Goal: Transaction & Acquisition: Download file/media

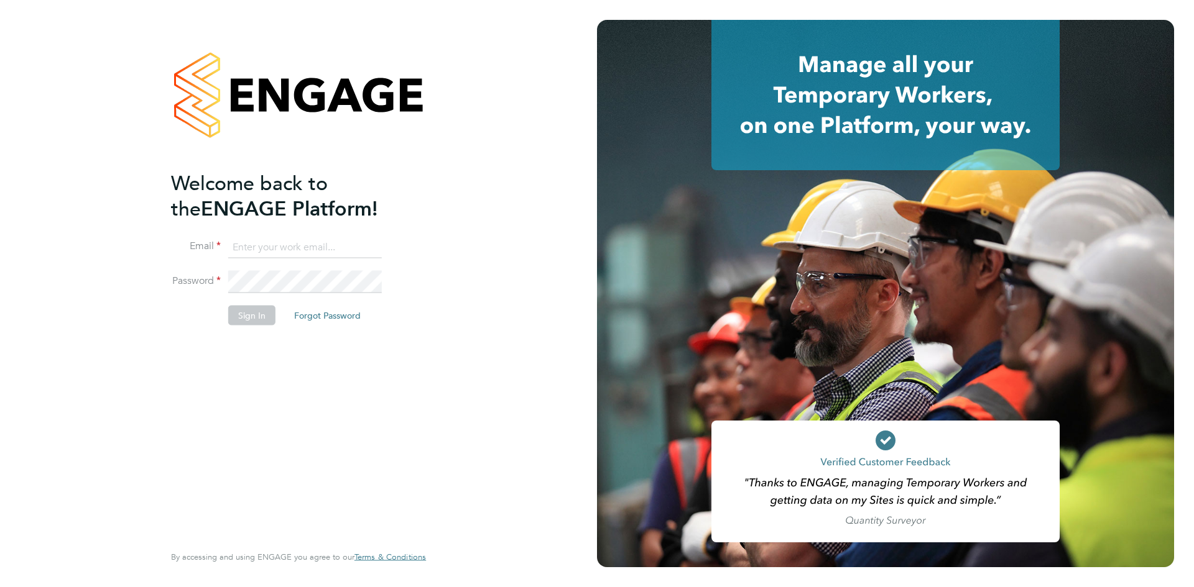
type input "[PERSON_NAME][EMAIL_ADDRESS][PERSON_NAME][DOMAIN_NAME]"
click at [258, 313] on button "Sign In" at bounding box center [251, 315] width 47 height 20
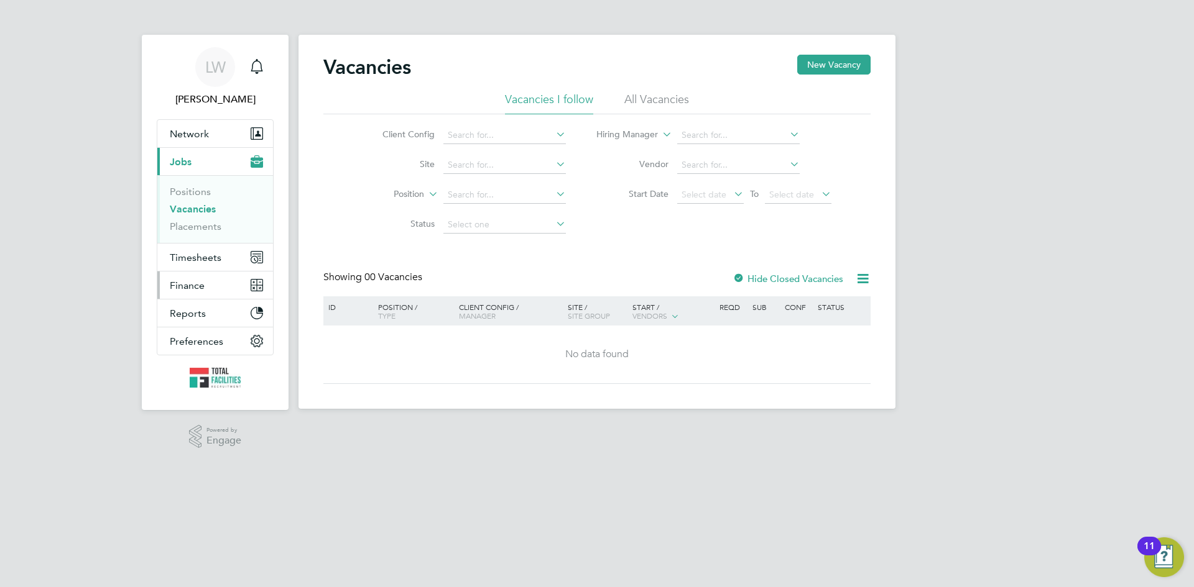
click at [190, 284] on span "Finance" at bounding box center [187, 286] width 35 height 12
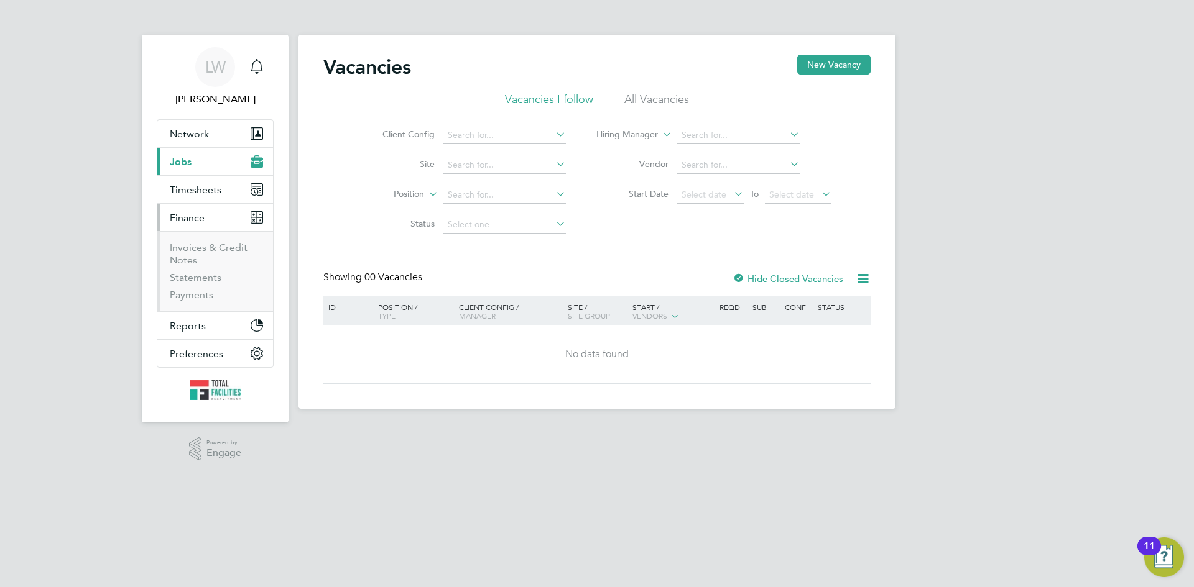
click at [195, 254] on li "Invoices & Credit Notes" at bounding box center [216, 257] width 93 height 30
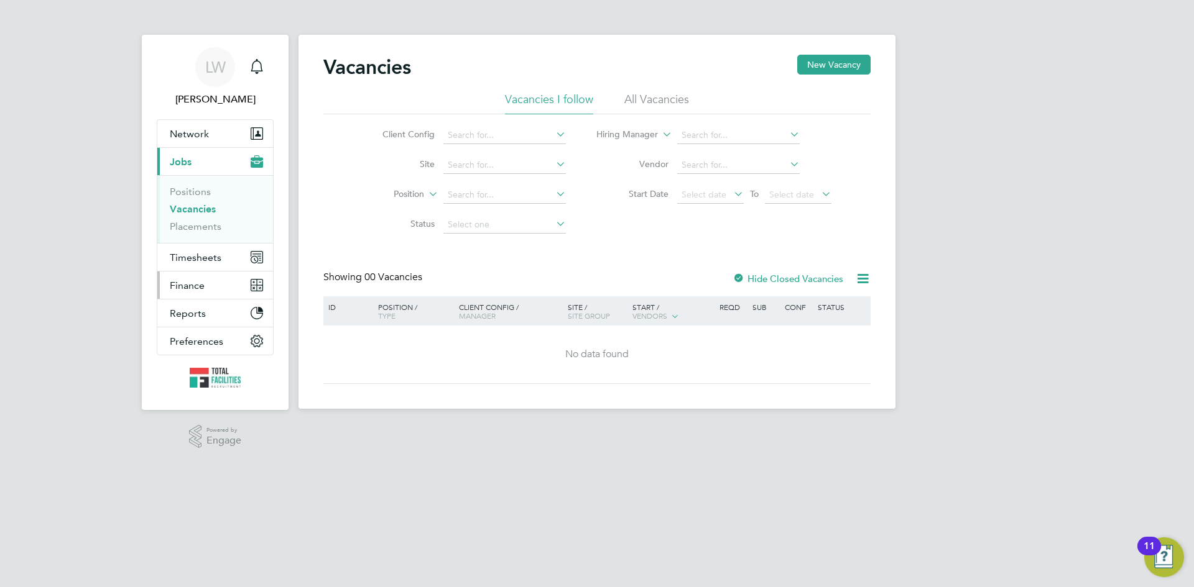
click at [206, 288] on button "Finance" at bounding box center [215, 285] width 116 height 27
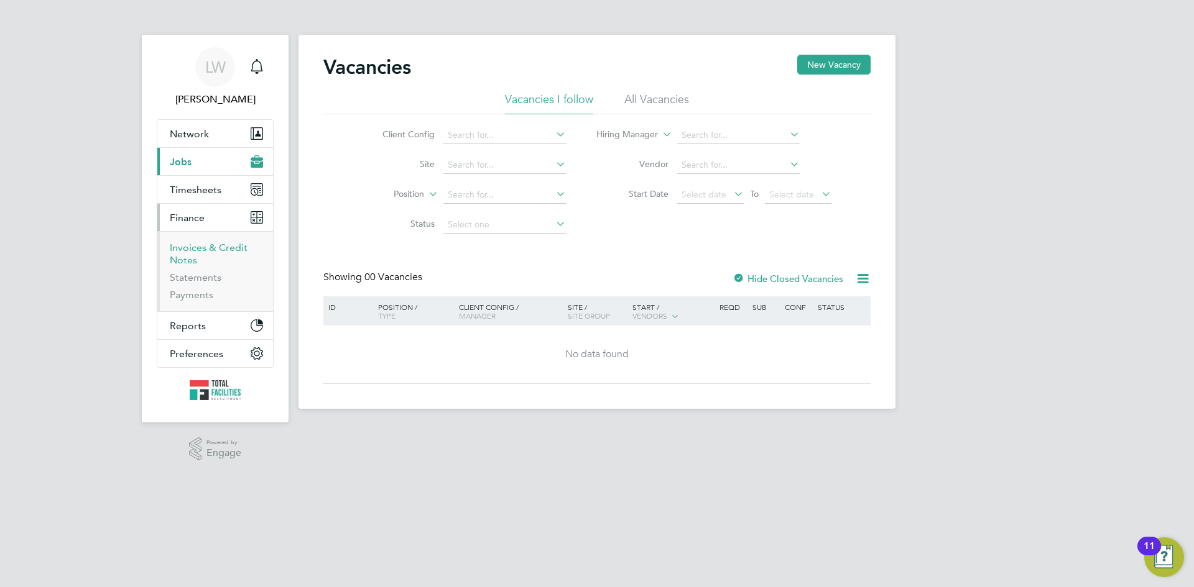
click at [191, 255] on link "Invoices & Credit Notes" at bounding box center [209, 254] width 78 height 24
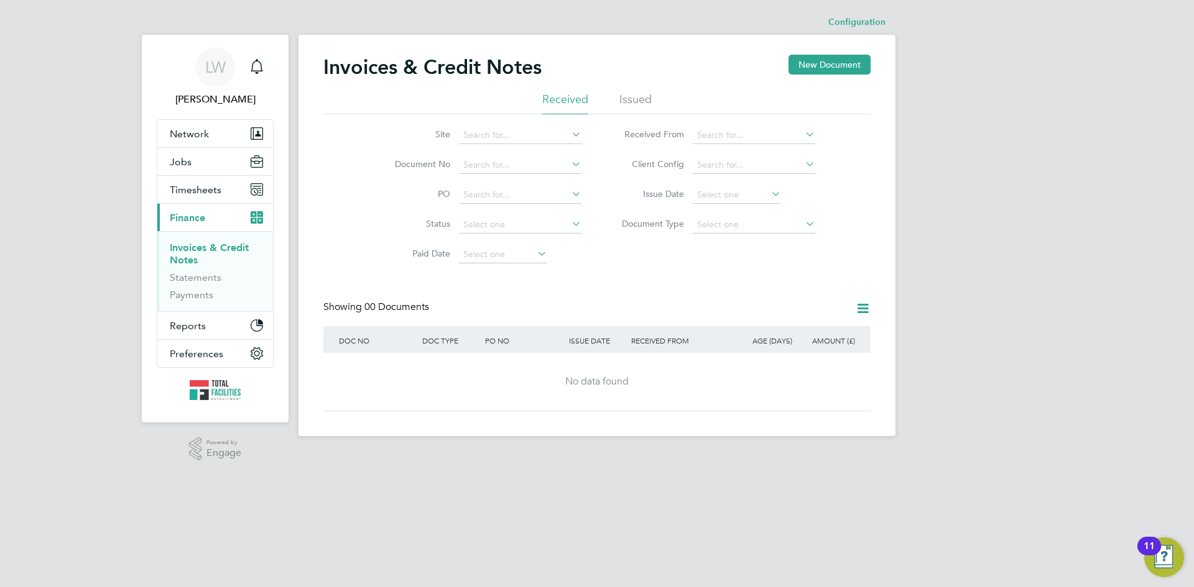
click at [640, 101] on li "Issued" at bounding box center [635, 103] width 32 height 22
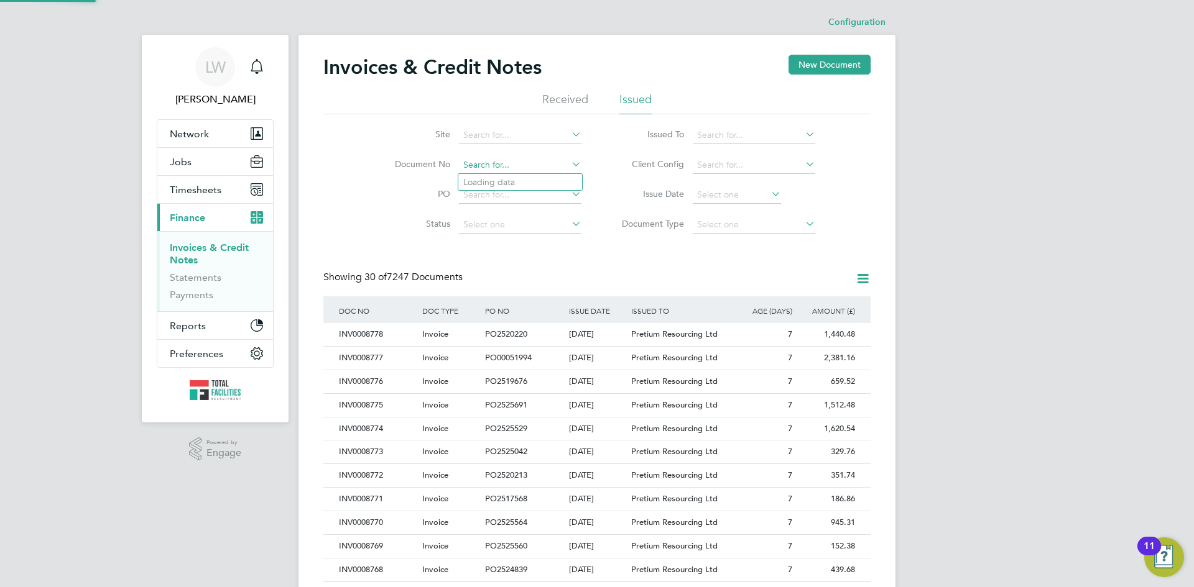
click at [491, 165] on input at bounding box center [520, 165] width 122 height 17
type input "INV0008276"
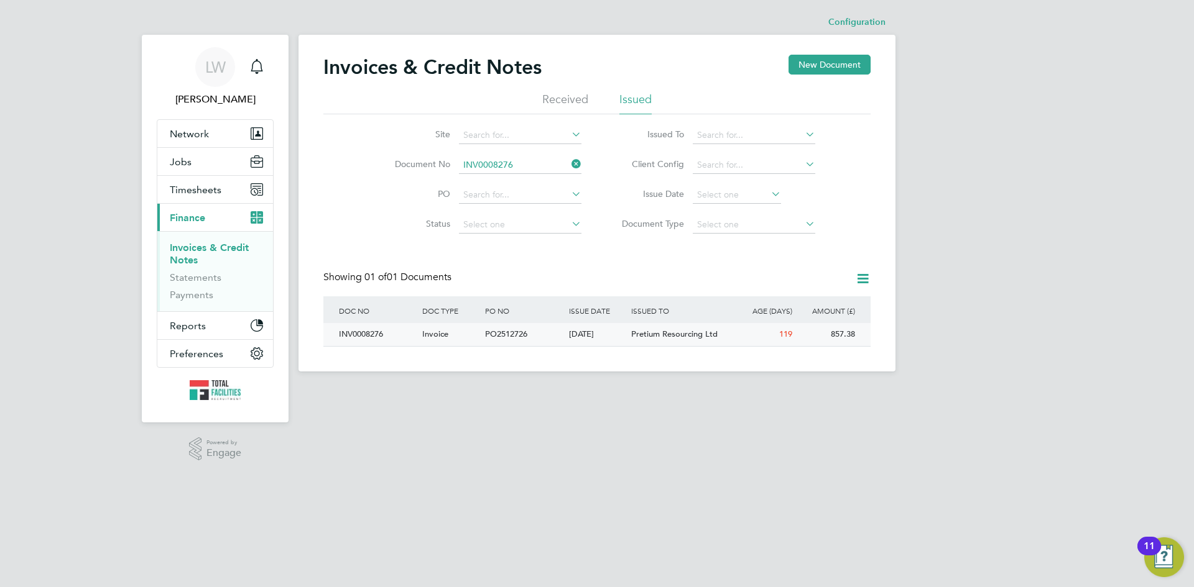
click at [536, 331] on div "PO2512726" at bounding box center [523, 334] width 83 height 23
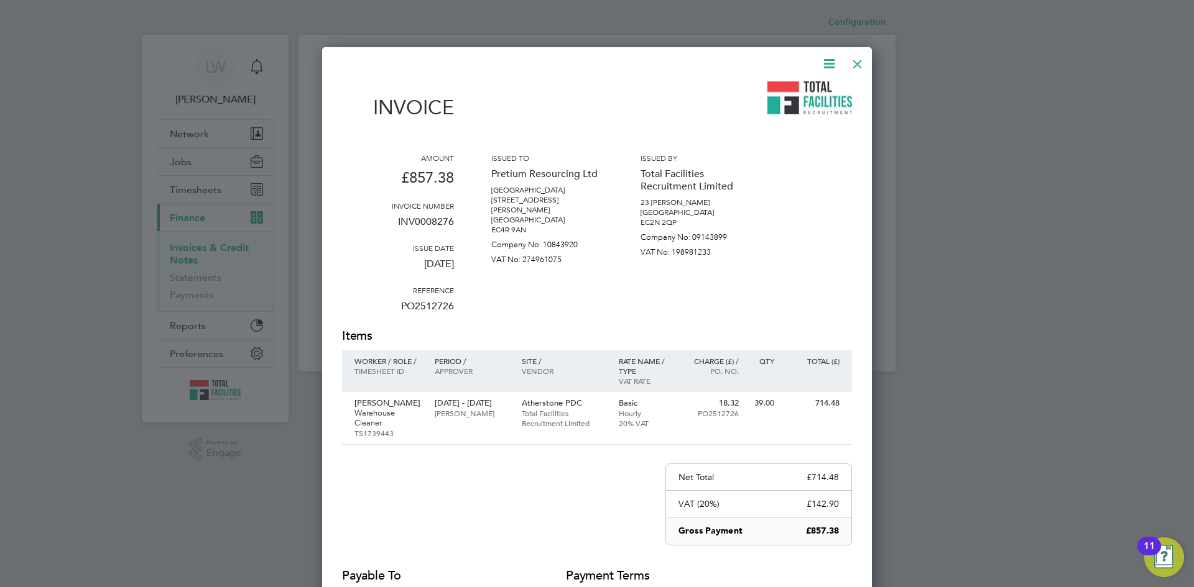
click at [830, 60] on icon at bounding box center [829, 64] width 16 height 16
click at [772, 94] on li "Download Invoice" at bounding box center [791, 93] width 86 height 17
click at [863, 60] on div at bounding box center [857, 61] width 22 height 22
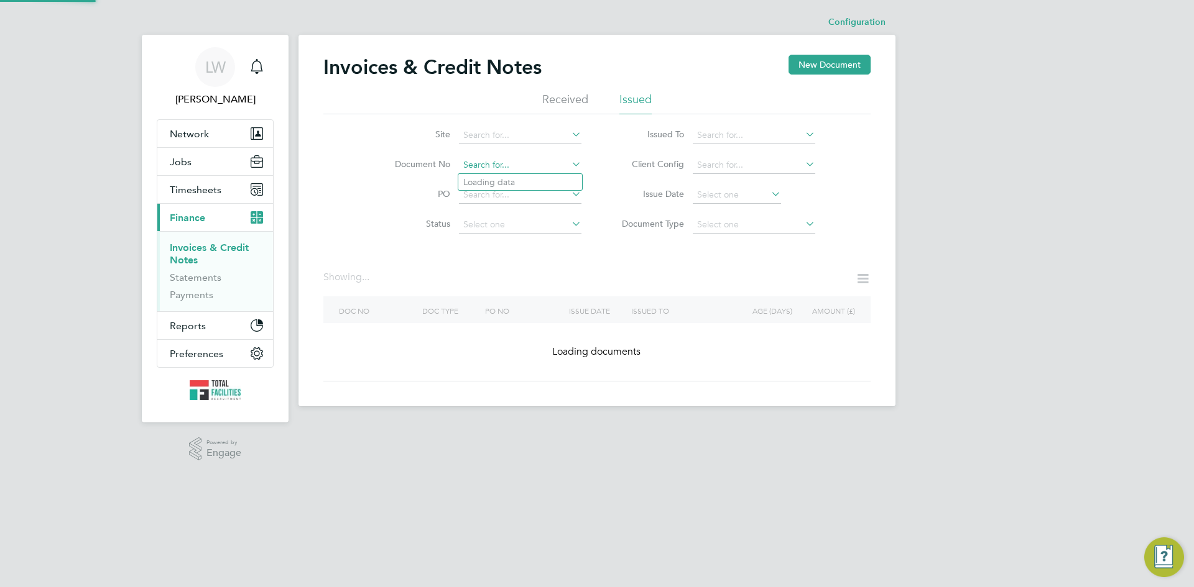
click at [503, 160] on input at bounding box center [520, 165] width 122 height 17
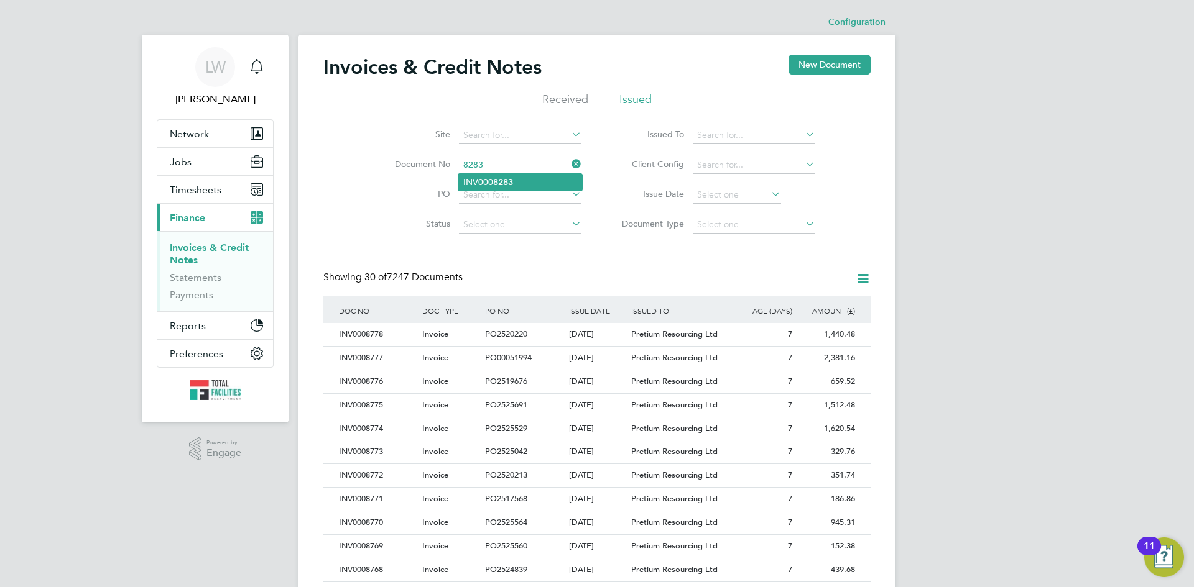
type input "INV0008283"
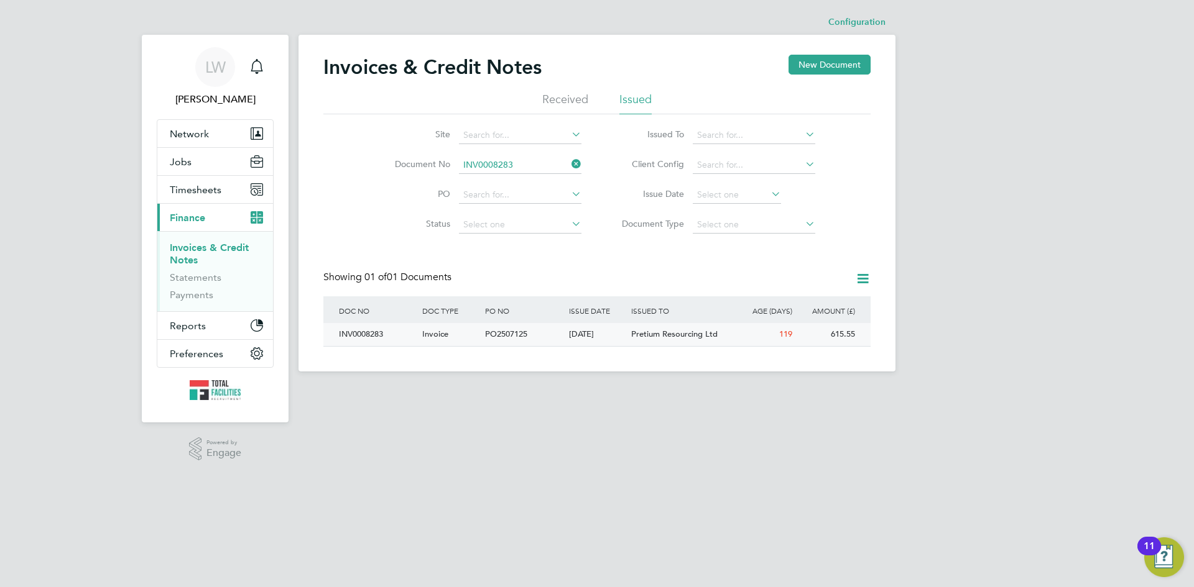
click at [536, 334] on div "PO2507125" at bounding box center [523, 334] width 83 height 23
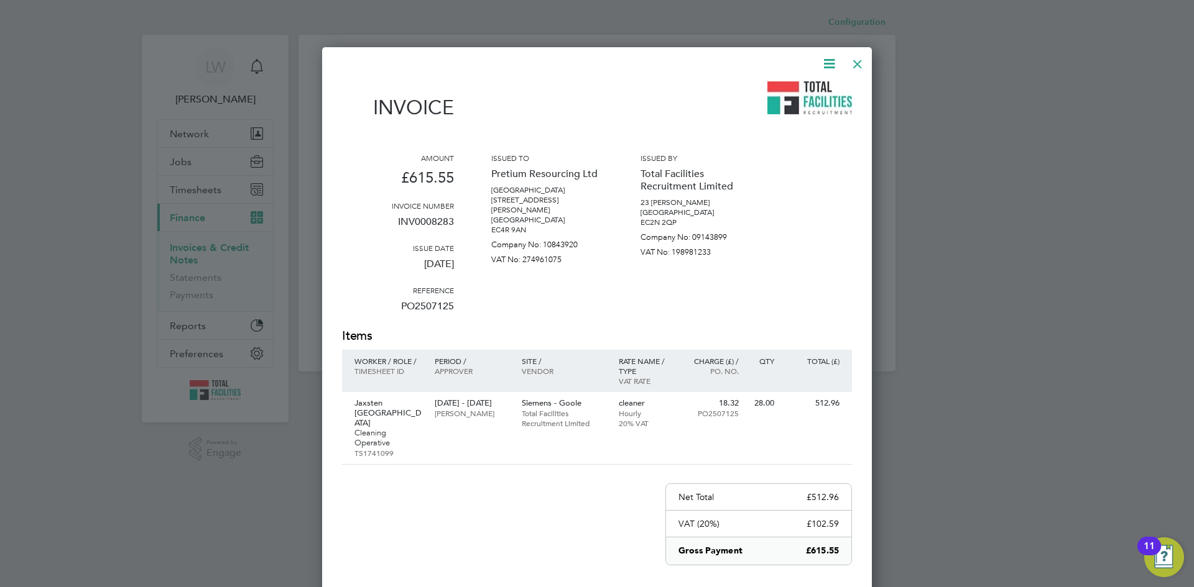
click at [827, 62] on icon at bounding box center [829, 64] width 16 height 16
click at [772, 91] on li "Download Invoice" at bounding box center [791, 93] width 86 height 17
click at [858, 62] on div at bounding box center [857, 61] width 22 height 22
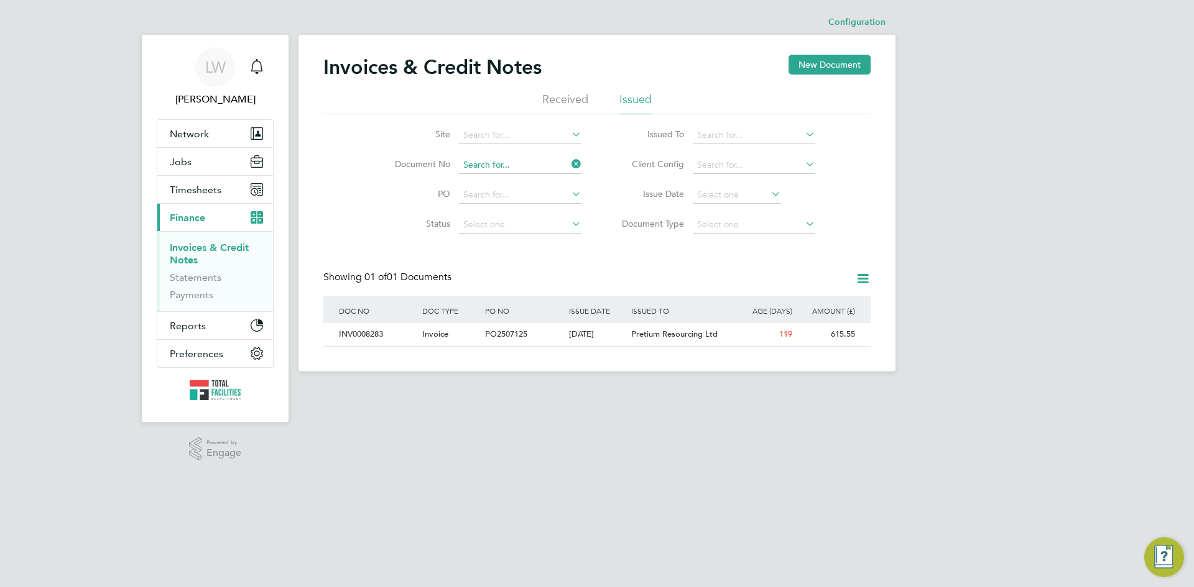
click at [534, 162] on input at bounding box center [520, 165] width 122 height 17
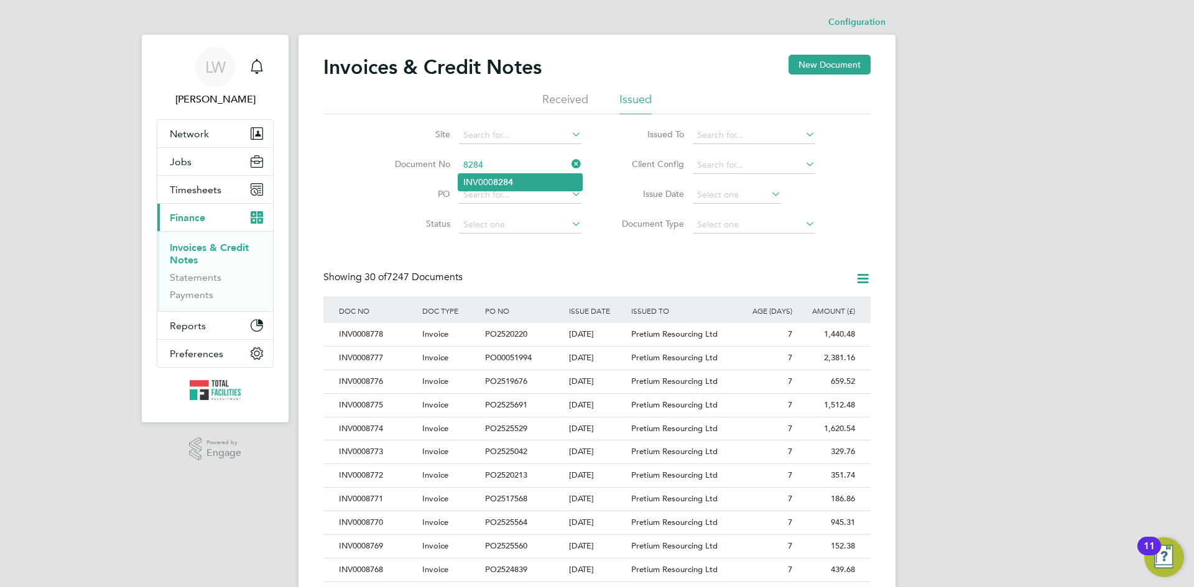
type input "INV0008284"
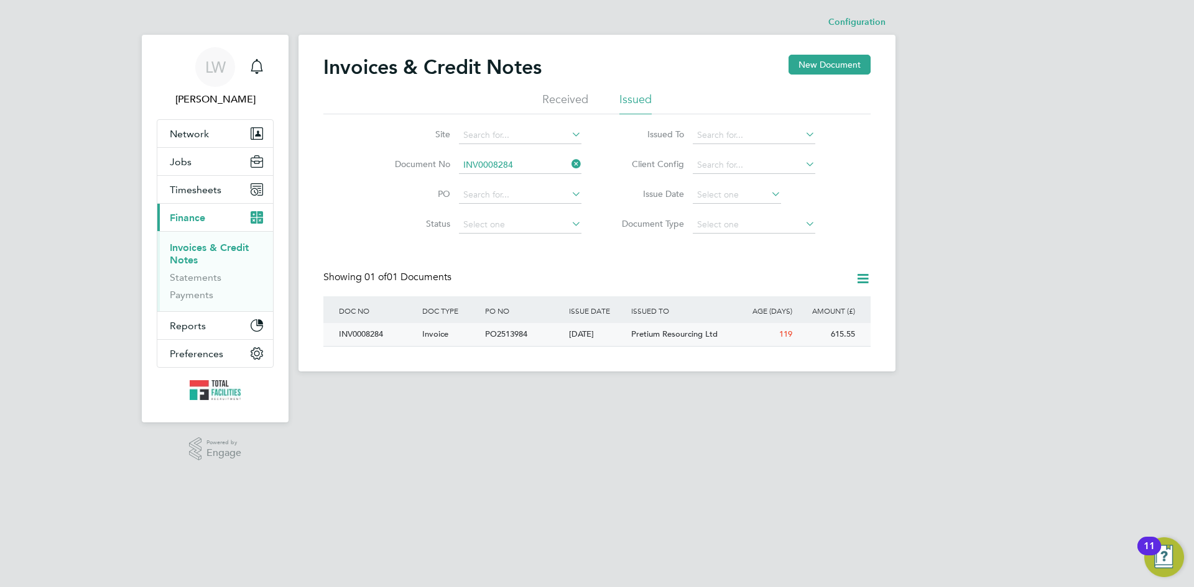
click at [626, 339] on div "27 May 2025" at bounding box center [597, 334] width 63 height 23
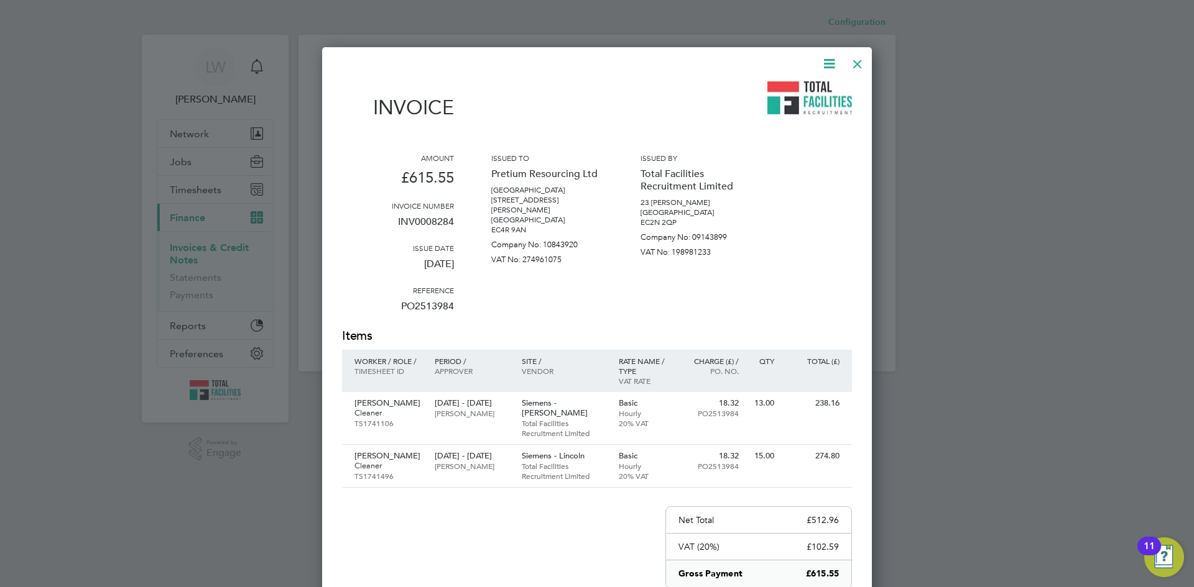
click at [825, 64] on icon at bounding box center [829, 64] width 16 height 16
click at [772, 93] on li "Download Invoice" at bounding box center [791, 93] width 86 height 17
click at [858, 64] on div at bounding box center [857, 61] width 22 height 22
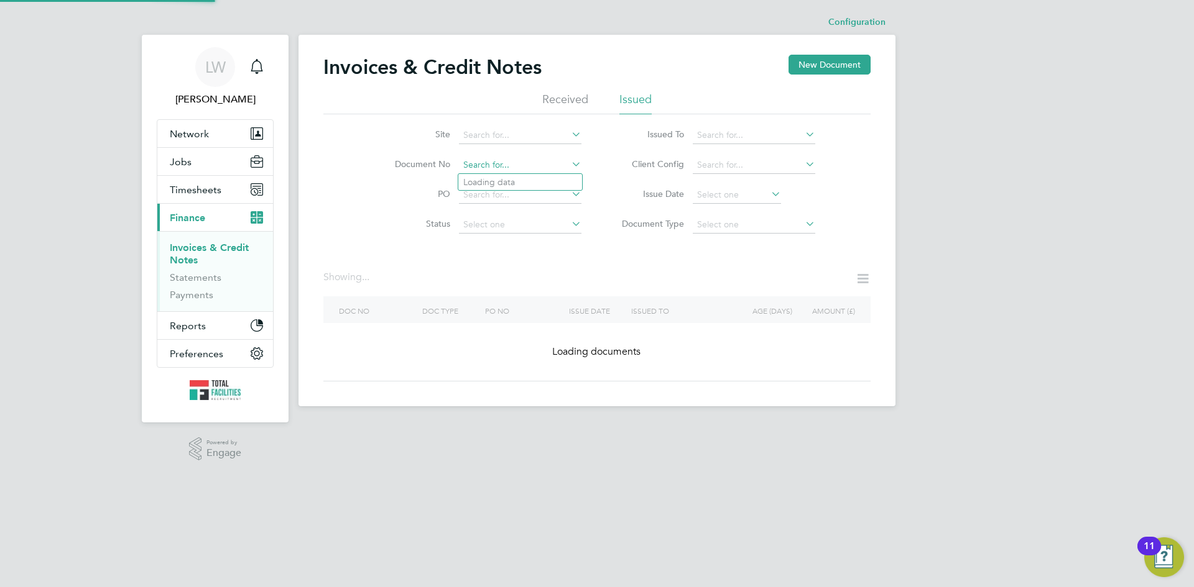
click at [506, 158] on input at bounding box center [520, 165] width 122 height 17
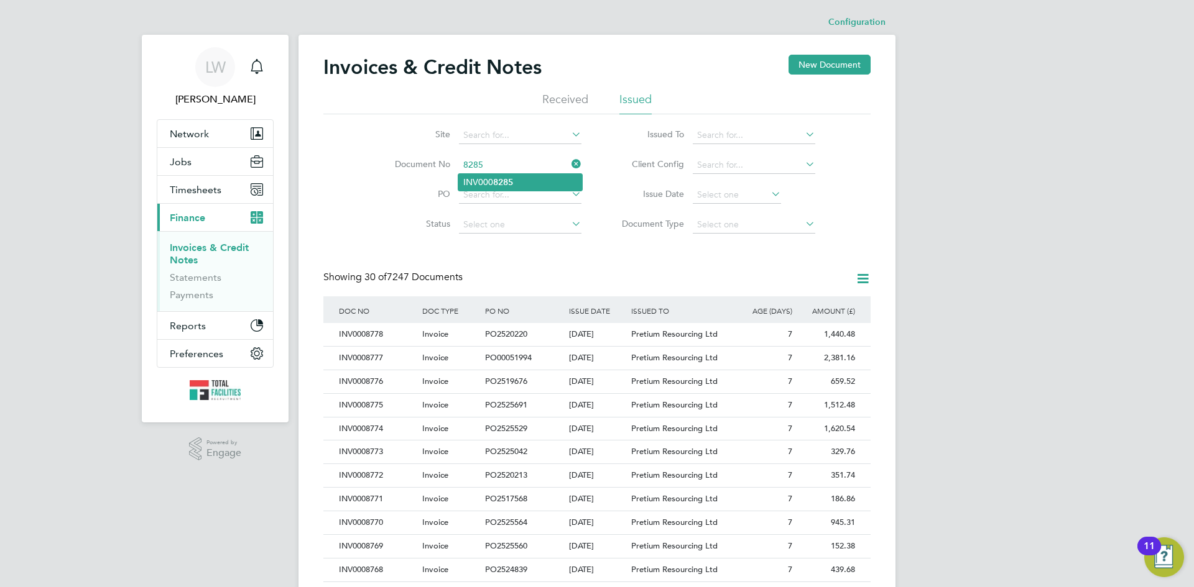
type input "INV0008285"
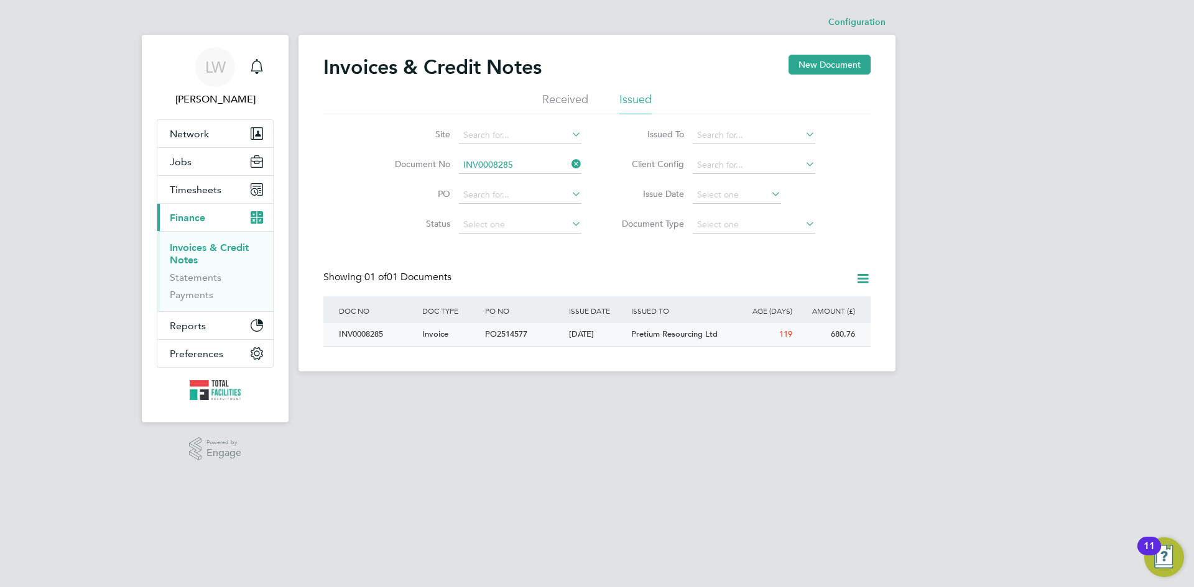
click at [551, 336] on div "PO2514577" at bounding box center [523, 334] width 83 height 23
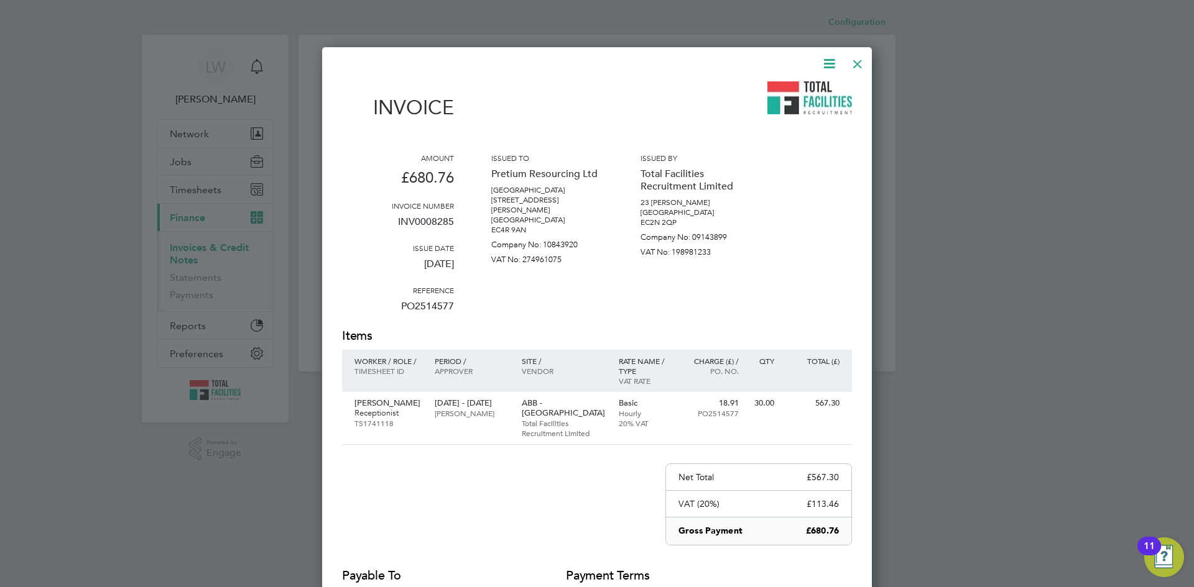
click at [829, 60] on icon at bounding box center [829, 64] width 16 height 16
click at [773, 91] on li "Download Invoice" at bounding box center [791, 93] width 86 height 17
click at [857, 58] on div at bounding box center [857, 61] width 22 height 22
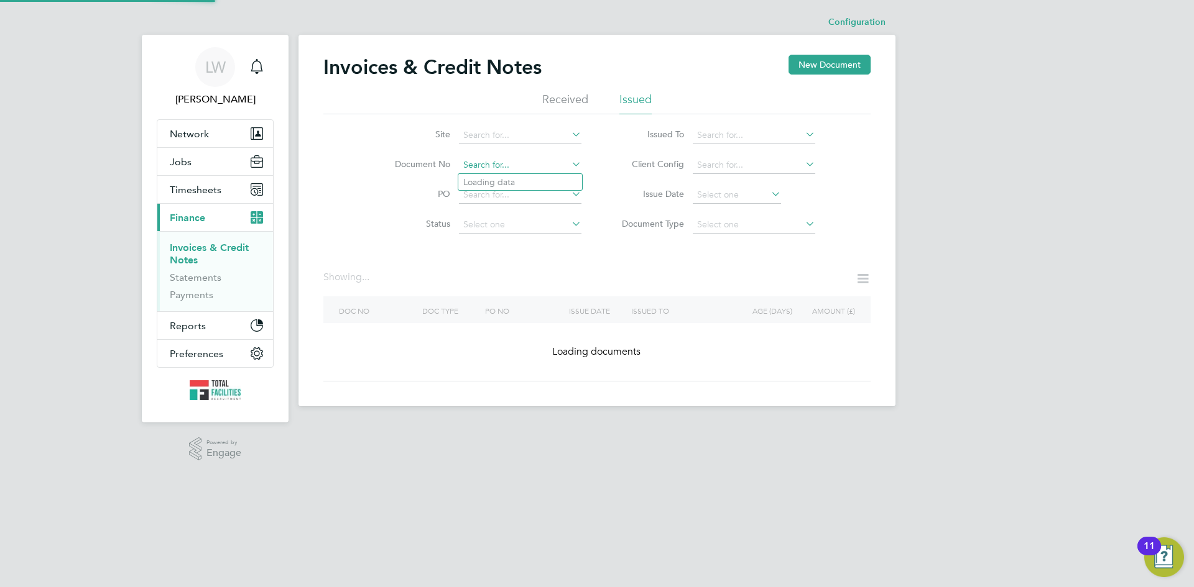
click at [475, 157] on input at bounding box center [520, 165] width 122 height 17
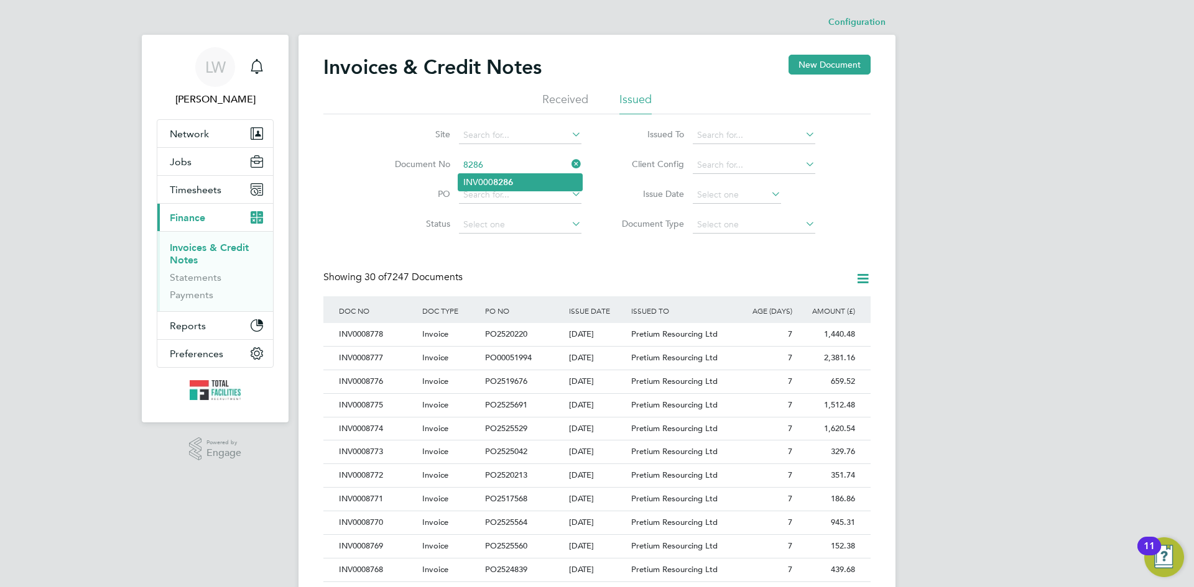
type input "INV0008286"
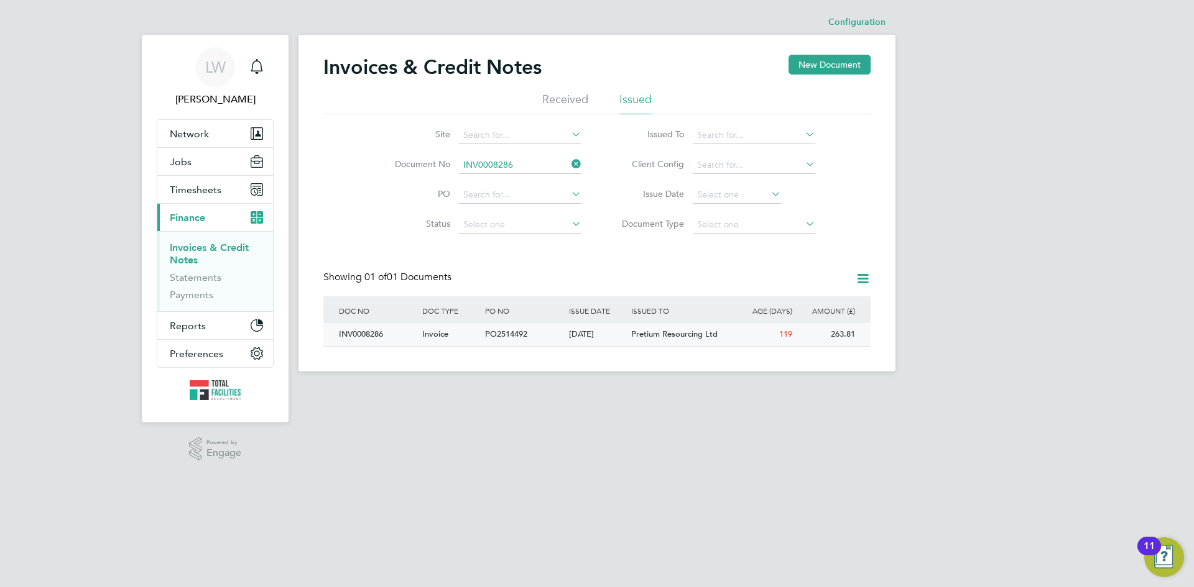
click at [558, 341] on div "PO2514492" at bounding box center [523, 334] width 83 height 23
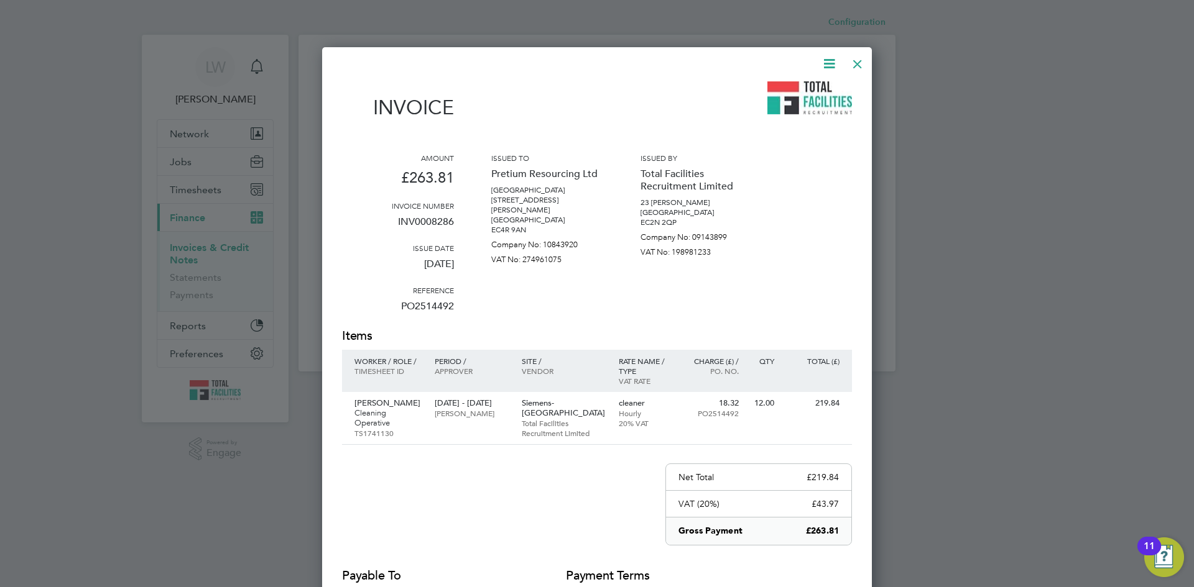
click at [827, 65] on icon at bounding box center [829, 64] width 16 height 16
click at [783, 92] on li "Download Invoice" at bounding box center [791, 93] width 86 height 17
click at [850, 59] on div at bounding box center [857, 61] width 22 height 22
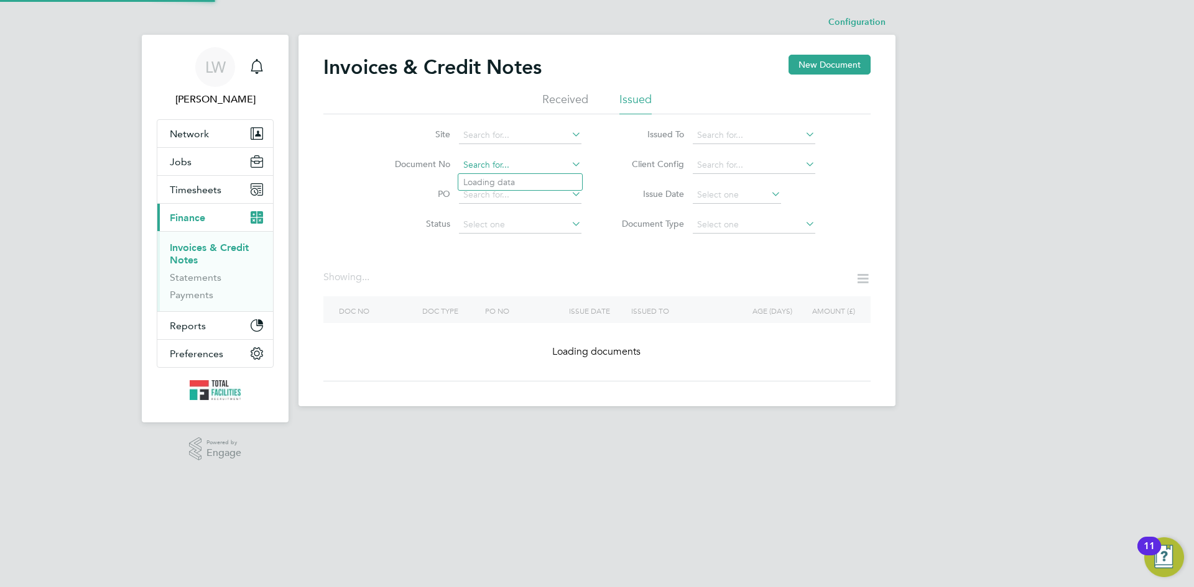
click at [518, 163] on input at bounding box center [520, 165] width 122 height 17
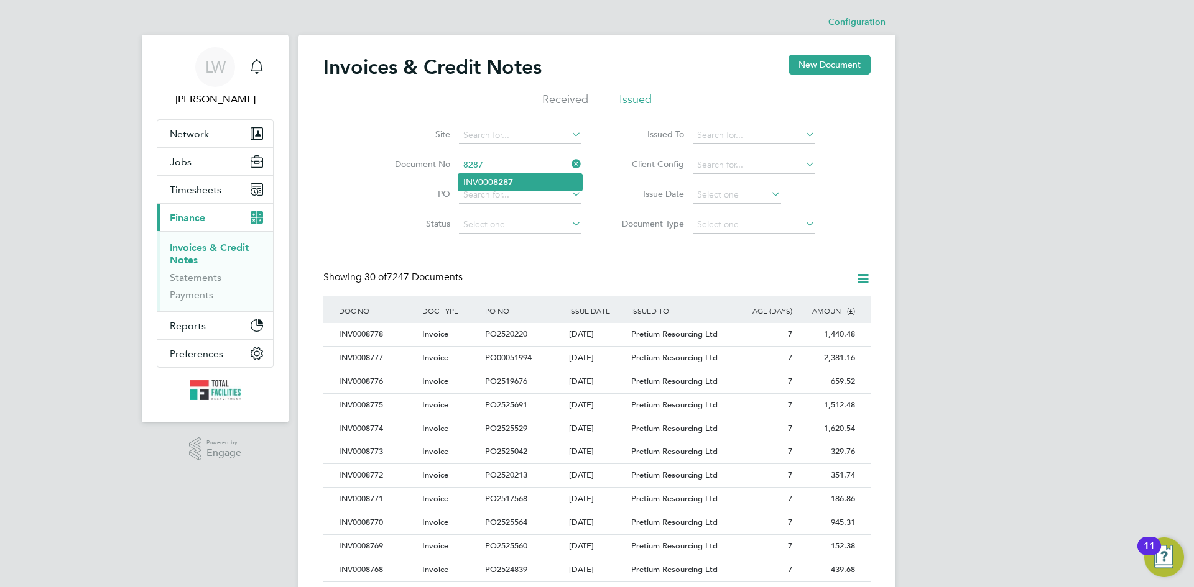
type input "INV0008287"
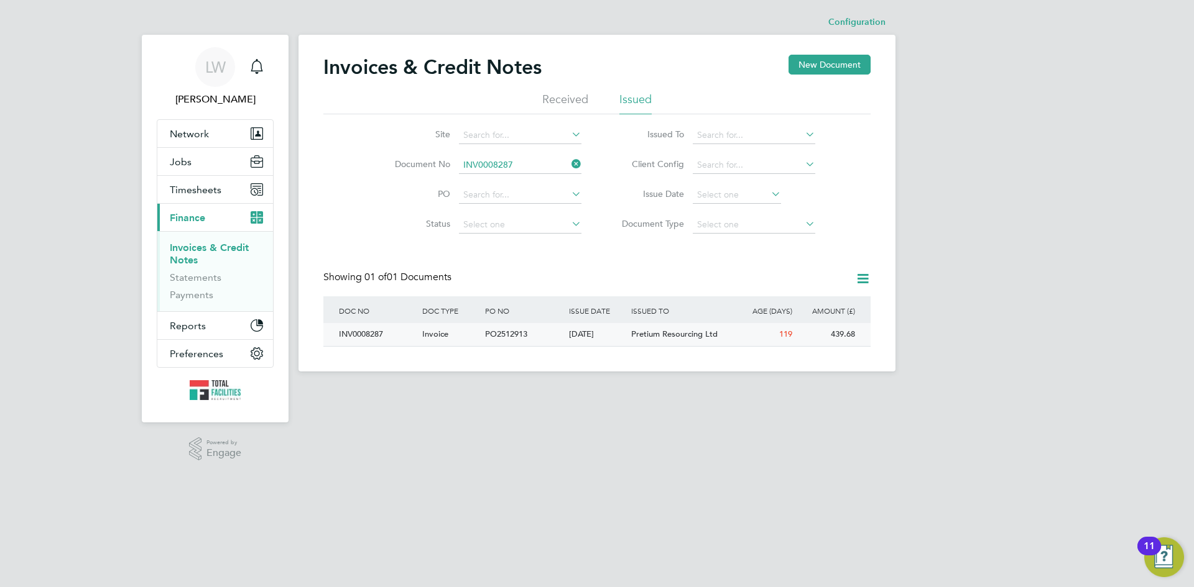
click at [580, 338] on div "27 May 2025" at bounding box center [597, 334] width 63 height 23
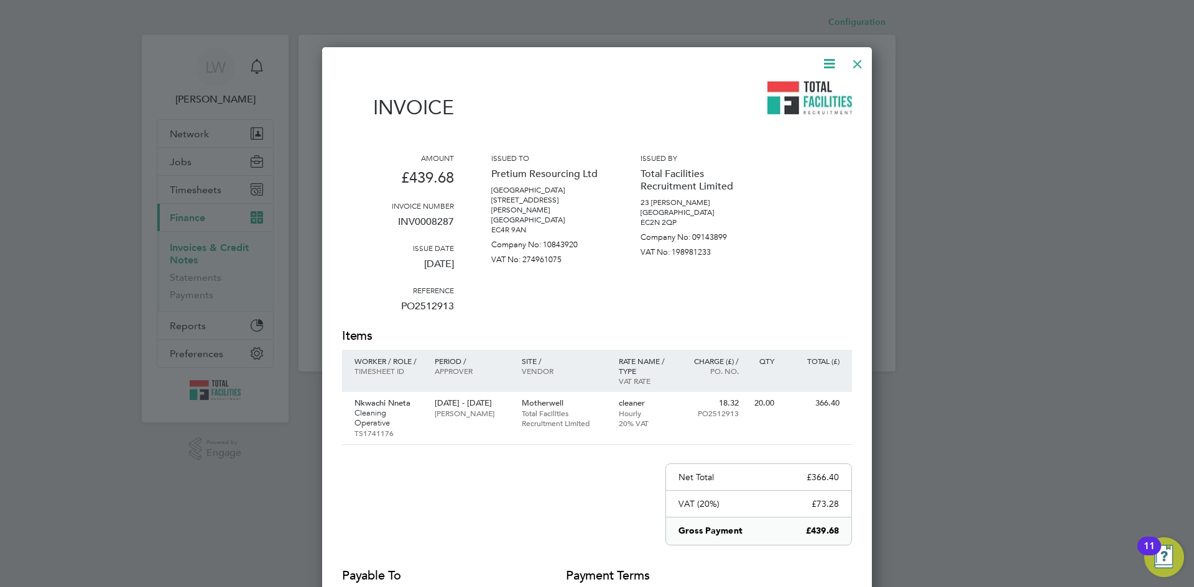
click at [830, 68] on icon at bounding box center [829, 64] width 16 height 16
click at [784, 93] on li "Download Invoice" at bounding box center [791, 93] width 86 height 17
click at [855, 65] on div at bounding box center [857, 61] width 22 height 22
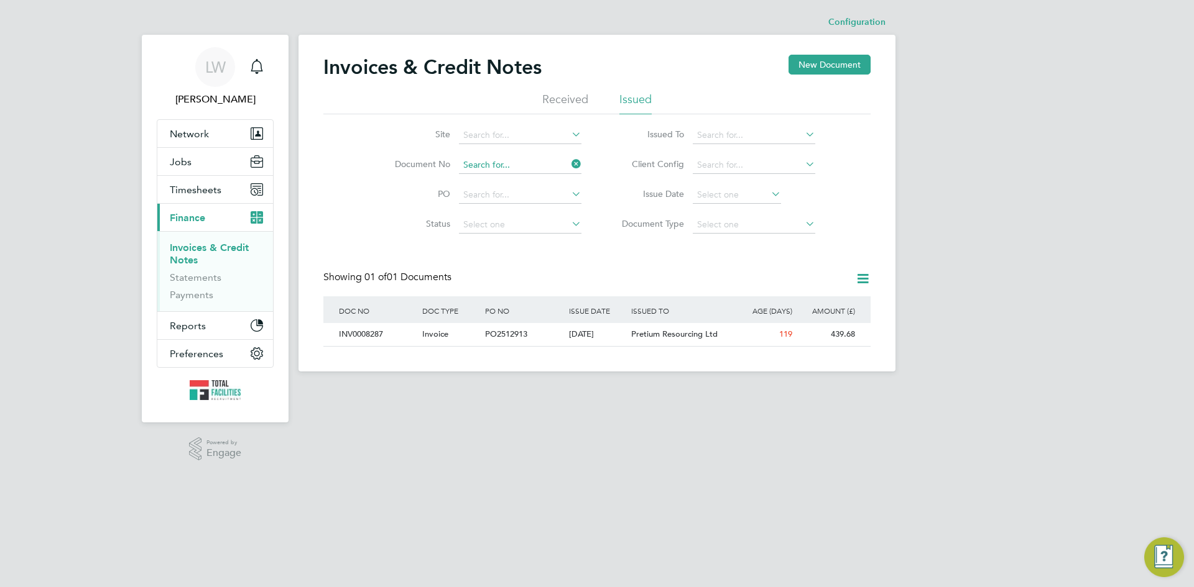
click at [485, 167] on input at bounding box center [520, 165] width 122 height 17
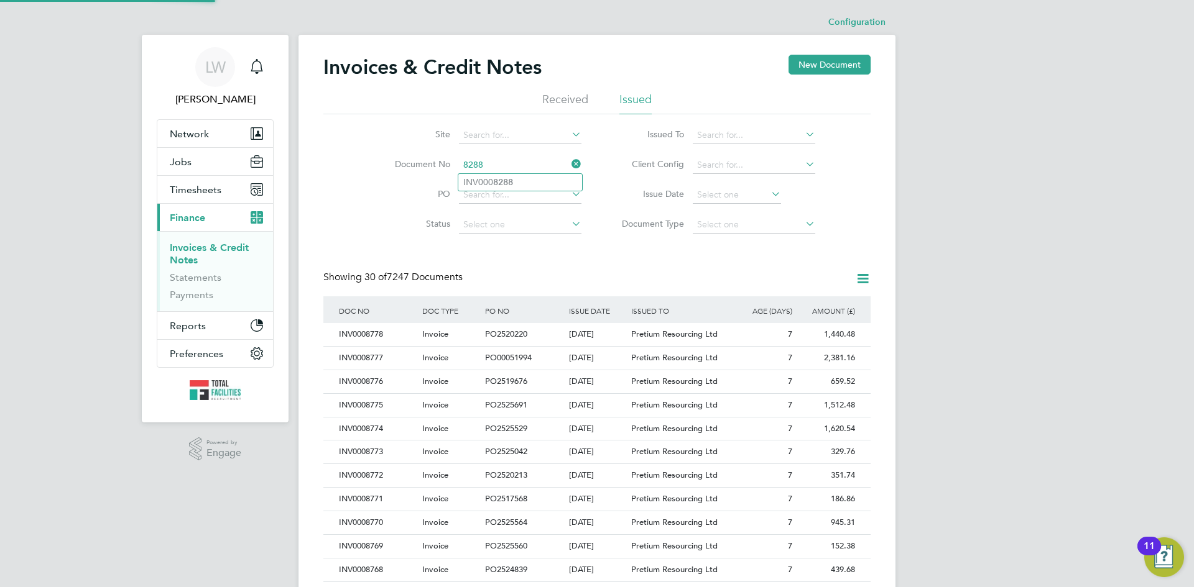
type input "INV0008288"
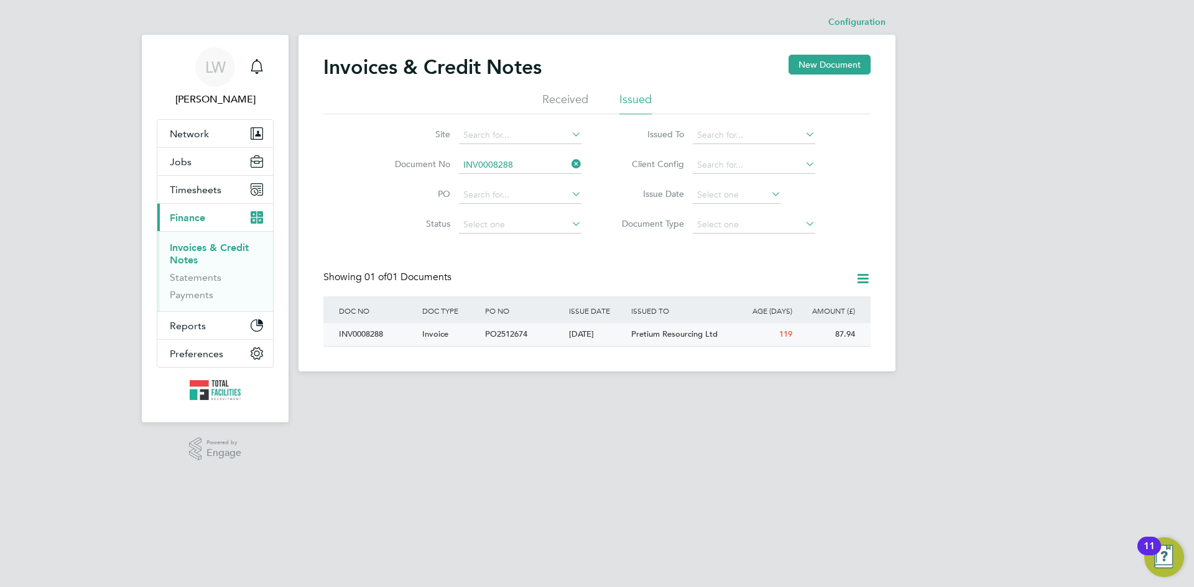
click at [534, 336] on div "PO2512674" at bounding box center [523, 334] width 83 height 23
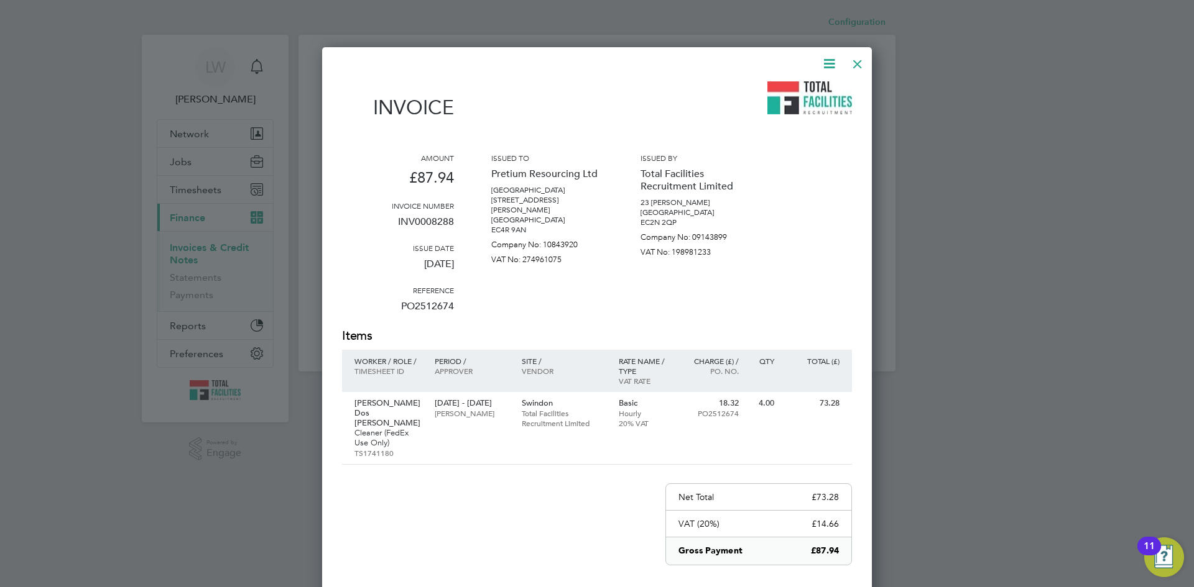
click at [829, 63] on icon at bounding box center [829, 64] width 16 height 16
click at [819, 90] on li "Download Invoice" at bounding box center [791, 93] width 86 height 17
click at [855, 64] on div at bounding box center [857, 61] width 22 height 22
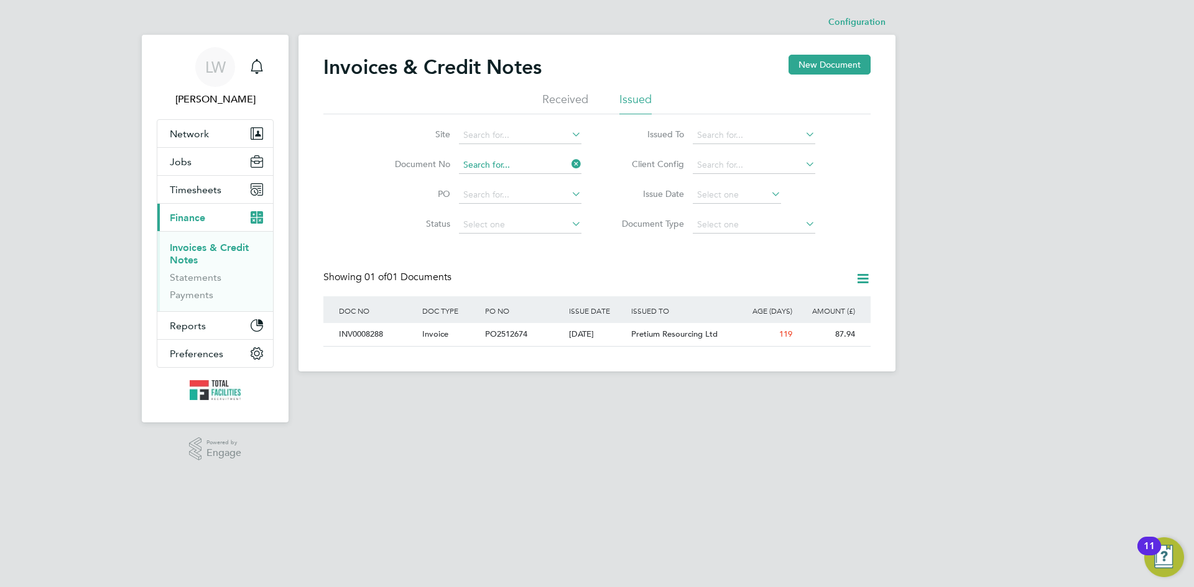
click at [480, 165] on input at bounding box center [520, 165] width 122 height 17
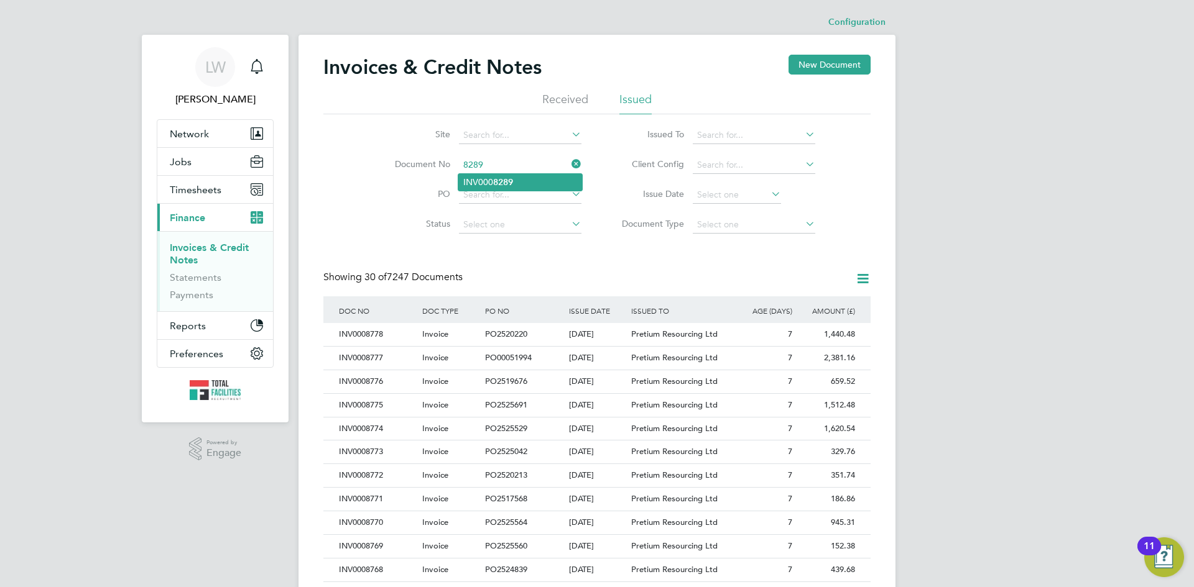
type input "INV0008289"
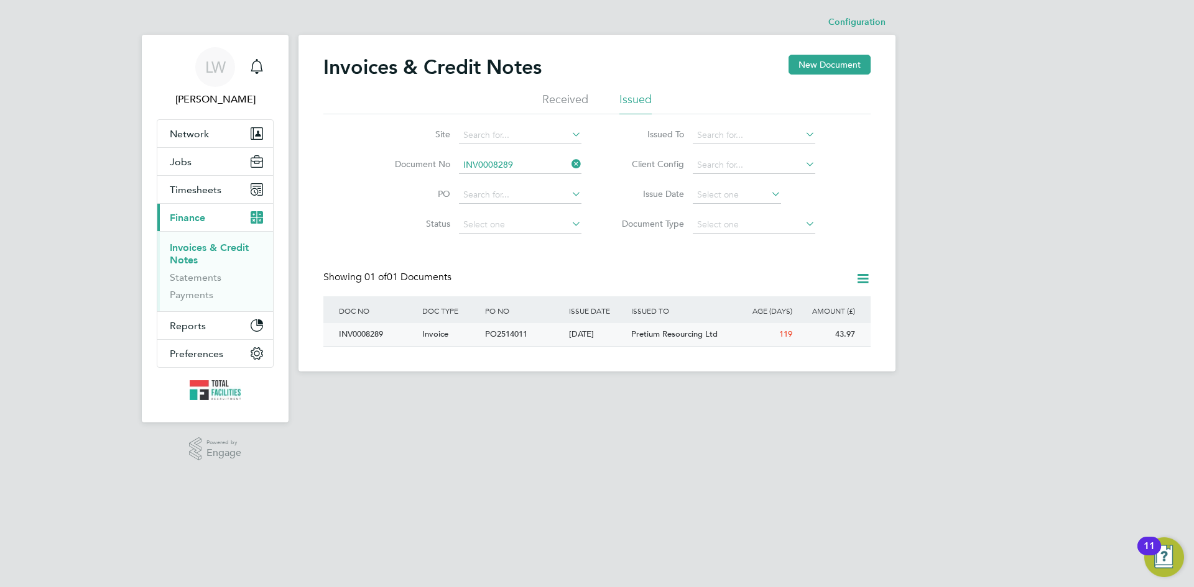
click at [544, 329] on div "PO2514011" at bounding box center [523, 334] width 83 height 23
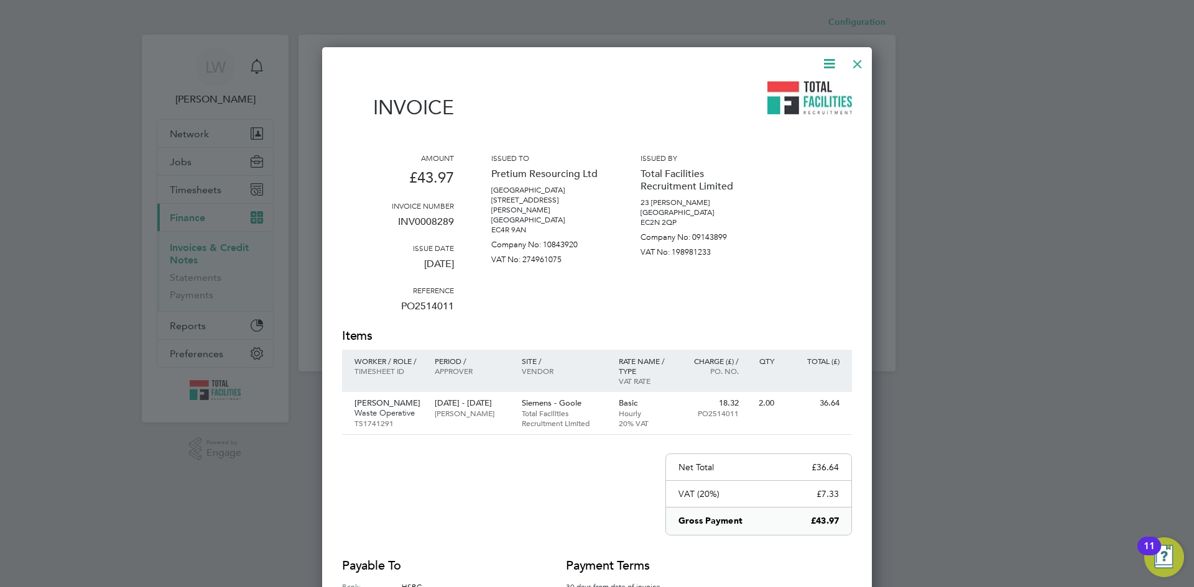
click at [835, 67] on icon at bounding box center [829, 64] width 16 height 16
click at [803, 91] on li "Download Invoice" at bounding box center [791, 93] width 86 height 17
click at [855, 66] on div at bounding box center [857, 61] width 22 height 22
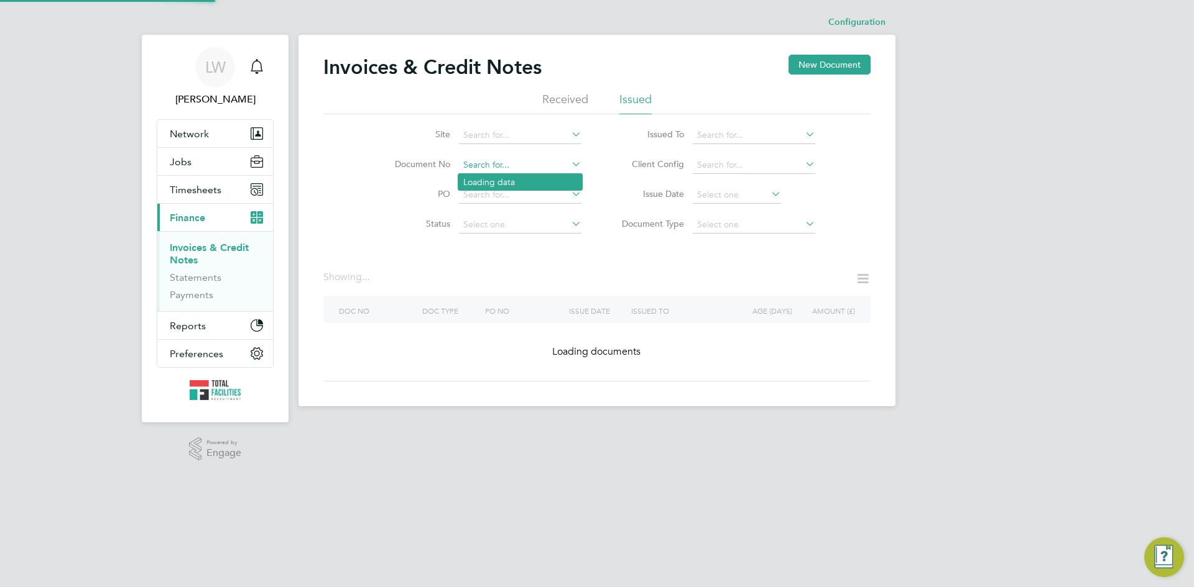
click at [481, 165] on input at bounding box center [520, 165] width 122 height 17
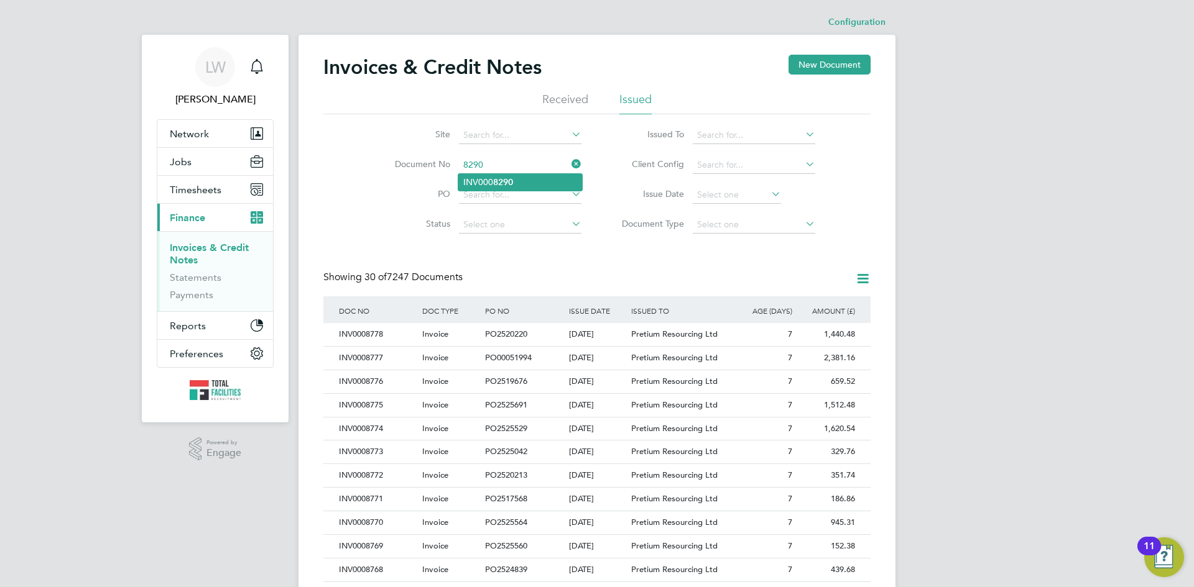
type input "INV0008290"
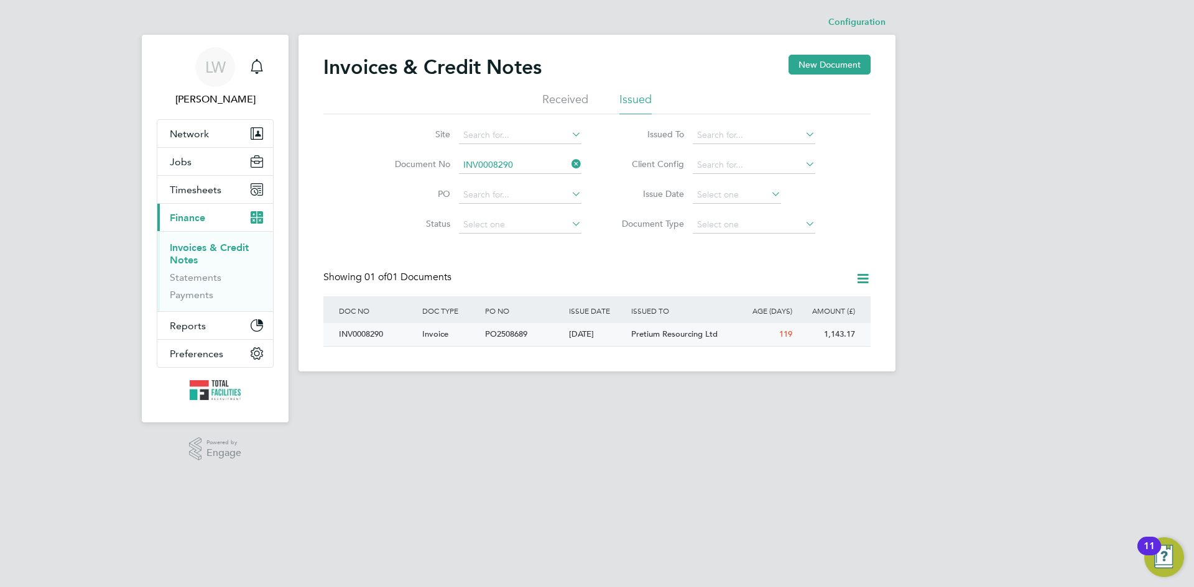
click at [619, 338] on div "27 May 2025" at bounding box center [597, 334] width 63 height 23
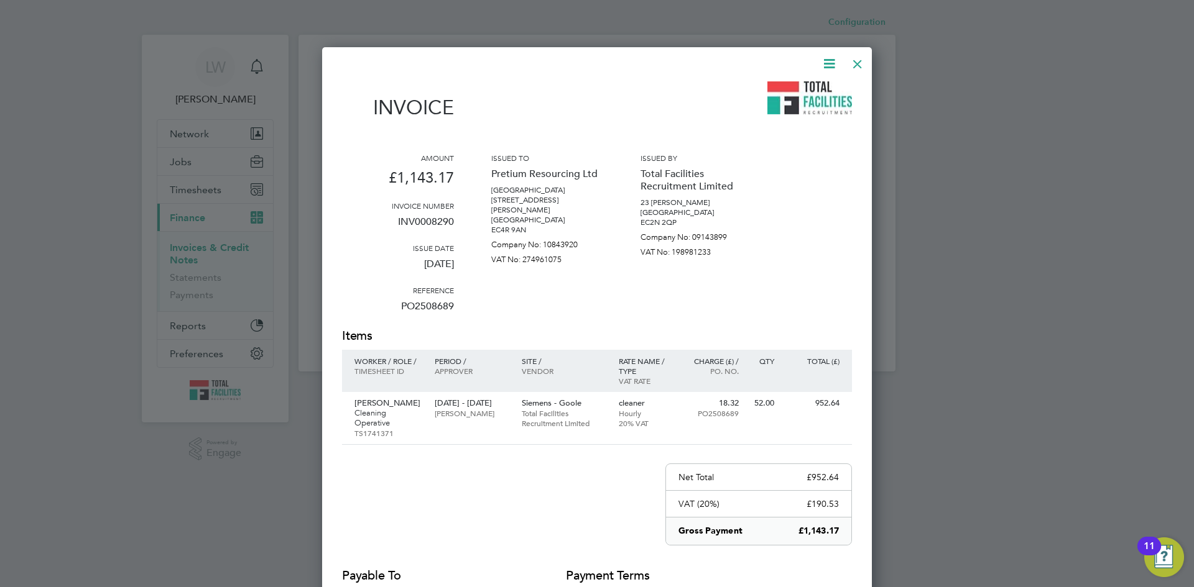
click at [832, 62] on icon at bounding box center [829, 64] width 16 height 16
click at [787, 90] on li "Download Invoice" at bounding box center [791, 93] width 86 height 17
click at [863, 59] on div at bounding box center [857, 61] width 22 height 22
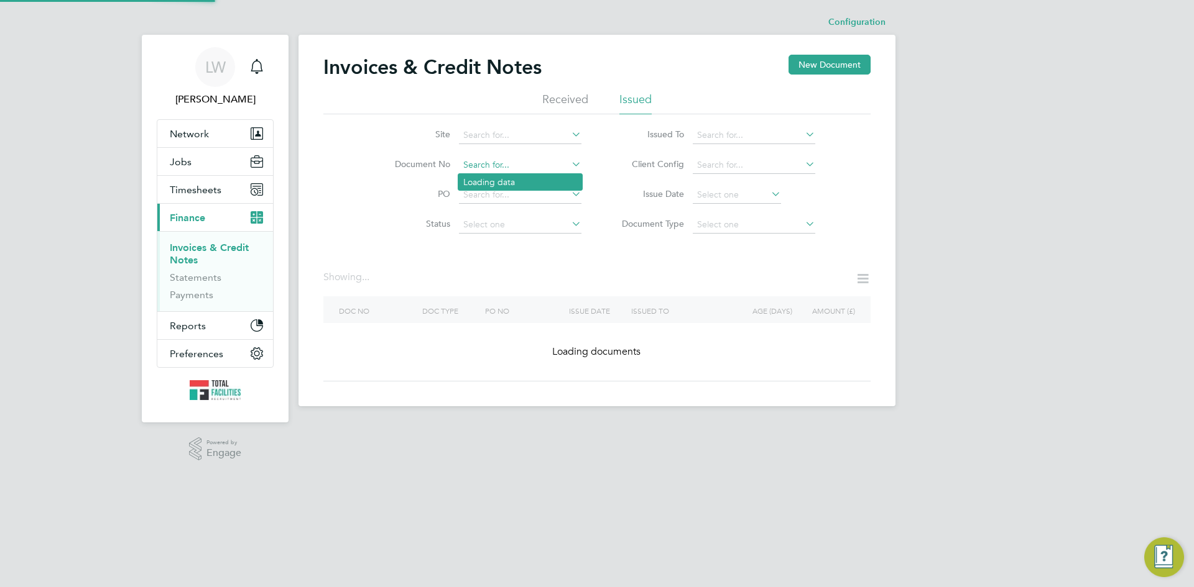
click at [504, 160] on input at bounding box center [520, 165] width 122 height 17
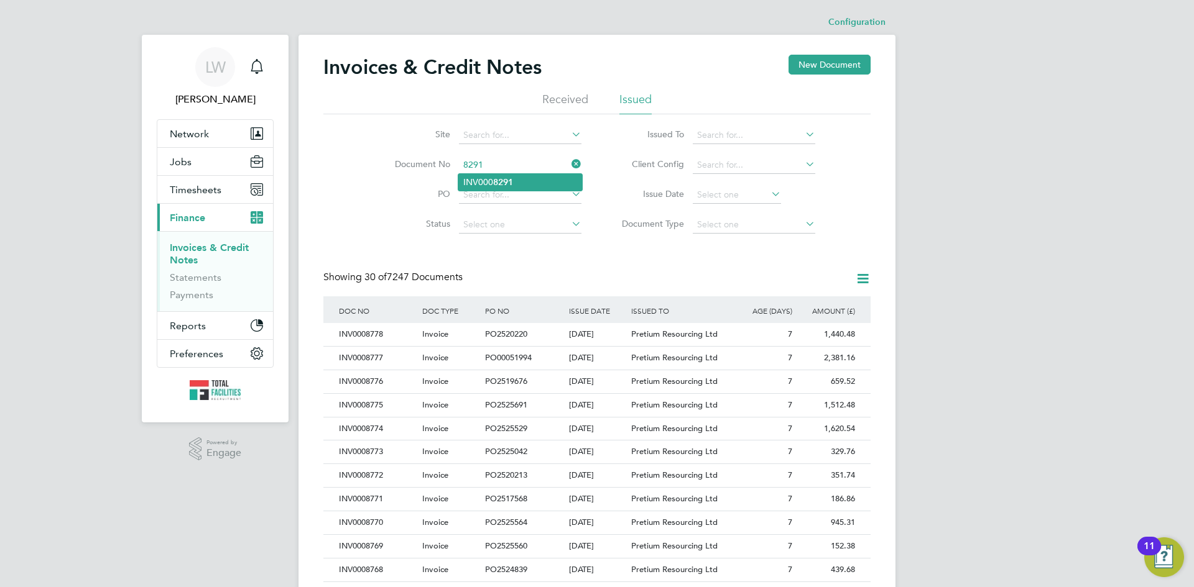
type input "INV0008291"
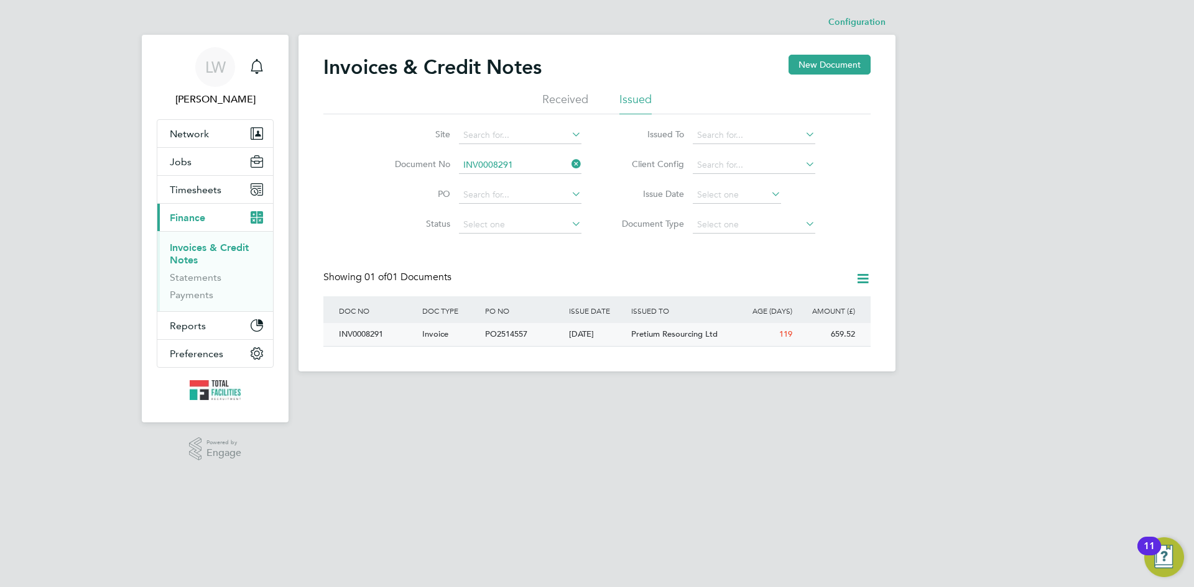
click at [573, 336] on div "27 May 2025" at bounding box center [597, 334] width 63 height 23
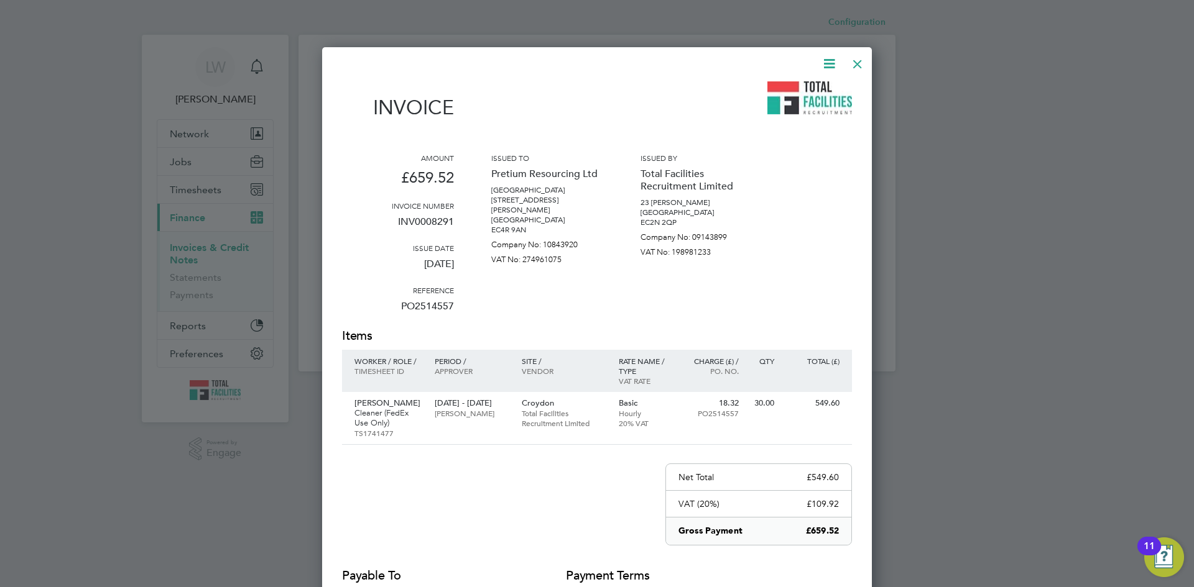
click at [832, 62] on icon at bounding box center [829, 64] width 16 height 16
click at [788, 91] on li "Download Invoice" at bounding box center [791, 93] width 86 height 17
click at [857, 60] on div at bounding box center [857, 61] width 22 height 22
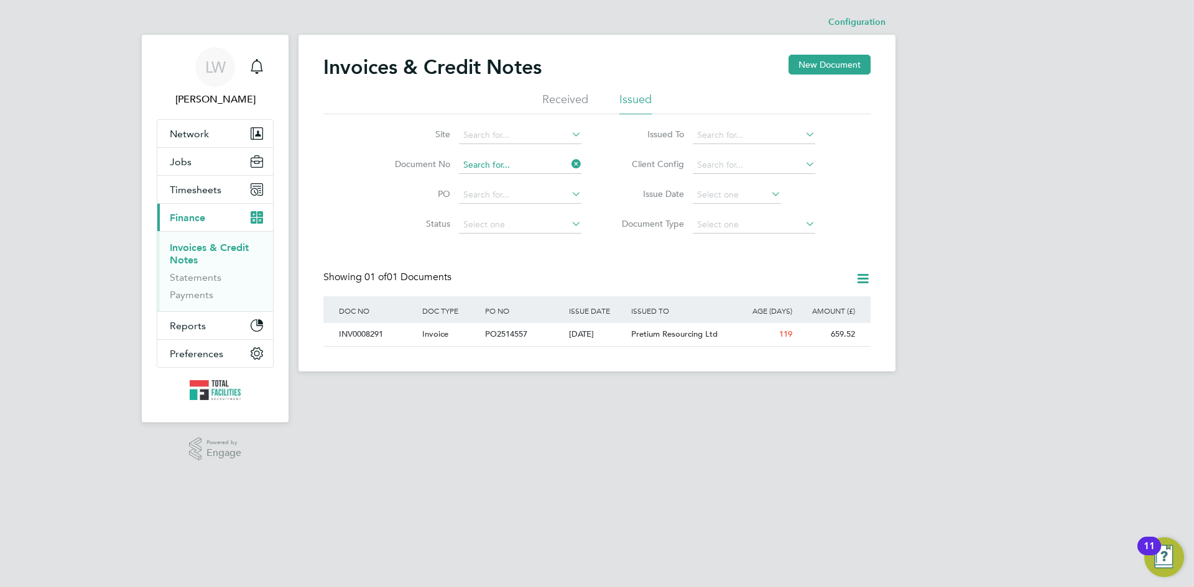
click at [481, 165] on input at bounding box center [520, 165] width 122 height 17
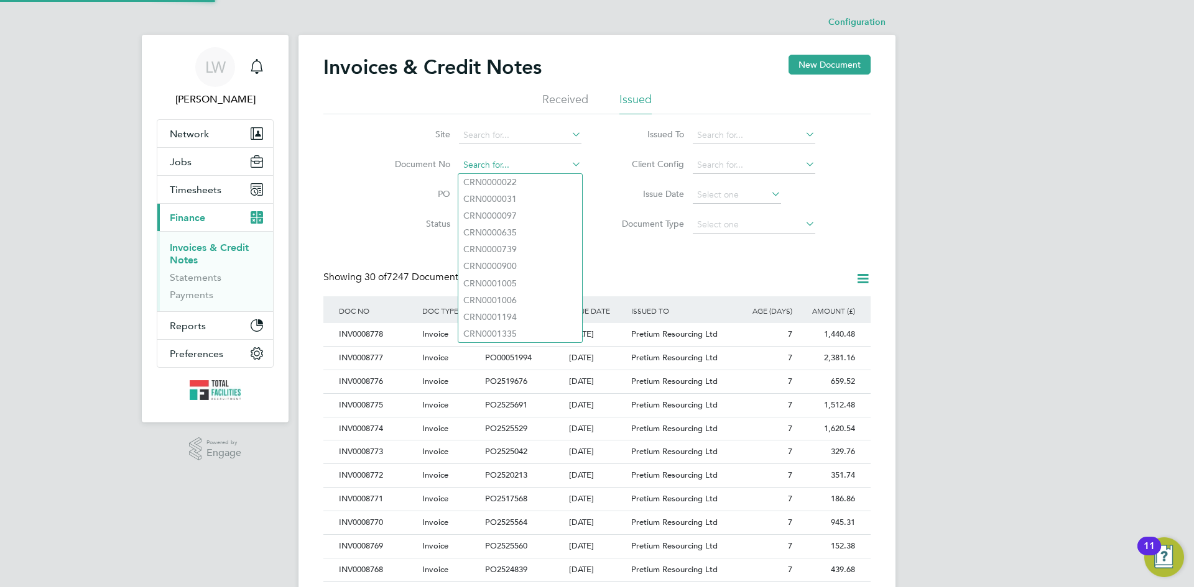
scroll to position [24, 105]
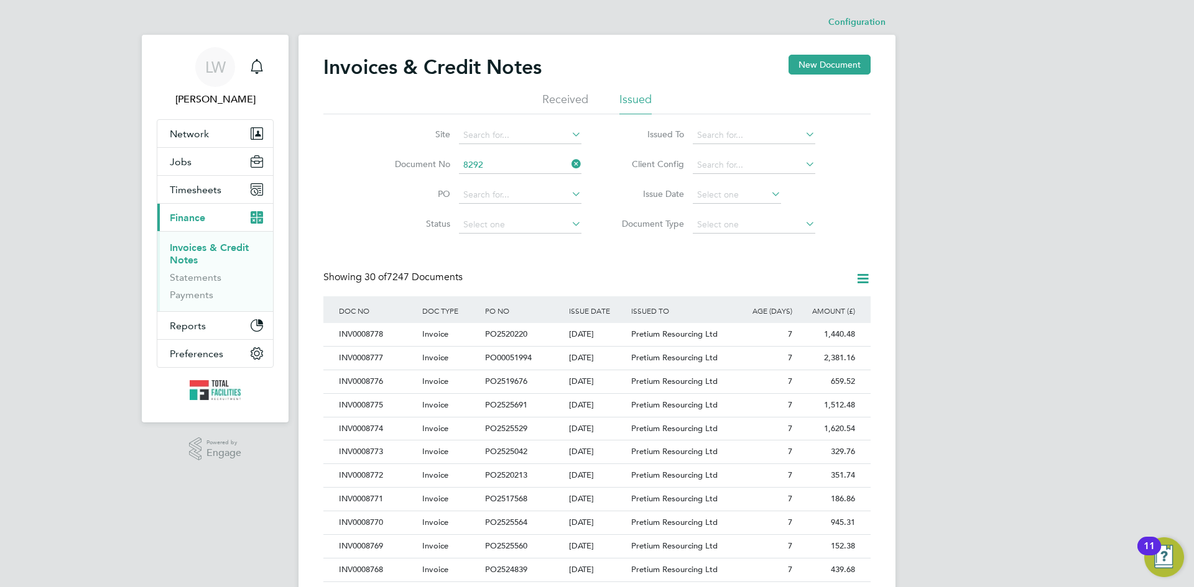
click at [489, 183] on li "INV000 8292" at bounding box center [520, 182] width 124 height 17
type input "INV0008292"
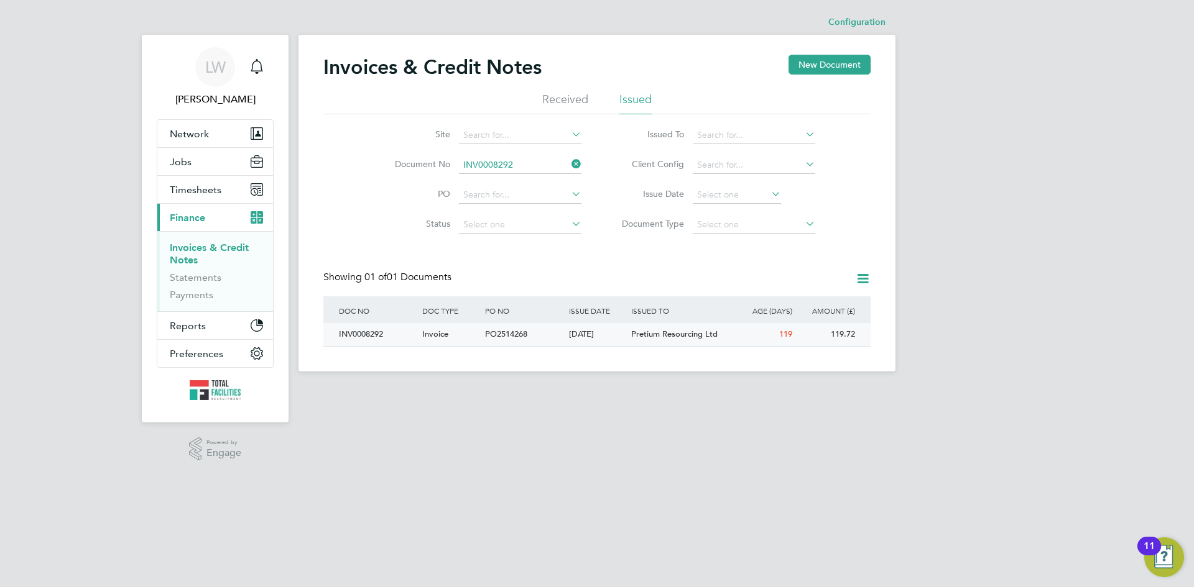
click at [554, 328] on div "PO2514268" at bounding box center [523, 334] width 83 height 23
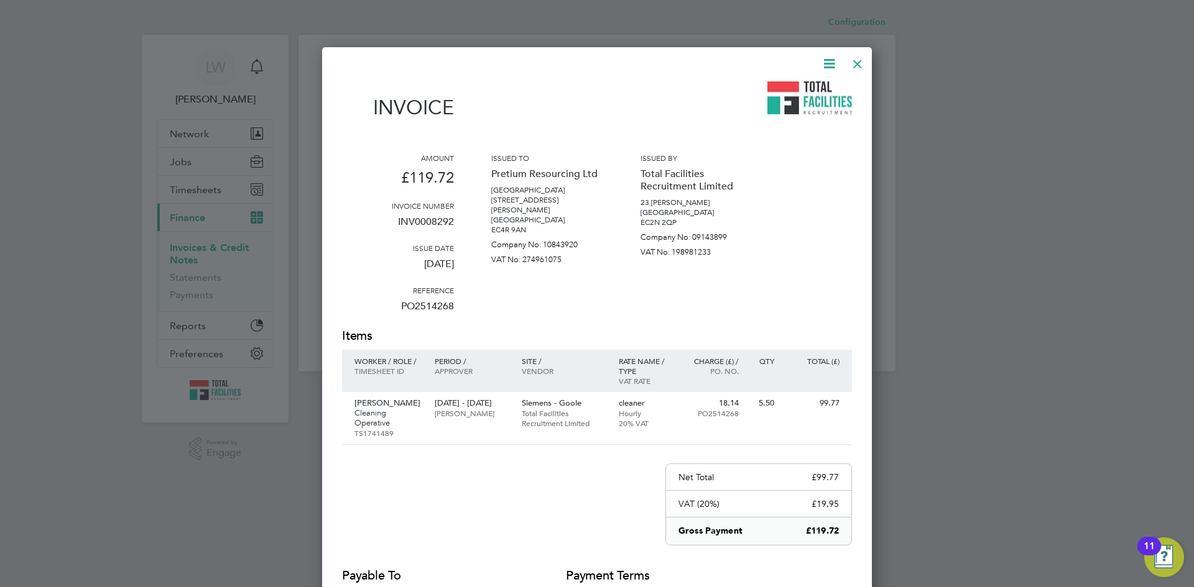
click at [827, 67] on icon at bounding box center [829, 64] width 16 height 16
click at [819, 91] on li "Download Invoice" at bounding box center [791, 93] width 86 height 17
click at [857, 59] on div at bounding box center [857, 61] width 22 height 22
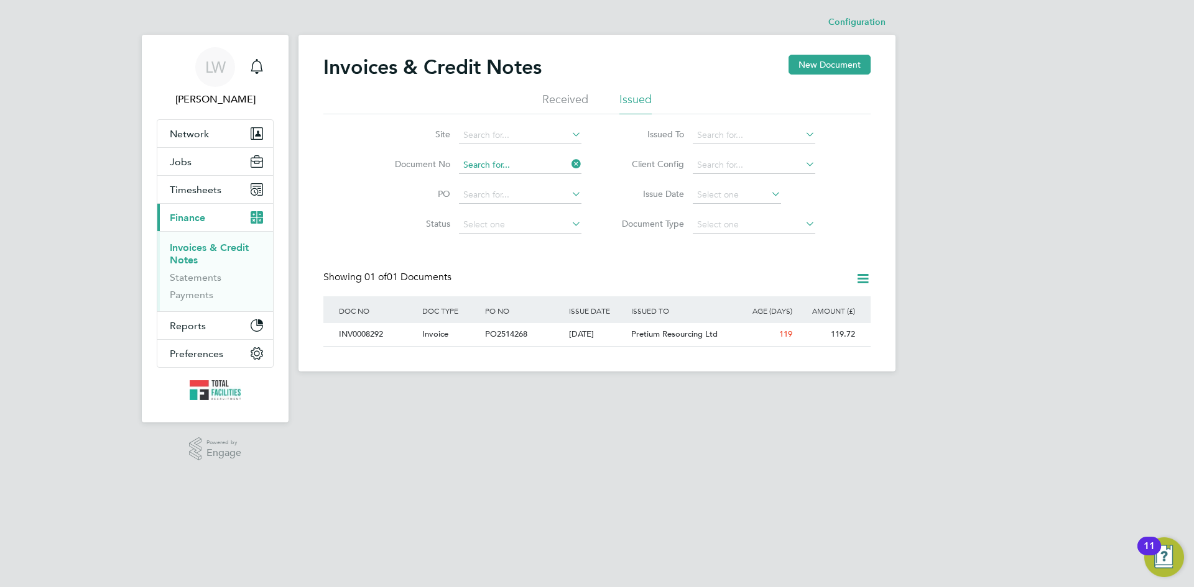
click at [517, 164] on input at bounding box center [520, 165] width 122 height 17
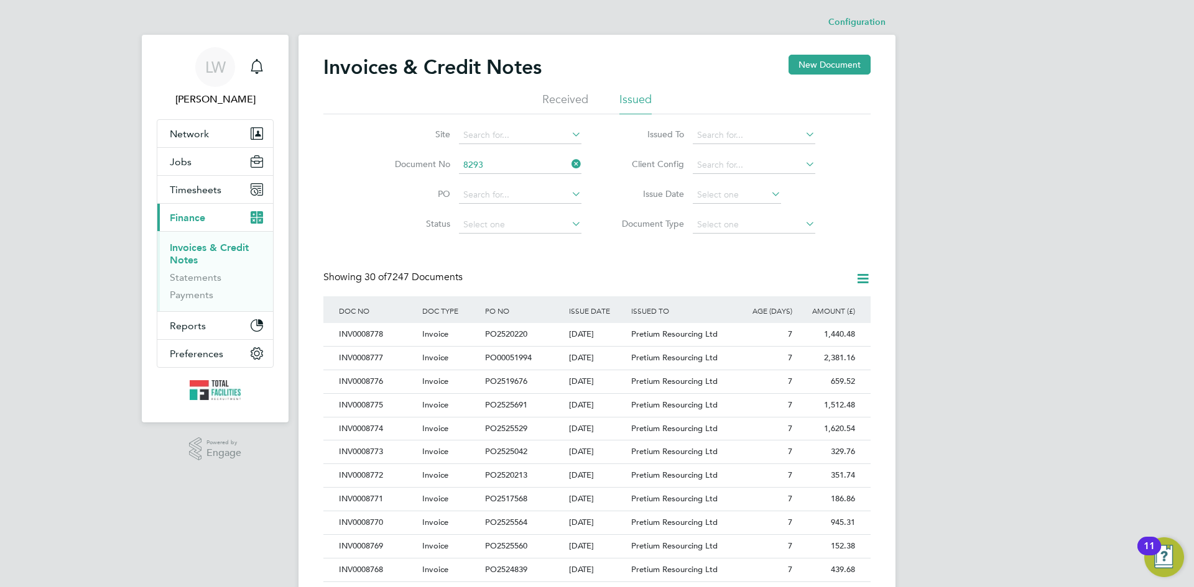
click at [516, 182] on li "INV000 8293" at bounding box center [520, 182] width 124 height 17
type input "INV0008293"
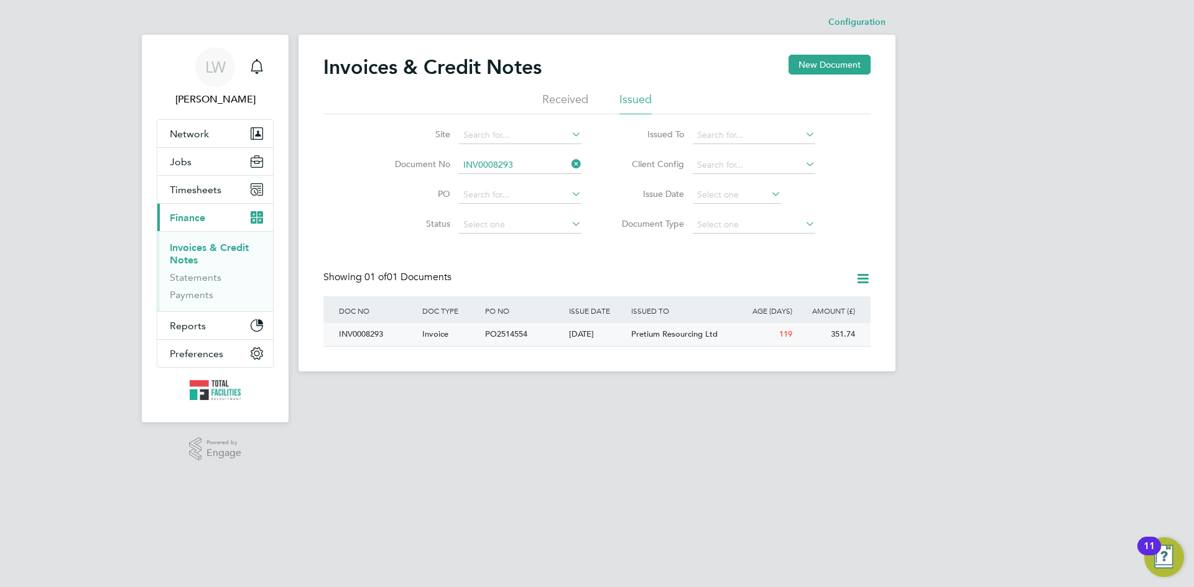
click at [601, 337] on div "27 May 2025" at bounding box center [597, 334] width 63 height 23
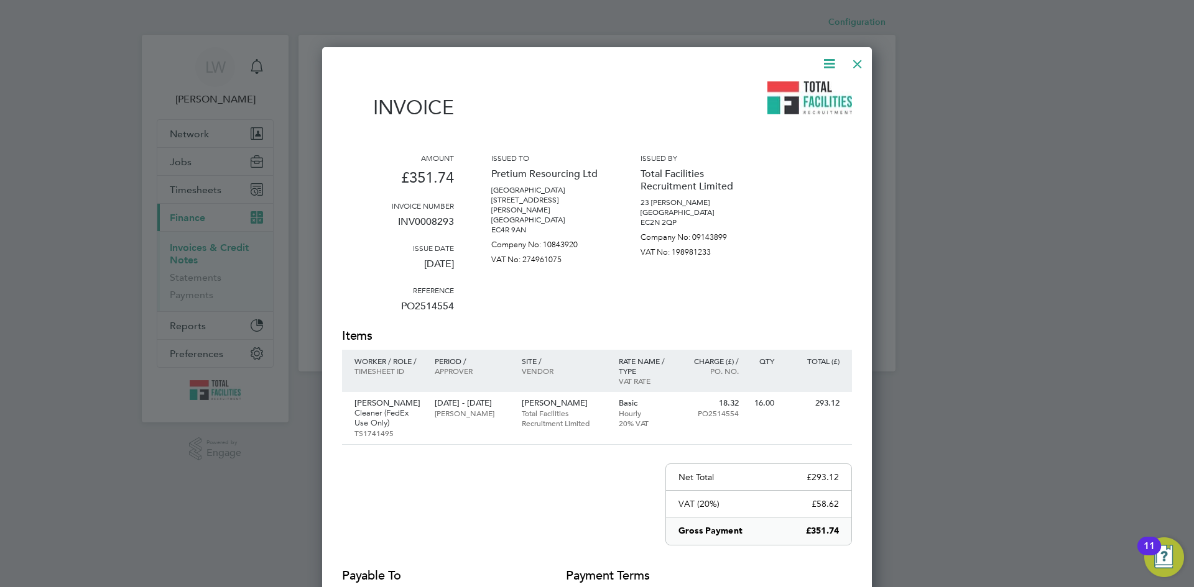
click at [827, 66] on icon at bounding box center [829, 64] width 16 height 16
click at [800, 93] on li "Download Invoice" at bounding box center [791, 93] width 86 height 17
click at [833, 66] on icon at bounding box center [829, 64] width 16 height 16
click at [818, 93] on li "Download Invoice" at bounding box center [791, 93] width 86 height 17
click at [858, 66] on div at bounding box center [857, 61] width 22 height 22
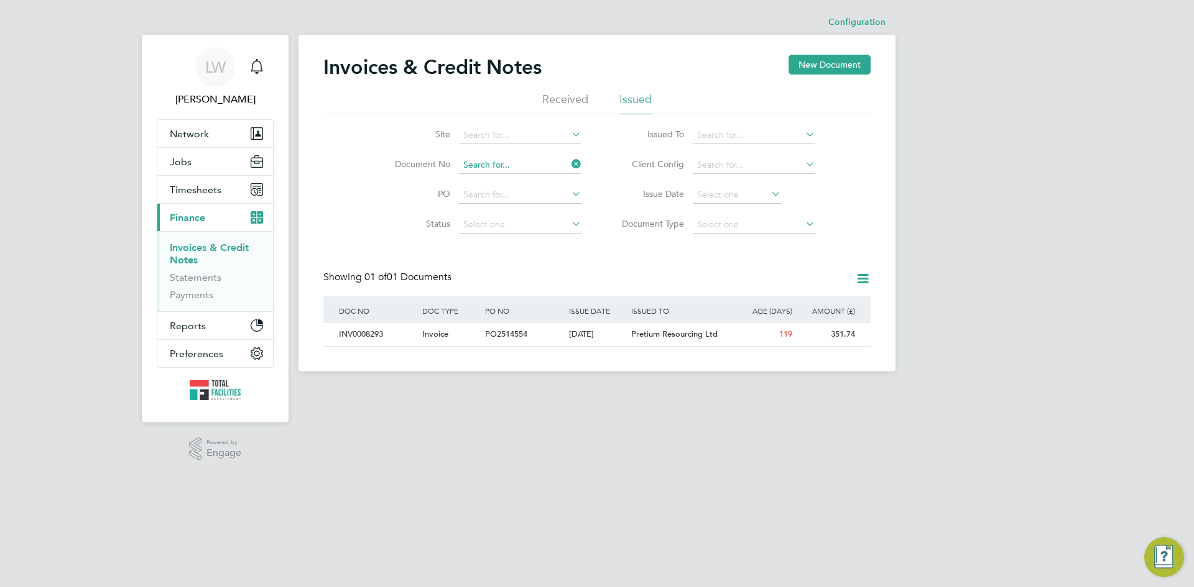
click at [530, 168] on input at bounding box center [520, 165] width 122 height 17
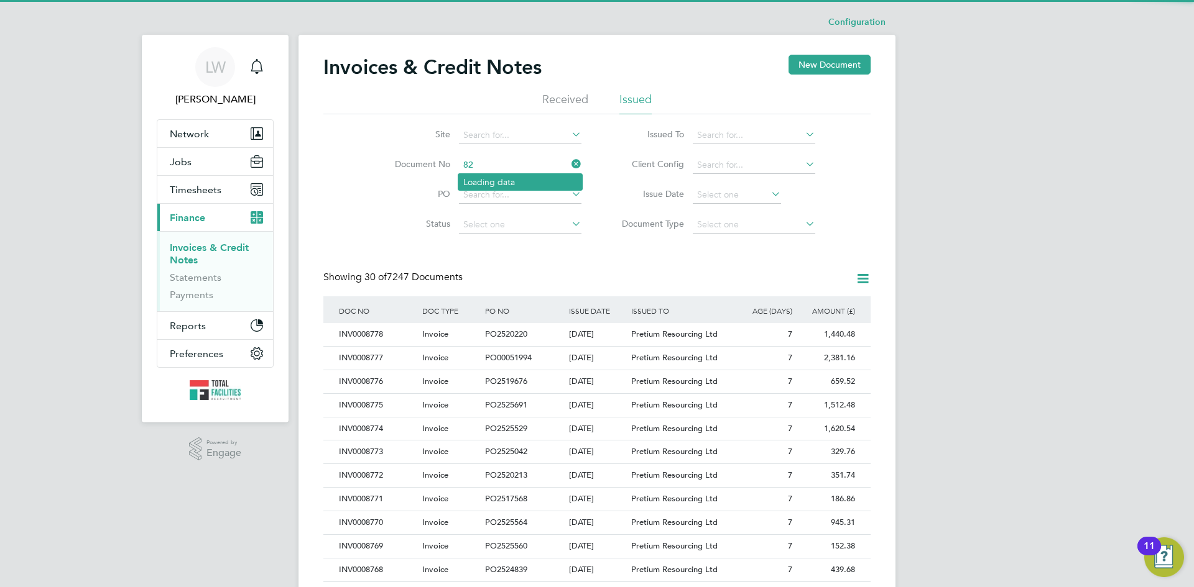
scroll to position [24, 85]
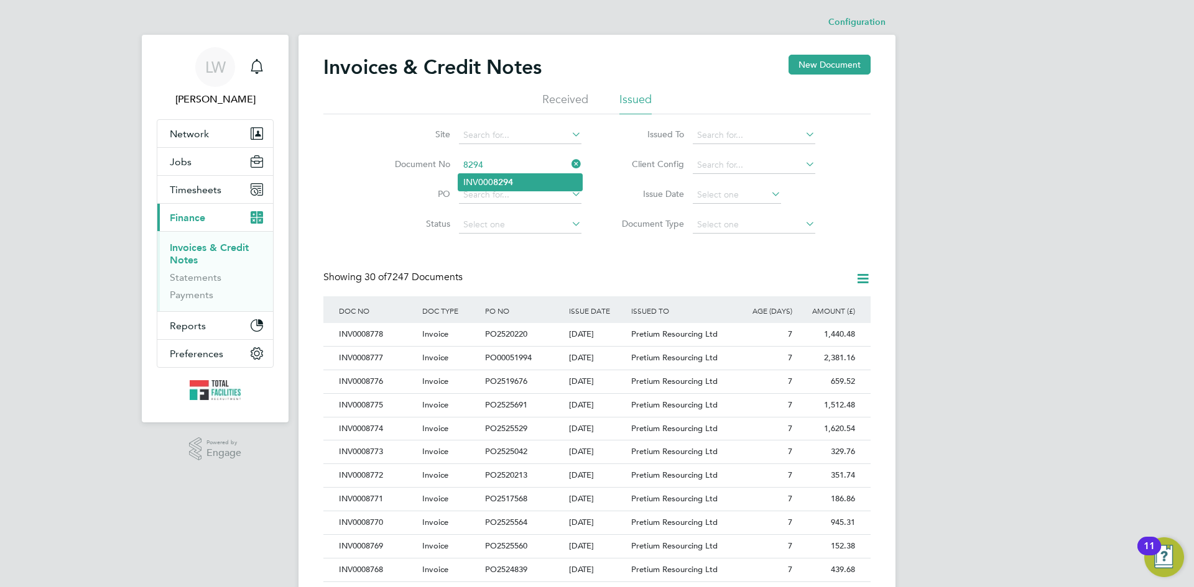
click at [495, 177] on b "8294" at bounding box center [503, 182] width 20 height 11
type input "INV0008294"
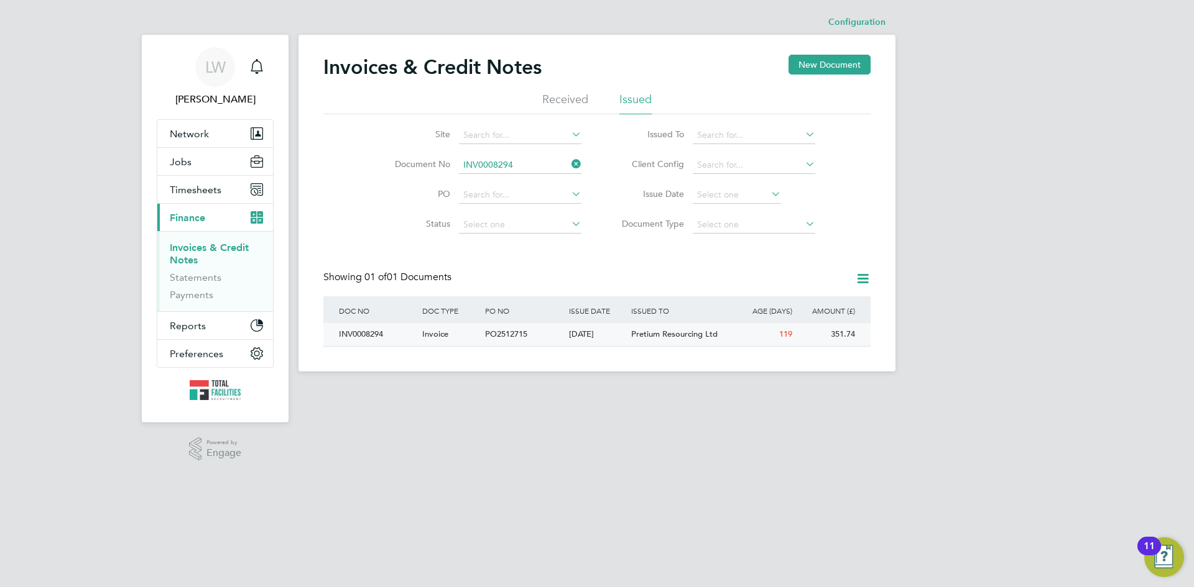
click at [566, 332] on div "27 May 2025" at bounding box center [597, 334] width 63 height 23
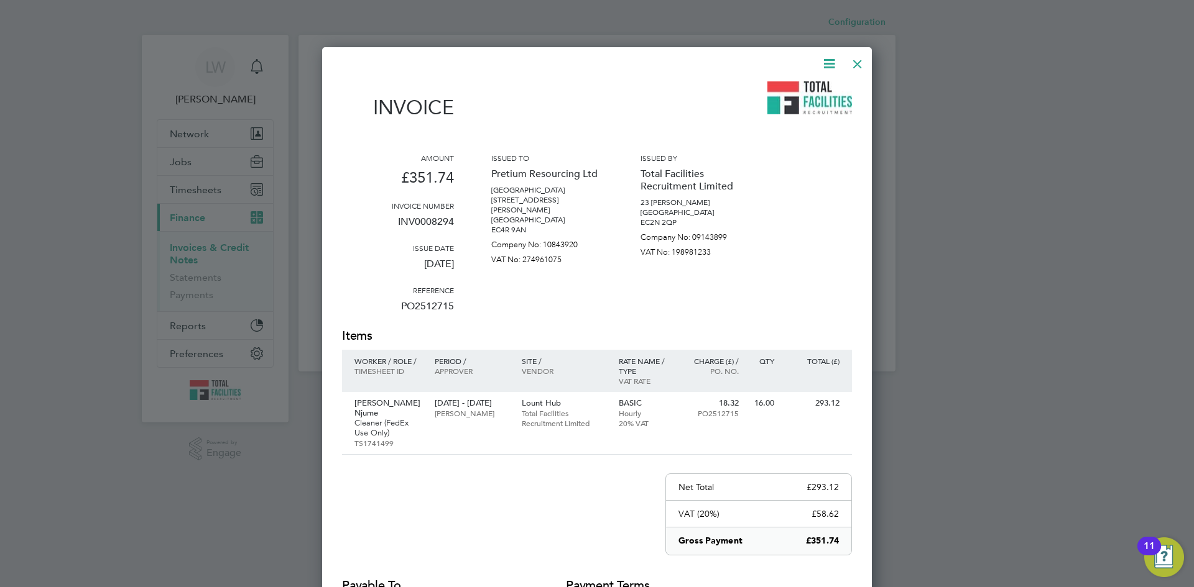
click at [831, 63] on icon at bounding box center [829, 64] width 16 height 16
click at [798, 93] on li "Download Invoice" at bounding box center [791, 93] width 86 height 17
click at [857, 64] on div at bounding box center [857, 61] width 22 height 22
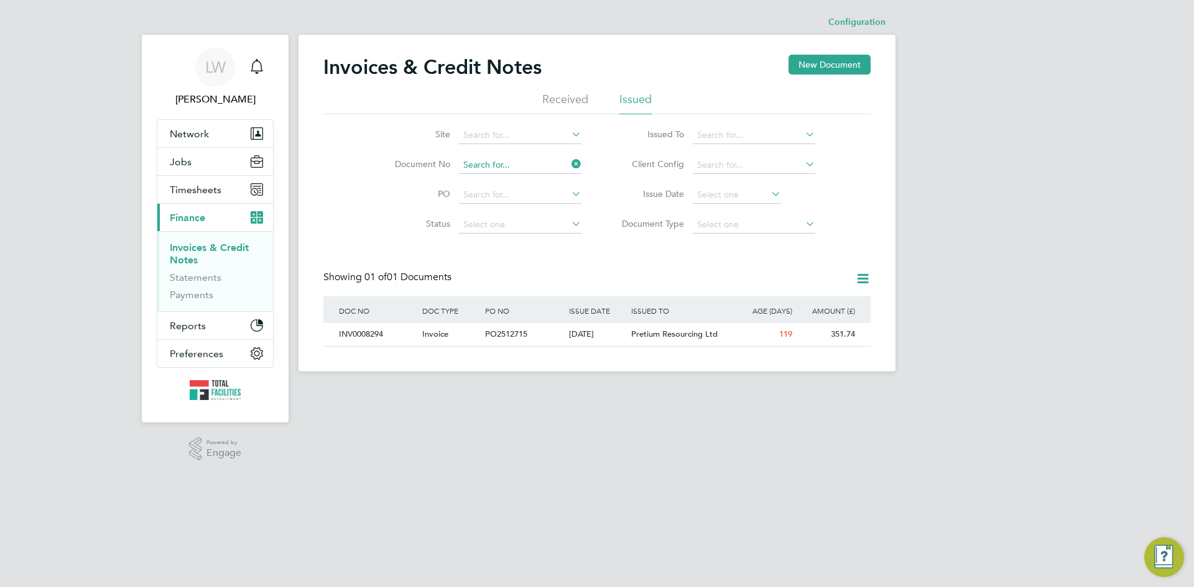
click at [487, 168] on input at bounding box center [520, 165] width 122 height 17
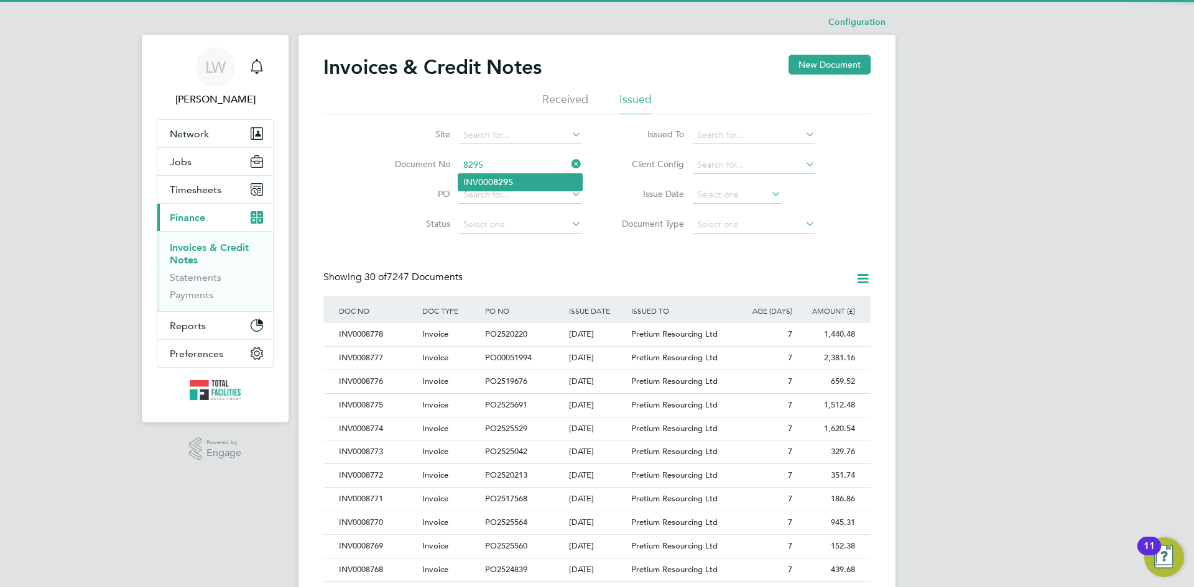
click at [513, 178] on b "8295" at bounding box center [503, 182] width 20 height 11
type input "INV0008295"
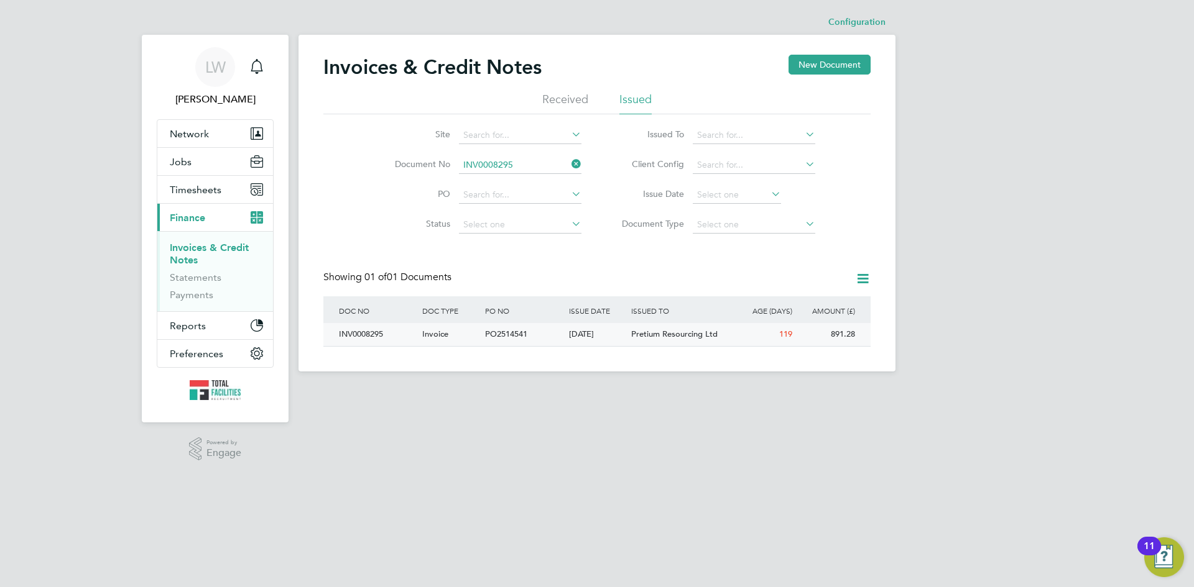
click at [524, 345] on div "PO2514541" at bounding box center [523, 334] width 83 height 23
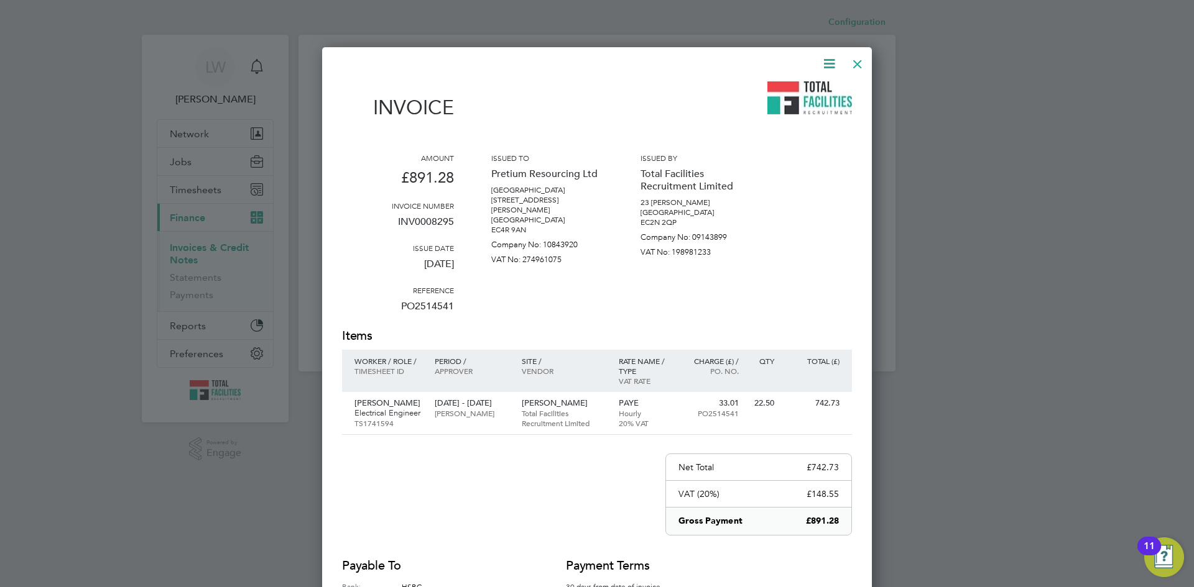
click at [829, 62] on icon at bounding box center [829, 64] width 16 height 16
click at [767, 88] on li "Download Invoice" at bounding box center [791, 93] width 86 height 17
drag, startPoint x: 857, startPoint y: 59, endPoint x: 831, endPoint y: 60, distance: 26.1
click at [857, 60] on div at bounding box center [857, 61] width 22 height 22
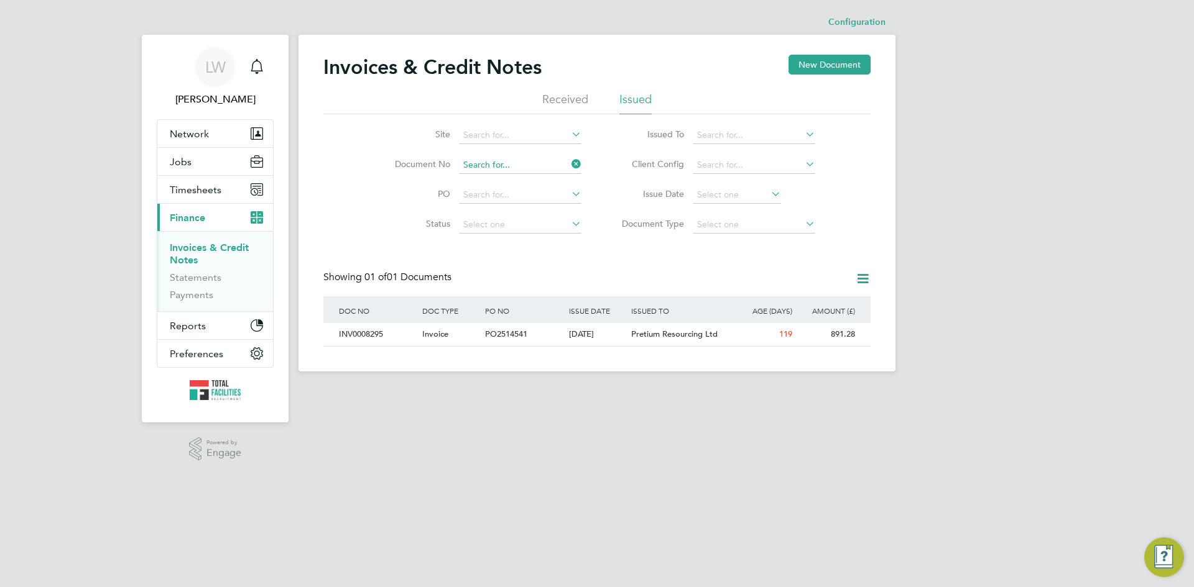
click at [513, 162] on input at bounding box center [520, 165] width 122 height 17
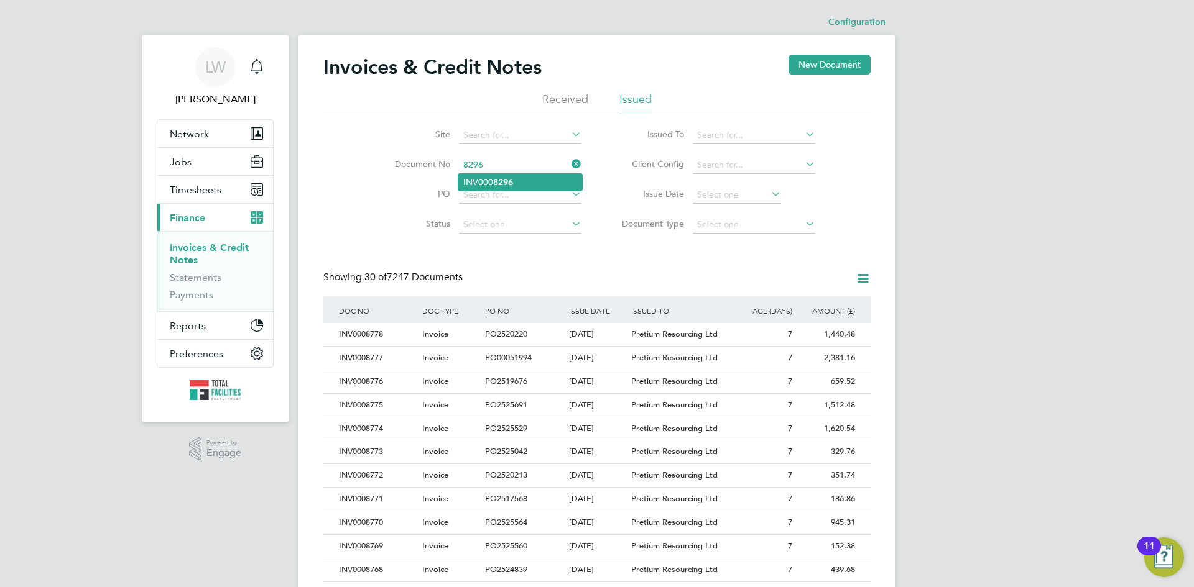
click at [515, 176] on li "INV000 8296" at bounding box center [520, 182] width 124 height 17
type input "INV0008296"
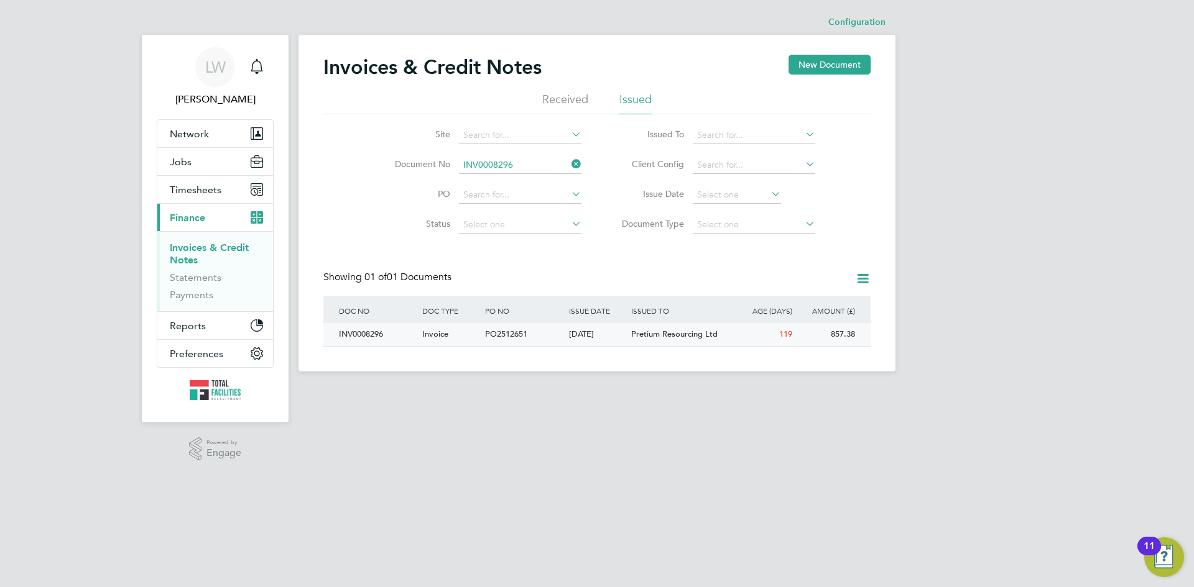
click at [548, 335] on div "PO2512651" at bounding box center [523, 334] width 83 height 23
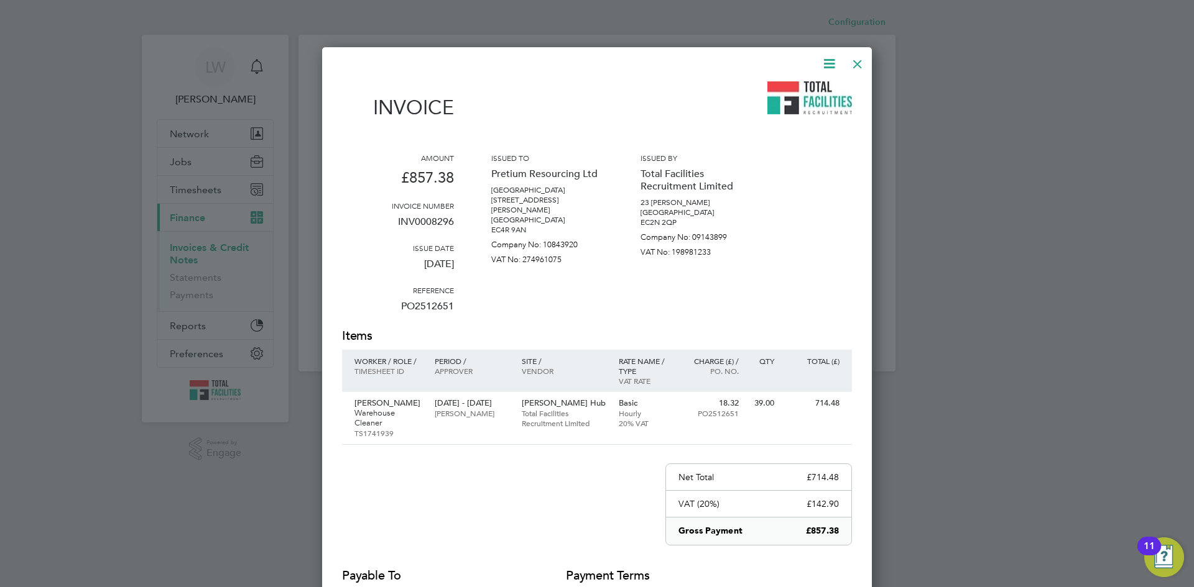
click at [831, 63] on icon at bounding box center [829, 64] width 16 height 16
click at [798, 96] on li "Download Invoice" at bounding box center [791, 93] width 86 height 17
click at [858, 64] on div at bounding box center [857, 61] width 22 height 22
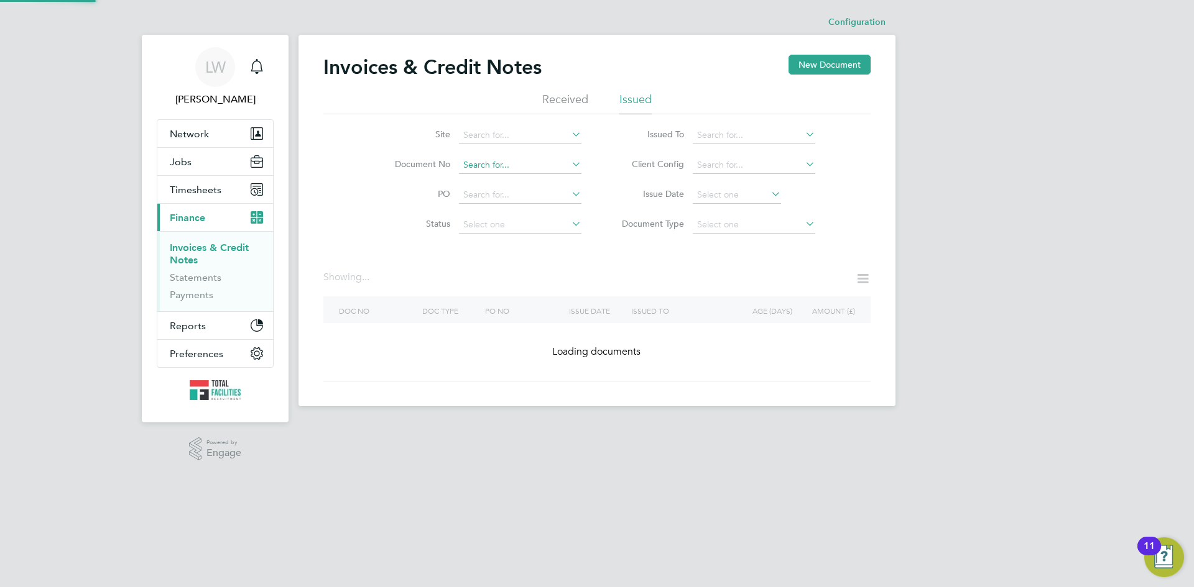
click at [492, 166] on input at bounding box center [520, 165] width 122 height 17
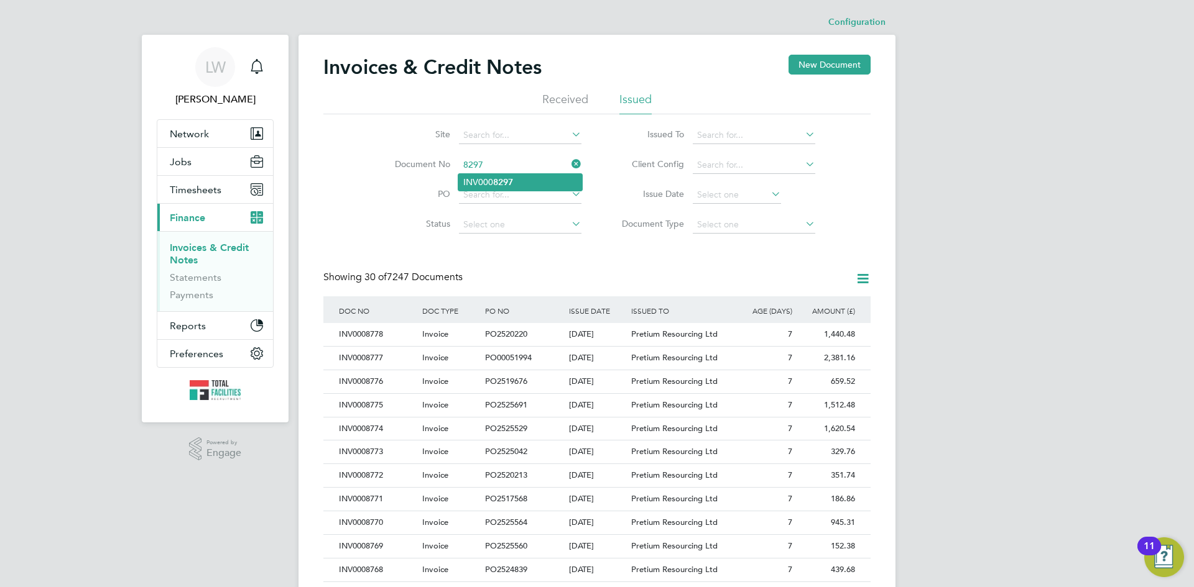
click at [509, 182] on b "8297" at bounding box center [503, 182] width 20 height 11
type input "INV0008297"
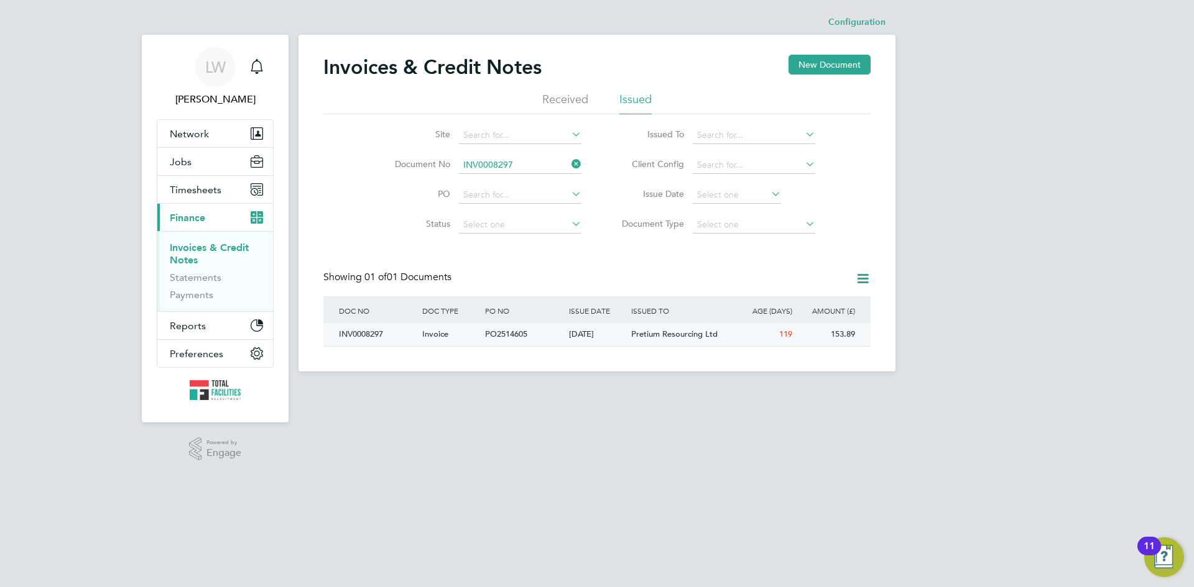
click at [661, 328] on div "Pretium Resourcing Ltd" at bounding box center [680, 334] width 104 height 23
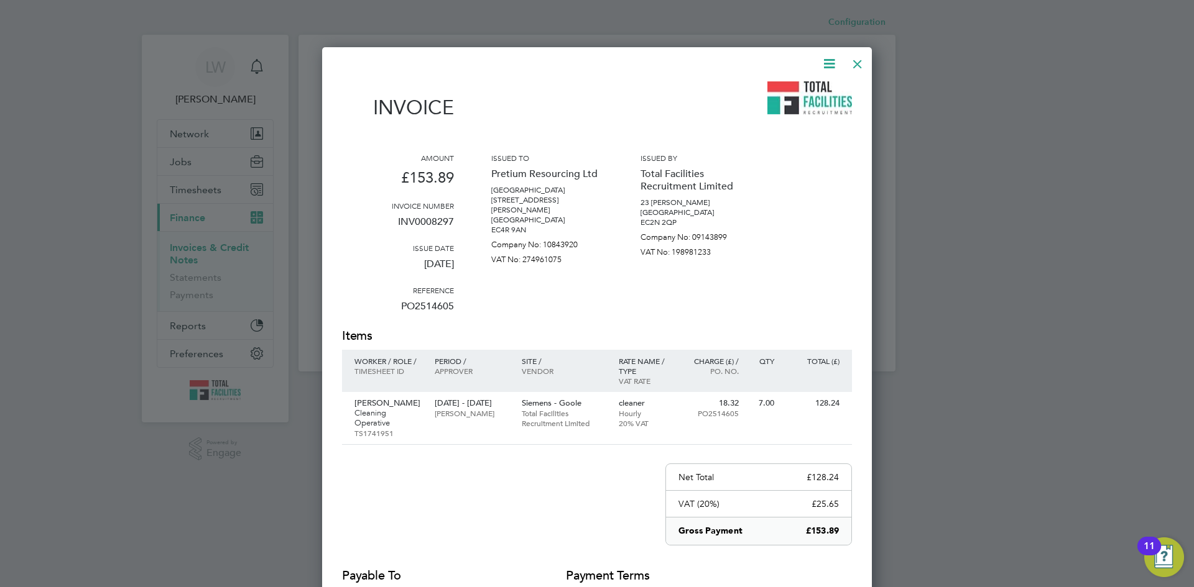
click at [833, 60] on icon at bounding box center [829, 64] width 16 height 16
click at [816, 94] on li "Download Invoice" at bounding box center [791, 93] width 86 height 17
click at [861, 67] on div at bounding box center [857, 61] width 22 height 22
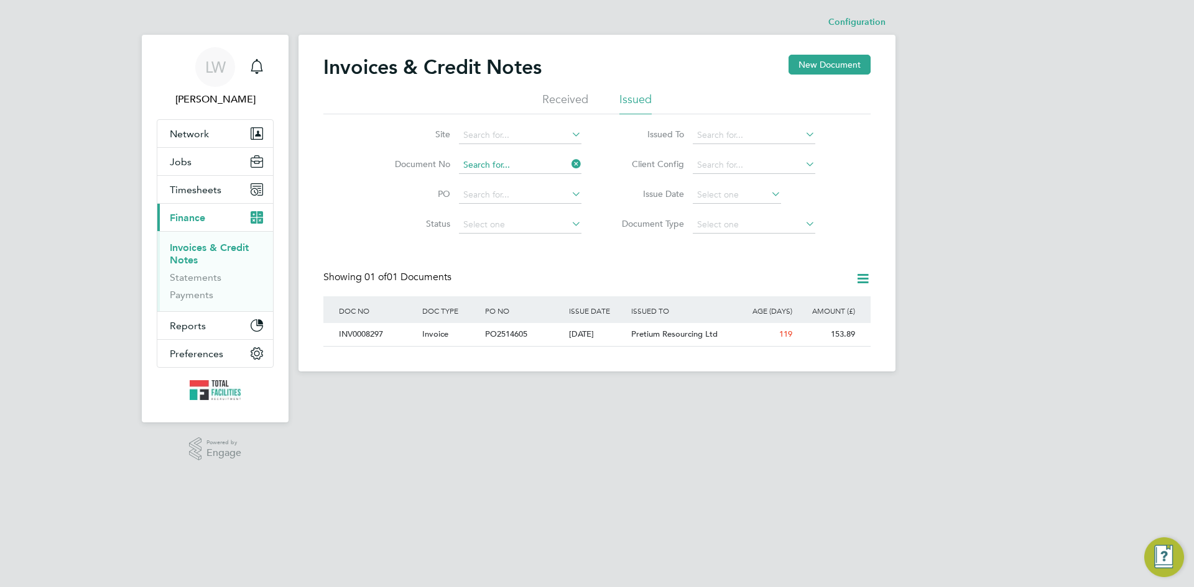
click at [496, 168] on input at bounding box center [520, 165] width 122 height 17
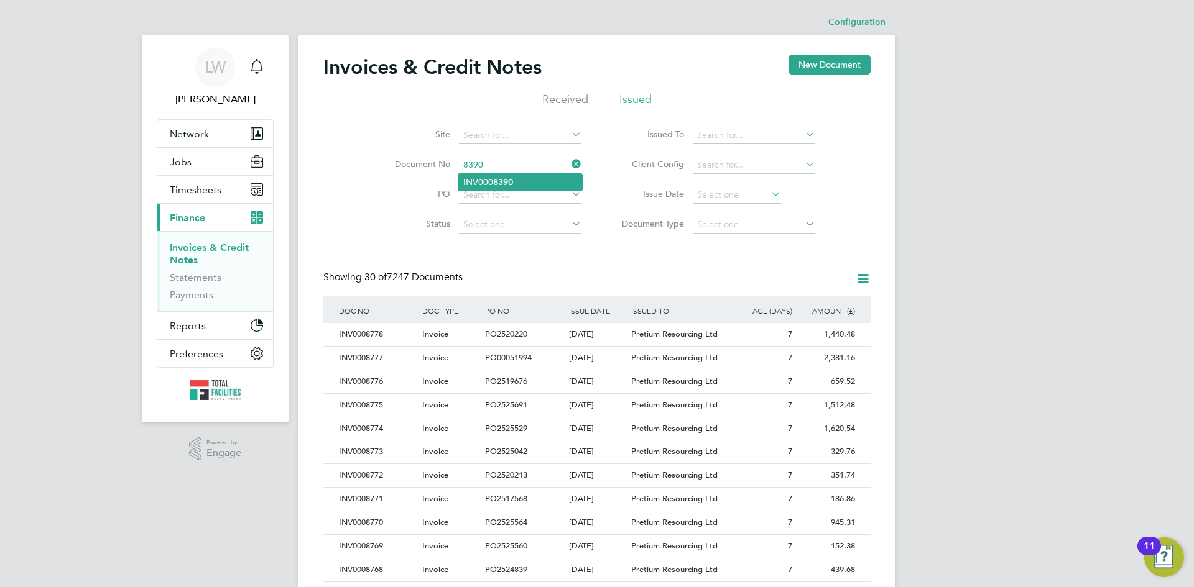
type input "8390"
drag, startPoint x: 518, startPoint y: 178, endPoint x: 499, endPoint y: 155, distance: 30.1
click at [494, 160] on div "Configuration Configuration Invoices & Credit Notes New Document Received Issue…" at bounding box center [596, 551] width 597 height 1082
click at [508, 162] on input at bounding box center [520, 165] width 122 height 17
click at [528, 185] on li "INV000 8308" at bounding box center [520, 182] width 124 height 17
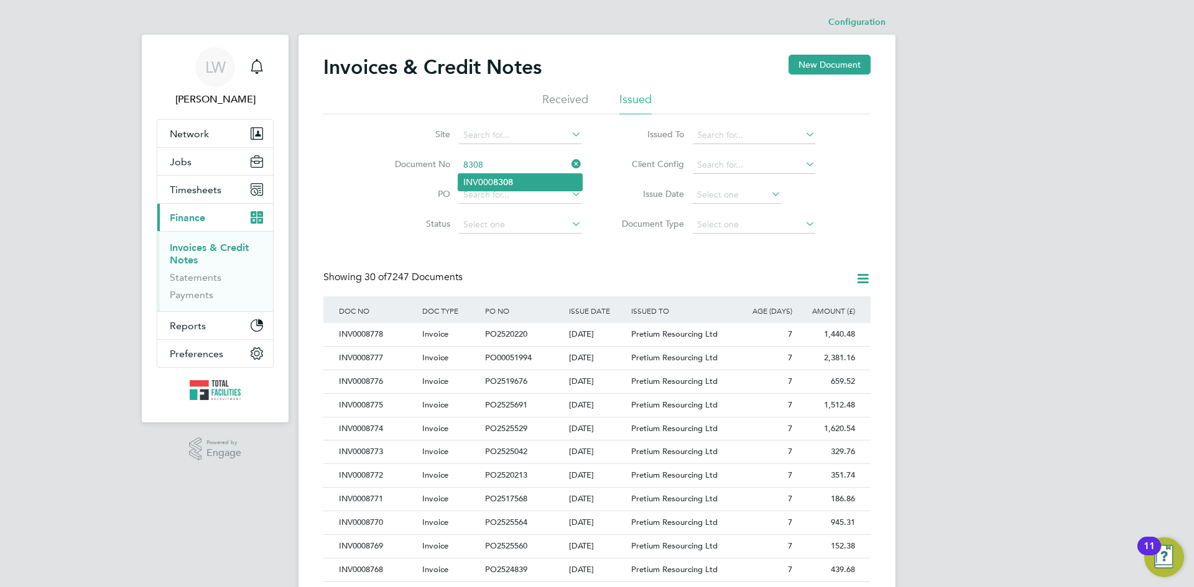
type input "INV0008308"
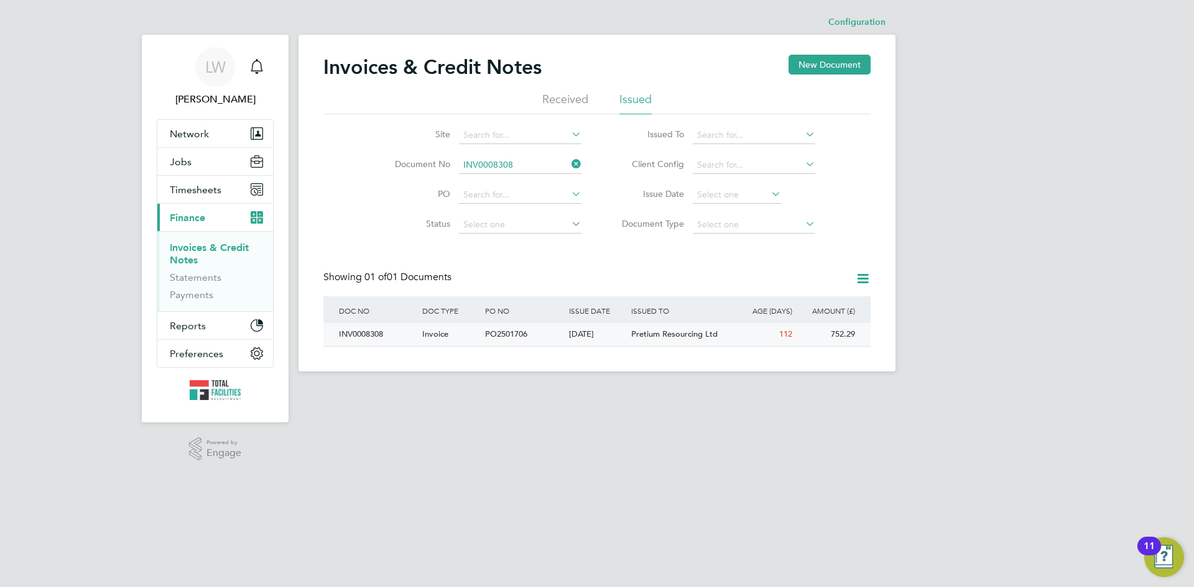
click at [608, 338] on div "03 Jun 2025" at bounding box center [597, 334] width 63 height 23
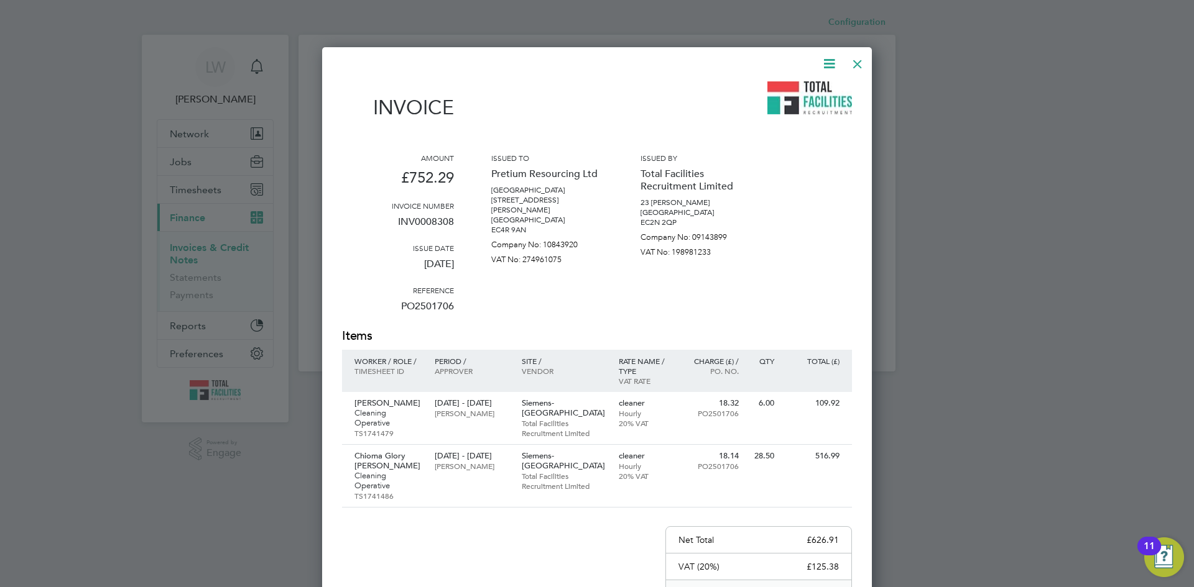
click at [827, 63] on icon at bounding box center [829, 64] width 16 height 16
click at [806, 96] on li "Download Invoice" at bounding box center [791, 93] width 86 height 17
click at [855, 62] on div at bounding box center [857, 61] width 22 height 22
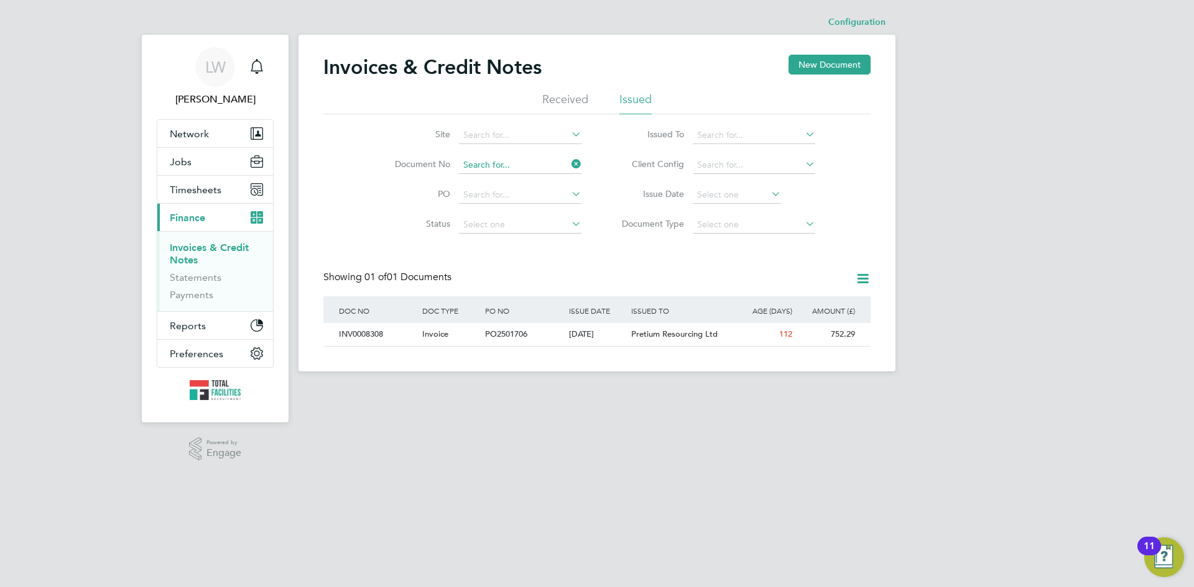
click at [499, 163] on input at bounding box center [520, 165] width 122 height 17
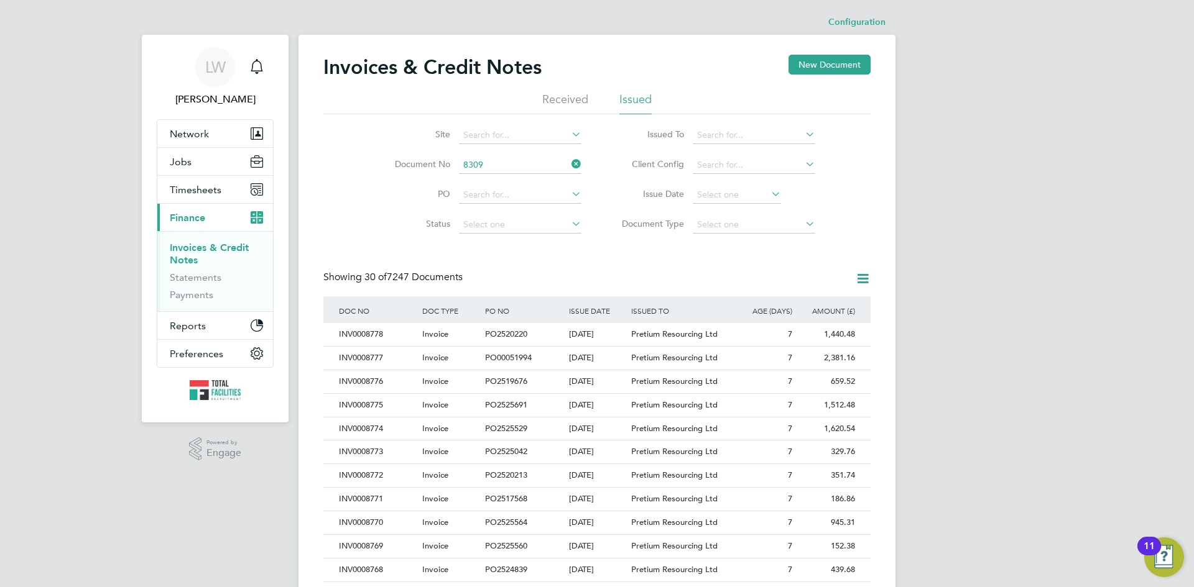
click at [503, 180] on b "8309" at bounding box center [503, 182] width 20 height 11
type input "INV0008309"
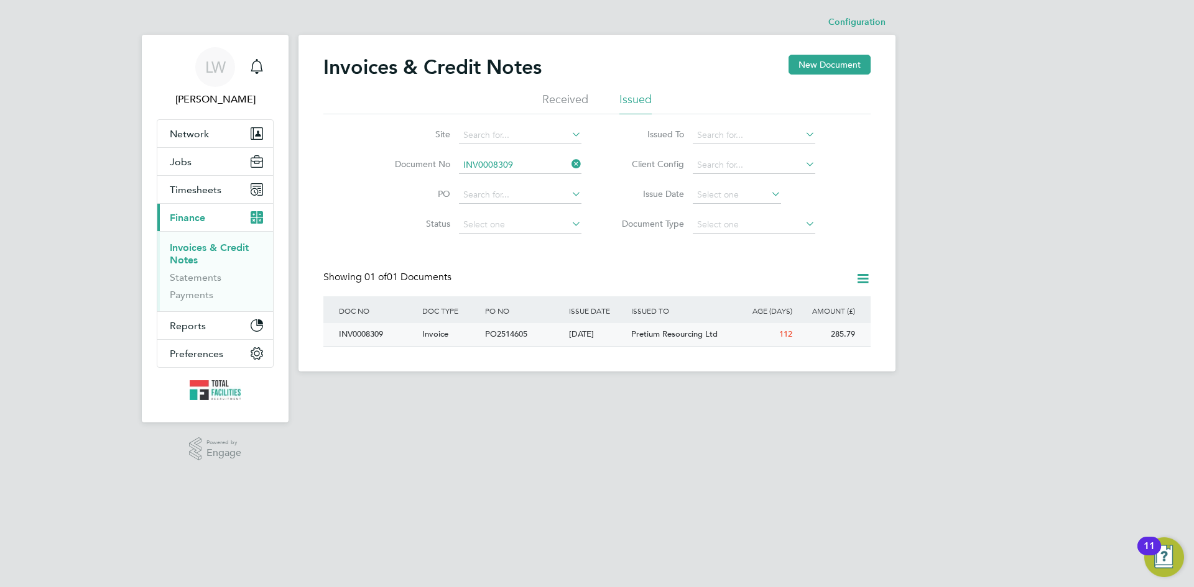
click at [527, 338] on span "PO2514605" at bounding box center [506, 334] width 42 height 11
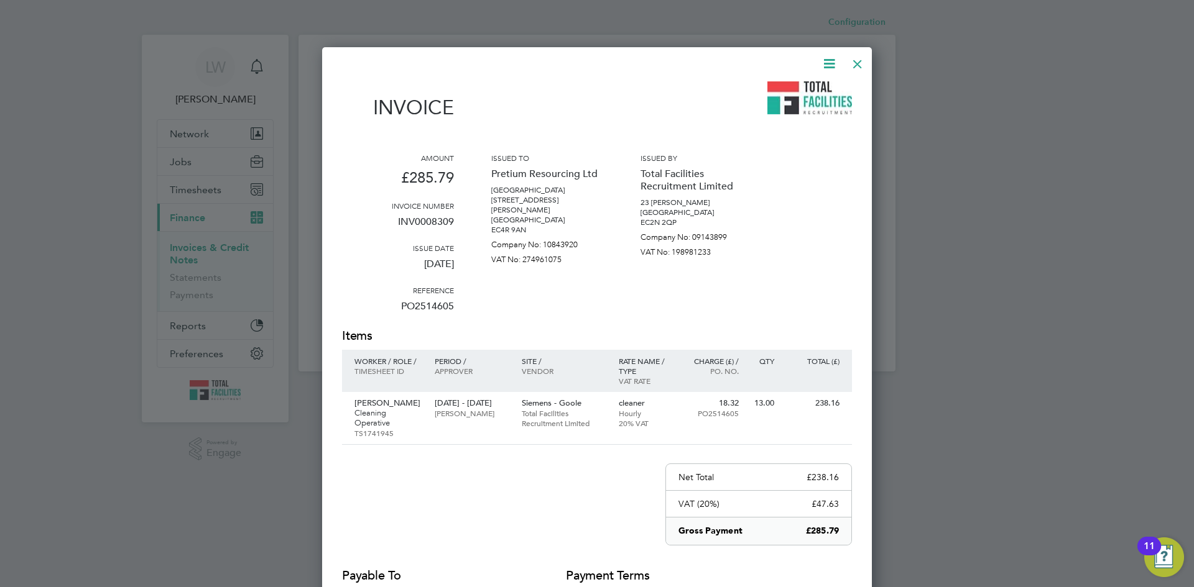
click at [833, 57] on icon at bounding box center [829, 64] width 16 height 16
click at [783, 92] on li "Download Invoice" at bounding box center [791, 93] width 86 height 17
click at [853, 65] on div at bounding box center [857, 61] width 22 height 22
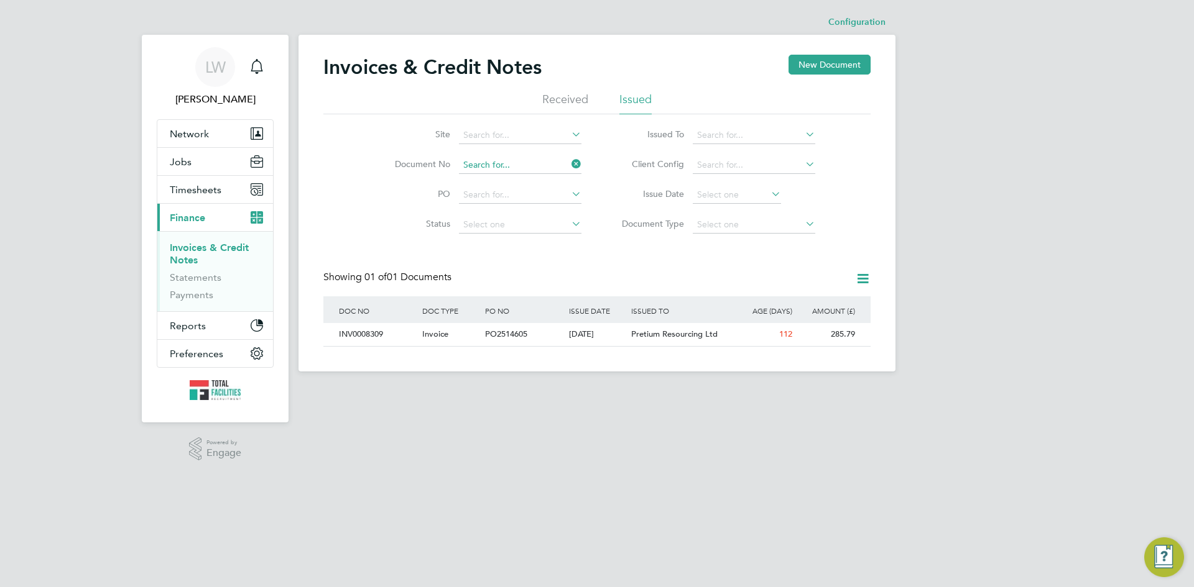
click at [482, 163] on input at bounding box center [520, 165] width 122 height 17
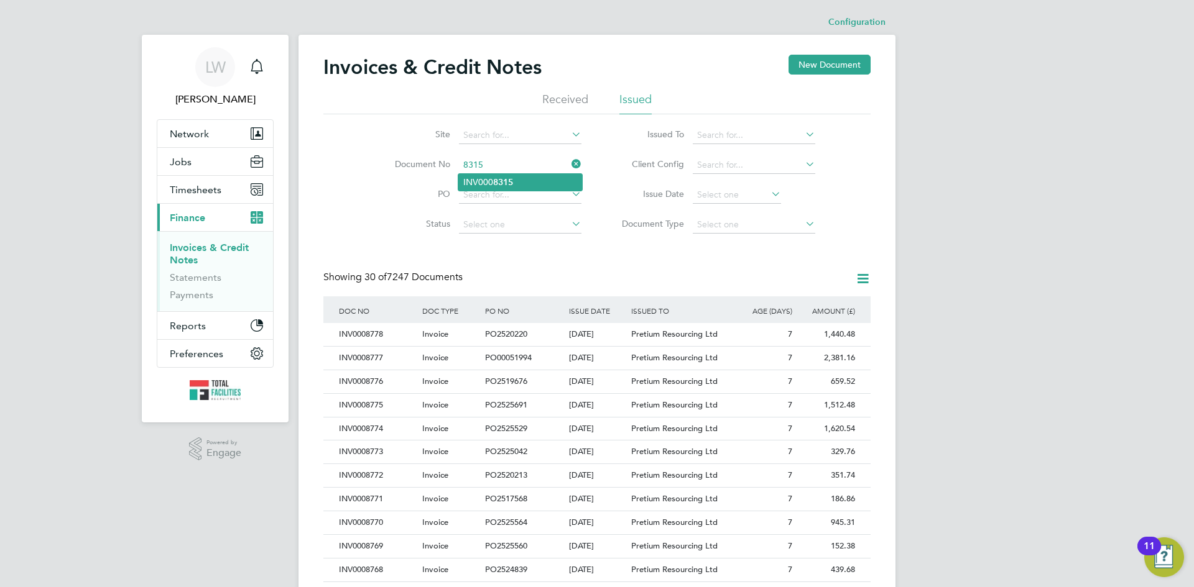
click at [528, 181] on li "INV000 8315" at bounding box center [520, 182] width 124 height 17
type input "INV0008315"
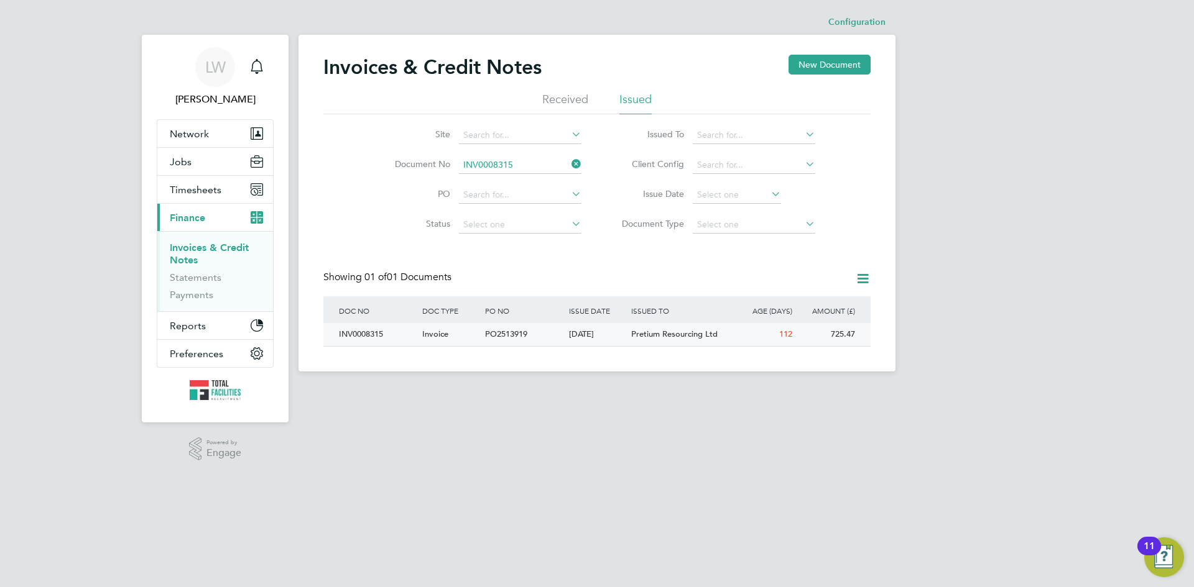
click at [546, 336] on div "PO2513919" at bounding box center [523, 334] width 83 height 23
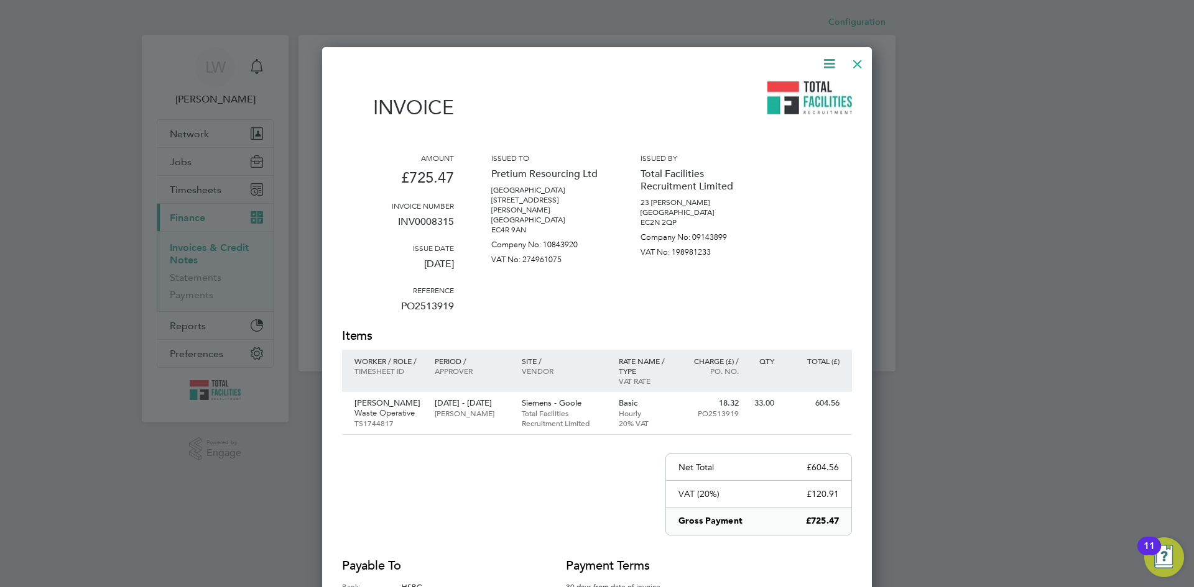
click at [827, 64] on icon at bounding box center [829, 64] width 16 height 16
click at [765, 91] on li "Download Invoice" at bounding box center [791, 93] width 86 height 17
click at [858, 60] on div at bounding box center [857, 61] width 22 height 22
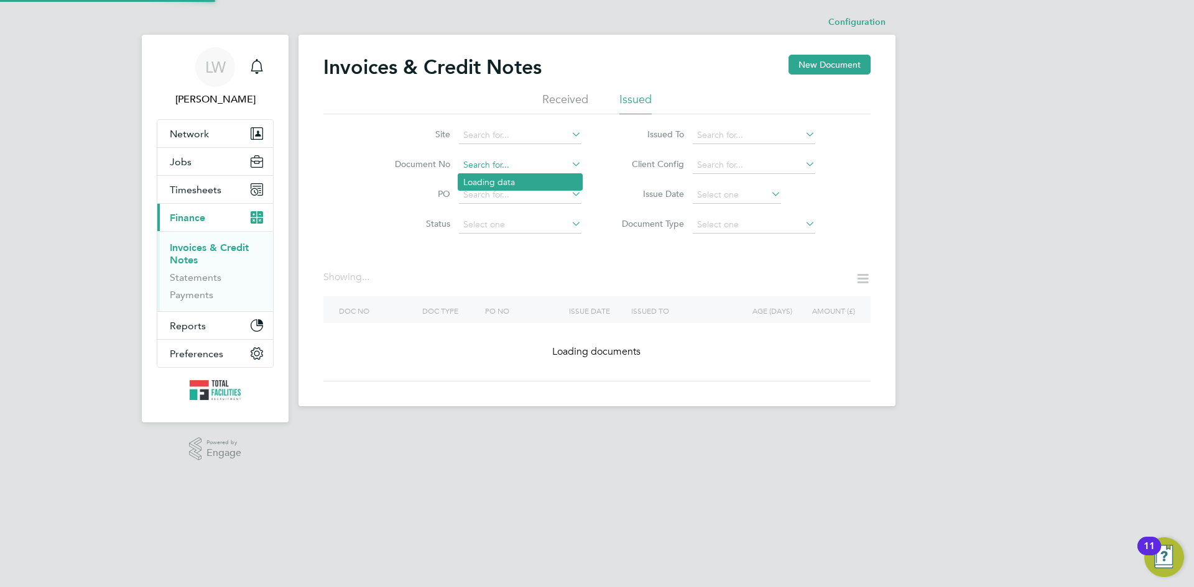
click at [491, 162] on input at bounding box center [520, 165] width 122 height 17
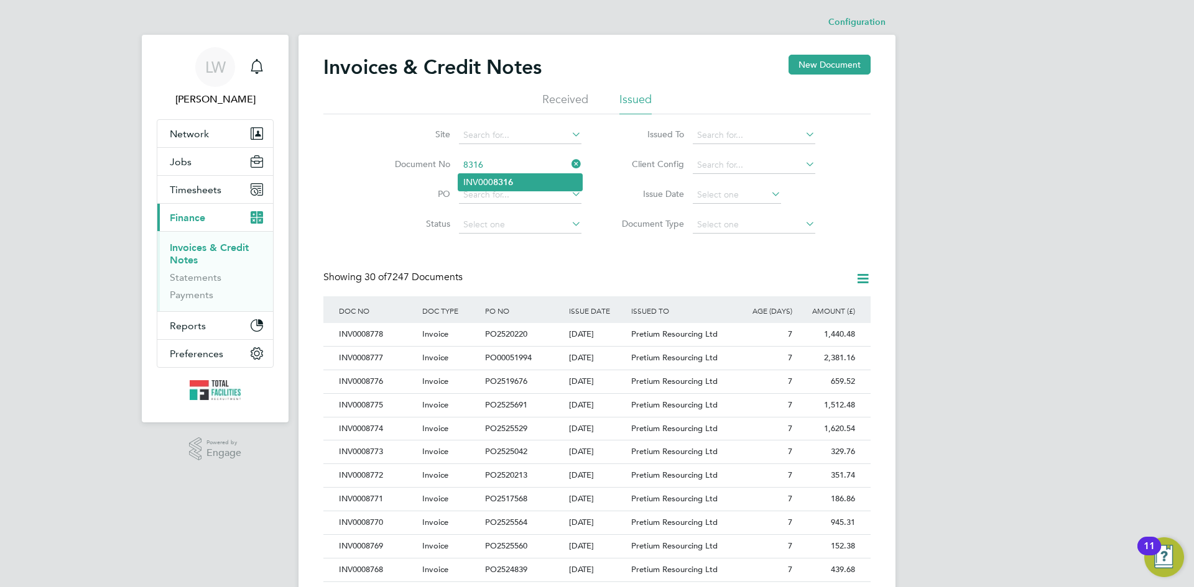
click at [521, 182] on li "INV000 8316" at bounding box center [520, 182] width 124 height 17
type input "INV0008316"
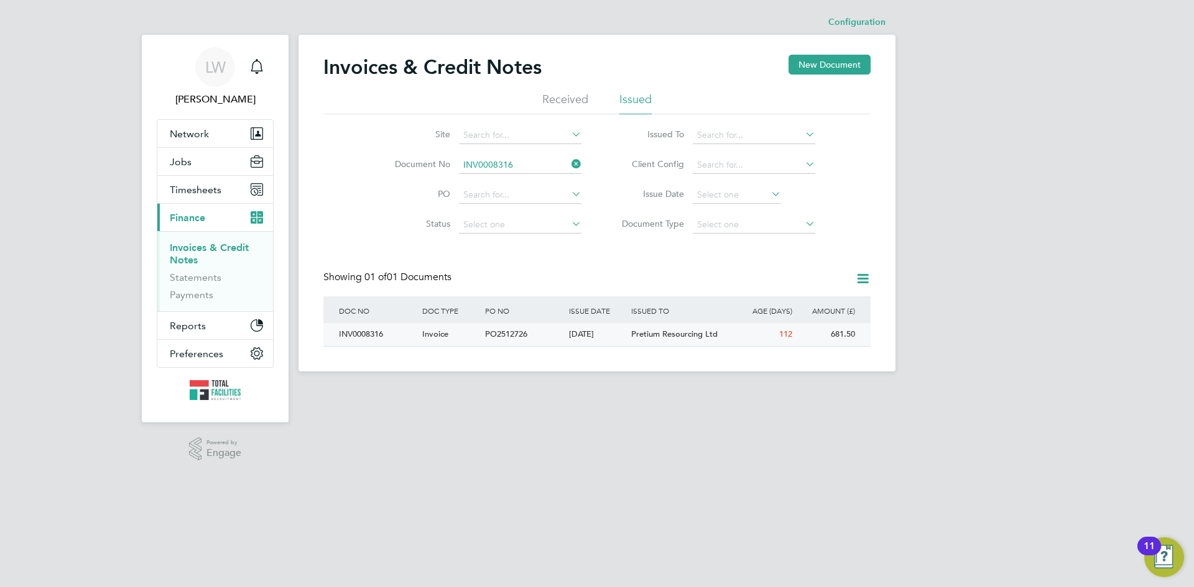
click at [581, 339] on div "03 Jun 2025" at bounding box center [597, 334] width 63 height 23
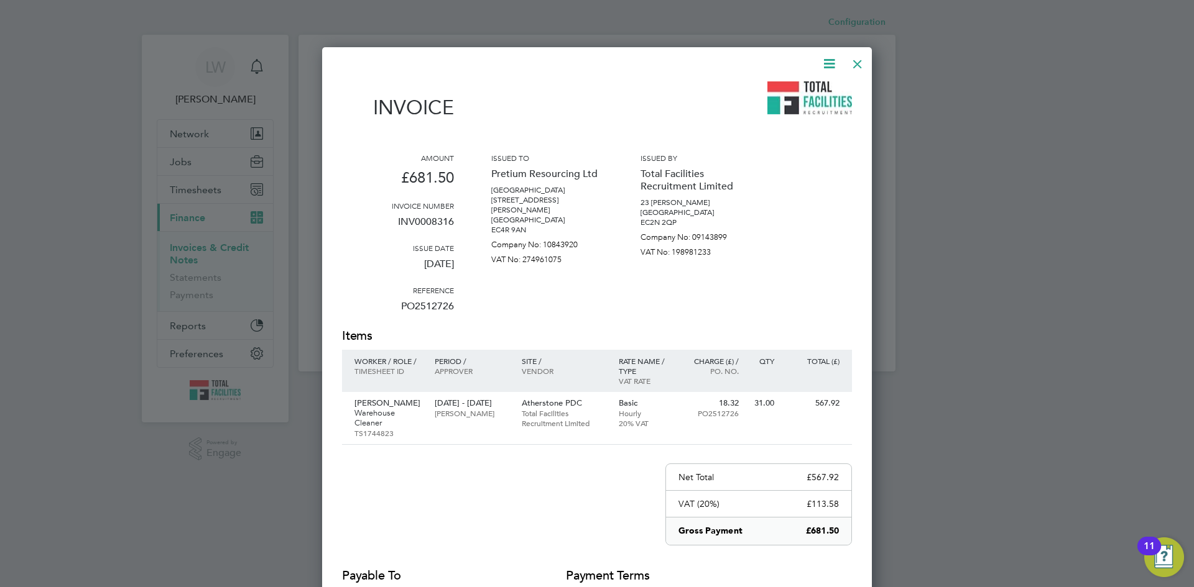
click at [829, 64] on icon at bounding box center [829, 64] width 16 height 16
click at [805, 92] on li "Download Invoice" at bounding box center [791, 93] width 86 height 17
click at [856, 60] on div at bounding box center [857, 61] width 22 height 22
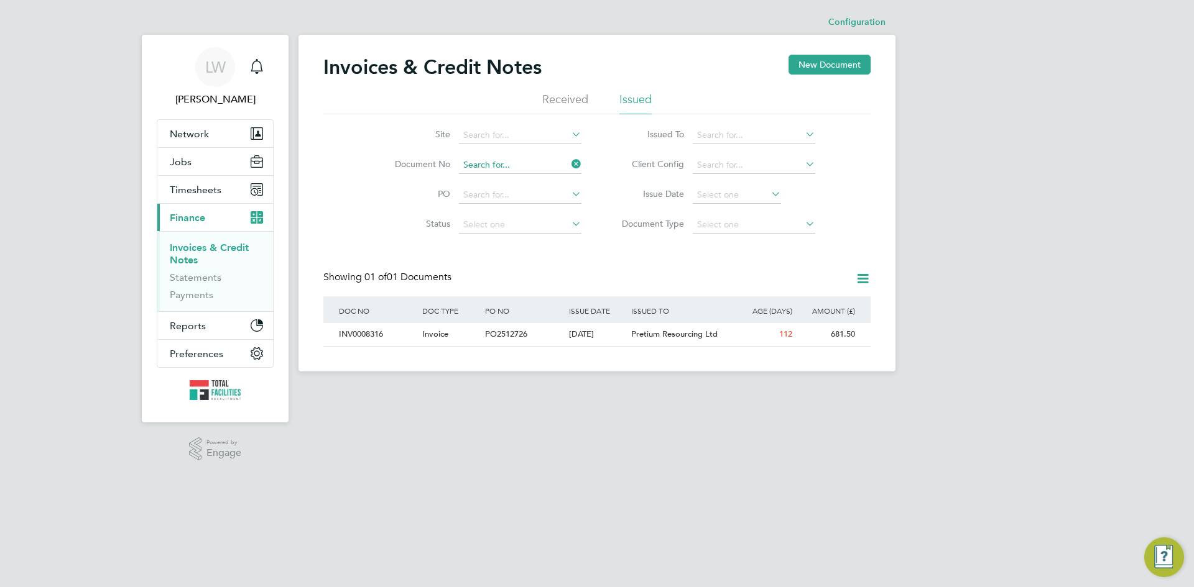
click at [494, 165] on input at bounding box center [520, 165] width 122 height 17
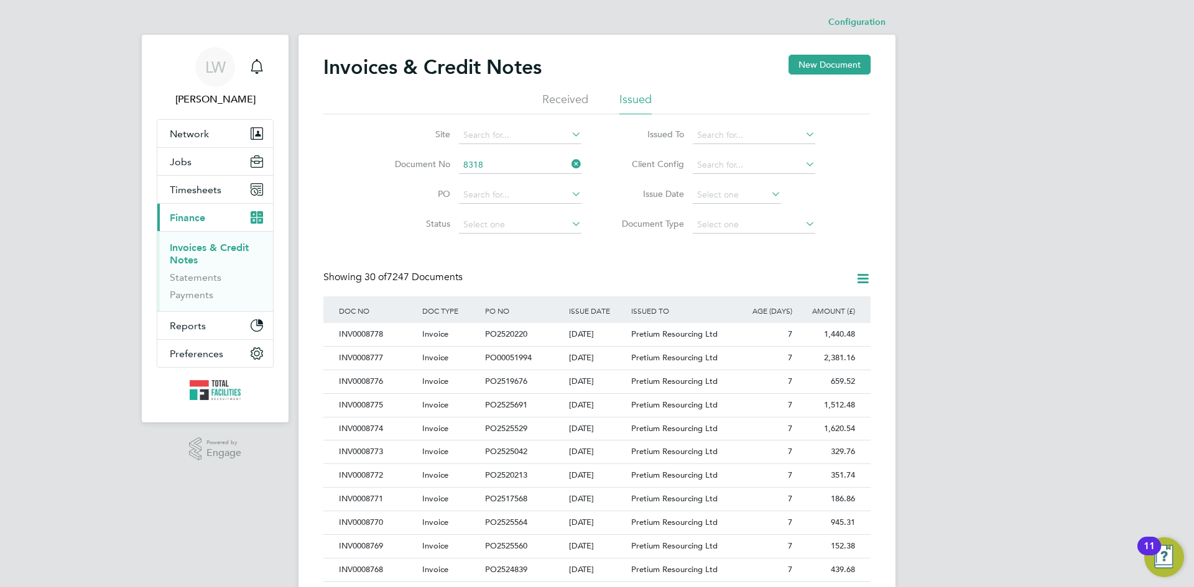
click at [511, 186] on b "8318" at bounding box center [503, 182] width 20 height 11
type input "INV0008318"
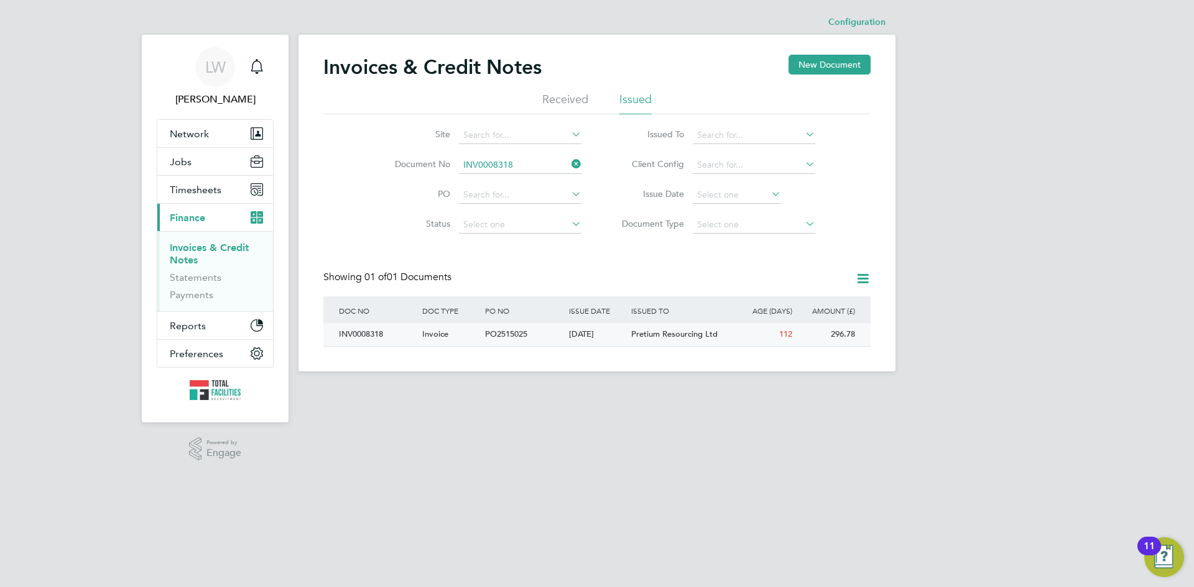
click at [615, 331] on div "03 Jun 2025" at bounding box center [597, 334] width 63 height 23
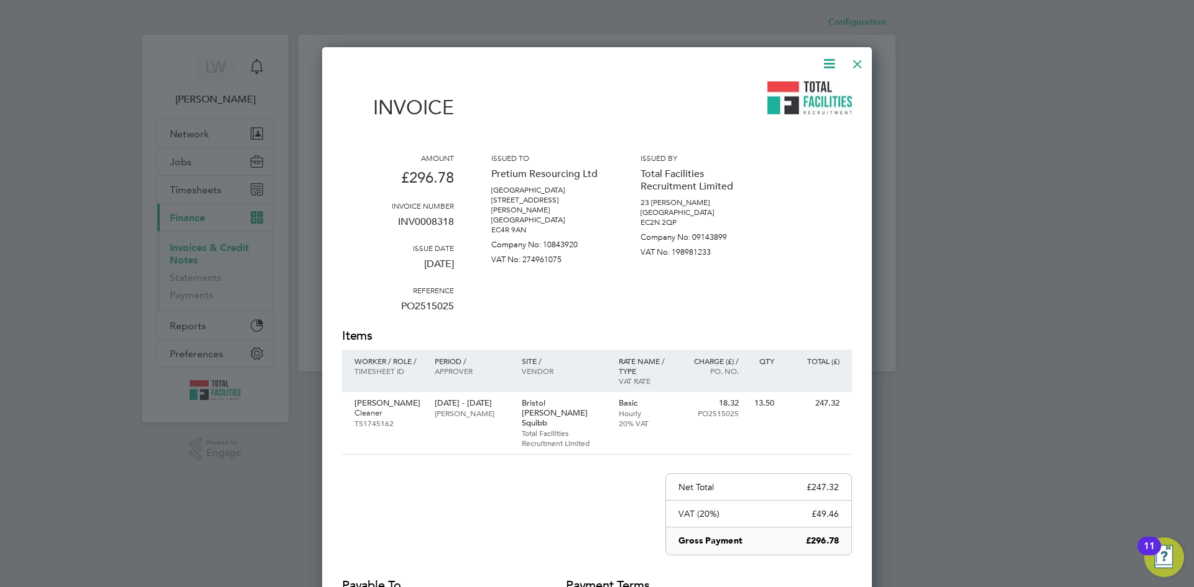
click at [827, 62] on icon at bounding box center [829, 64] width 16 height 16
click at [793, 88] on li "Download Invoice" at bounding box center [791, 93] width 86 height 17
click at [857, 63] on div at bounding box center [857, 61] width 22 height 22
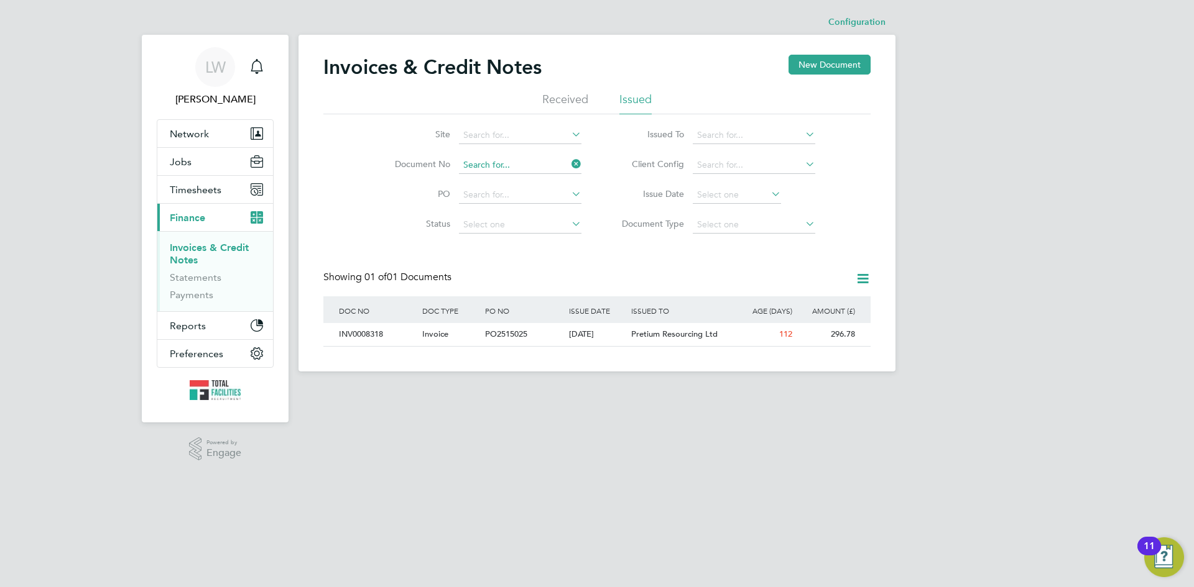
click at [497, 159] on input at bounding box center [520, 165] width 122 height 17
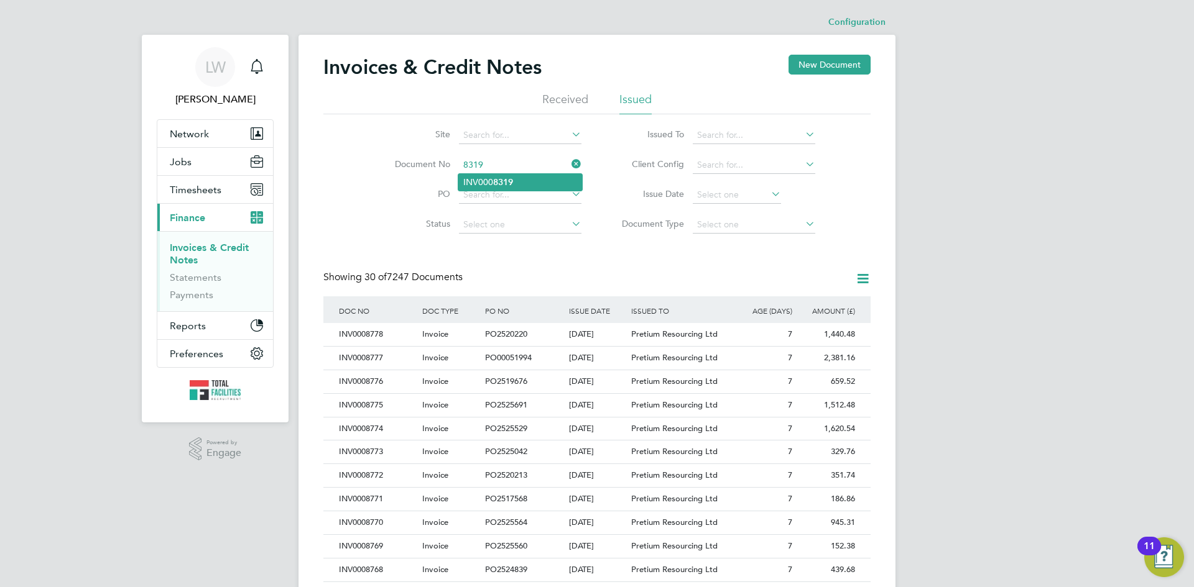
click at [523, 179] on li "INV000 8319" at bounding box center [520, 182] width 124 height 17
type input "INV0008319"
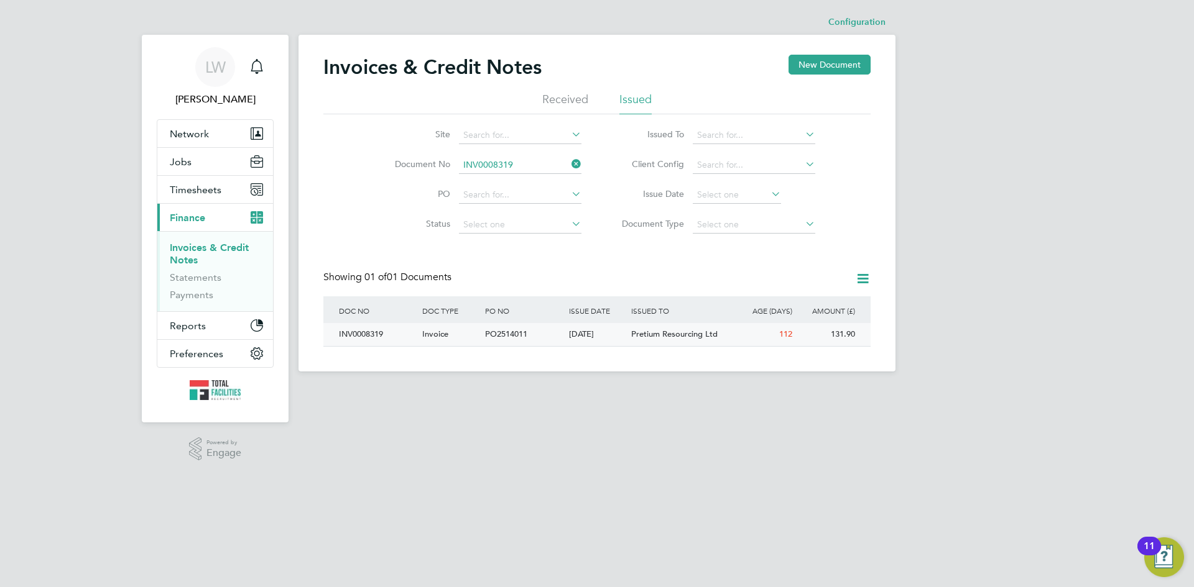
click at [491, 333] on span "PO2514011" at bounding box center [506, 334] width 42 height 11
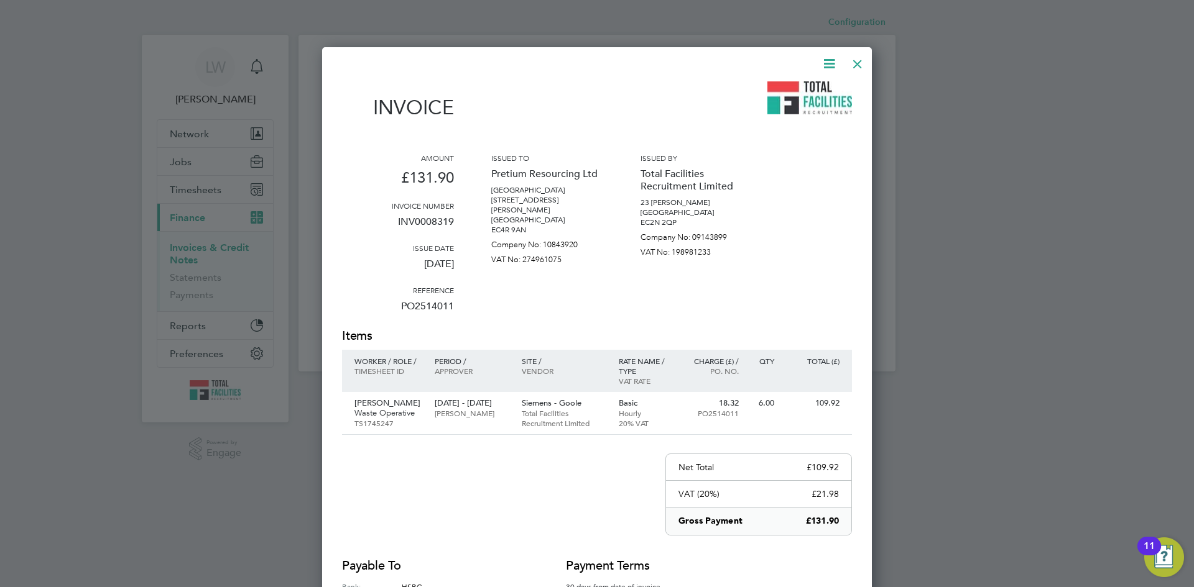
click at [827, 63] on icon at bounding box center [829, 64] width 16 height 16
click at [788, 91] on li "Download Invoice" at bounding box center [791, 93] width 86 height 17
click at [860, 67] on div at bounding box center [857, 61] width 22 height 22
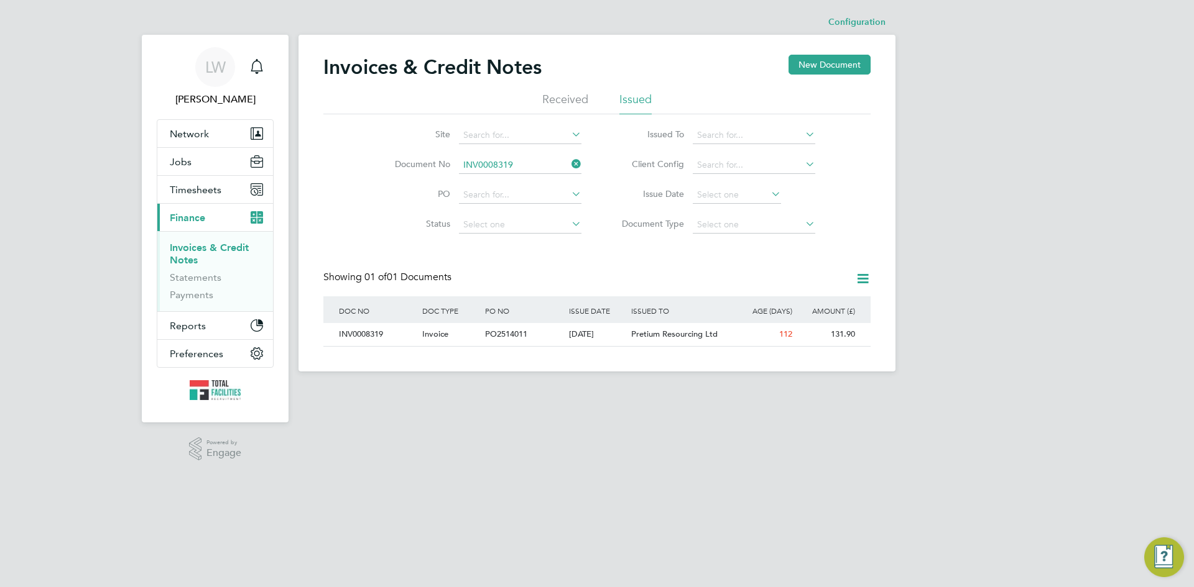
click at [506, 156] on li "Document No INV0008319" at bounding box center [480, 165] width 234 height 30
click at [508, 165] on input at bounding box center [520, 165] width 122 height 17
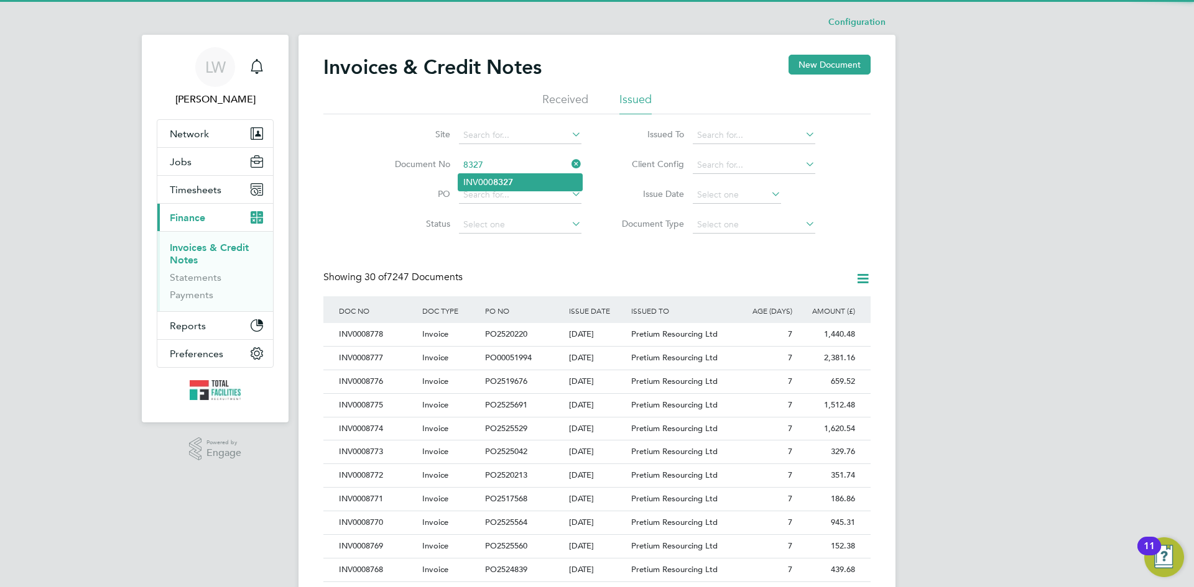
type input "8327"
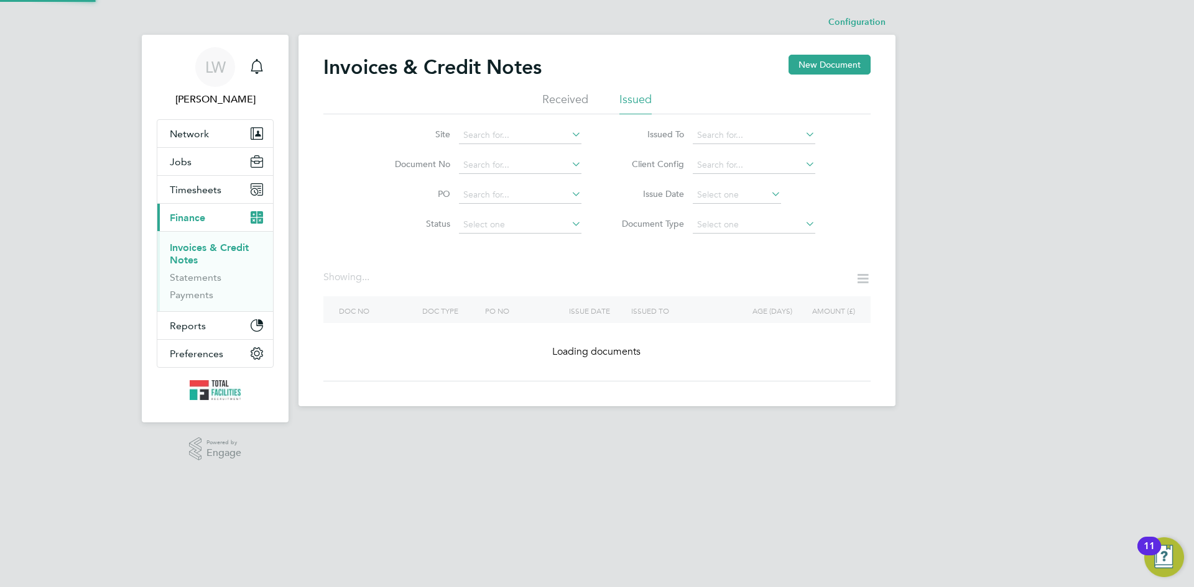
click at [523, 175] on div "Configuration Configuration Invoices & Credit Notes New Document Received Issue…" at bounding box center [596, 208] width 597 height 397
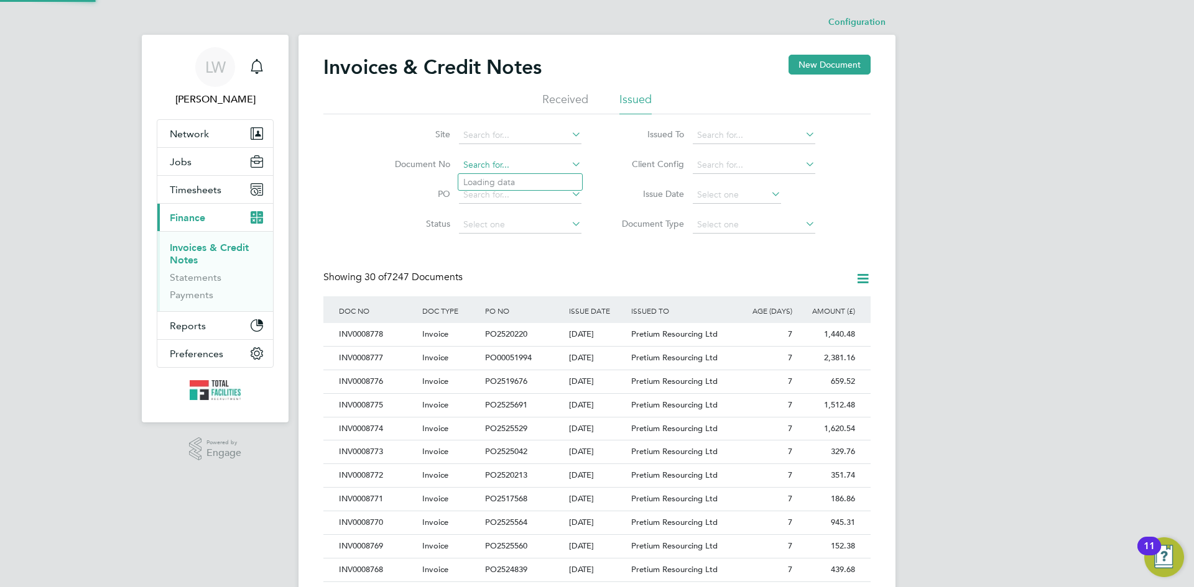
click at [531, 162] on input at bounding box center [520, 165] width 122 height 17
click at [529, 180] on li "INV000 8327" at bounding box center [520, 182] width 124 height 17
type input "INV0008327"
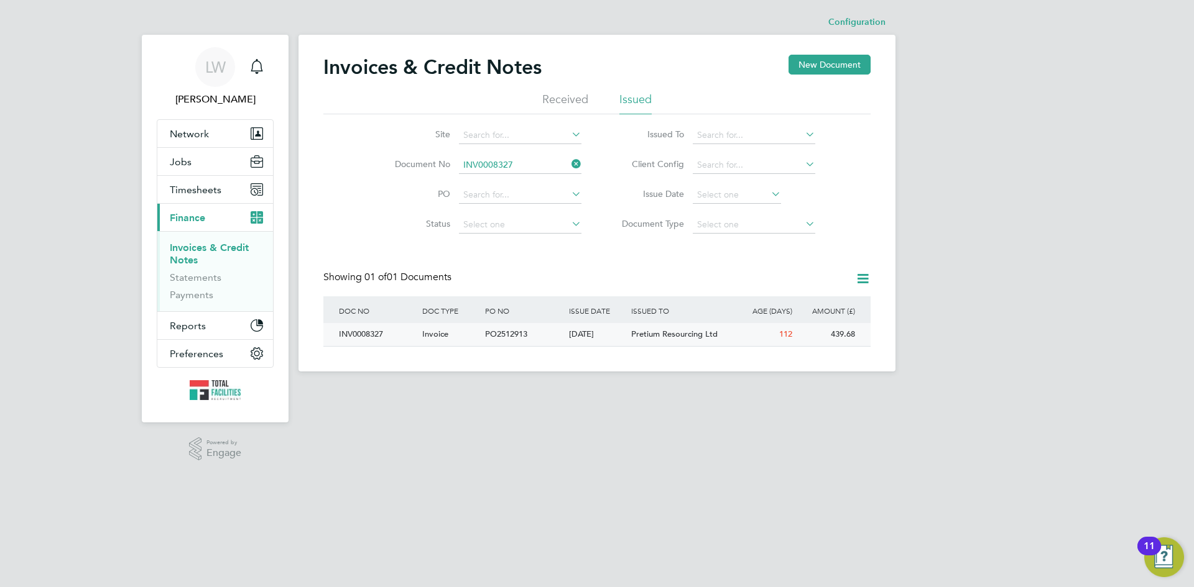
click at [606, 334] on div "03 Jun 2025" at bounding box center [597, 334] width 63 height 23
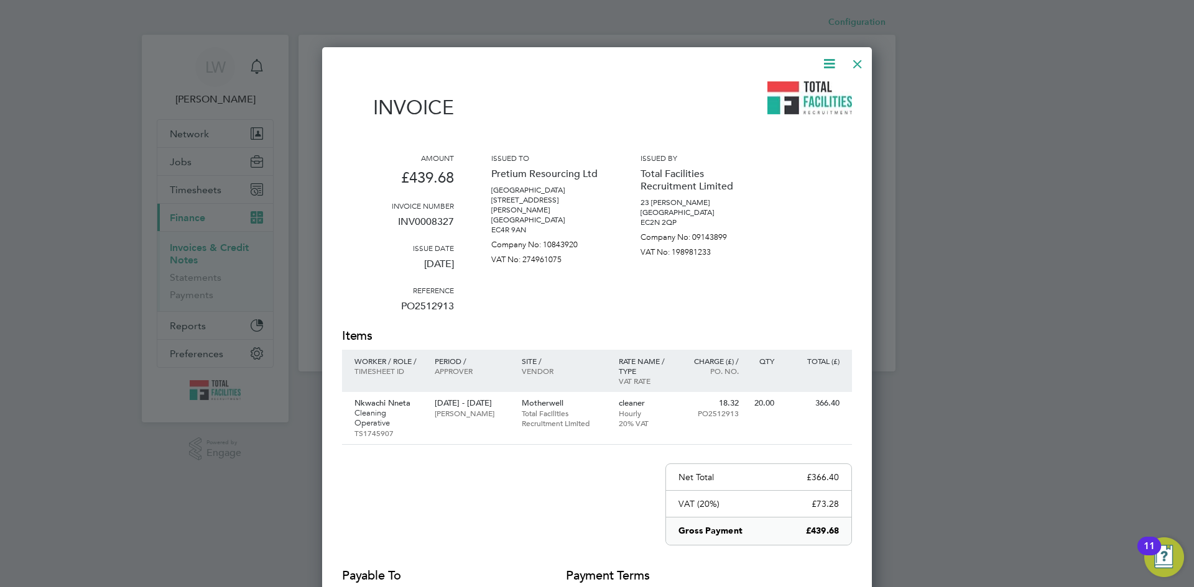
click at [832, 64] on icon at bounding box center [829, 64] width 16 height 16
click at [817, 93] on li "Download Invoice" at bounding box center [791, 93] width 86 height 17
click at [857, 62] on div at bounding box center [857, 61] width 22 height 22
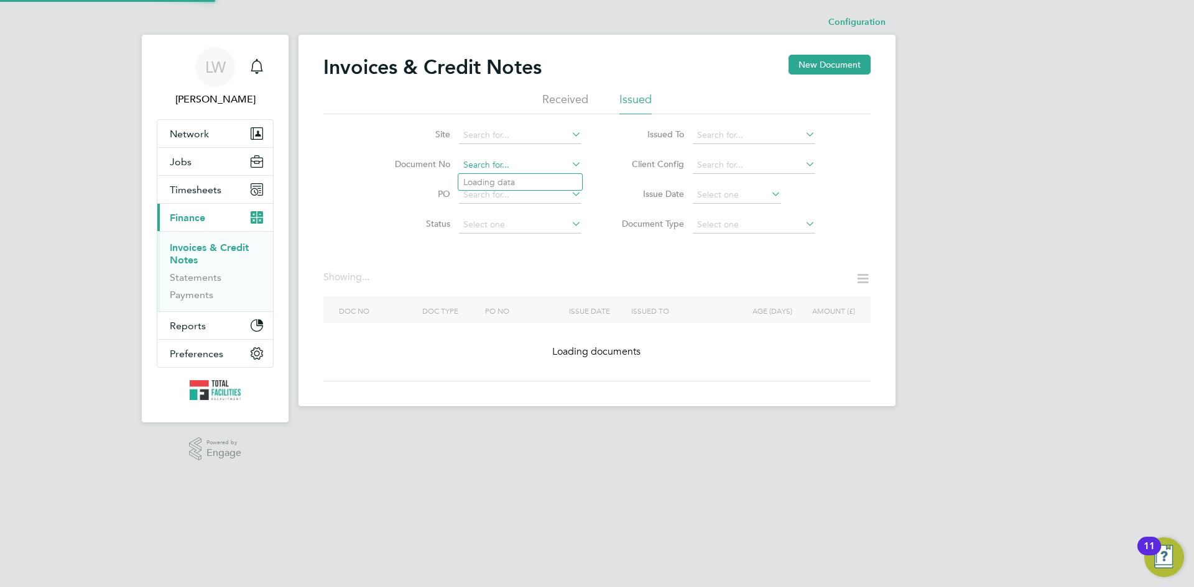
click at [512, 163] on input at bounding box center [520, 165] width 122 height 17
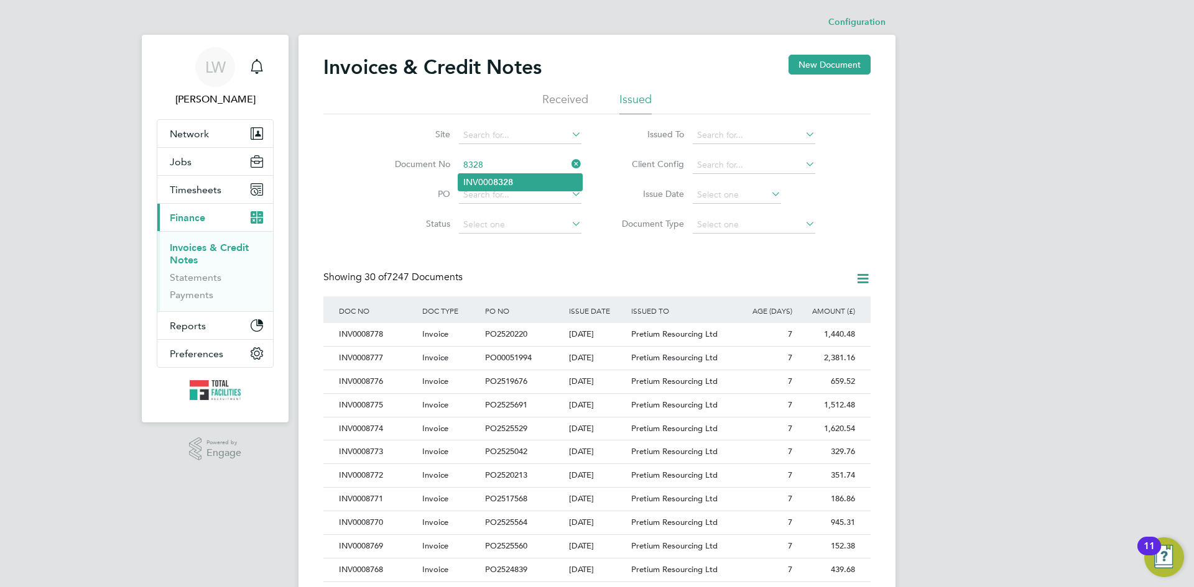
click at [528, 180] on li "INV000 8328" at bounding box center [520, 182] width 124 height 17
type input "INV0008328"
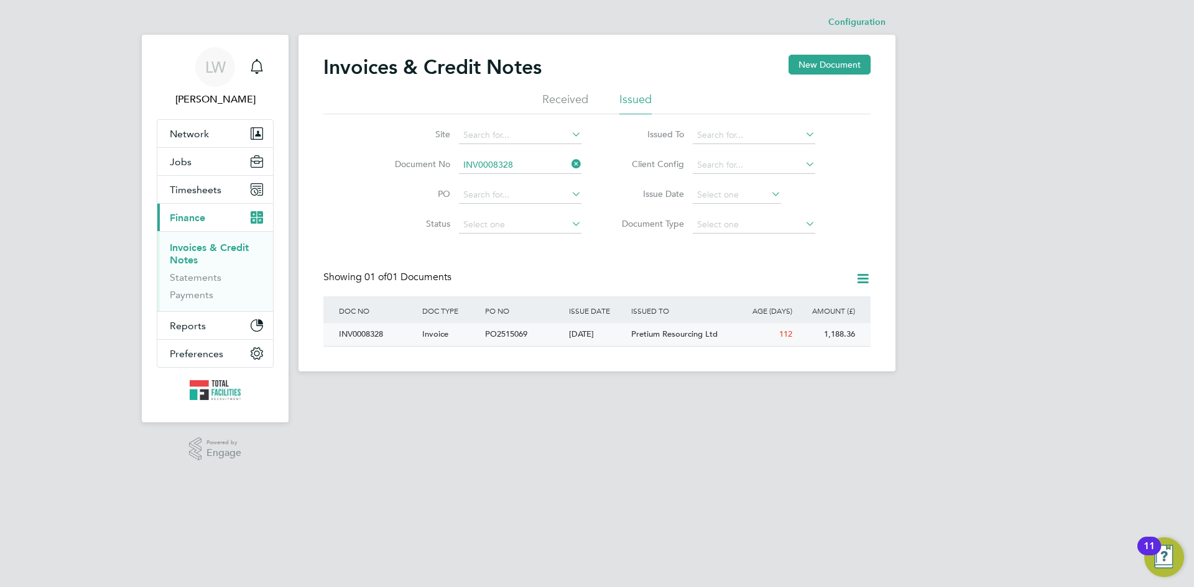
click at [623, 333] on div "03 Jun 2025" at bounding box center [597, 334] width 63 height 23
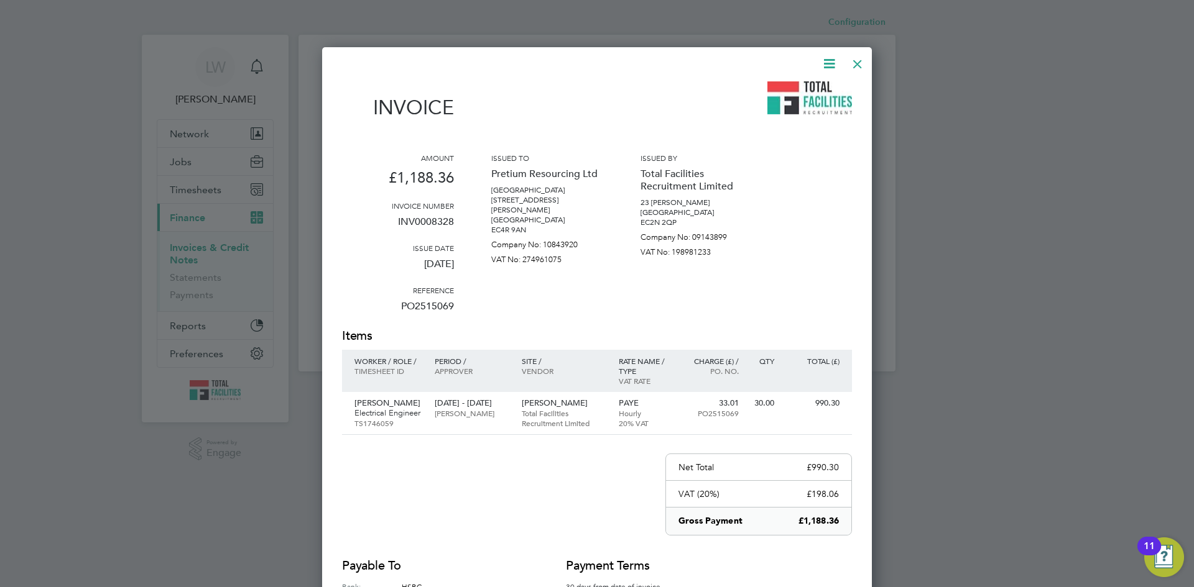
click at [827, 63] on icon at bounding box center [829, 64] width 16 height 16
click at [809, 91] on li "Download Invoice" at bounding box center [791, 93] width 86 height 17
click at [857, 65] on div at bounding box center [857, 61] width 22 height 22
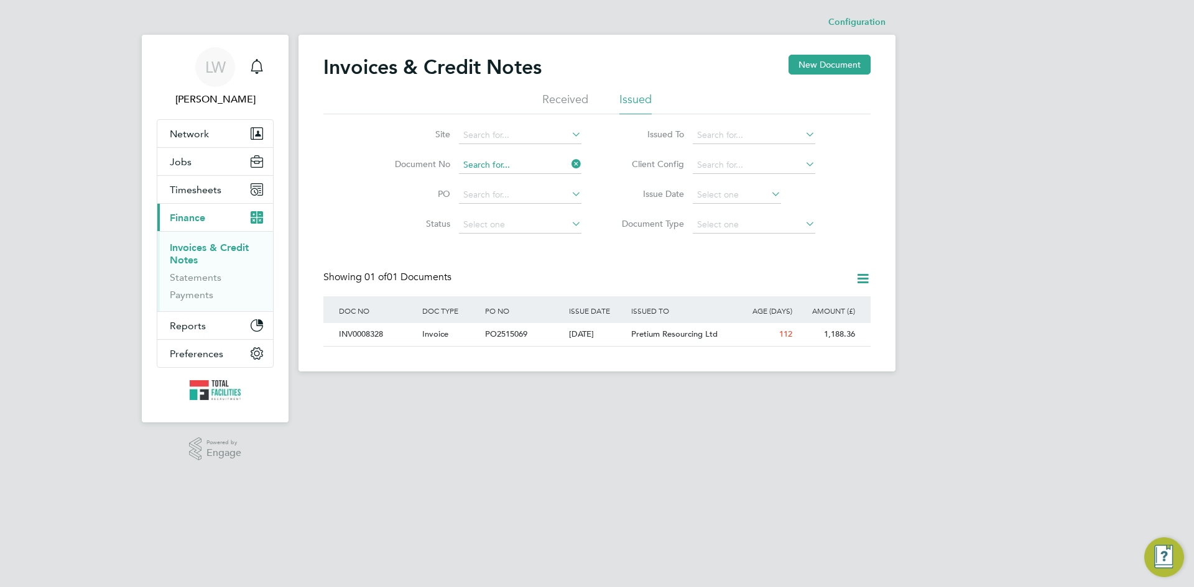
click at [519, 165] on input at bounding box center [520, 165] width 122 height 17
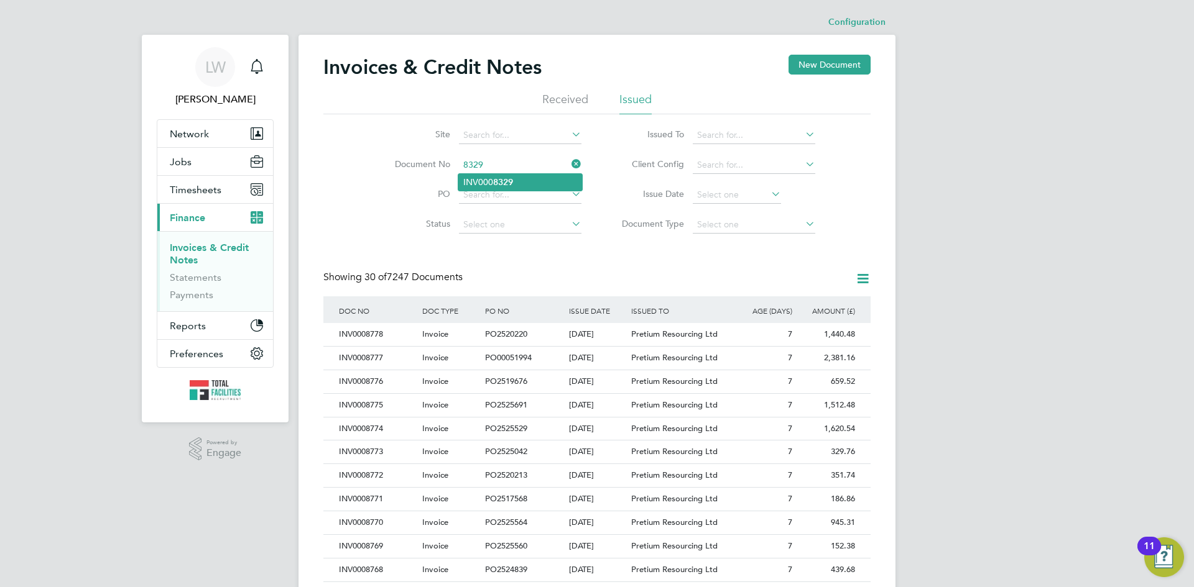
click at [527, 180] on li "INV000 8329" at bounding box center [520, 182] width 124 height 17
type input "INV0008329"
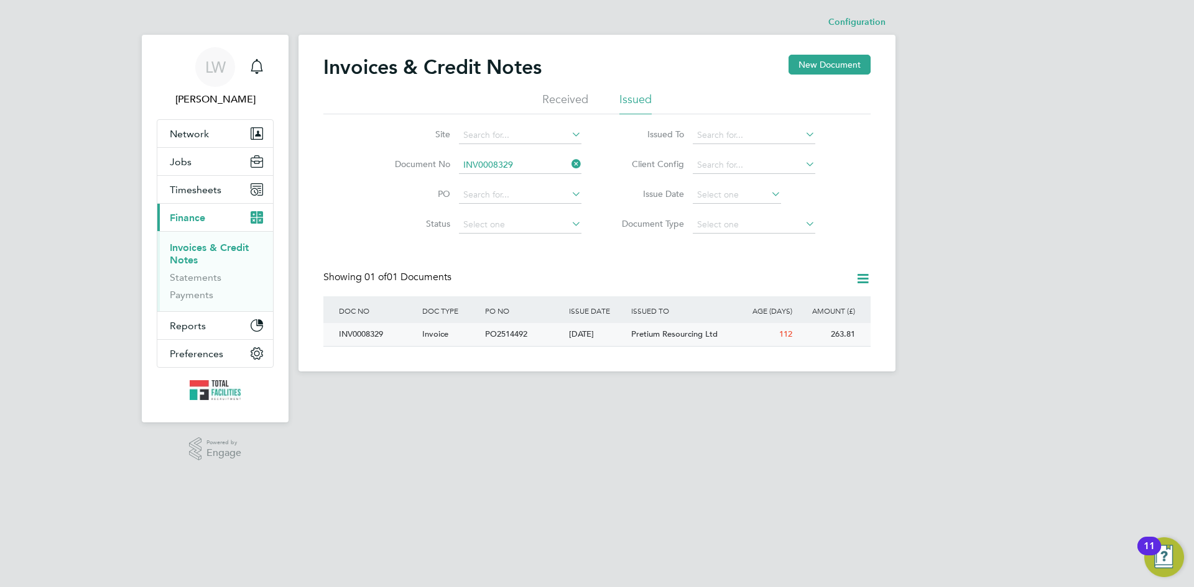
click at [604, 333] on div "03 Jun 2025" at bounding box center [597, 334] width 63 height 23
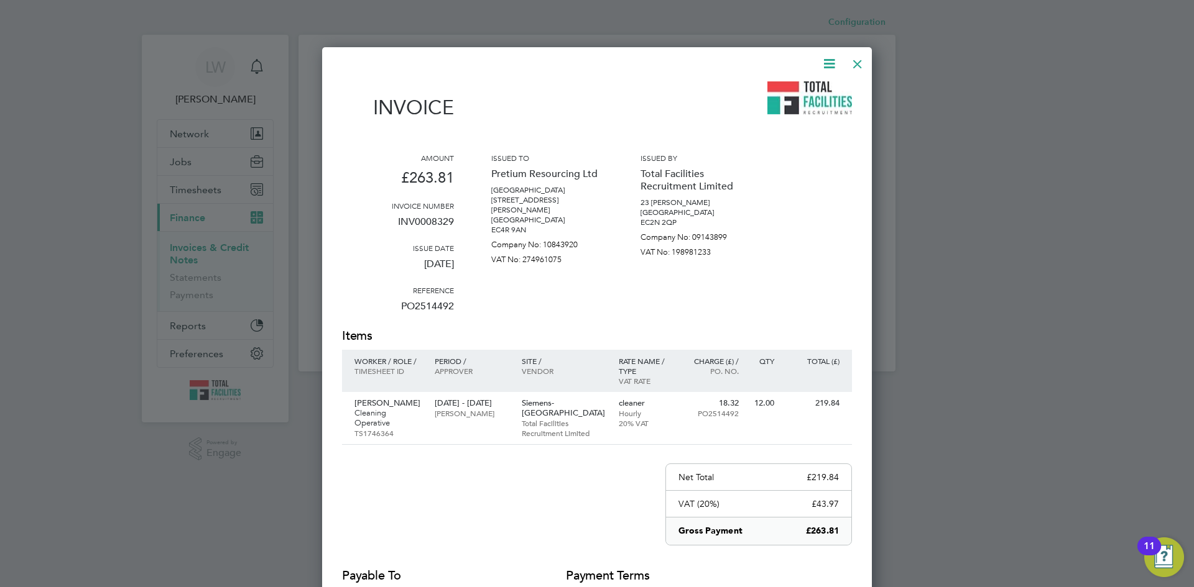
click at [830, 63] on icon at bounding box center [829, 64] width 16 height 16
click at [802, 92] on li "Download Invoice" at bounding box center [791, 93] width 86 height 17
click at [858, 65] on div at bounding box center [857, 61] width 22 height 22
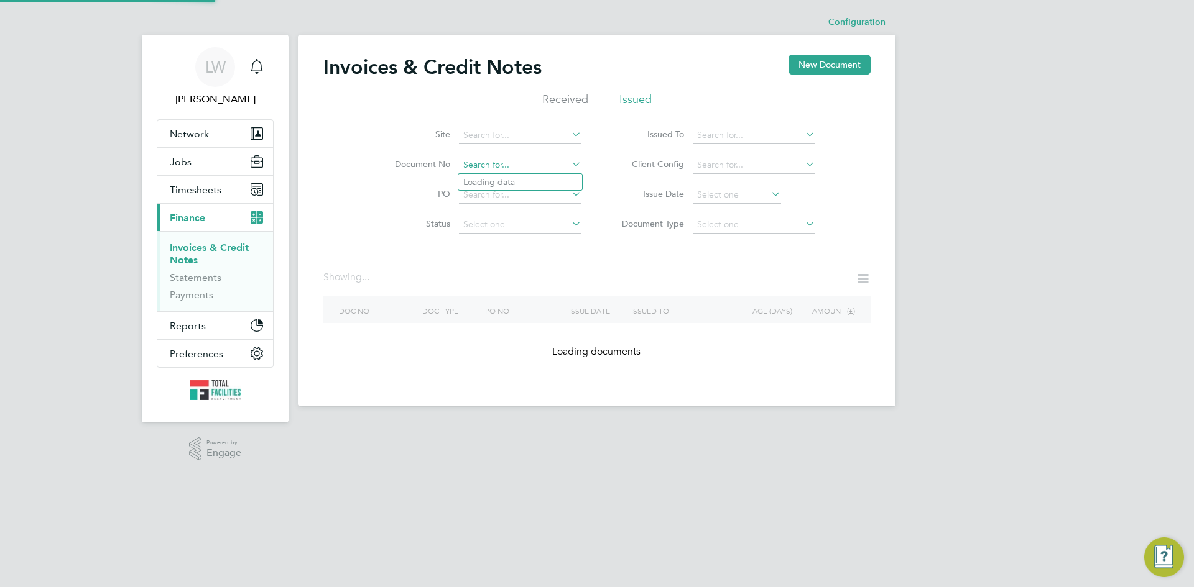
click at [497, 162] on input at bounding box center [520, 165] width 122 height 17
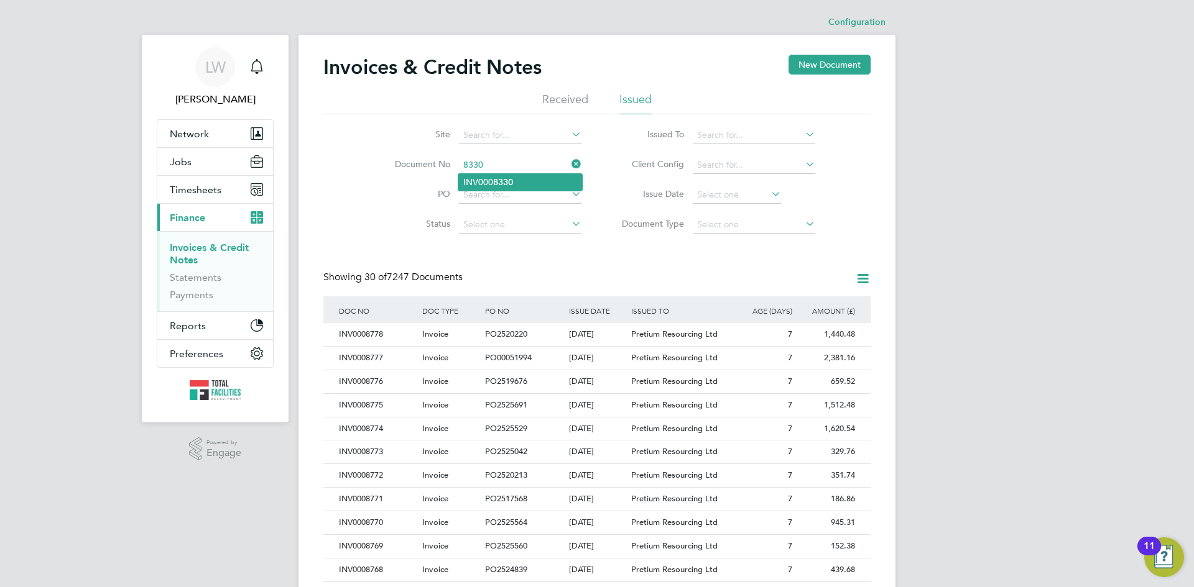
type input "8330"
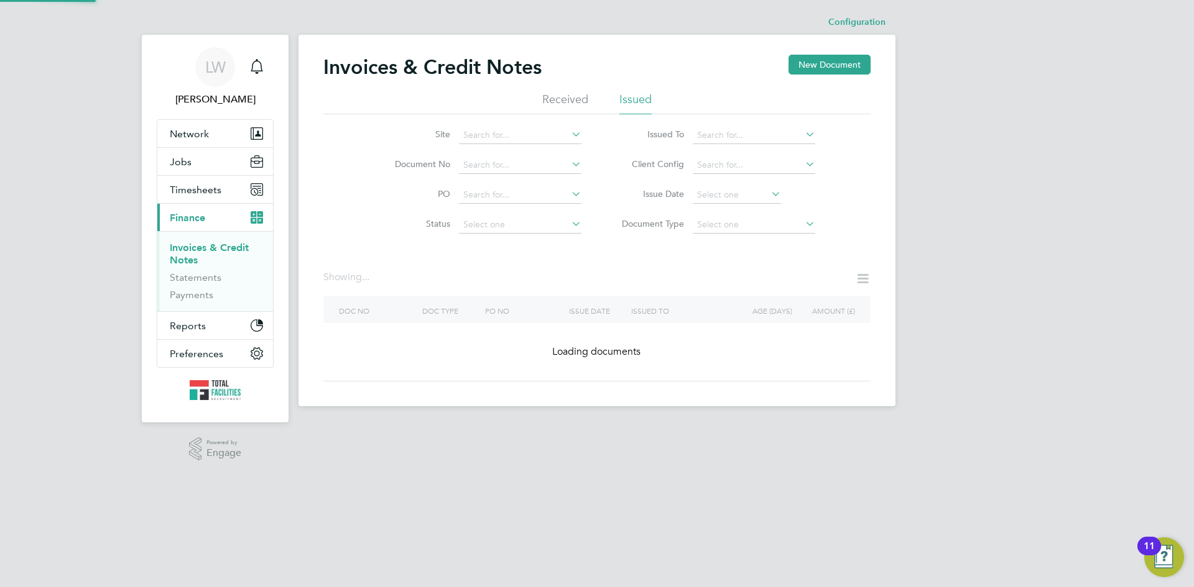
click at [513, 182] on div "Configuration Configuration Invoices & Credit Notes New Document Received Issue…" at bounding box center [596, 208] width 597 height 397
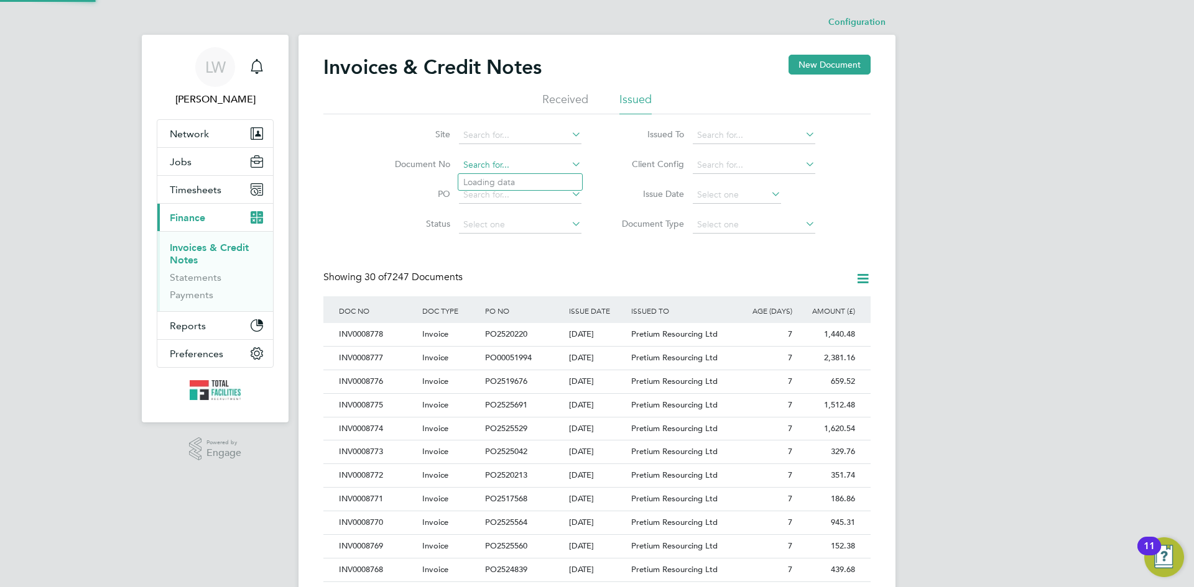
click at [564, 172] on input at bounding box center [520, 165] width 122 height 17
type input "8330"
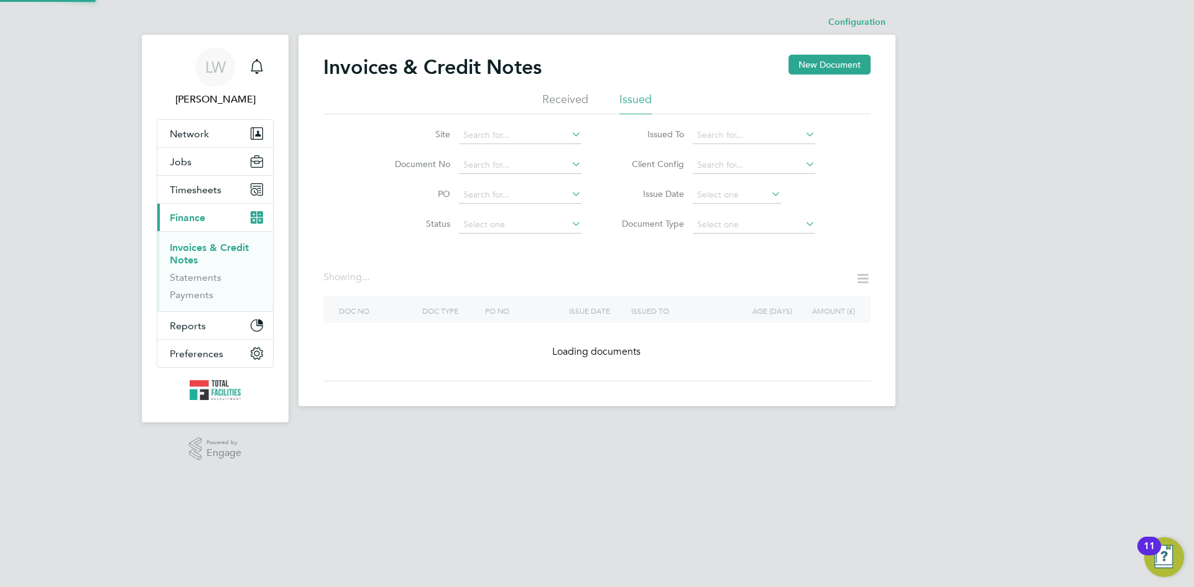
click at [539, 179] on div "Configuration Configuration Invoices & Credit Notes New Document Received Issue…" at bounding box center [596, 208] width 597 height 397
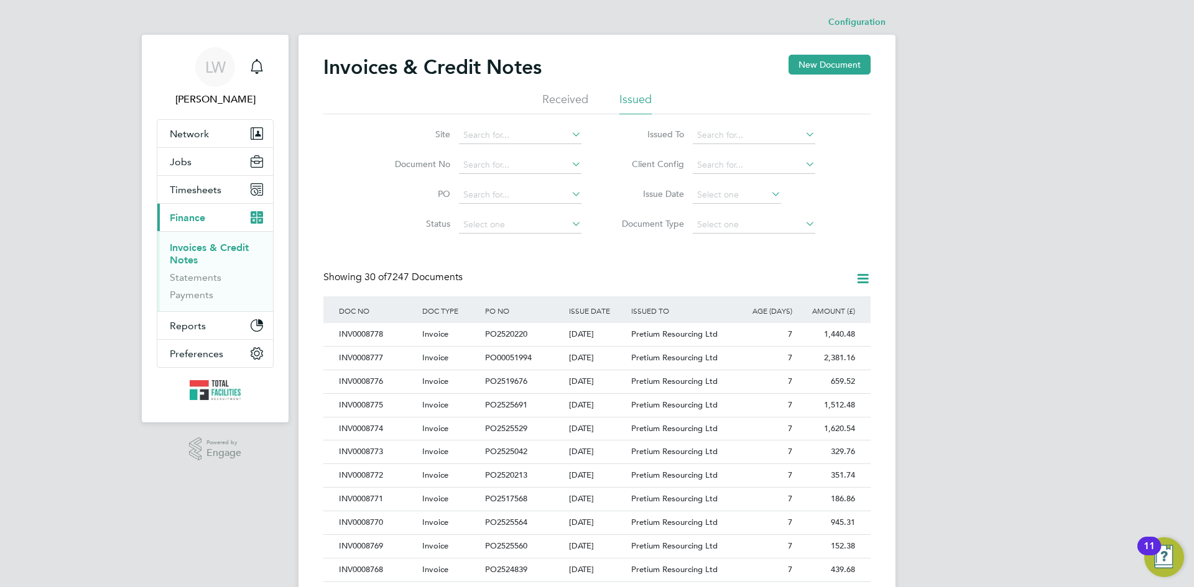
click at [966, 535] on div "LW Louise Walsh Notifications Applications: Network Team Members Businesses Sit…" at bounding box center [597, 555] width 1194 height 1111
click at [494, 165] on input at bounding box center [520, 165] width 122 height 17
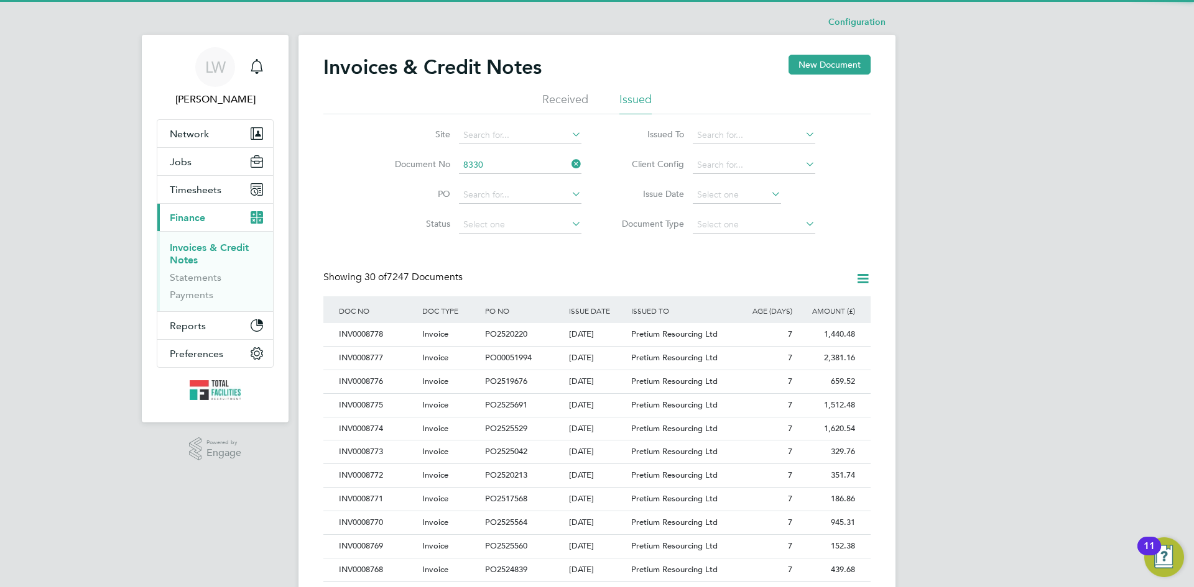
click at [520, 184] on li "INV000 8330" at bounding box center [520, 182] width 124 height 17
type input "INV0008330"
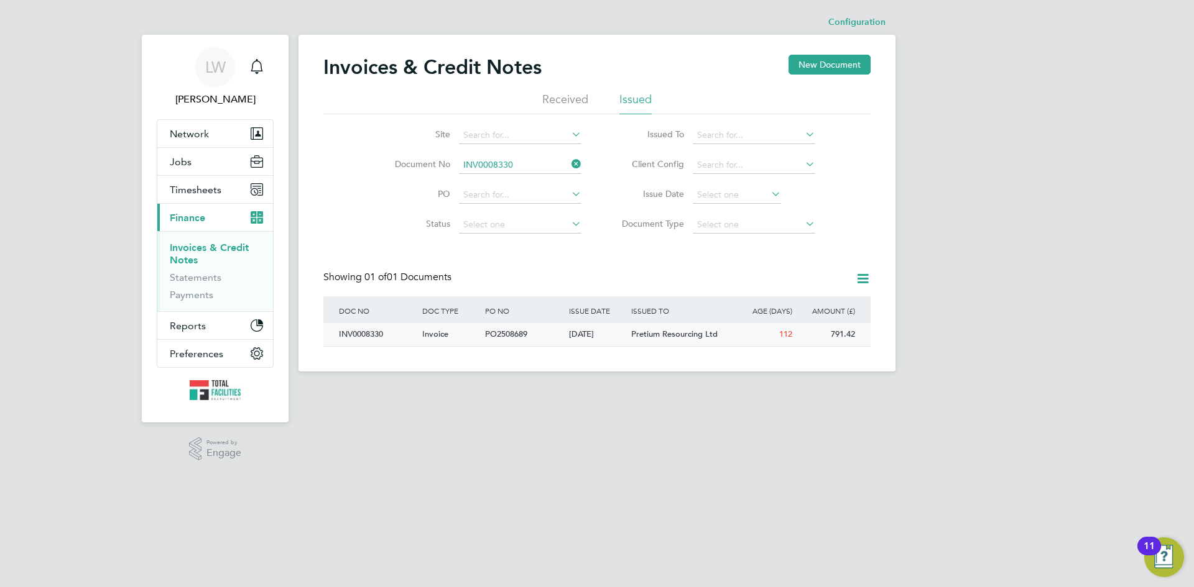
click at [525, 339] on span "PO2508689" at bounding box center [506, 334] width 42 height 11
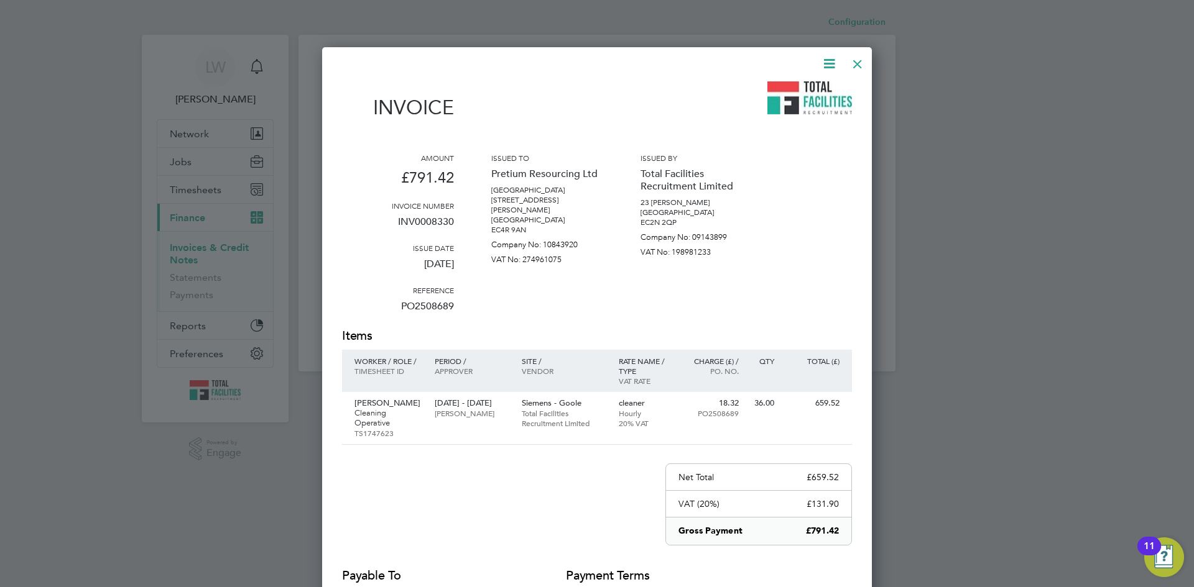
click at [834, 66] on icon at bounding box center [829, 64] width 16 height 16
click at [785, 91] on li "Download Invoice" at bounding box center [791, 93] width 86 height 17
click at [858, 62] on div at bounding box center [857, 61] width 22 height 22
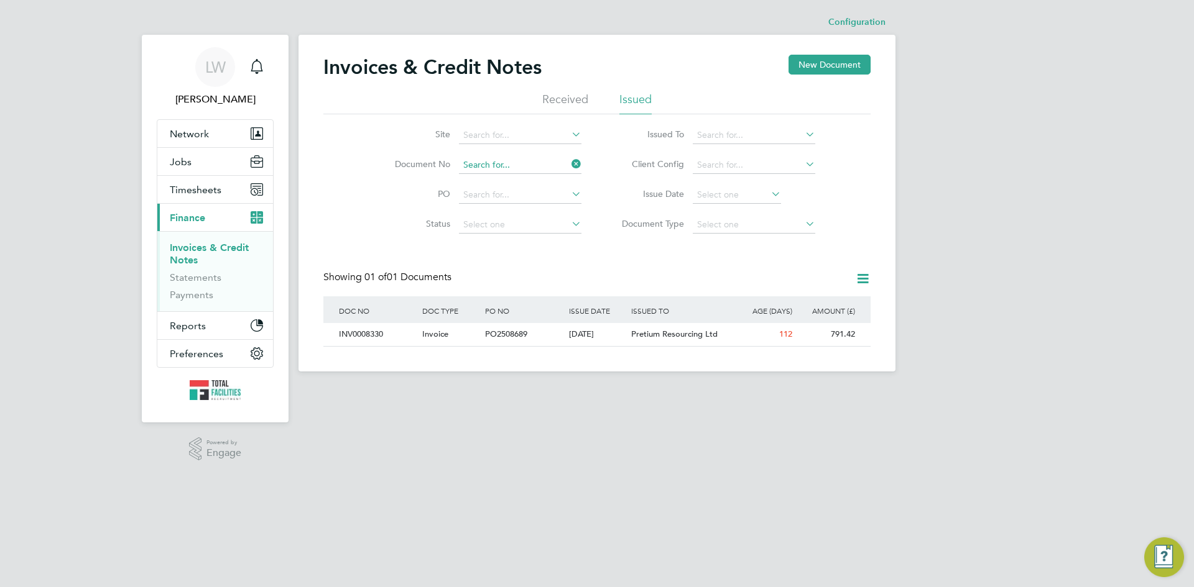
click at [505, 170] on input at bounding box center [520, 165] width 122 height 17
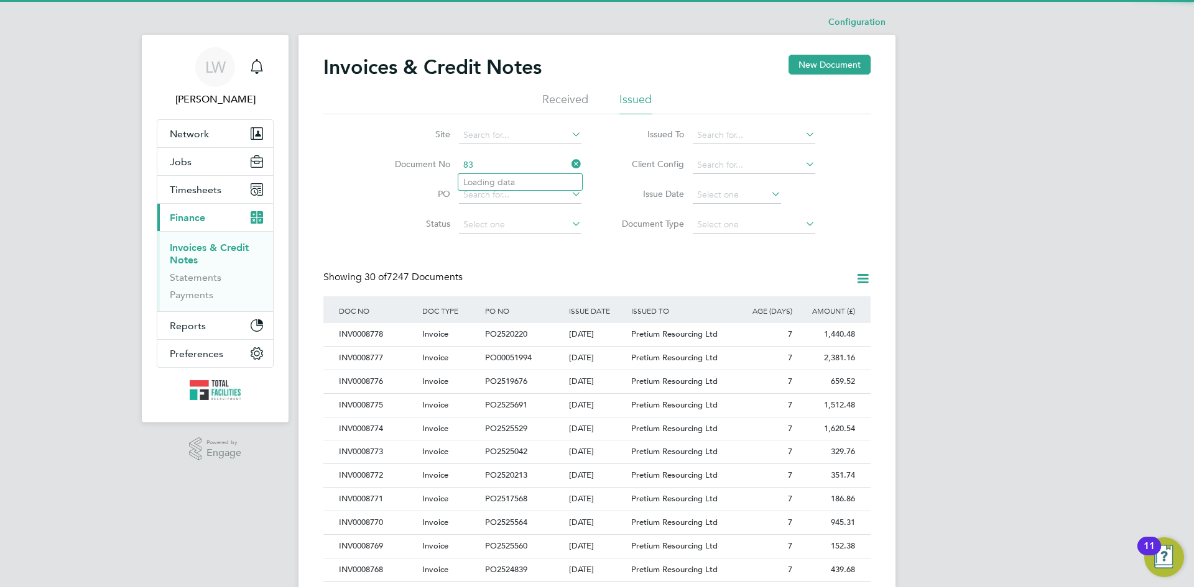
scroll to position [24, 85]
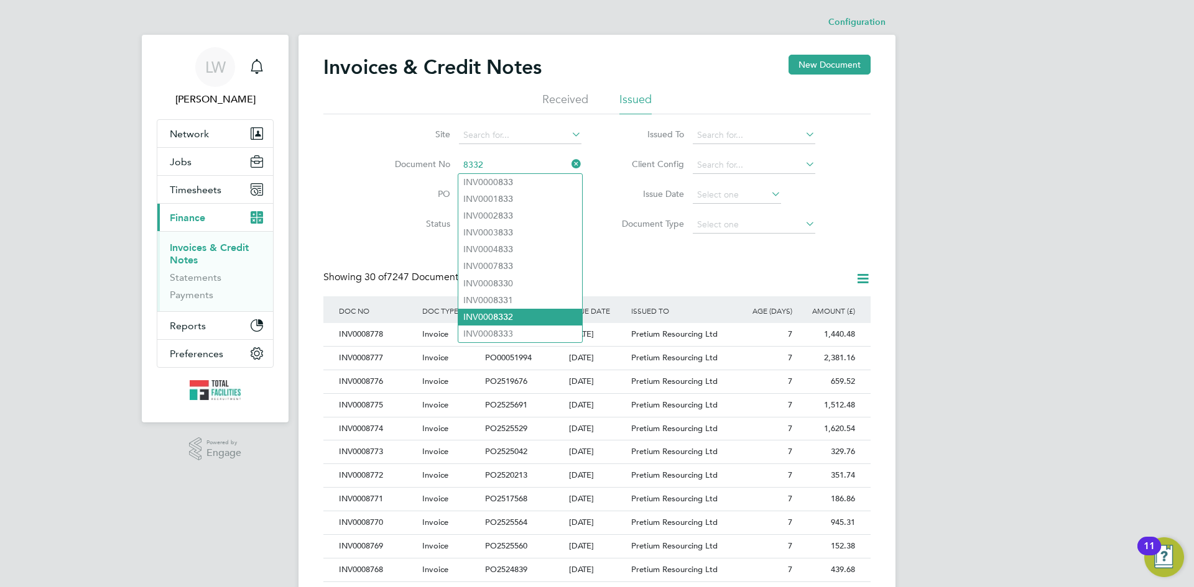
click at [517, 309] on li "INV000 833 2" at bounding box center [520, 317] width 124 height 17
type input "INV0008332"
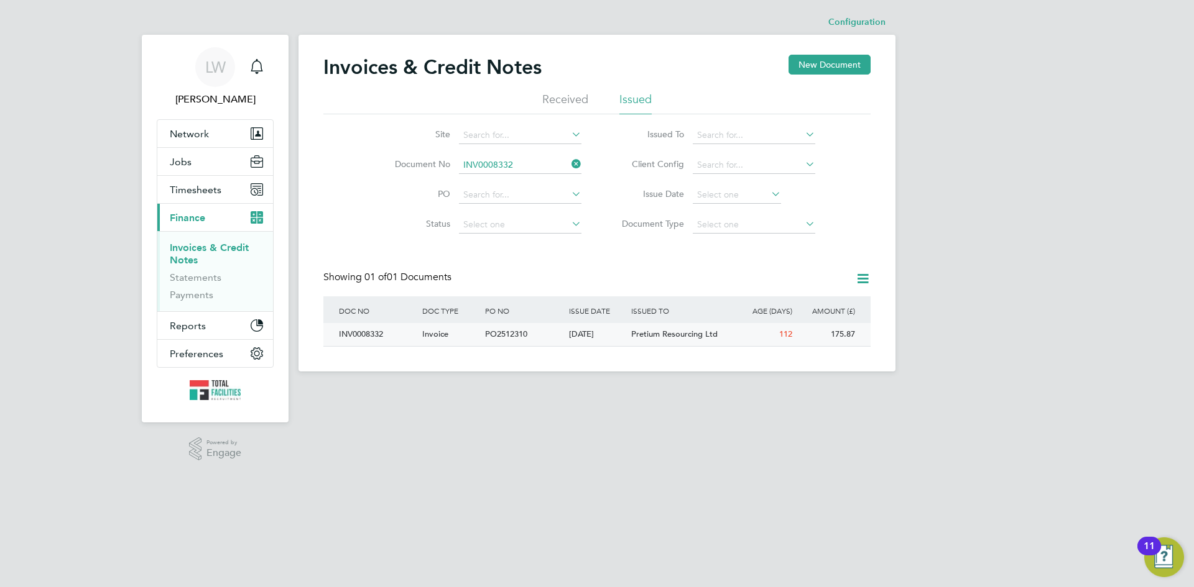
click at [518, 338] on span "PO2512310" at bounding box center [506, 334] width 42 height 11
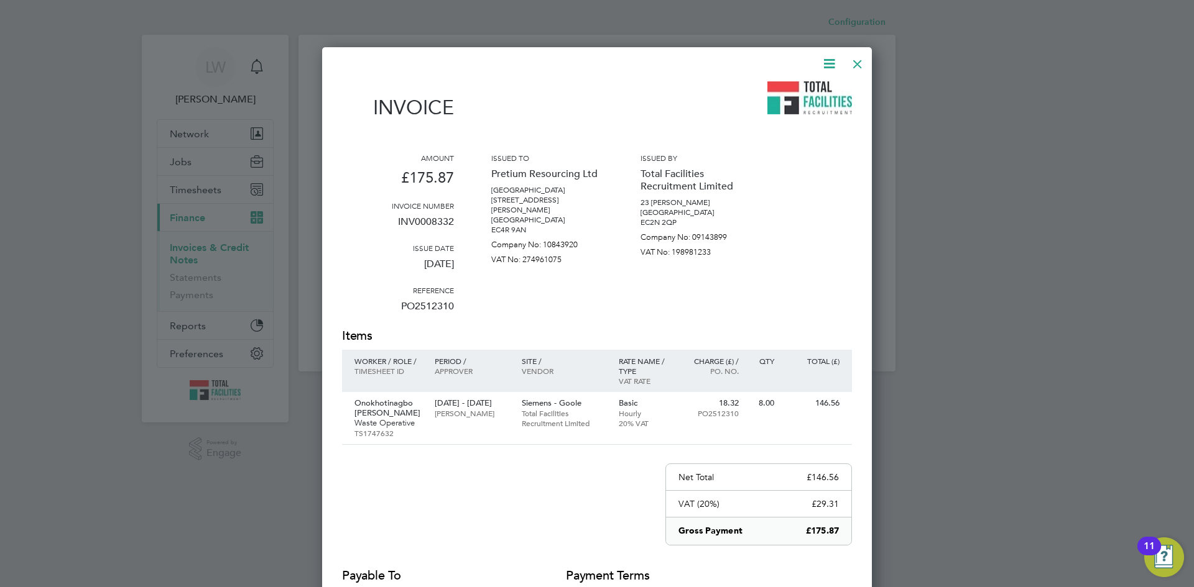
click at [826, 64] on icon at bounding box center [829, 64] width 16 height 16
click at [799, 88] on li "Download Invoice" at bounding box center [791, 93] width 86 height 17
click at [858, 65] on div at bounding box center [857, 61] width 22 height 22
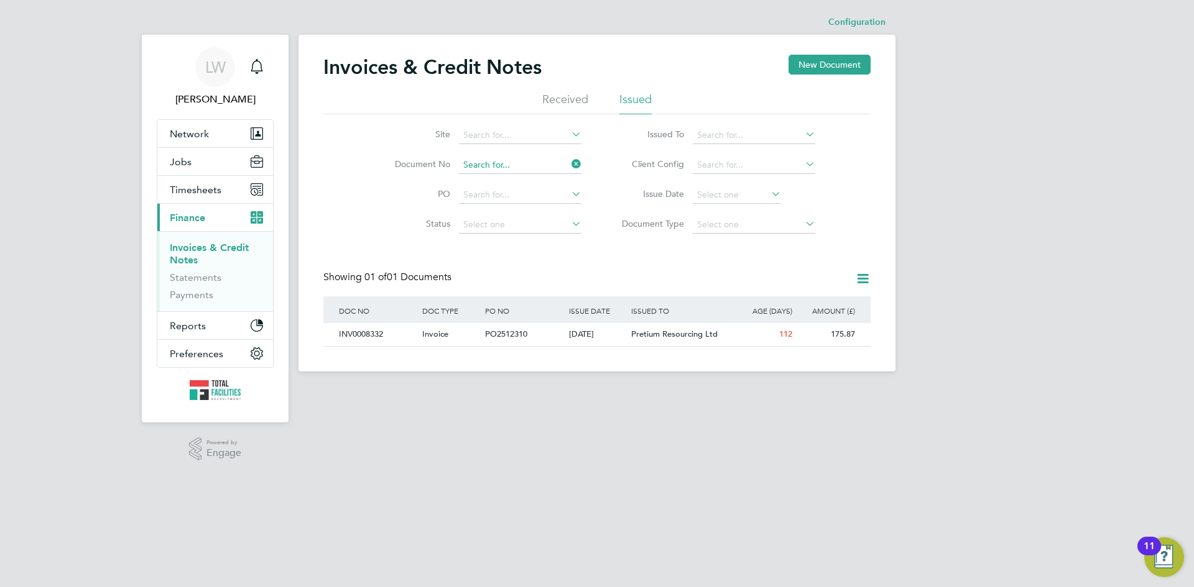
click at [492, 162] on input at bounding box center [520, 165] width 122 height 17
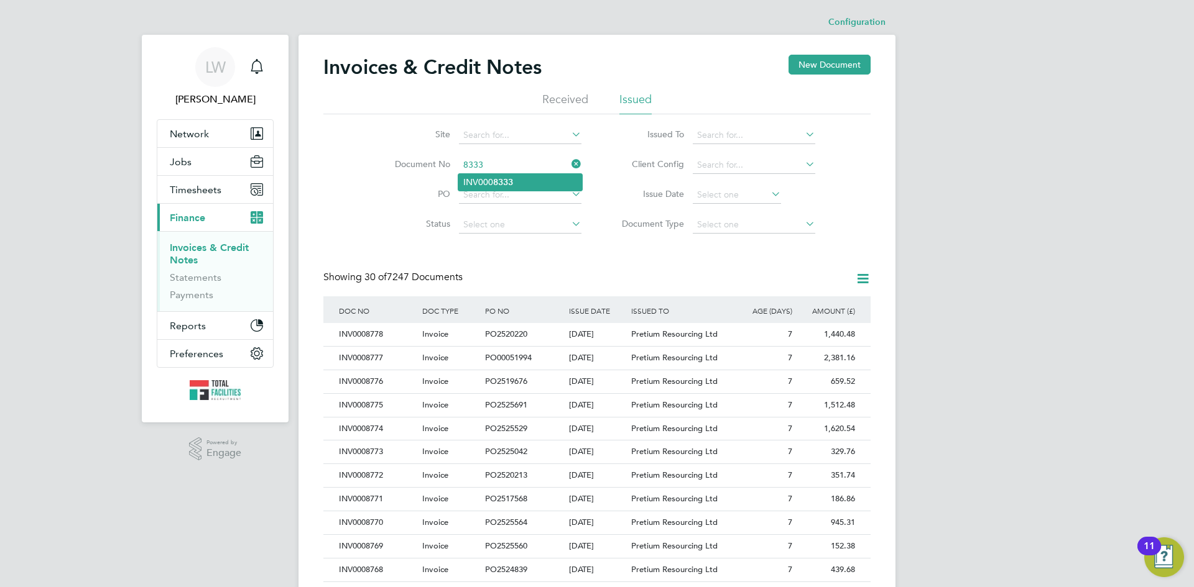
click at [521, 180] on li "INV000 8333" at bounding box center [520, 182] width 124 height 17
type input "INV0008333"
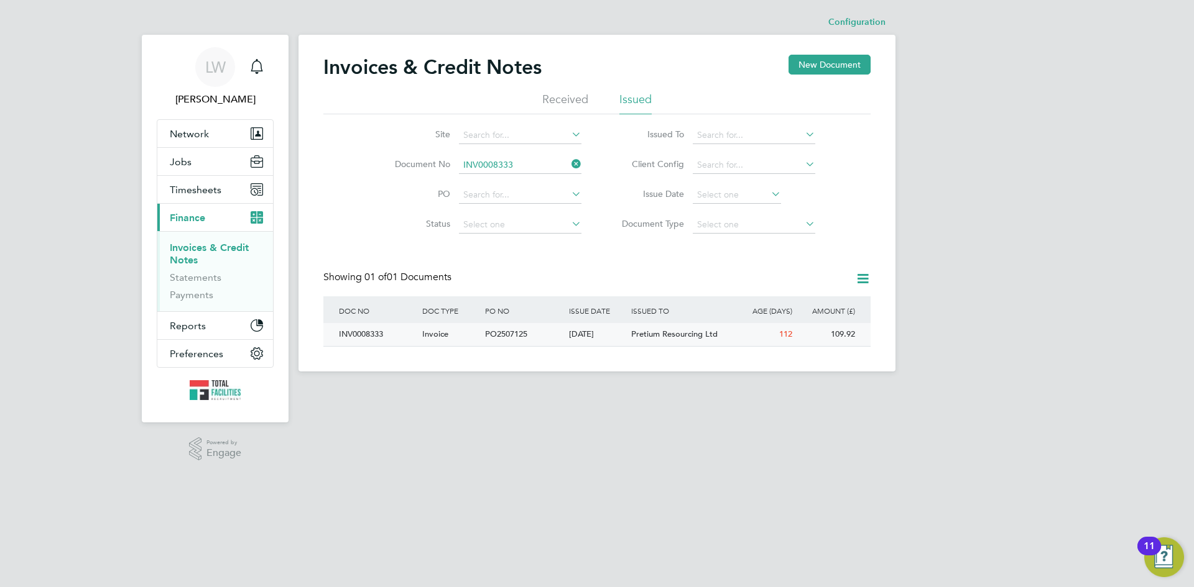
click at [600, 333] on div "03 Jun 2025" at bounding box center [597, 334] width 63 height 23
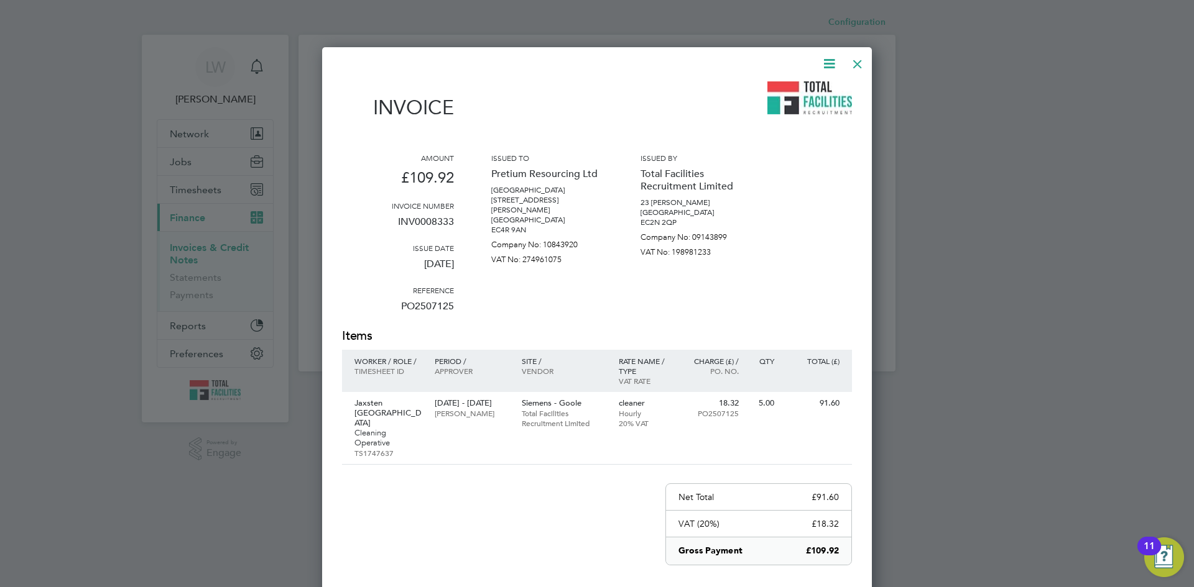
click at [829, 64] on icon at bounding box center [829, 64] width 16 height 16
click at [781, 86] on li "Download Invoice" at bounding box center [791, 93] width 86 height 17
click at [857, 66] on div at bounding box center [857, 61] width 22 height 22
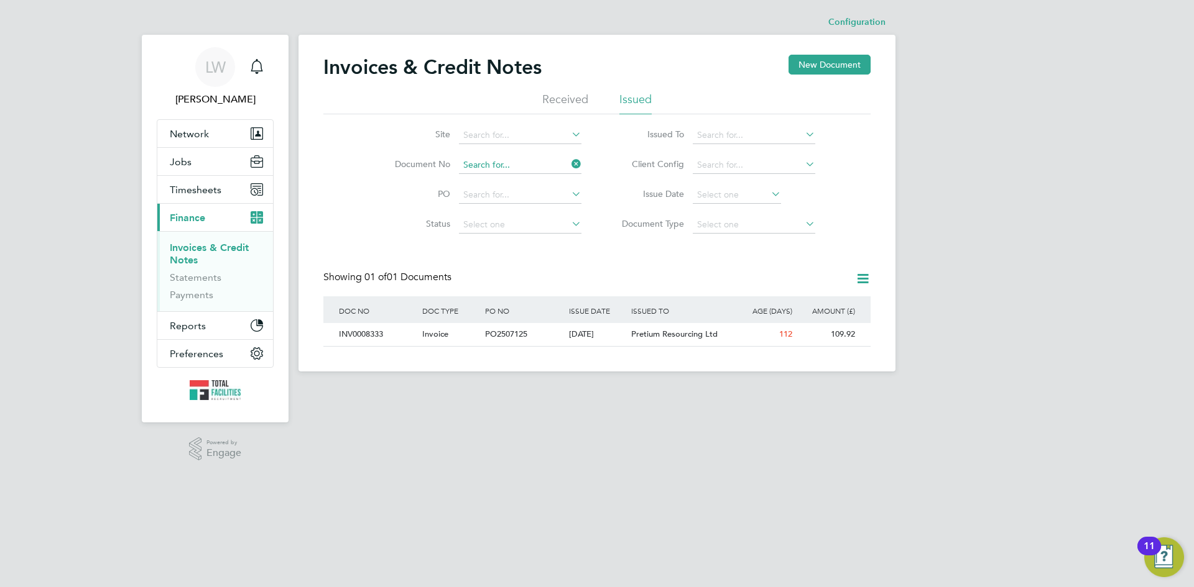
click at [520, 163] on input at bounding box center [520, 165] width 122 height 17
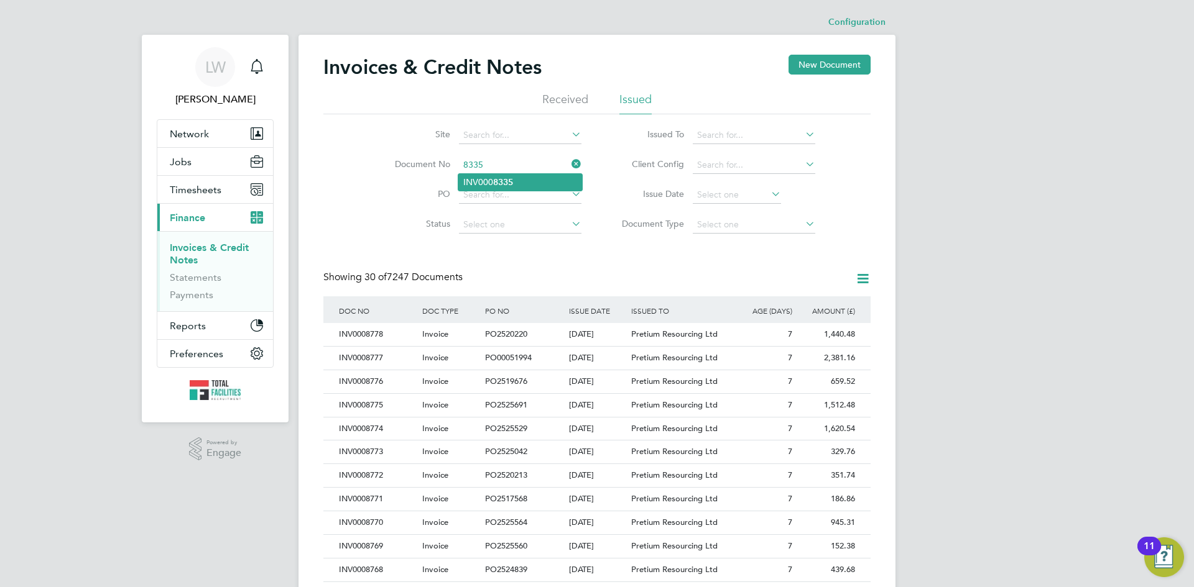
click at [529, 180] on li "INV000 8335" at bounding box center [520, 182] width 124 height 17
type input "INV0008335"
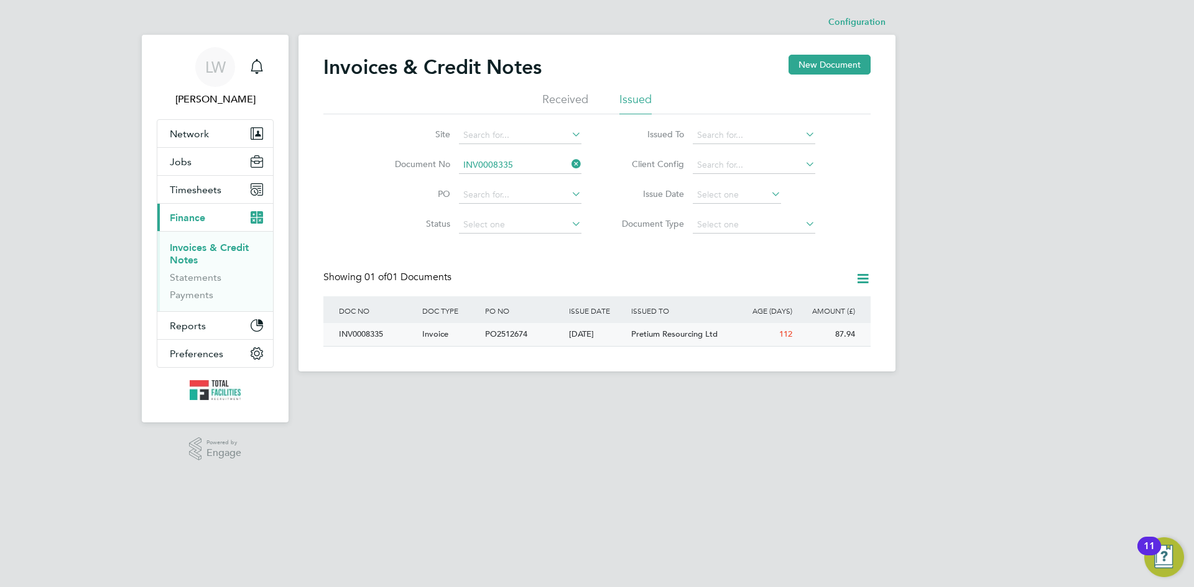
click at [620, 334] on div "03 Jun 2025" at bounding box center [597, 334] width 63 height 23
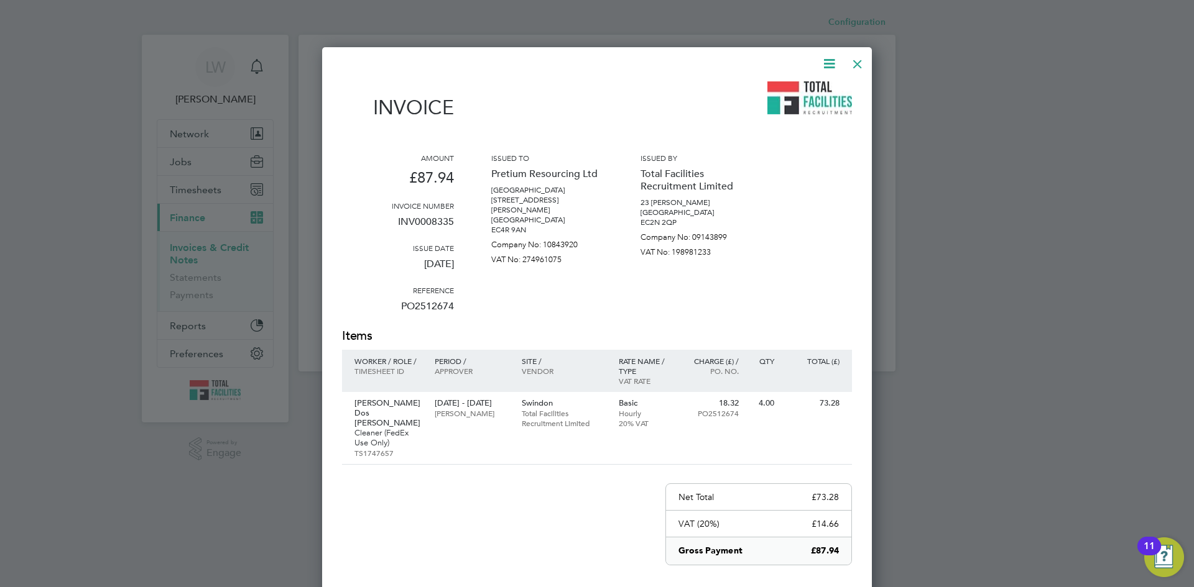
click at [837, 65] on icon at bounding box center [829, 64] width 16 height 16
click at [813, 90] on li "Download Invoice" at bounding box center [791, 93] width 86 height 17
click at [855, 65] on div at bounding box center [857, 61] width 22 height 22
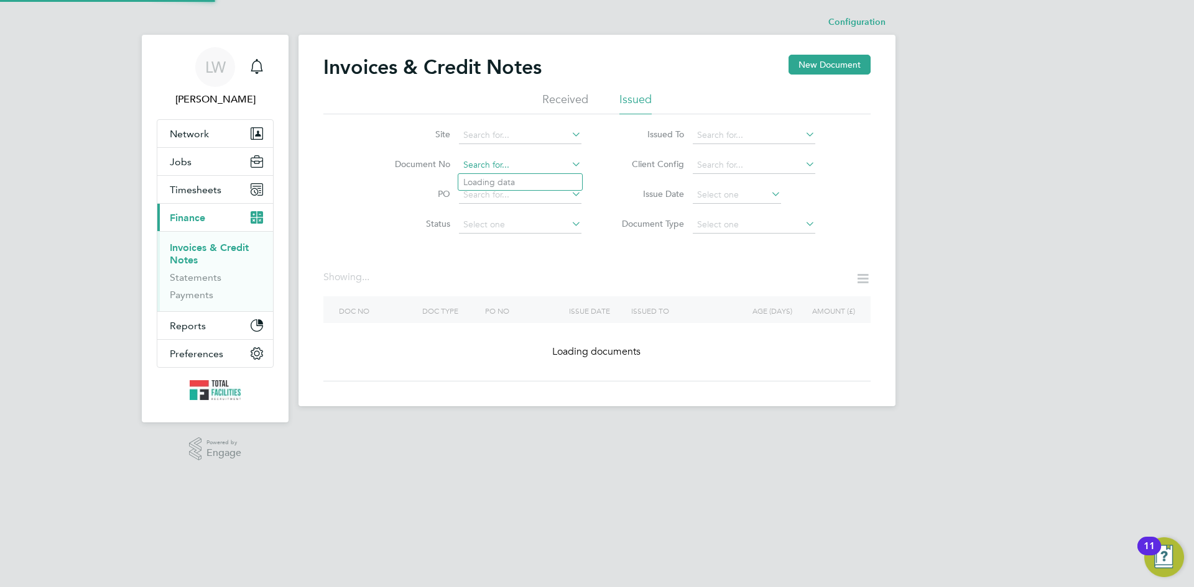
click at [489, 165] on input at bounding box center [520, 165] width 122 height 17
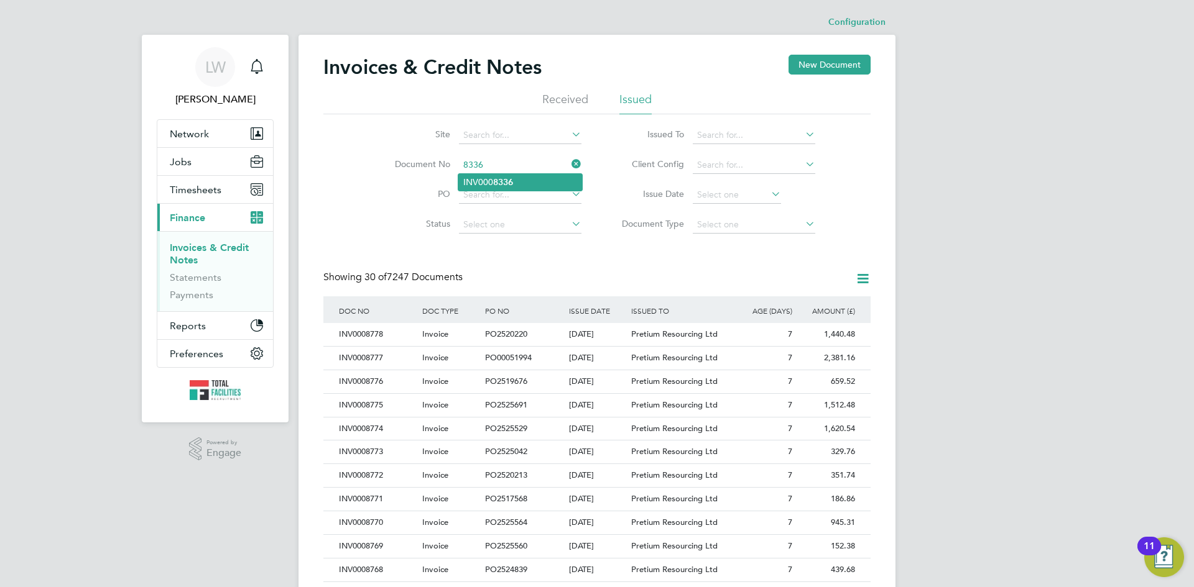
click at [531, 180] on li "INV000 8336" at bounding box center [520, 182] width 124 height 17
type input "INV0008336"
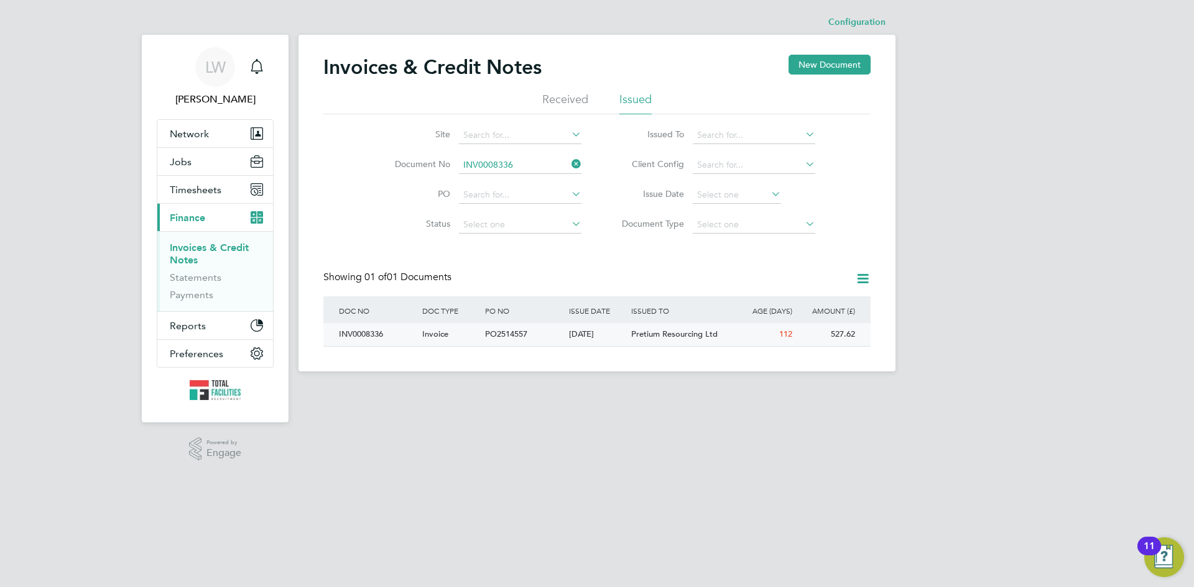
click at [567, 334] on div "03 Jun 2025" at bounding box center [597, 334] width 63 height 23
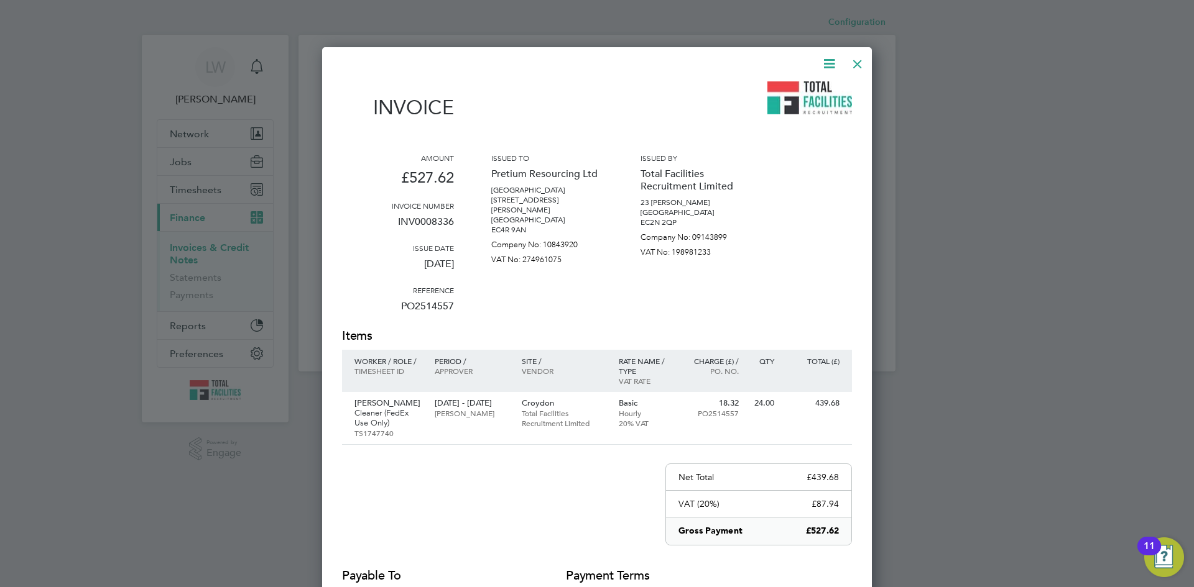
click at [833, 60] on icon at bounding box center [829, 64] width 16 height 16
click at [793, 90] on li "Download Invoice" at bounding box center [791, 93] width 86 height 17
click at [853, 68] on div at bounding box center [857, 61] width 22 height 22
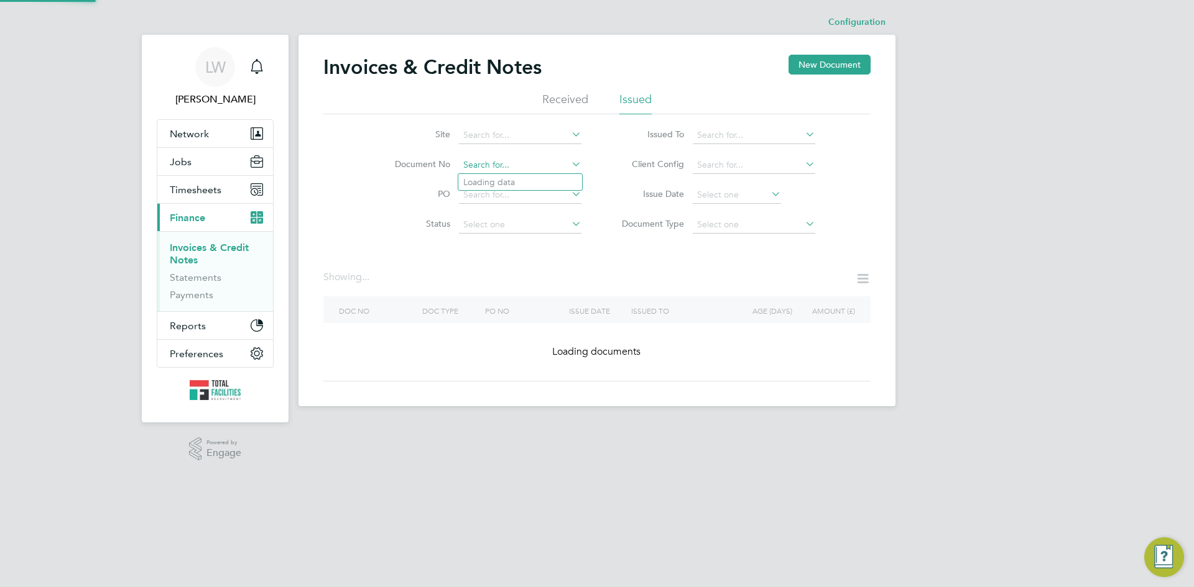
click at [497, 172] on input at bounding box center [520, 165] width 122 height 17
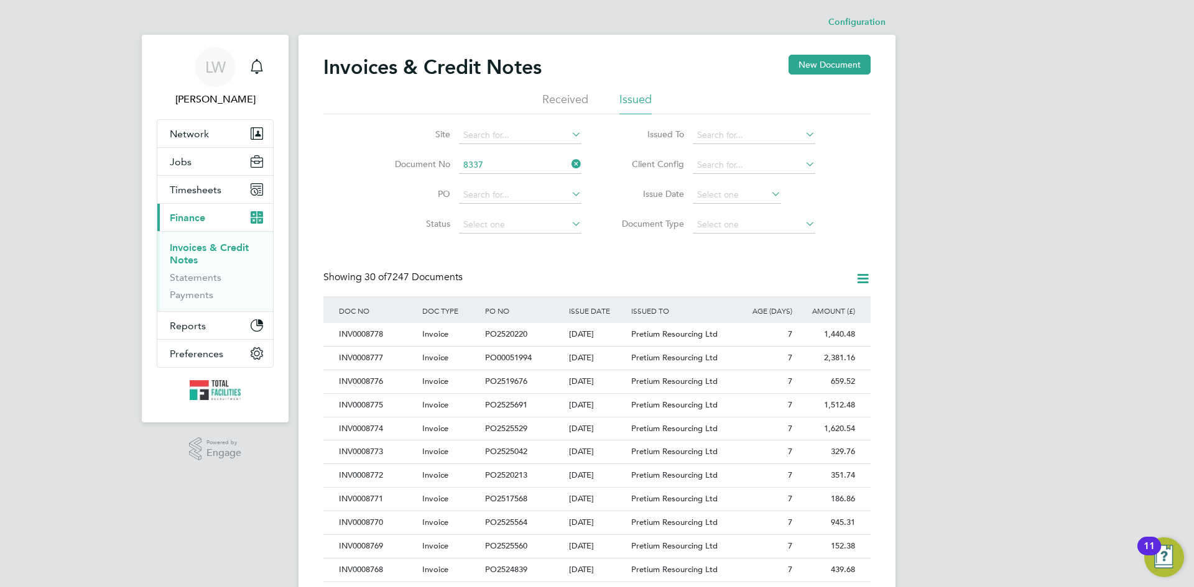
click at [515, 178] on li "INV000 8337" at bounding box center [520, 182] width 124 height 17
type input "INV0008337"
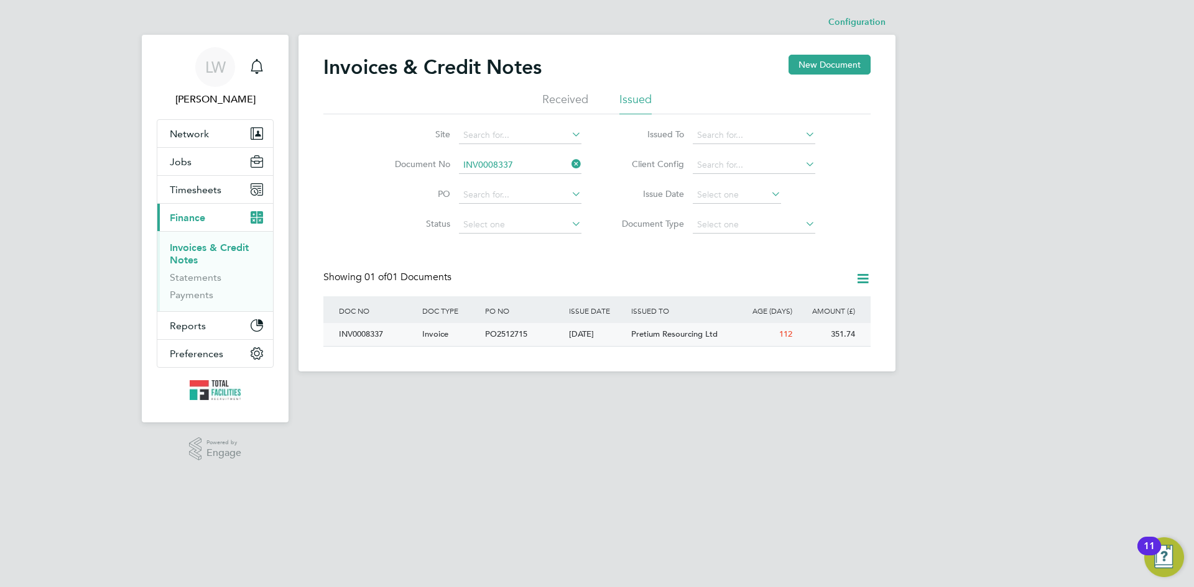
click at [576, 338] on div "03 Jun 2025" at bounding box center [597, 334] width 63 height 23
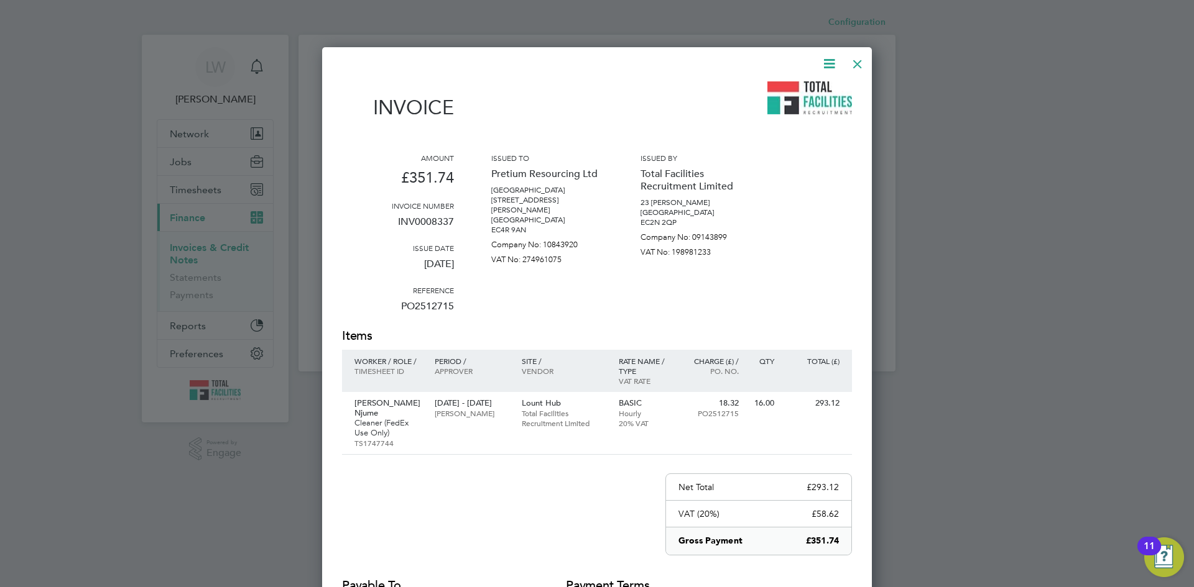
click at [830, 63] on icon at bounding box center [829, 64] width 16 height 16
click at [765, 89] on li "Download Invoice" at bounding box center [791, 93] width 86 height 17
click at [858, 63] on div at bounding box center [857, 61] width 22 height 22
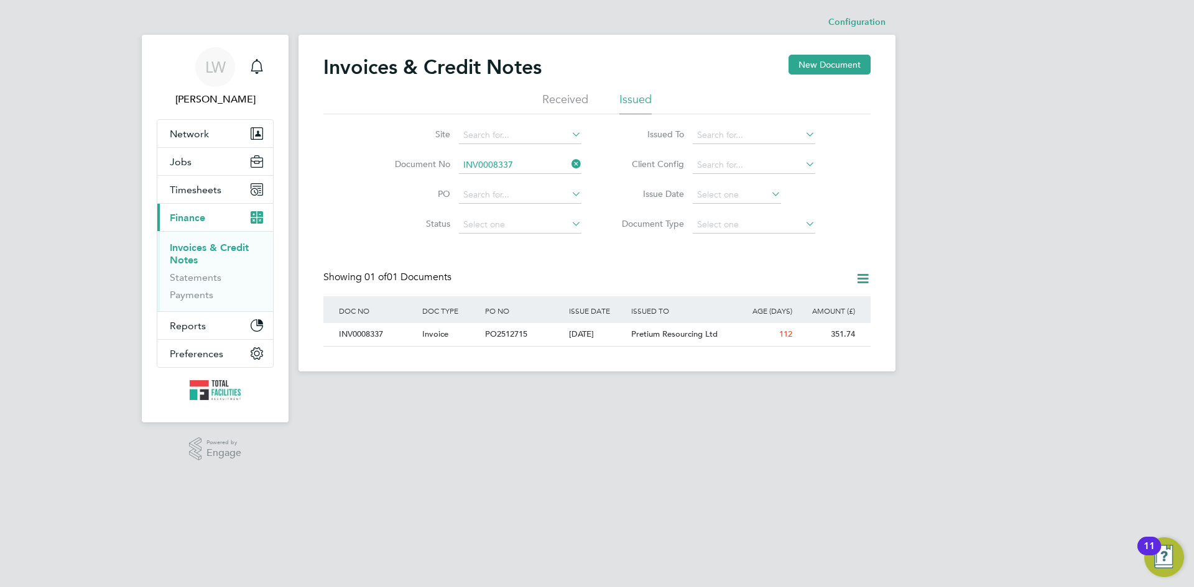
click at [511, 155] on li "Document No INV0008337" at bounding box center [480, 165] width 234 height 30
click at [512, 160] on input at bounding box center [520, 165] width 122 height 17
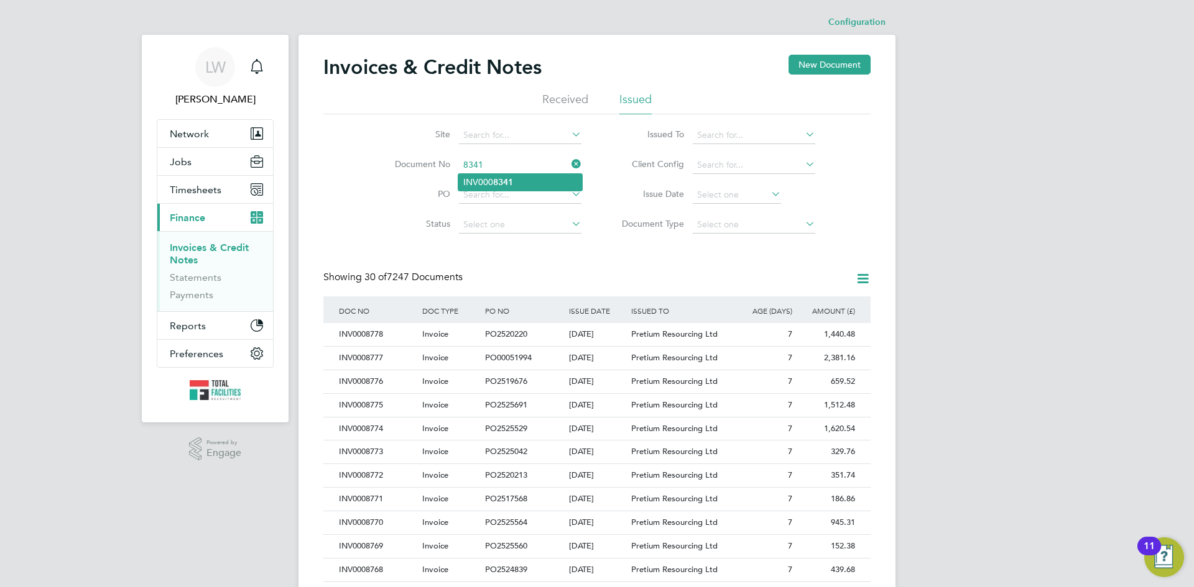
type input "8341"
click at [526, 176] on div "Configuration Configuration Invoices & Credit Notes New Document Received Issue…" at bounding box center [596, 551] width 597 height 1082
click at [539, 160] on input at bounding box center [520, 165] width 122 height 17
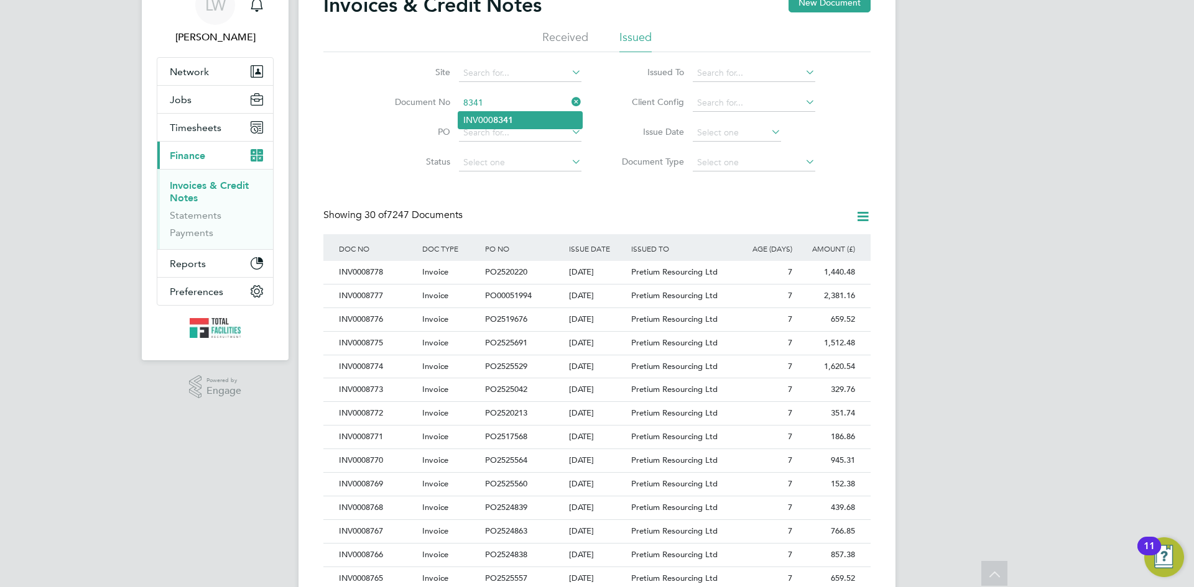
click at [518, 119] on li "INV000 8341" at bounding box center [520, 120] width 124 height 17
type input "INV0008341"
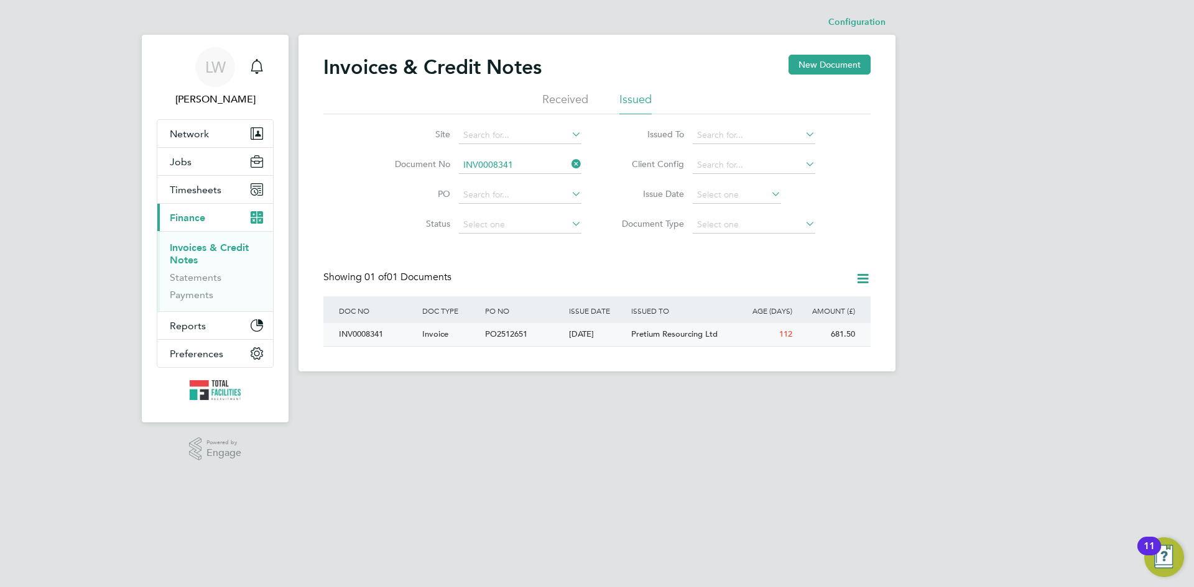
click at [603, 333] on div "03 Jun 2025" at bounding box center [597, 334] width 63 height 23
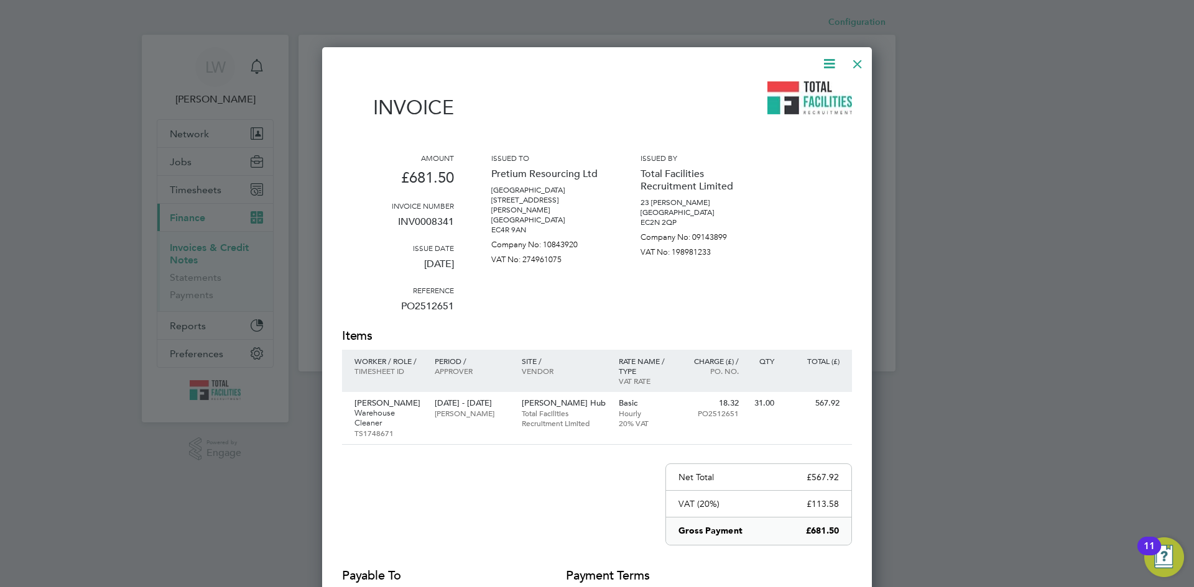
click at [833, 68] on icon at bounding box center [829, 64] width 16 height 16
click at [814, 90] on li "Download Invoice" at bounding box center [791, 93] width 86 height 17
click at [854, 64] on div at bounding box center [857, 61] width 22 height 22
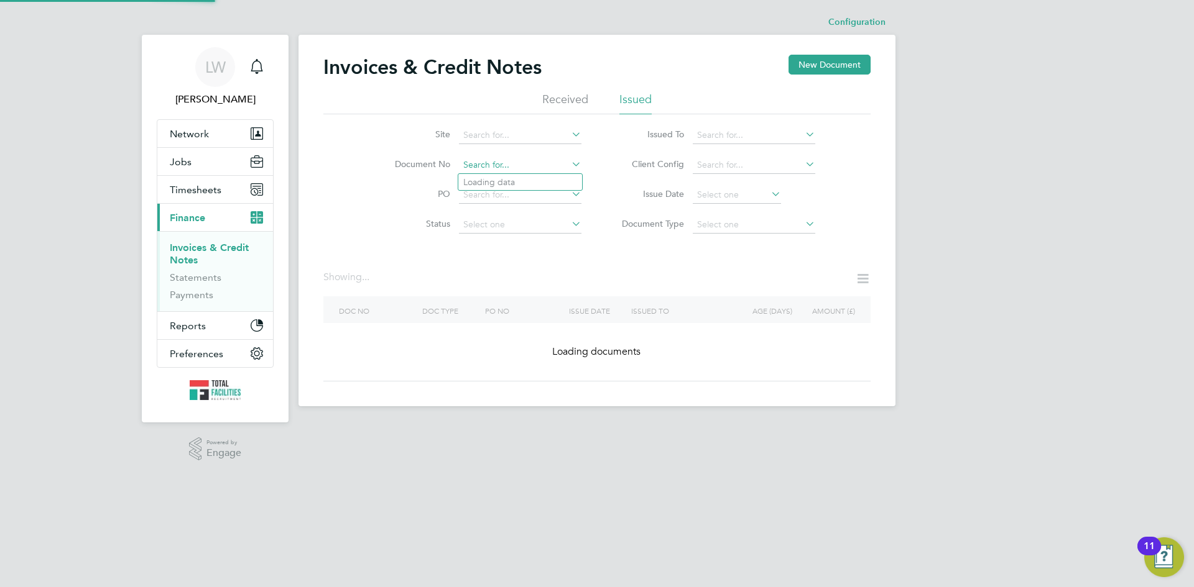
click at [505, 168] on input at bounding box center [520, 165] width 122 height 17
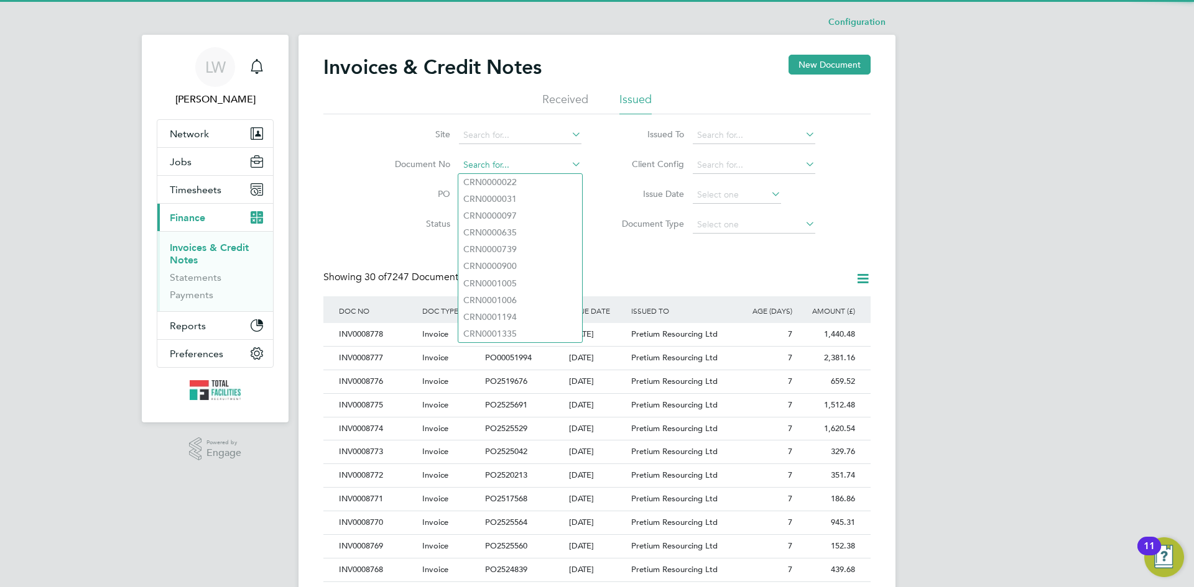
scroll to position [24, 85]
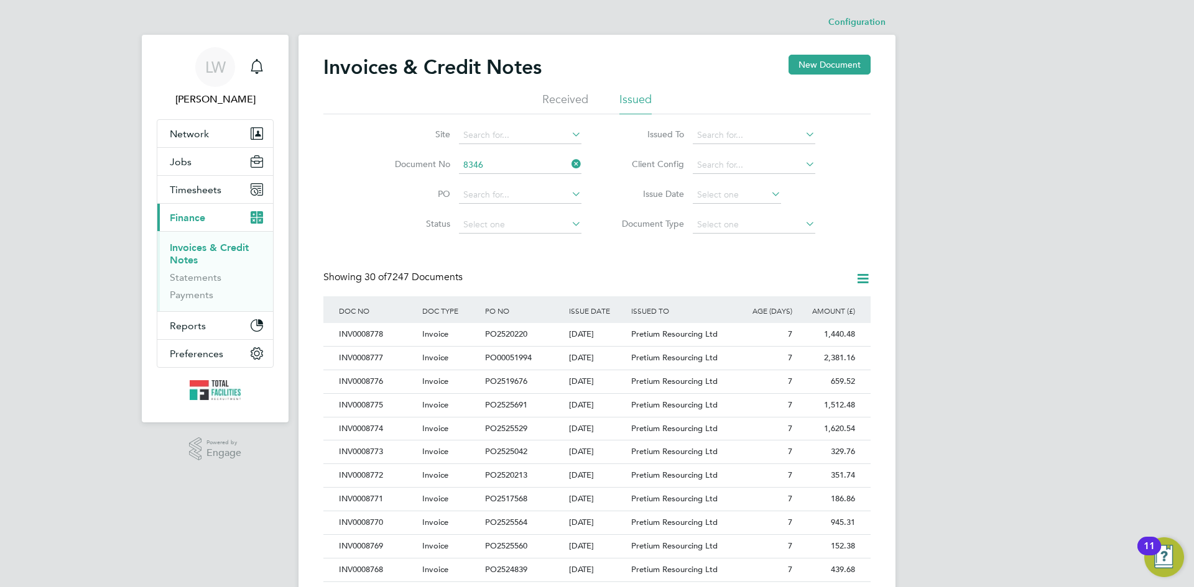
click at [522, 175] on li "INV000 8346" at bounding box center [520, 182] width 124 height 17
type input "INV0008346"
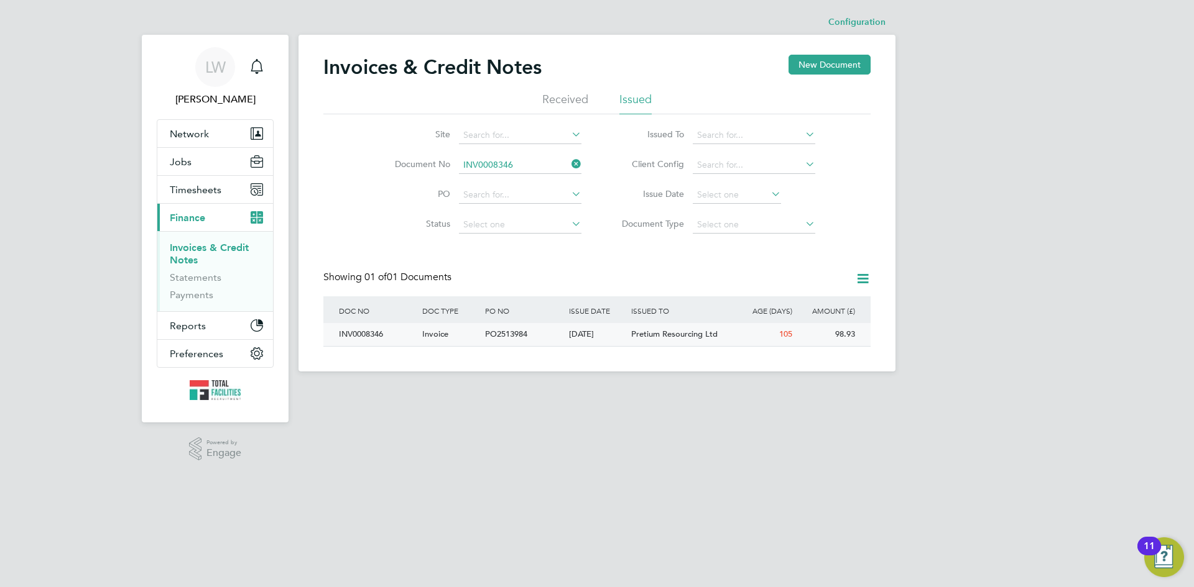
click at [563, 335] on div "PO2513984" at bounding box center [523, 334] width 83 height 23
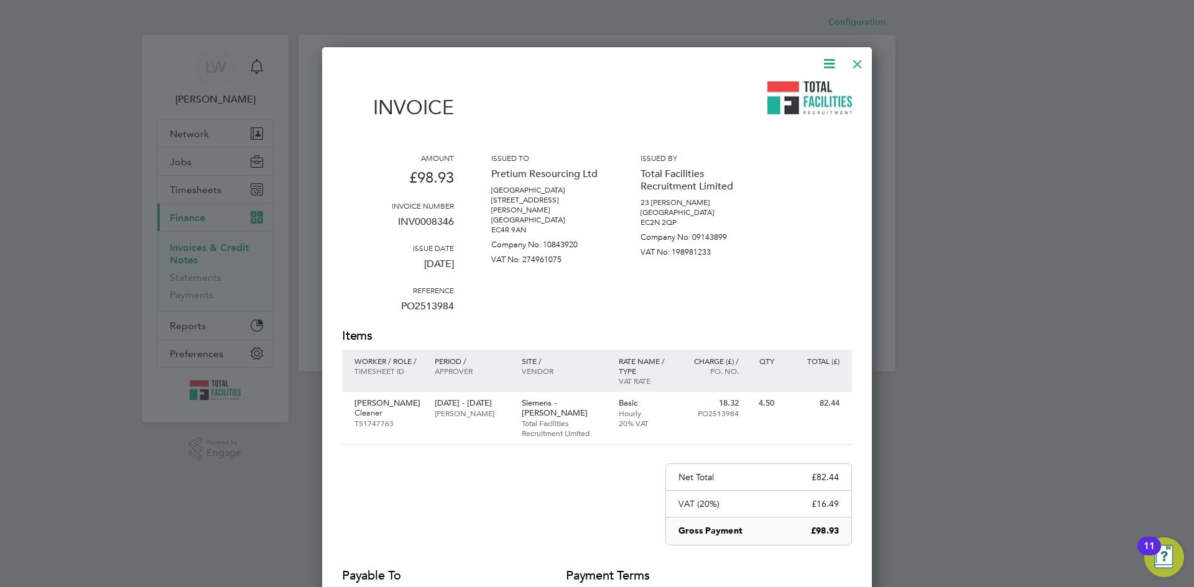
click at [826, 65] on icon at bounding box center [829, 64] width 16 height 16
click at [783, 90] on li "Download Invoice" at bounding box center [791, 93] width 86 height 17
click at [852, 61] on div at bounding box center [857, 61] width 22 height 22
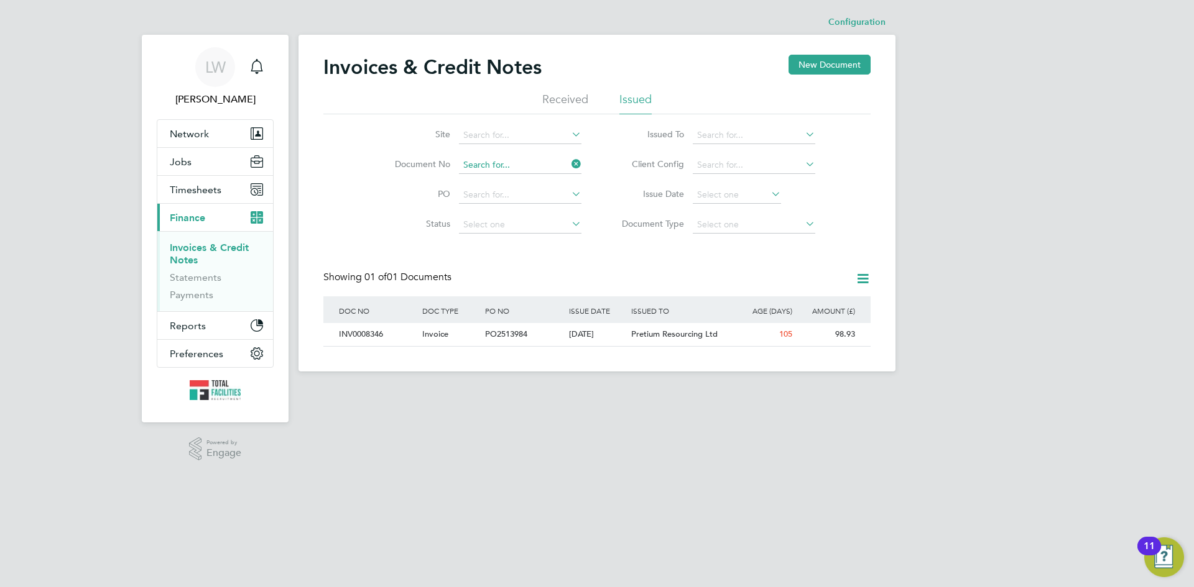
click at [493, 166] on input at bounding box center [520, 165] width 122 height 17
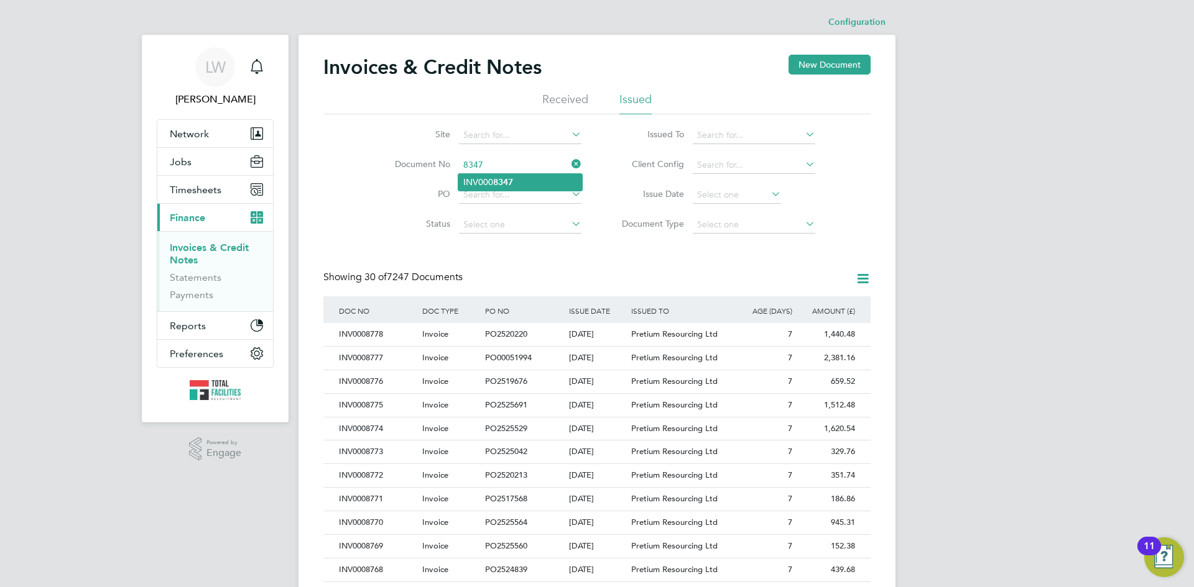
click at [525, 182] on li "INV000 8347" at bounding box center [520, 182] width 124 height 17
type input "INV0008347"
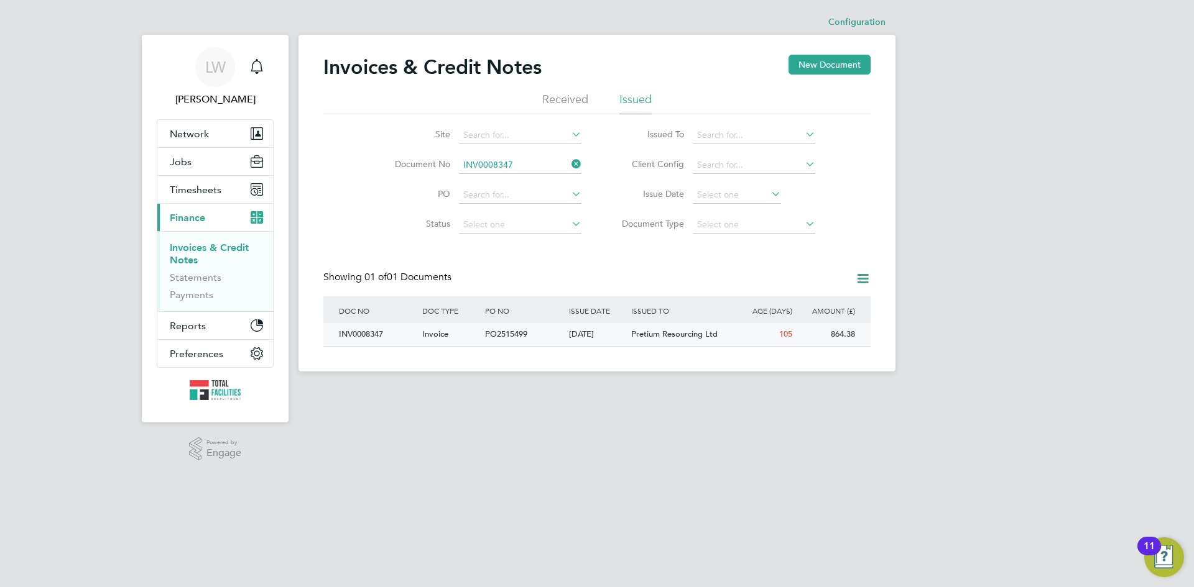
click at [652, 336] on span "Pretium Resourcing Ltd" at bounding box center [674, 334] width 86 height 11
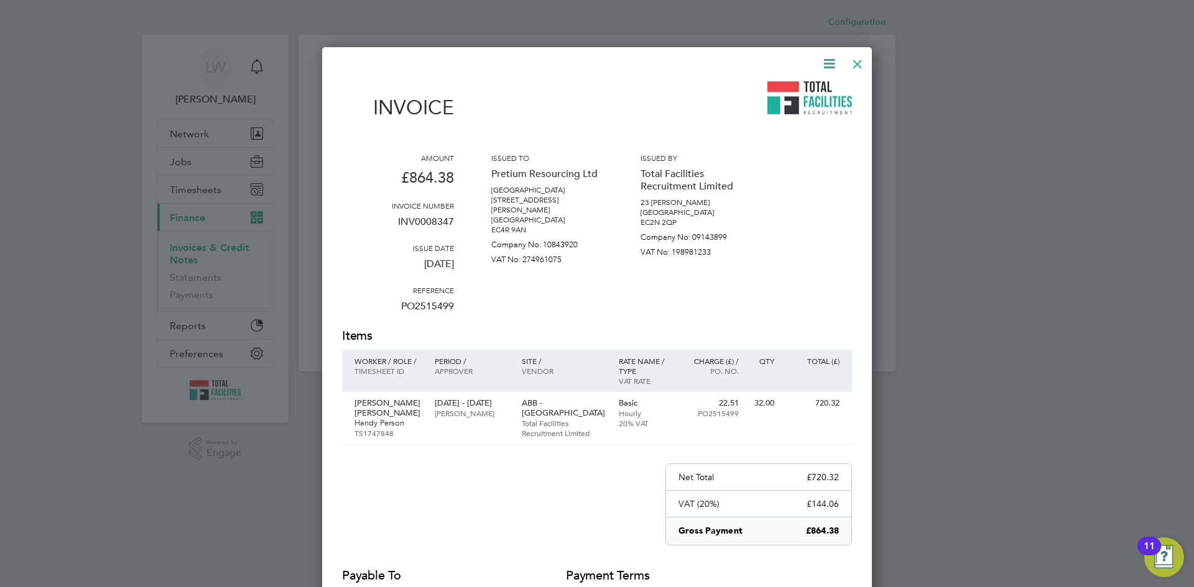
click at [827, 62] on icon at bounding box center [829, 64] width 16 height 16
click at [801, 91] on li "Download Invoice" at bounding box center [791, 93] width 86 height 17
click at [859, 60] on div at bounding box center [857, 61] width 22 height 22
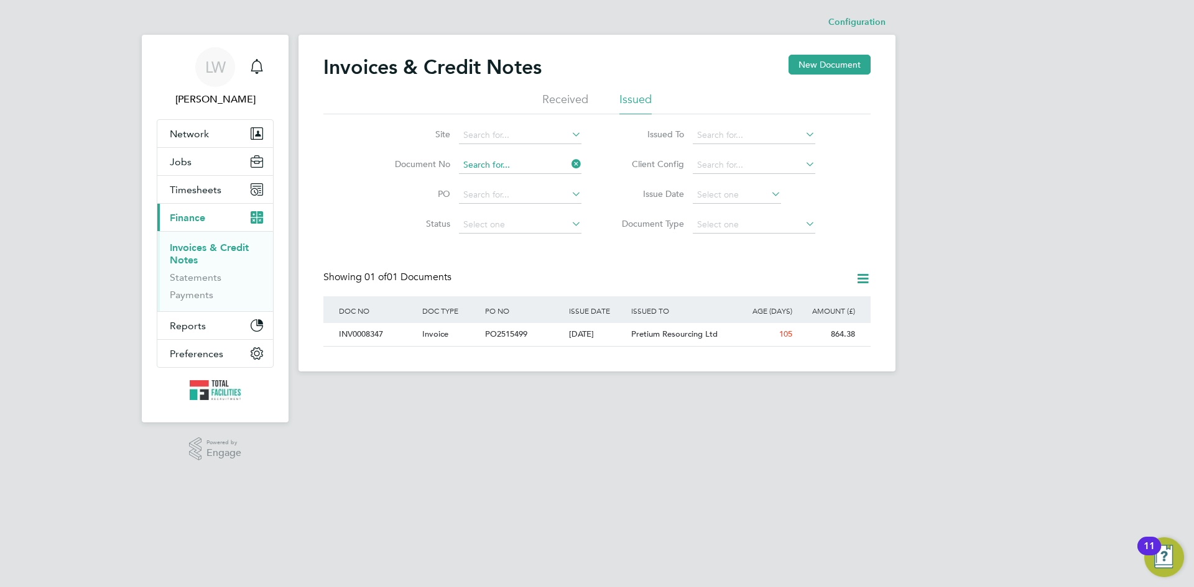
click at [497, 170] on input at bounding box center [520, 165] width 122 height 17
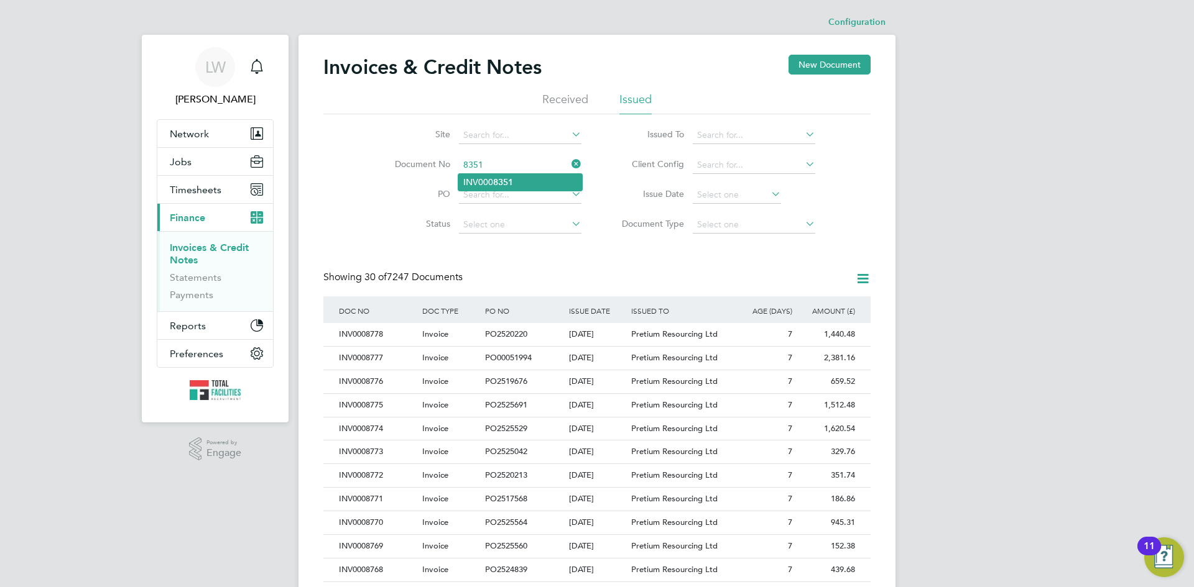
type input "8351"
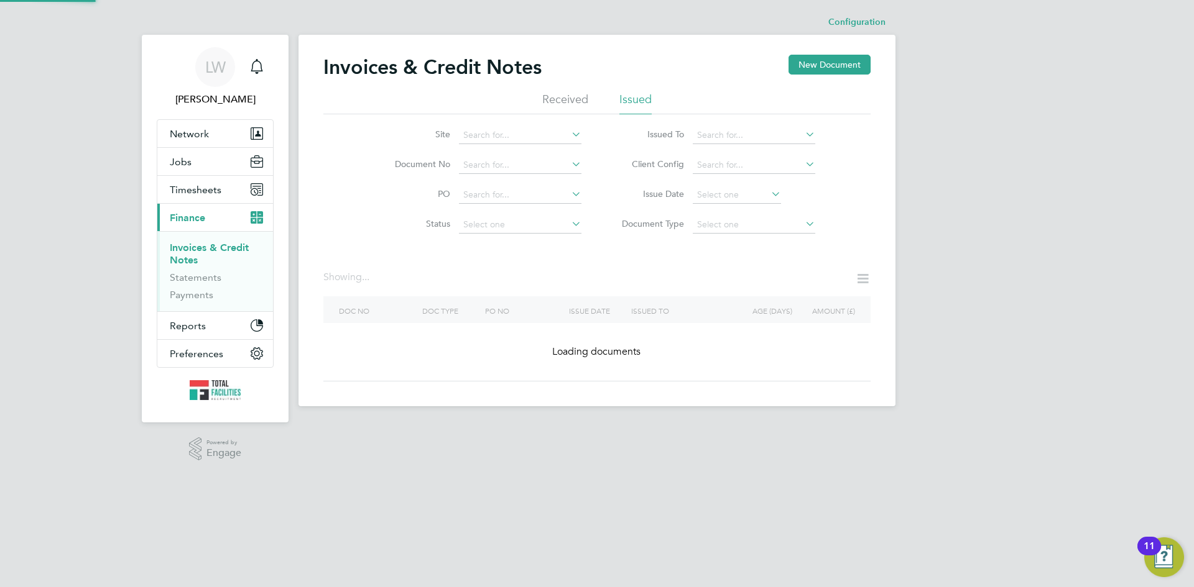
click at [517, 178] on div "Configuration Configuration Invoices & Credit Notes New Document Received Issue…" at bounding box center [596, 208] width 597 height 397
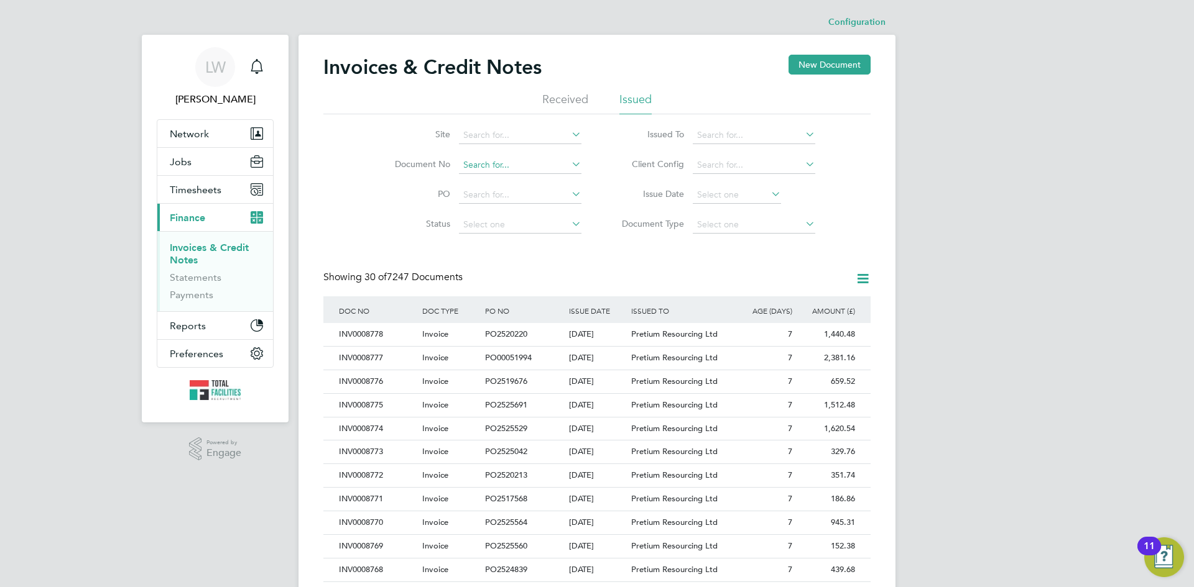
click at [516, 164] on input at bounding box center [520, 165] width 122 height 17
type input "8351"
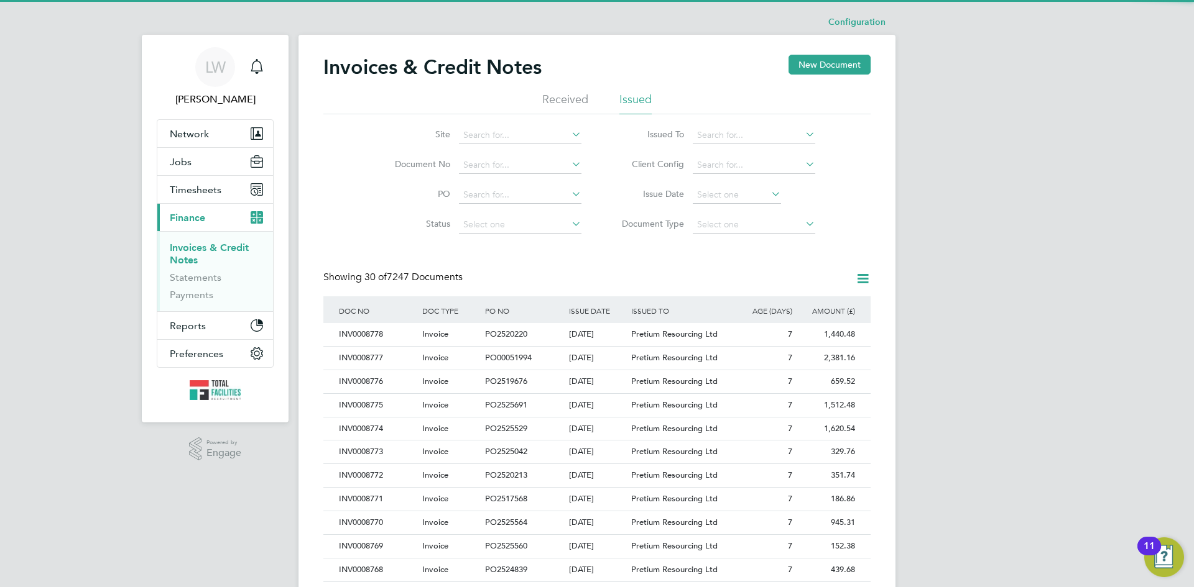
click at [519, 180] on div "Configuration Configuration Invoices & Credit Notes New Document Received Issue…" at bounding box center [596, 551] width 597 height 1082
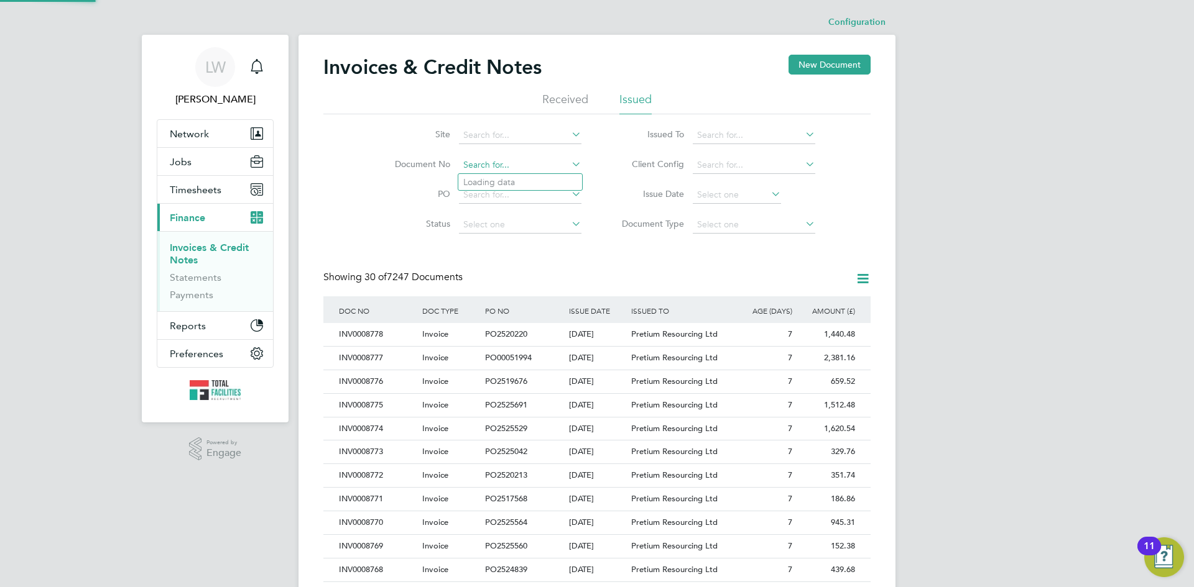
click at [517, 164] on input at bounding box center [520, 165] width 122 height 17
type input "8351"
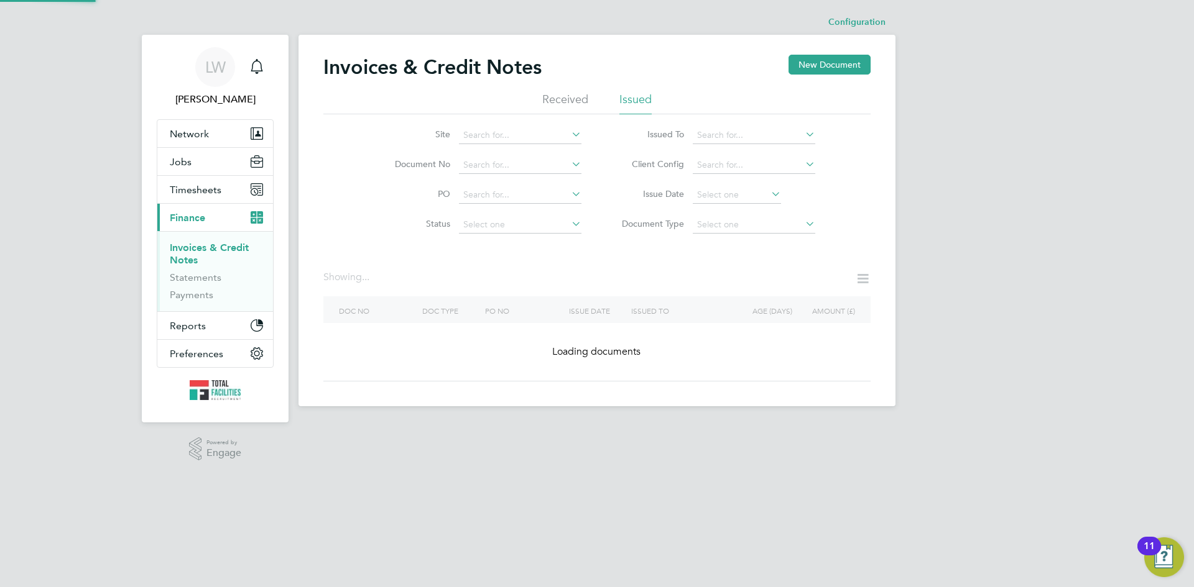
click at [527, 177] on div "Configuration Configuration Invoices & Credit Notes New Document Received Issue…" at bounding box center [596, 208] width 597 height 397
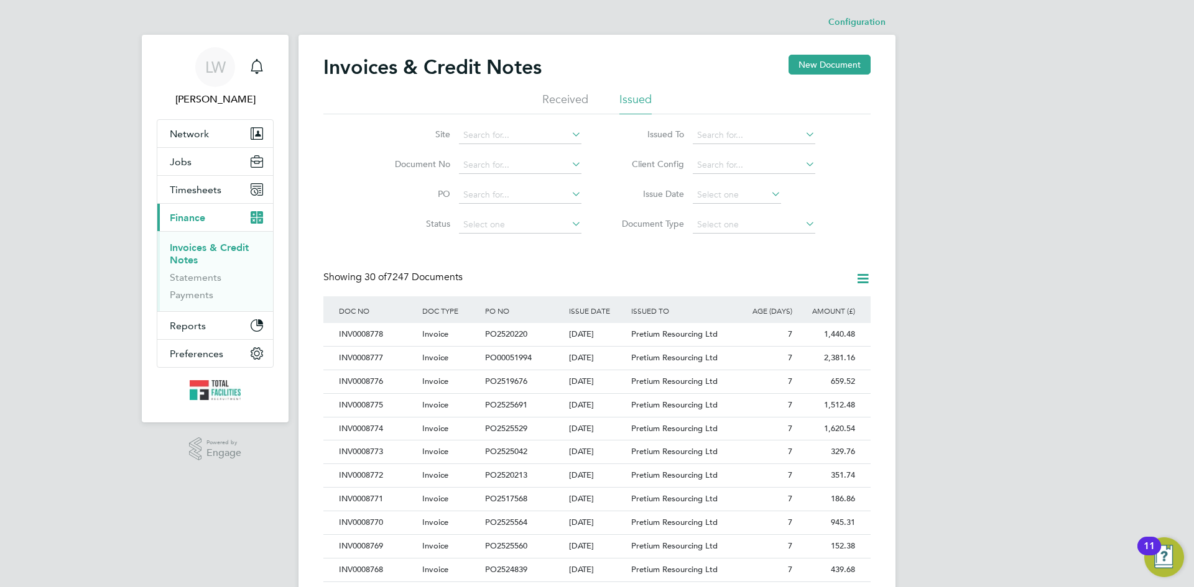
click at [527, 174] on li "Document No" at bounding box center [480, 165] width 234 height 30
click at [525, 170] on input at bounding box center [520, 165] width 122 height 17
type input "8351"
click at [522, 185] on div "Configuration Configuration Invoices & Credit Notes New Document Received Issue…" at bounding box center [596, 551] width 597 height 1082
click at [518, 167] on input at bounding box center [520, 165] width 122 height 17
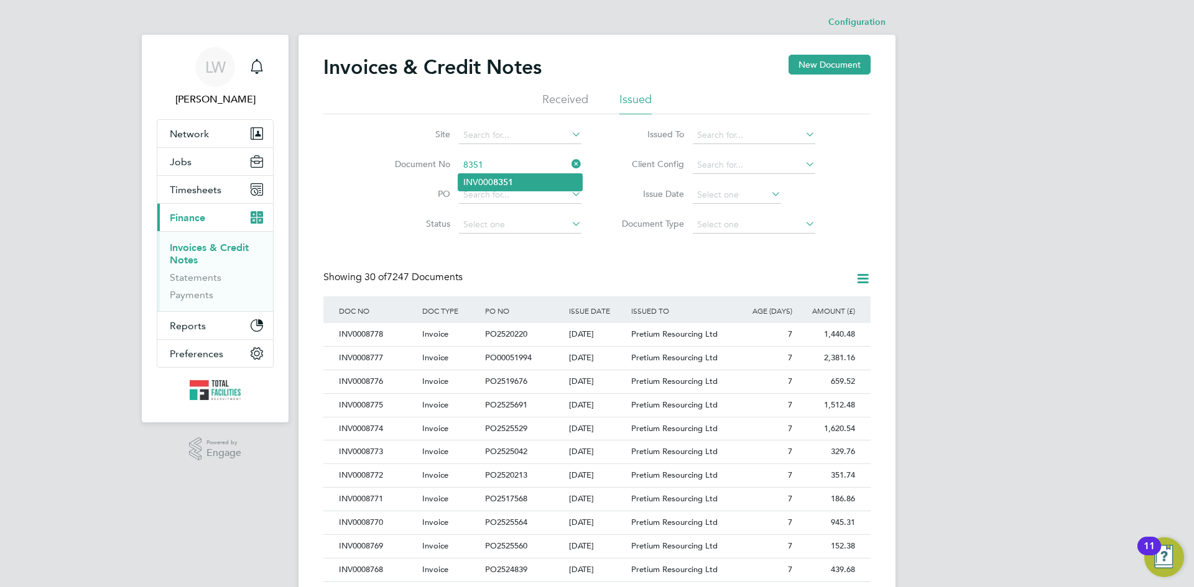
click at [501, 181] on b "8351" at bounding box center [503, 182] width 20 height 11
type input "INV0008351"
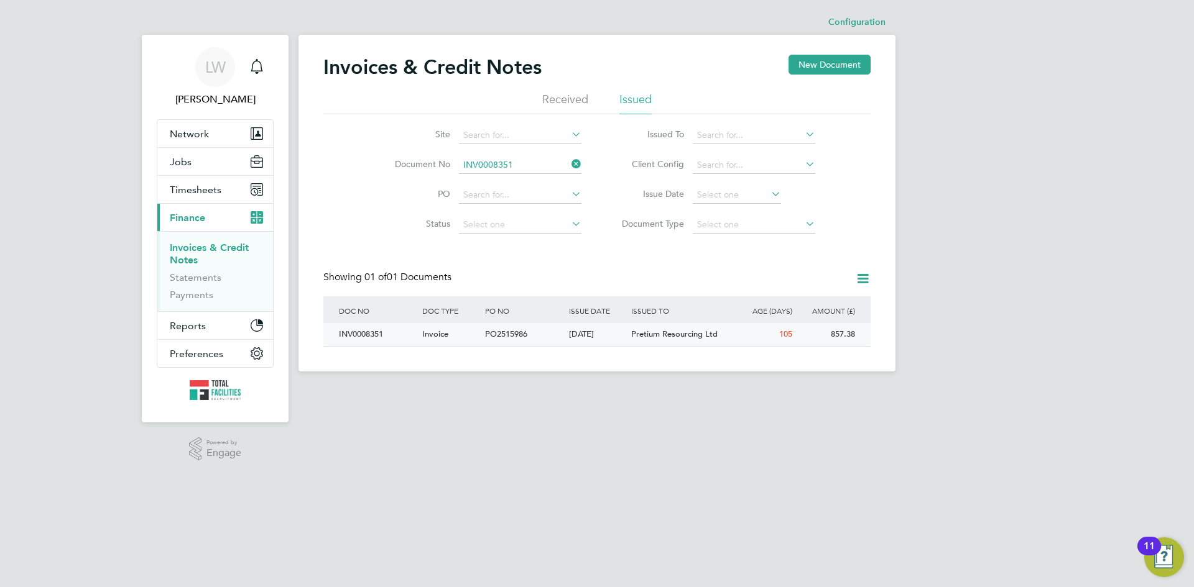
click at [532, 336] on div "PO2515986" at bounding box center [523, 334] width 83 height 23
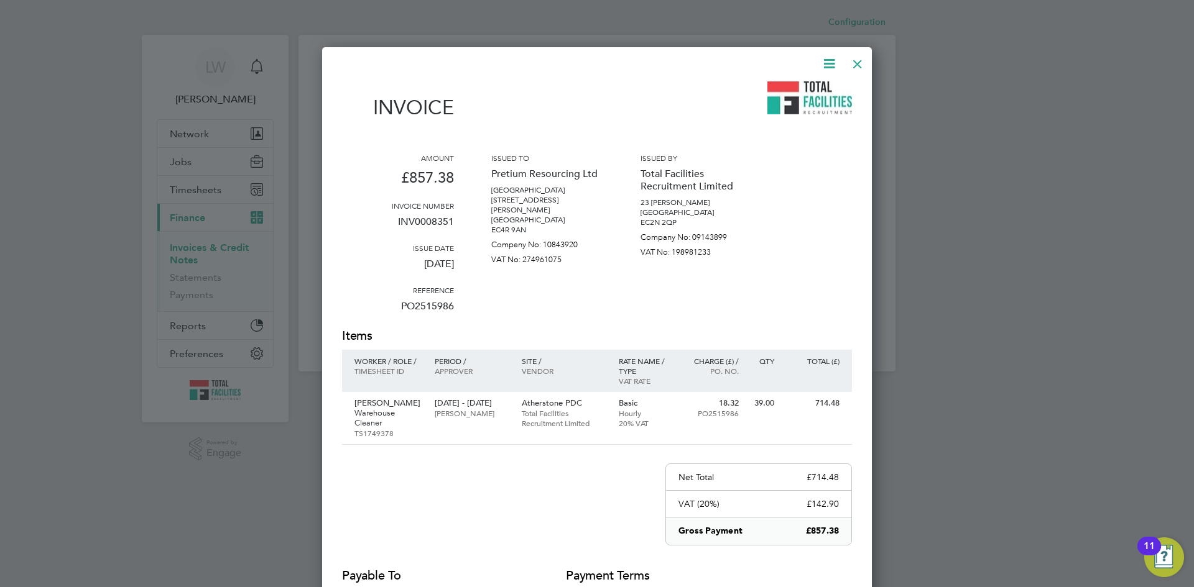
click at [827, 67] on icon at bounding box center [829, 64] width 16 height 16
click at [812, 89] on li "Download Invoice" at bounding box center [791, 93] width 86 height 17
click at [857, 64] on div at bounding box center [857, 61] width 22 height 22
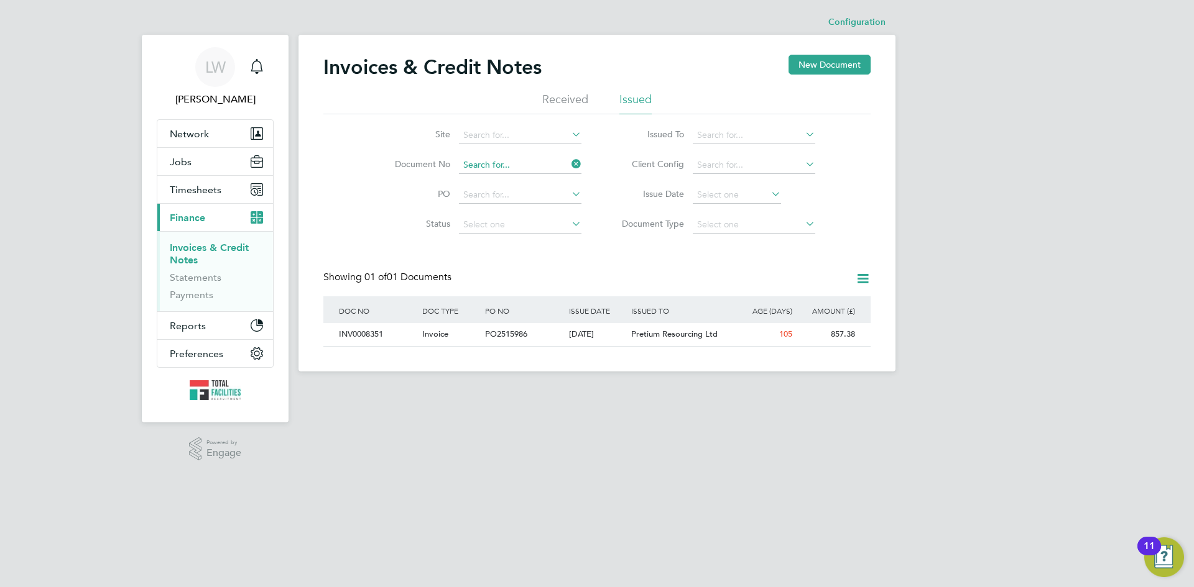
click at [533, 163] on input at bounding box center [520, 165] width 122 height 17
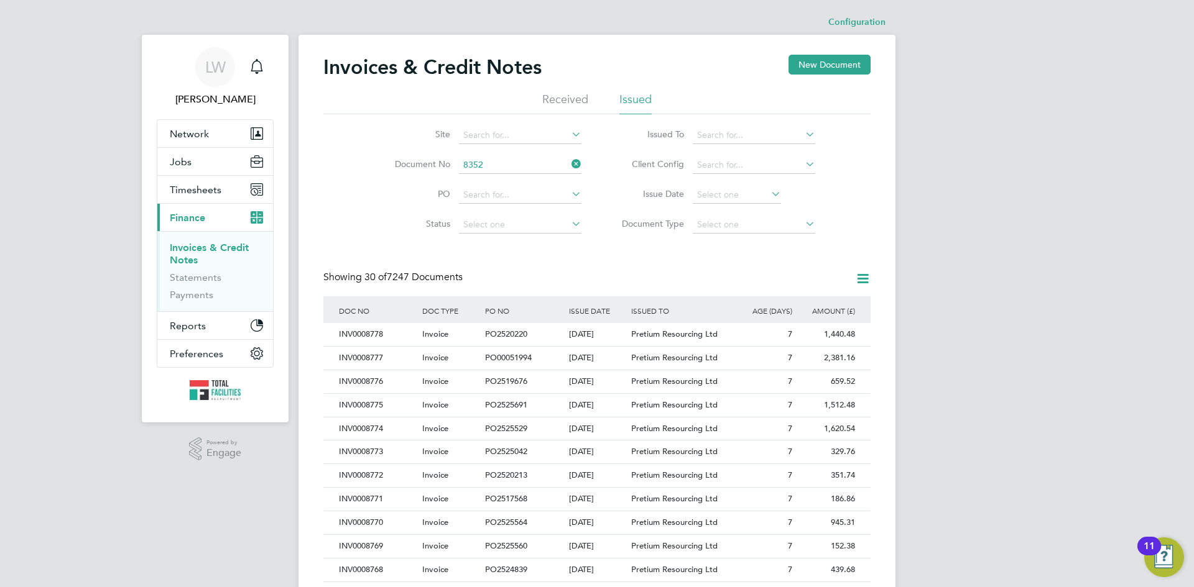
click at [520, 179] on li "INV000 8352" at bounding box center [520, 182] width 124 height 17
type input "INV0008352"
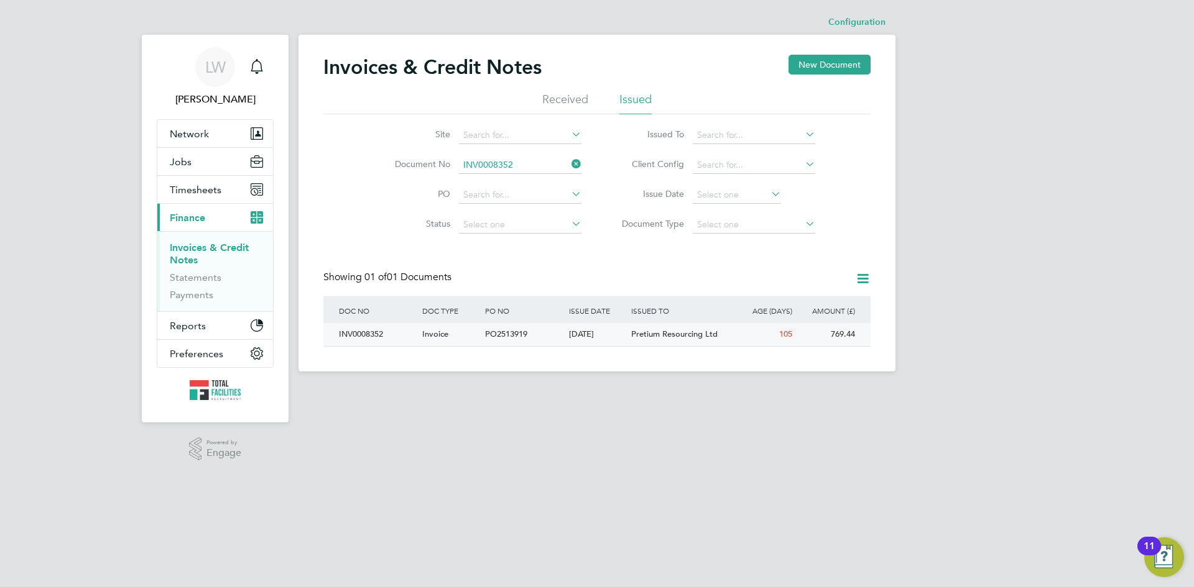
click at [582, 334] on div "10 Jun 2025" at bounding box center [597, 334] width 63 height 23
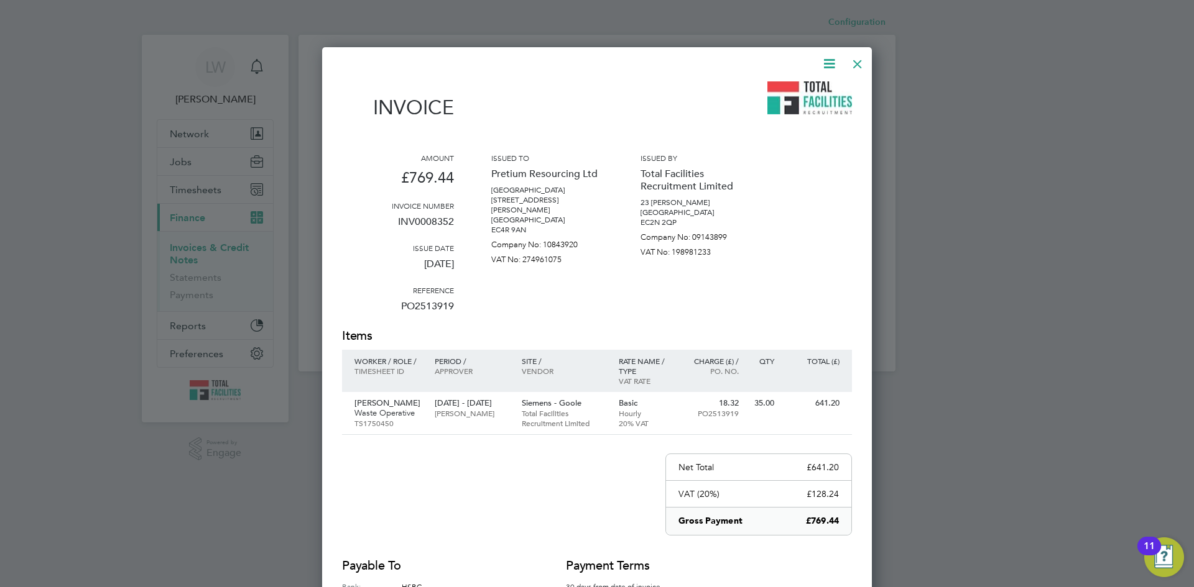
click at [829, 63] on icon at bounding box center [829, 64] width 16 height 16
click at [805, 90] on li "Download Invoice" at bounding box center [791, 93] width 86 height 17
click at [861, 63] on div at bounding box center [857, 61] width 22 height 22
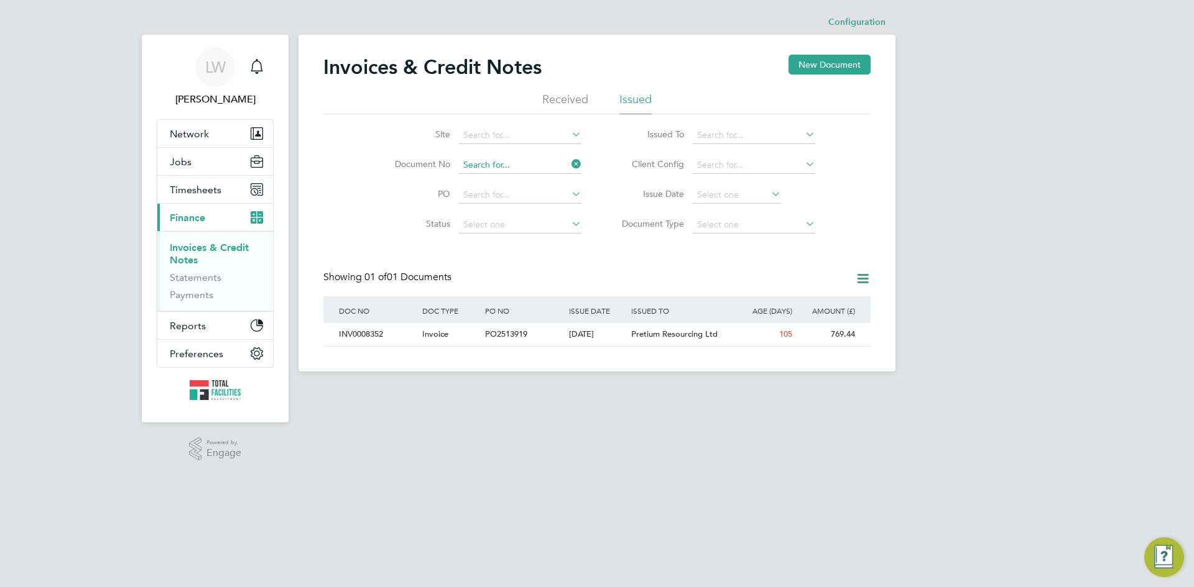
click at [519, 162] on input at bounding box center [520, 165] width 122 height 17
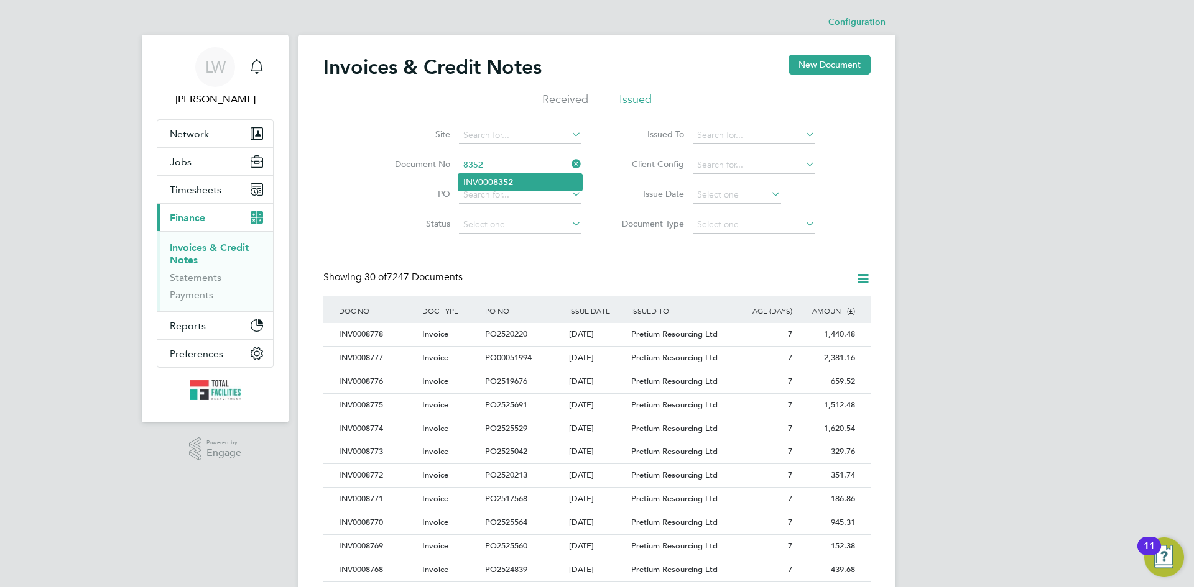
type input "8352"
click at [519, 182] on div "Configuration Configuration Invoices & Credit Notes New Document Received Issue…" at bounding box center [596, 551] width 597 height 1082
click at [518, 166] on input at bounding box center [520, 165] width 122 height 17
click at [543, 174] on li "INV000 8353" at bounding box center [520, 182] width 124 height 17
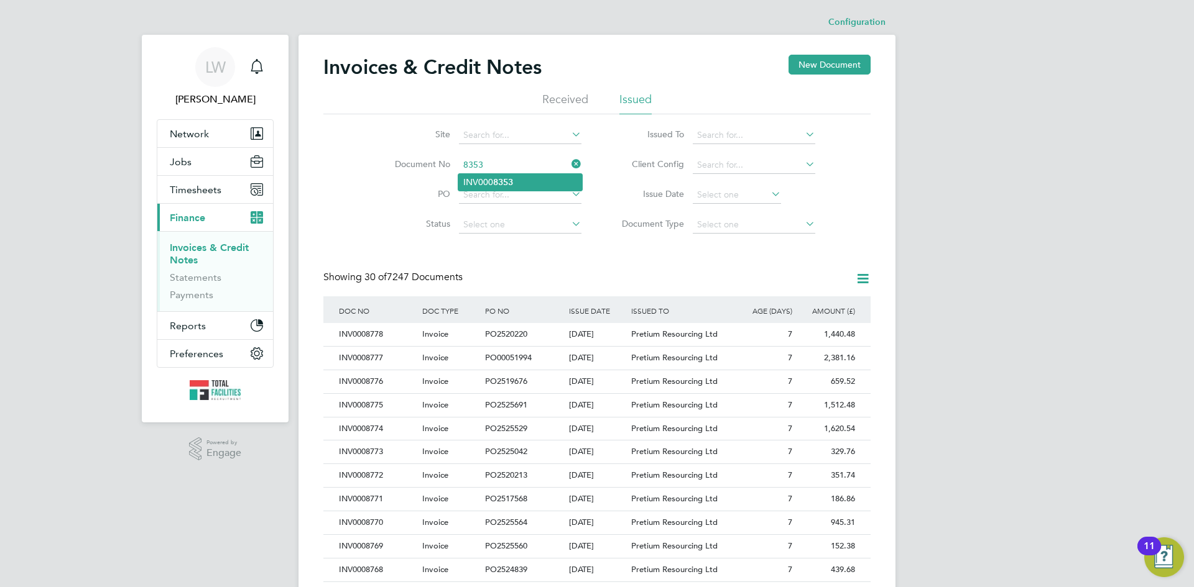
type input "INV0008353"
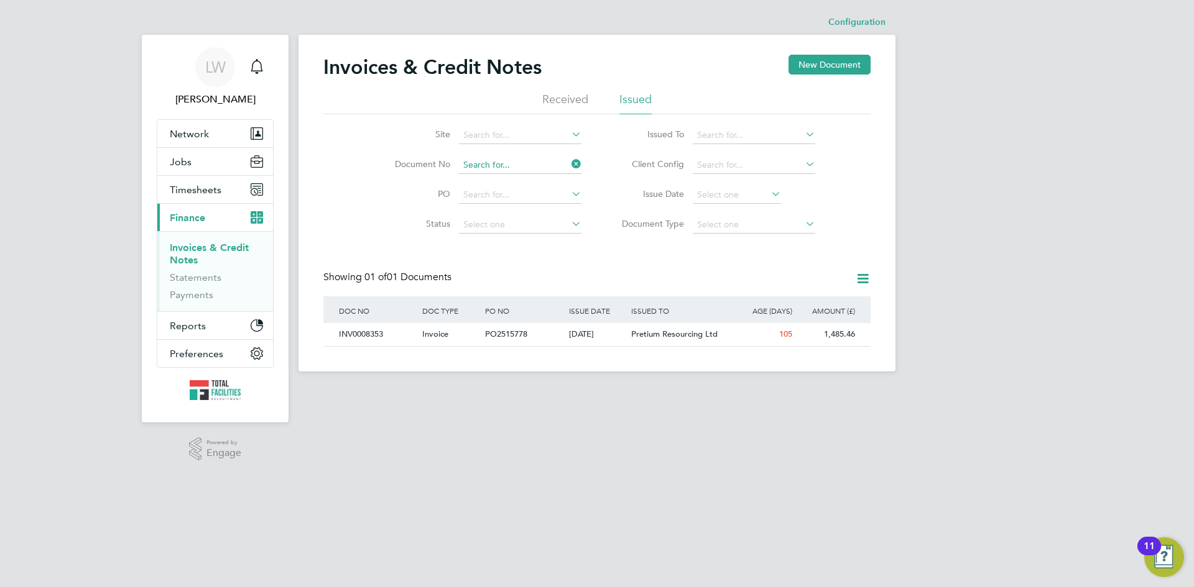
click at [528, 165] on input at bounding box center [520, 165] width 122 height 17
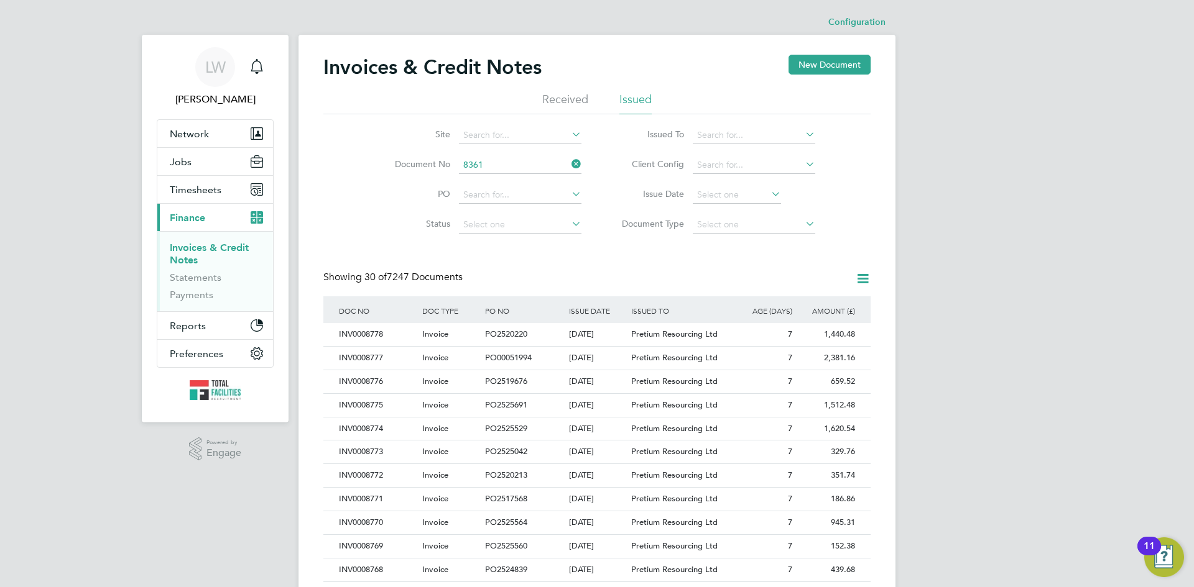
click at [508, 183] on b "8361" at bounding box center [503, 182] width 20 height 11
type input "INV0008361"
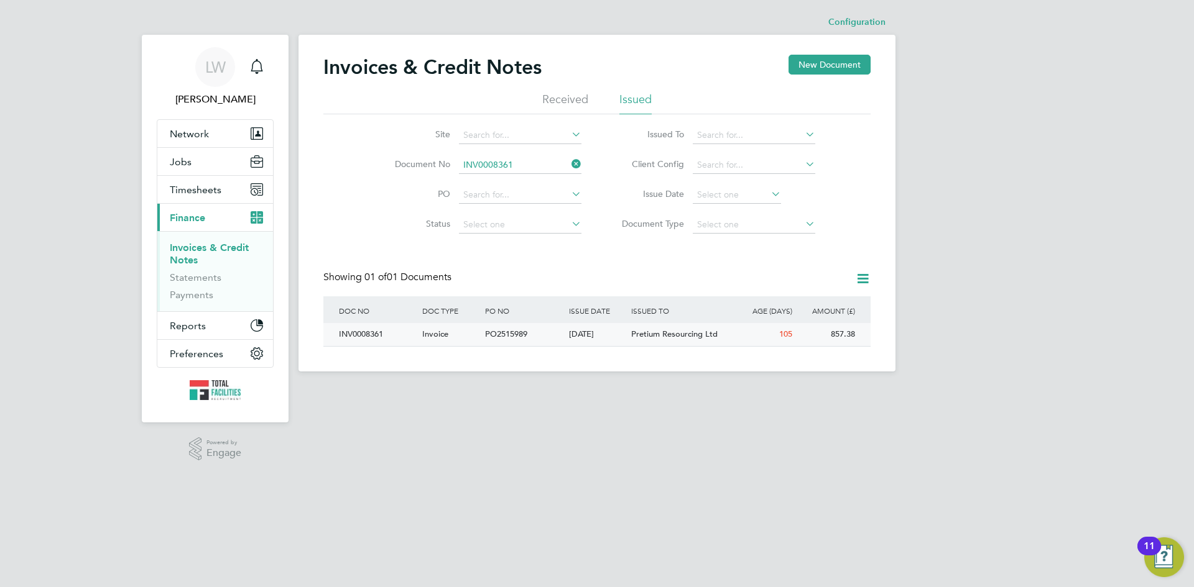
click at [556, 338] on div "PO2515989" at bounding box center [523, 334] width 83 height 23
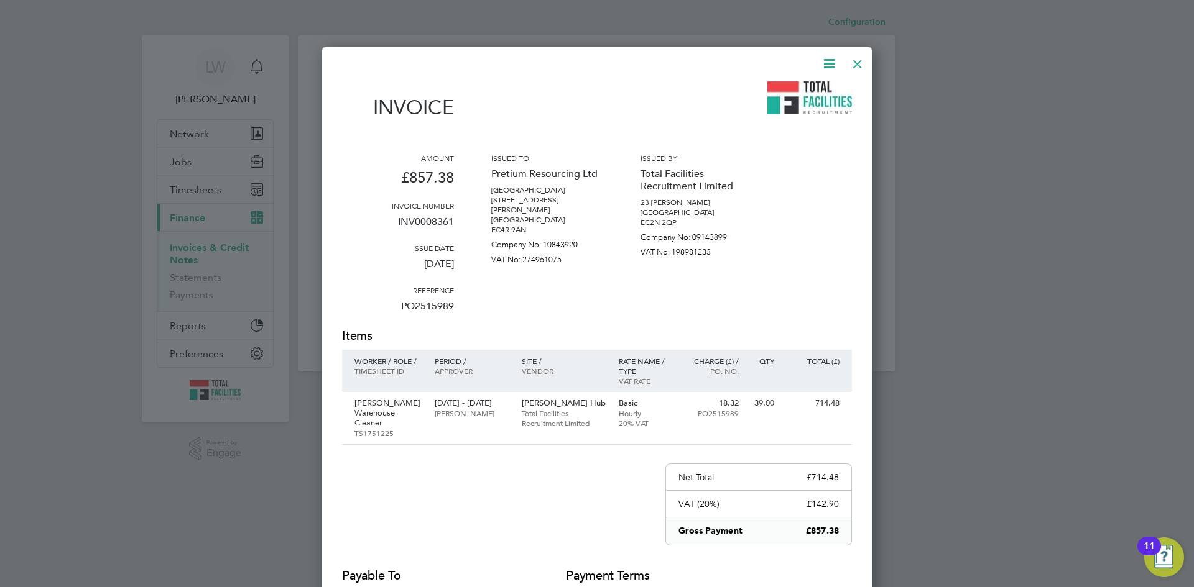
click at [827, 58] on icon at bounding box center [829, 64] width 16 height 16
click at [780, 91] on li "Download Invoice" at bounding box center [791, 93] width 86 height 17
click at [855, 63] on div at bounding box center [857, 61] width 22 height 22
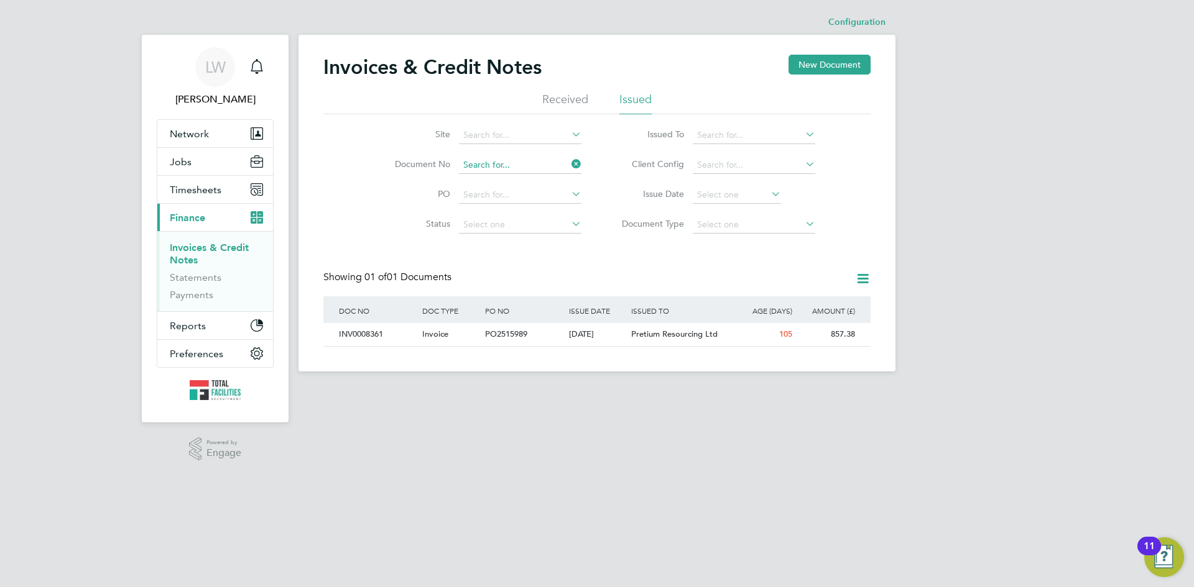
click at [513, 167] on input at bounding box center [520, 165] width 122 height 17
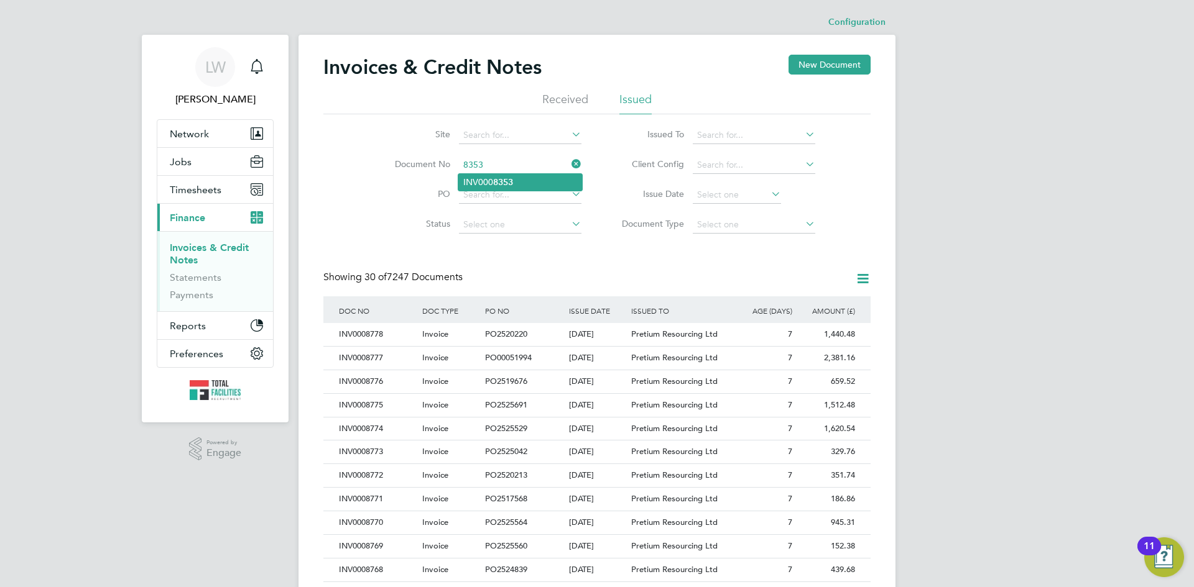
type input "8353"
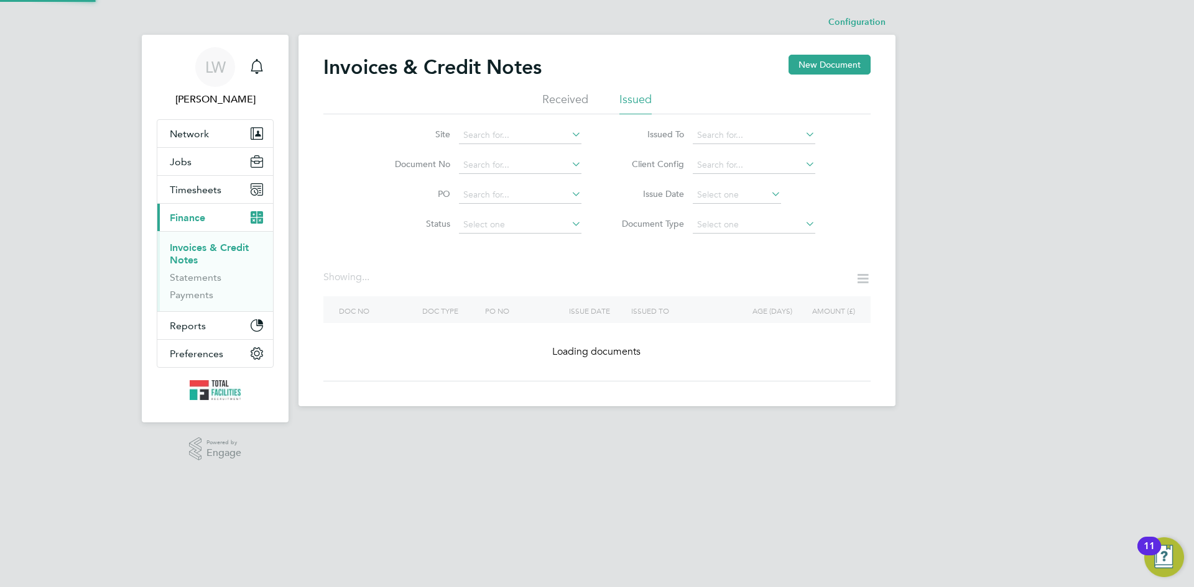
click at [535, 178] on div "Configuration Configuration Invoices & Credit Notes New Document Received Issue…" at bounding box center [596, 208] width 597 height 397
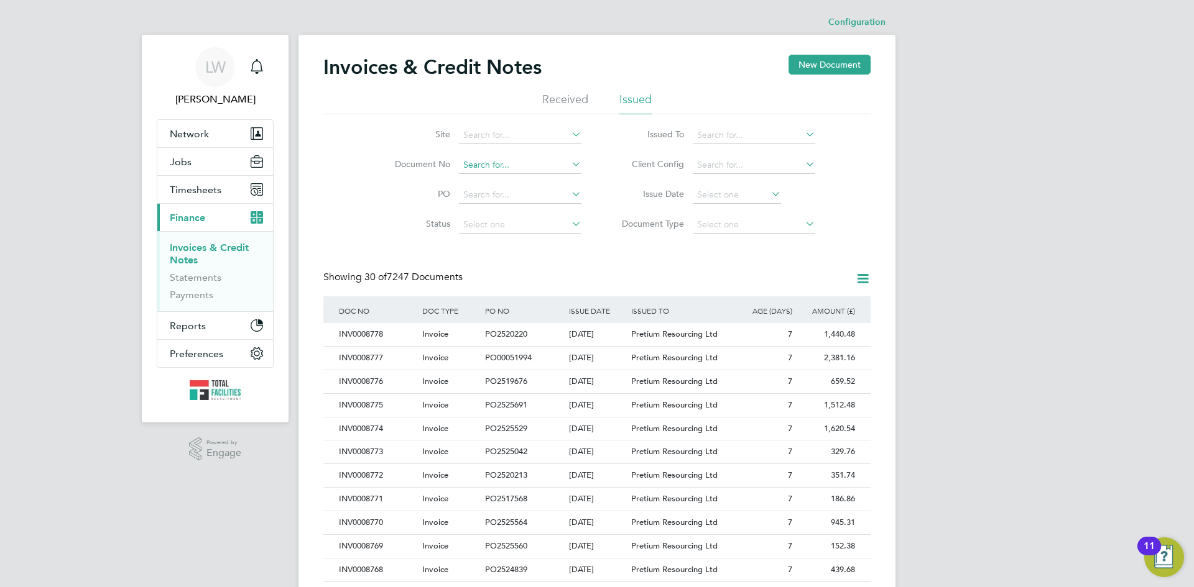
click at [526, 163] on input at bounding box center [520, 165] width 122 height 17
click at [497, 182] on b "8353" at bounding box center [503, 182] width 20 height 11
type input "INV0008353"
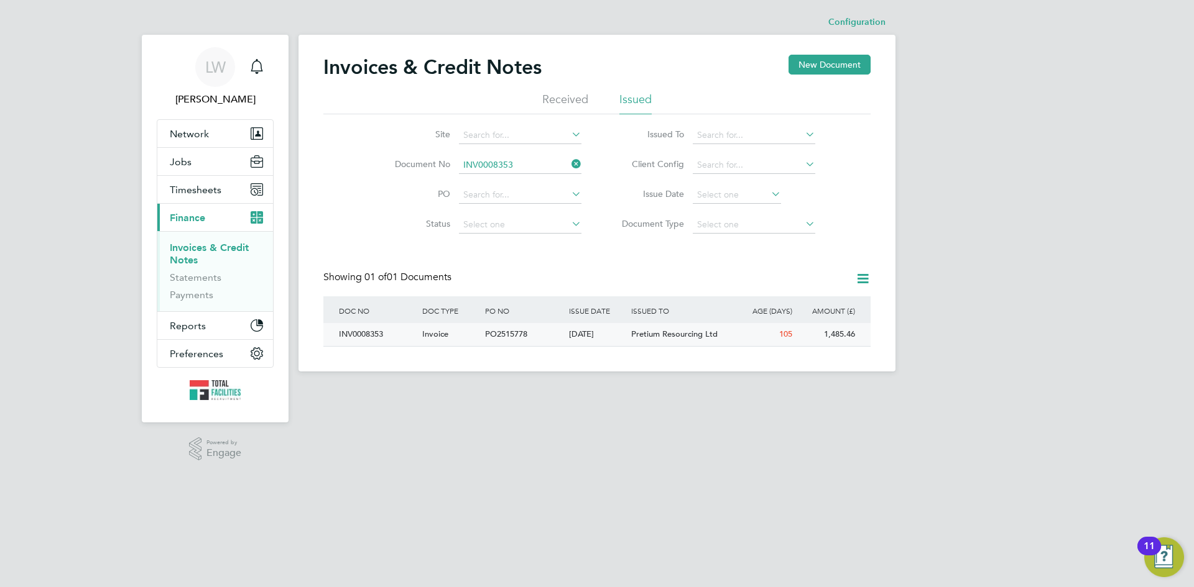
click at [531, 329] on div "PO2515778" at bounding box center [523, 334] width 83 height 23
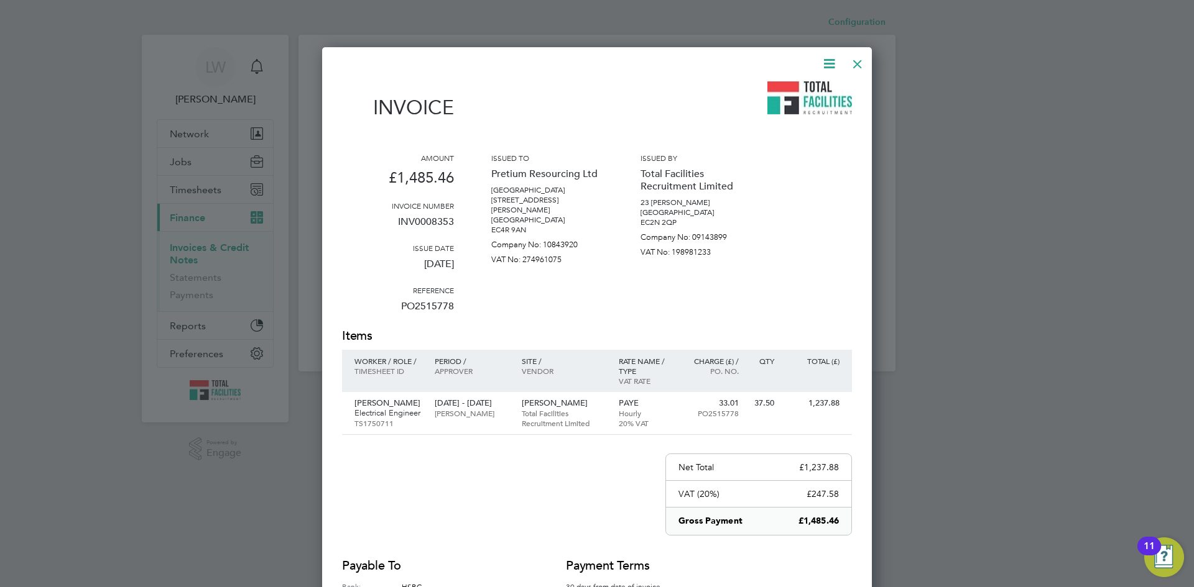
click at [827, 60] on icon at bounding box center [829, 64] width 16 height 16
click at [798, 91] on li "Download Invoice" at bounding box center [791, 93] width 86 height 17
click at [857, 61] on div at bounding box center [857, 61] width 22 height 22
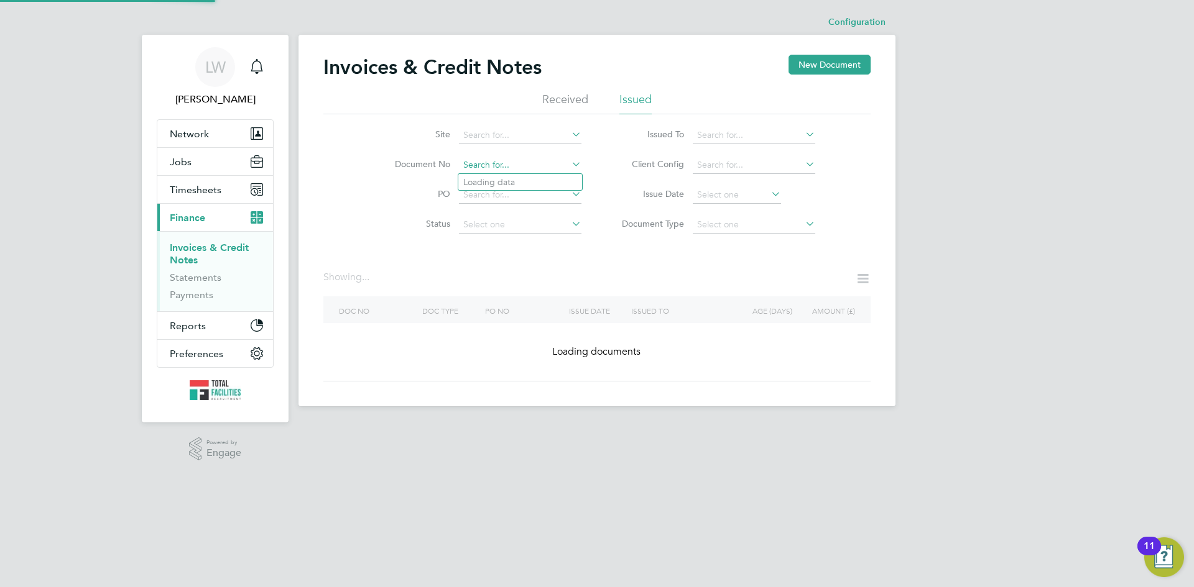
click at [502, 167] on input at bounding box center [520, 165] width 122 height 17
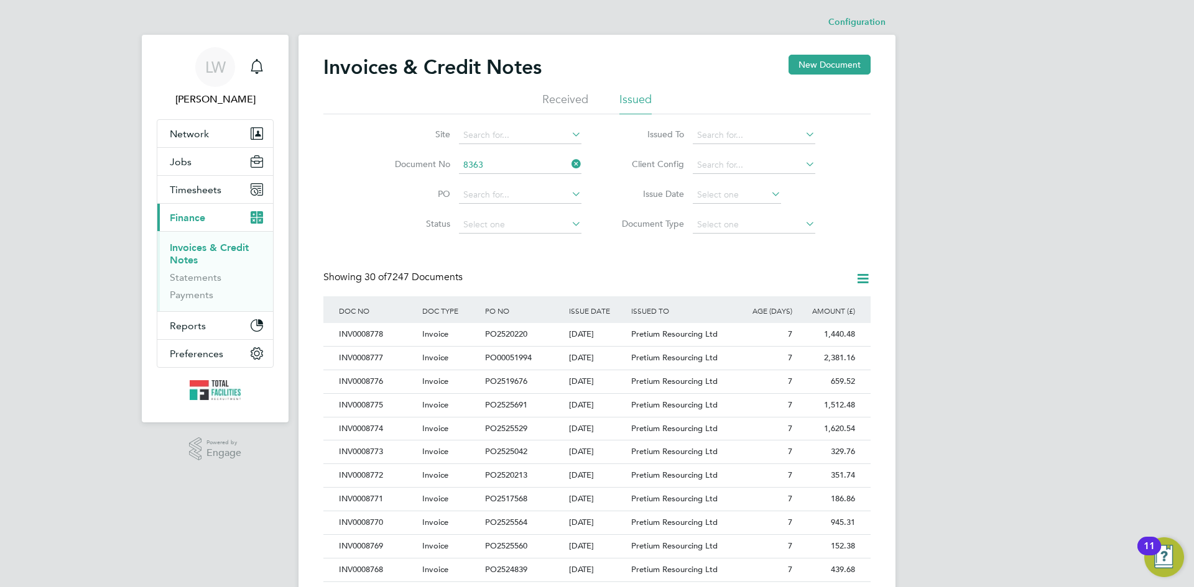
click at [512, 180] on b "8363" at bounding box center [503, 182] width 20 height 11
type input "INV0008363"
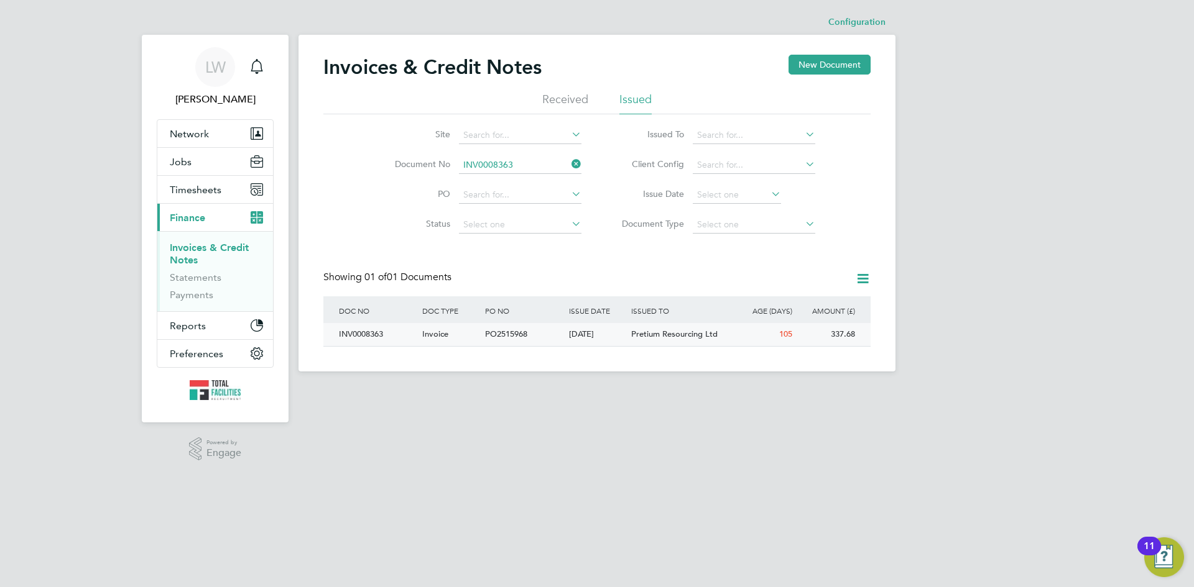
click at [630, 333] on div "Pretium Resourcing Ltd" at bounding box center [680, 334] width 104 height 23
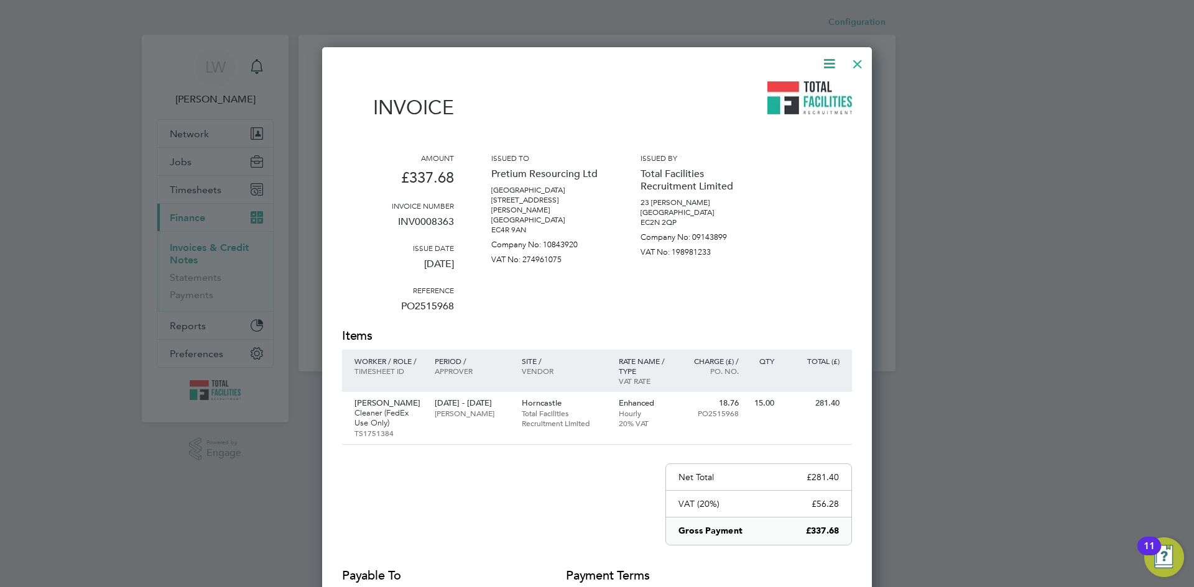
click at [827, 63] on icon at bounding box center [829, 64] width 16 height 16
click at [803, 94] on li "Download Invoice" at bounding box center [791, 93] width 86 height 17
click at [856, 63] on div at bounding box center [857, 61] width 22 height 22
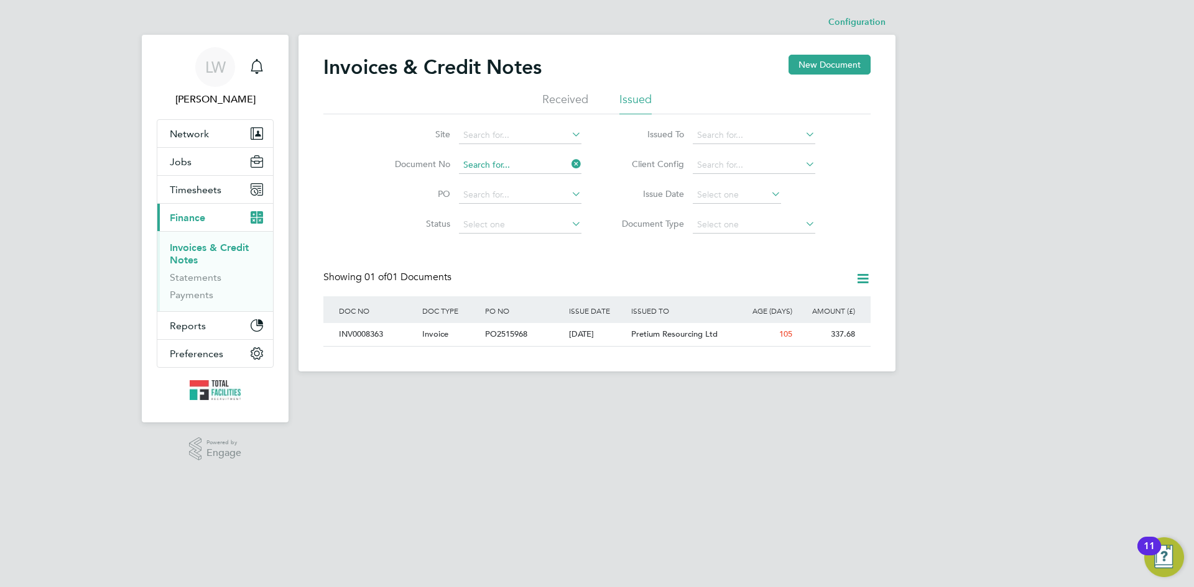
click at [527, 168] on input at bounding box center [520, 165] width 122 height 17
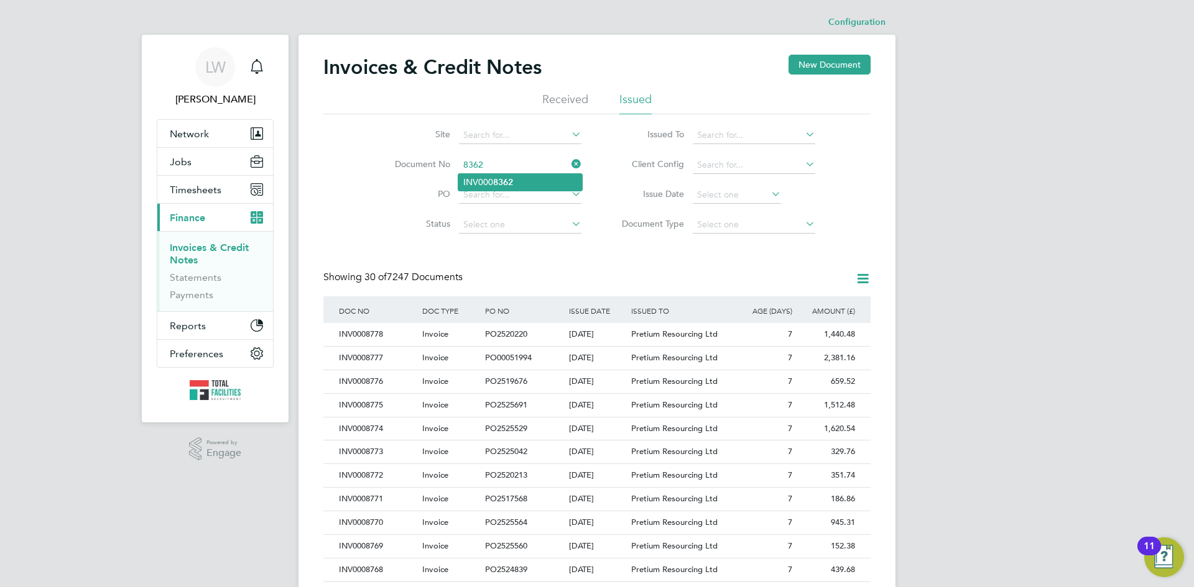
type input "8362"
click at [525, 177] on div "Configuration Configuration Invoices & Credit Notes New Document Received Issue…" at bounding box center [596, 551] width 597 height 1082
click at [523, 163] on input at bounding box center [520, 165] width 122 height 17
click at [524, 182] on li "INV000 8362" at bounding box center [520, 182] width 124 height 17
type input "INV0008362"
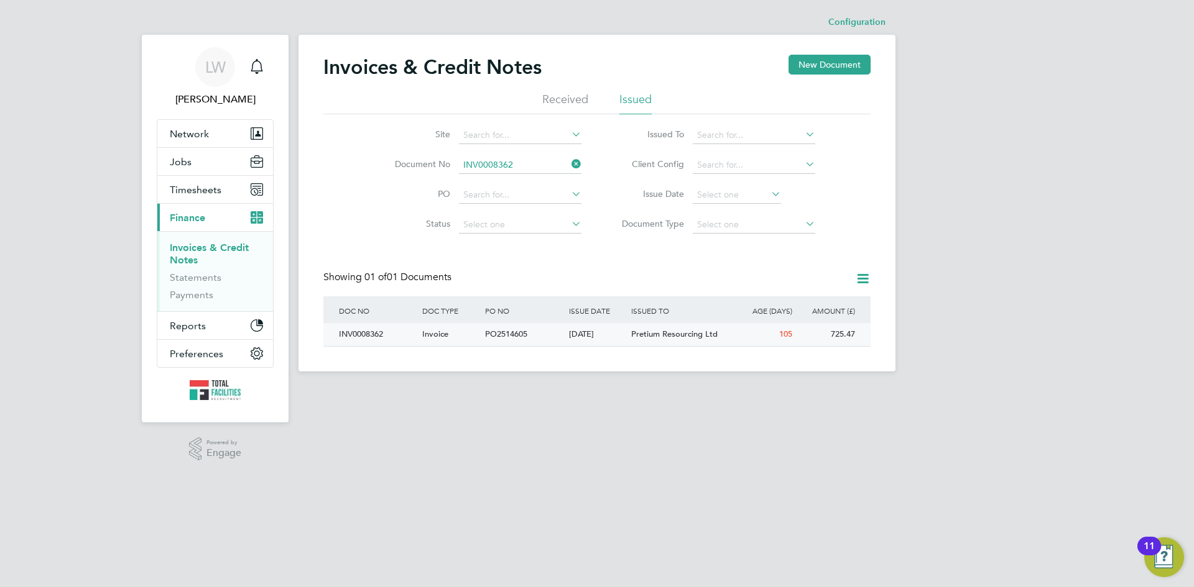
click at [766, 338] on div "105" at bounding box center [763, 334] width 63 height 23
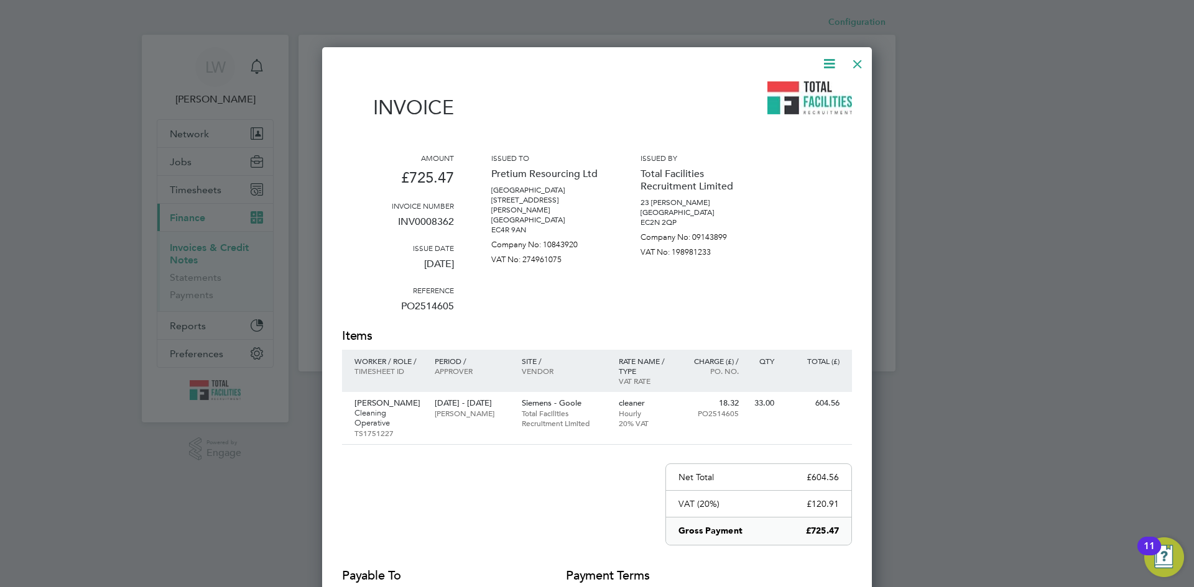
click at [830, 59] on icon at bounding box center [829, 64] width 16 height 16
click at [794, 93] on li "Download Invoice" at bounding box center [791, 93] width 86 height 17
click at [856, 63] on div at bounding box center [857, 61] width 22 height 22
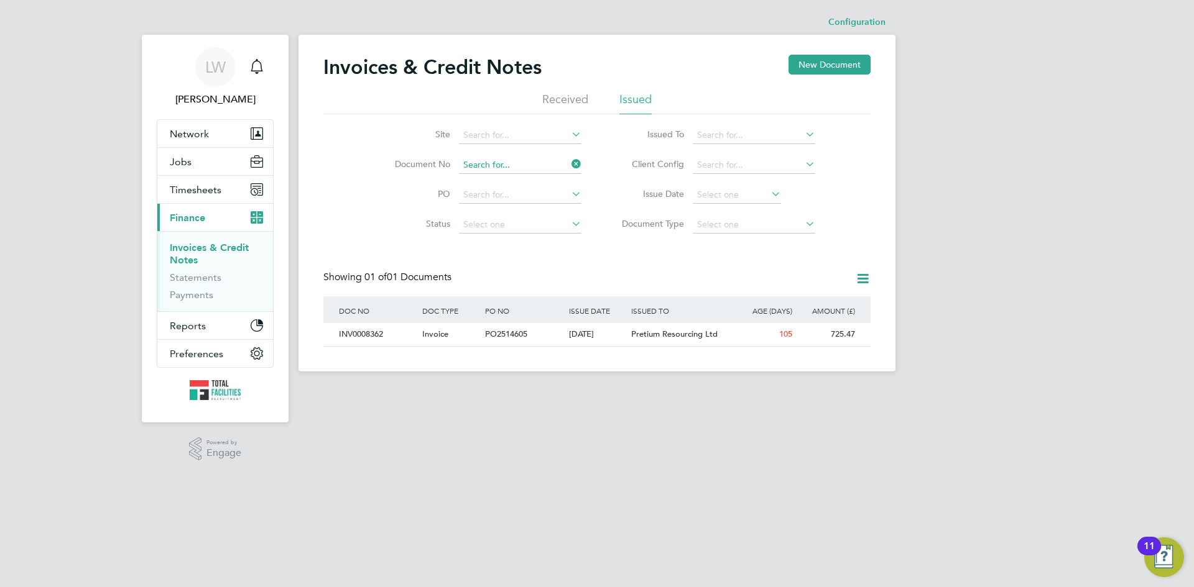
click at [522, 168] on input at bounding box center [520, 165] width 122 height 17
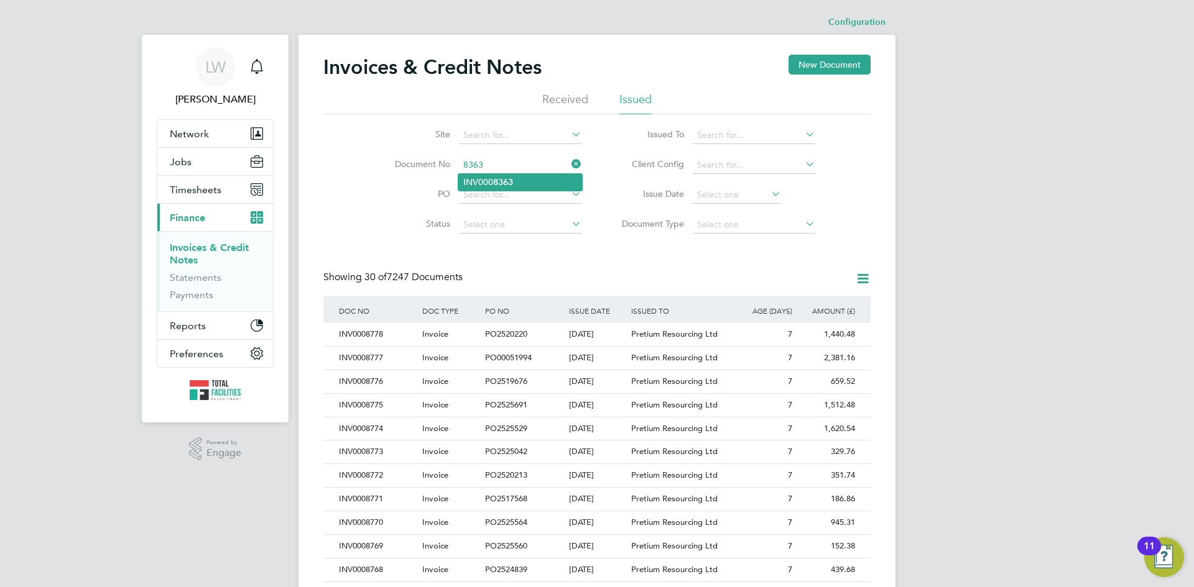
click at [523, 178] on li "INV000 8363" at bounding box center [520, 182] width 124 height 17
type input "INV0008363"
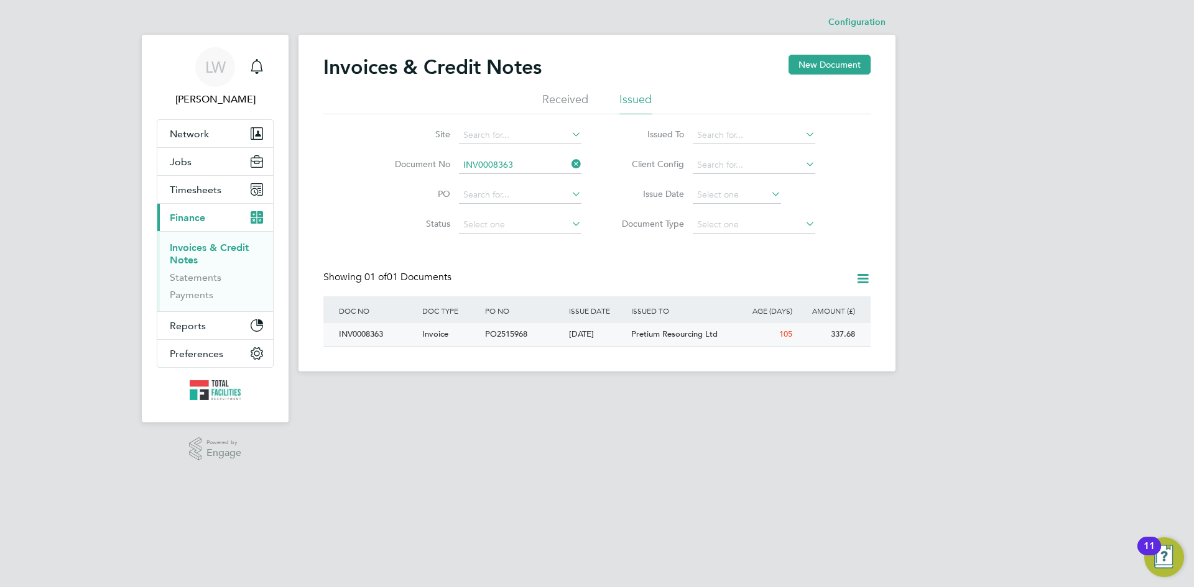
click at [552, 339] on div "PO2515968" at bounding box center [523, 334] width 83 height 23
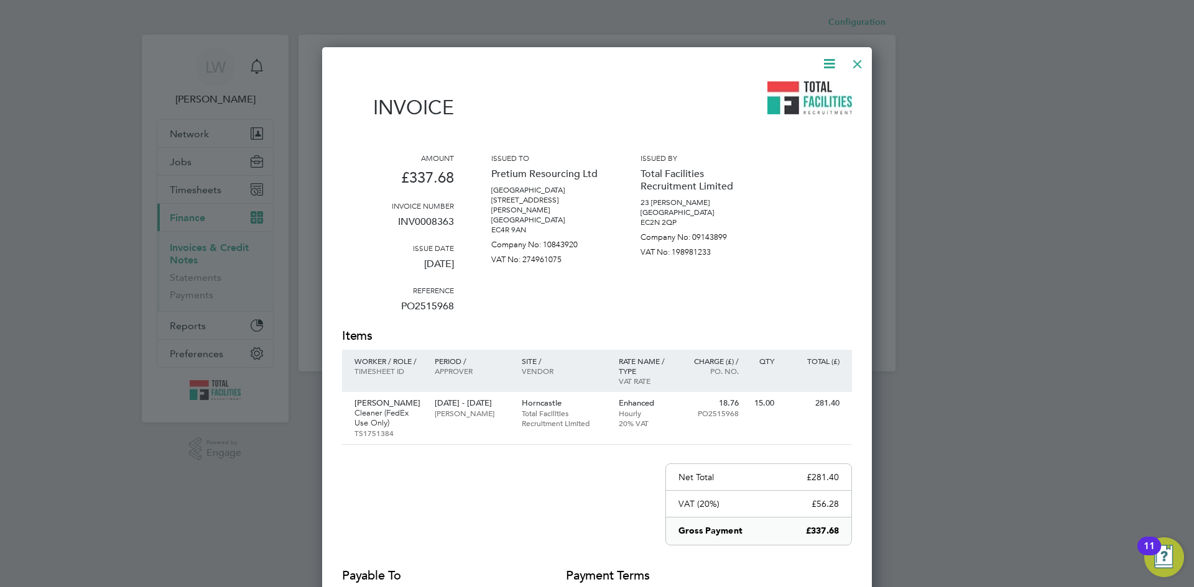
click at [824, 59] on icon at bounding box center [829, 64] width 16 height 16
click at [809, 93] on li "Download Invoice" at bounding box center [791, 93] width 86 height 17
click at [857, 65] on div at bounding box center [857, 61] width 22 height 22
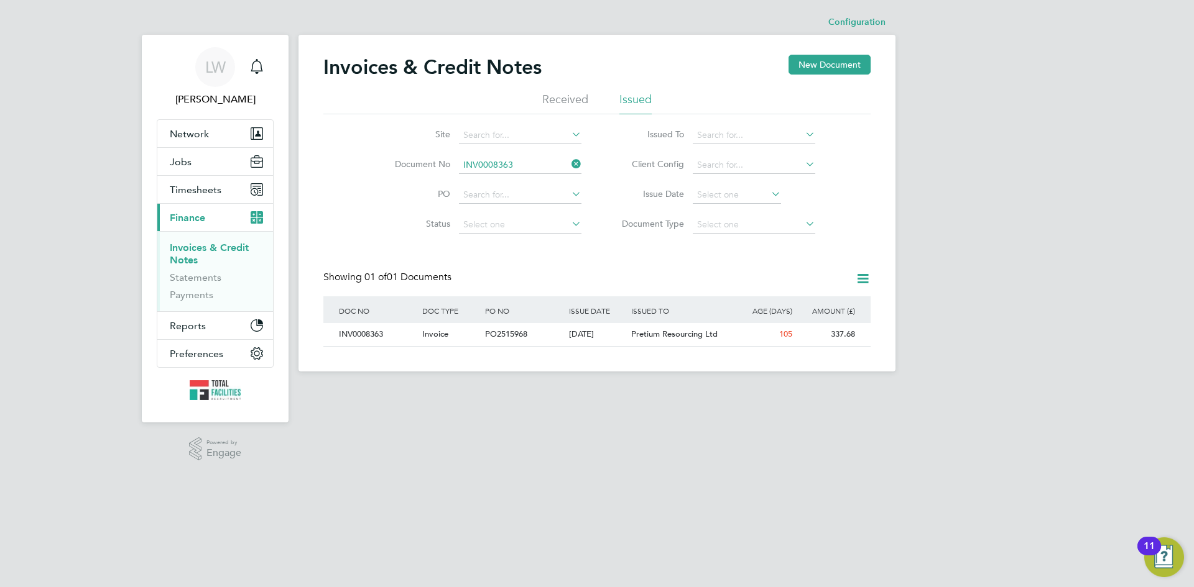
click at [508, 155] on li "Document No INV0008363" at bounding box center [480, 165] width 234 height 30
click at [512, 160] on input at bounding box center [520, 165] width 122 height 17
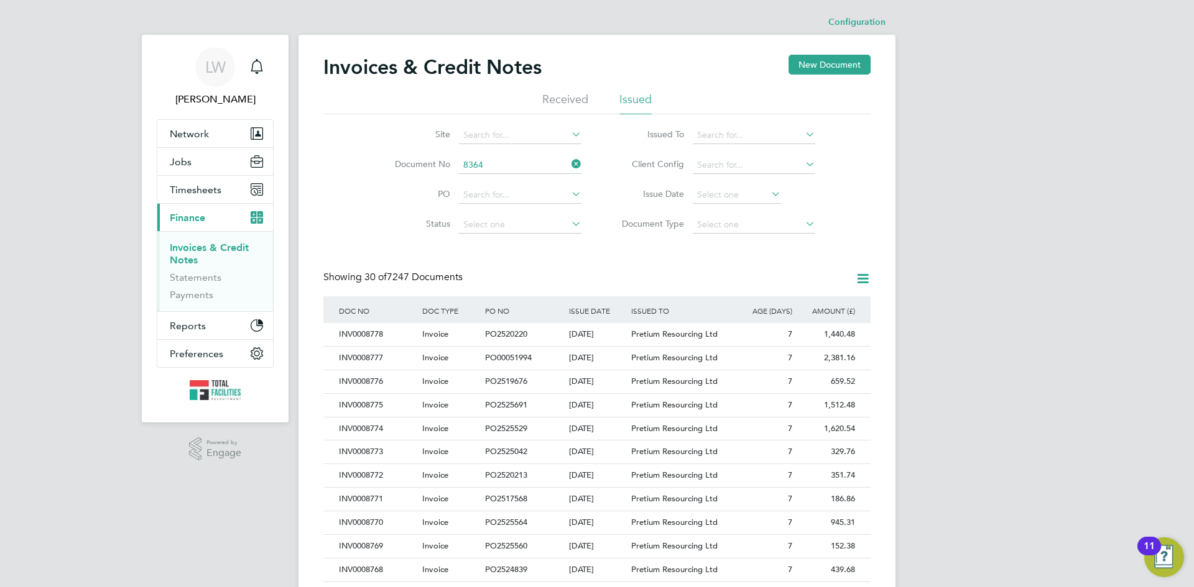
click at [516, 182] on li "INV000 8364" at bounding box center [520, 182] width 124 height 17
type input "INV0008364"
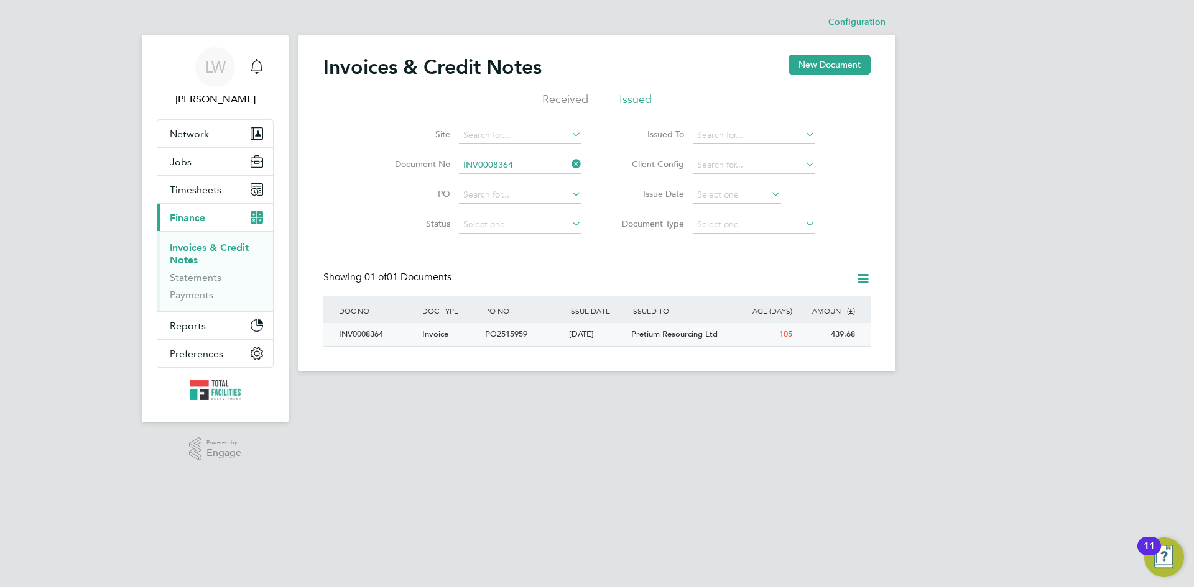
click at [562, 332] on div "PO2515959" at bounding box center [523, 334] width 83 height 23
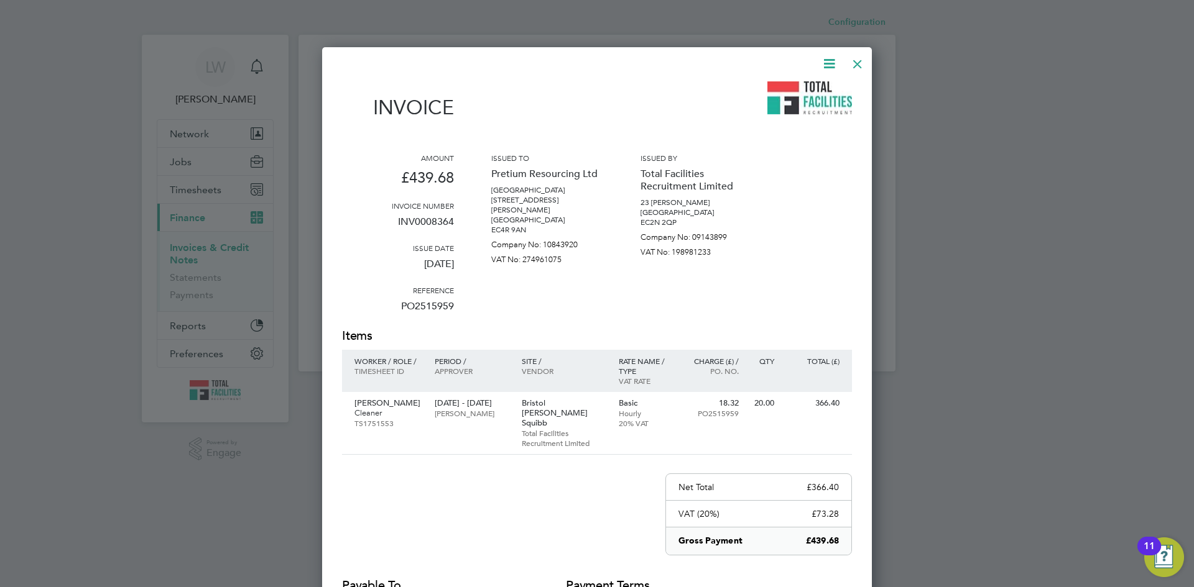
click at [828, 66] on icon at bounding box center [829, 64] width 16 height 16
click at [804, 94] on li "Download Invoice" at bounding box center [791, 93] width 86 height 17
click at [853, 67] on div at bounding box center [857, 61] width 22 height 22
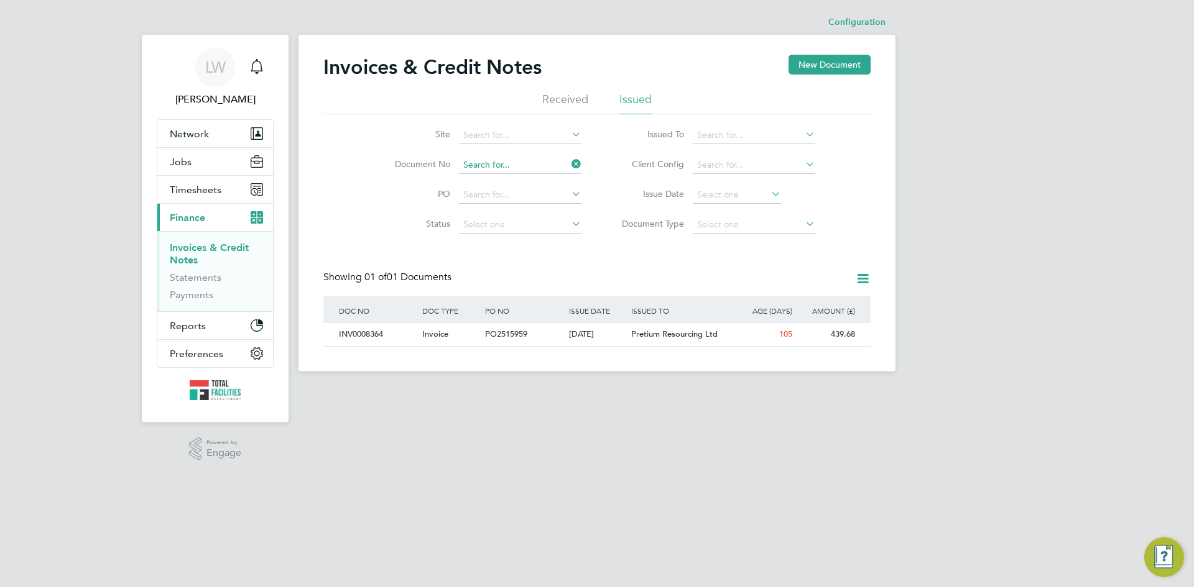
click at [530, 159] on input at bounding box center [520, 165] width 122 height 17
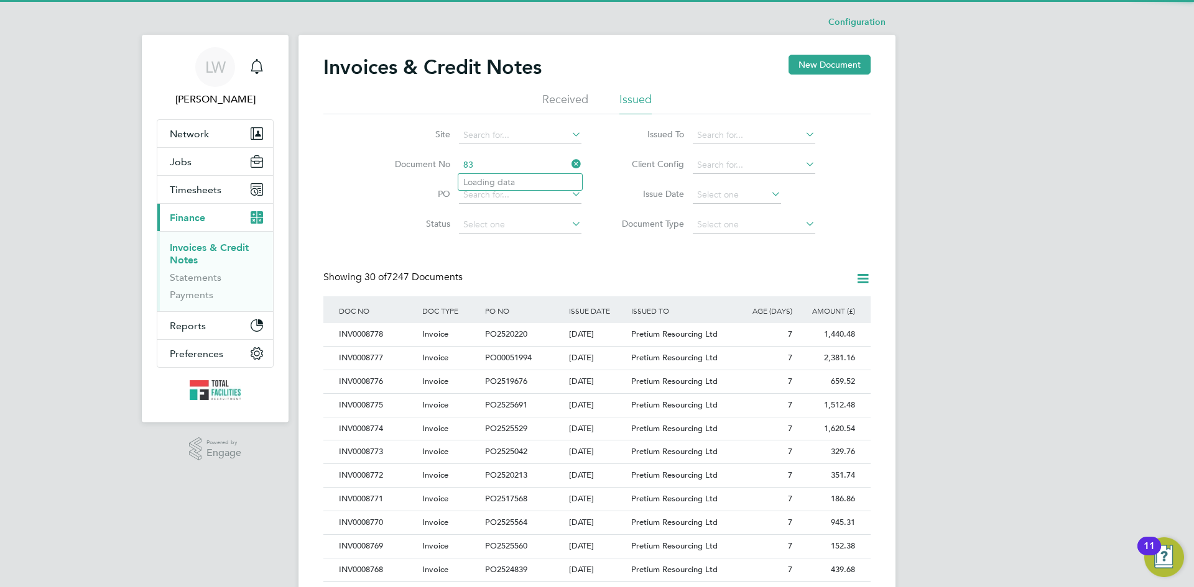
scroll to position [24, 85]
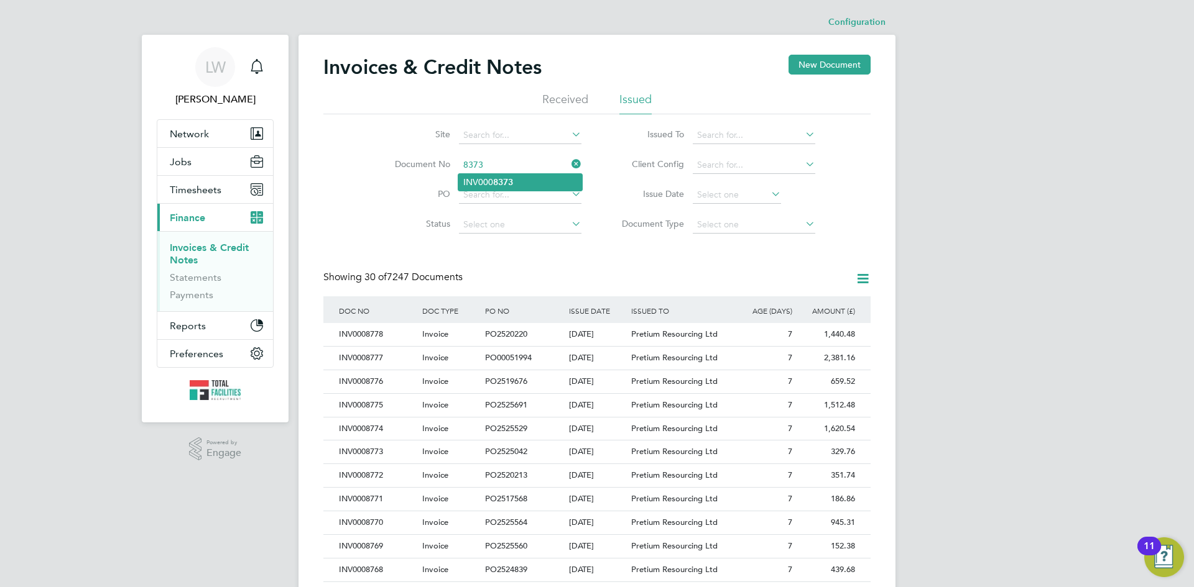
type input "8373"
click at [523, 177] on div "Configuration Configuration Invoices & Credit Notes New Document Received Issue…" at bounding box center [596, 551] width 597 height 1082
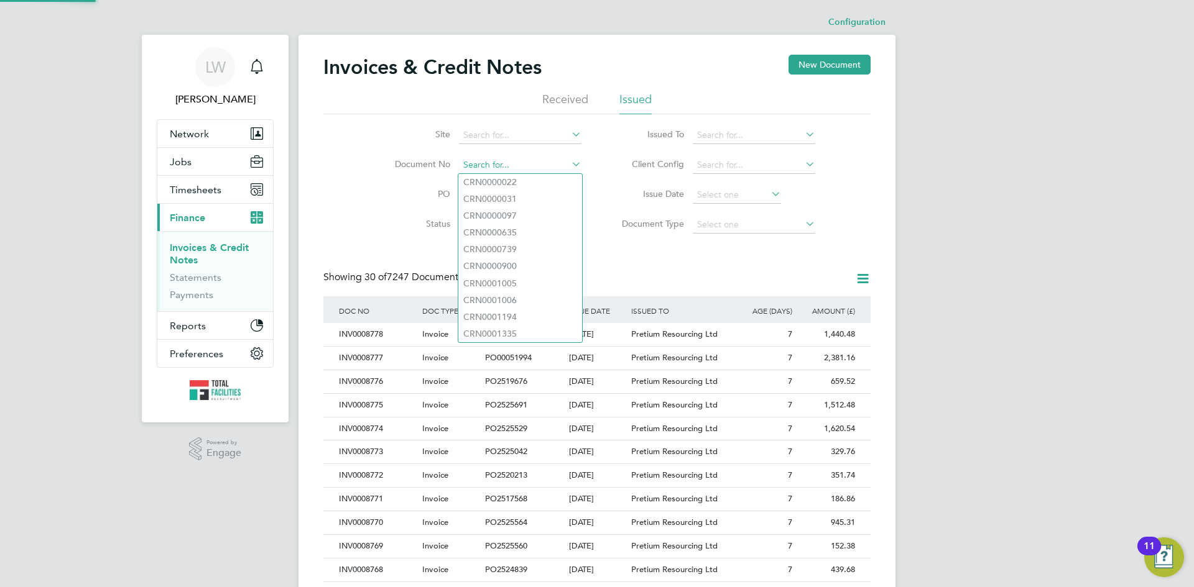
click at [523, 172] on input at bounding box center [520, 165] width 122 height 17
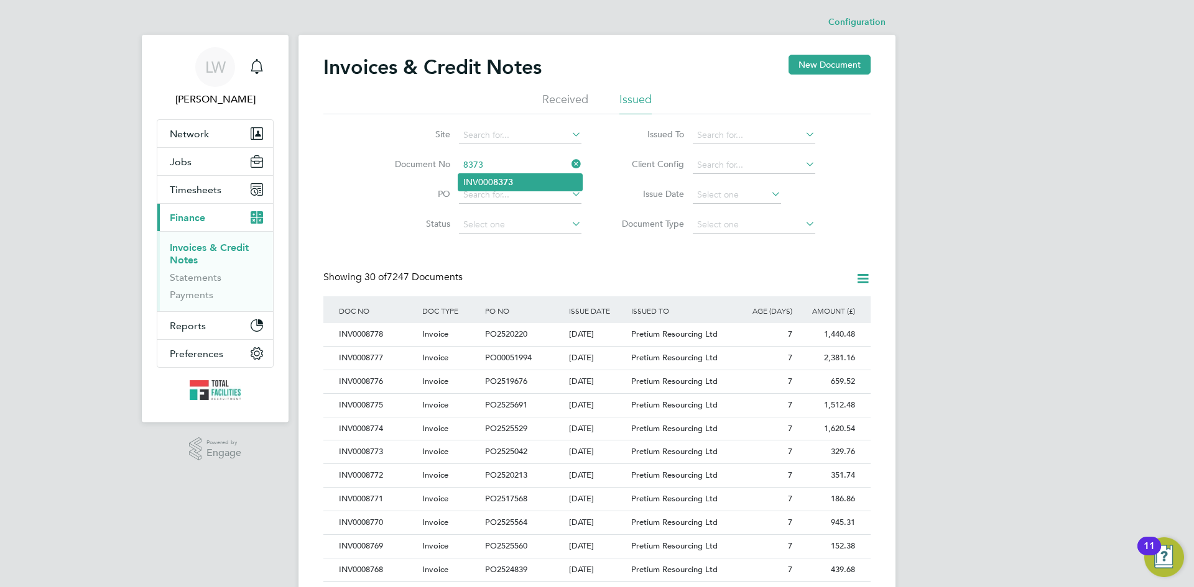
type input "8373"
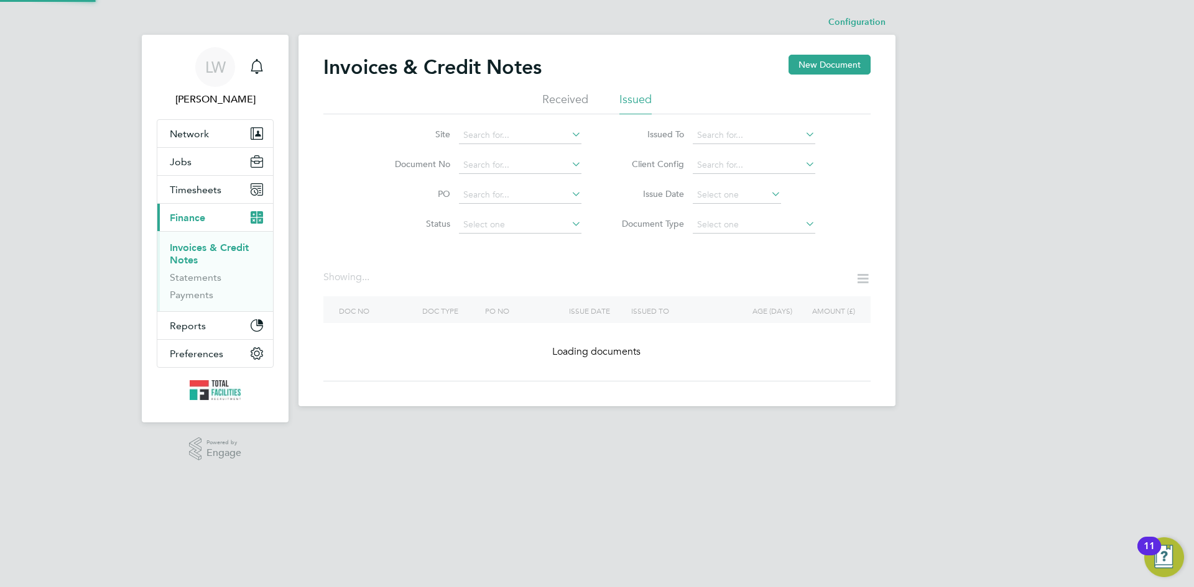
click at [527, 180] on div "Configuration Configuration Invoices & Credit Notes New Document Received Issue…" at bounding box center [596, 208] width 597 height 397
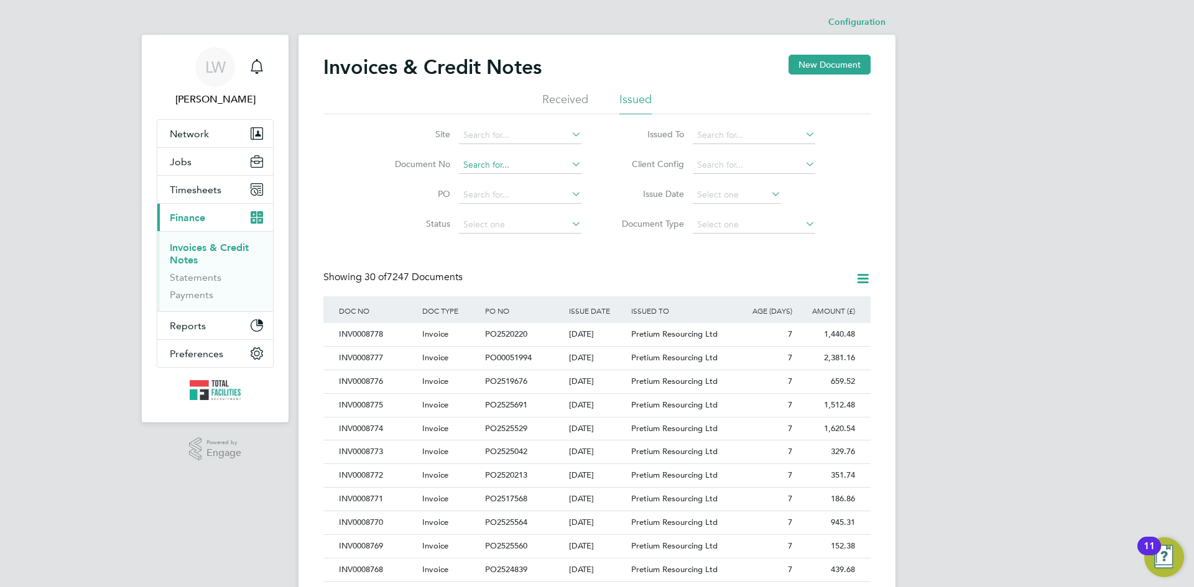
click at [525, 165] on input at bounding box center [520, 165] width 122 height 17
click at [502, 168] on input at bounding box center [520, 165] width 122 height 17
type input "8373"
click at [515, 180] on div "Configuration Configuration Invoices & Credit Notes New Document Received Issue…" at bounding box center [596, 551] width 597 height 1082
click at [508, 160] on input at bounding box center [520, 165] width 122 height 17
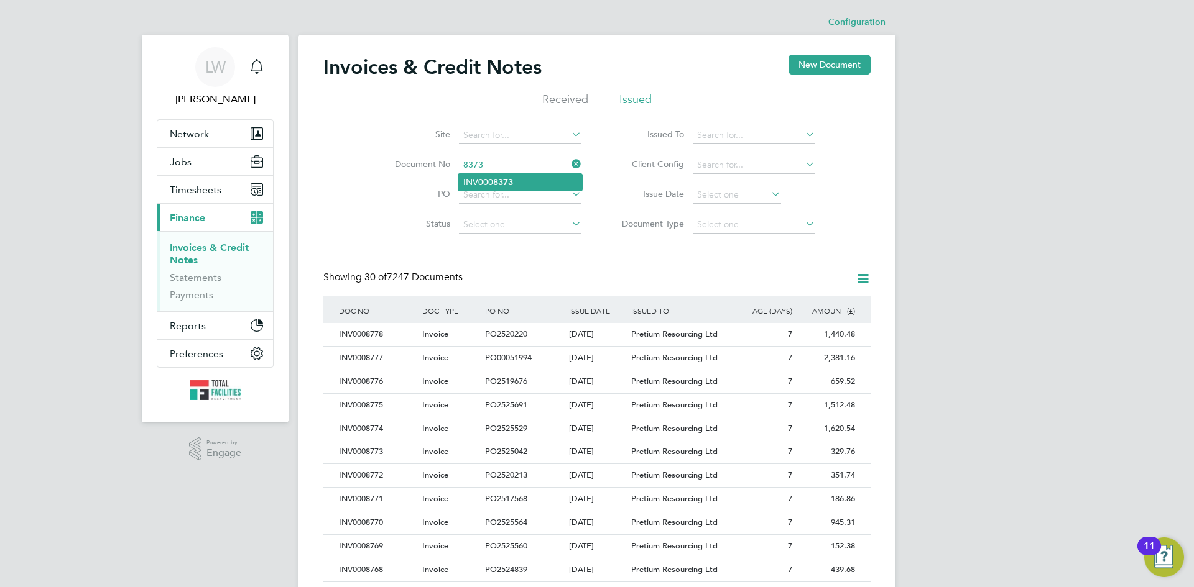
type input "8373"
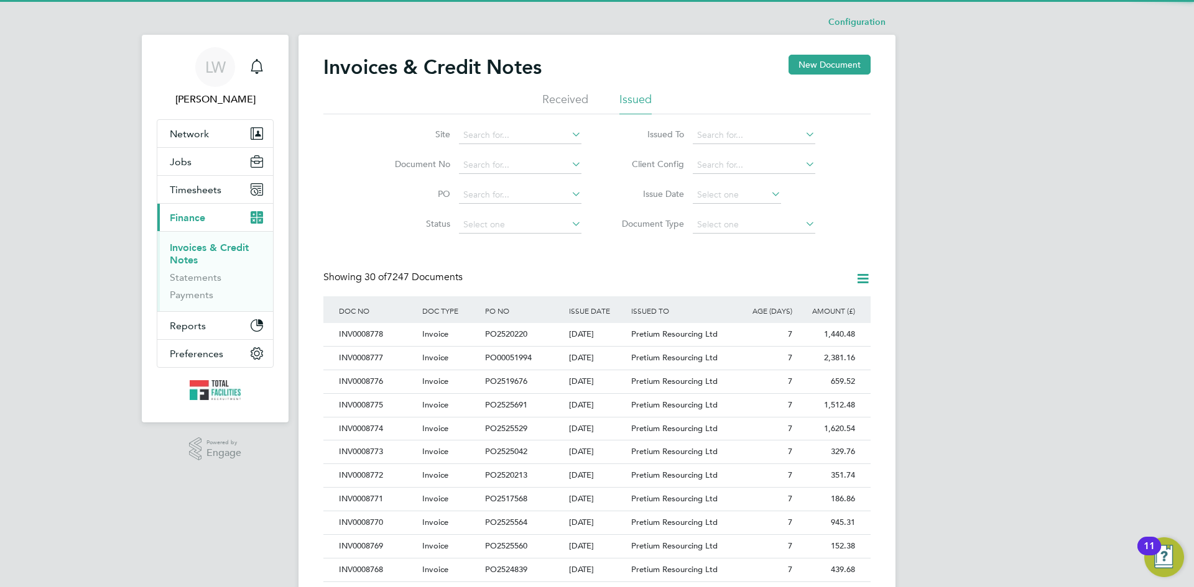
click at [506, 182] on div "Configuration Configuration Invoices & Credit Notes New Document Received Issue…" at bounding box center [596, 551] width 597 height 1082
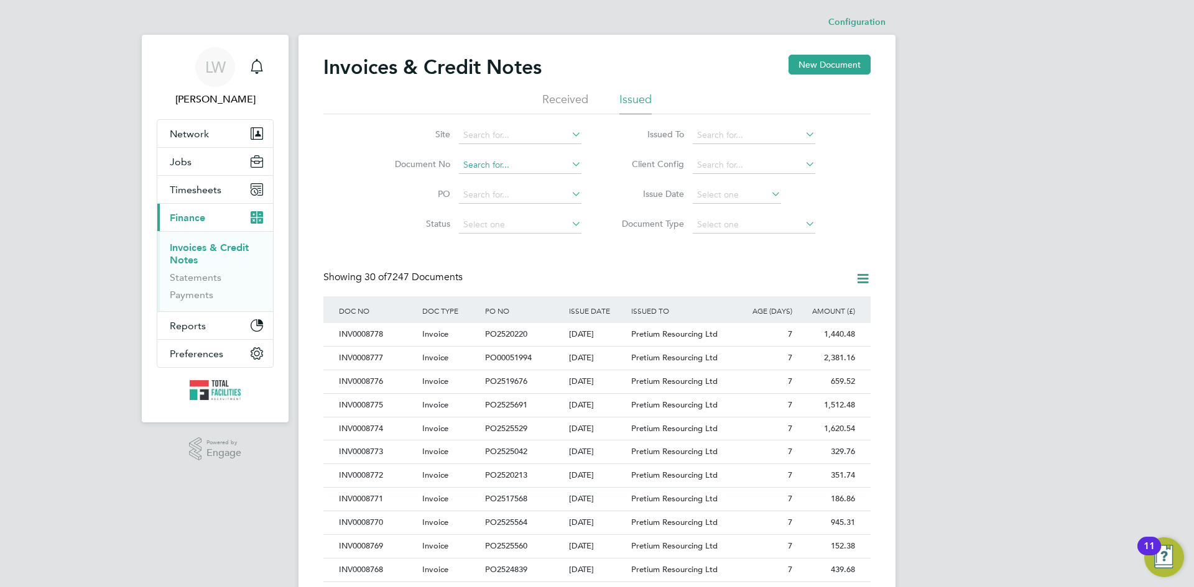
click at [478, 165] on input at bounding box center [520, 165] width 122 height 17
click at [510, 180] on b "8373" at bounding box center [503, 182] width 20 height 11
type input "INV0008373"
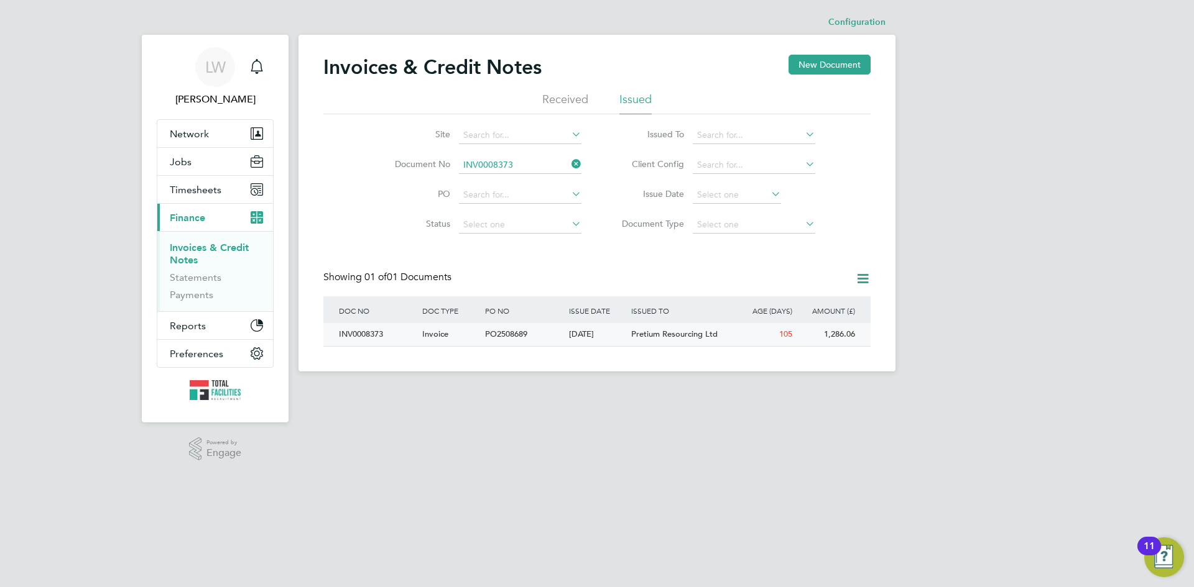
click at [553, 334] on div "PO2508689" at bounding box center [523, 334] width 83 height 23
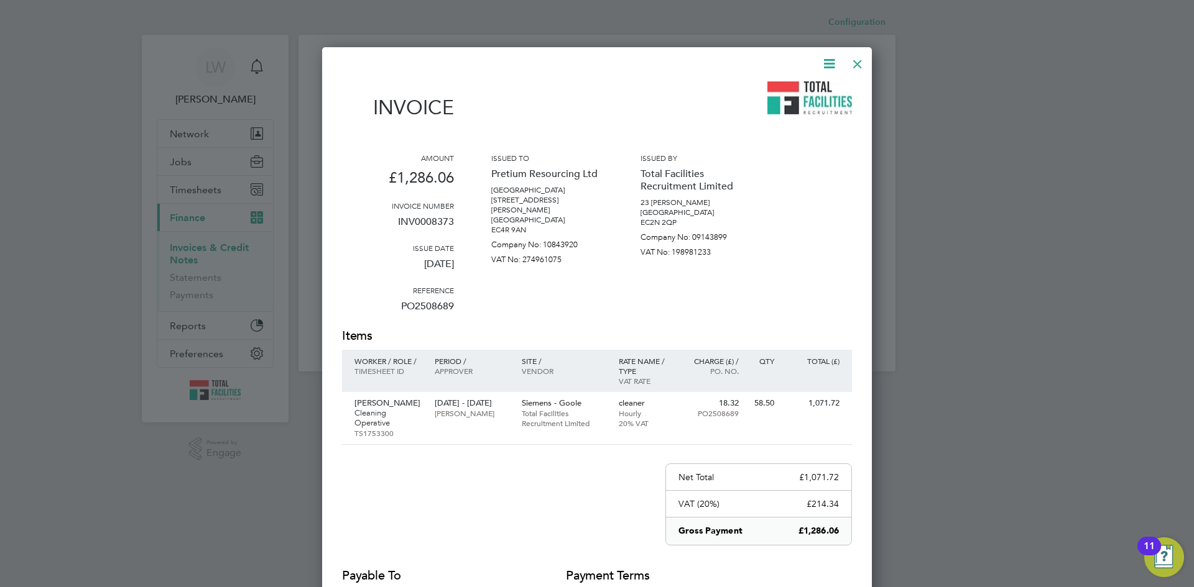
click at [829, 65] on icon at bounding box center [829, 64] width 16 height 16
click at [813, 91] on li "Download Invoice" at bounding box center [791, 93] width 86 height 17
click at [858, 60] on div at bounding box center [857, 61] width 22 height 22
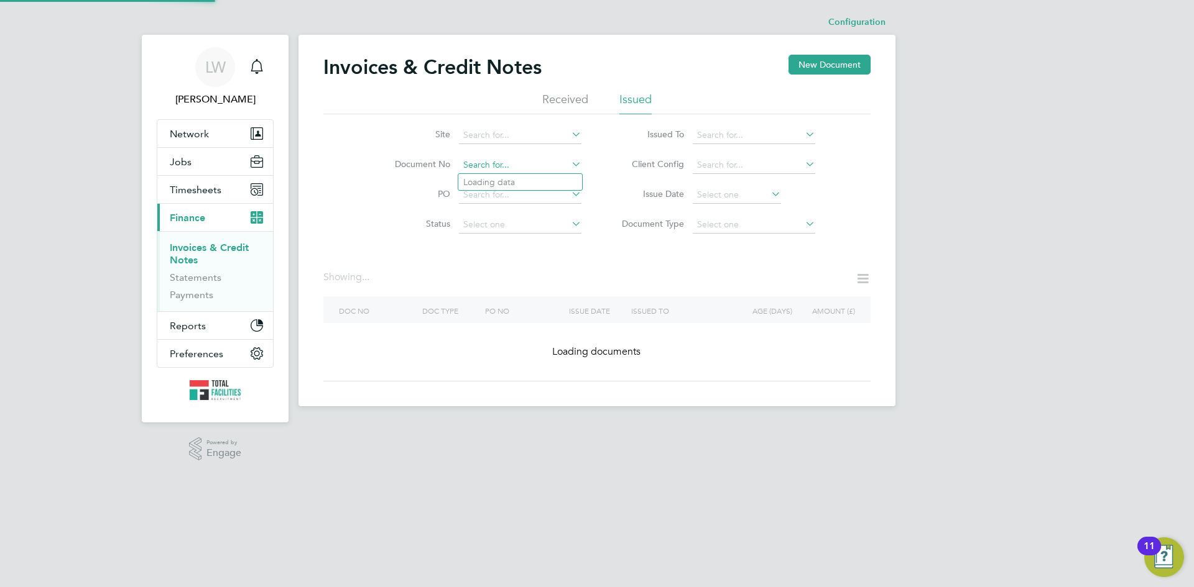
click at [491, 165] on input at bounding box center [520, 165] width 122 height 17
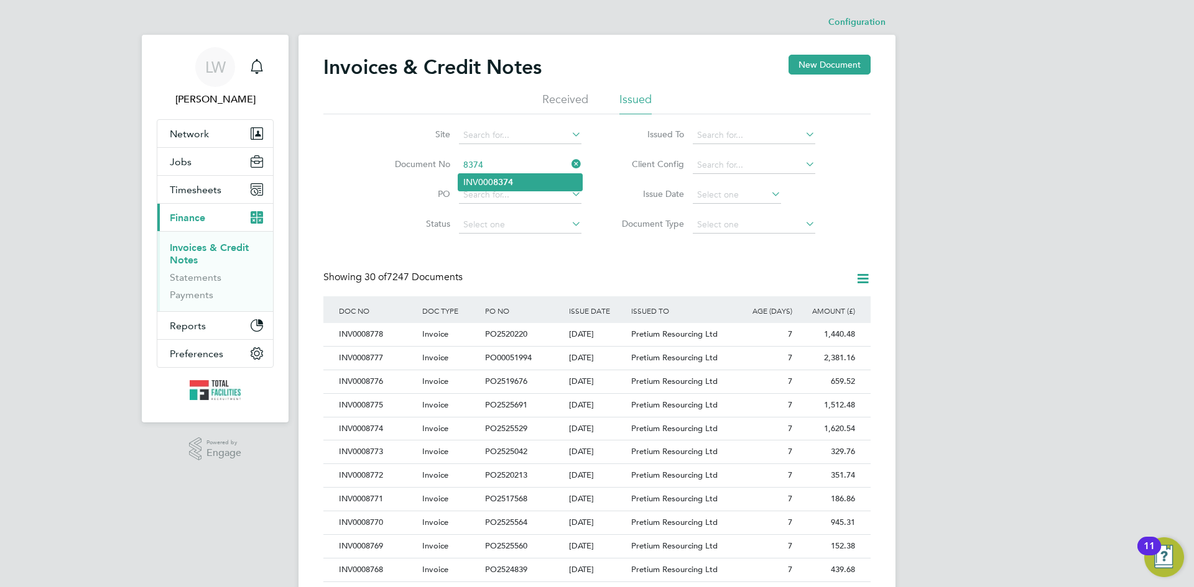
click at [520, 180] on li "INV000 8374" at bounding box center [520, 182] width 124 height 17
type input "INV0008374"
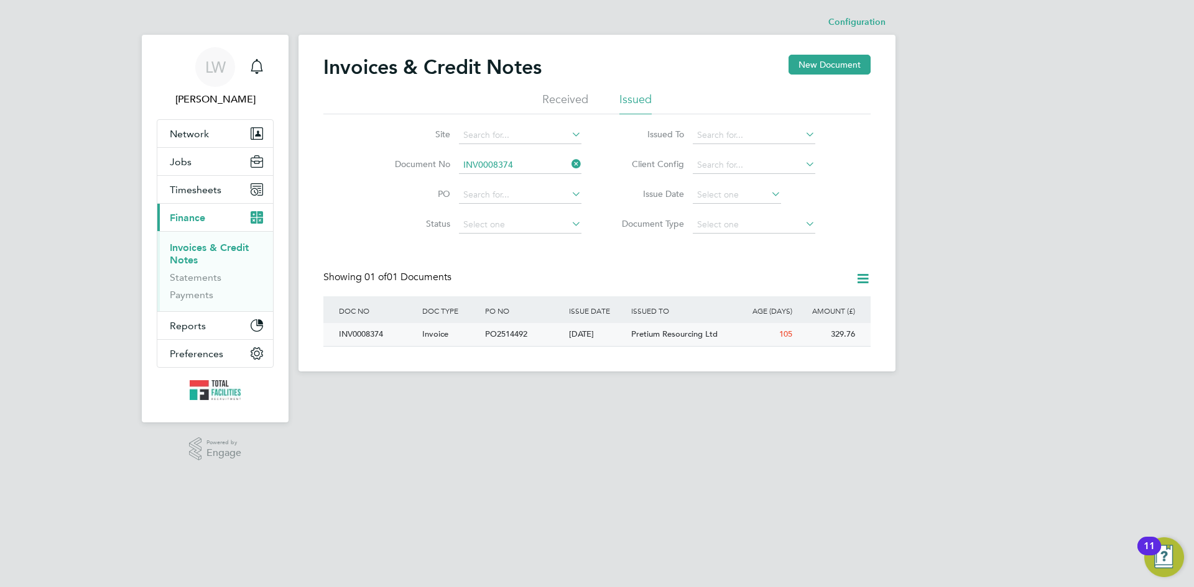
click at [615, 335] on div "10 Jun 2025" at bounding box center [597, 334] width 63 height 23
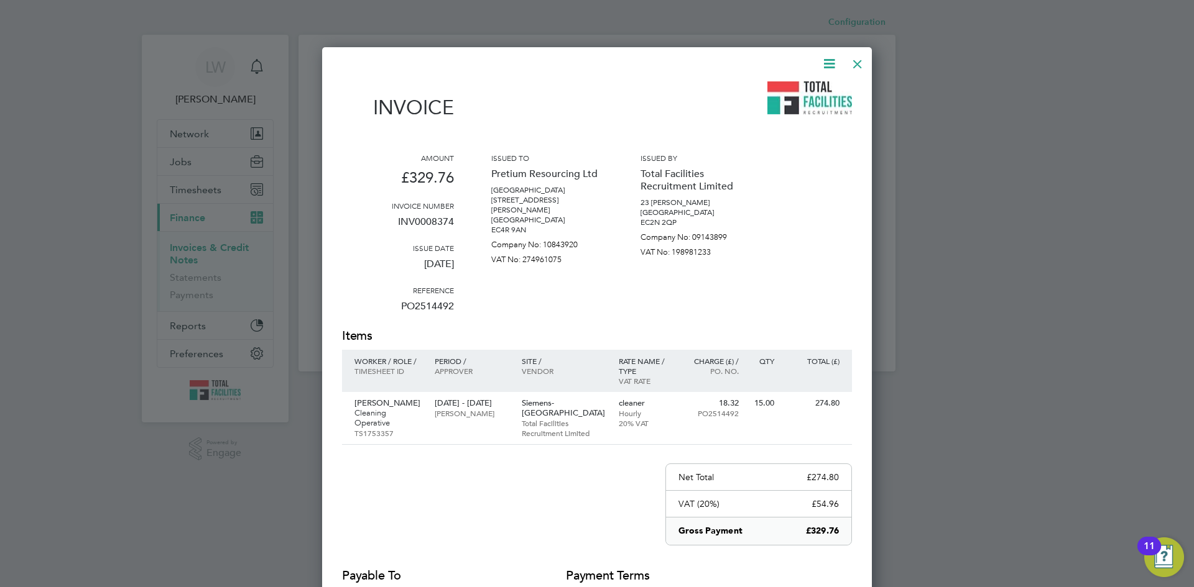
click at [829, 66] on icon at bounding box center [829, 64] width 16 height 16
click at [796, 88] on li "Download Invoice" at bounding box center [791, 93] width 86 height 17
click at [854, 64] on div at bounding box center [857, 61] width 22 height 22
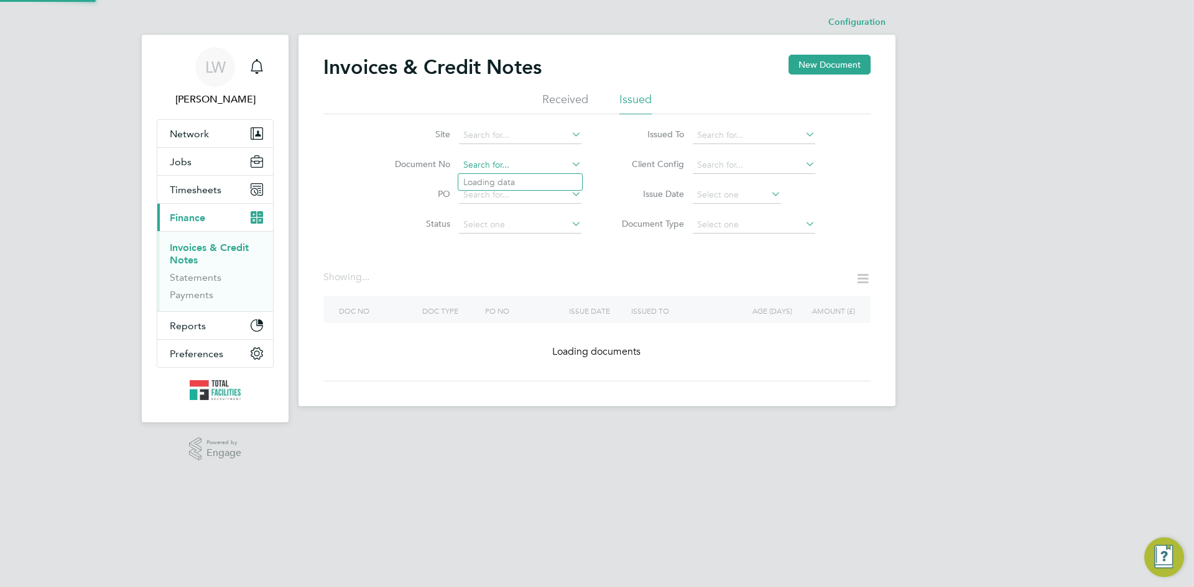
click at [494, 167] on input at bounding box center [520, 165] width 122 height 17
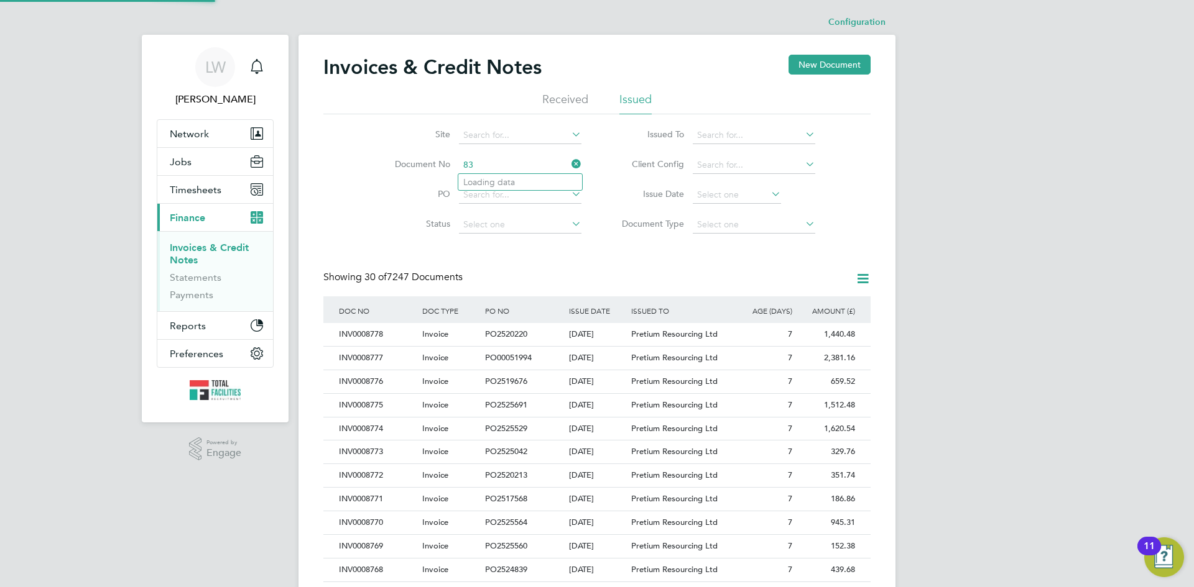
scroll to position [24, 105]
type input "8375"
click at [533, 182] on div "Configuration Configuration Invoices & Credit Notes New Document Received Issue…" at bounding box center [596, 551] width 597 height 1082
click at [523, 163] on input at bounding box center [520, 165] width 122 height 17
click at [487, 183] on li "INV000 8375" at bounding box center [520, 182] width 124 height 17
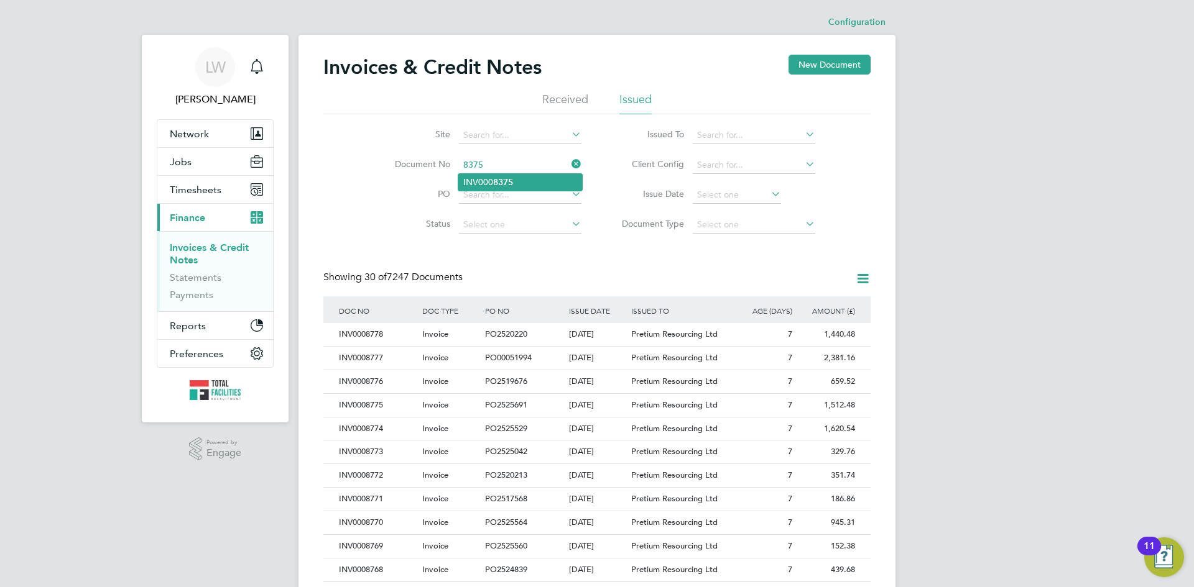
type input "INV0008375"
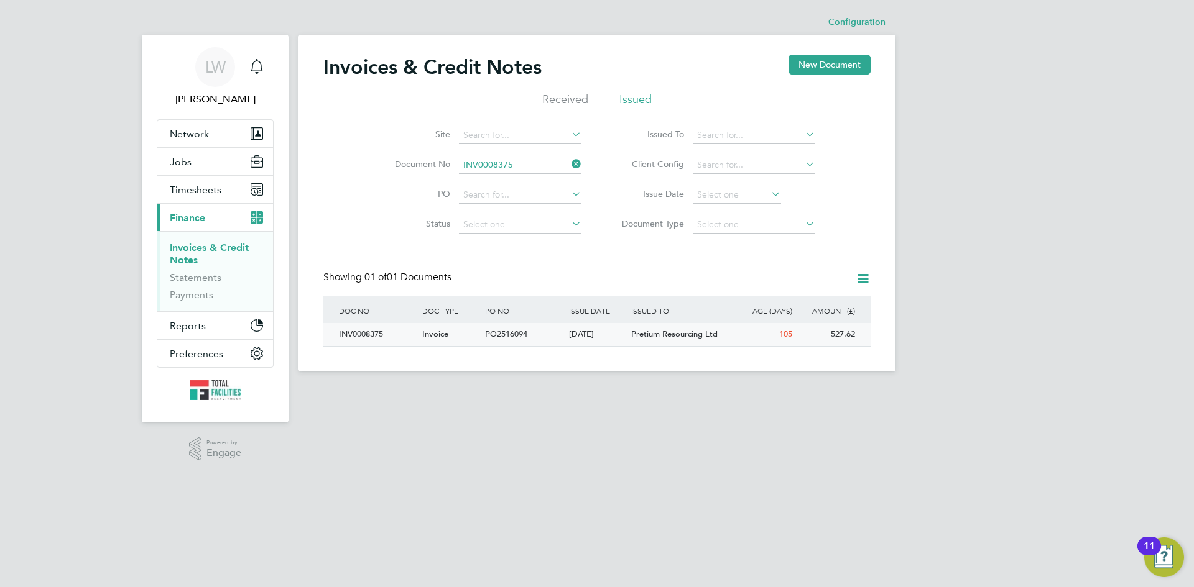
click at [518, 330] on span "PO2516094" at bounding box center [506, 334] width 42 height 11
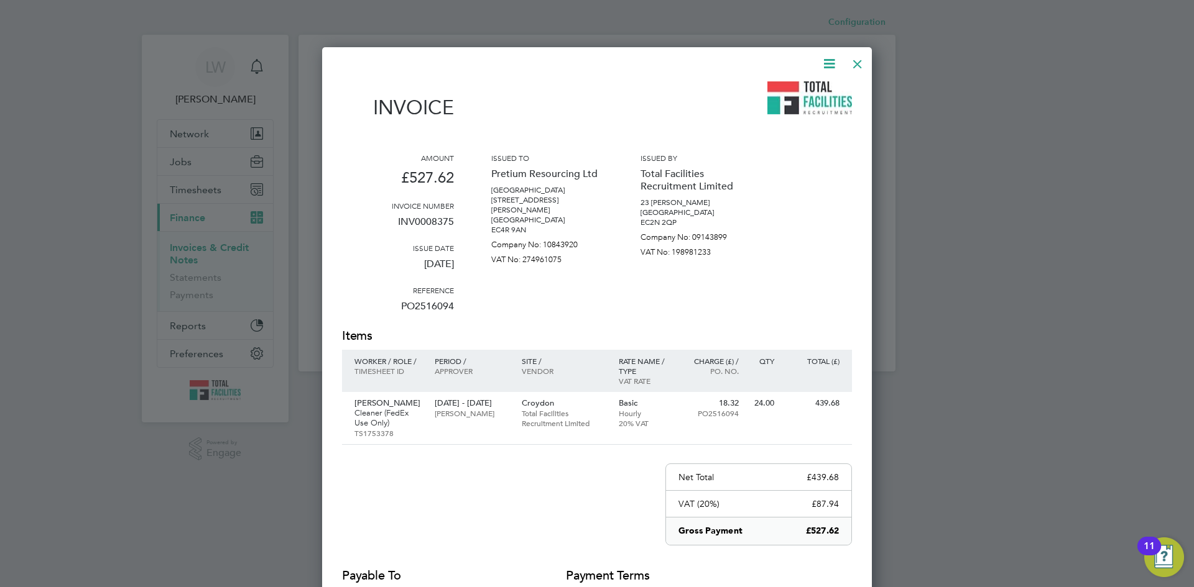
click at [827, 67] on icon at bounding box center [829, 64] width 16 height 16
click at [798, 87] on li "Download Invoice" at bounding box center [791, 93] width 86 height 17
click at [855, 60] on div at bounding box center [857, 61] width 22 height 22
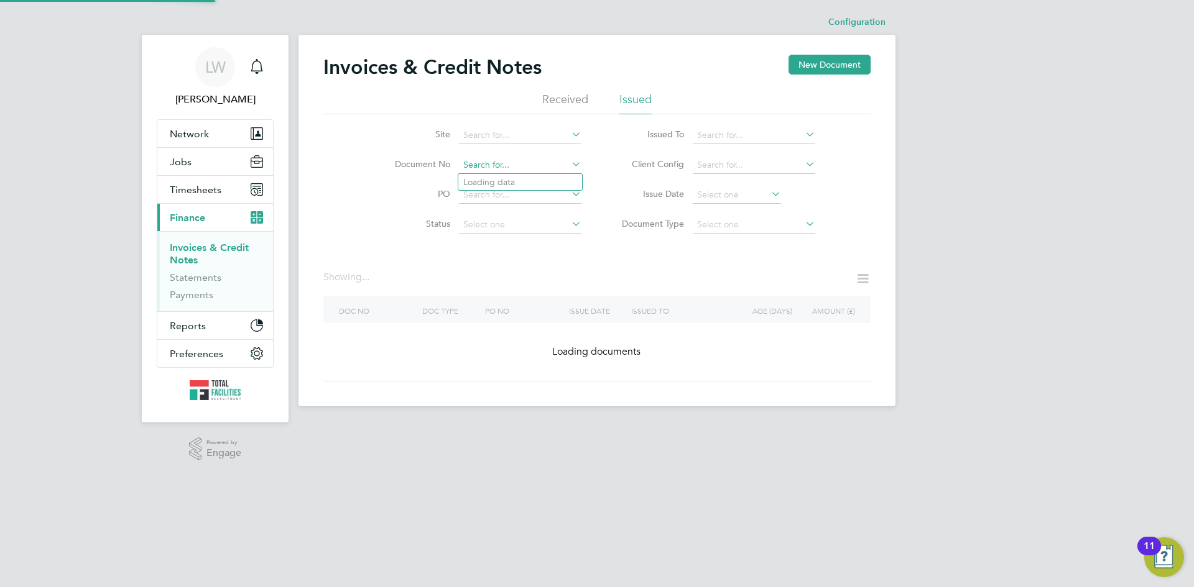
click at [493, 167] on input at bounding box center [520, 165] width 122 height 17
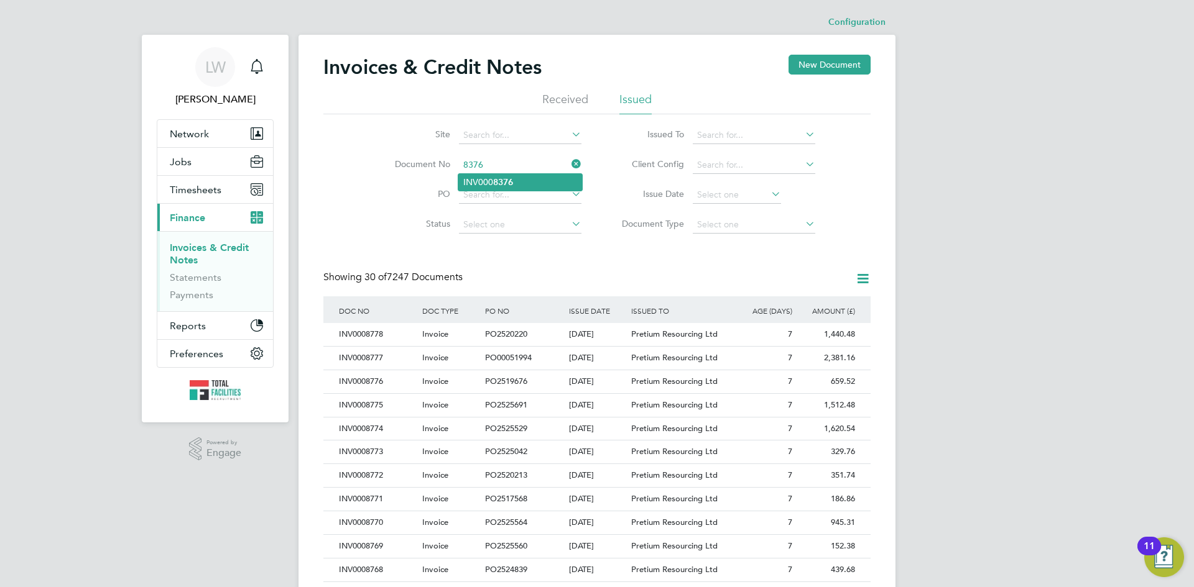
type input "8376"
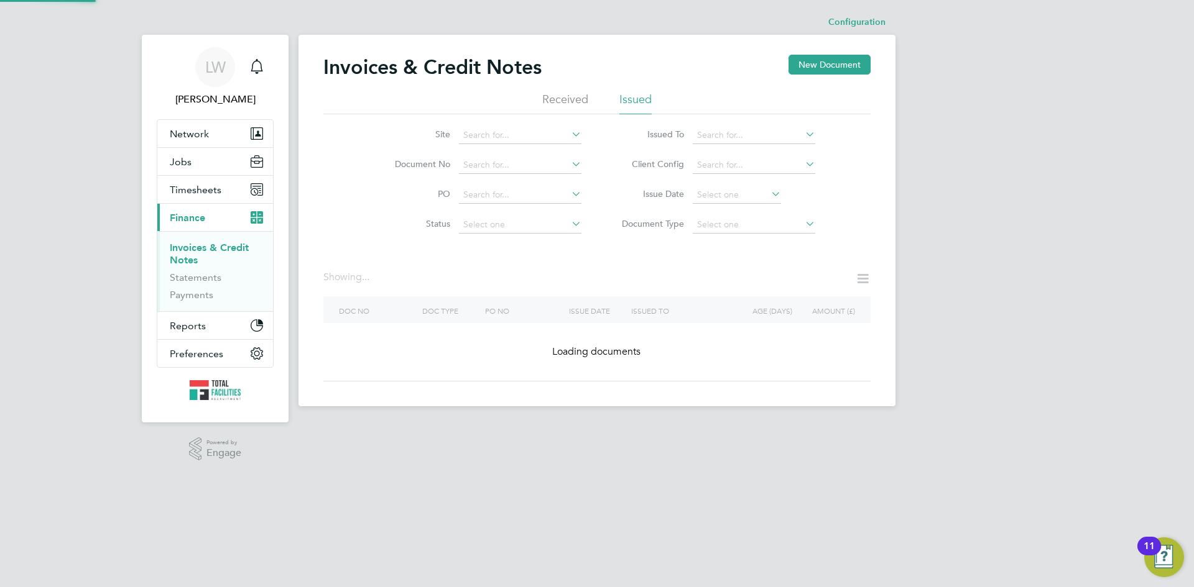
click at [533, 179] on div "Configuration Configuration Invoices & Credit Notes New Document Received Issue…" at bounding box center [596, 208] width 597 height 397
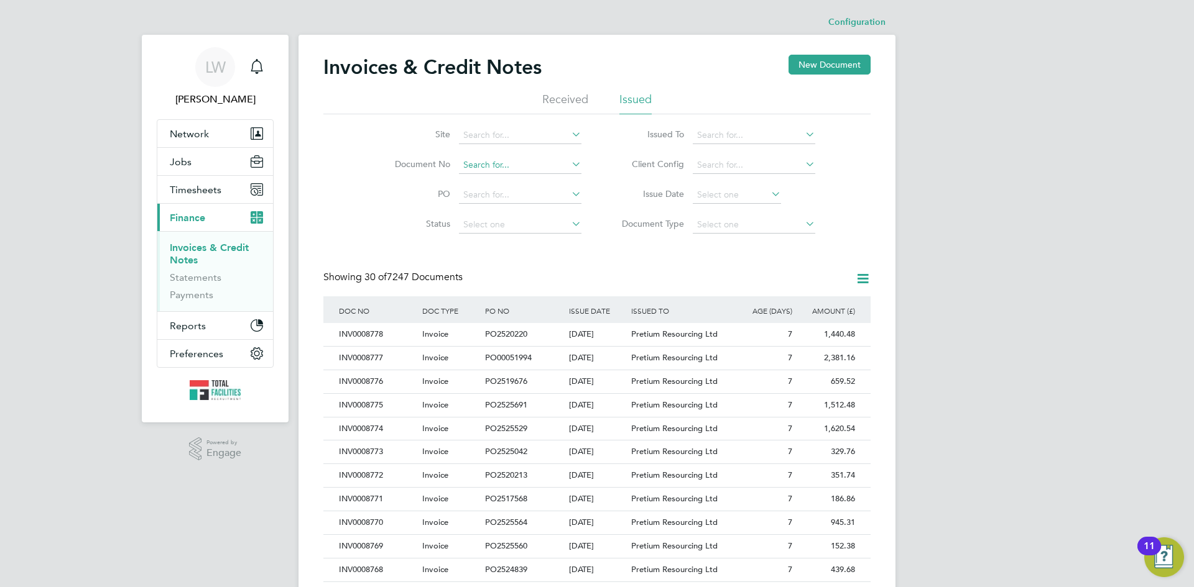
click at [529, 167] on input at bounding box center [520, 165] width 122 height 17
type input "8376"
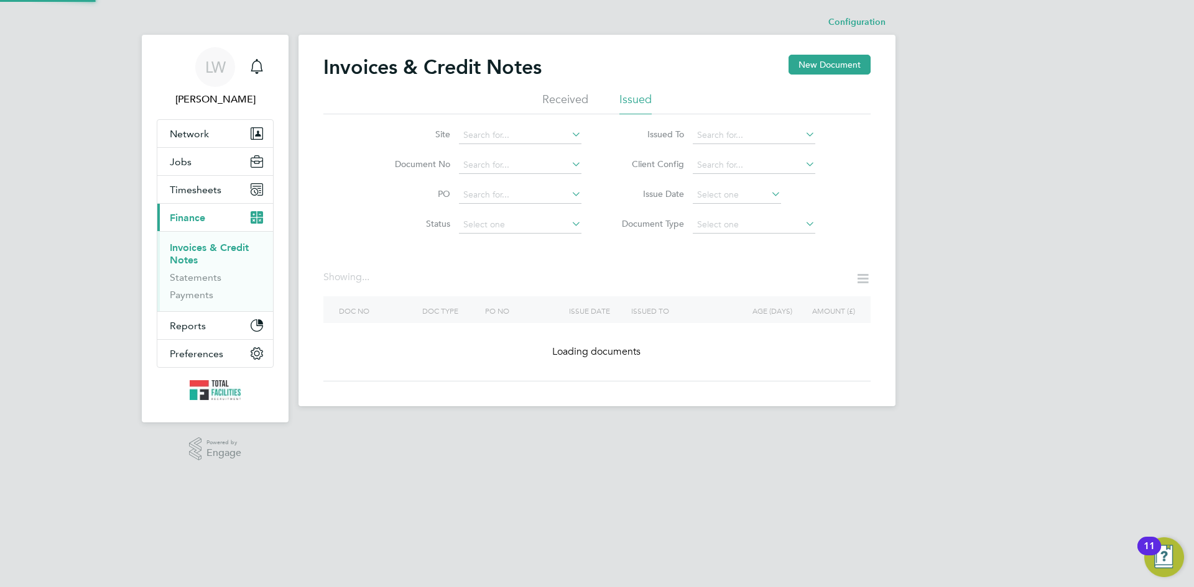
click at [476, 184] on div "Configuration Configuration Invoices & Credit Notes New Document Received Issue…" at bounding box center [596, 208] width 597 height 397
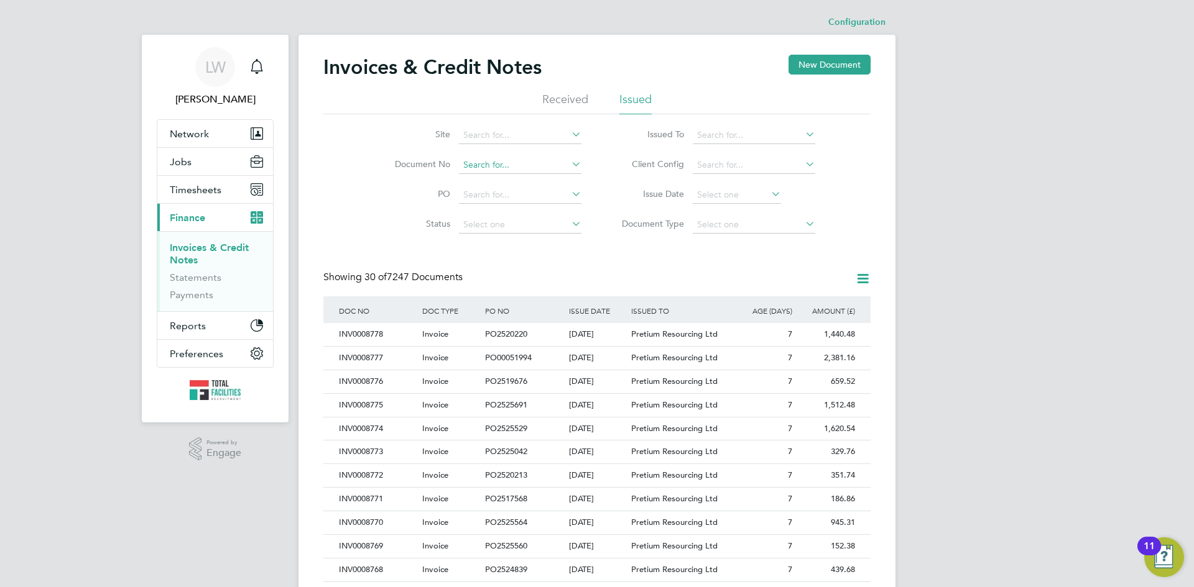
click at [529, 164] on input at bounding box center [520, 165] width 122 height 17
click at [482, 182] on li "INV000 8376" at bounding box center [520, 182] width 124 height 17
type input "INV0008376"
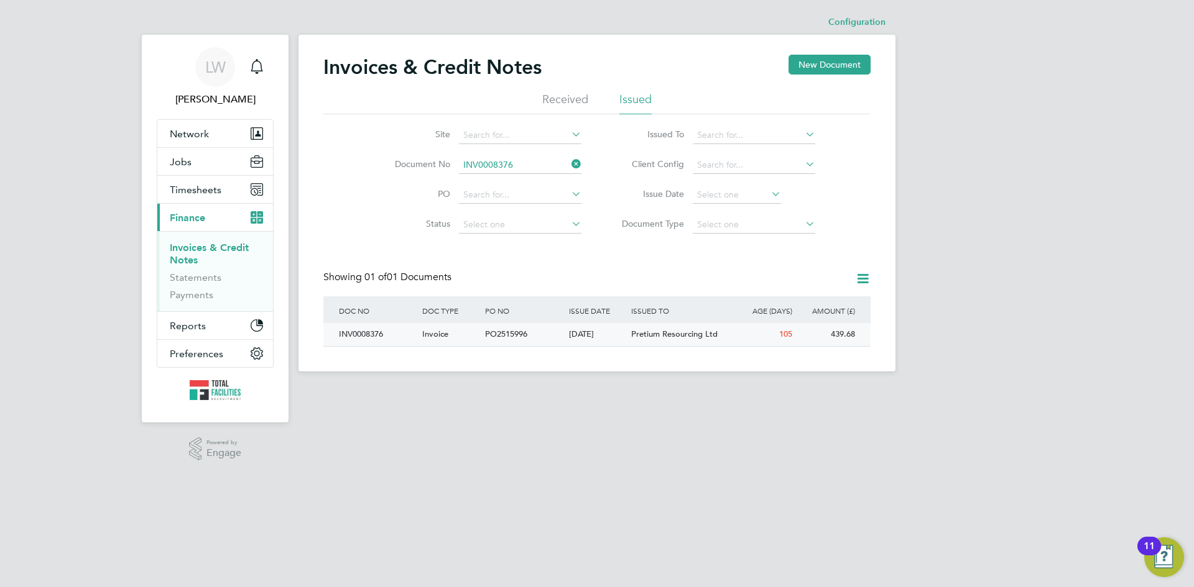
click at [545, 338] on div "PO2515996" at bounding box center [523, 334] width 83 height 23
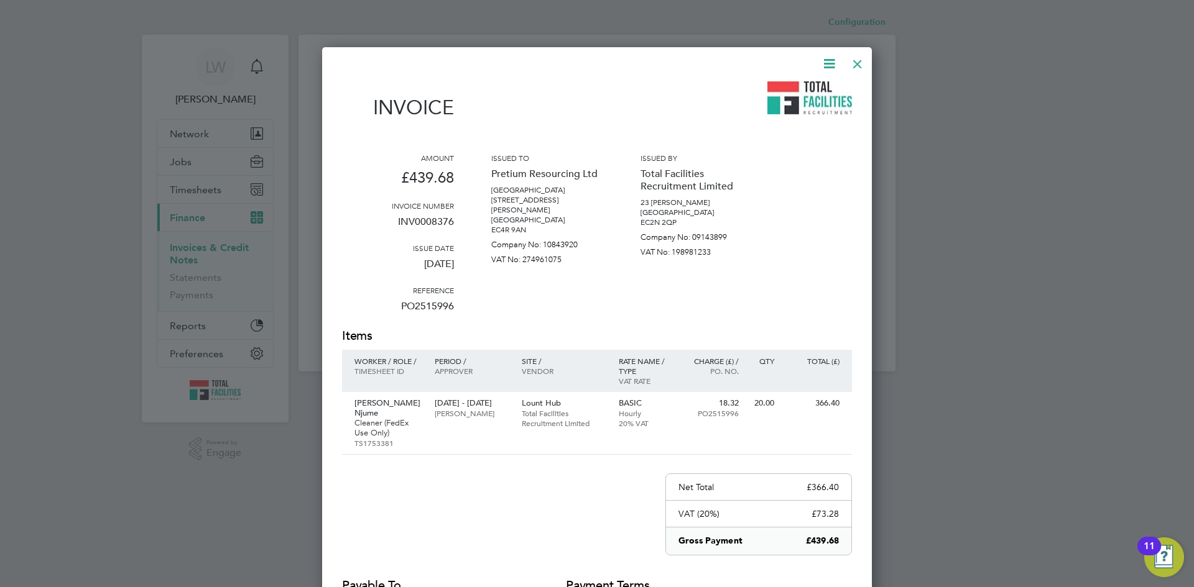
click at [827, 64] on icon at bounding box center [829, 64] width 16 height 16
click at [809, 98] on li "Download Invoice" at bounding box center [791, 93] width 86 height 17
click at [847, 67] on div at bounding box center [857, 61] width 22 height 22
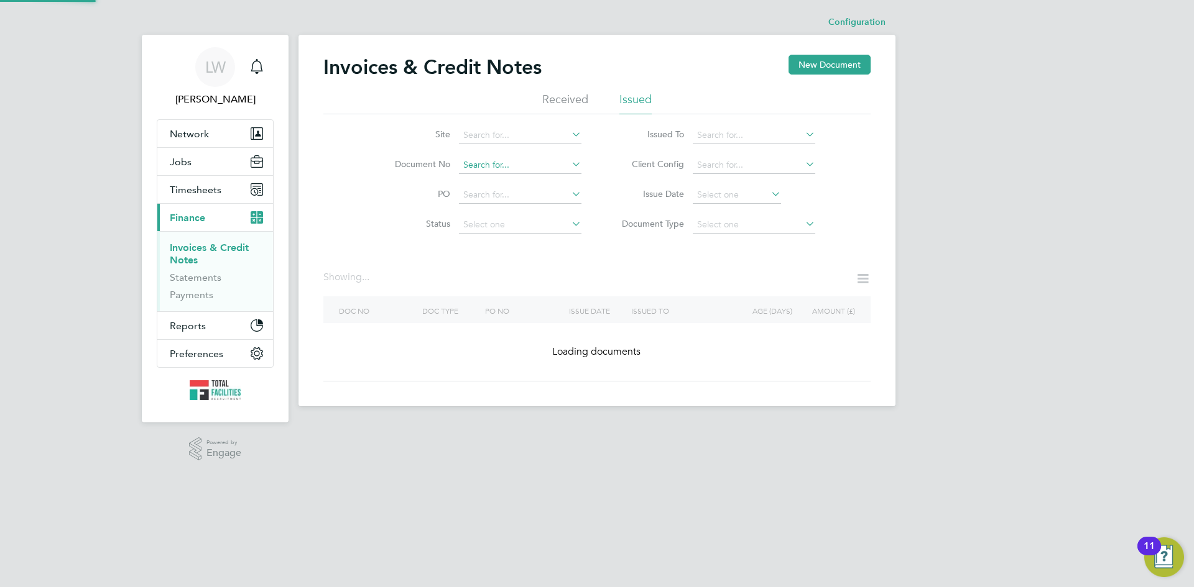
click at [513, 160] on input at bounding box center [520, 165] width 122 height 17
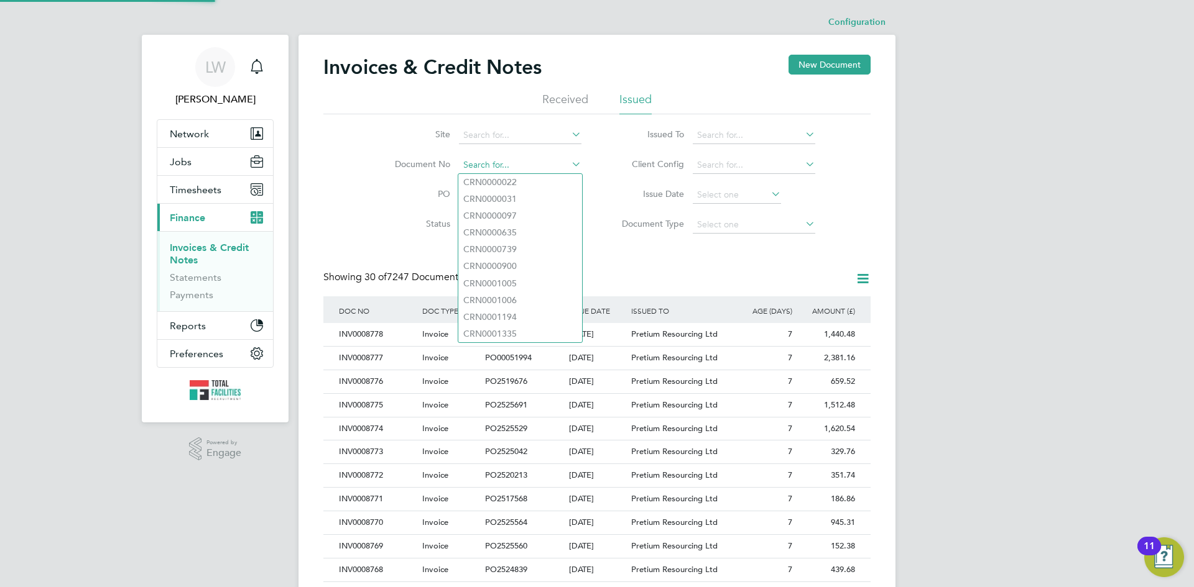
scroll to position [24, 105]
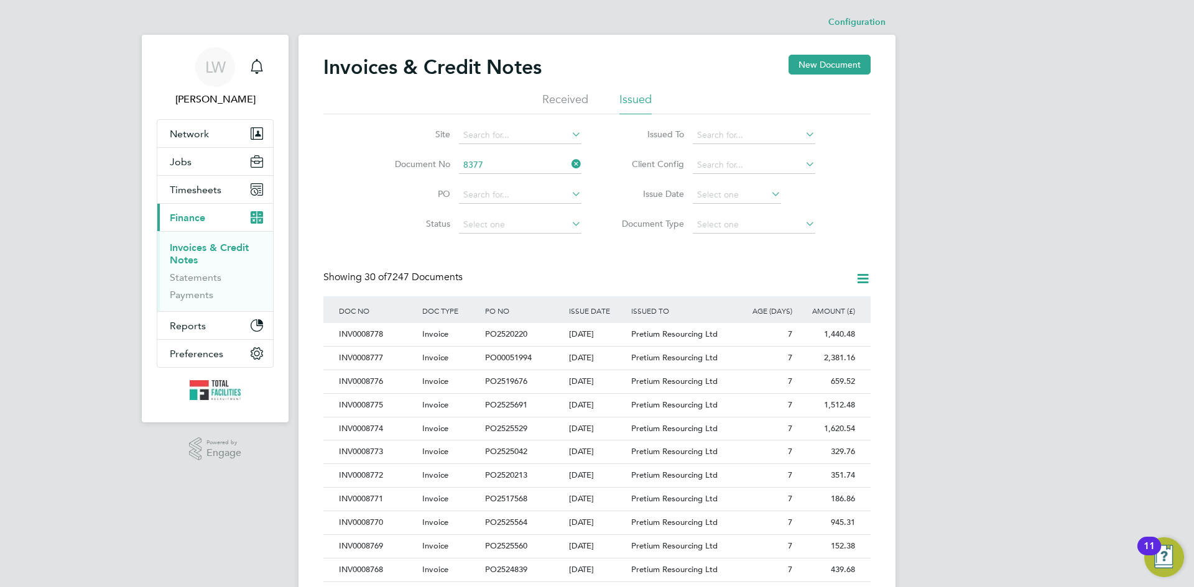
click at [502, 181] on b "8377" at bounding box center [503, 182] width 20 height 11
type input "INV0008377"
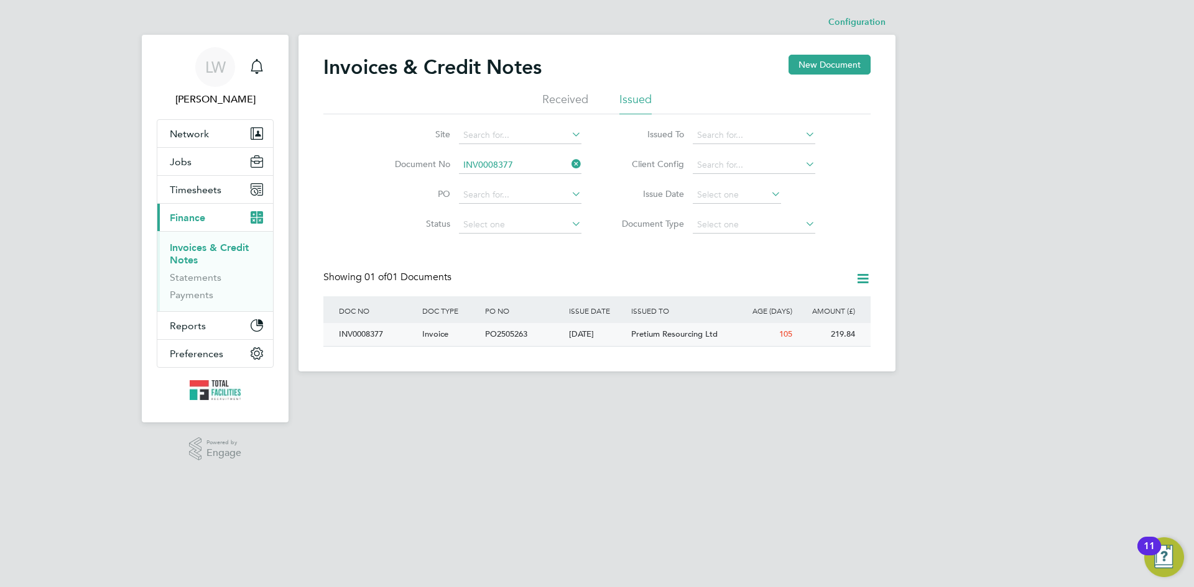
drag, startPoint x: 524, startPoint y: 332, endPoint x: 529, endPoint y: 341, distance: 10.6
click at [529, 344] on div "PO2505263" at bounding box center [523, 334] width 83 height 23
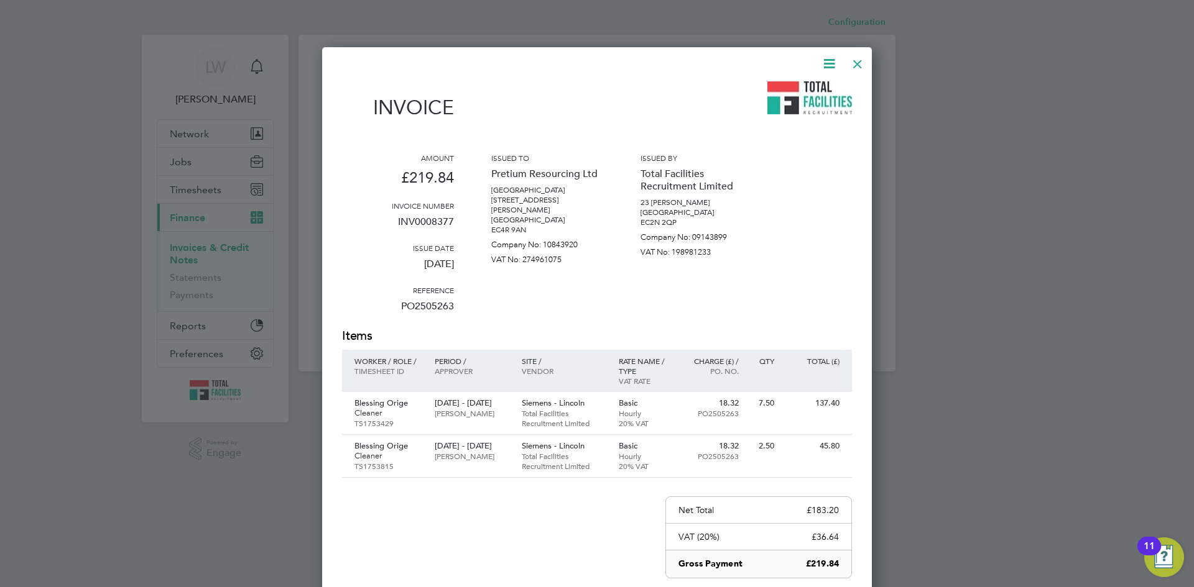
click at [829, 58] on icon at bounding box center [829, 64] width 16 height 16
click at [796, 93] on li "Download Invoice" at bounding box center [791, 93] width 86 height 17
click at [858, 63] on div at bounding box center [857, 61] width 22 height 22
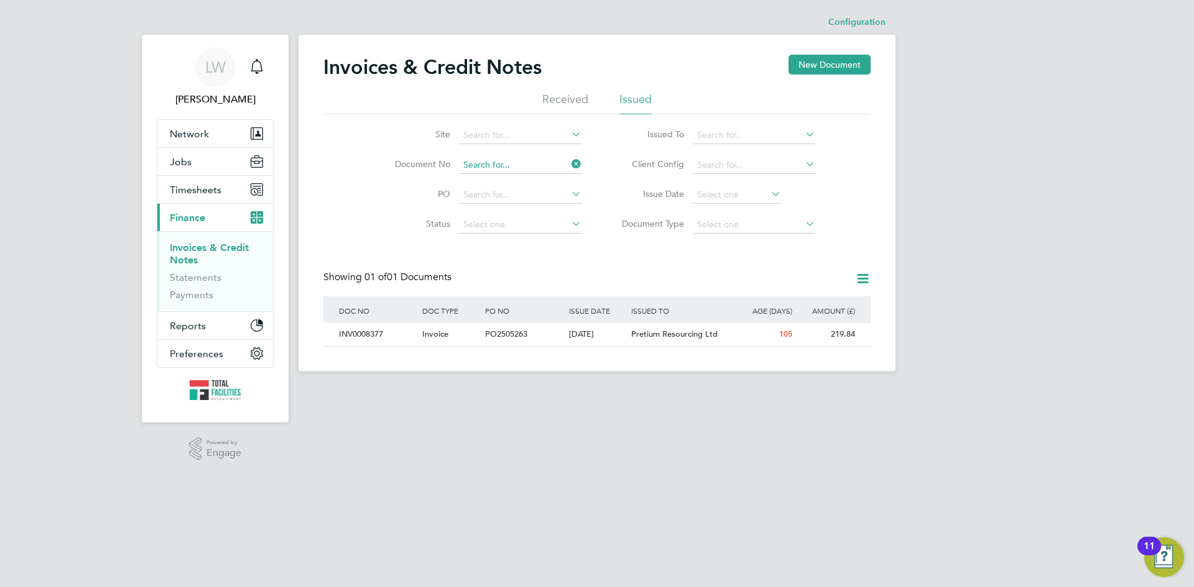
click at [496, 165] on input at bounding box center [520, 165] width 122 height 17
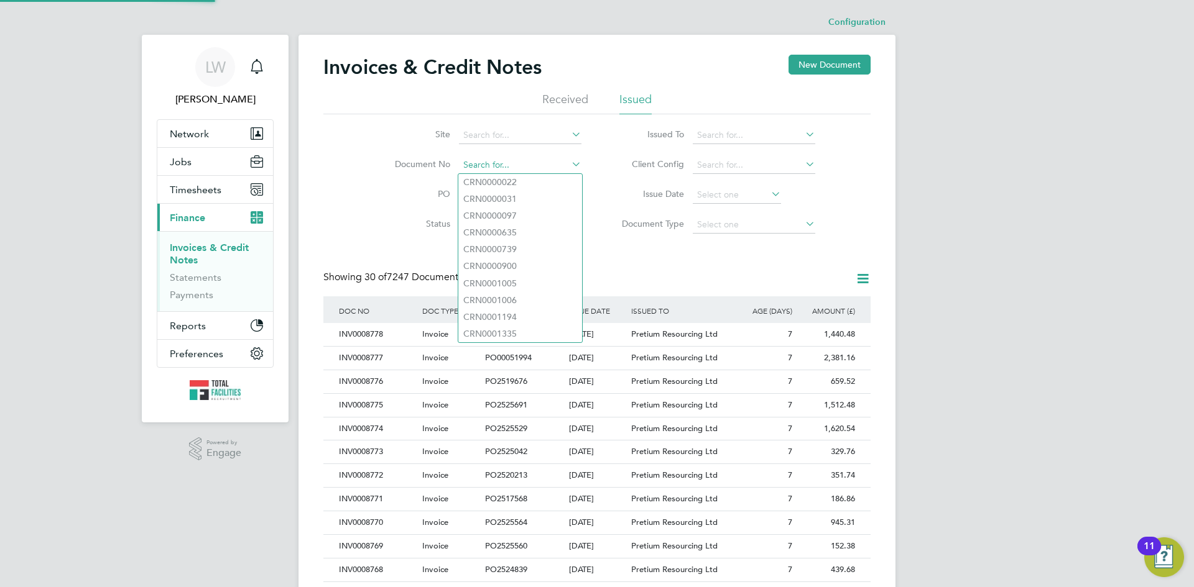
scroll to position [24, 105]
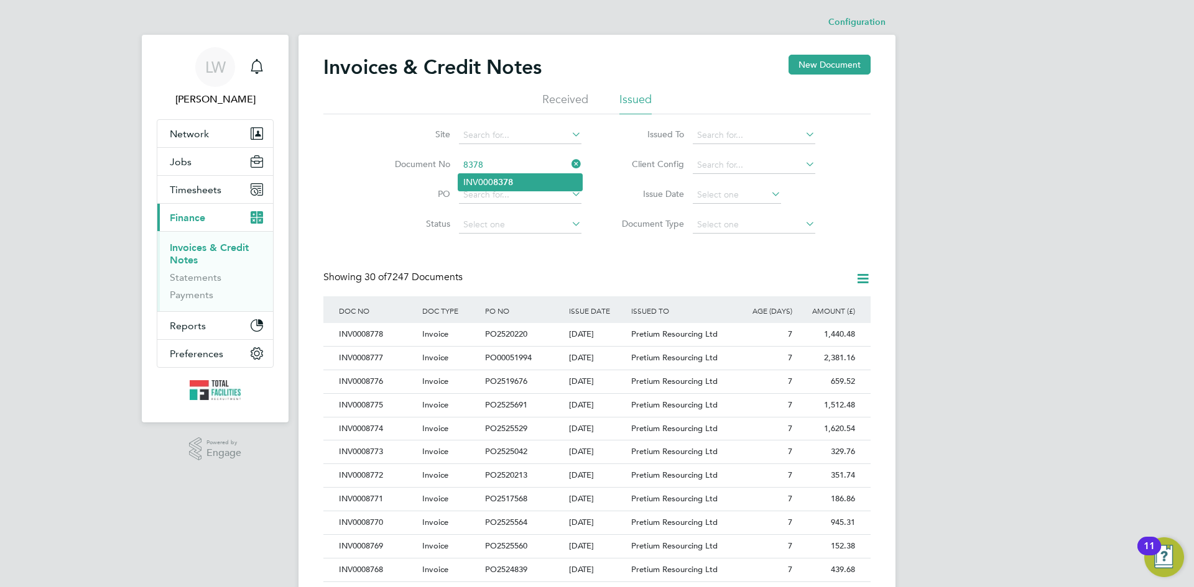
type input "8378"
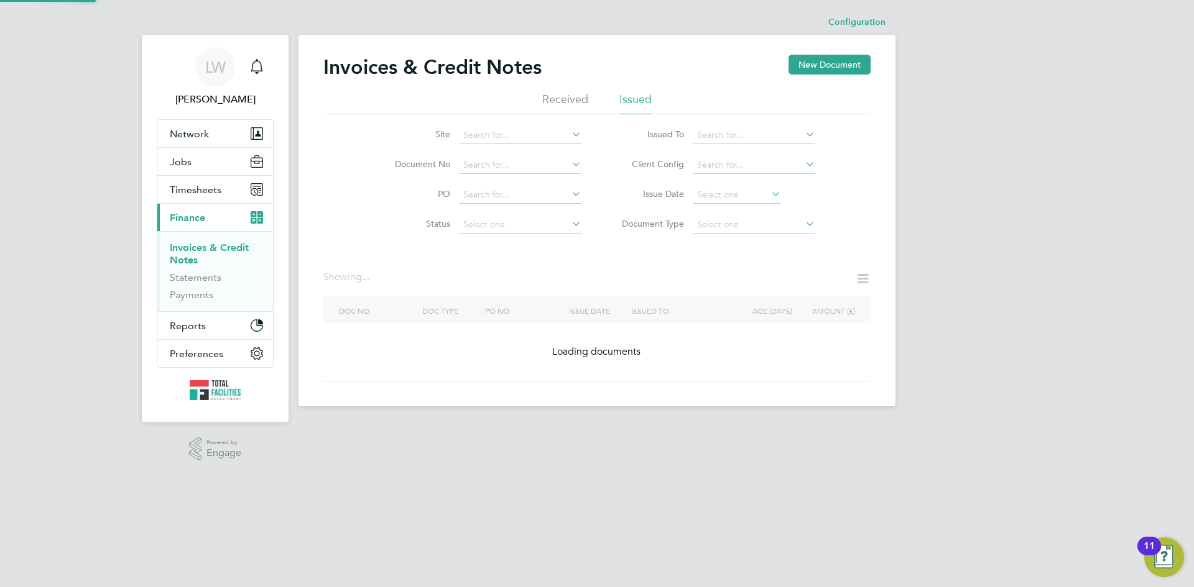
click at [520, 177] on div "Configuration Configuration Invoices & Credit Notes New Document Received Issue…" at bounding box center [596, 208] width 597 height 397
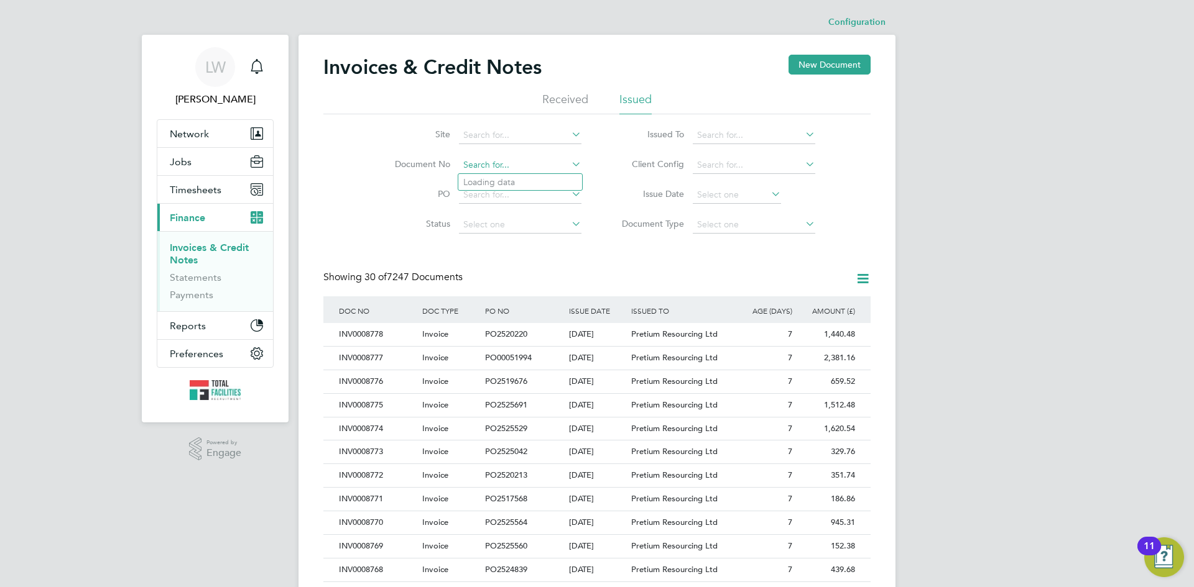
click at [520, 159] on input at bounding box center [520, 165] width 122 height 17
type input "8378"
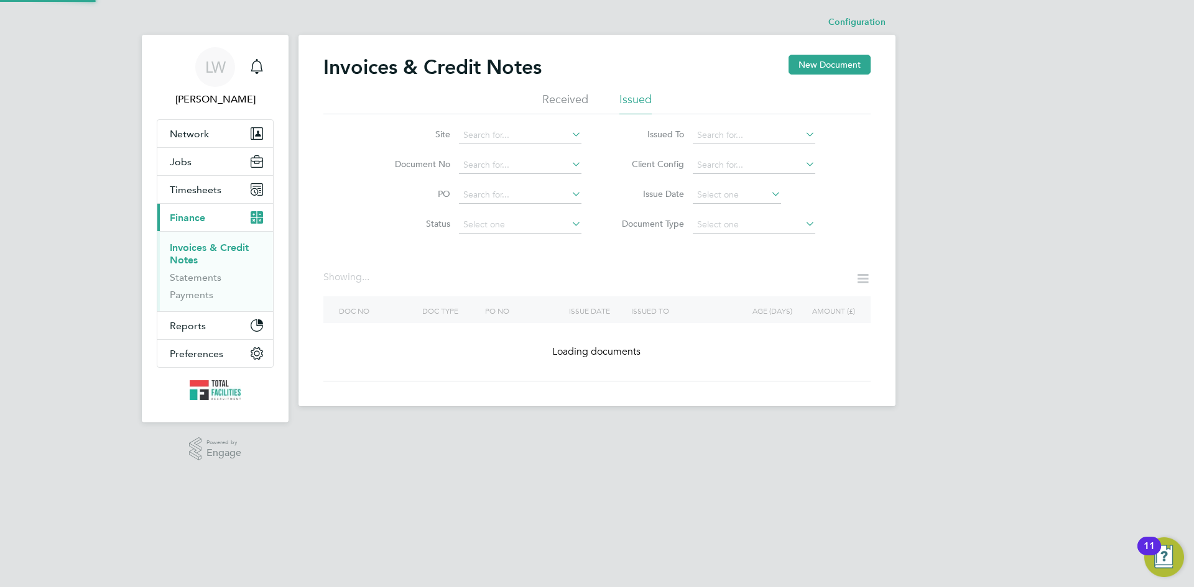
click at [527, 181] on div "Configuration Configuration Invoices & Credit Notes New Document Received Issue…" at bounding box center [596, 208] width 597 height 397
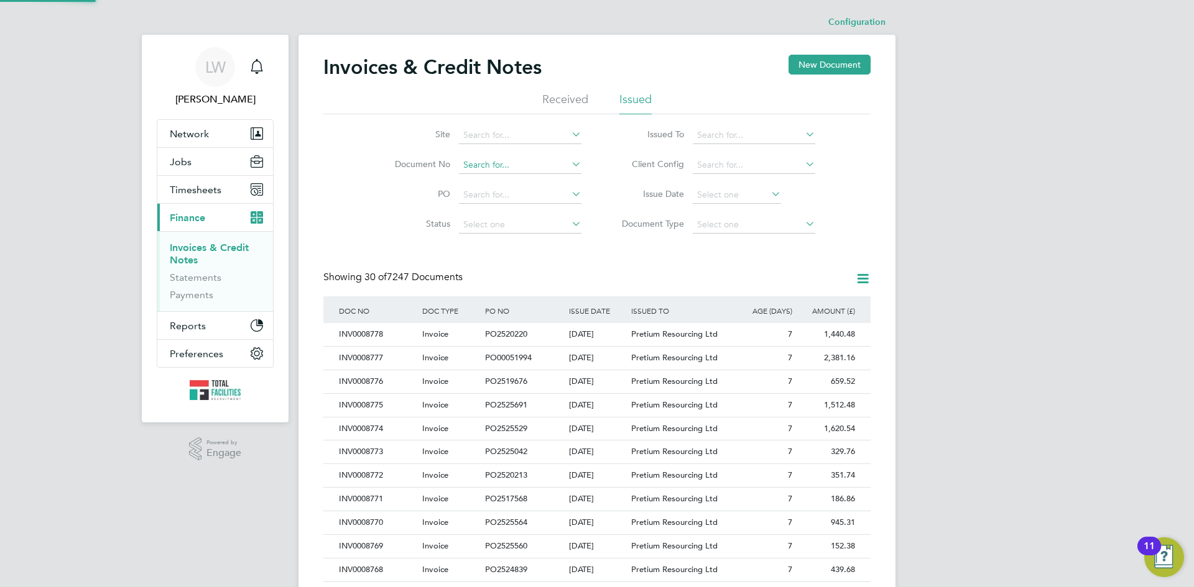
click at [483, 165] on input at bounding box center [520, 165] width 122 height 17
type input "8378"
click at [468, 180] on div "Configuration Configuration Invoices & Credit Notes New Document Received Issue…" at bounding box center [596, 551] width 597 height 1082
click at [472, 166] on input at bounding box center [520, 165] width 122 height 17
click at [484, 177] on li "INV000 8378" at bounding box center [520, 182] width 124 height 17
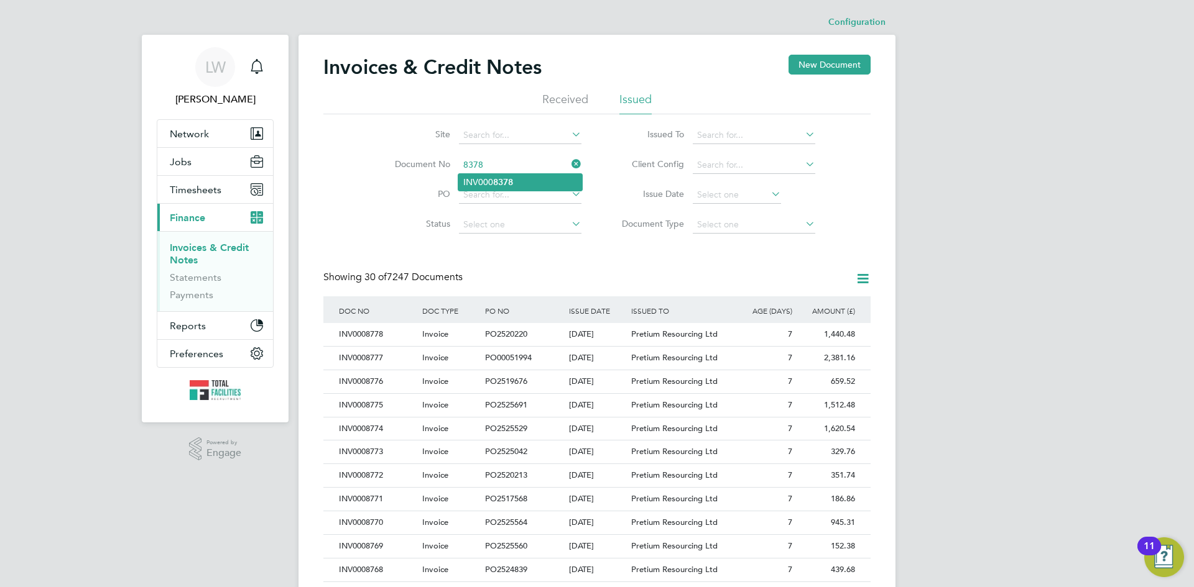
type input "INV0008378"
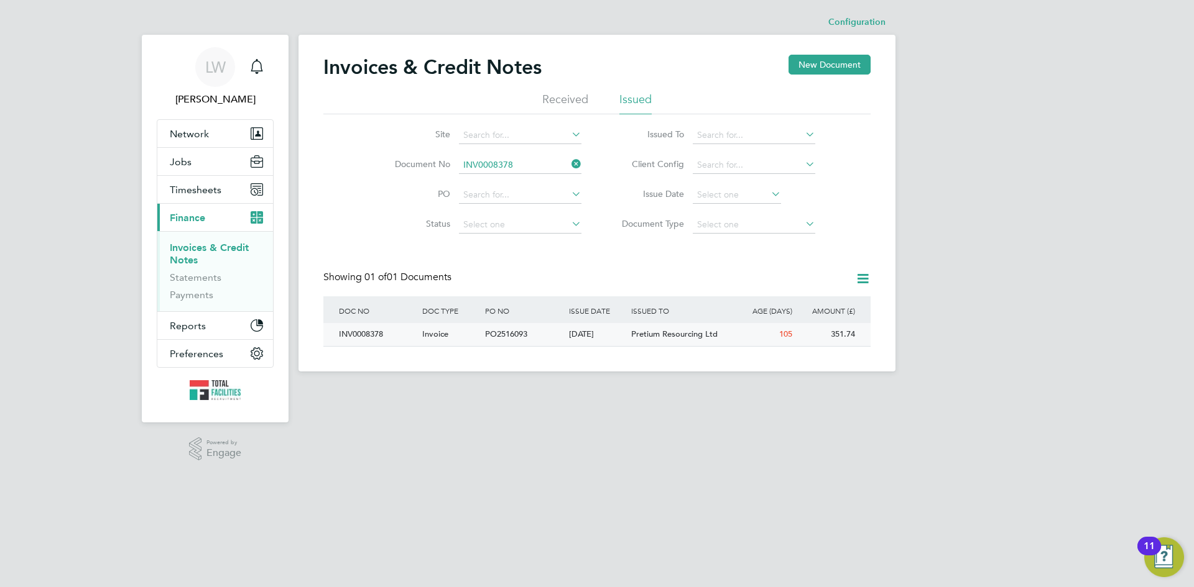
click at [529, 337] on div "PO2516093" at bounding box center [523, 334] width 83 height 23
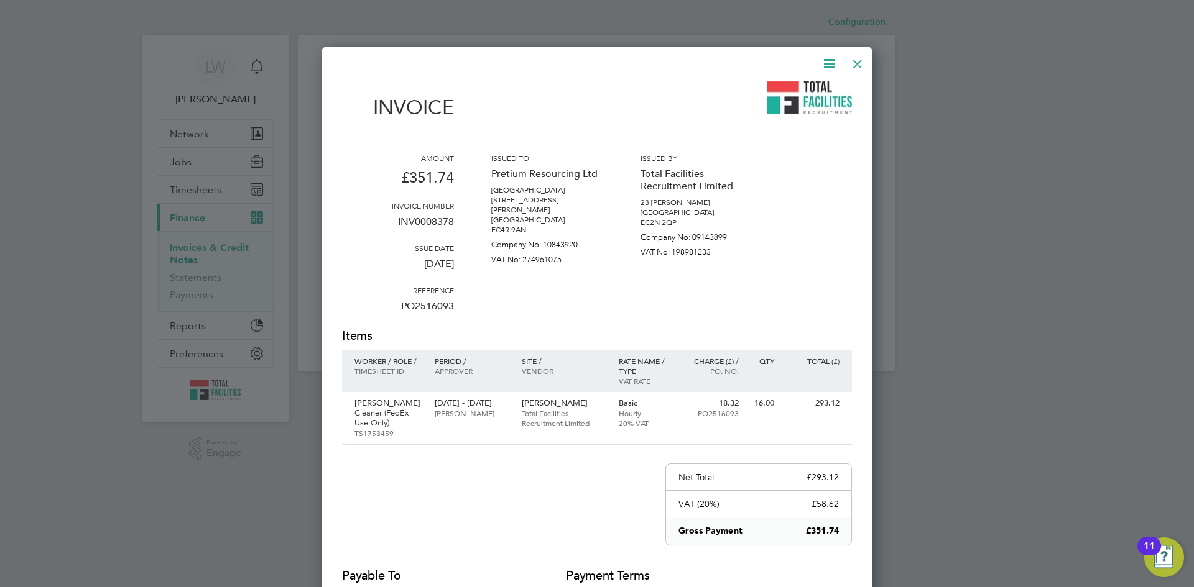
click at [826, 63] on icon at bounding box center [829, 64] width 16 height 16
click at [812, 90] on li "Download Invoice" at bounding box center [791, 93] width 86 height 17
click at [858, 61] on div at bounding box center [857, 61] width 22 height 22
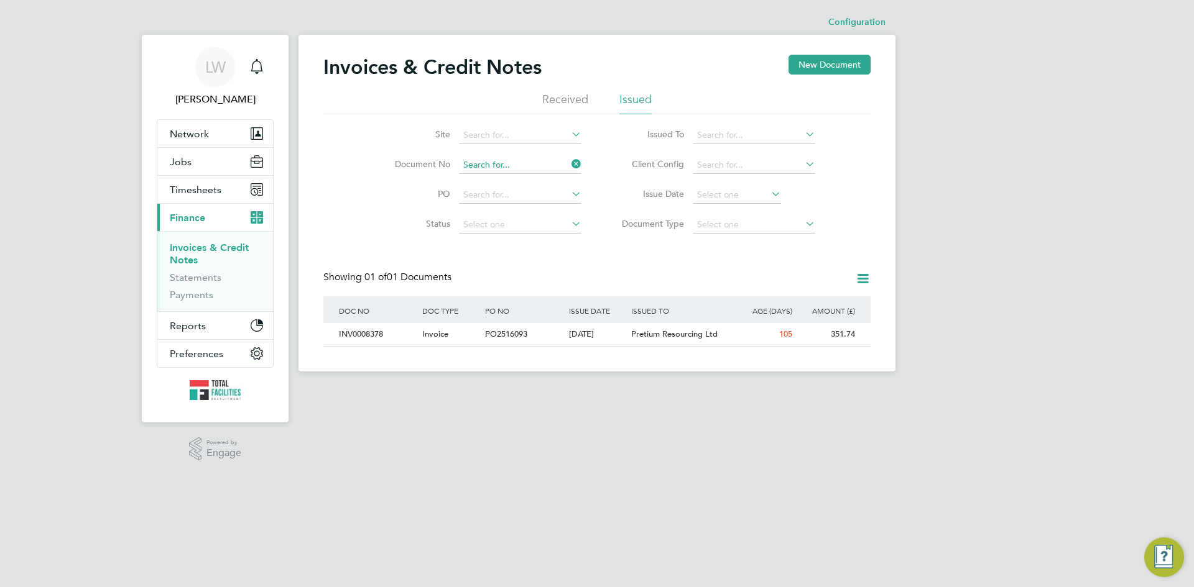
click at [520, 170] on input at bounding box center [520, 165] width 122 height 17
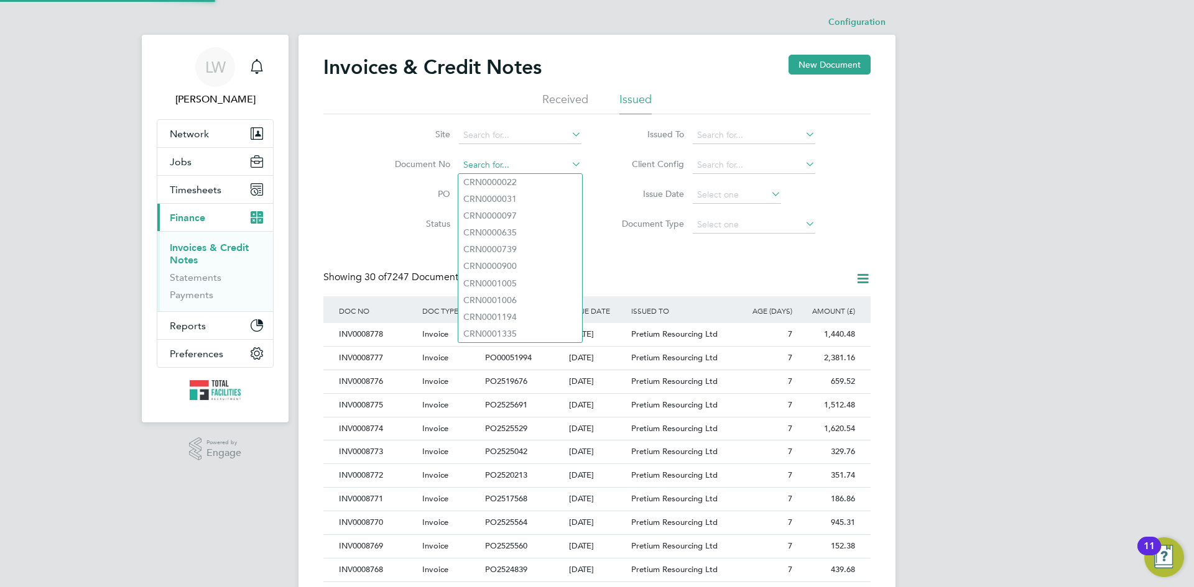
scroll to position [24, 105]
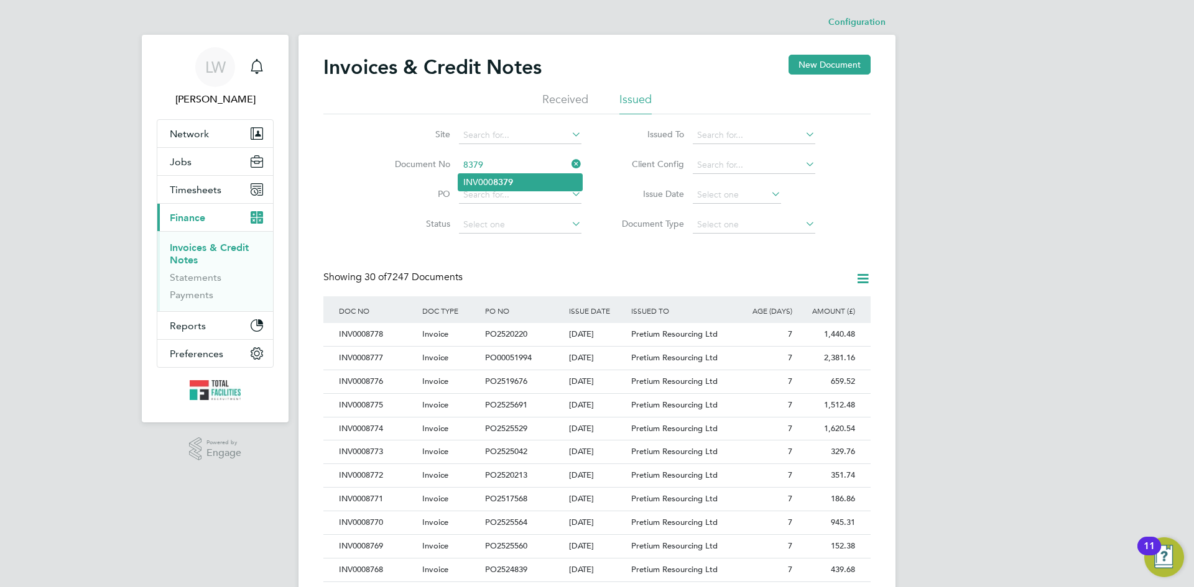
type input "INV0008379"
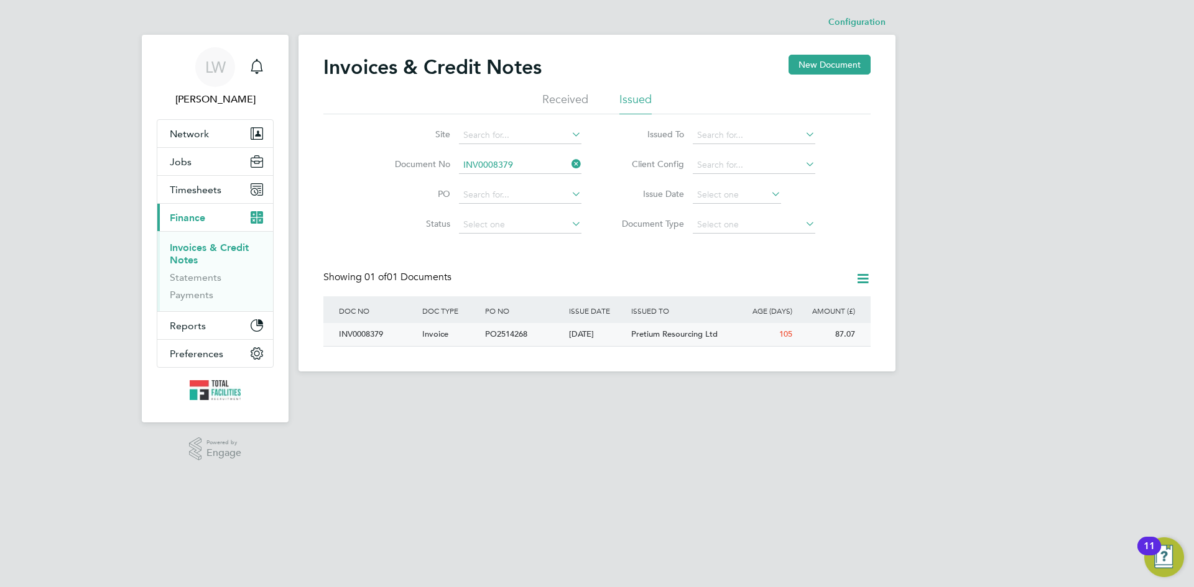
click at [460, 339] on div "Invoice" at bounding box center [450, 334] width 63 height 23
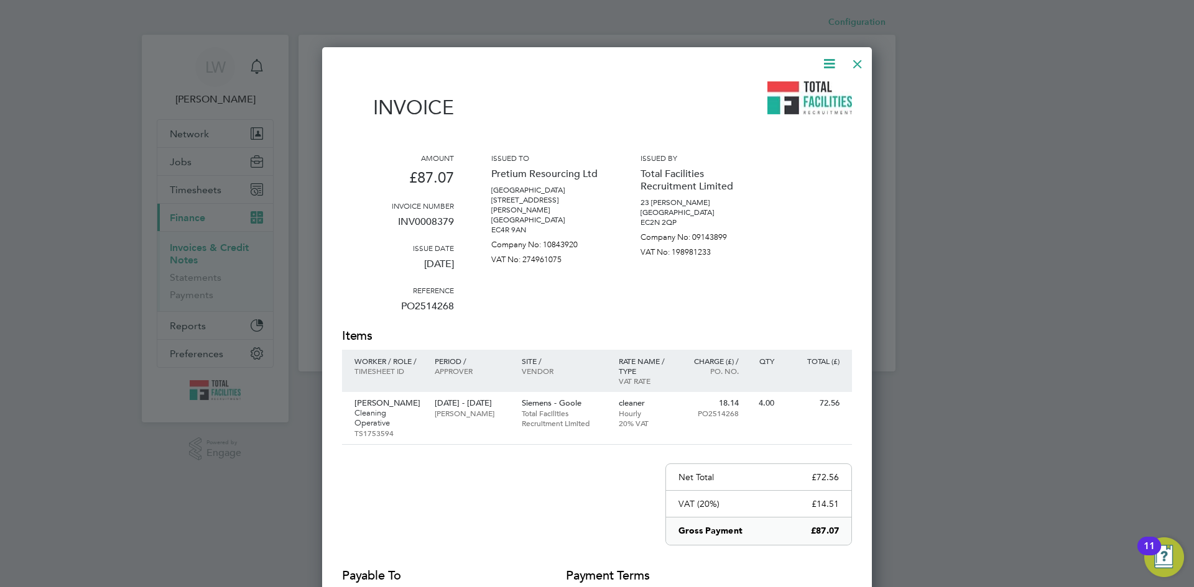
click at [834, 63] on icon at bounding box center [829, 64] width 16 height 16
click at [811, 89] on li "Download Invoice" at bounding box center [791, 93] width 86 height 17
click at [854, 62] on div at bounding box center [857, 61] width 22 height 22
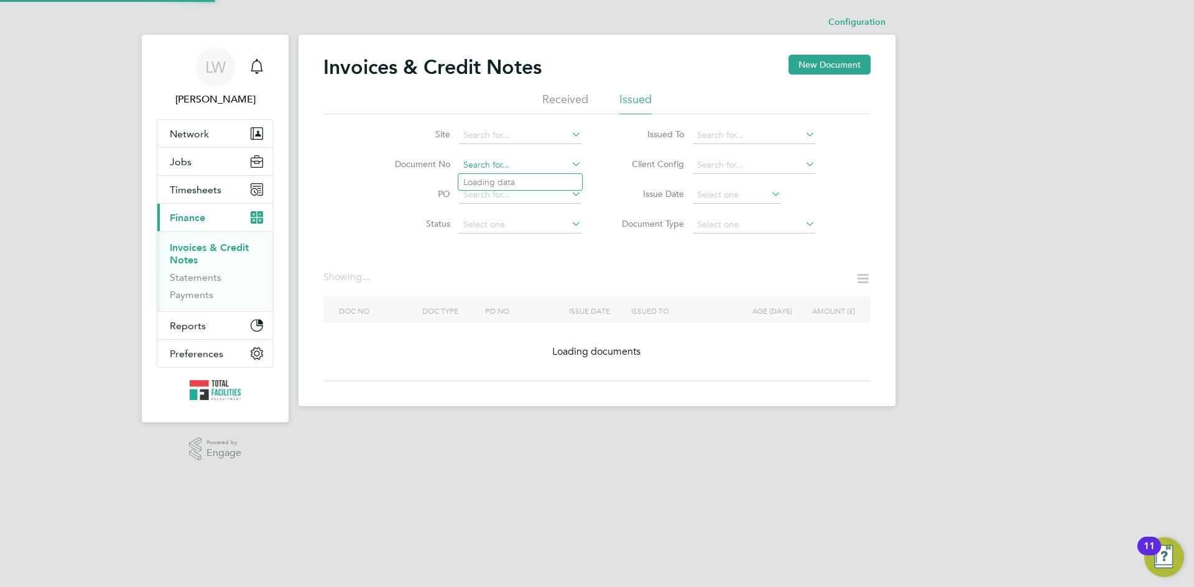
click at [537, 164] on input at bounding box center [520, 165] width 122 height 17
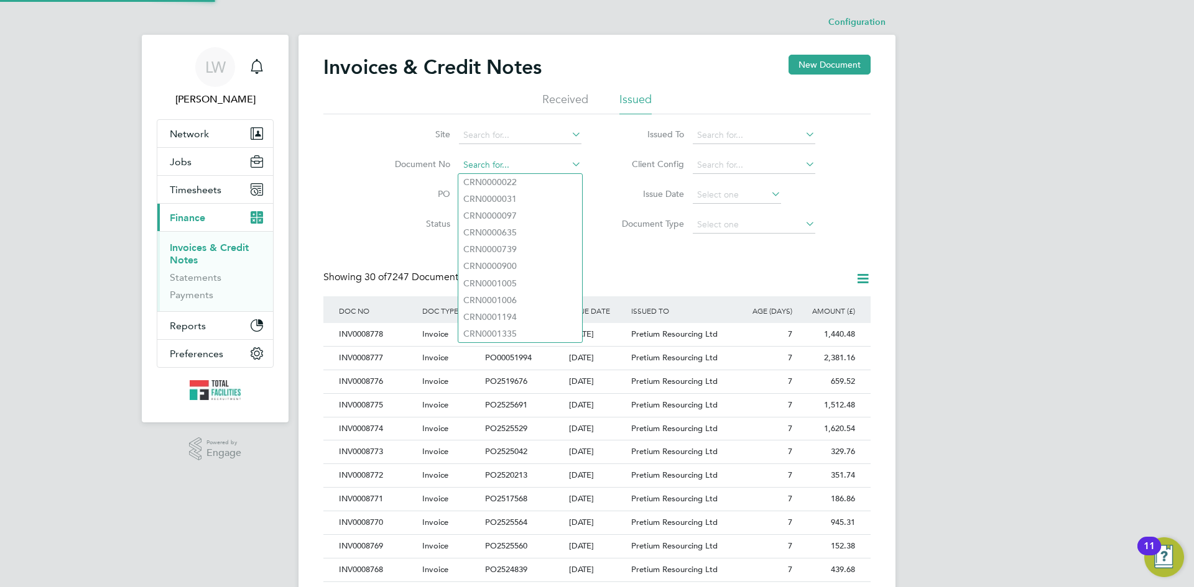
scroll to position [24, 85]
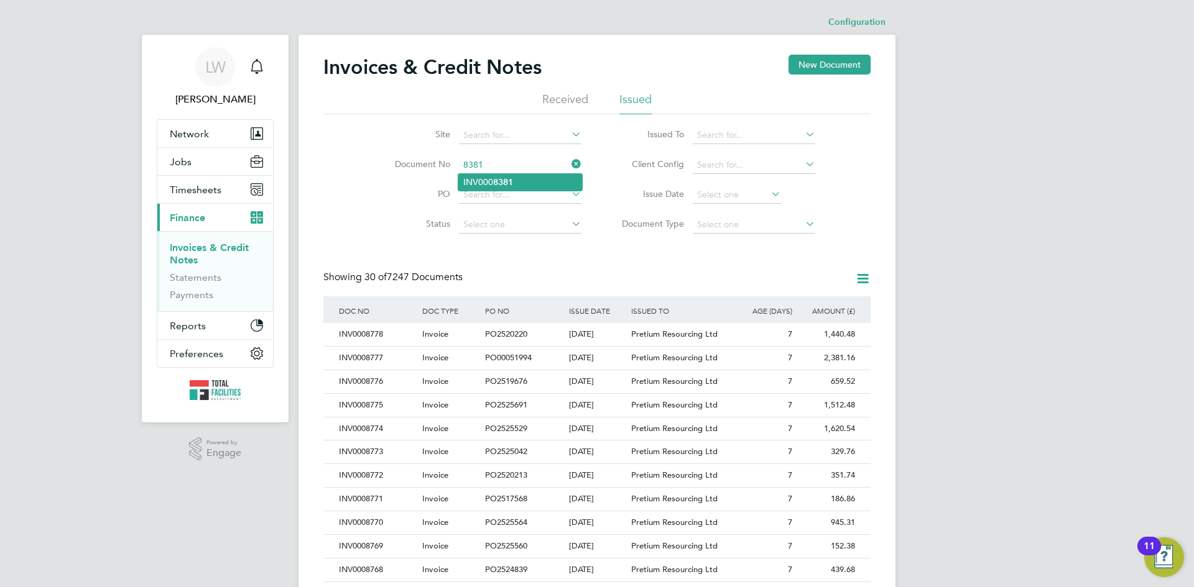
type input "8381"
click at [493, 180] on div "Configuration Configuration Invoices & Credit Notes New Document Received Issue…" at bounding box center [596, 551] width 597 height 1082
click at [508, 163] on input at bounding box center [520, 165] width 122 height 17
type input "INV0008381"
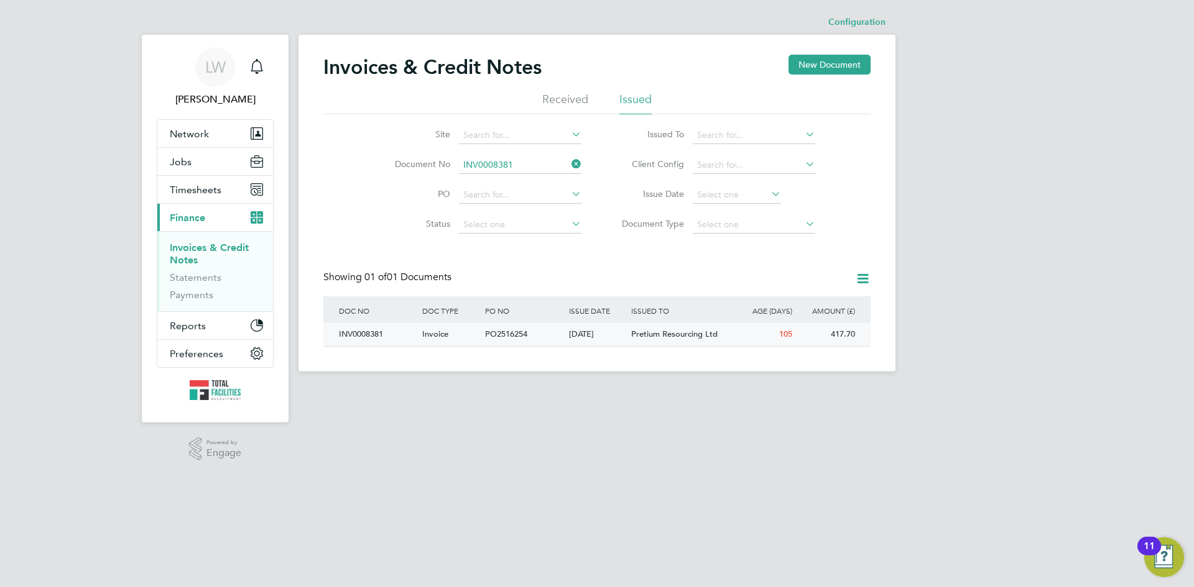
click at [526, 335] on span "PO2516254" at bounding box center [506, 334] width 42 height 11
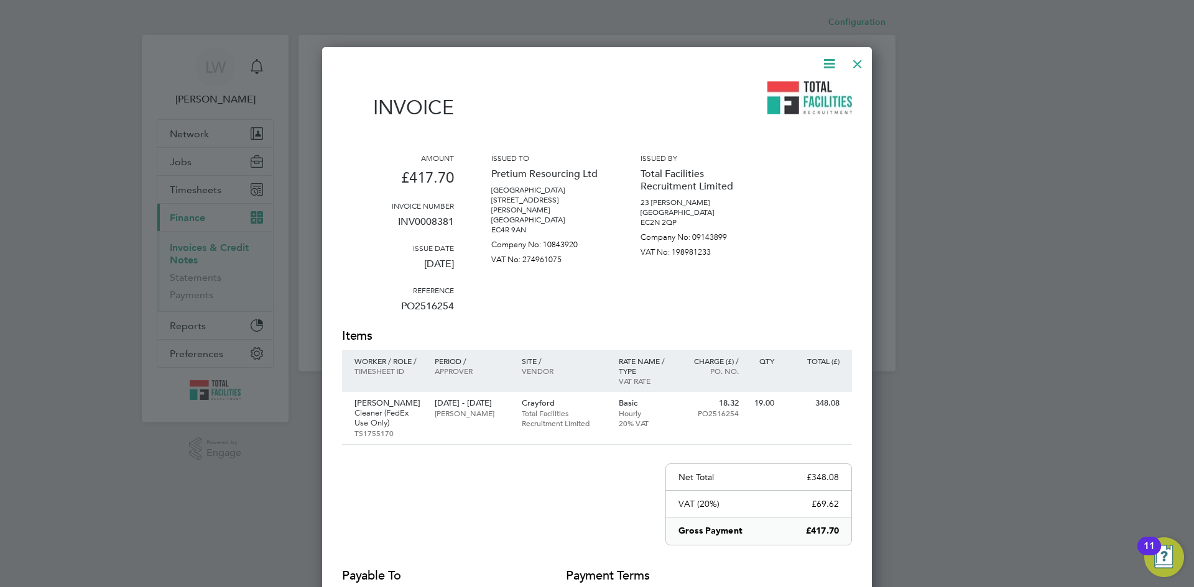
click at [829, 62] on icon at bounding box center [829, 64] width 16 height 16
click at [781, 92] on li "Download Invoice" at bounding box center [791, 93] width 86 height 17
click at [860, 64] on div at bounding box center [857, 61] width 22 height 22
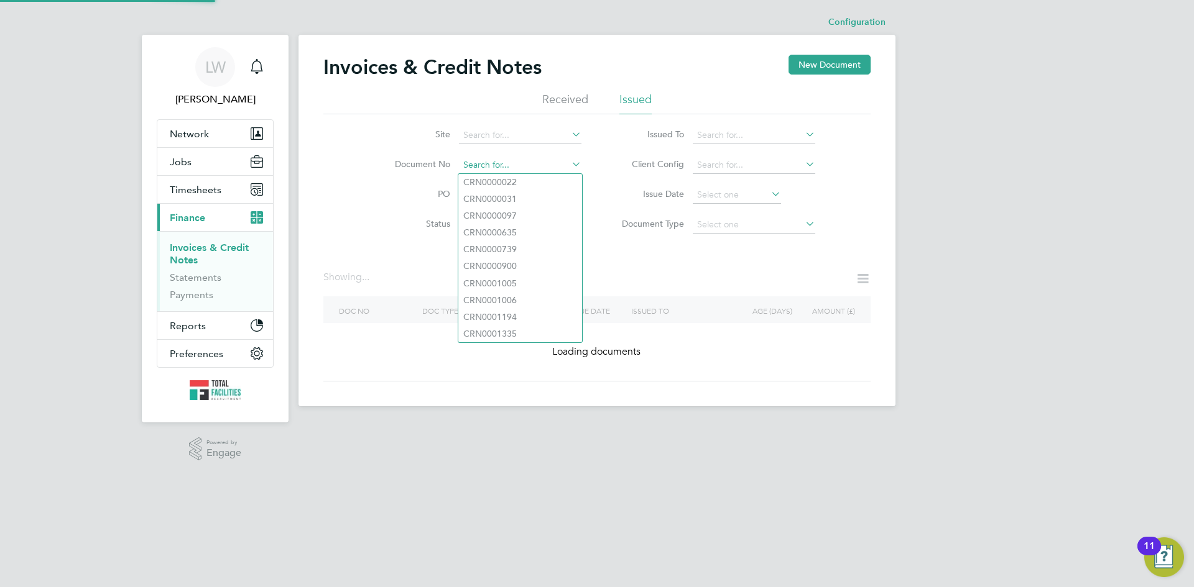
click at [537, 165] on input at bounding box center [520, 165] width 122 height 17
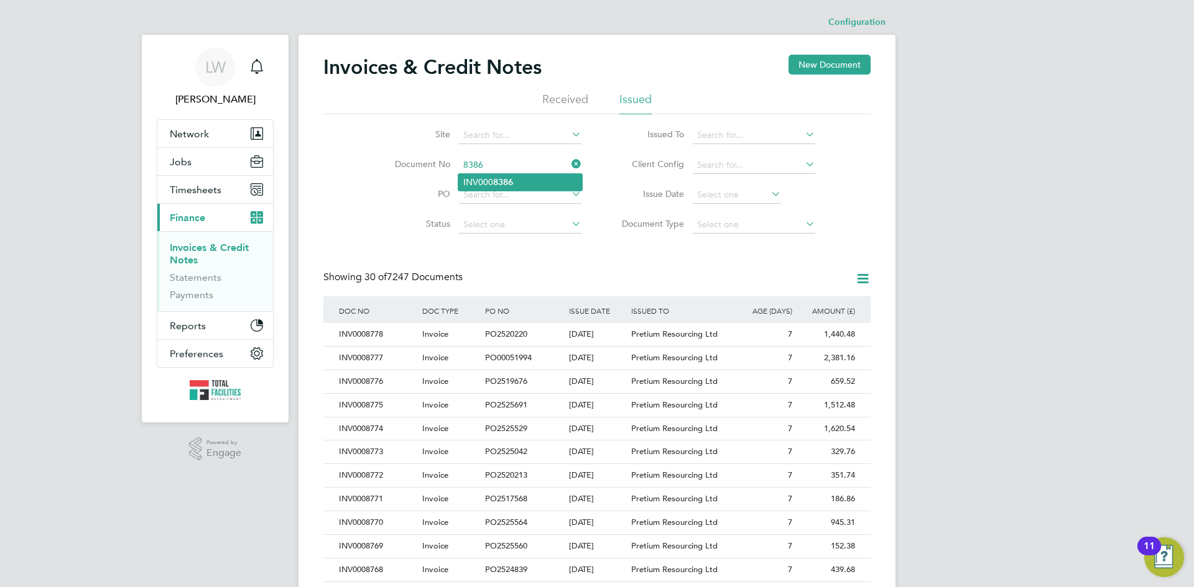
type input "INV0008386"
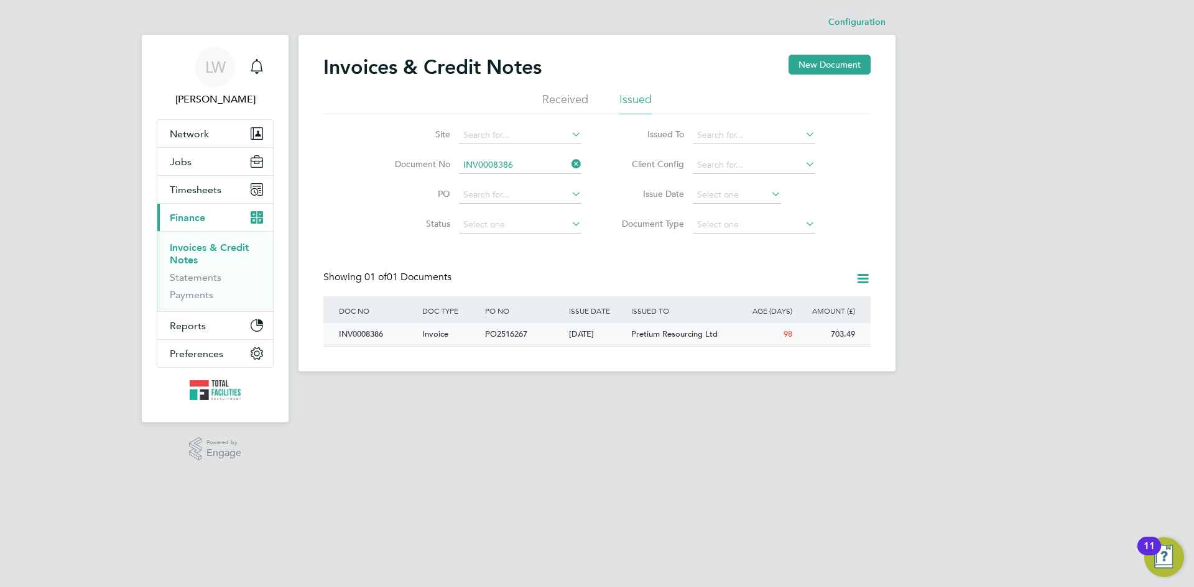
click at [612, 337] on div "17 Jun 2025" at bounding box center [597, 334] width 63 height 23
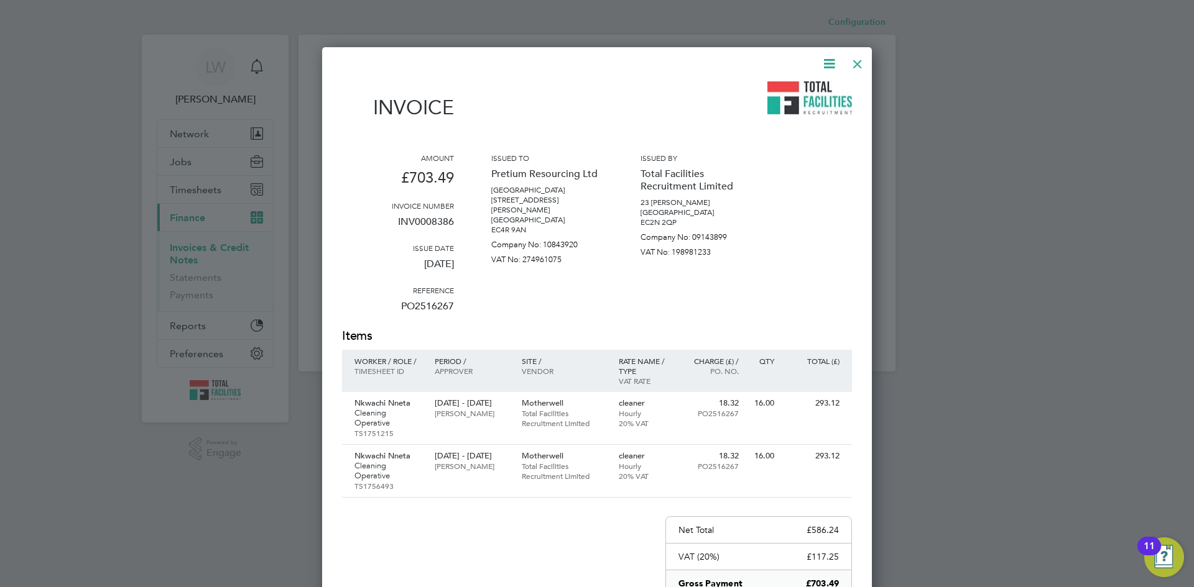
click at [829, 63] on icon at bounding box center [829, 64] width 16 height 16
click at [815, 93] on li "Download Invoice" at bounding box center [791, 93] width 86 height 17
click at [856, 61] on div at bounding box center [857, 61] width 22 height 22
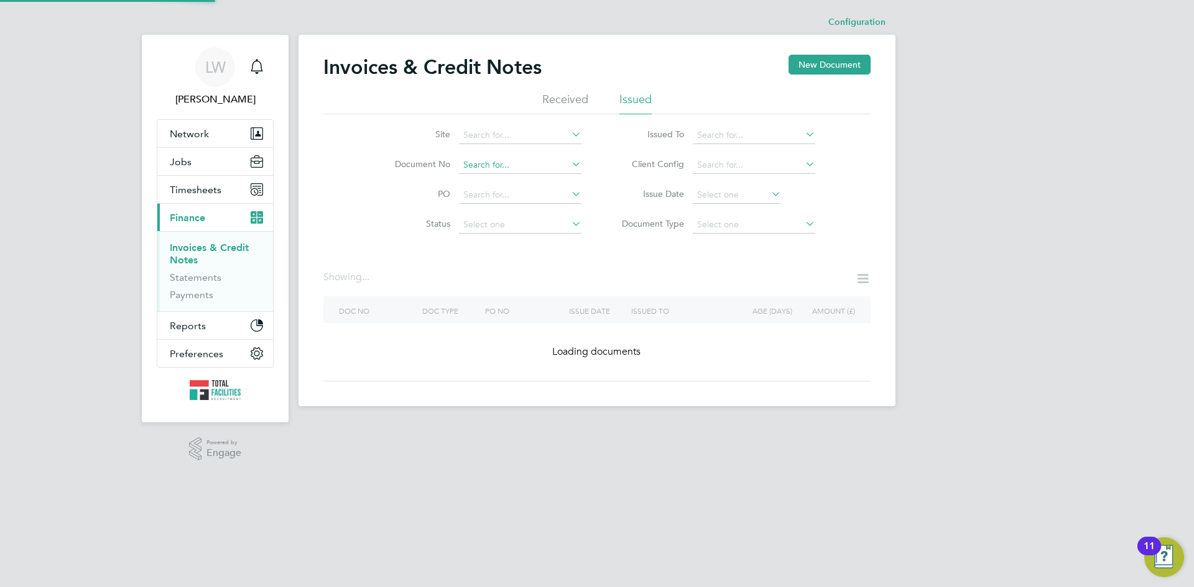
click at [499, 164] on input at bounding box center [520, 165] width 122 height 17
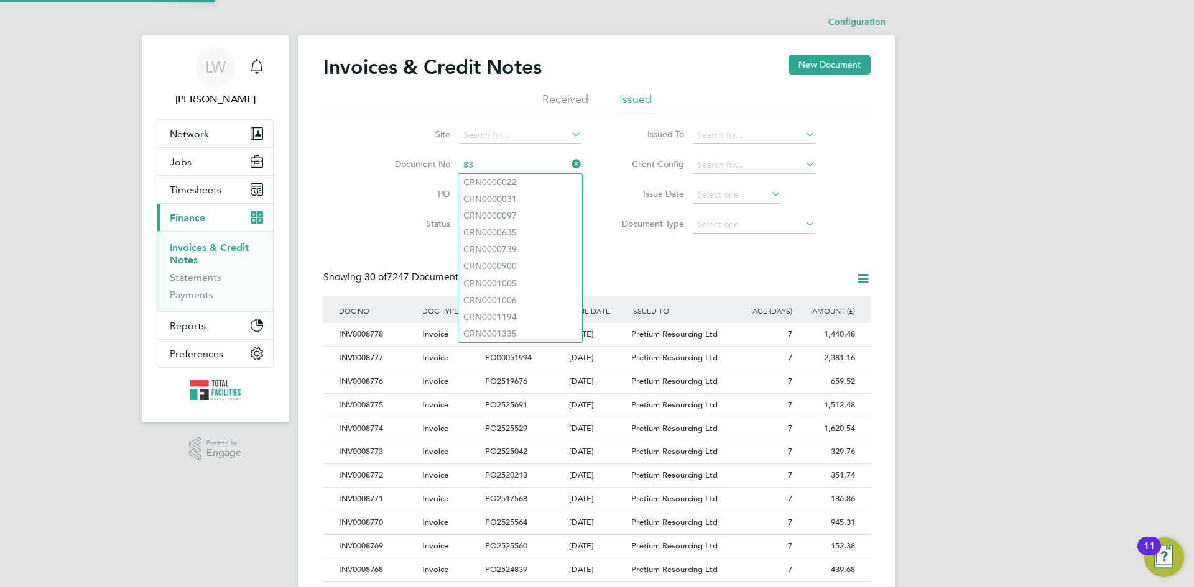
scroll to position [24, 105]
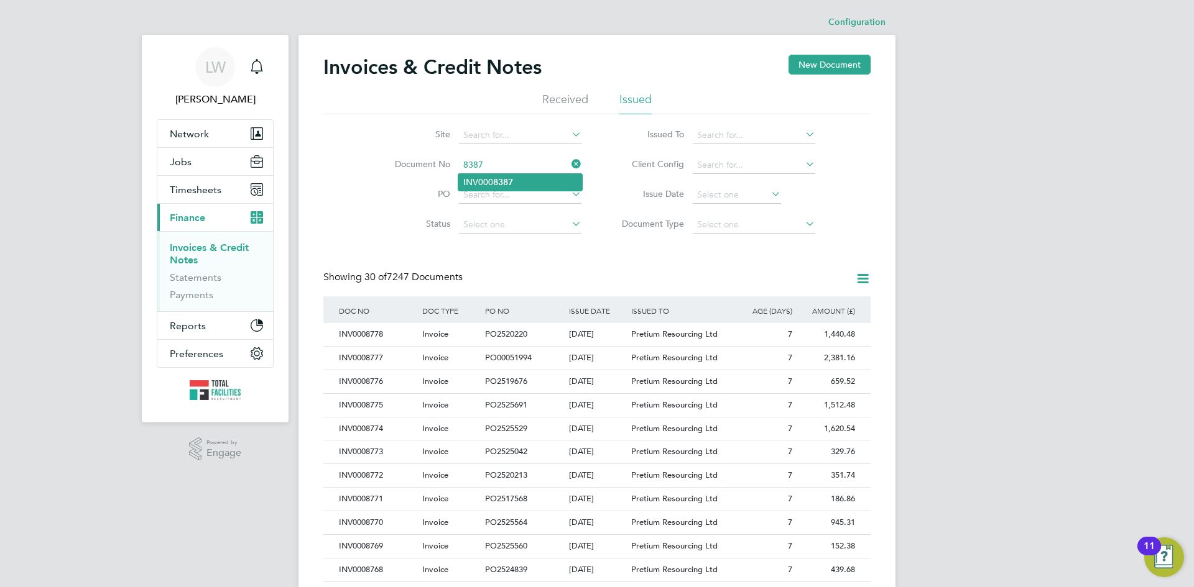
type input "8387"
click at [515, 179] on div "Configuration Configuration Invoices & Credit Notes New Document Received Issue…" at bounding box center [596, 551] width 597 height 1082
click at [509, 159] on input at bounding box center [520, 165] width 122 height 17
type input "INV0008387"
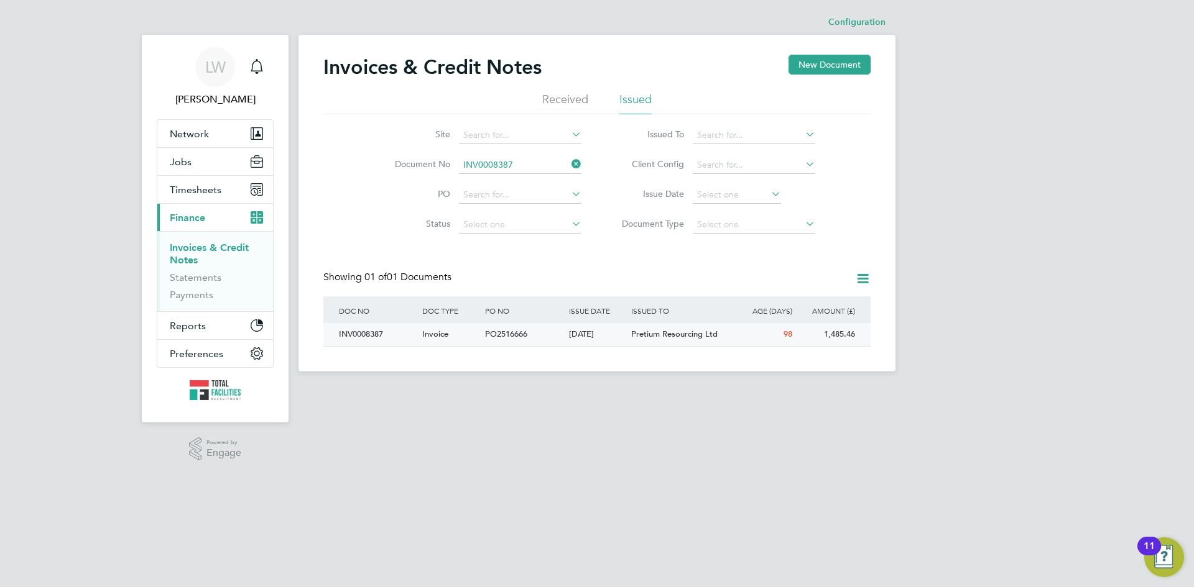
click at [532, 339] on div "PO2516666" at bounding box center [523, 334] width 83 height 23
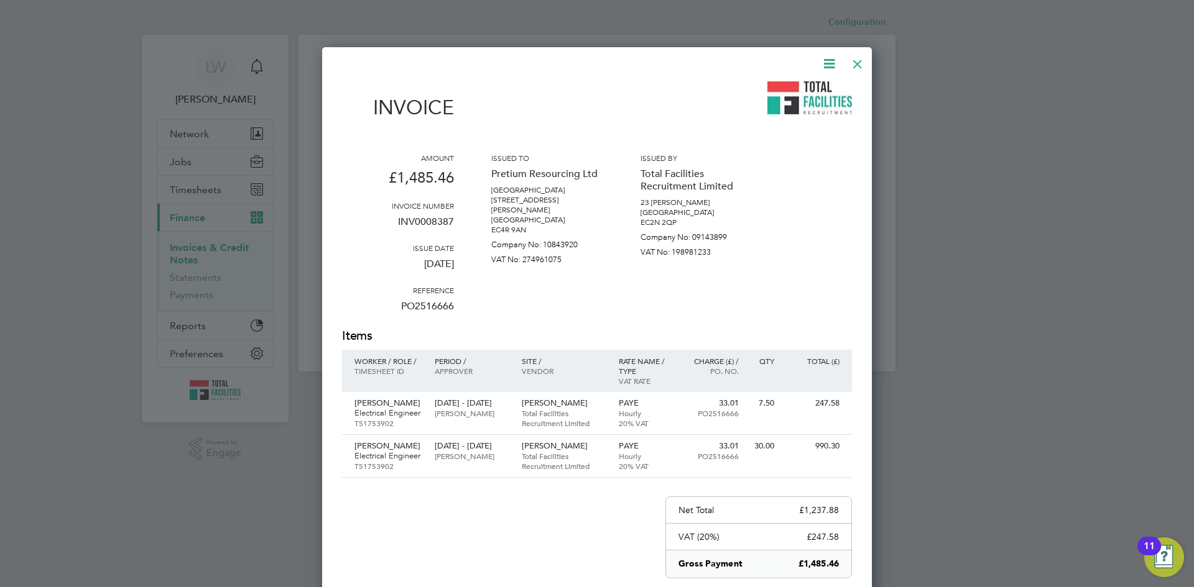
click at [827, 64] on icon at bounding box center [829, 64] width 16 height 16
click at [804, 88] on li "Download Invoice" at bounding box center [791, 93] width 86 height 17
click at [853, 65] on div at bounding box center [857, 61] width 22 height 22
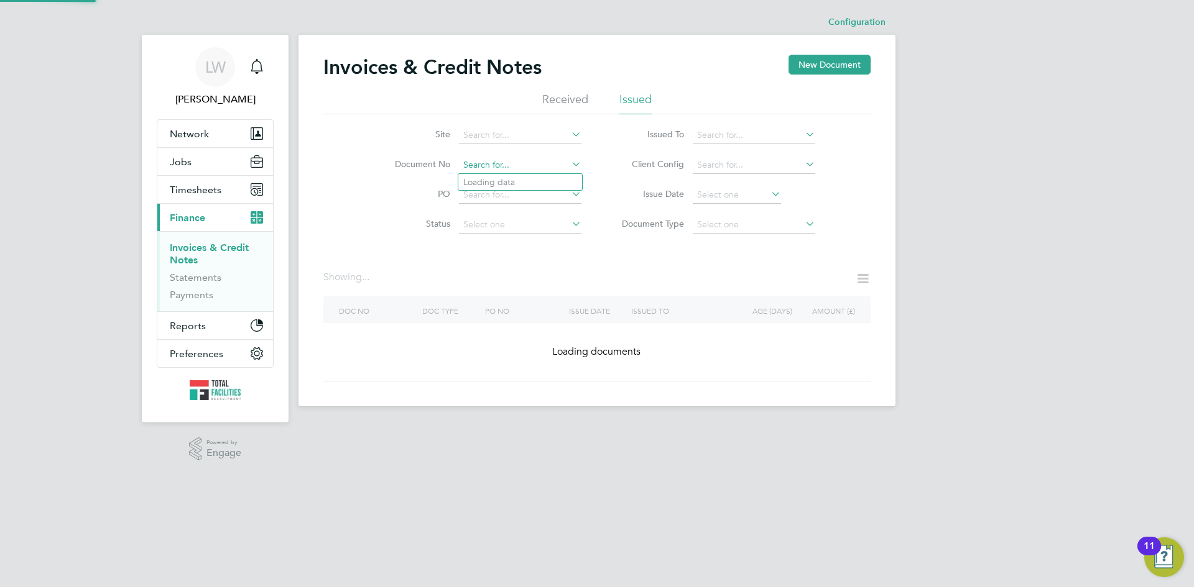
click at [520, 161] on input at bounding box center [520, 165] width 122 height 17
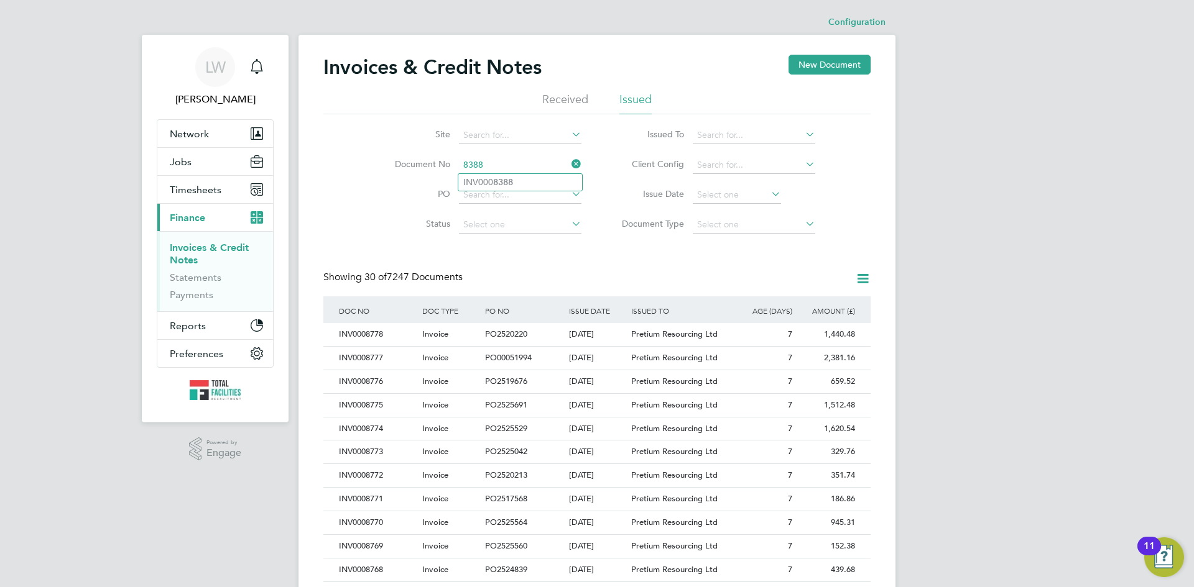
type input "INV0008388"
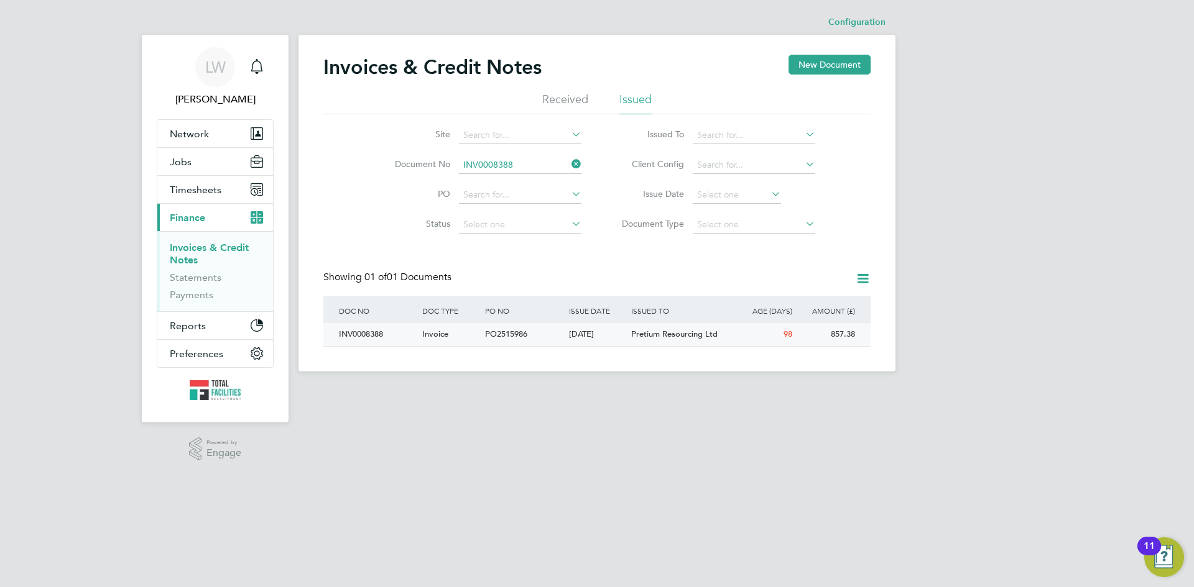
click at [536, 339] on div "PO2515986" at bounding box center [523, 334] width 83 height 23
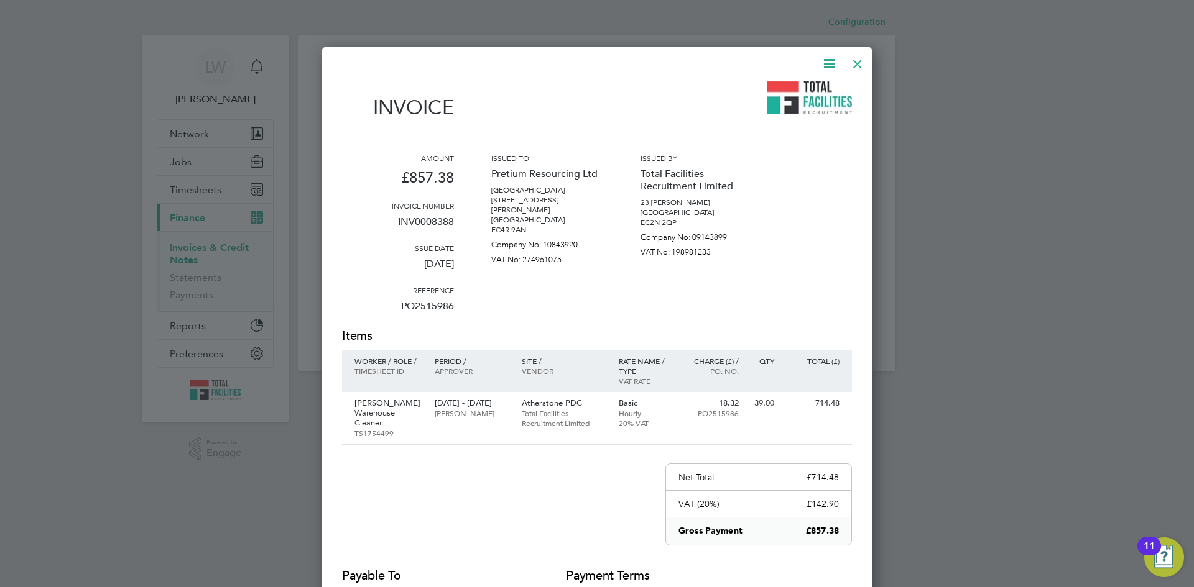
click at [831, 64] on icon at bounding box center [829, 64] width 16 height 16
click at [798, 88] on li "Download Invoice" at bounding box center [791, 93] width 86 height 17
click at [859, 65] on div at bounding box center [857, 61] width 22 height 22
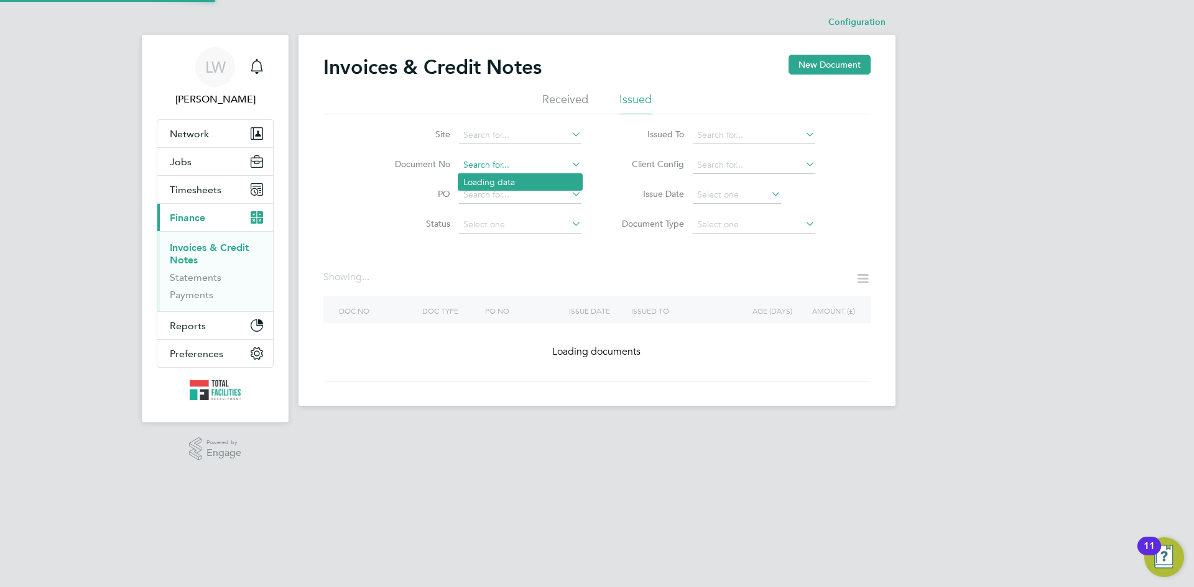
click at [531, 158] on input at bounding box center [520, 165] width 122 height 17
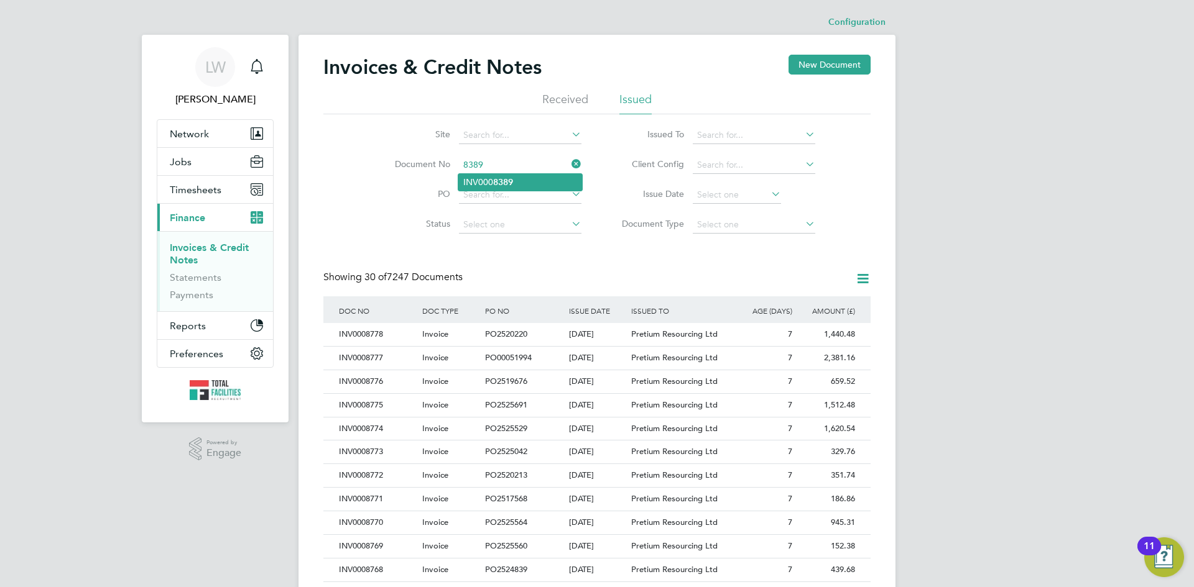
type input "8389"
click at [513, 180] on div "Configuration Configuration Invoices & Credit Notes New Document Received Issue…" at bounding box center [596, 551] width 597 height 1082
click at [535, 167] on input at bounding box center [520, 165] width 122 height 17
type input "INV0008389"
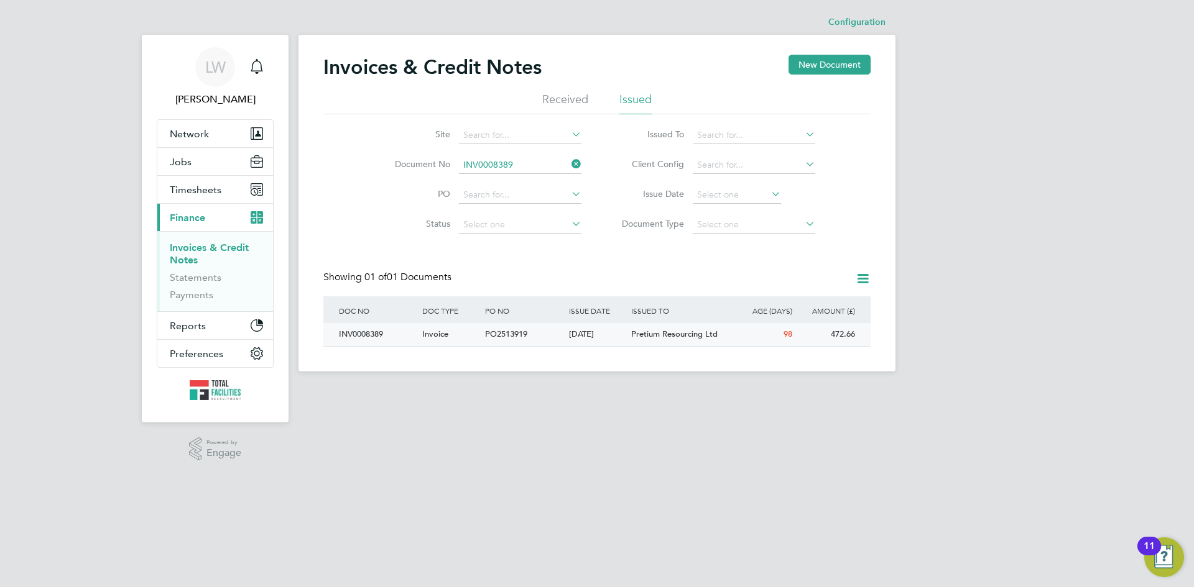
click at [536, 334] on div "PO2513919" at bounding box center [523, 334] width 83 height 23
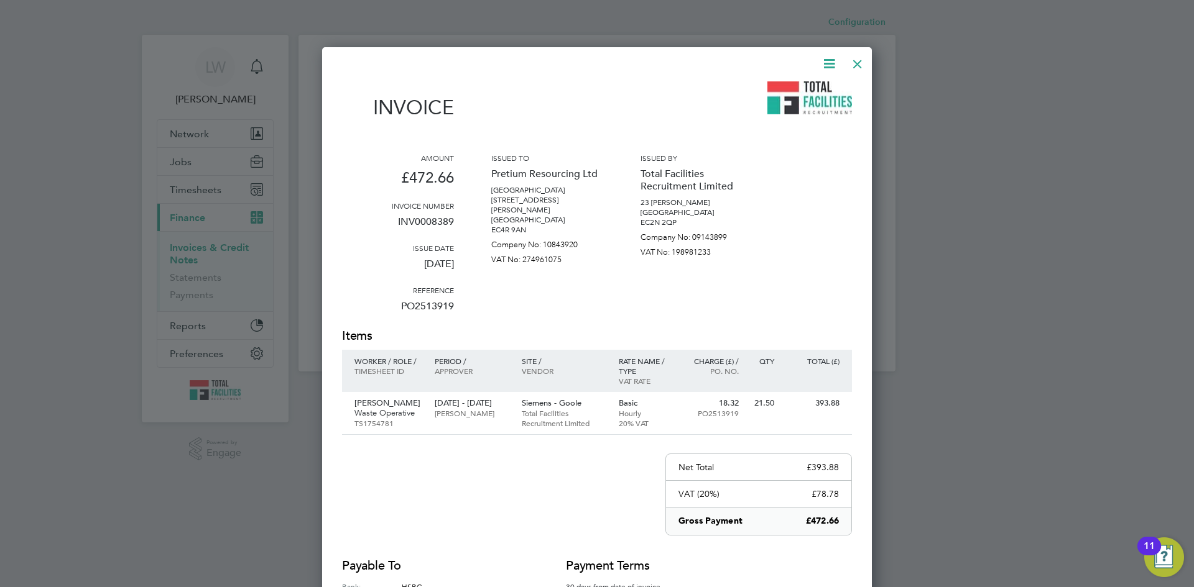
click at [830, 64] on icon at bounding box center [829, 64] width 16 height 16
click at [792, 91] on li "Download Invoice" at bounding box center [791, 93] width 86 height 17
click at [863, 69] on div at bounding box center [857, 61] width 22 height 22
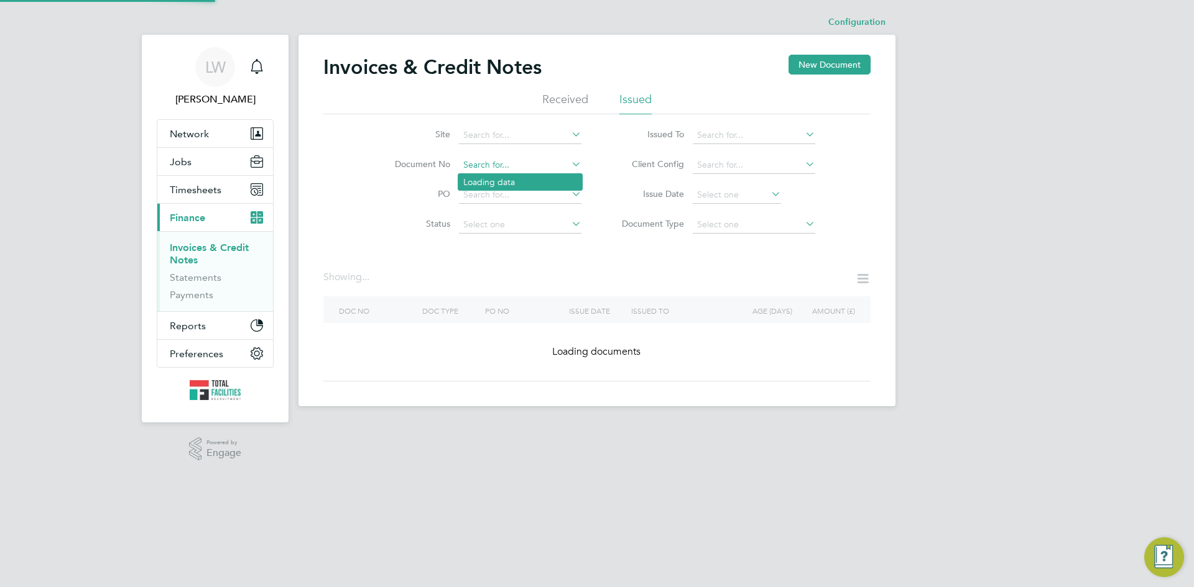
click at [489, 163] on input at bounding box center [520, 165] width 122 height 17
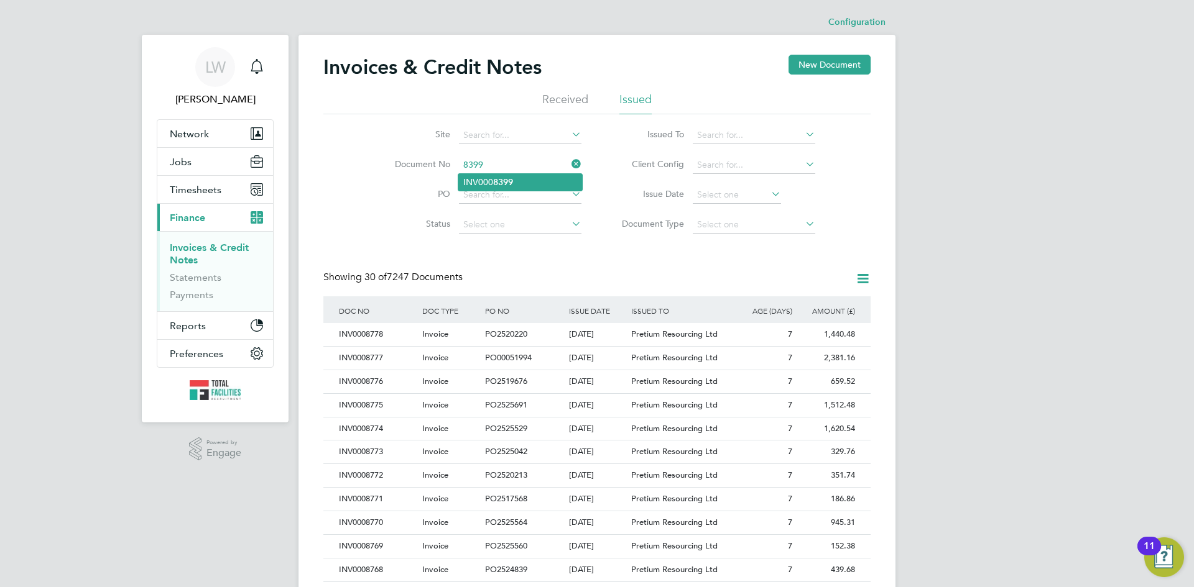
type input "INV0008399"
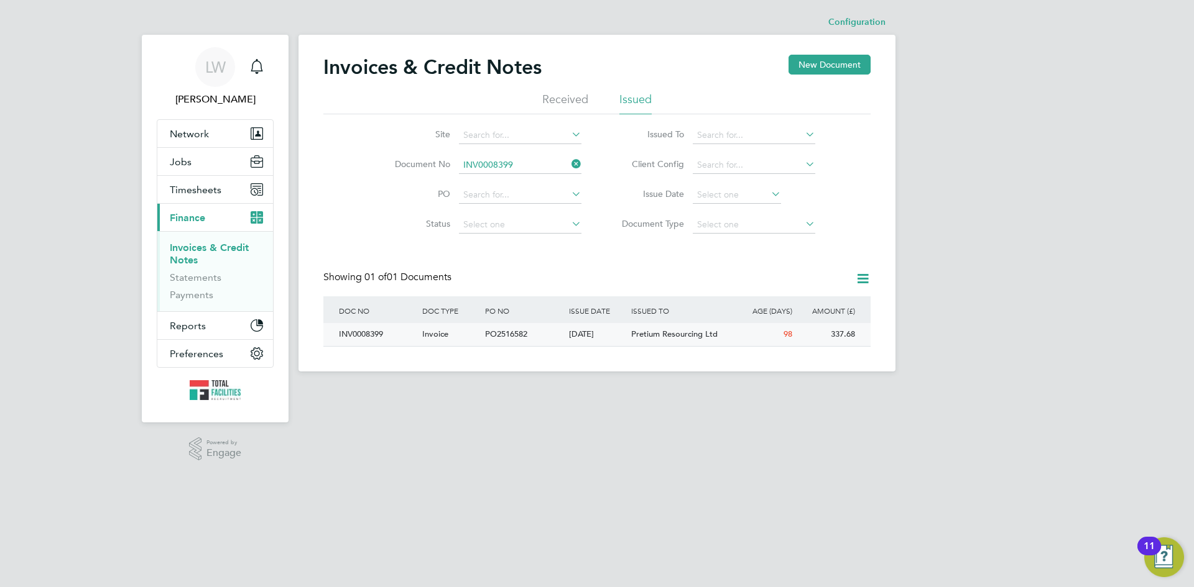
click at [528, 334] on div "PO2516582" at bounding box center [523, 334] width 83 height 23
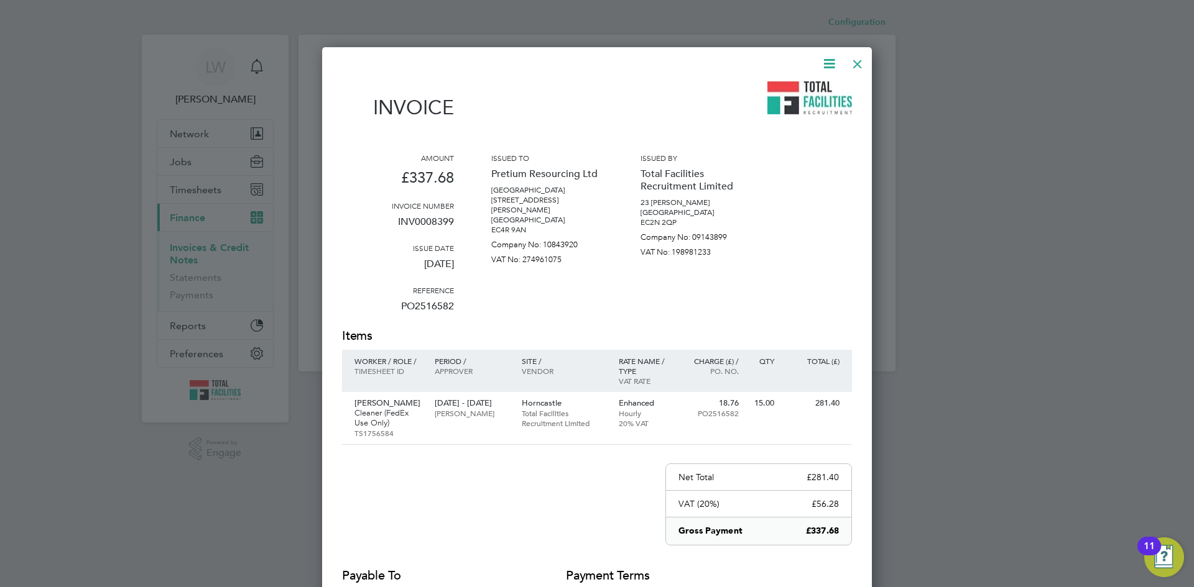
click at [829, 63] on icon at bounding box center [829, 64] width 16 height 16
click at [809, 91] on li "Download Invoice" at bounding box center [791, 93] width 86 height 17
click at [861, 63] on div at bounding box center [857, 61] width 22 height 22
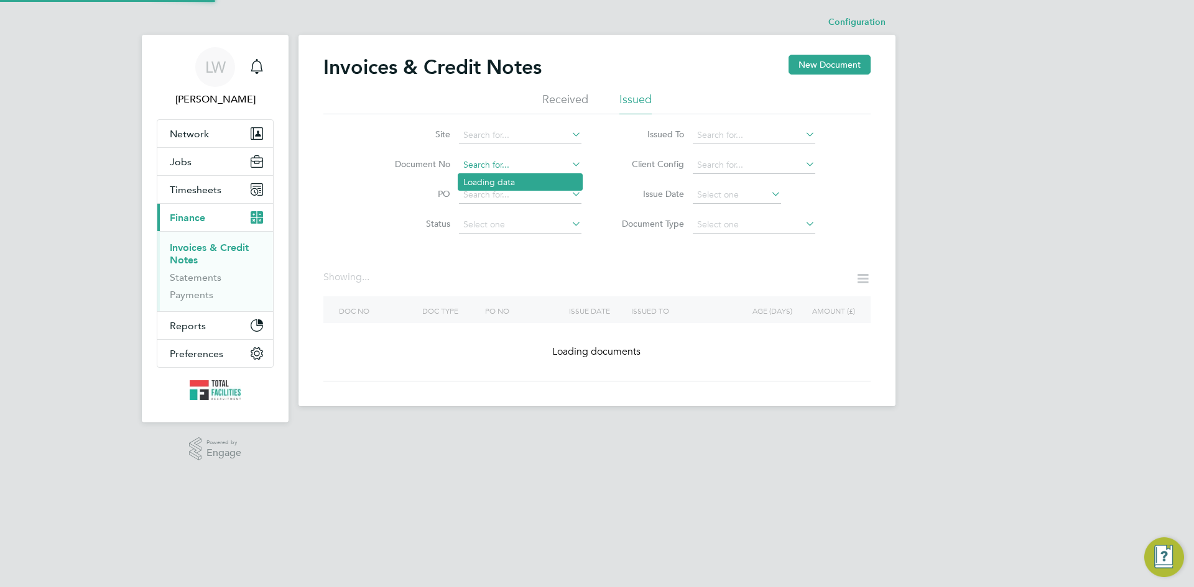
click at [508, 166] on input at bounding box center [520, 165] width 122 height 17
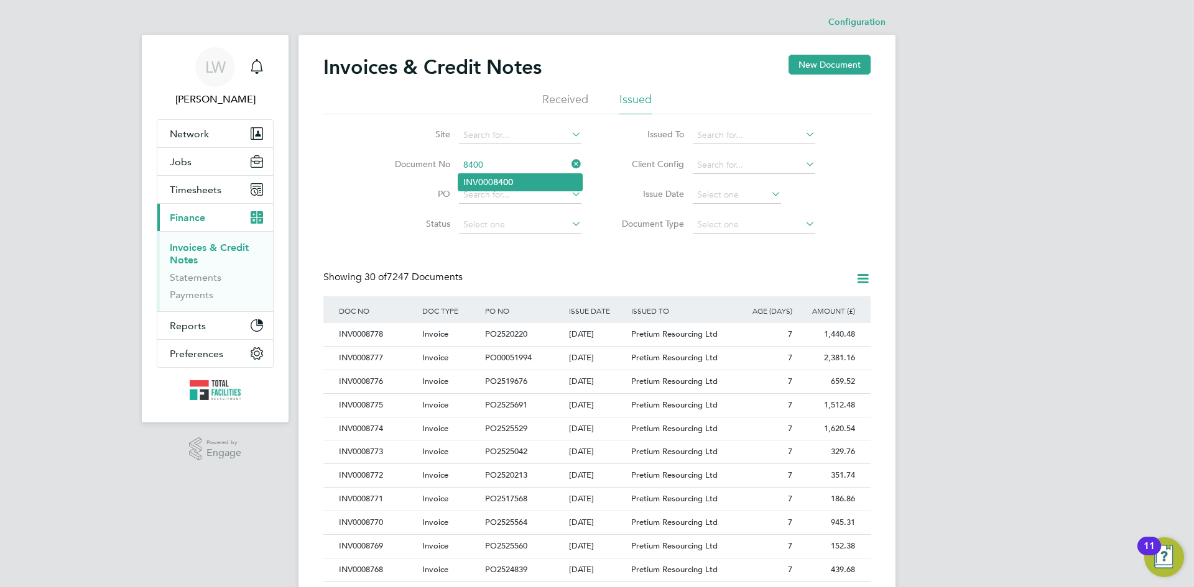
click at [512, 178] on b "8400" at bounding box center [503, 182] width 20 height 11
type input "INV0008400"
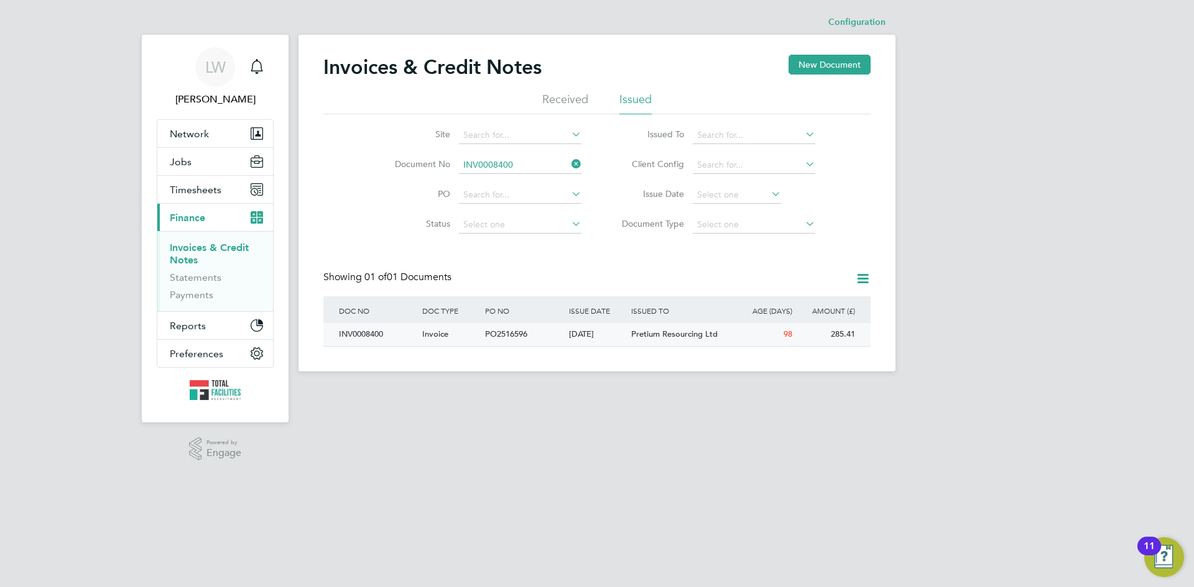
click at [525, 331] on span "PO2516596" at bounding box center [506, 334] width 42 height 11
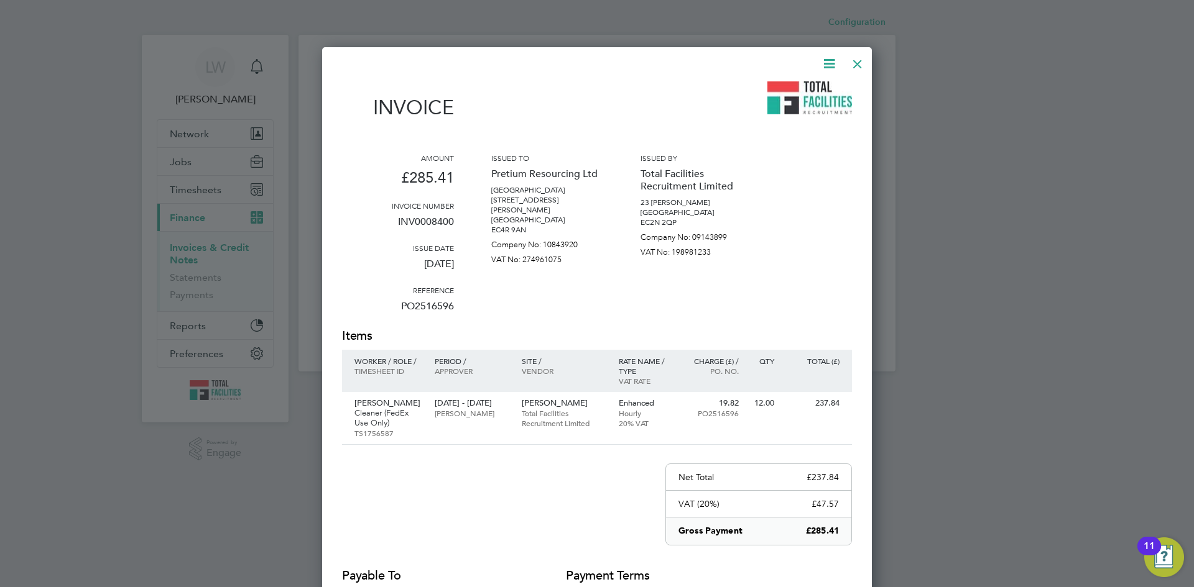
click at [828, 63] on icon at bounding box center [829, 64] width 16 height 16
click at [792, 93] on li "Download Invoice" at bounding box center [791, 93] width 86 height 17
click at [857, 62] on div at bounding box center [857, 61] width 22 height 22
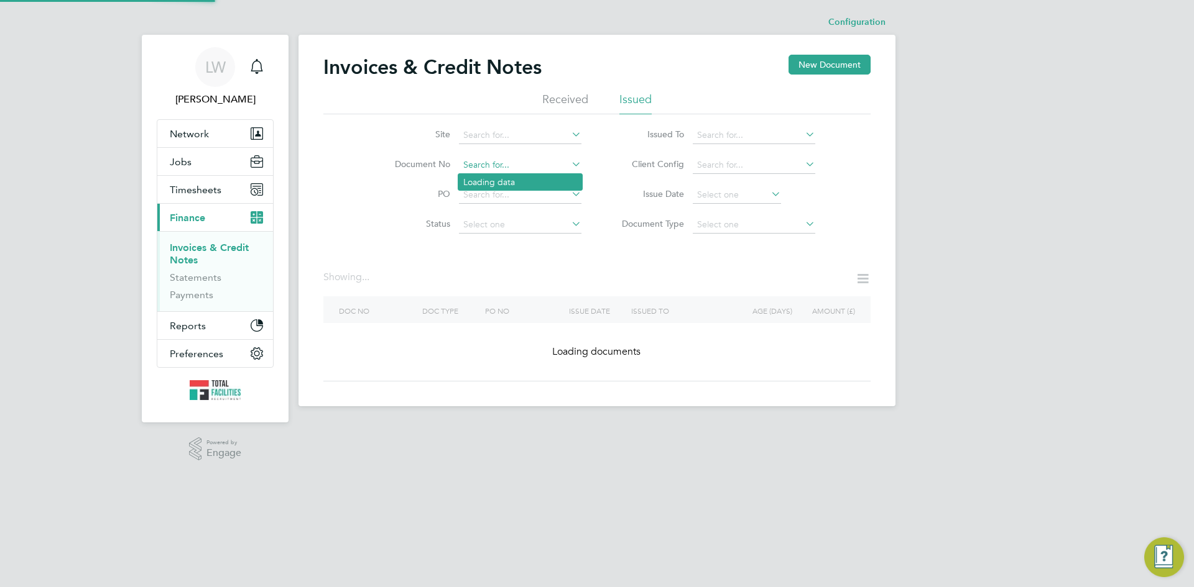
click at [511, 159] on input at bounding box center [520, 165] width 122 height 17
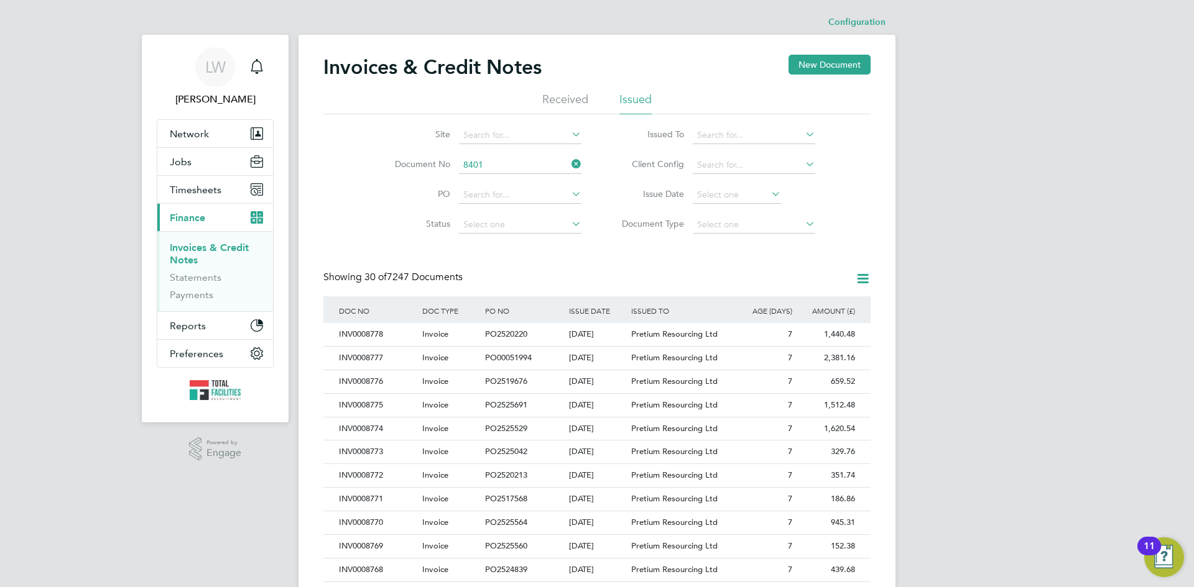
click at [501, 178] on b "8401" at bounding box center [503, 182] width 20 height 11
type input "INV0008401"
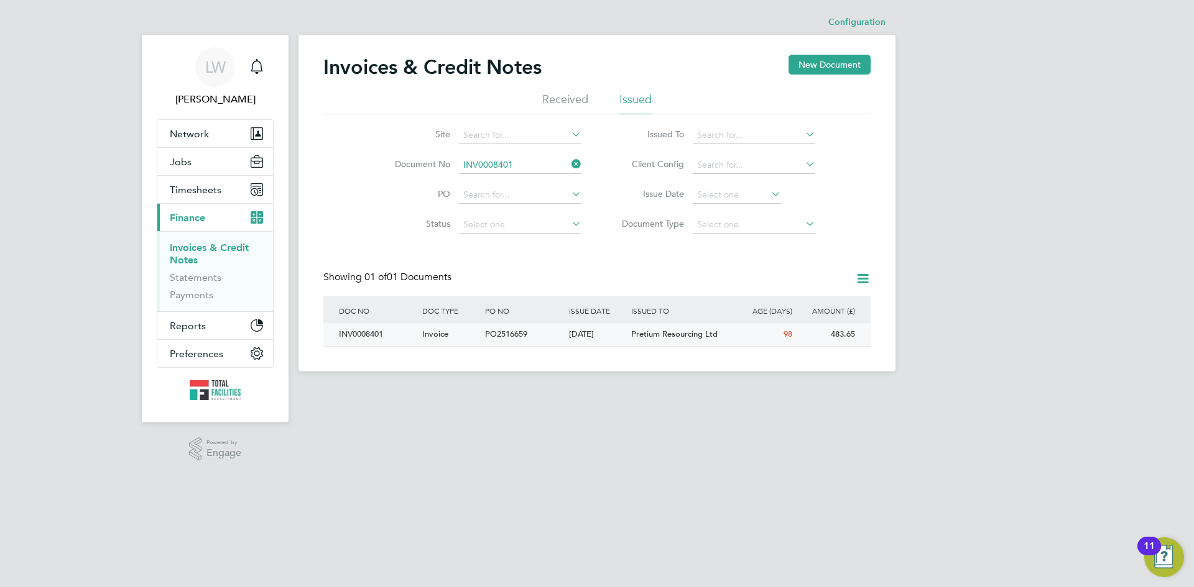
click at [518, 336] on span "PO2516659" at bounding box center [506, 334] width 42 height 11
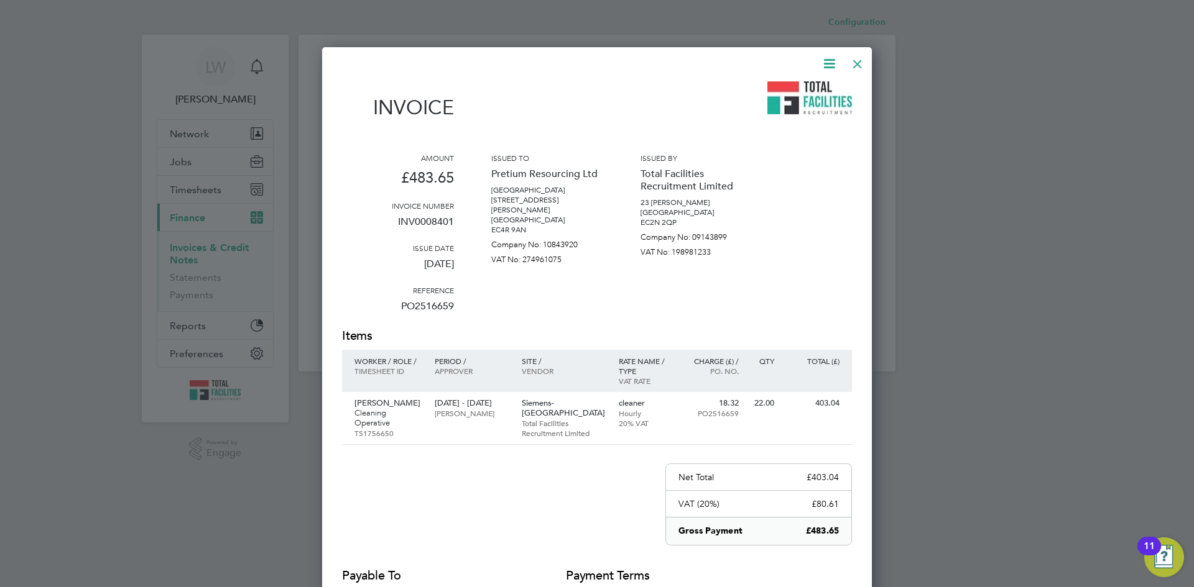
click at [832, 63] on icon at bounding box center [829, 64] width 16 height 16
click at [806, 93] on li "Download Invoice" at bounding box center [791, 93] width 86 height 17
click at [859, 58] on div at bounding box center [857, 61] width 22 height 22
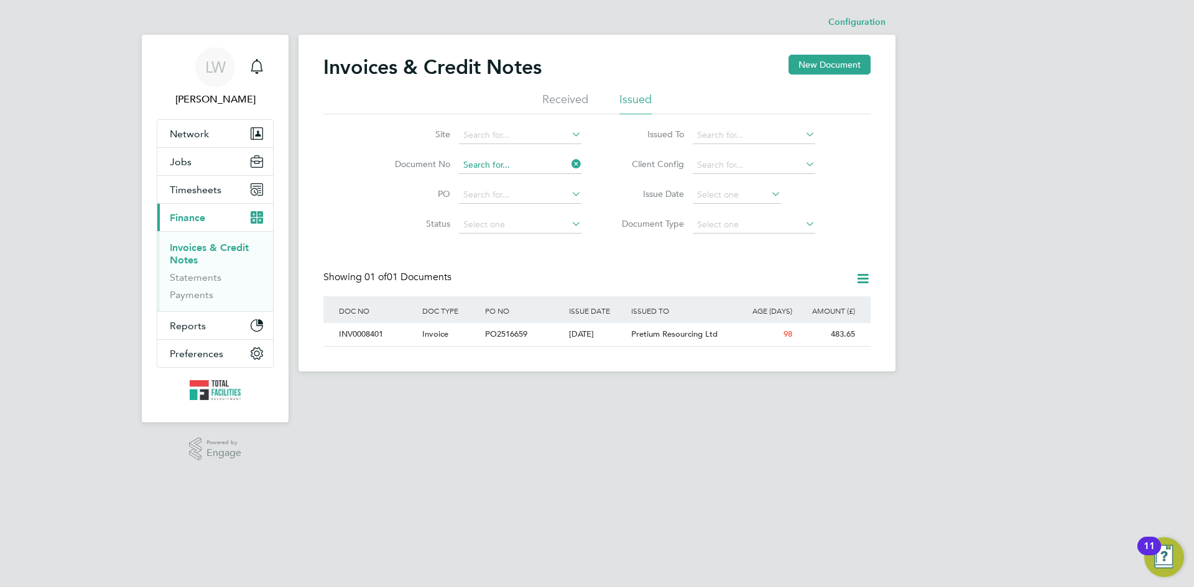
click at [496, 165] on input at bounding box center [520, 165] width 122 height 17
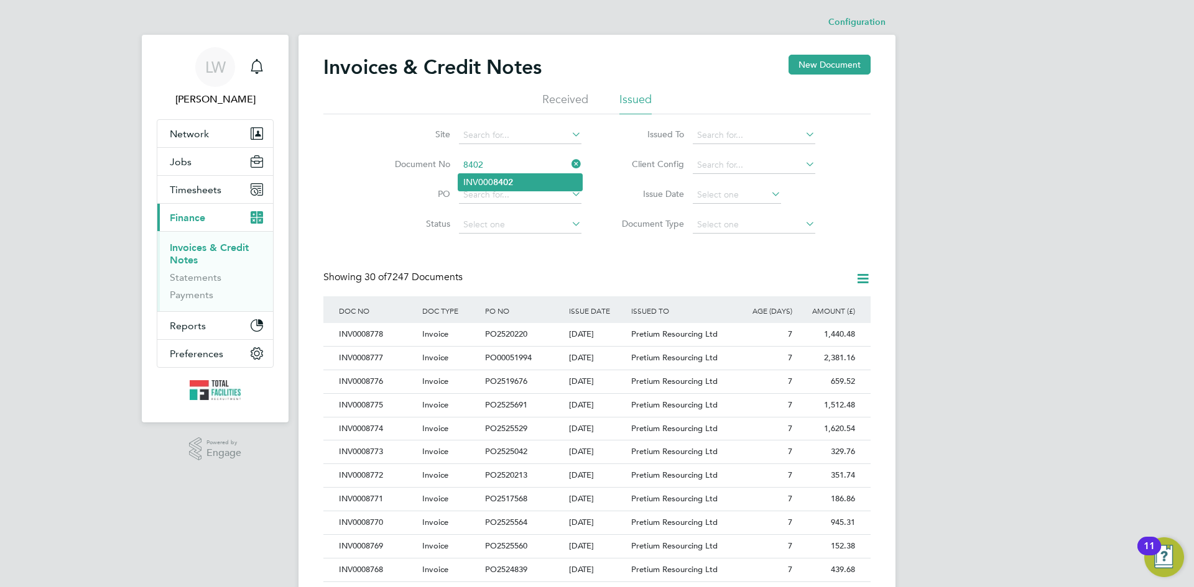
click at [486, 178] on li "INV000 8402" at bounding box center [520, 182] width 124 height 17
type input "INV0008402"
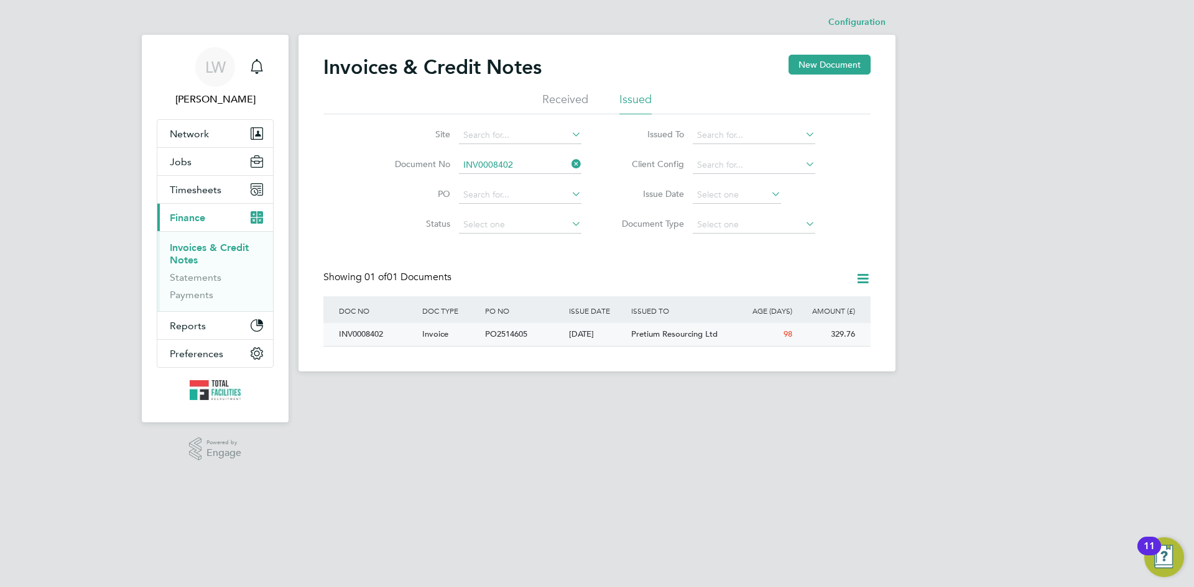
click at [510, 332] on span "PO2514605" at bounding box center [506, 334] width 42 height 11
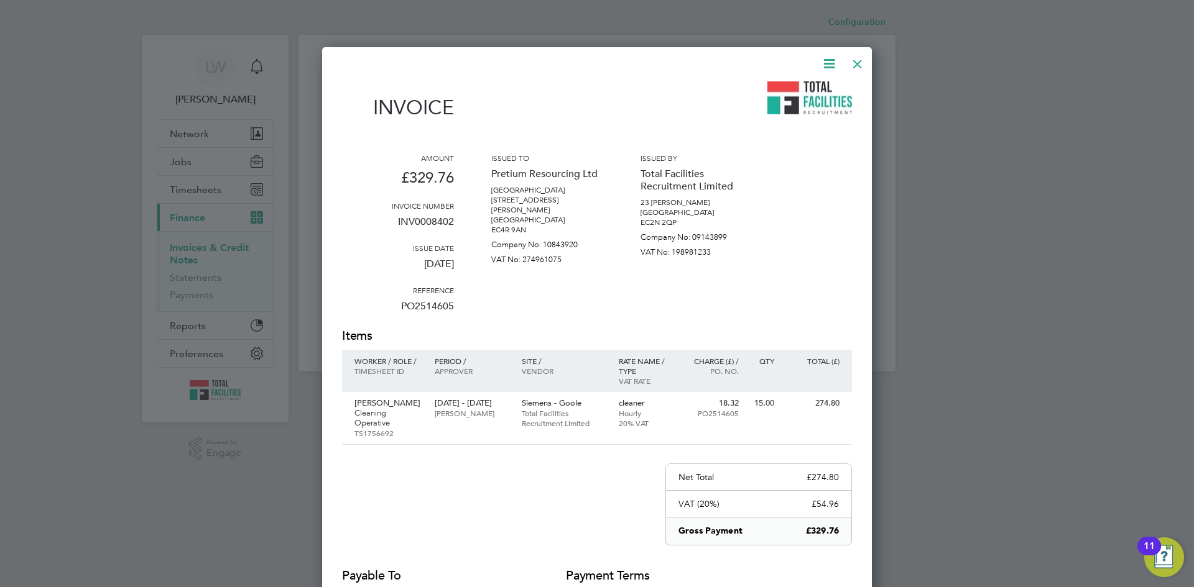
click at [827, 62] on icon at bounding box center [829, 64] width 16 height 16
click at [781, 91] on li "Download Invoice" at bounding box center [791, 93] width 86 height 17
click at [853, 64] on div at bounding box center [857, 61] width 22 height 22
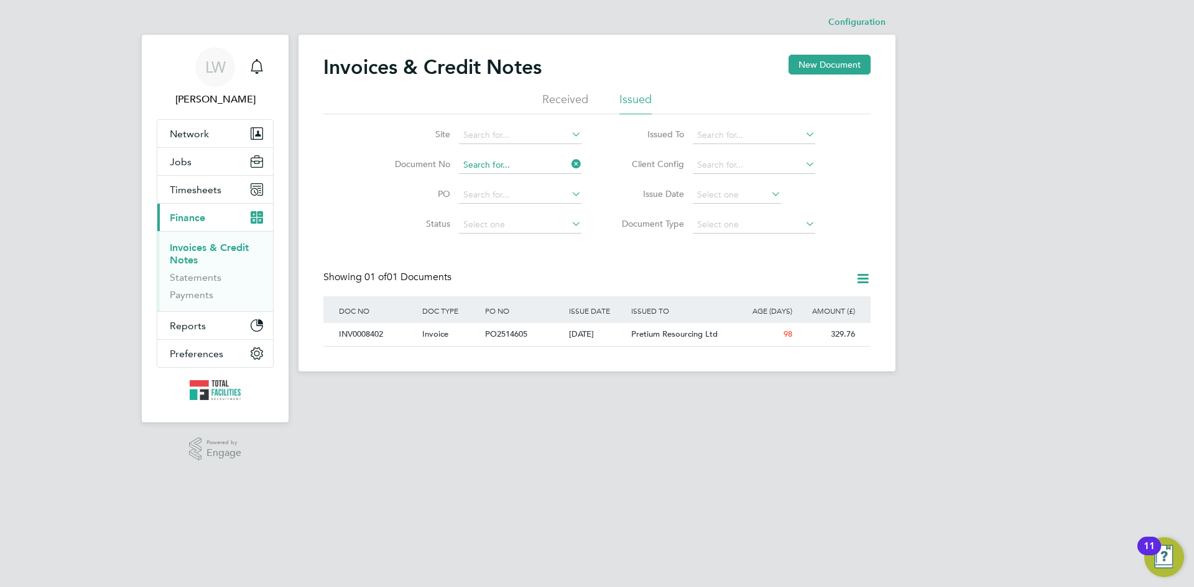
click at [512, 163] on input at bounding box center [520, 165] width 122 height 17
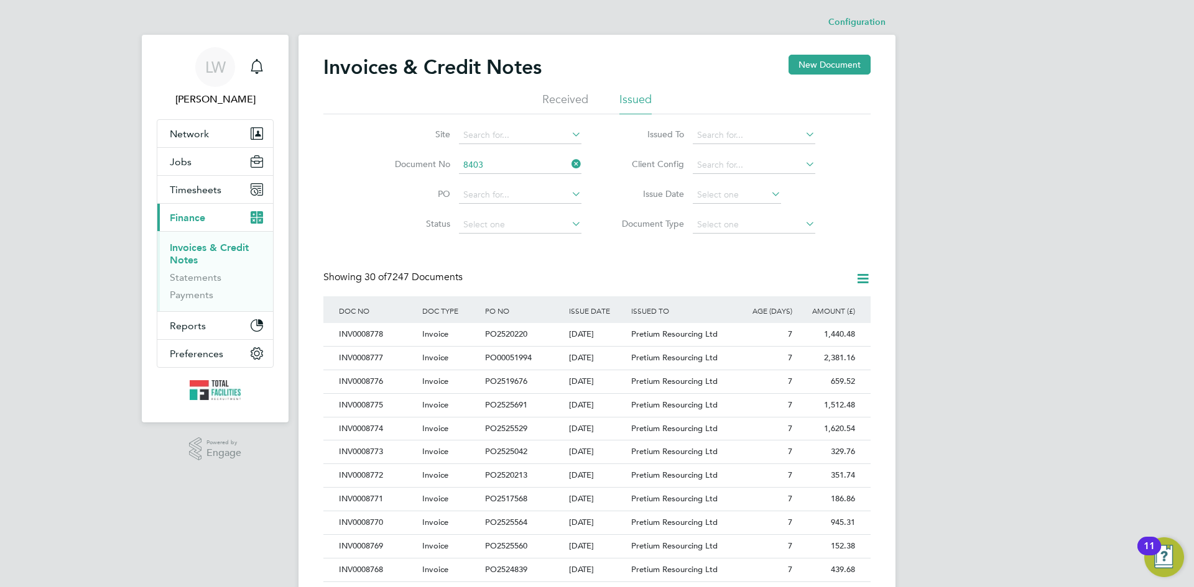
click at [493, 182] on b "8403" at bounding box center [503, 182] width 20 height 11
type input "INV0008403"
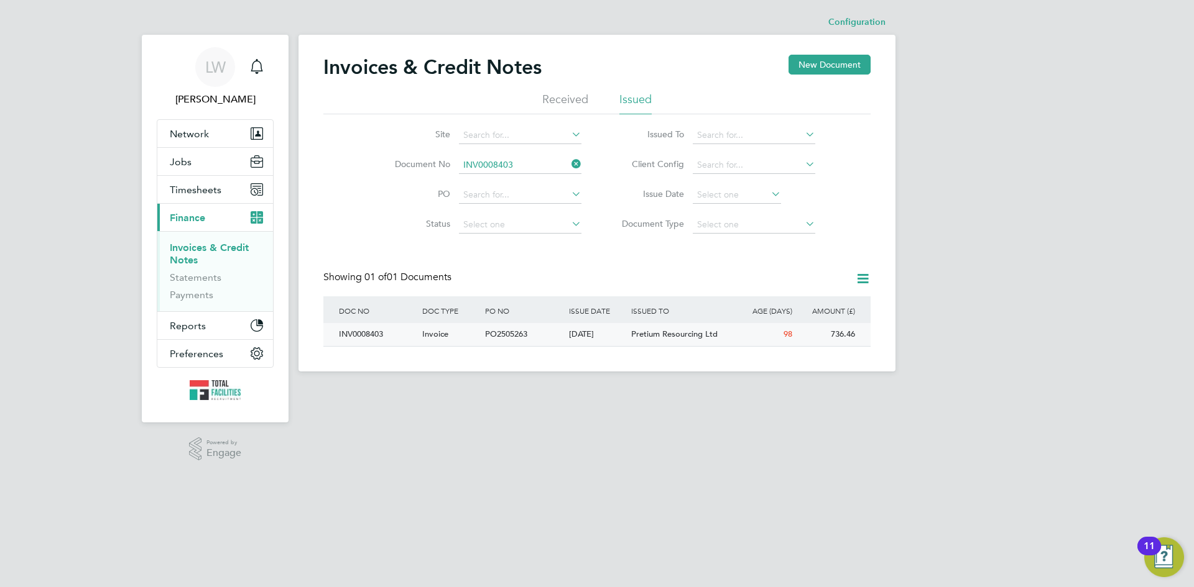
click at [507, 343] on div "PO2505263" at bounding box center [523, 334] width 83 height 23
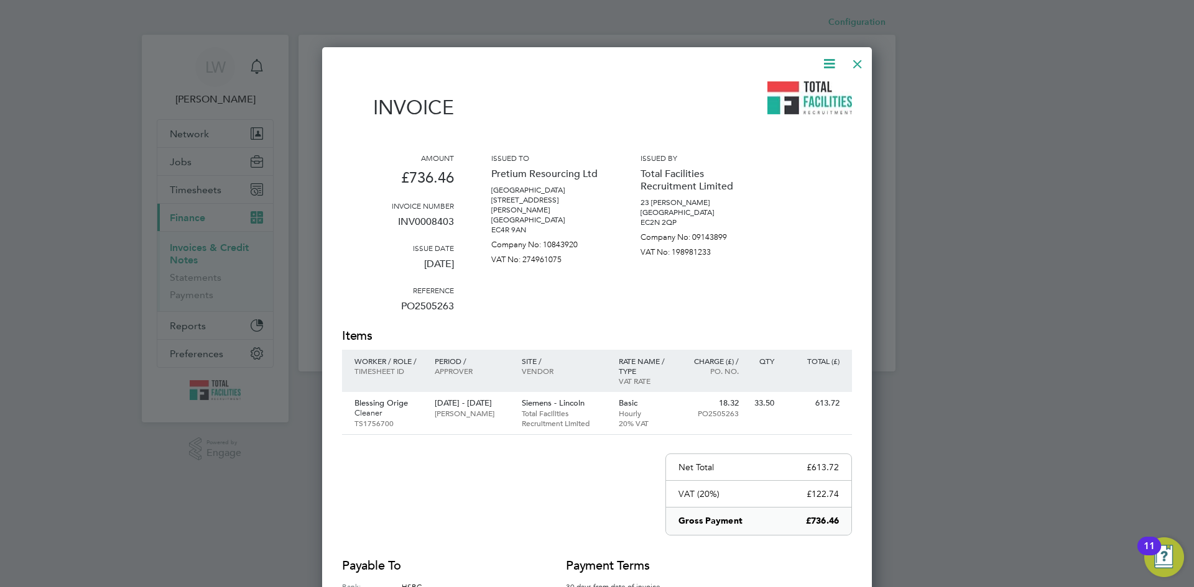
click at [828, 63] on icon at bounding box center [829, 64] width 16 height 16
click at [790, 91] on li "Download Invoice" at bounding box center [791, 93] width 86 height 17
click at [856, 65] on div at bounding box center [857, 61] width 22 height 22
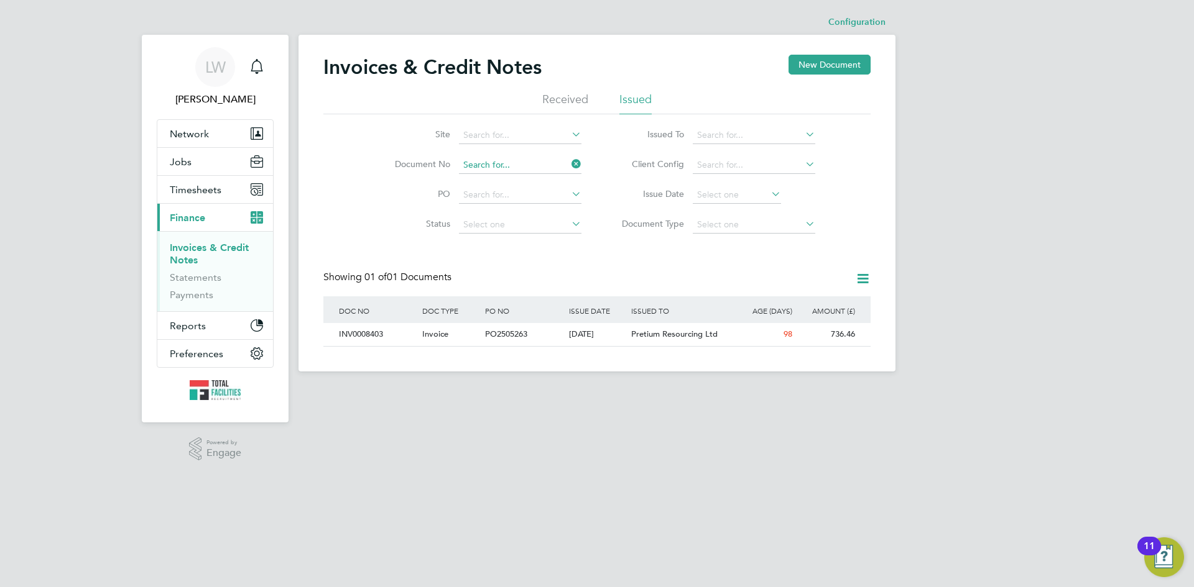
click at [502, 161] on input at bounding box center [520, 165] width 122 height 17
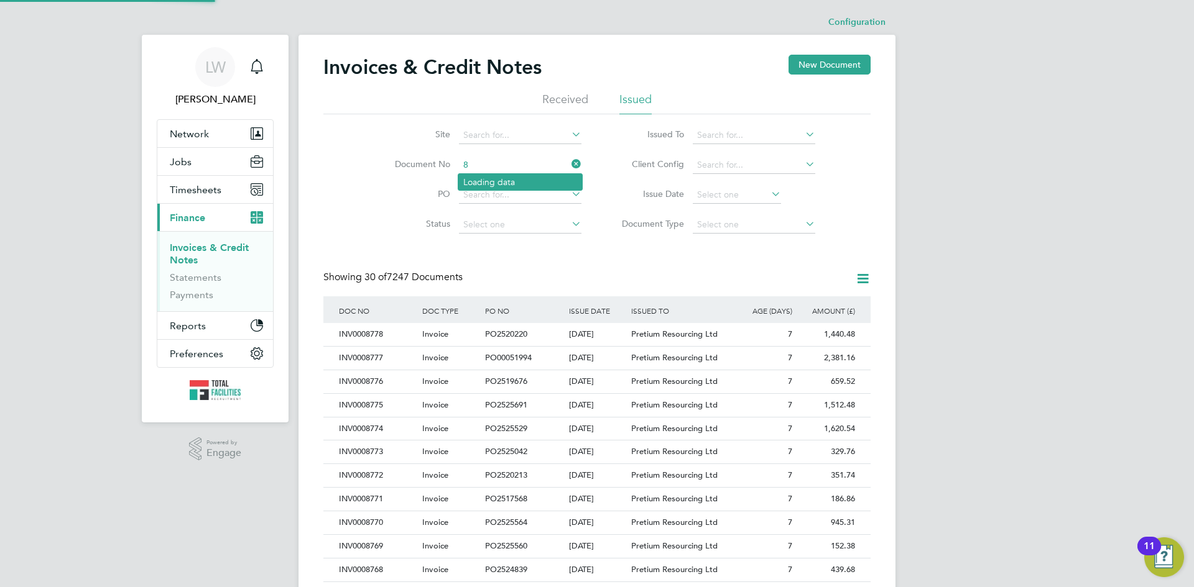
scroll to position [24, 85]
click at [490, 179] on li "INV000 8404" at bounding box center [520, 182] width 124 height 17
type input "INV0008404"
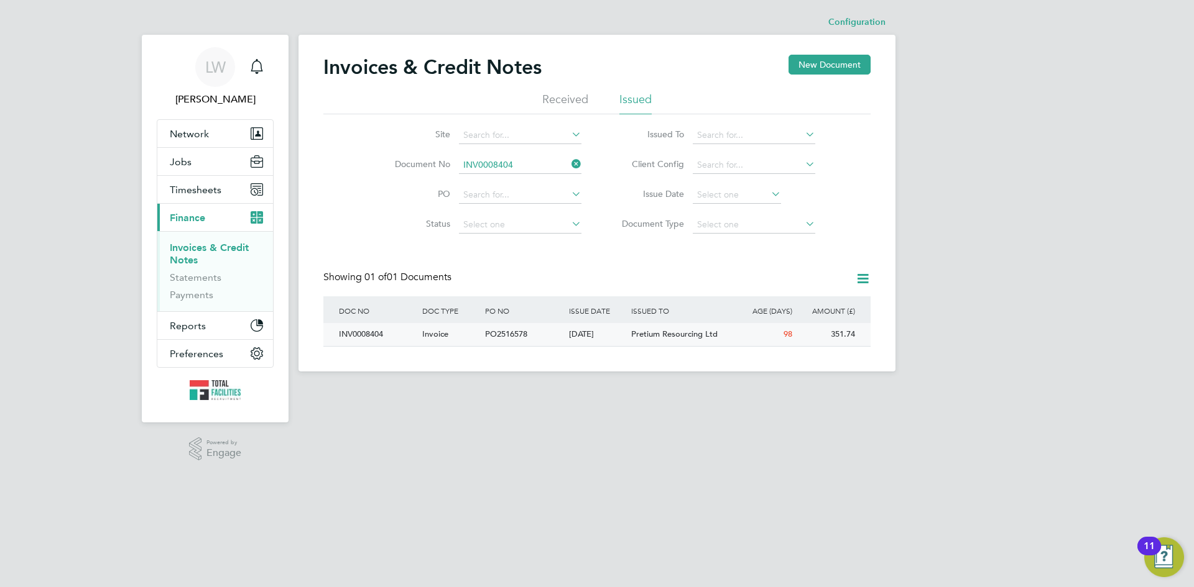
click at [520, 333] on span "PO2516578" at bounding box center [506, 334] width 42 height 11
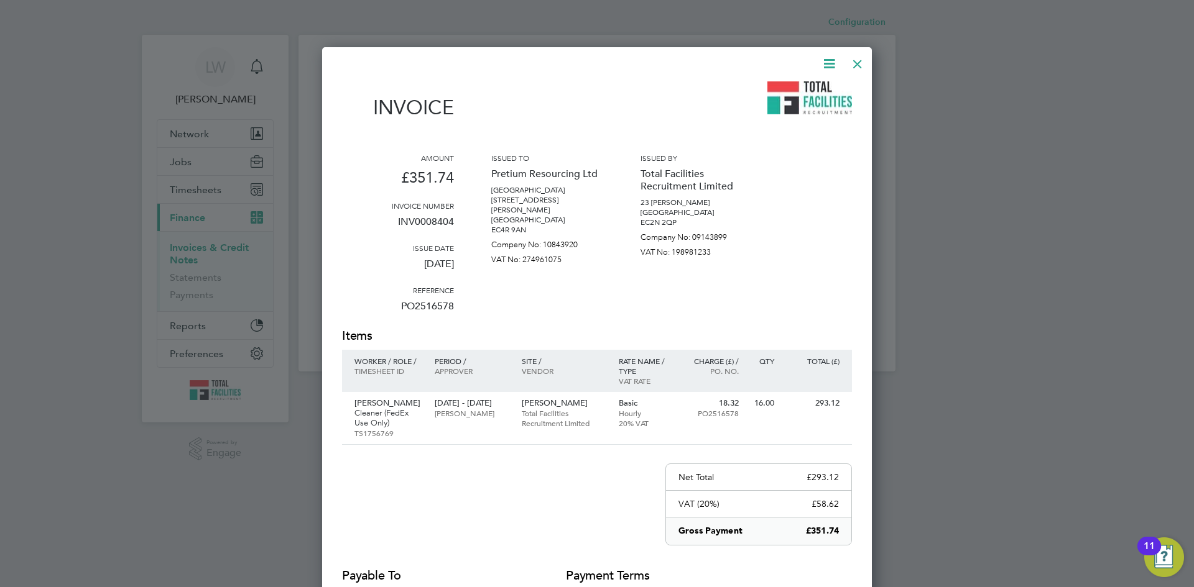
click at [830, 64] on icon at bounding box center [829, 64] width 16 height 16
click at [812, 88] on li "Download Invoice" at bounding box center [791, 93] width 86 height 17
click at [858, 62] on div at bounding box center [857, 61] width 22 height 22
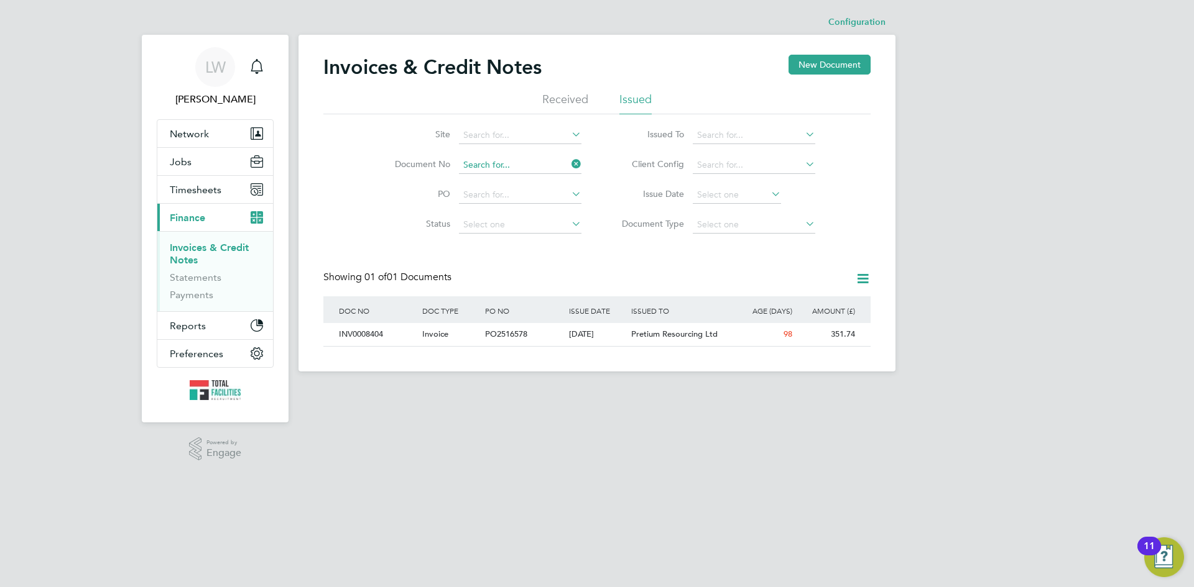
click at [508, 165] on input at bounding box center [520, 165] width 122 height 17
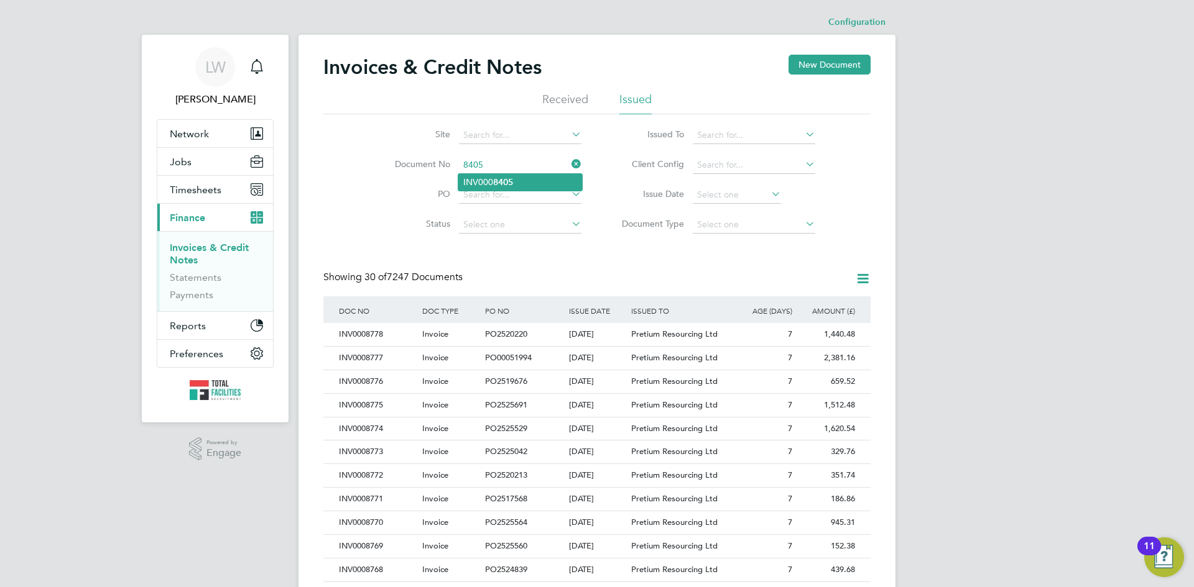
type input "8405"
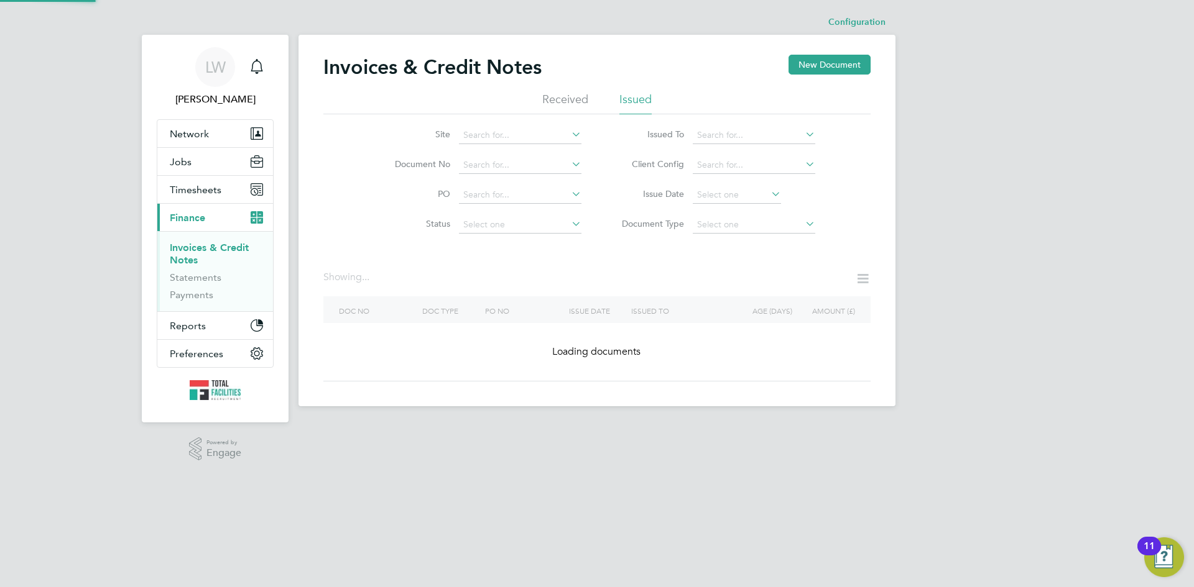
click at [487, 178] on div "Configuration Configuration Invoices & Credit Notes New Document Received Issue…" at bounding box center [596, 208] width 597 height 397
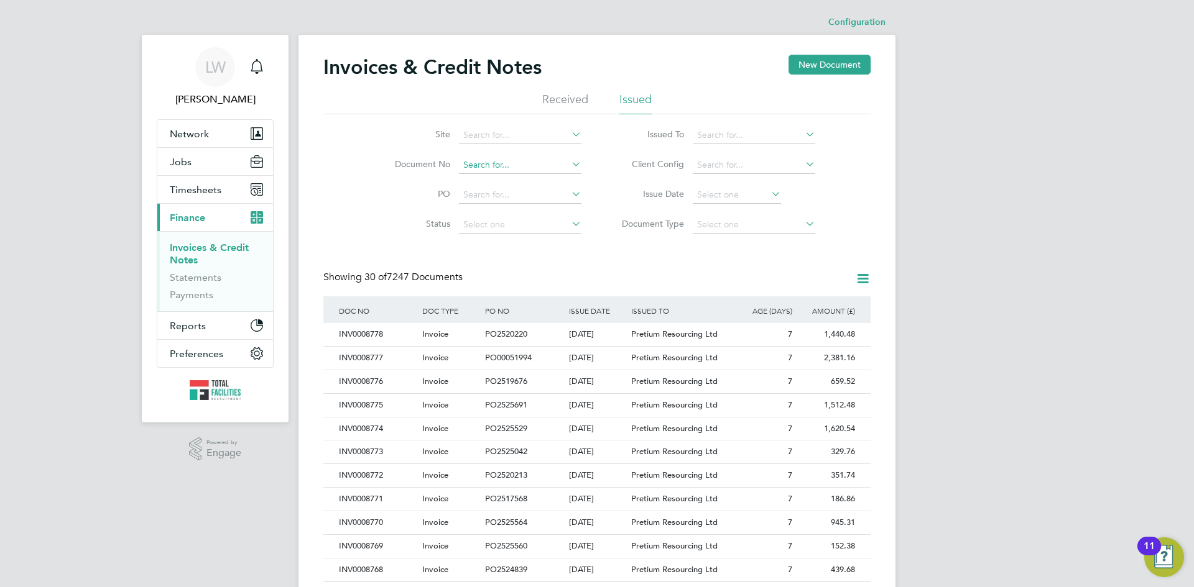
click at [494, 166] on input at bounding box center [520, 165] width 122 height 17
type input "INV0008405"
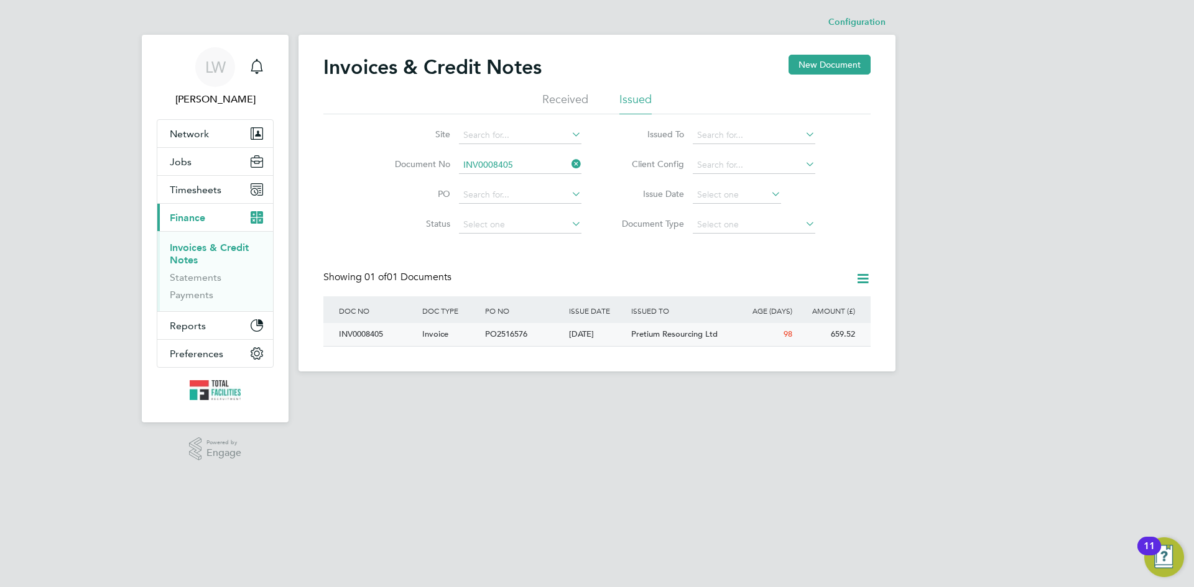
click at [485, 330] on span "PO2516576" at bounding box center [506, 334] width 42 height 11
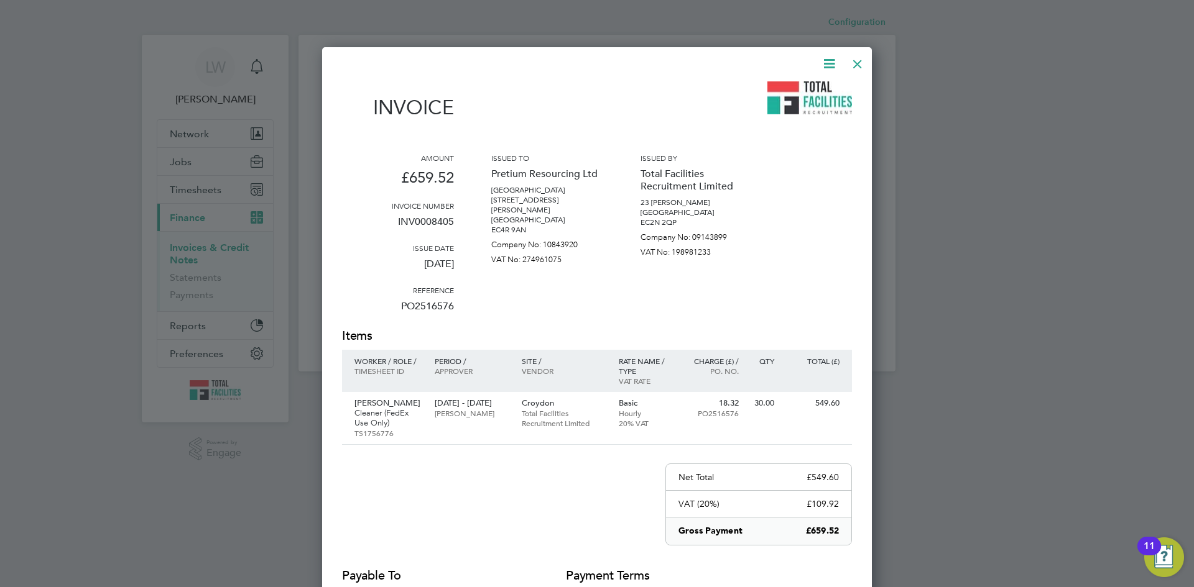
click at [834, 62] on icon at bounding box center [829, 64] width 16 height 16
click at [798, 94] on li "Download Invoice" at bounding box center [791, 93] width 86 height 17
click at [855, 67] on div at bounding box center [857, 61] width 22 height 22
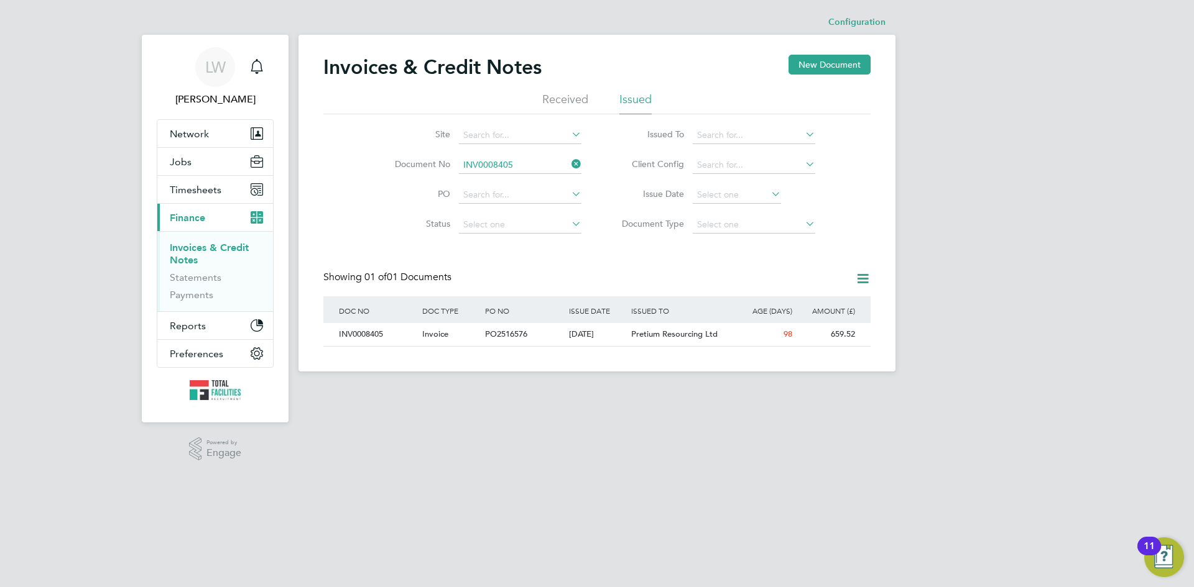
click at [520, 148] on li "Site" at bounding box center [480, 136] width 234 height 30
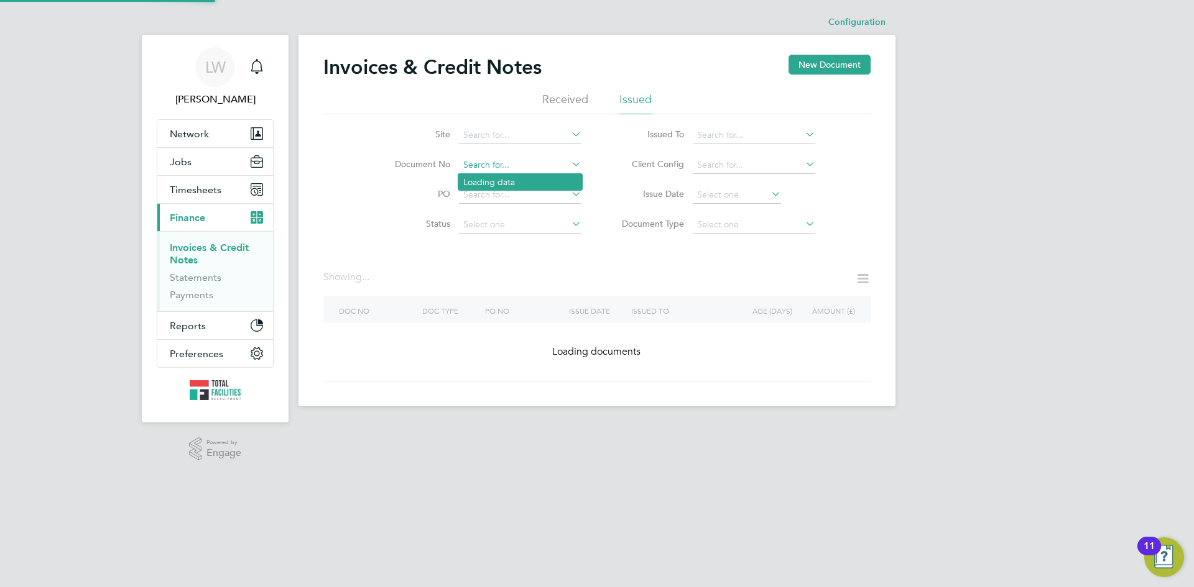
click at [525, 165] on input at bounding box center [520, 165] width 122 height 17
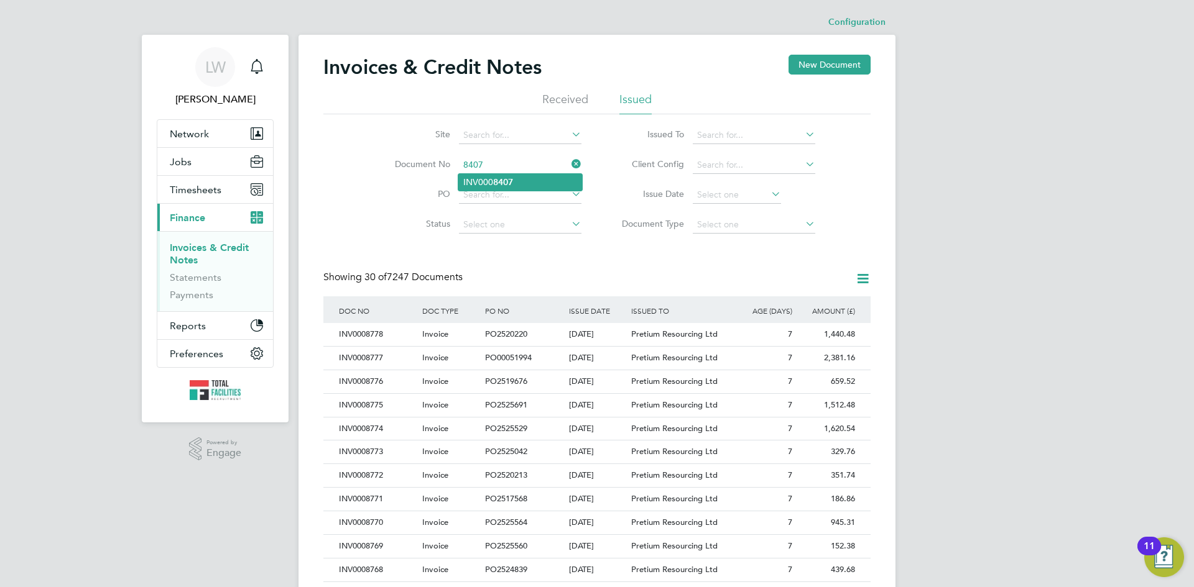
type input "INV0008407"
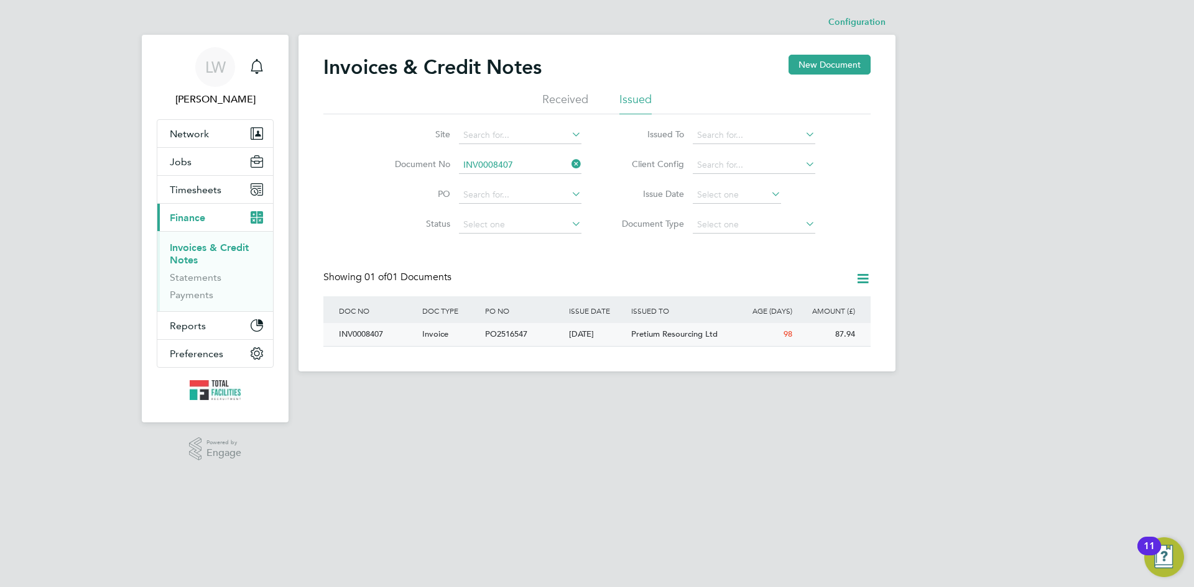
click at [600, 338] on div "17 Jun 2025" at bounding box center [597, 334] width 63 height 23
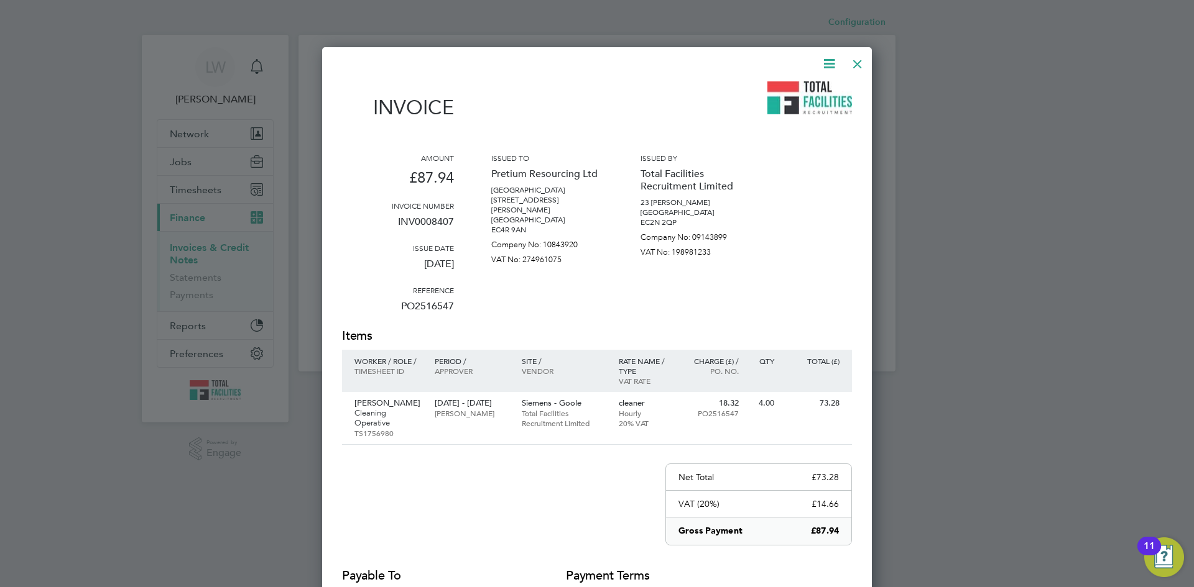
click at [829, 63] on icon at bounding box center [829, 64] width 16 height 16
click at [798, 90] on li "Download Invoice" at bounding box center [791, 93] width 86 height 17
click at [860, 59] on div at bounding box center [857, 61] width 22 height 22
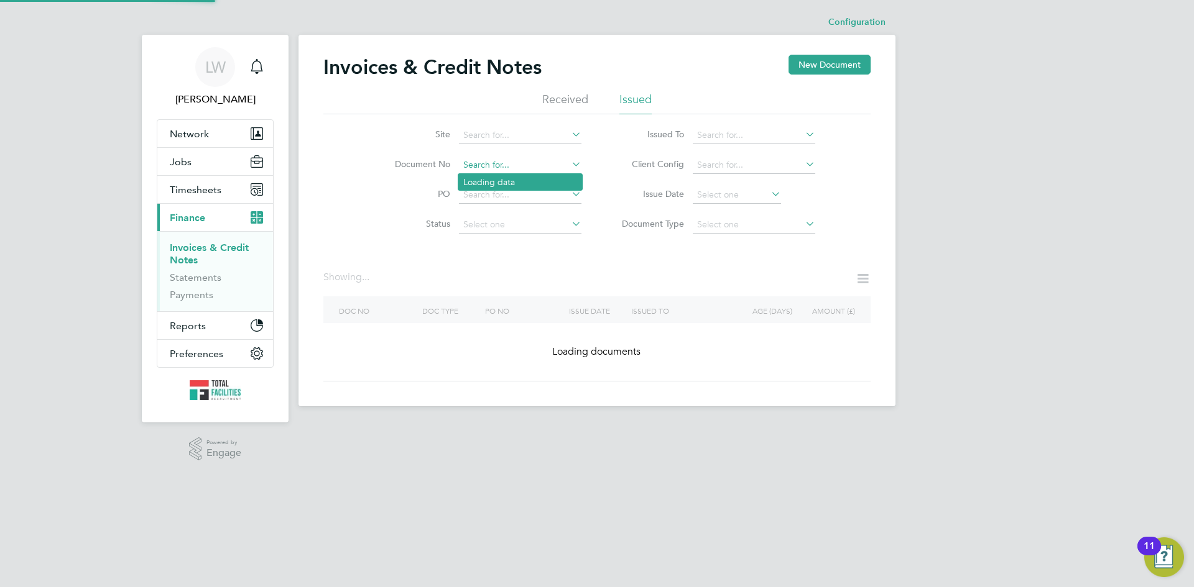
click at [517, 167] on input at bounding box center [520, 165] width 122 height 17
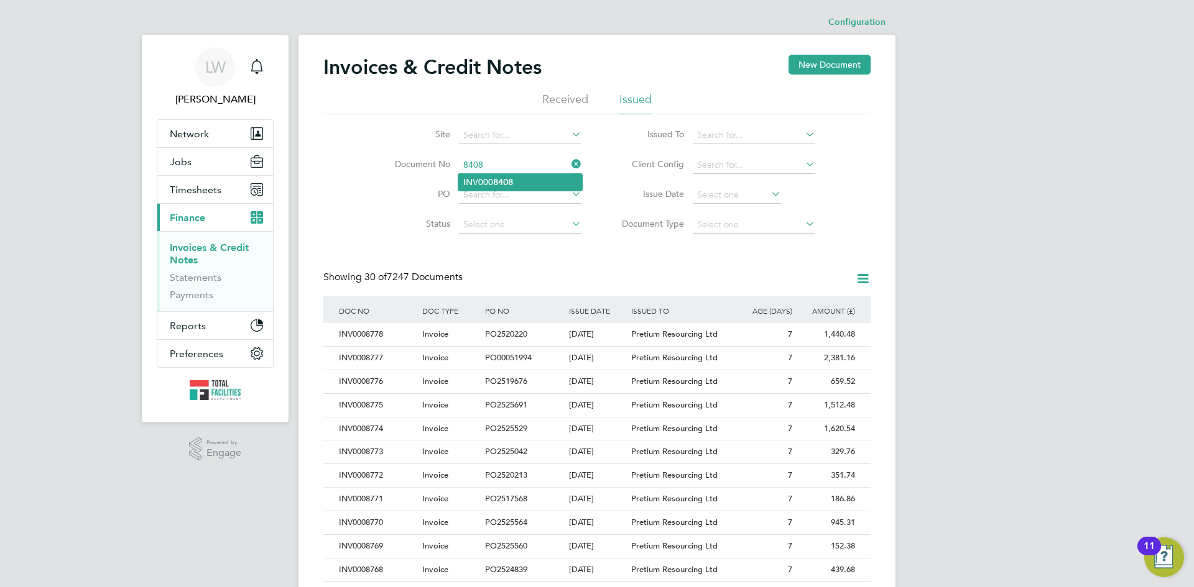
type input "INV0008408"
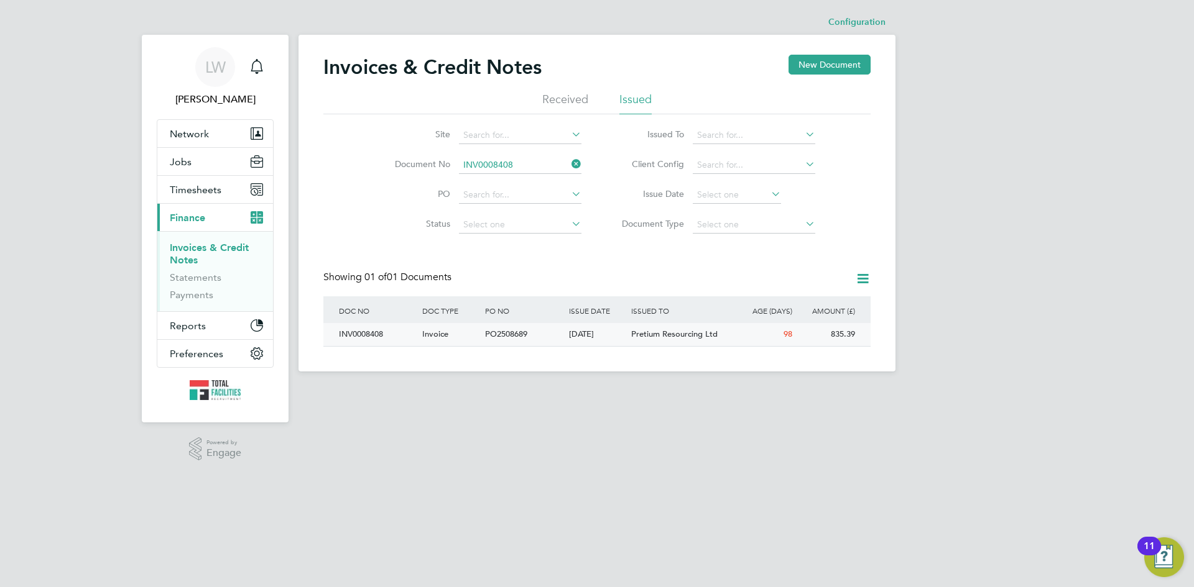
click at [529, 330] on div "PO2508689" at bounding box center [523, 334] width 83 height 23
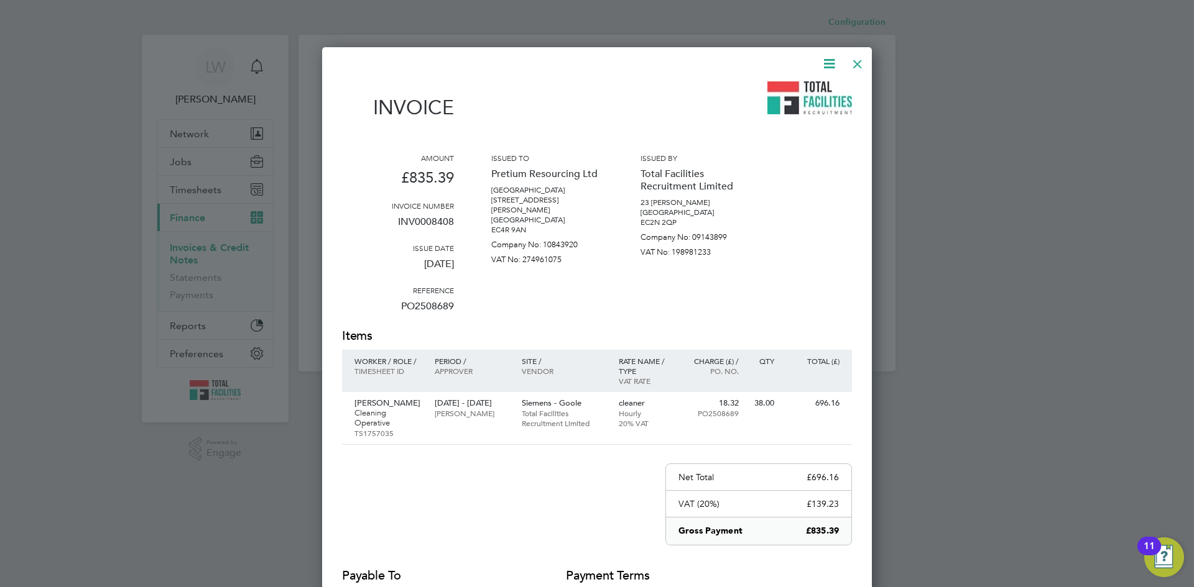
click at [827, 66] on icon at bounding box center [829, 64] width 16 height 16
click at [798, 93] on li "Download Invoice" at bounding box center [791, 93] width 86 height 17
click at [857, 63] on div at bounding box center [857, 61] width 22 height 22
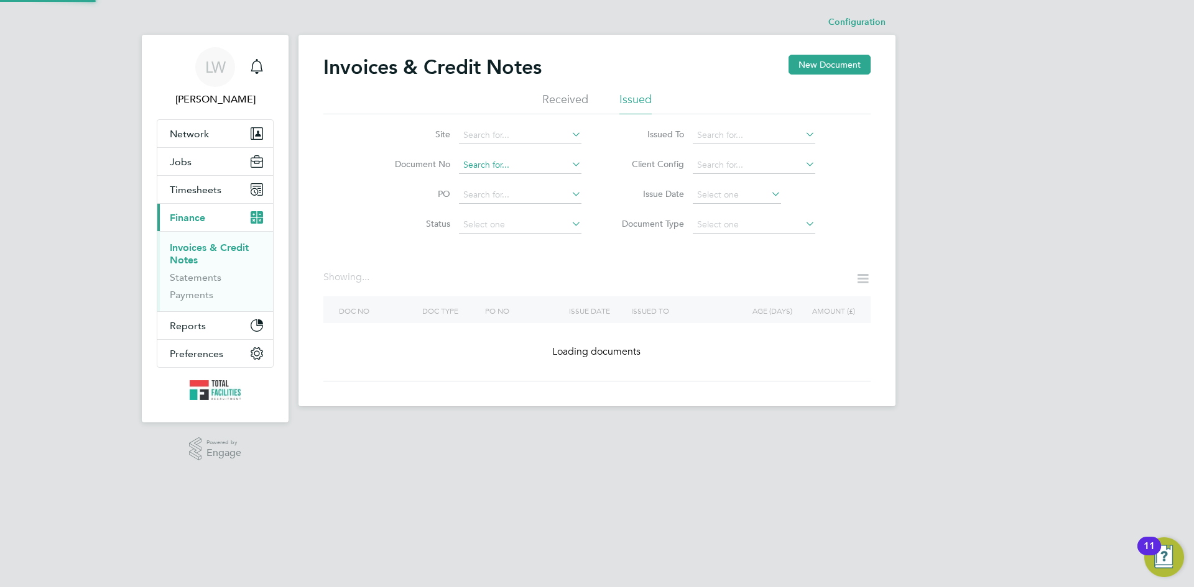
click at [494, 168] on input at bounding box center [520, 165] width 122 height 17
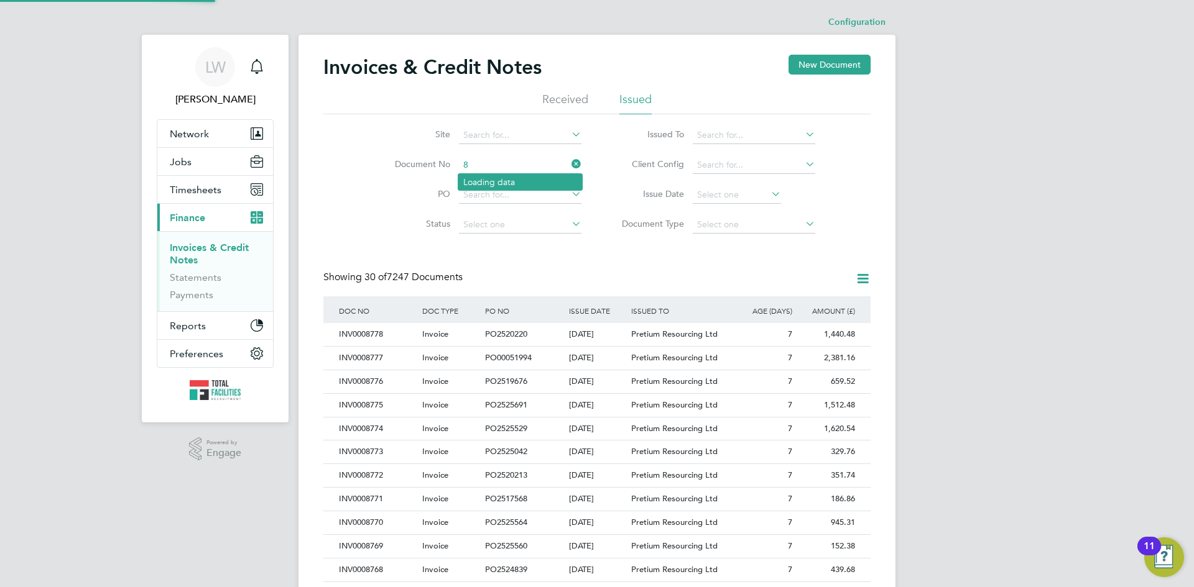
scroll to position [24, 85]
click at [481, 175] on li "INV000 8409" at bounding box center [520, 182] width 124 height 17
type input "INV0008409"
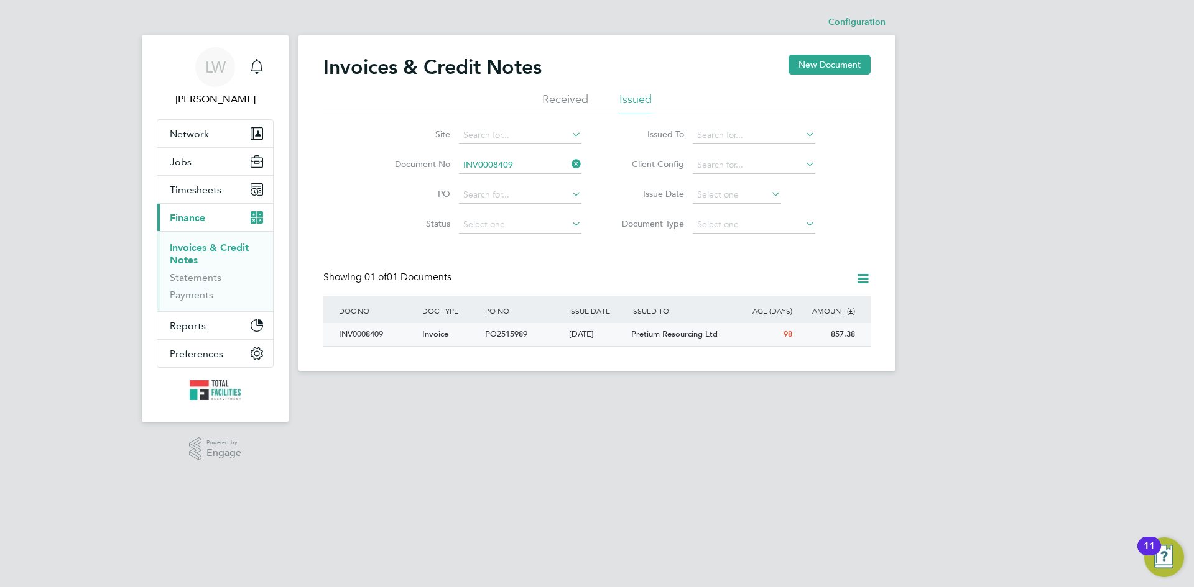
click at [528, 338] on div "PO2515989" at bounding box center [523, 334] width 83 height 23
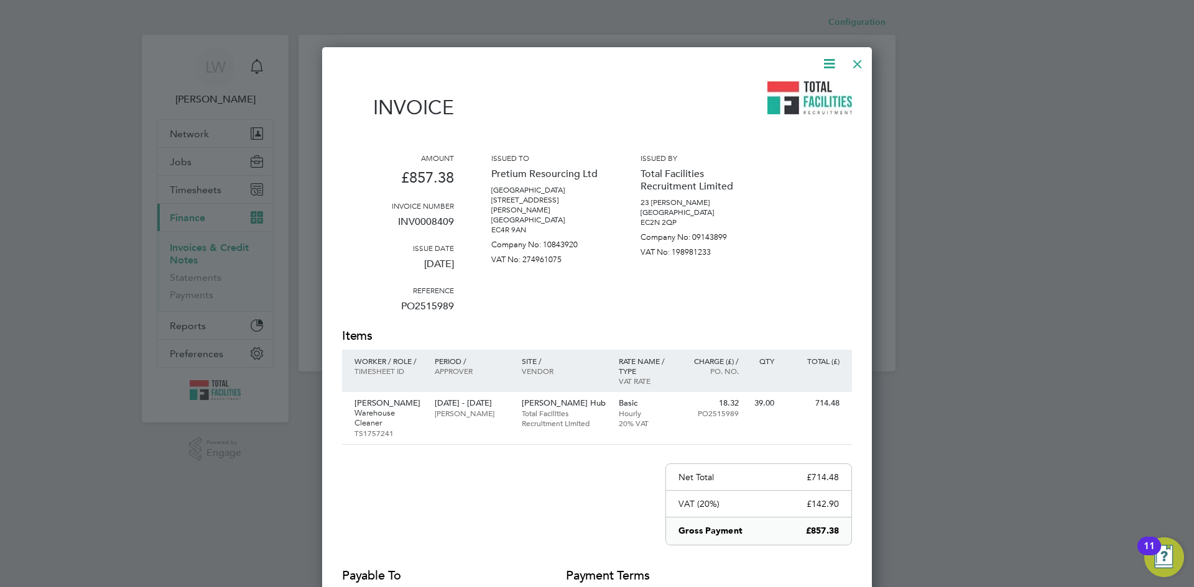
click at [829, 65] on icon at bounding box center [829, 64] width 16 height 16
click at [794, 91] on li "Download Invoice" at bounding box center [791, 93] width 86 height 17
click at [857, 65] on div at bounding box center [857, 61] width 22 height 22
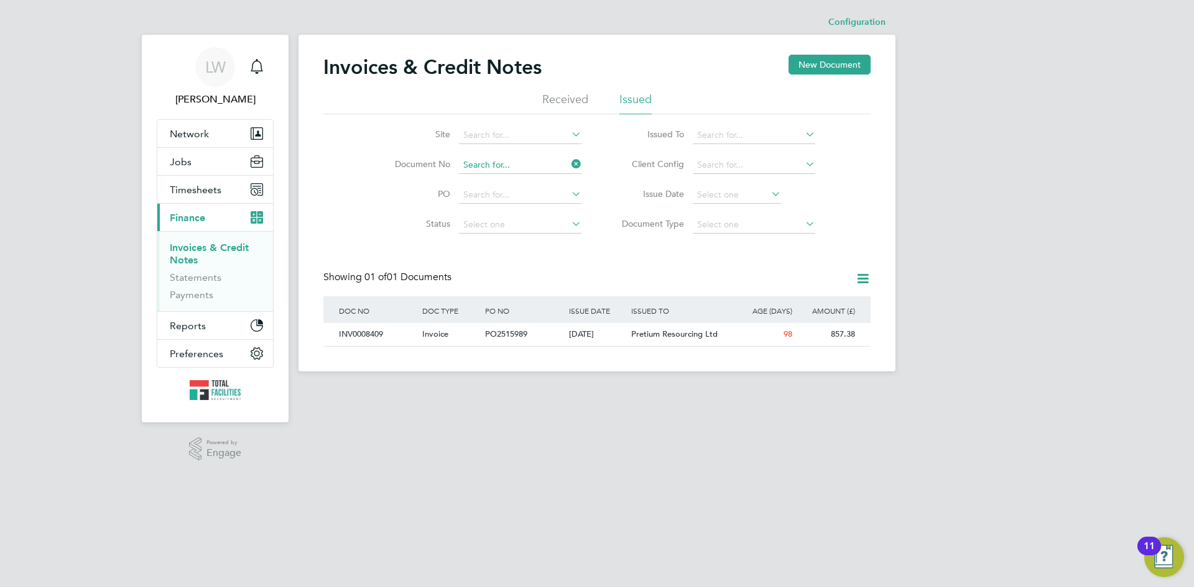
click at [476, 165] on input at bounding box center [520, 165] width 122 height 17
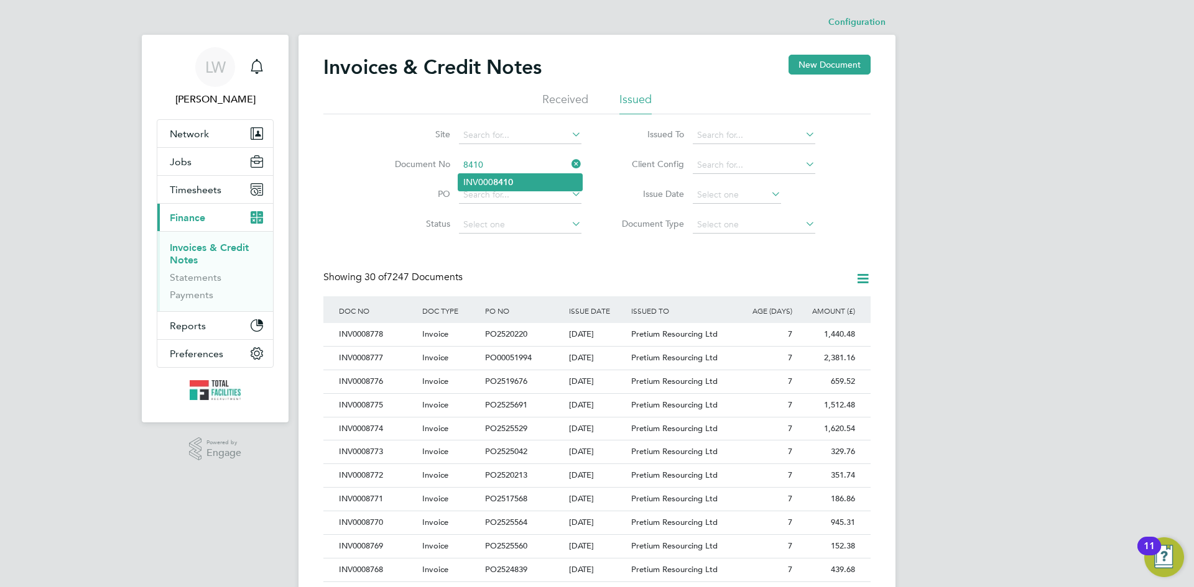
type input "8410"
click at [474, 179] on div "Configuration Configuration Invoices & Credit Notes New Document Received Issue…" at bounding box center [596, 551] width 597 height 1082
click at [500, 163] on input at bounding box center [520, 165] width 122 height 17
type input "INV0008410"
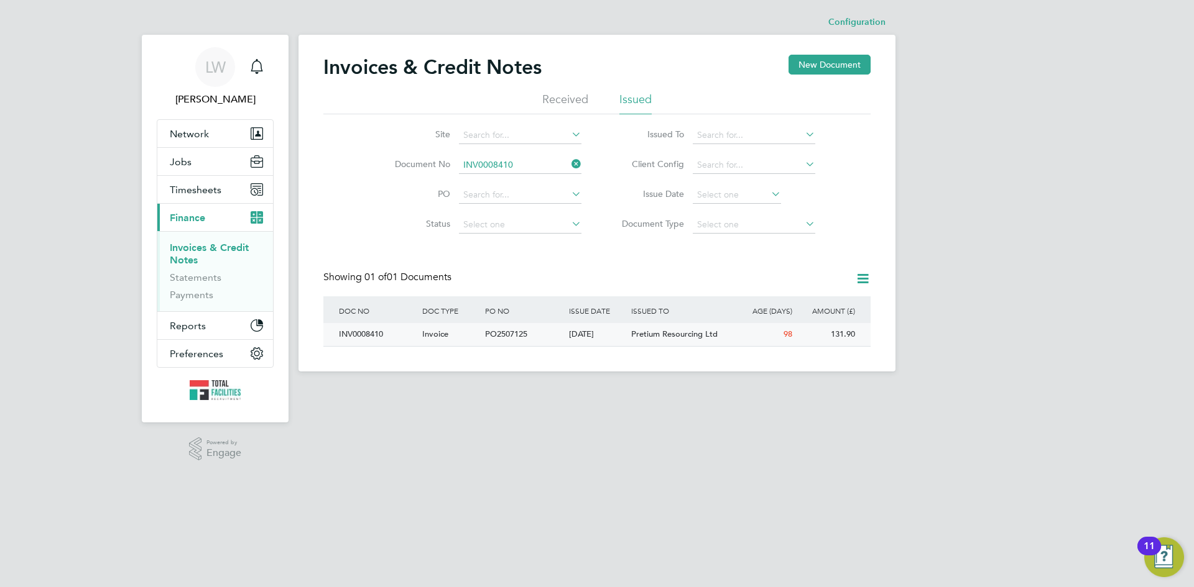
click at [559, 336] on div "PO2507125" at bounding box center [523, 334] width 83 height 23
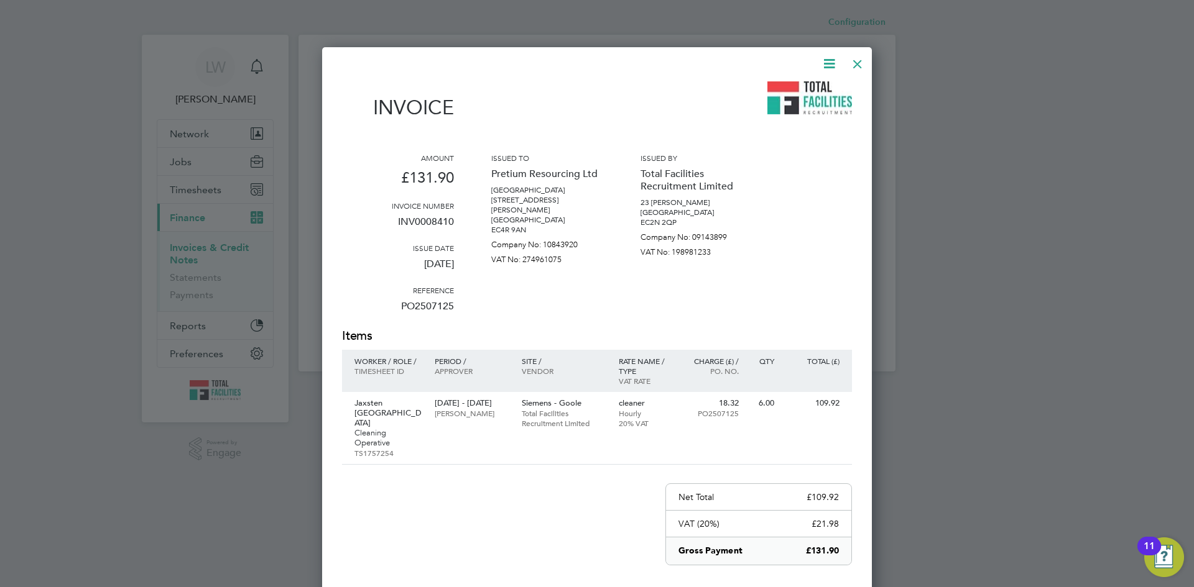
click at [827, 63] on icon at bounding box center [829, 64] width 16 height 16
click at [795, 90] on li "Download Invoice" at bounding box center [791, 93] width 86 height 17
click at [853, 62] on div at bounding box center [857, 61] width 22 height 22
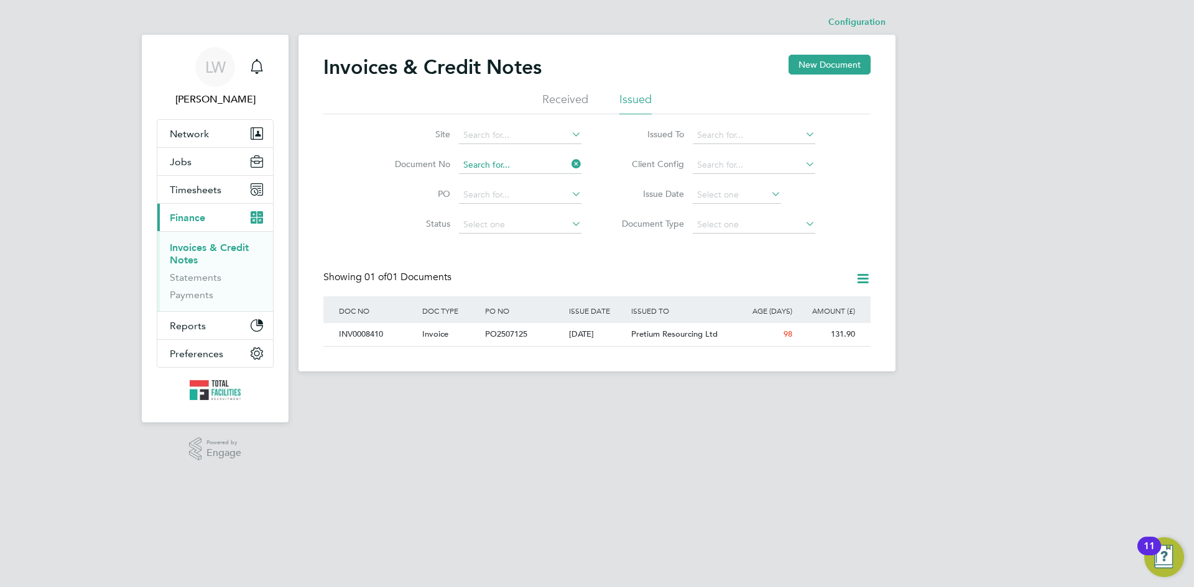
click at [483, 166] on input at bounding box center [520, 165] width 122 height 17
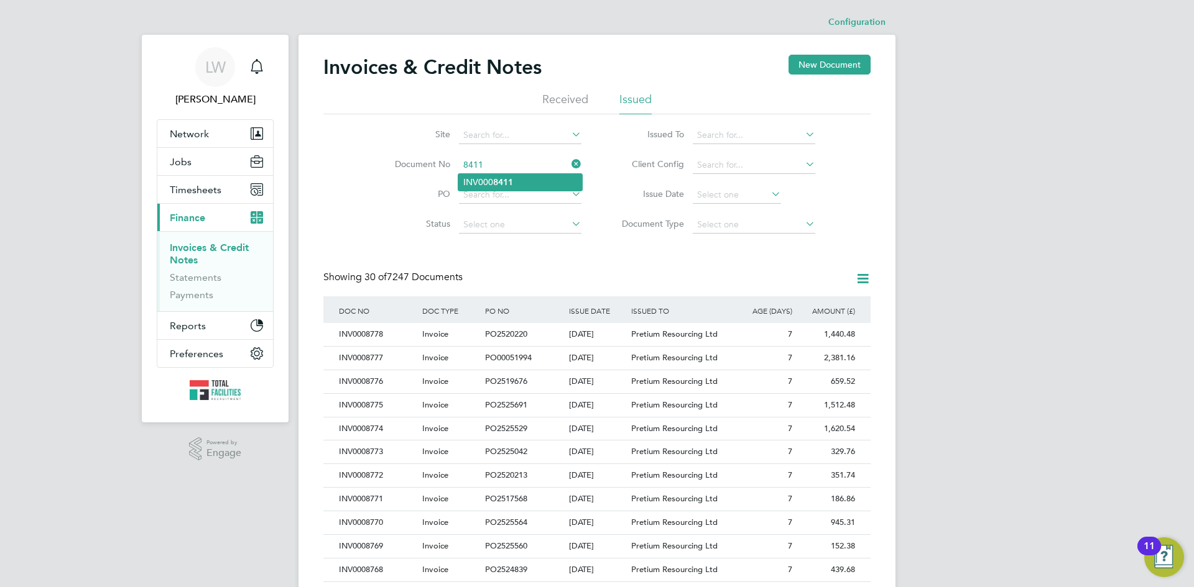
type input "INV0008411"
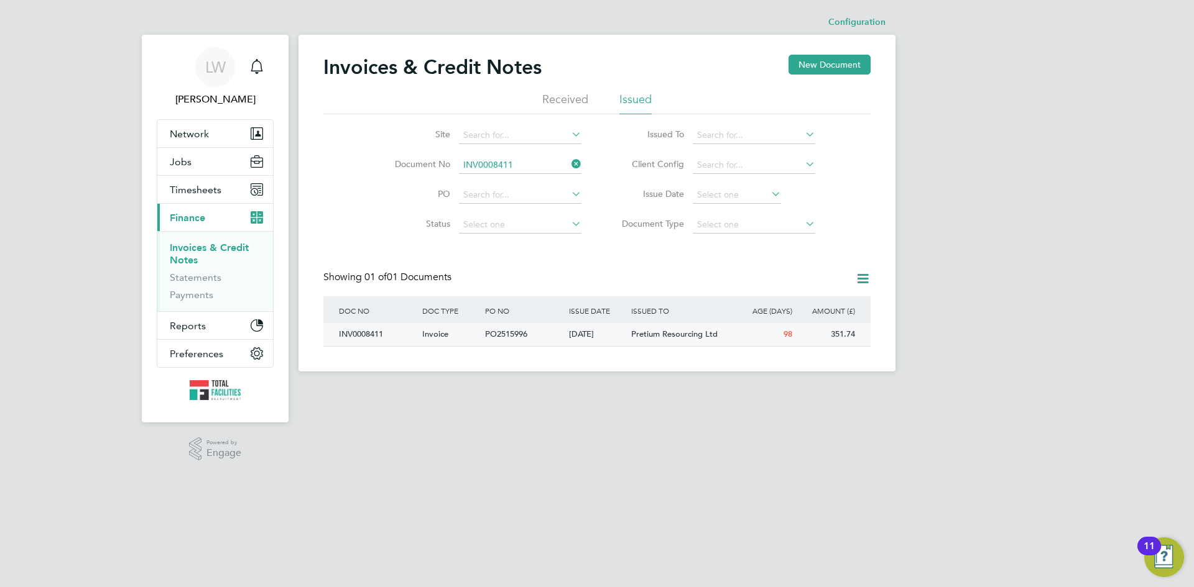
click at [556, 338] on div "PO2515996" at bounding box center [523, 334] width 83 height 23
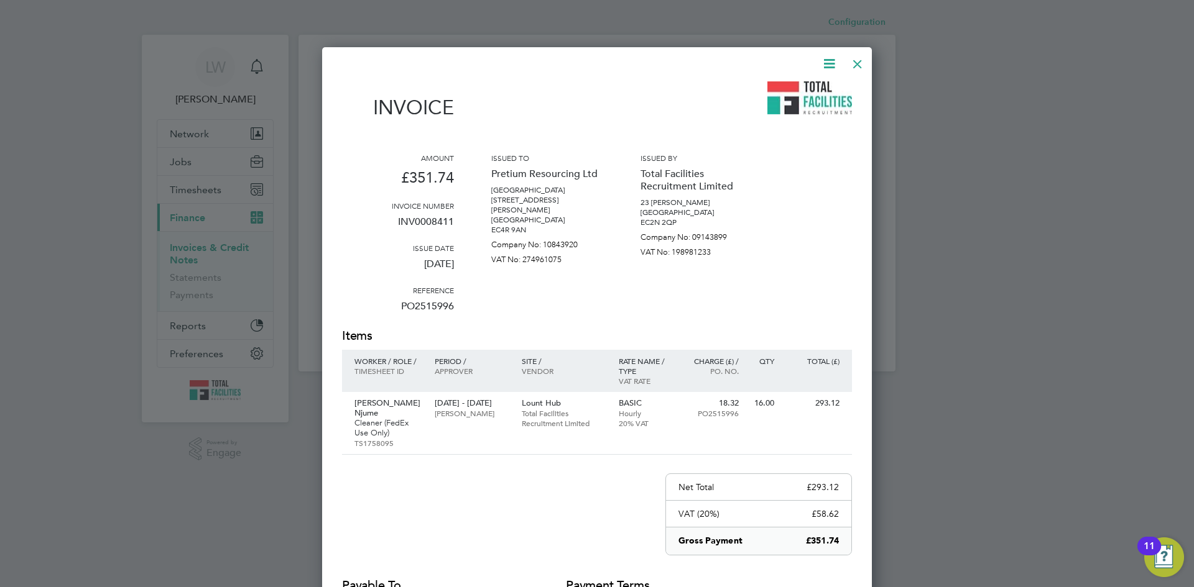
click at [832, 65] on icon at bounding box center [829, 64] width 16 height 16
click at [793, 89] on li "Download Invoice" at bounding box center [791, 93] width 86 height 17
click at [852, 66] on div at bounding box center [857, 61] width 22 height 22
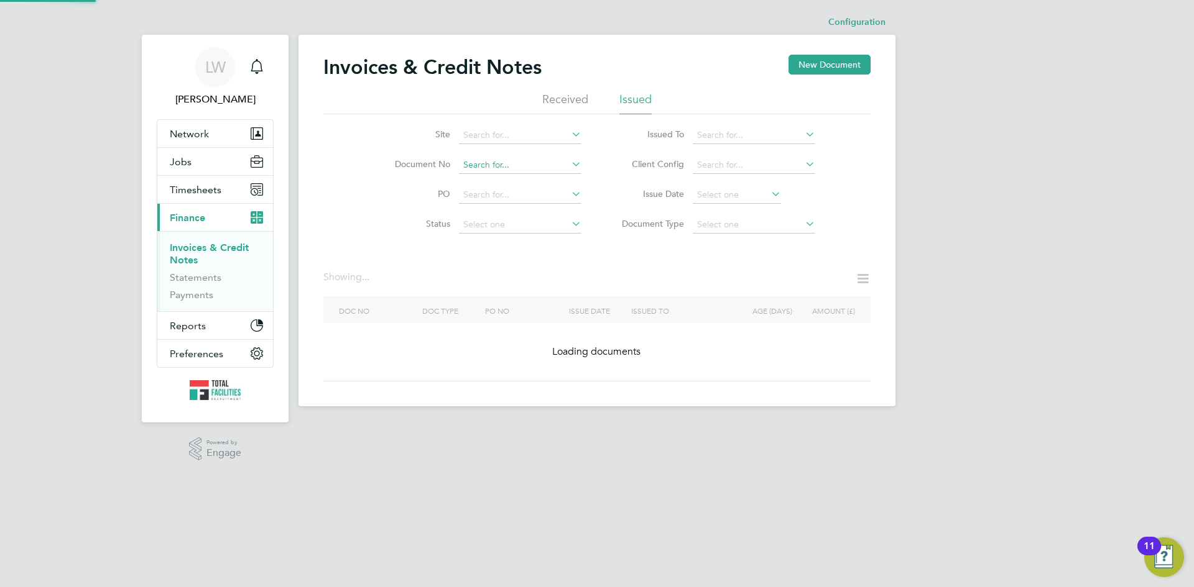
click at [508, 165] on input at bounding box center [520, 165] width 122 height 17
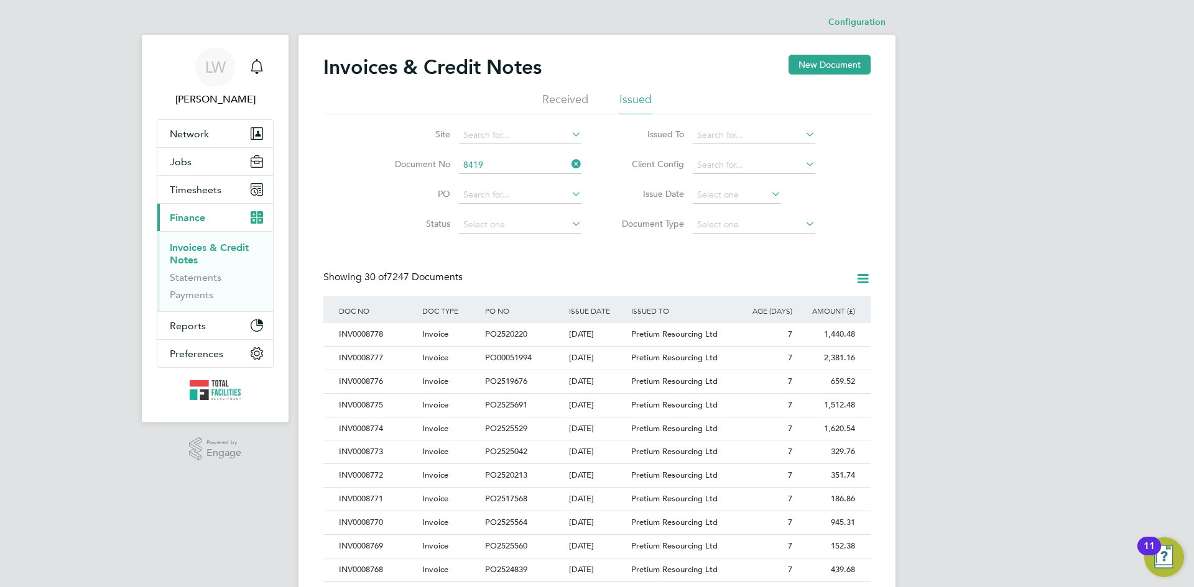
click at [481, 180] on li "INV000 8419" at bounding box center [520, 182] width 124 height 17
type input "INV0008419"
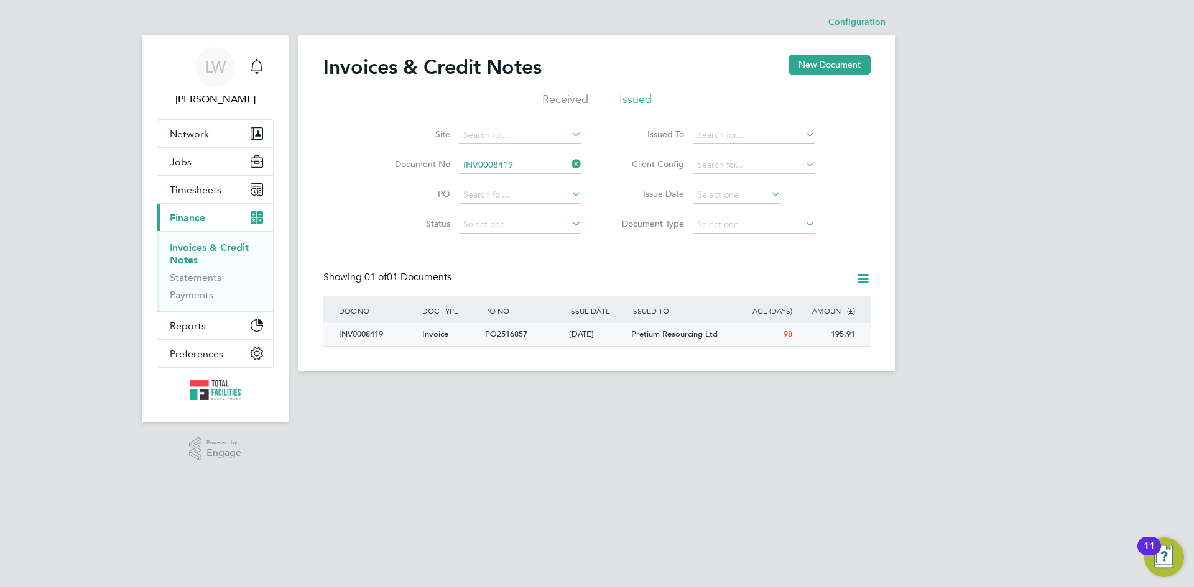
click at [524, 333] on span "PO2516857" at bounding box center [506, 334] width 42 height 11
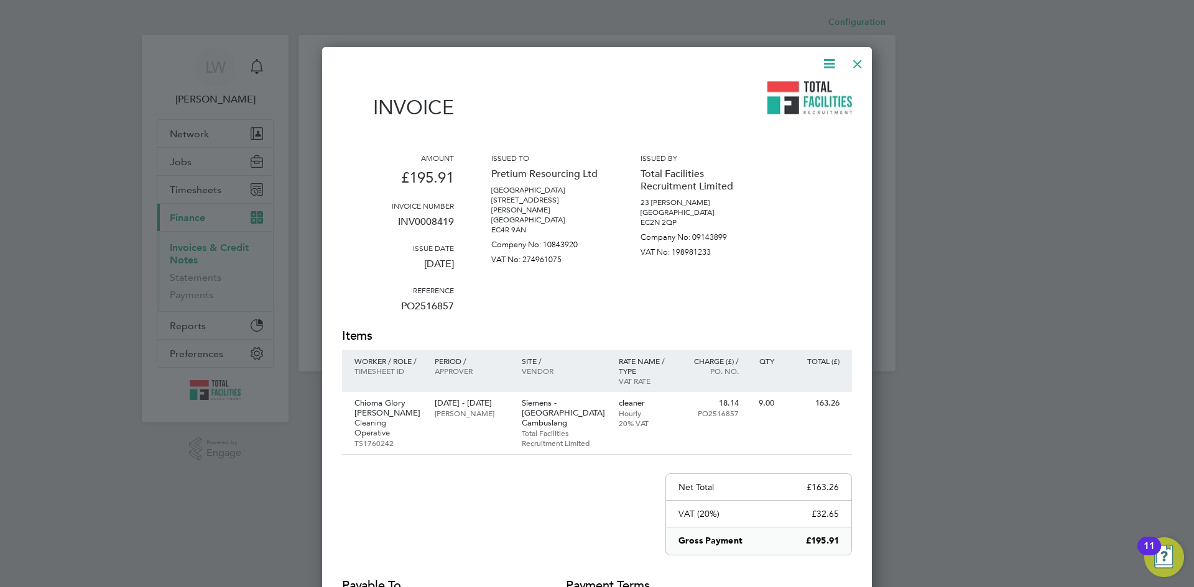
click at [831, 62] on icon at bounding box center [829, 64] width 16 height 16
click at [807, 90] on li "Download Invoice" at bounding box center [791, 93] width 86 height 17
click at [855, 63] on div at bounding box center [857, 61] width 22 height 22
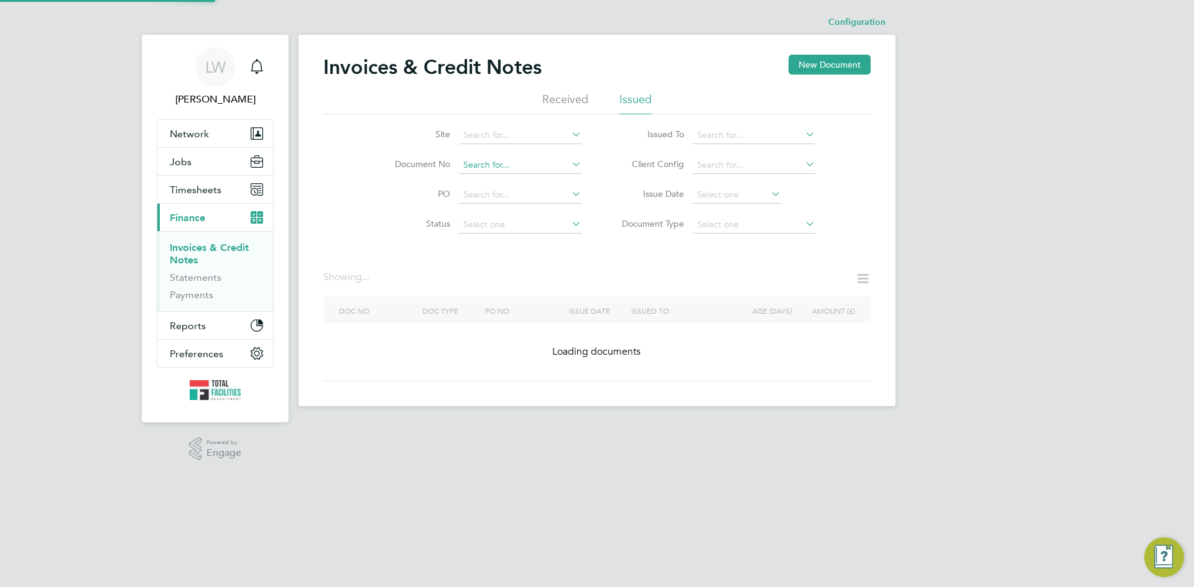
click at [529, 157] on input at bounding box center [520, 165] width 122 height 17
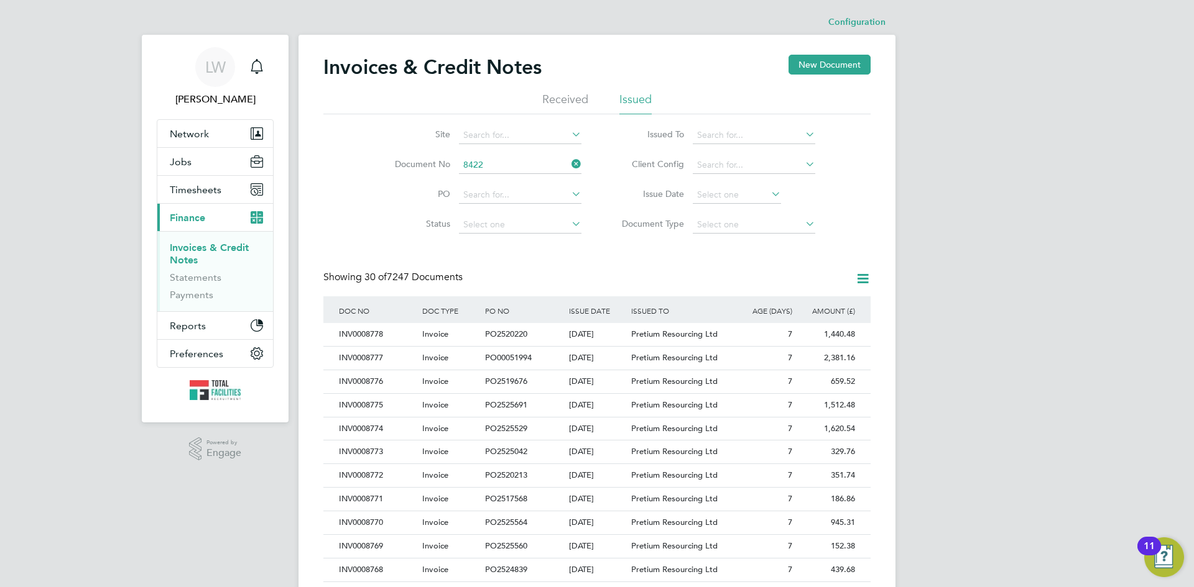
click at [482, 180] on li "INV000 8422" at bounding box center [520, 182] width 124 height 17
type input "INV0008422"
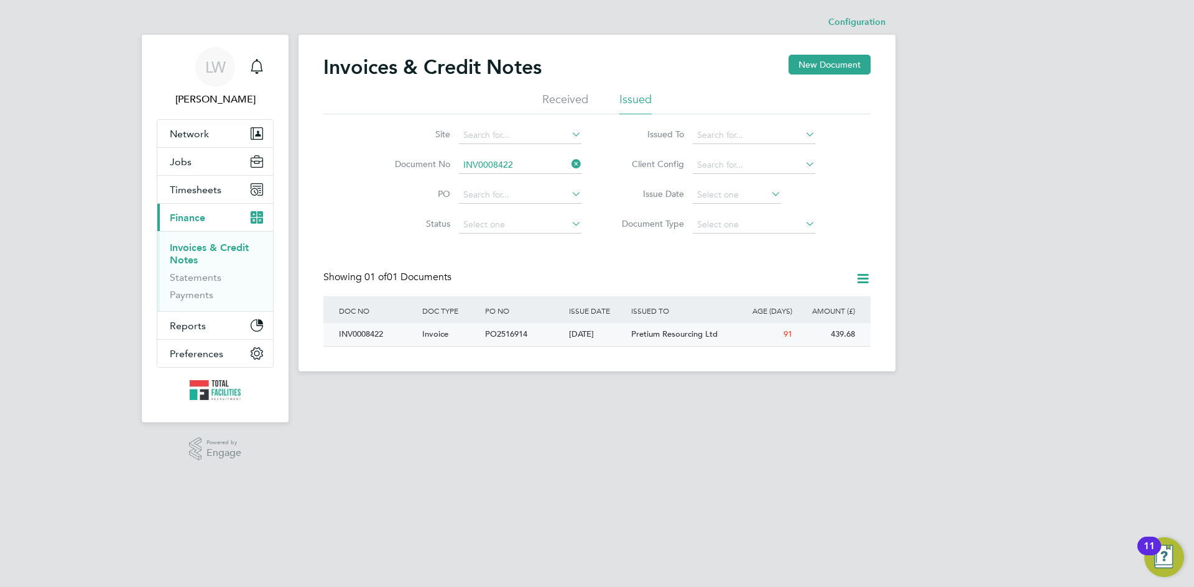
click at [492, 334] on span "PO2516914" at bounding box center [506, 334] width 42 height 11
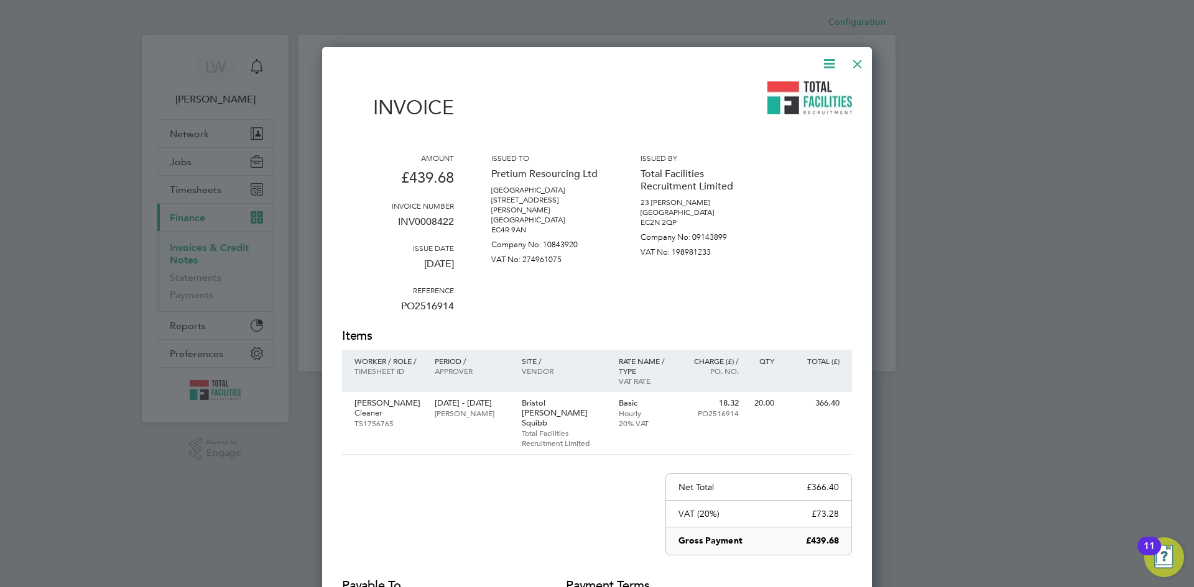
click at [830, 60] on icon at bounding box center [829, 64] width 16 height 16
click at [790, 91] on li "Download Invoice" at bounding box center [791, 93] width 86 height 17
click at [854, 68] on div at bounding box center [857, 61] width 22 height 22
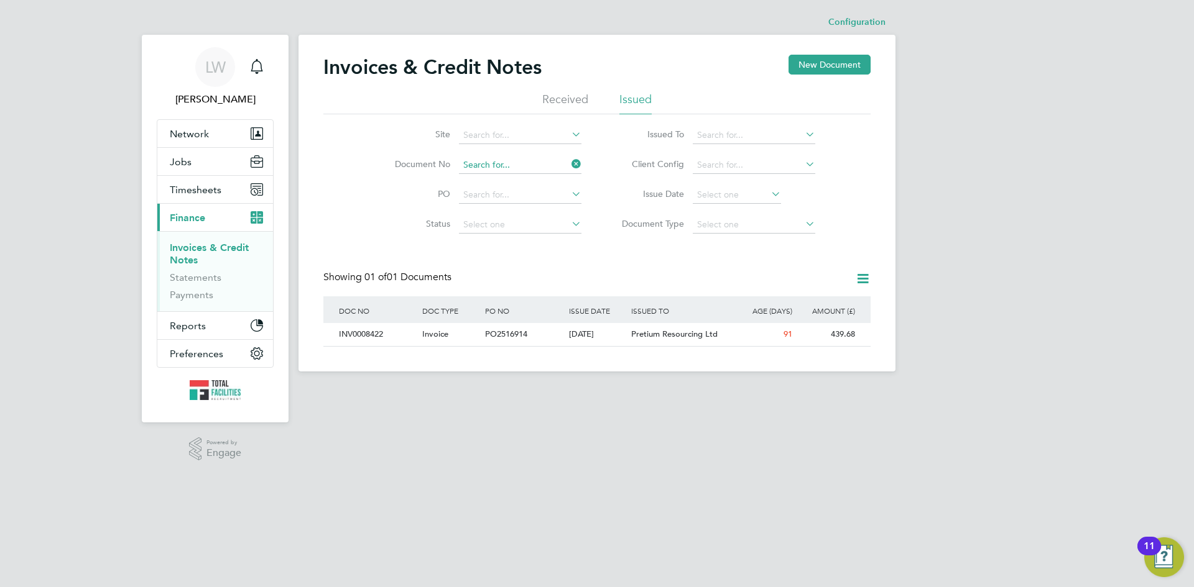
click at [491, 165] on input at bounding box center [520, 165] width 122 height 17
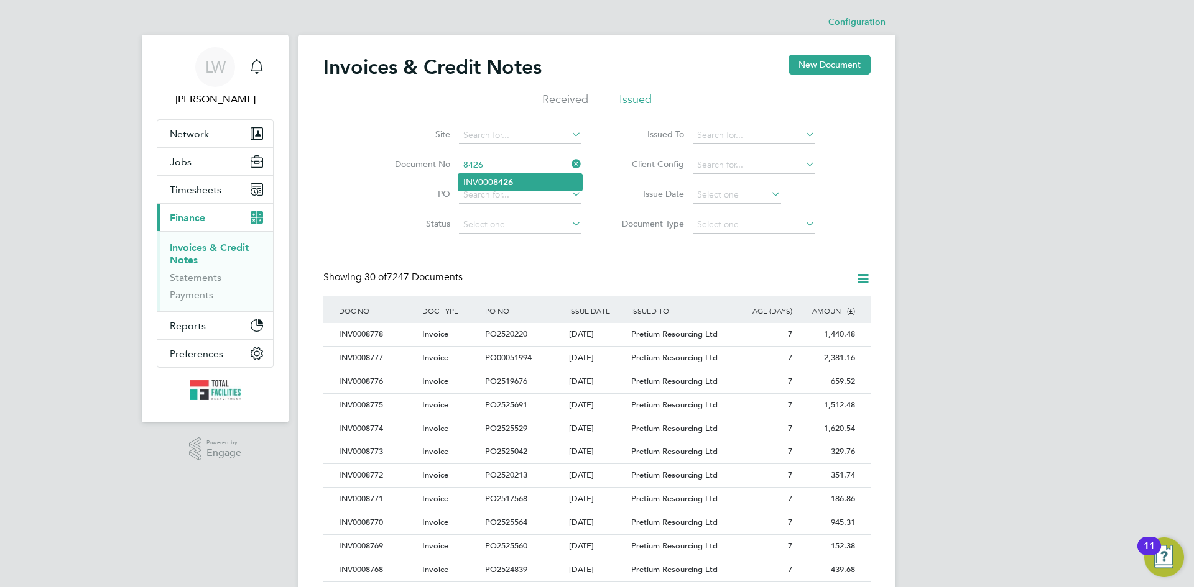
click at [486, 178] on li "INV000 8426" at bounding box center [520, 182] width 124 height 17
type input "INV0008426"
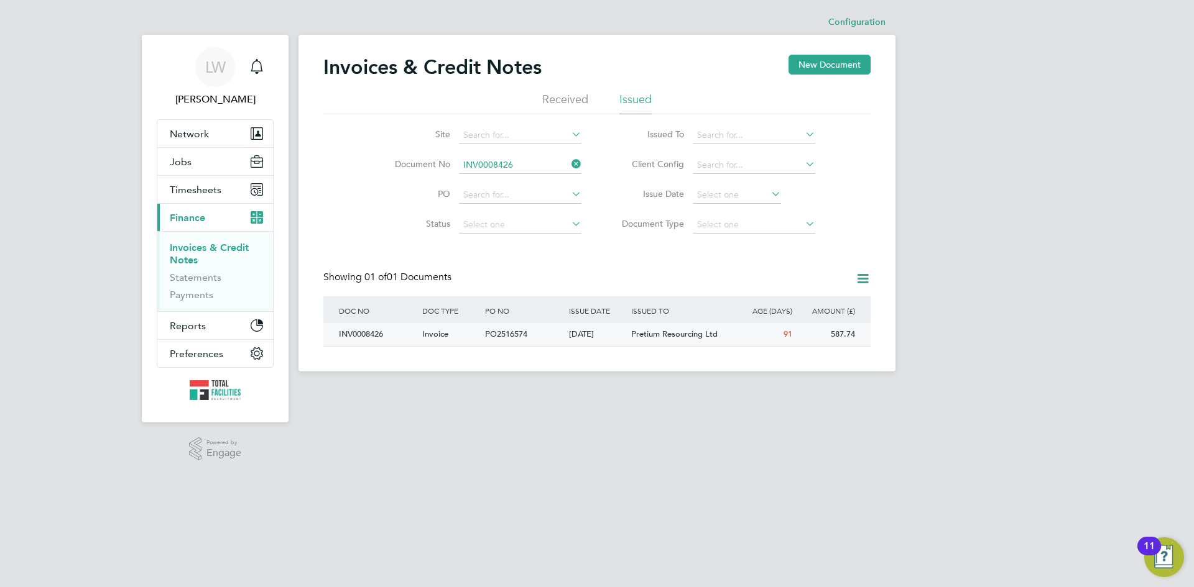
click at [481, 332] on div "Invoice" at bounding box center [450, 334] width 63 height 23
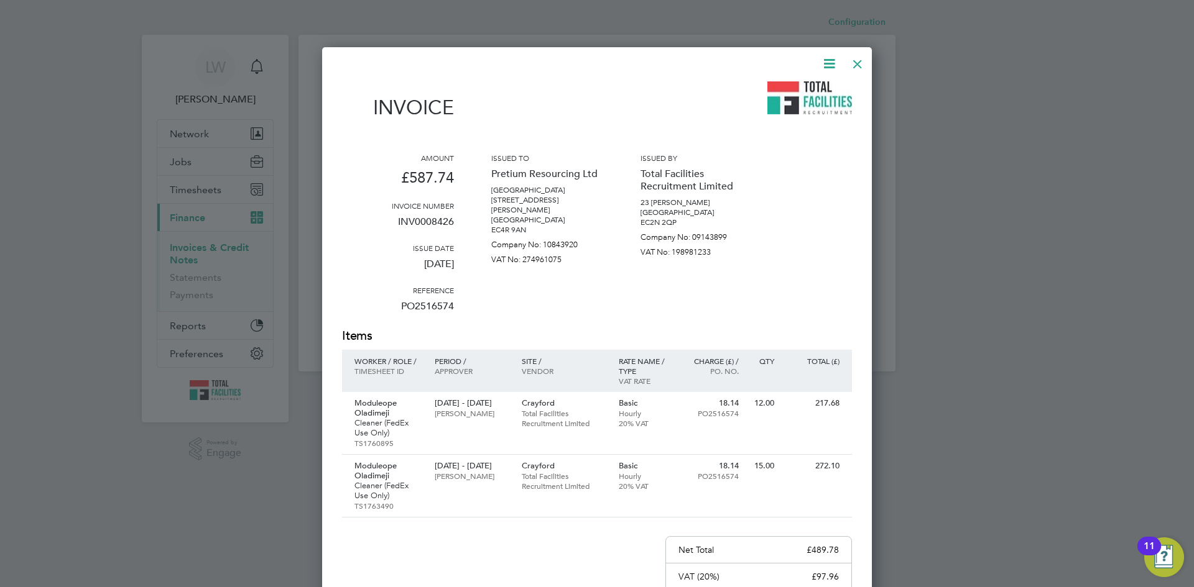
click at [827, 66] on icon at bounding box center [829, 64] width 16 height 16
click at [779, 93] on li "Download Invoice" at bounding box center [791, 93] width 86 height 17
drag, startPoint x: 847, startPoint y: 73, endPoint x: 858, endPoint y: 64, distance: 14.7
click at [855, 67] on div at bounding box center [857, 61] width 22 height 22
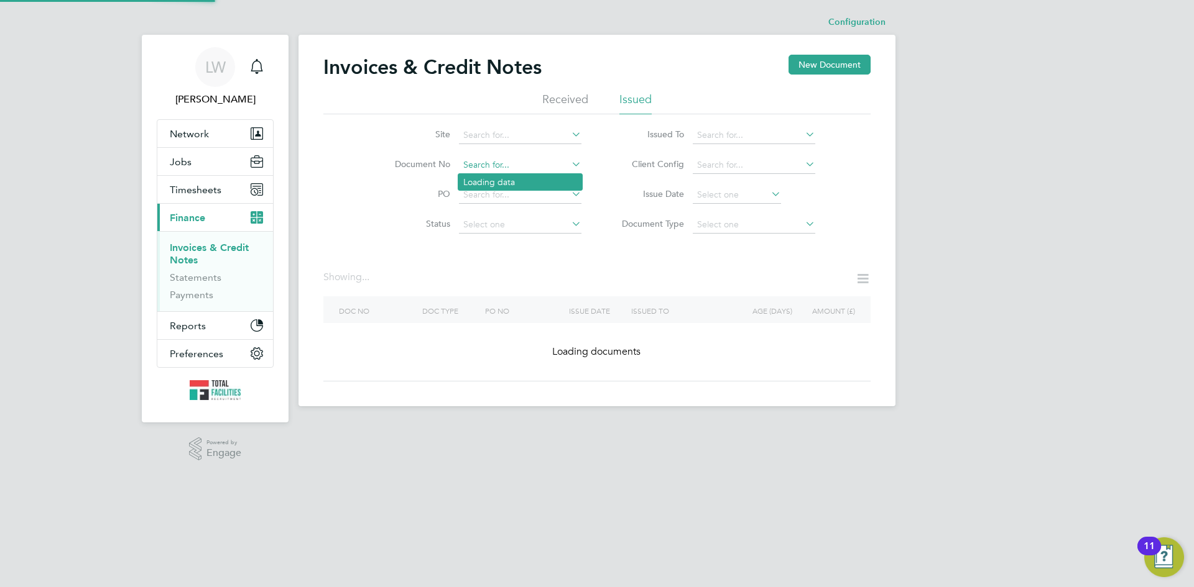
click at [502, 163] on input at bounding box center [520, 165] width 122 height 17
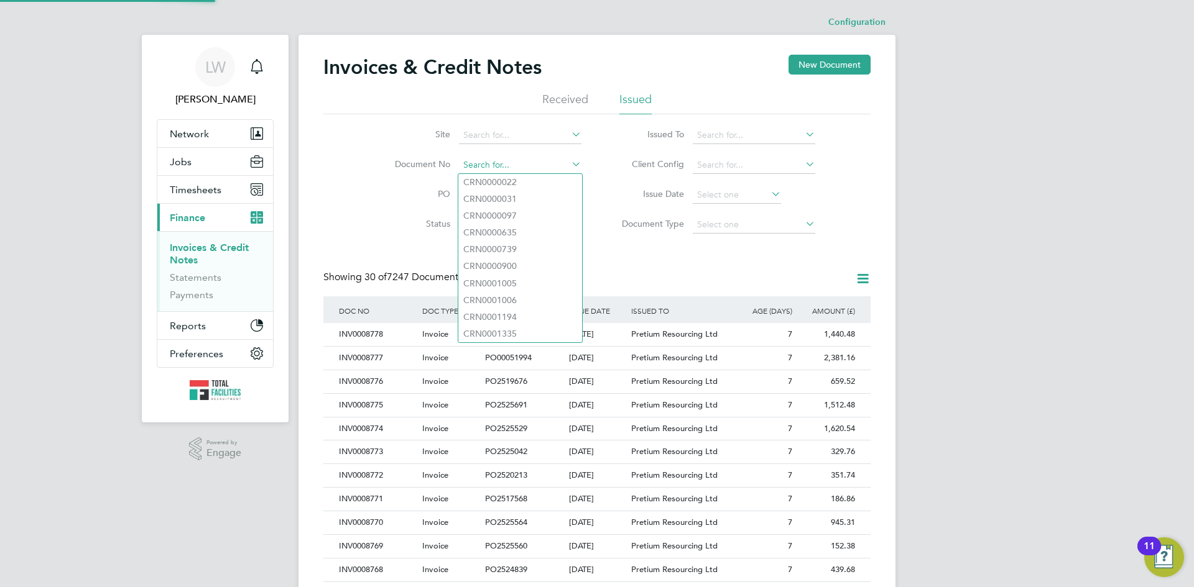
scroll to position [24, 85]
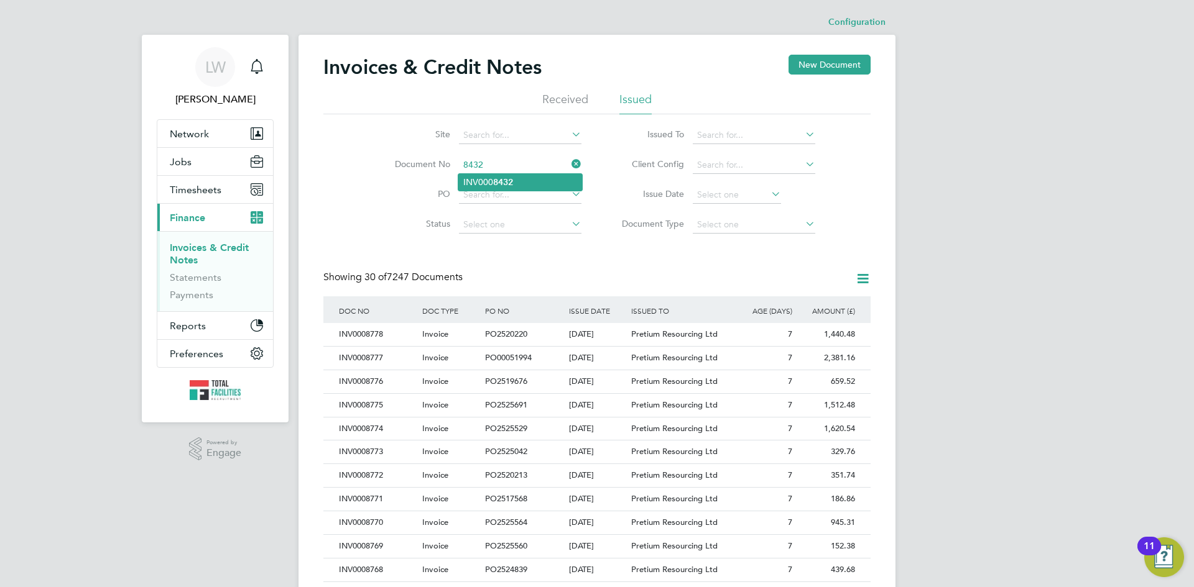
click at [476, 178] on li "INV000 8432" at bounding box center [520, 182] width 124 height 17
type input "INV0008432"
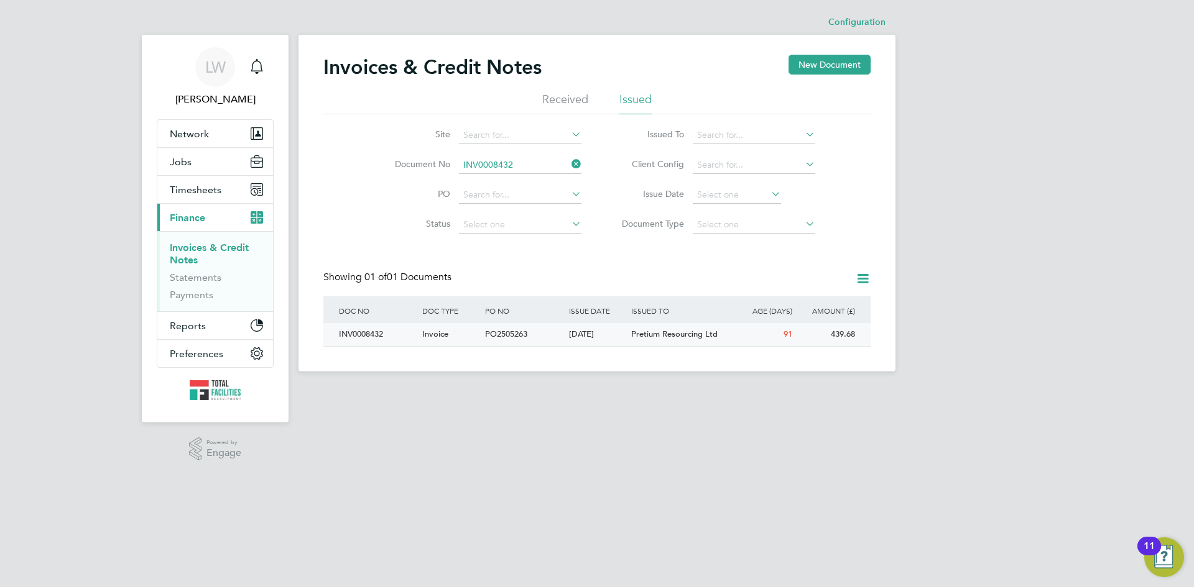
click at [426, 334] on span "Invoice" at bounding box center [435, 334] width 26 height 11
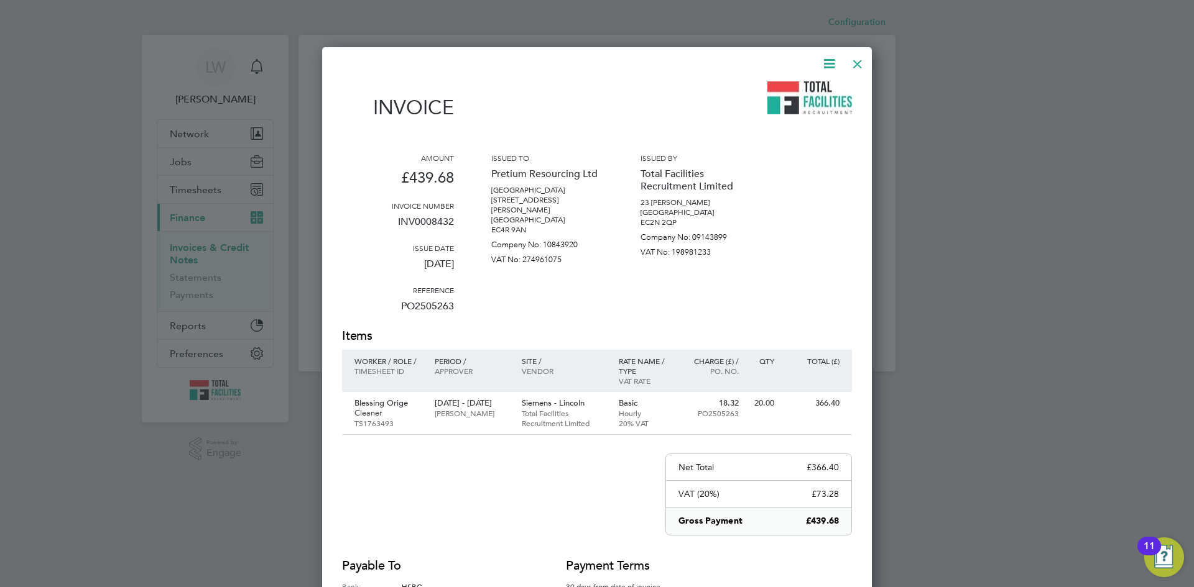
click at [830, 62] on icon at bounding box center [829, 64] width 16 height 16
click at [803, 91] on li "Download Invoice" at bounding box center [791, 93] width 86 height 17
click at [860, 60] on div at bounding box center [857, 61] width 22 height 22
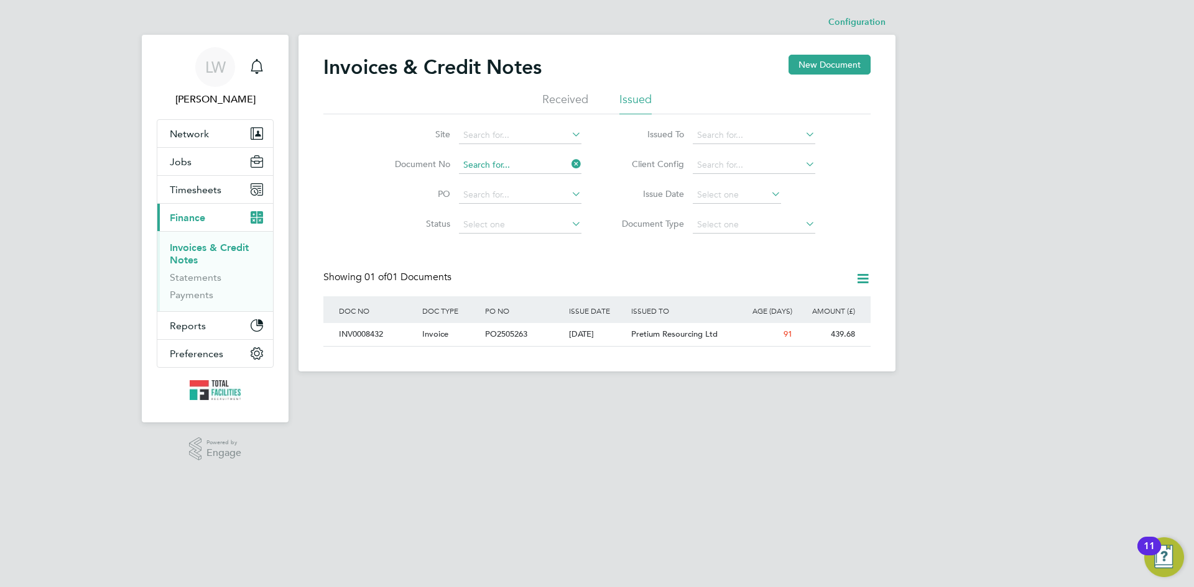
click at [511, 160] on input at bounding box center [520, 165] width 122 height 17
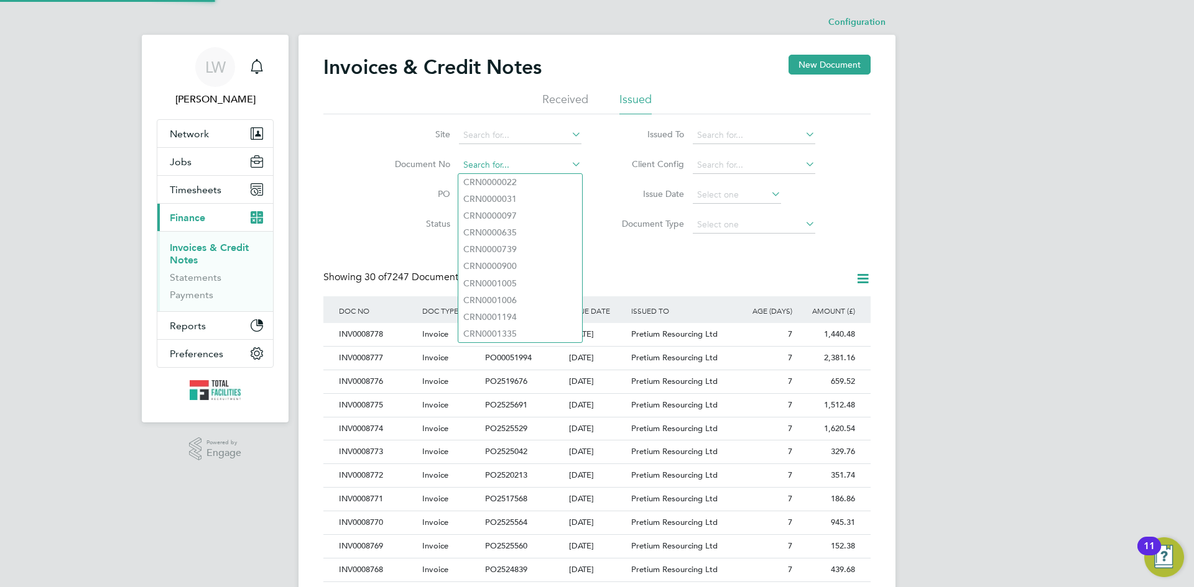
scroll to position [24, 105]
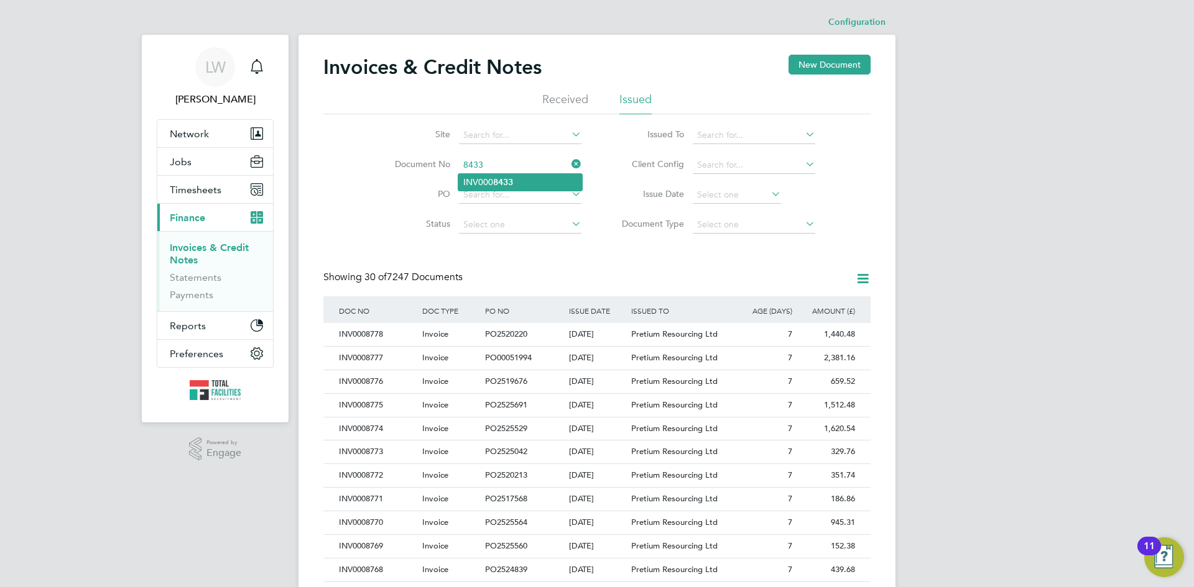
type input "INV0008433"
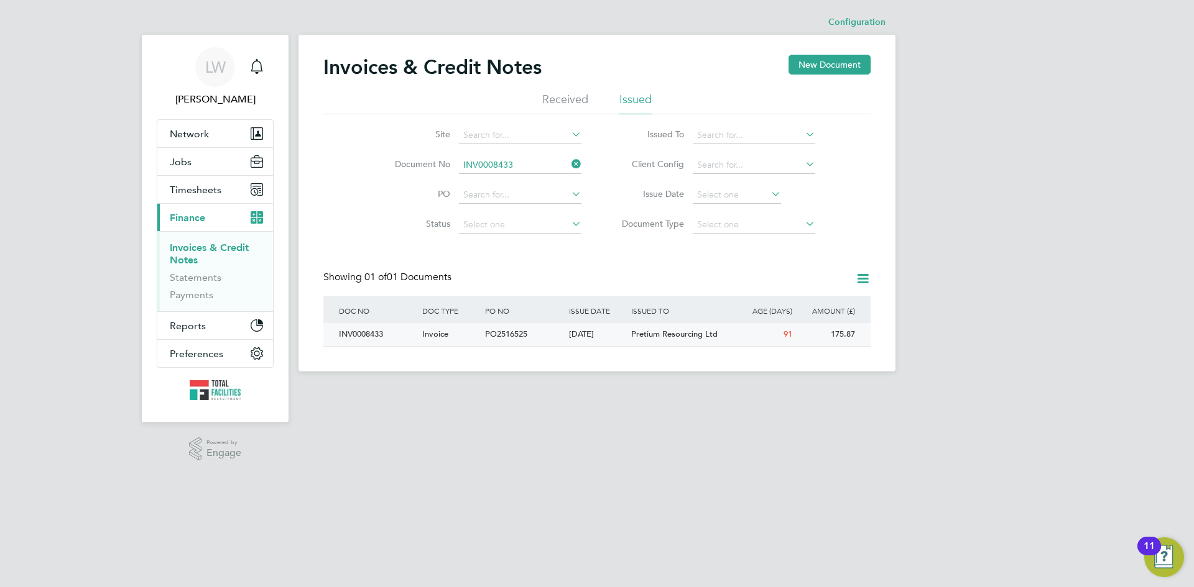
click at [540, 333] on div "PO2516525" at bounding box center [523, 334] width 83 height 23
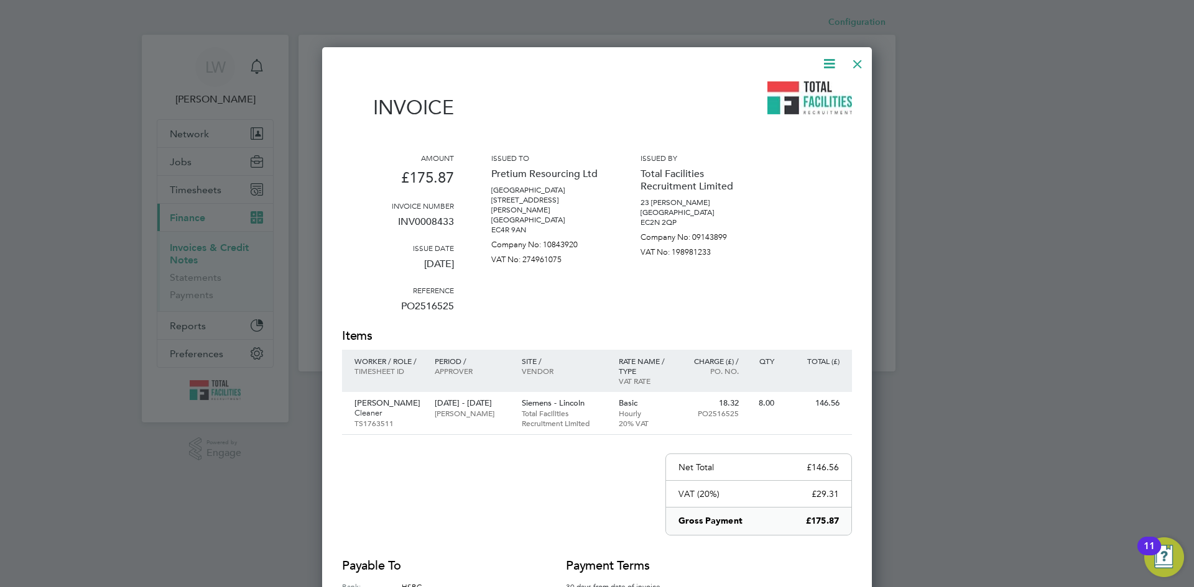
click at [830, 63] on icon at bounding box center [829, 64] width 16 height 16
click at [796, 91] on li "Download Invoice" at bounding box center [791, 93] width 86 height 17
click at [858, 59] on div at bounding box center [857, 61] width 22 height 22
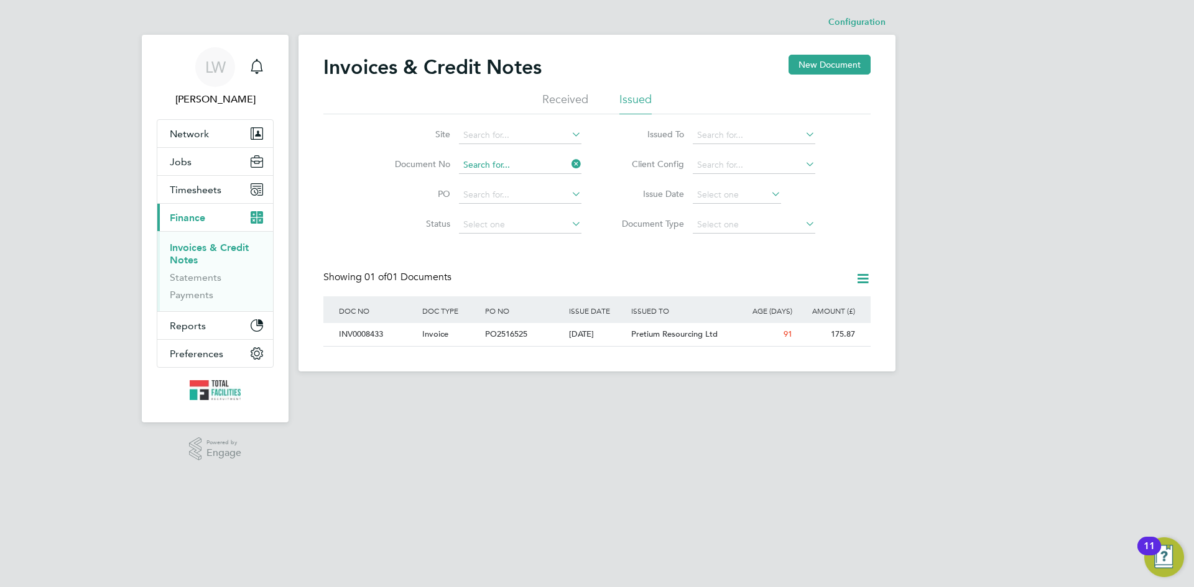
click at [530, 168] on input at bounding box center [520, 165] width 122 height 17
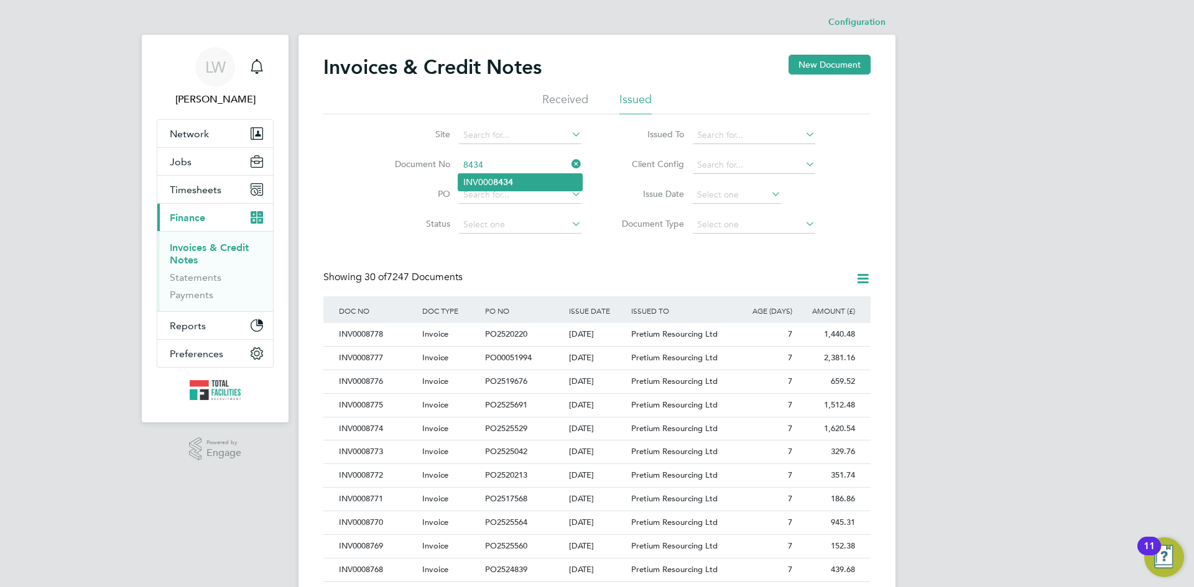
type input "INV0008434"
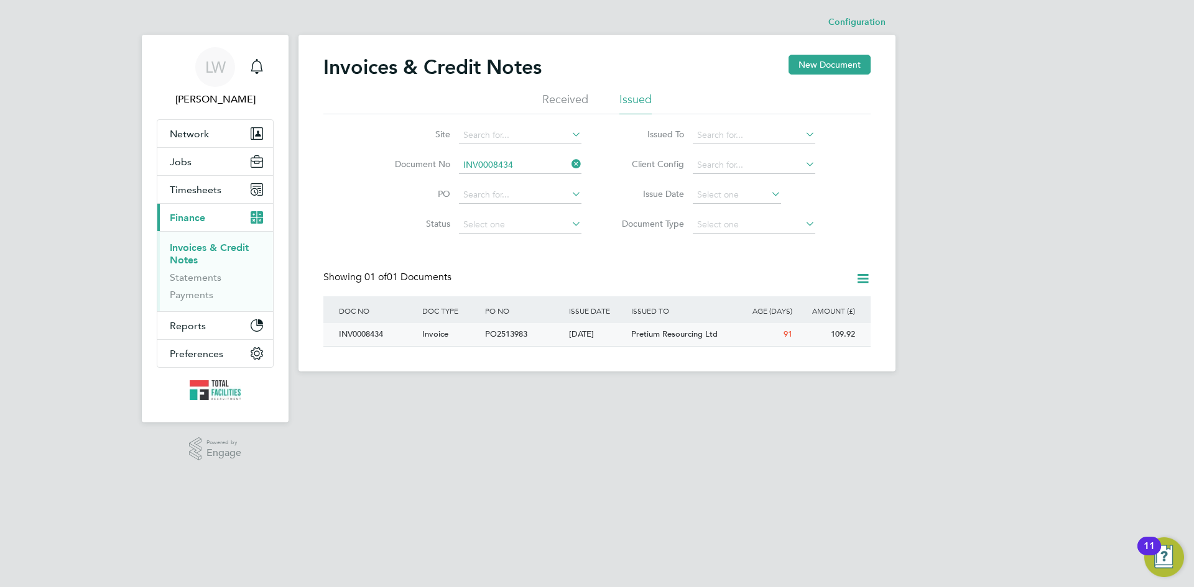
click at [589, 330] on div "24 Jun 2025" at bounding box center [597, 334] width 63 height 23
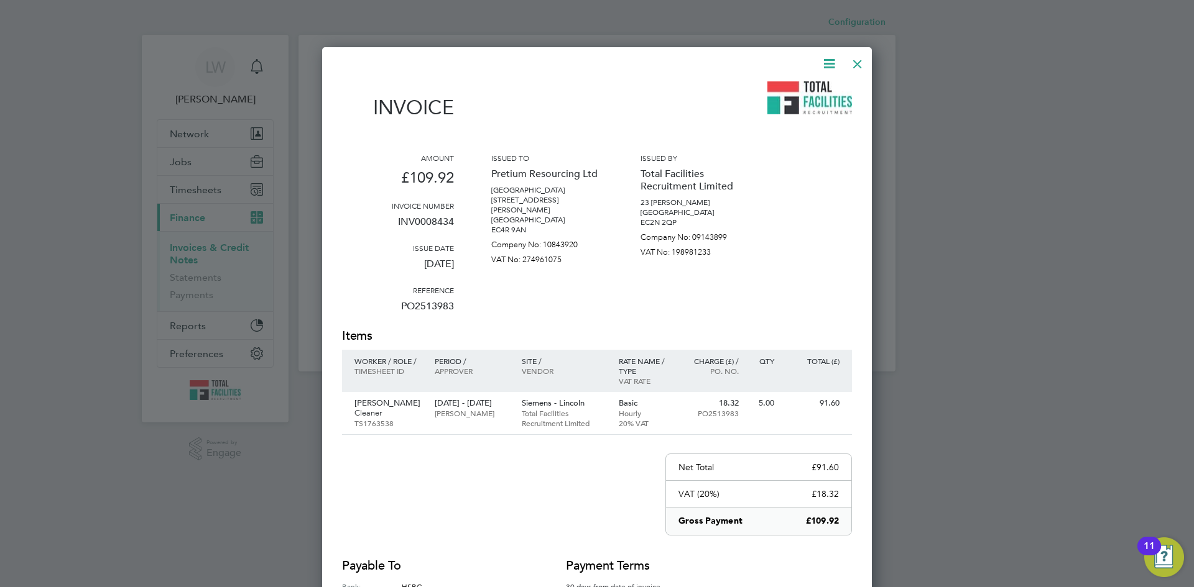
click at [830, 63] on icon at bounding box center [829, 64] width 16 height 16
click at [766, 90] on li "Download Invoice" at bounding box center [791, 93] width 86 height 17
click at [859, 60] on div at bounding box center [857, 61] width 22 height 22
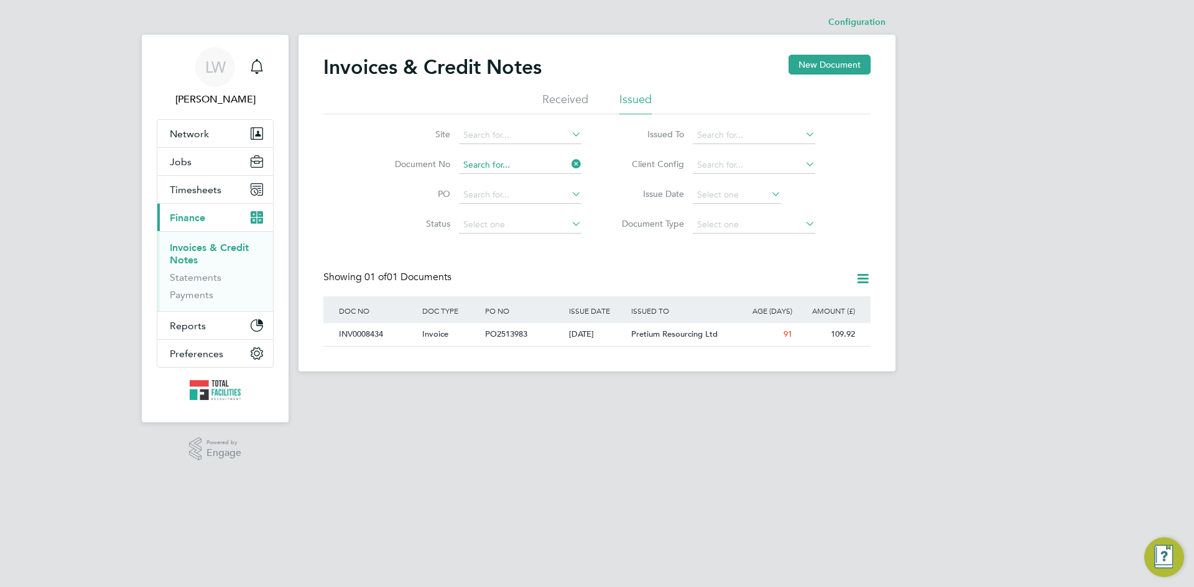
click at [489, 158] on input at bounding box center [520, 165] width 122 height 17
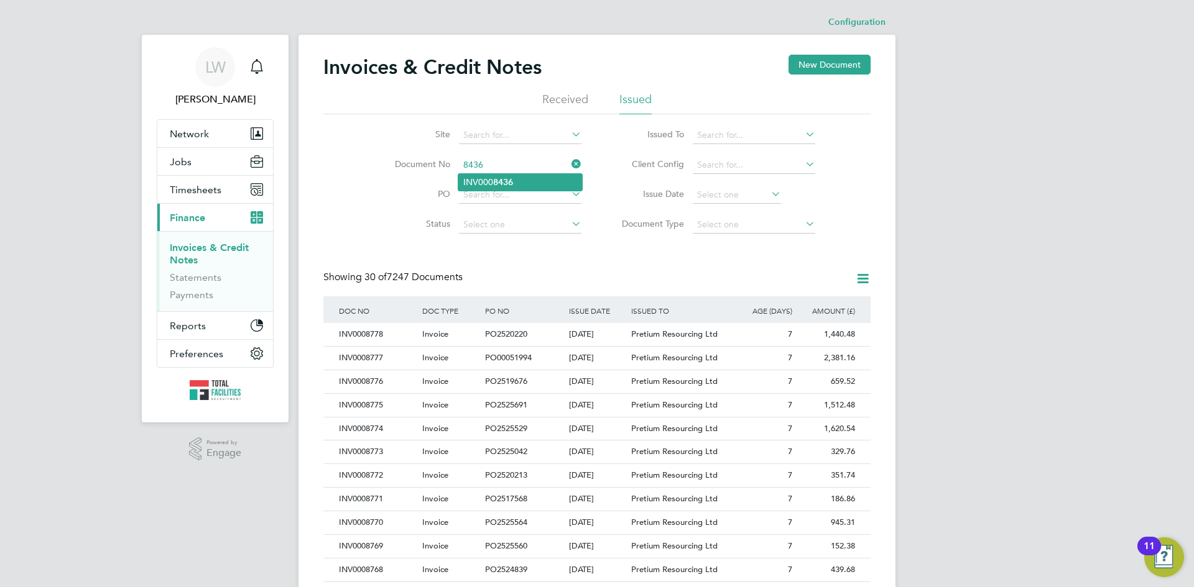
type input "INV0008436"
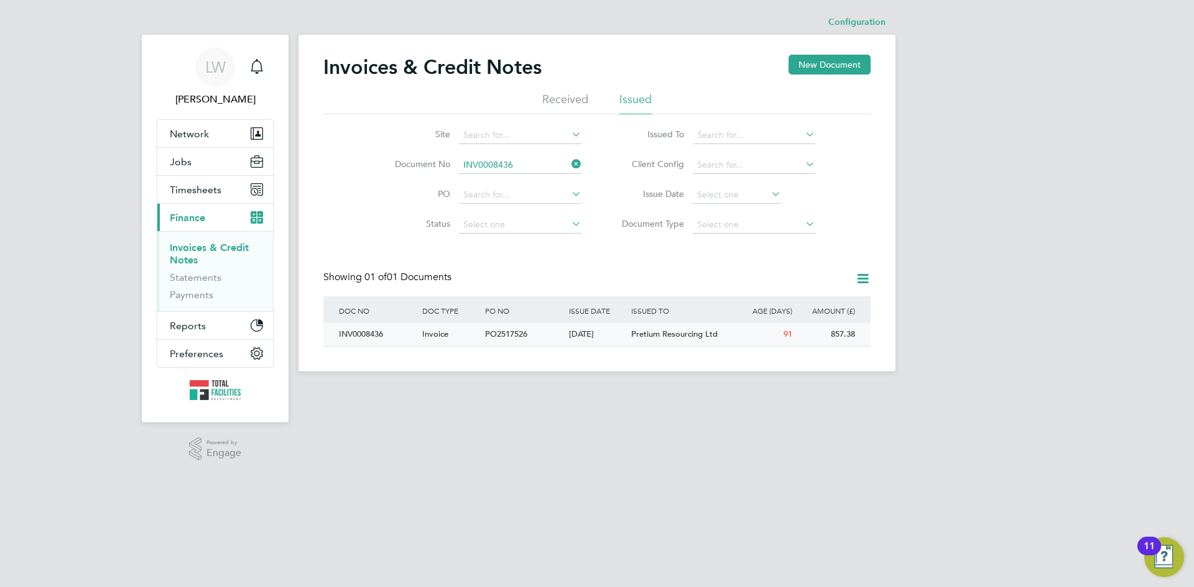
click at [535, 336] on div "PO2517526" at bounding box center [523, 334] width 83 height 23
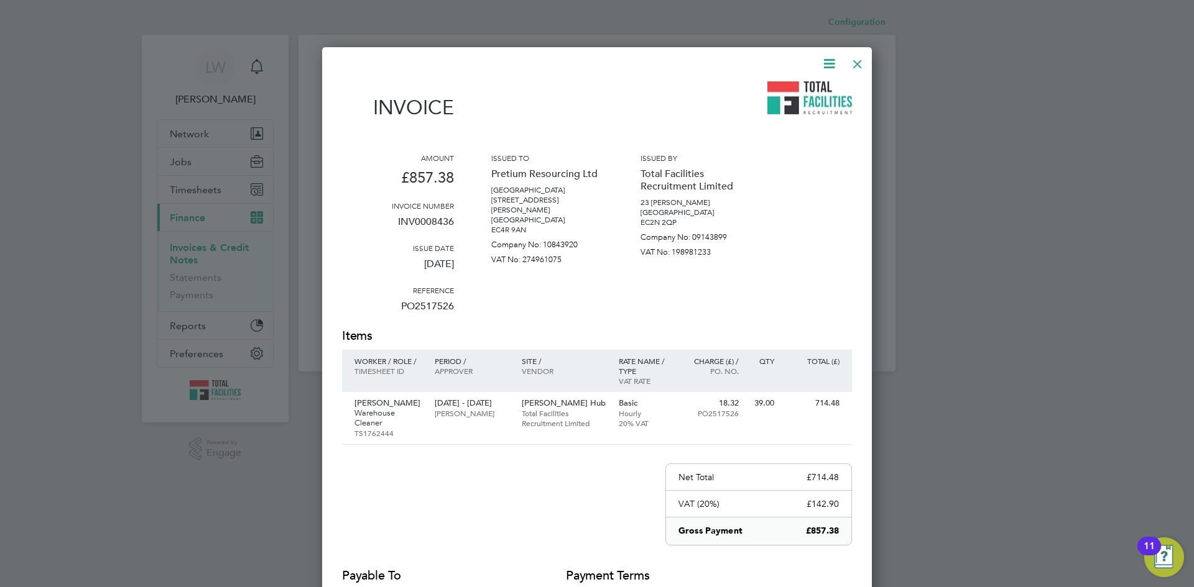
click at [829, 67] on icon at bounding box center [829, 64] width 16 height 16
click at [810, 87] on li "Download Invoice" at bounding box center [791, 93] width 86 height 17
click at [855, 61] on div at bounding box center [857, 61] width 22 height 22
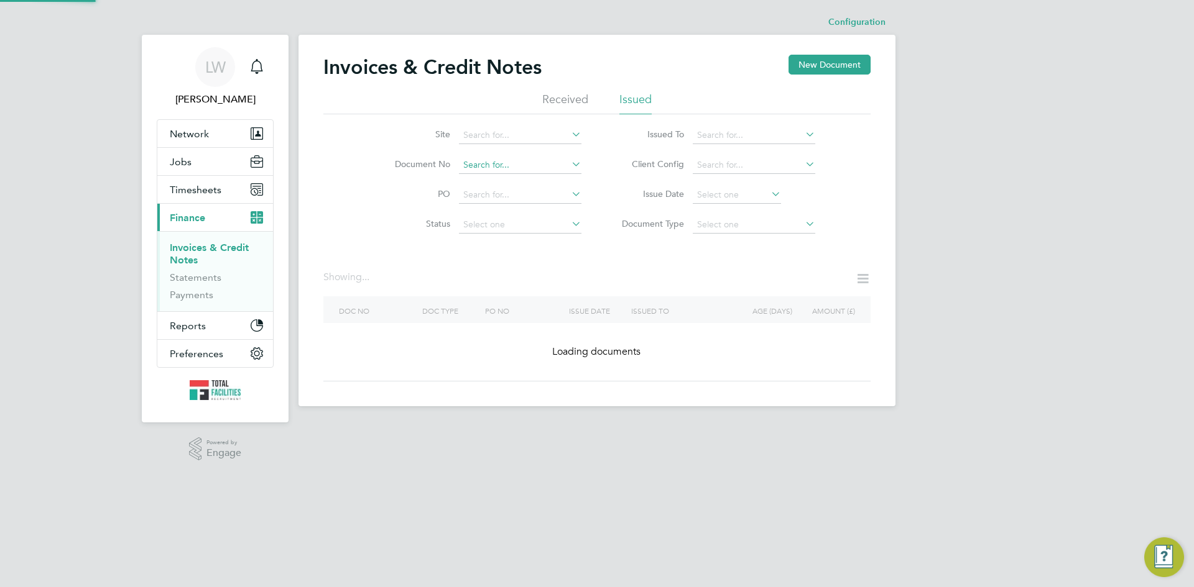
click at [527, 158] on input at bounding box center [520, 165] width 122 height 17
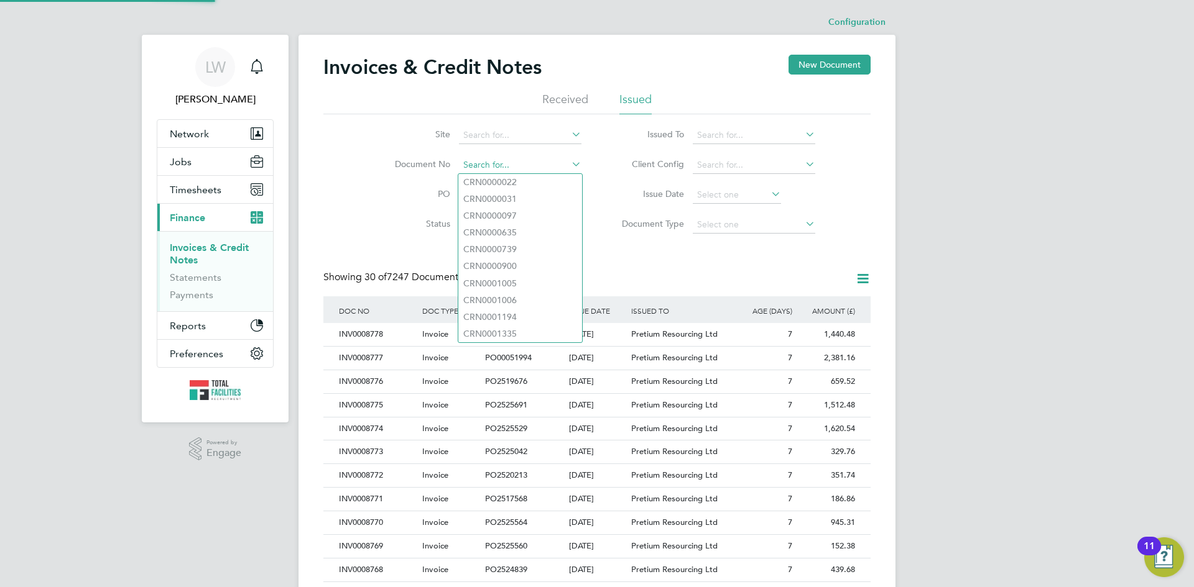
scroll to position [24, 105]
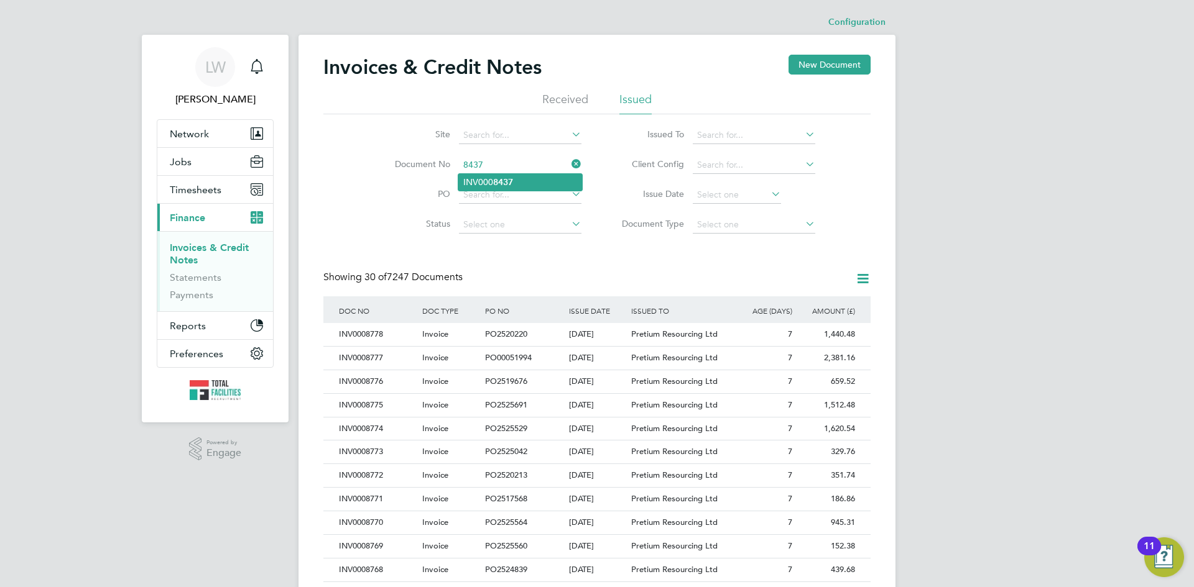
type input "INV0008437"
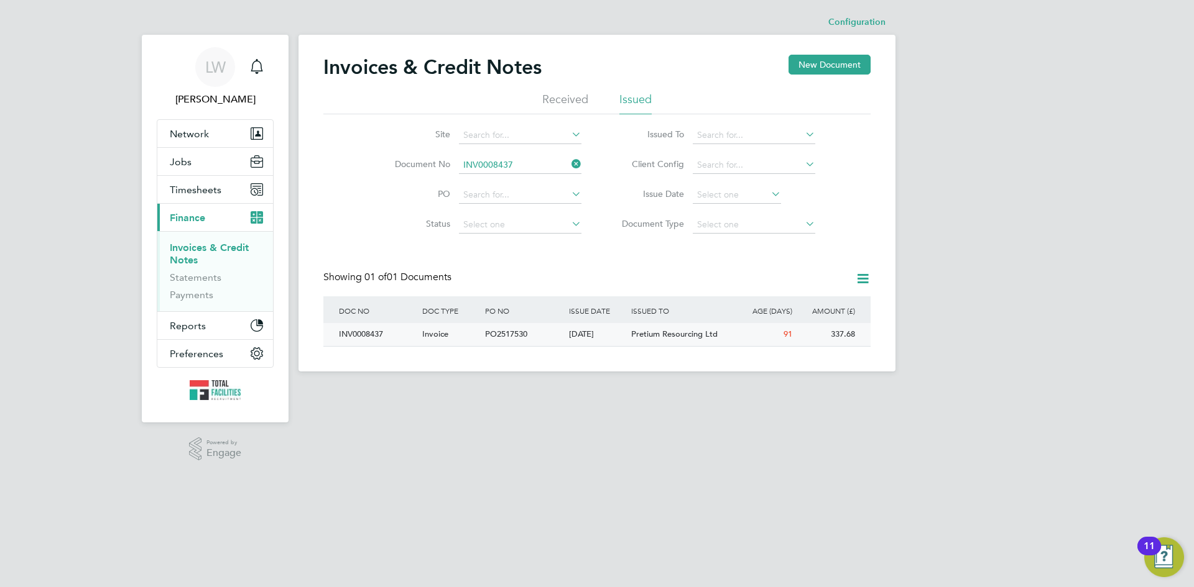
click at [510, 338] on span "PO2517530" at bounding box center [506, 334] width 42 height 11
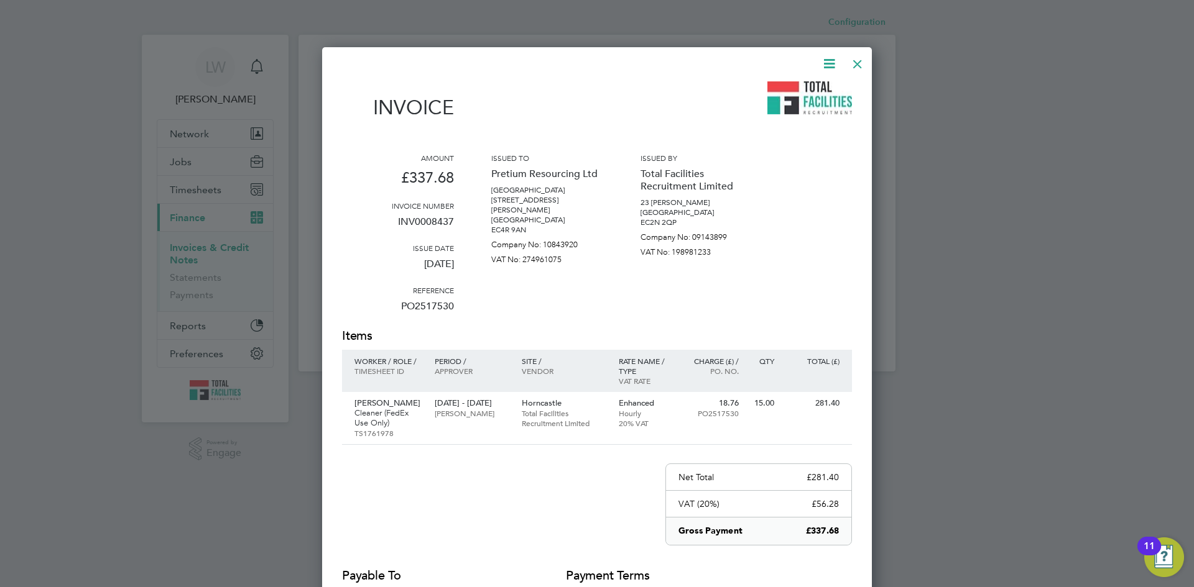
click at [826, 67] on icon at bounding box center [829, 64] width 16 height 16
click at [801, 91] on li "Download Invoice" at bounding box center [791, 93] width 86 height 17
click at [853, 62] on div at bounding box center [857, 61] width 22 height 22
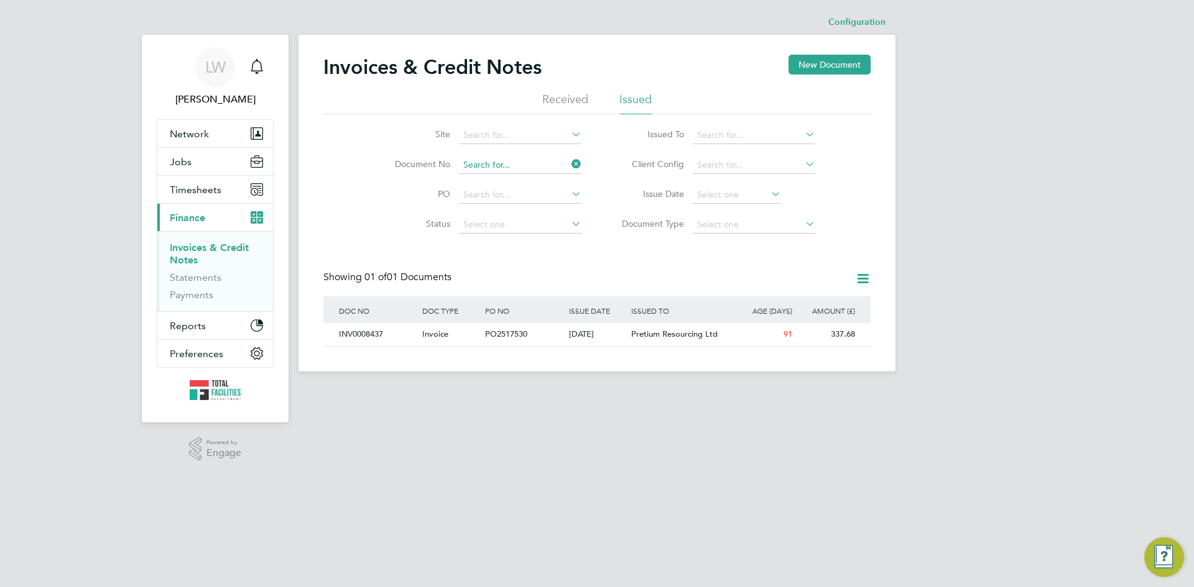
click at [481, 162] on input at bounding box center [520, 165] width 122 height 17
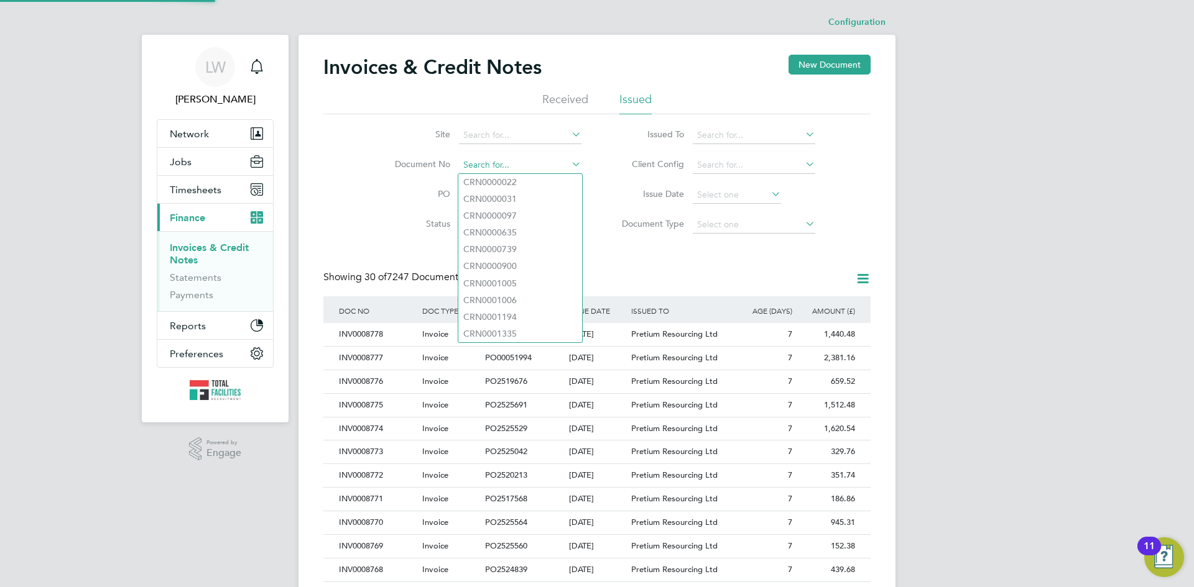
scroll to position [24, 105]
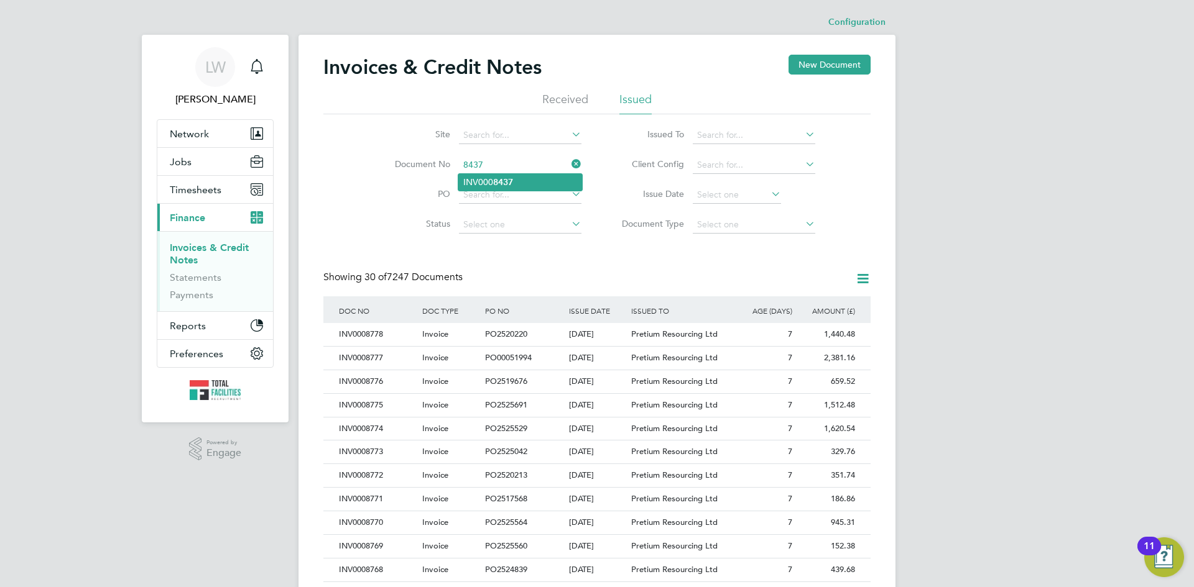
type input "INV0008437"
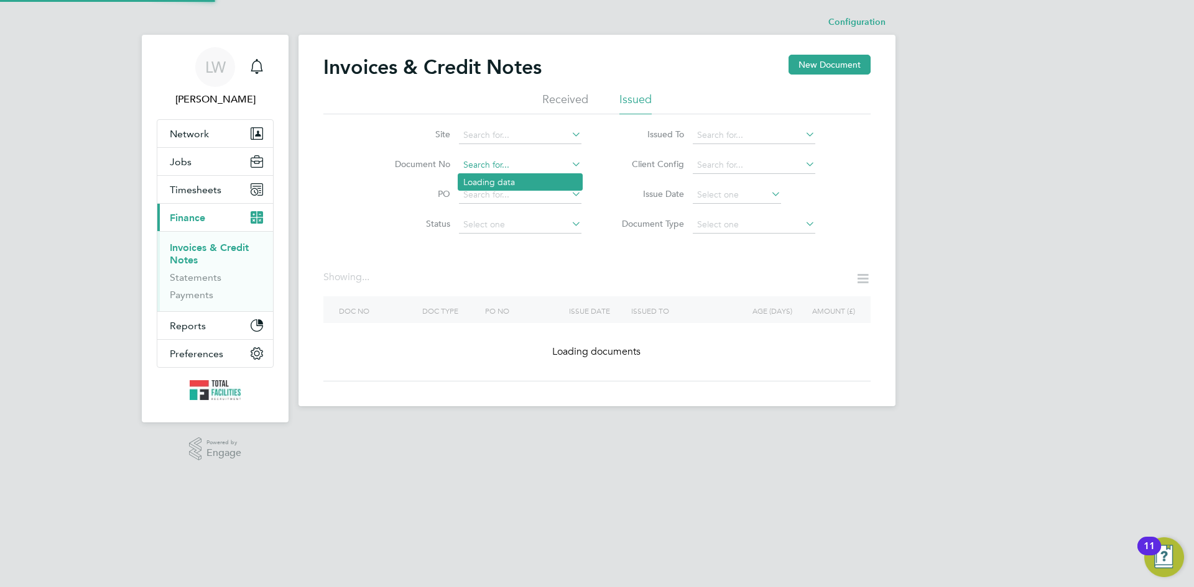
click at [482, 160] on input at bounding box center [520, 165] width 122 height 17
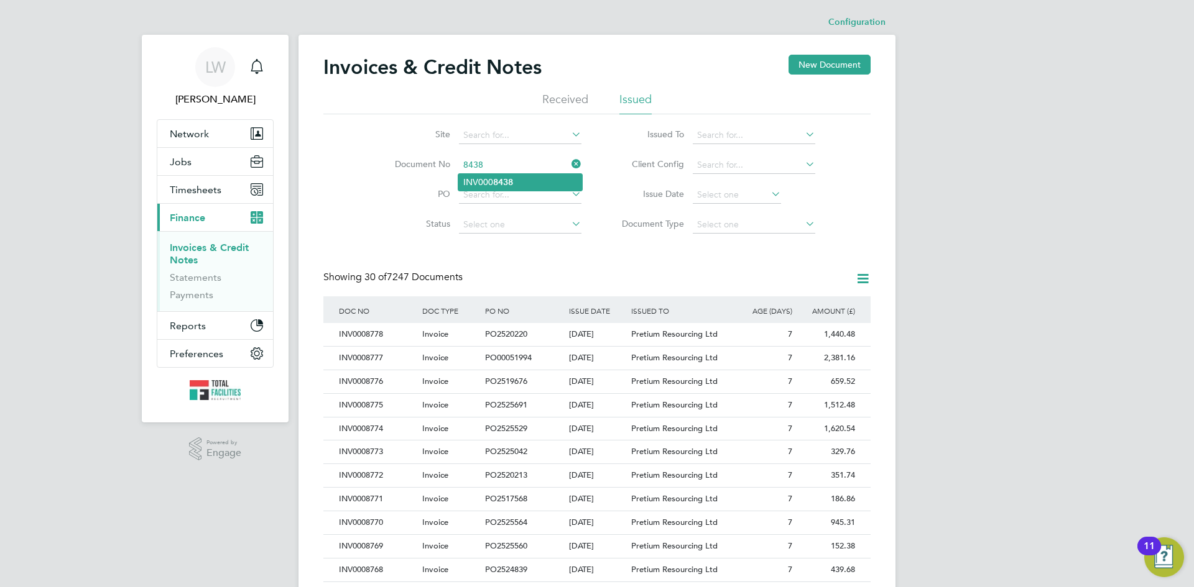
type input "INV0008438"
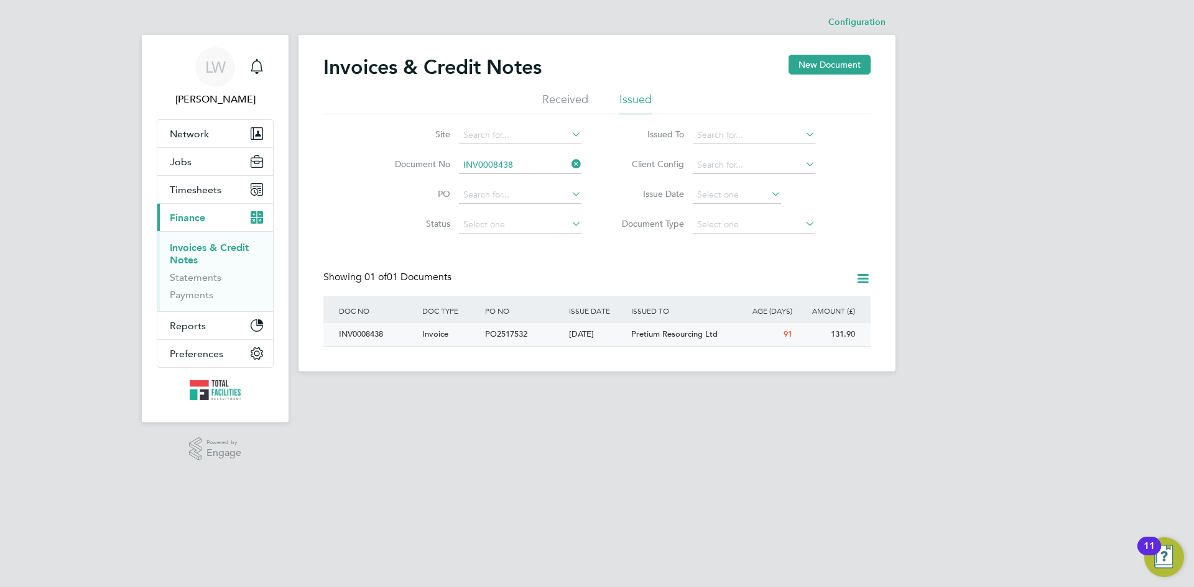
click at [463, 336] on div "Invoice" at bounding box center [450, 334] width 63 height 23
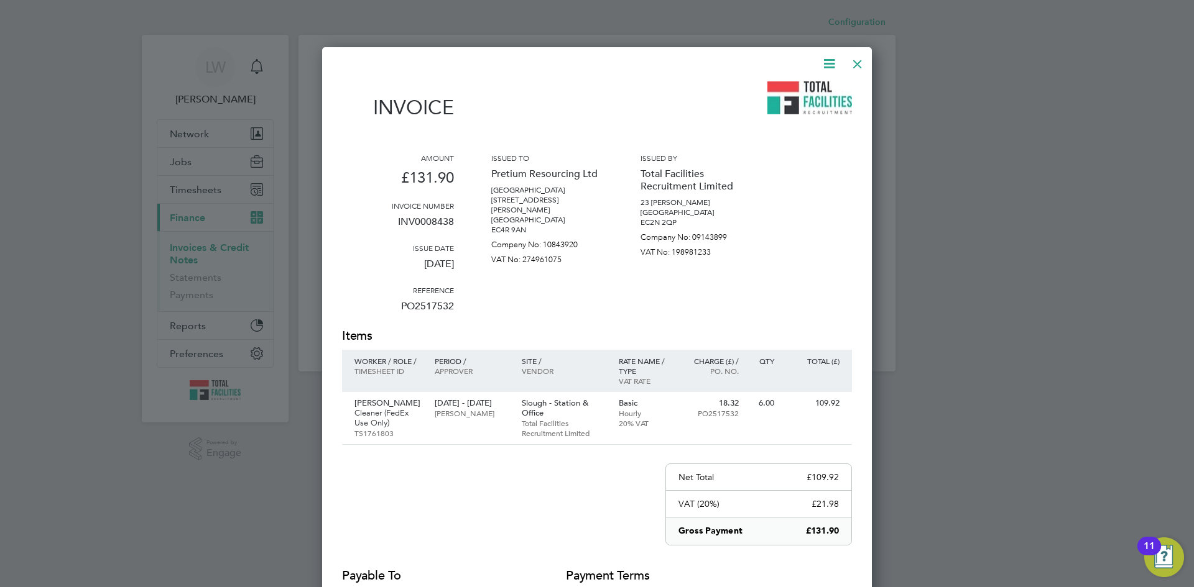
click at [832, 62] on icon at bounding box center [829, 64] width 16 height 16
click at [807, 89] on li "Download Invoice" at bounding box center [791, 93] width 86 height 17
click at [859, 55] on div at bounding box center [857, 61] width 22 height 22
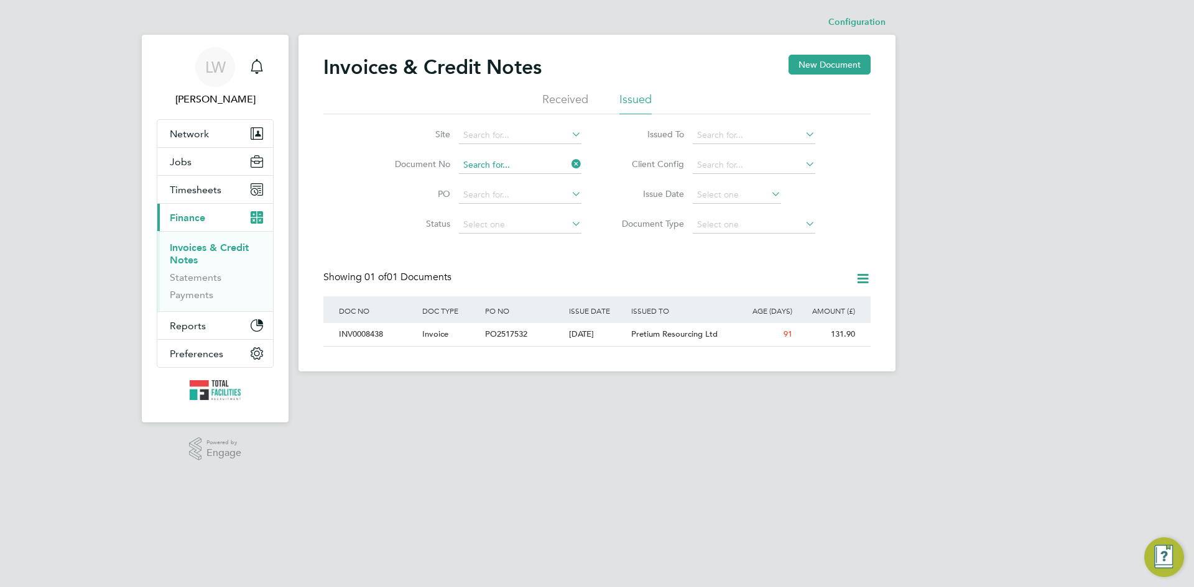
click at [491, 164] on input at bounding box center [520, 165] width 122 height 17
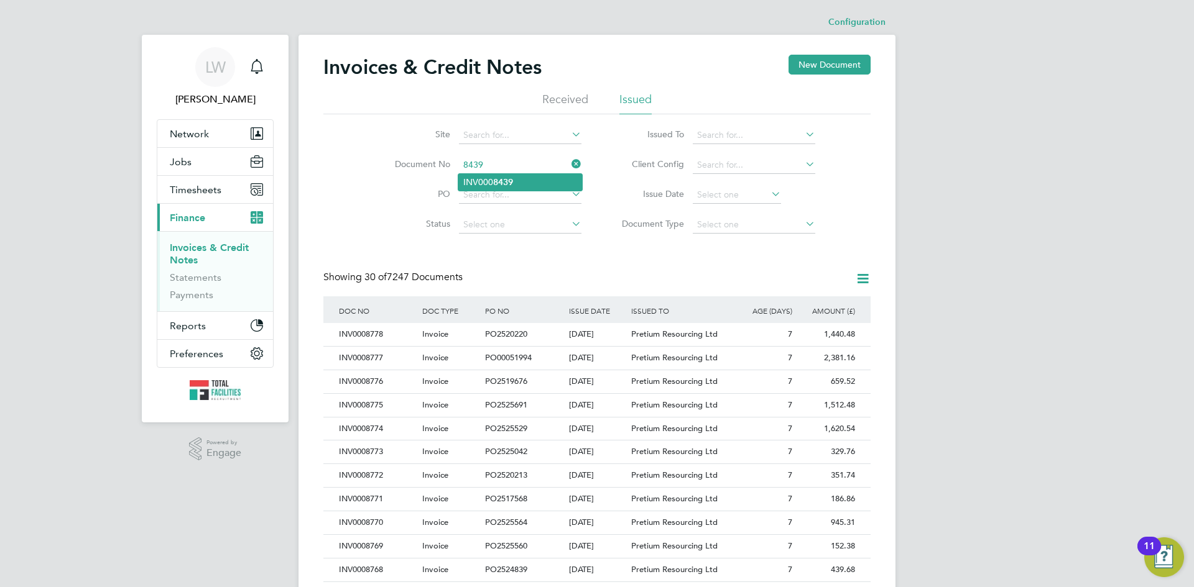
type input "INV0008439"
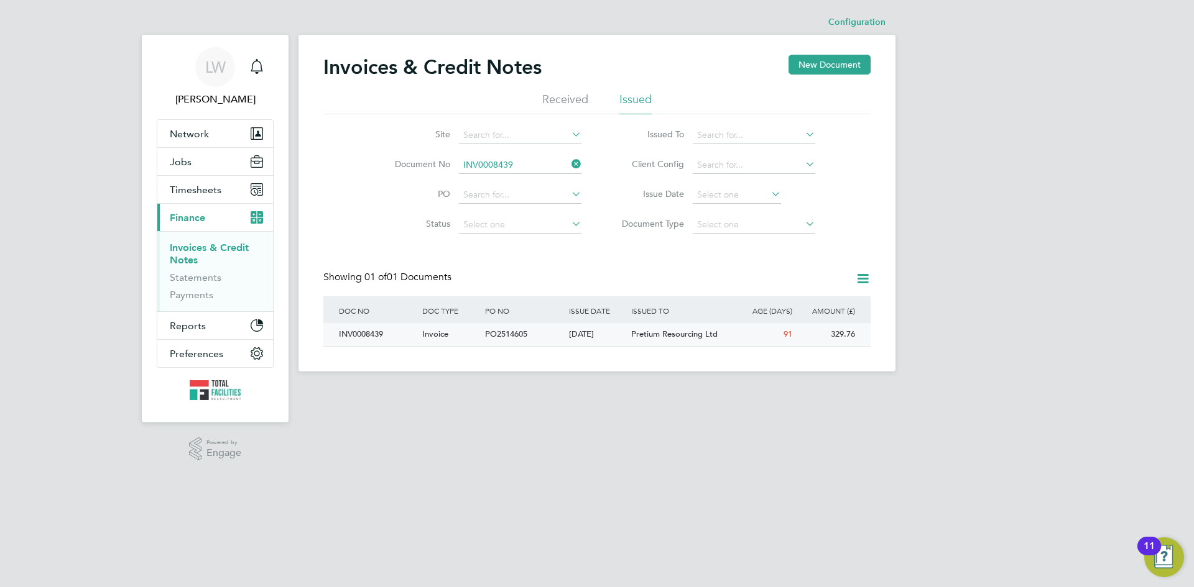
click at [581, 334] on div "24 Jun 2025" at bounding box center [597, 334] width 63 height 23
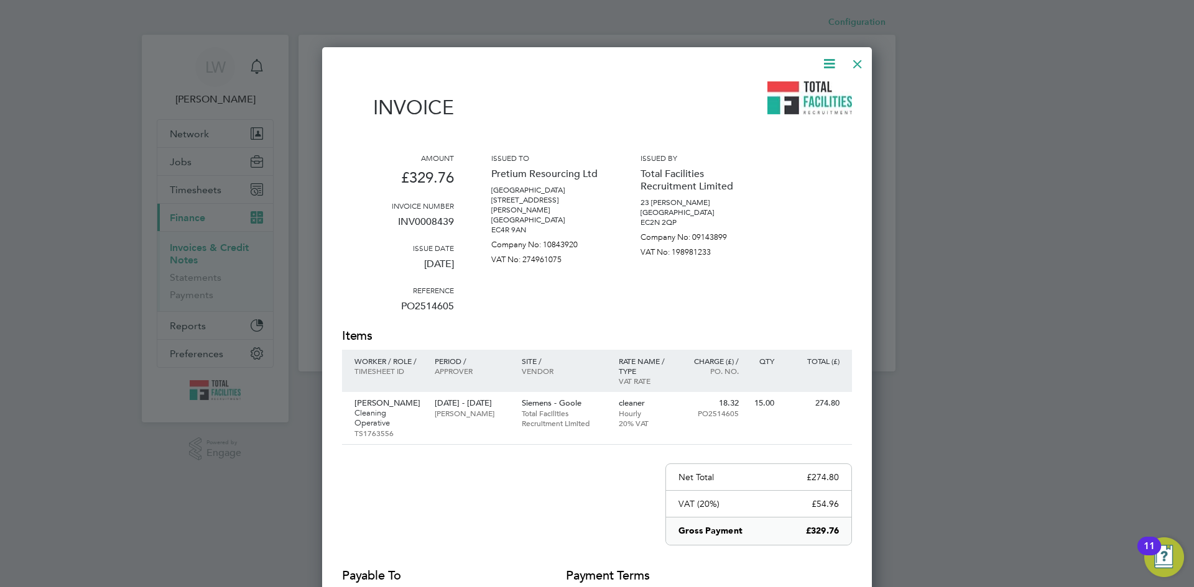
click at [832, 63] on icon at bounding box center [829, 64] width 16 height 16
click at [802, 90] on li "Download Invoice" at bounding box center [791, 93] width 86 height 17
click at [855, 57] on div at bounding box center [857, 61] width 22 height 22
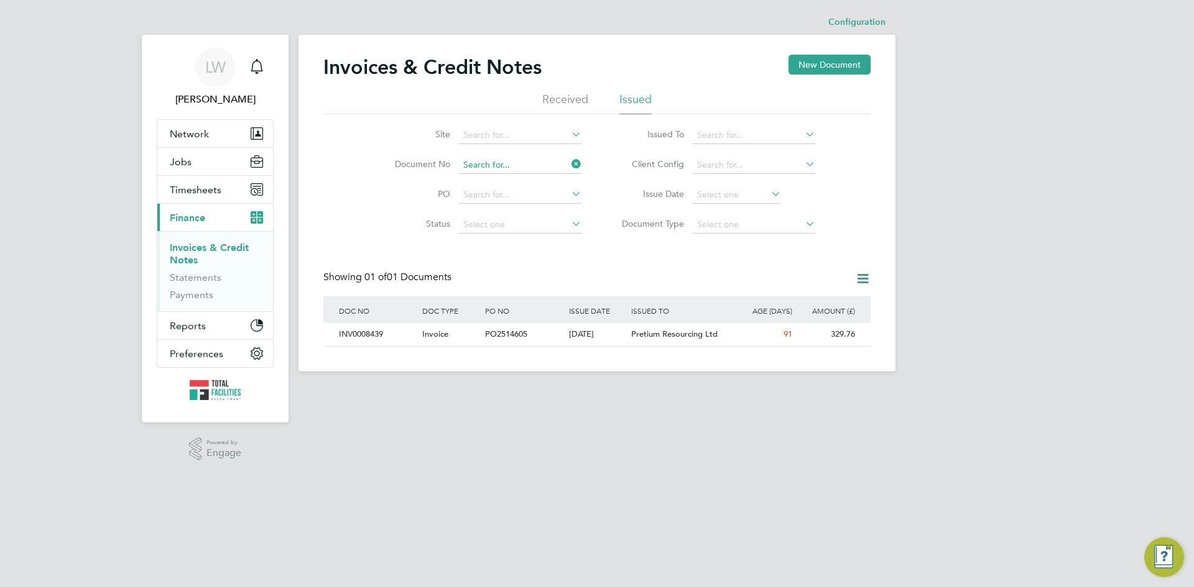
click at [508, 170] on input at bounding box center [520, 165] width 122 height 17
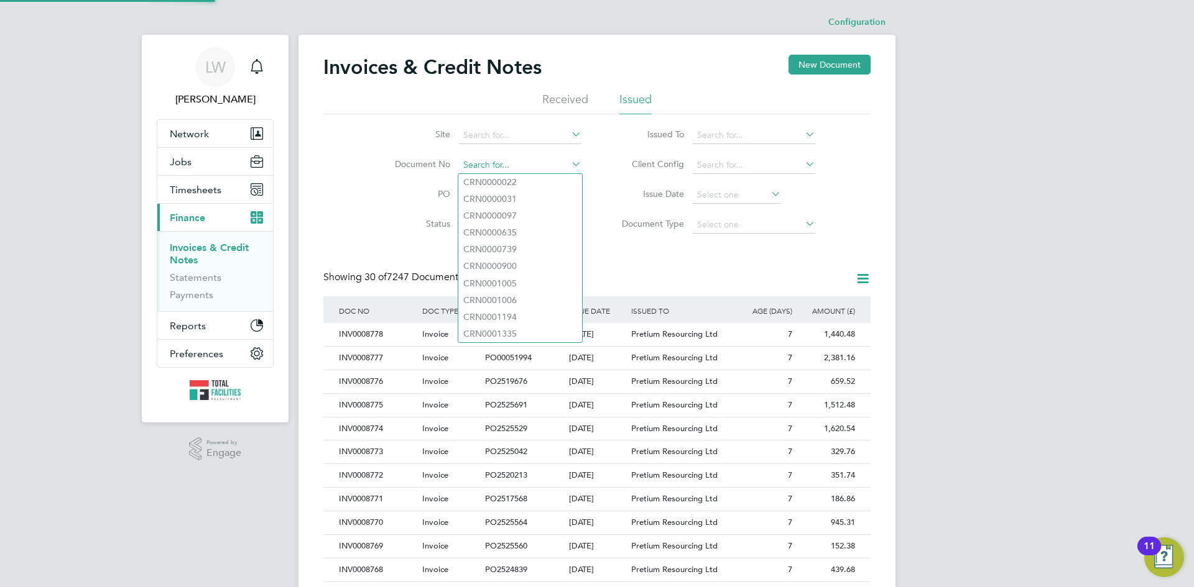
scroll to position [24, 105]
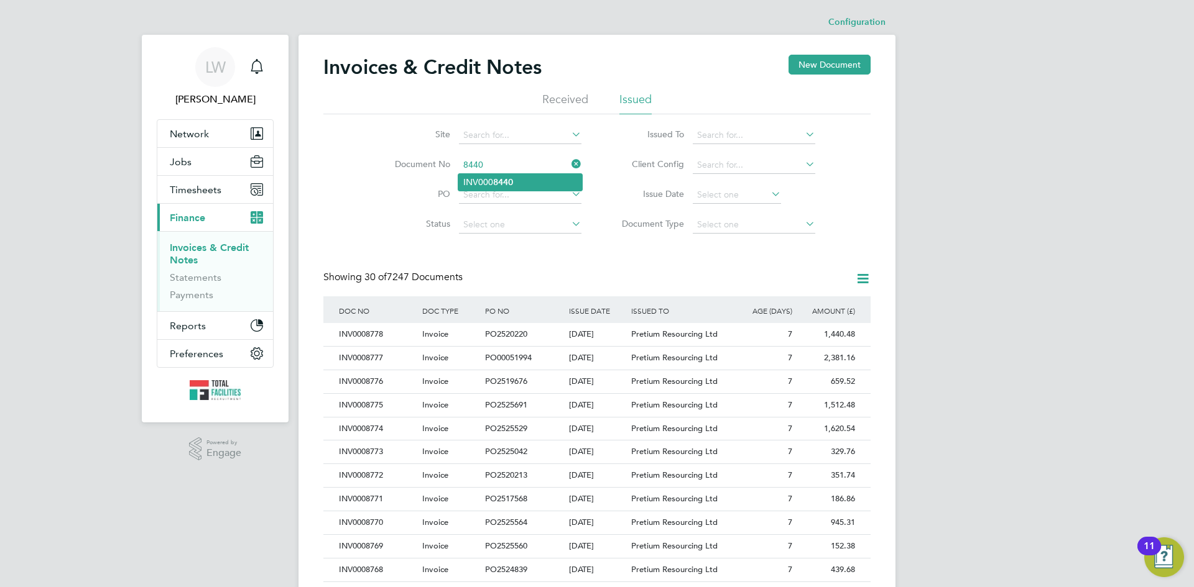
click at [493, 182] on b "8440" at bounding box center [503, 182] width 20 height 11
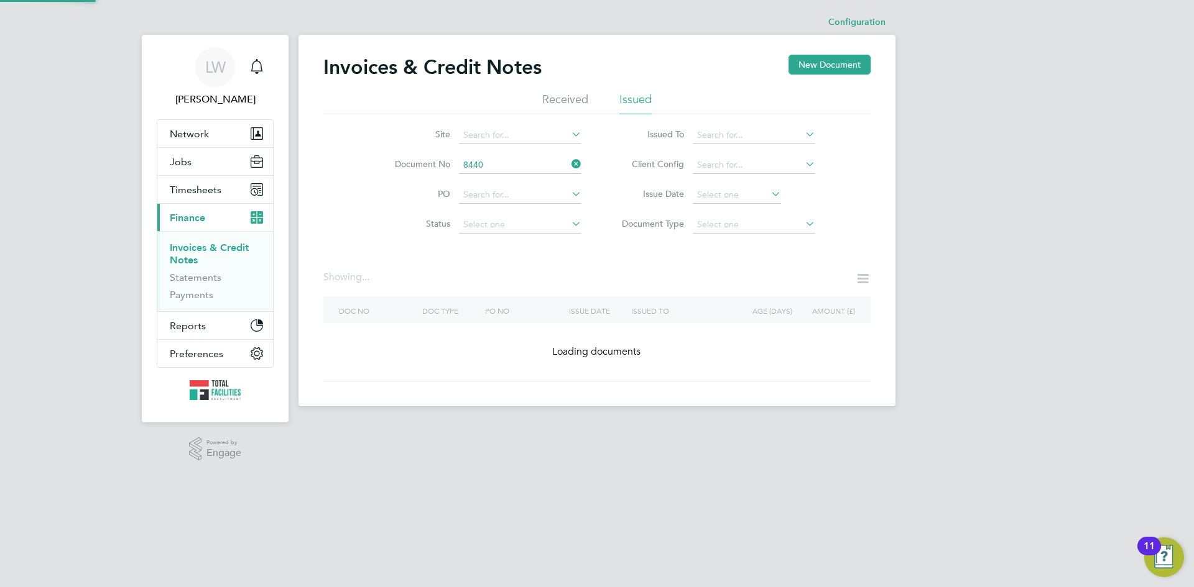
type input "INV0008440"
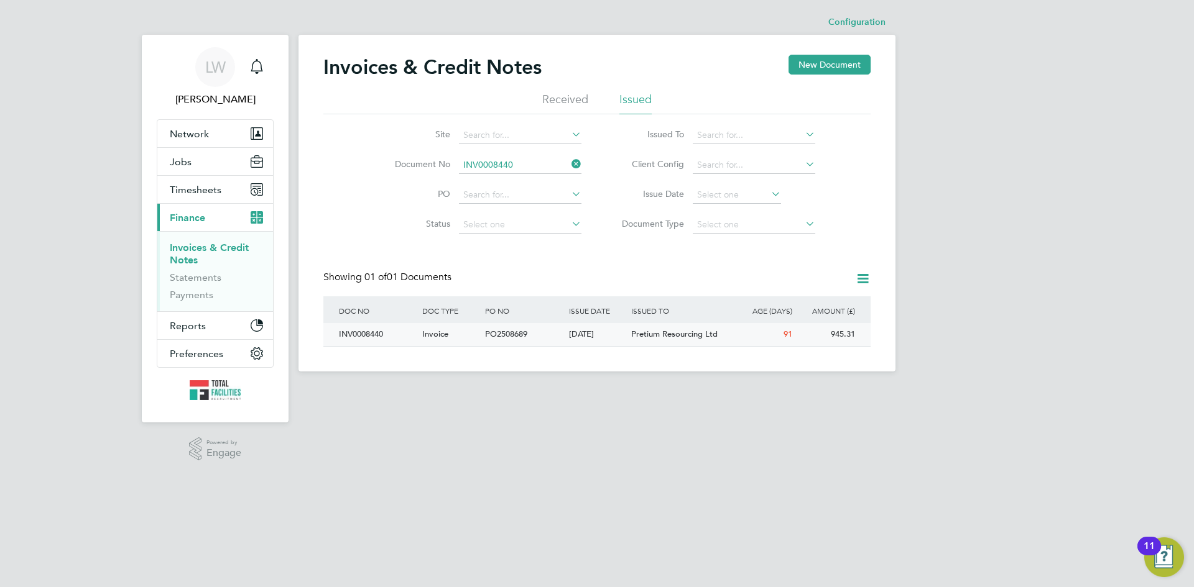
click at [541, 331] on div "PO2508689" at bounding box center [523, 334] width 83 height 23
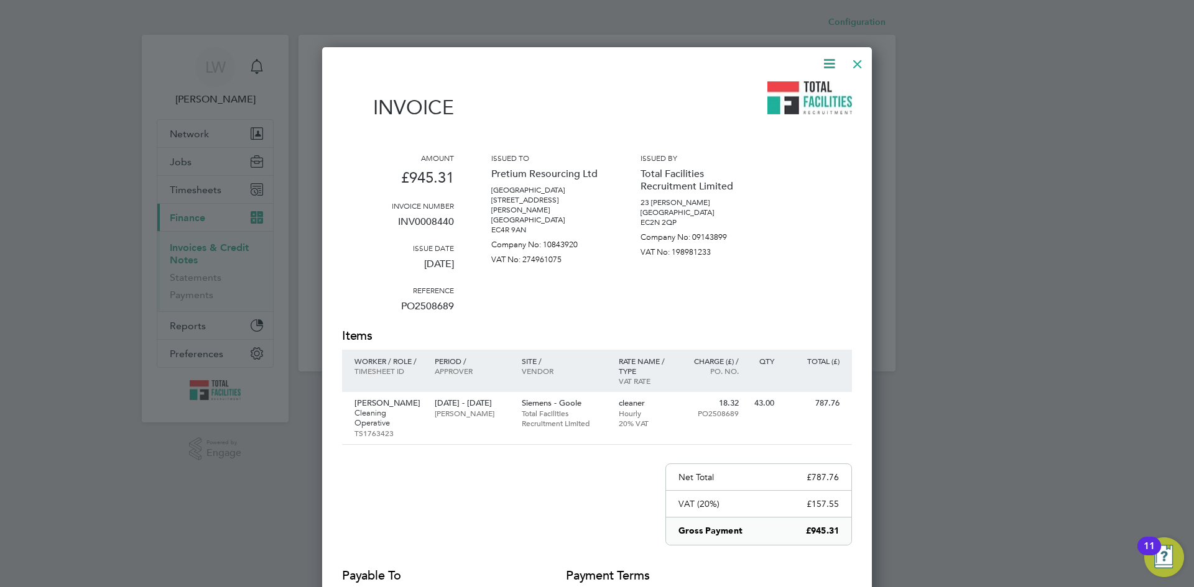
click at [831, 65] on icon at bounding box center [829, 64] width 16 height 16
click at [783, 91] on li "Download Invoice" at bounding box center [791, 93] width 86 height 17
click at [857, 65] on div at bounding box center [857, 61] width 22 height 22
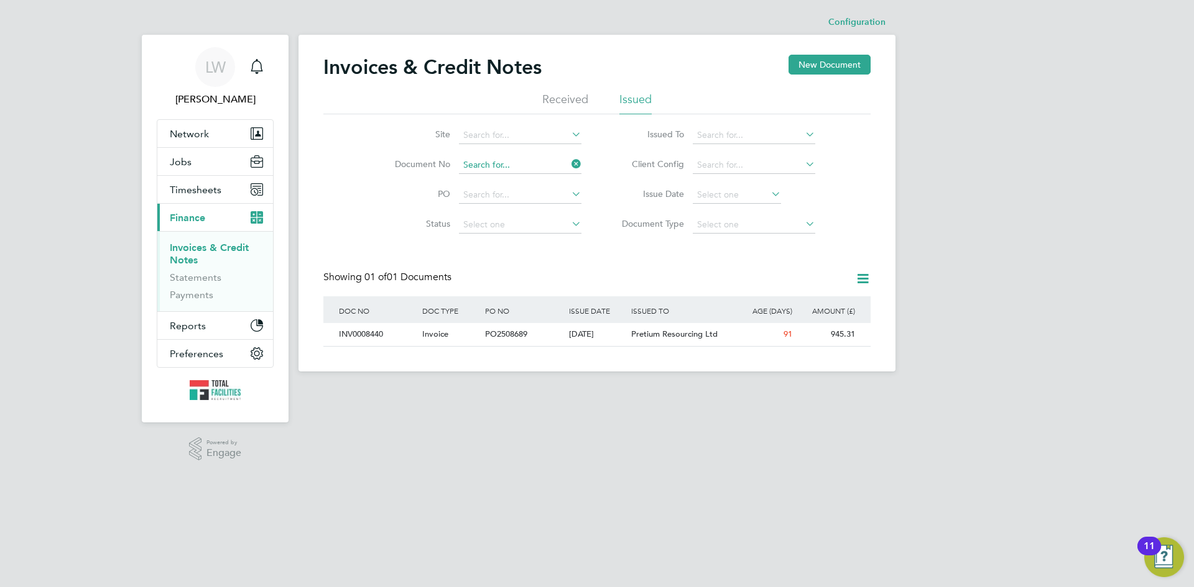
click at [499, 164] on input at bounding box center [520, 165] width 122 height 17
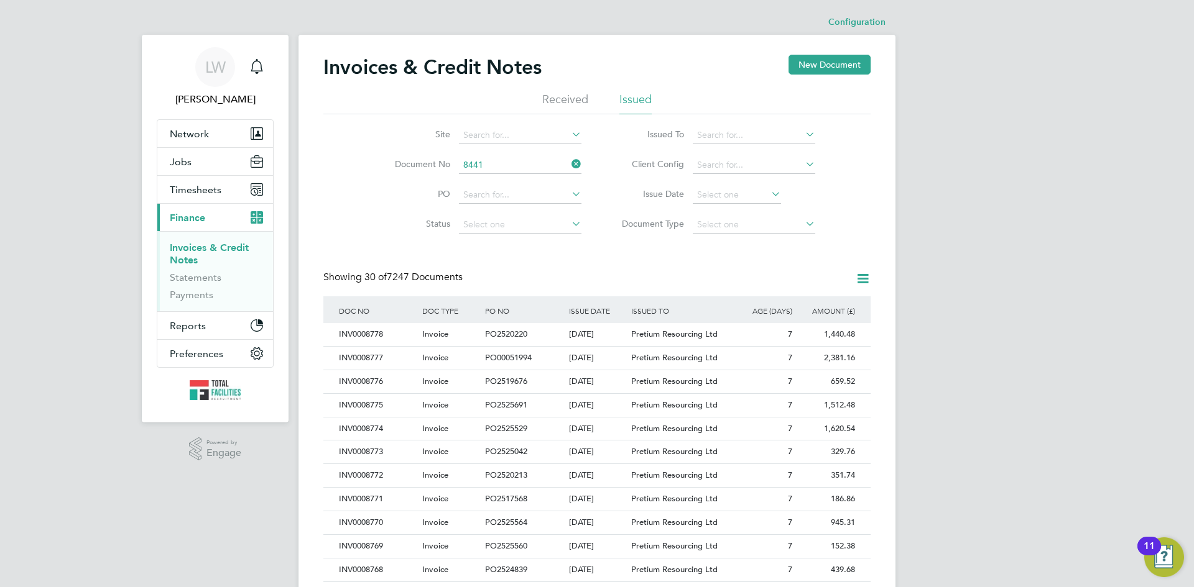
click at [482, 181] on li "INV000 8441" at bounding box center [520, 182] width 124 height 17
type input "INV0008441"
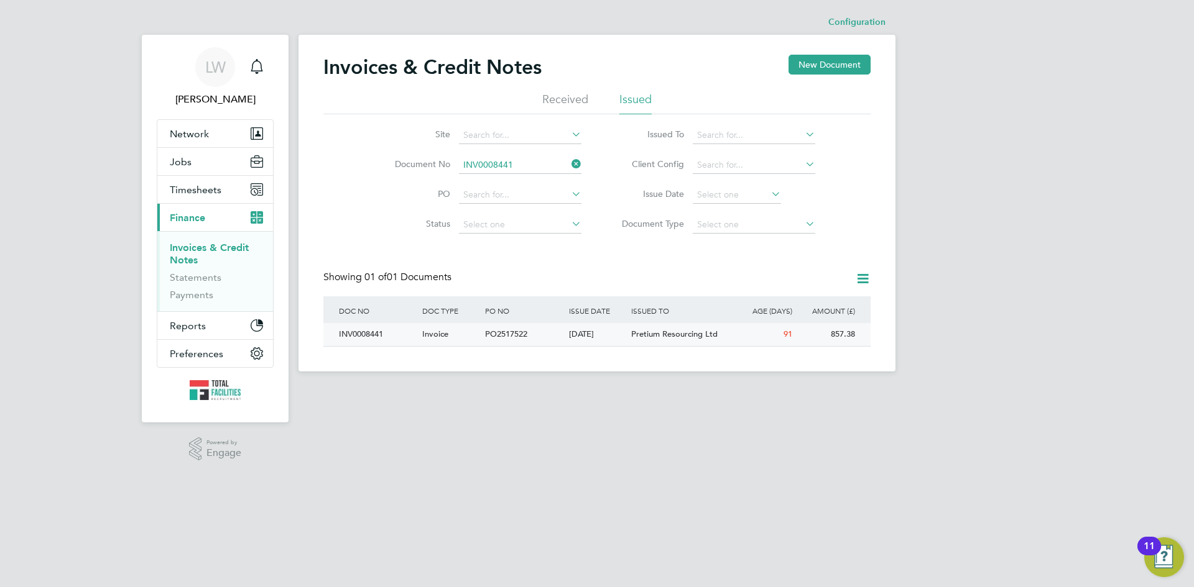
click at [478, 329] on div "Invoice" at bounding box center [450, 334] width 63 height 23
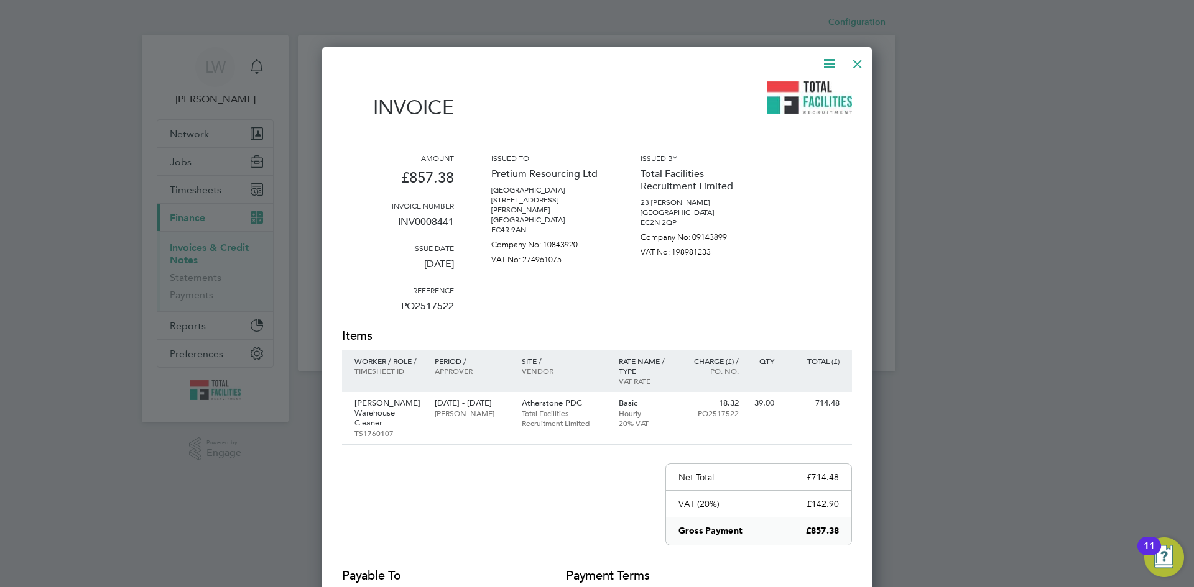
click at [823, 65] on icon at bounding box center [829, 64] width 16 height 16
click at [771, 91] on li "Download Invoice" at bounding box center [791, 93] width 86 height 17
click at [858, 62] on div at bounding box center [857, 61] width 22 height 22
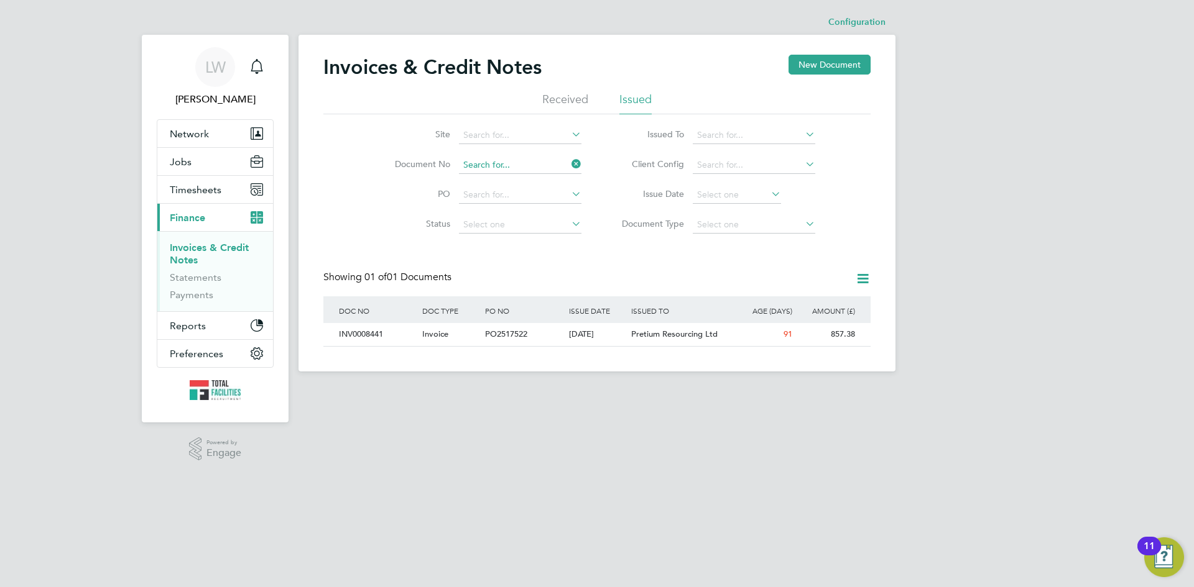
click at [535, 160] on input at bounding box center [520, 165] width 122 height 17
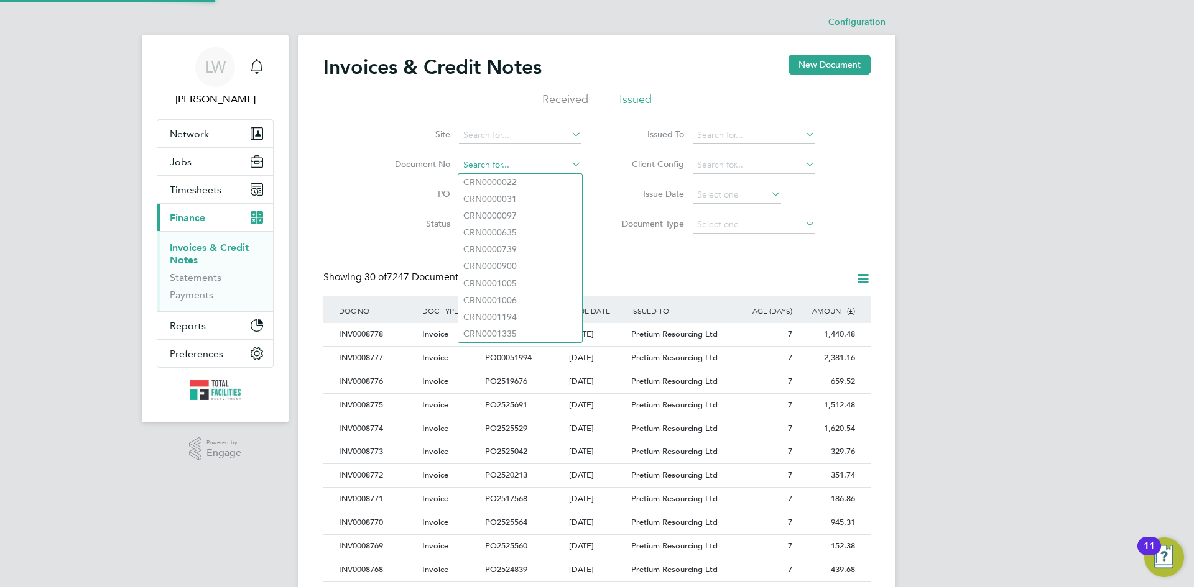
scroll to position [24, 85]
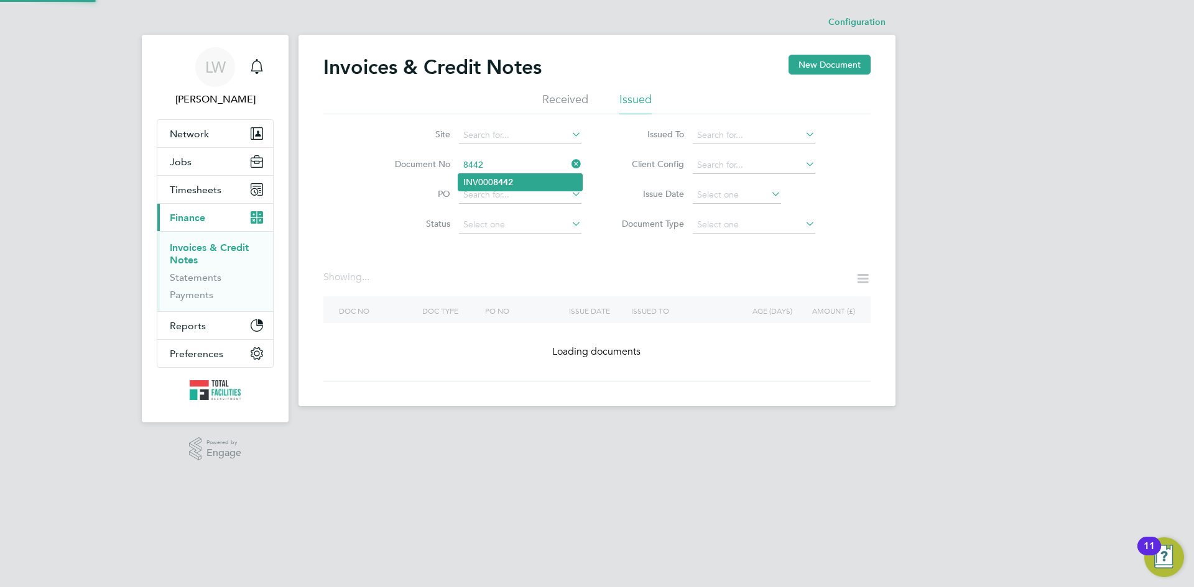
type input "INV0008442"
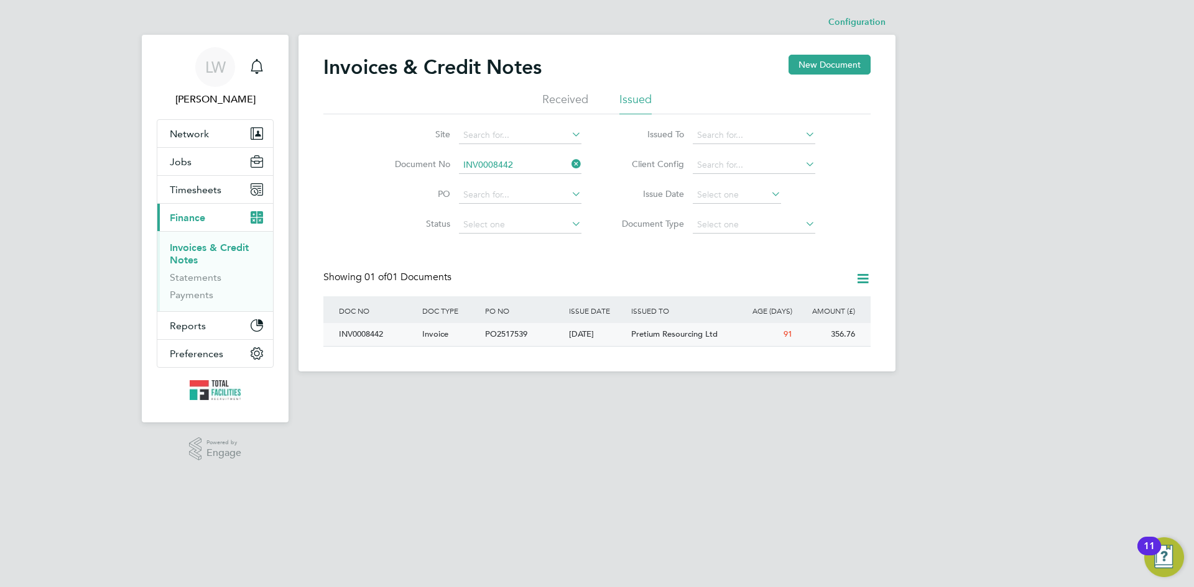
click at [554, 333] on div "PO2517539" at bounding box center [523, 334] width 83 height 23
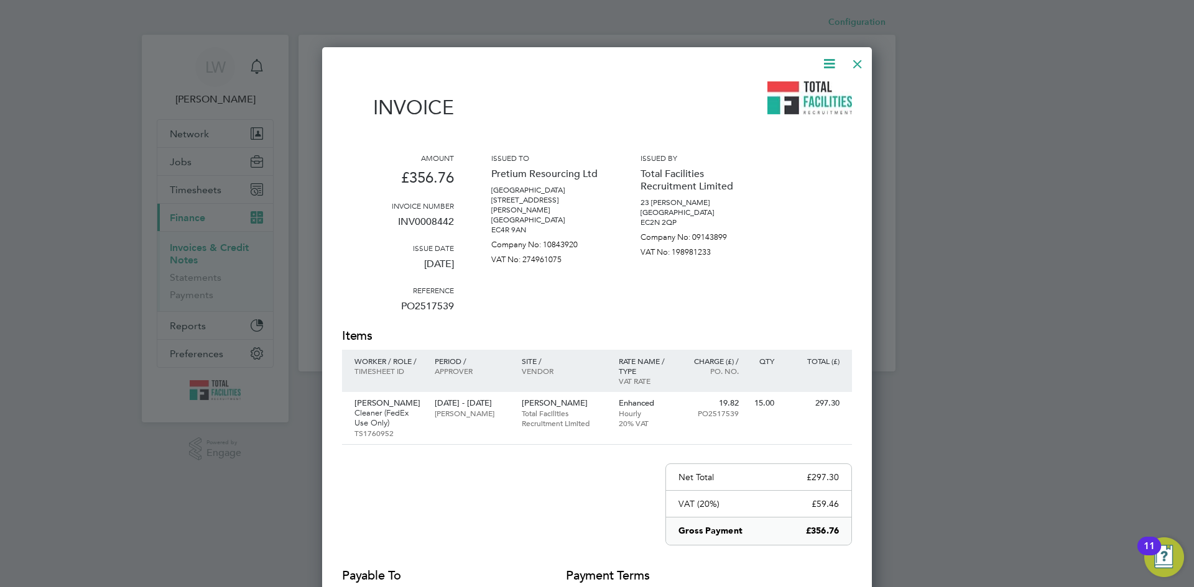
click at [832, 65] on icon at bounding box center [829, 64] width 16 height 16
click at [790, 90] on li "Download Invoice" at bounding box center [791, 93] width 86 height 17
click at [854, 65] on div at bounding box center [857, 61] width 22 height 22
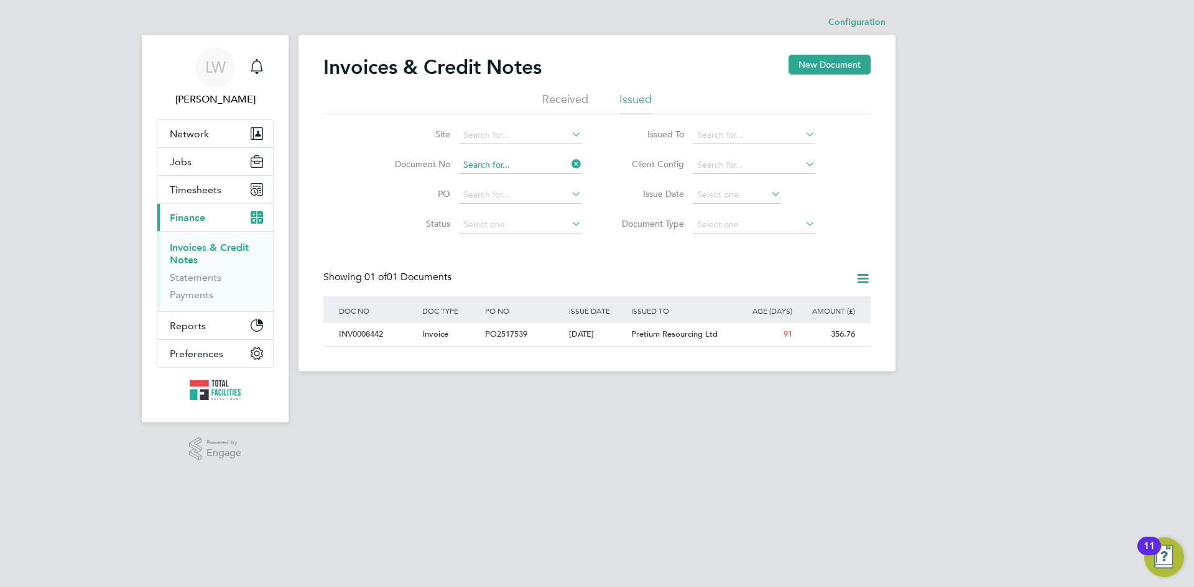
click at [503, 162] on input at bounding box center [520, 165] width 122 height 17
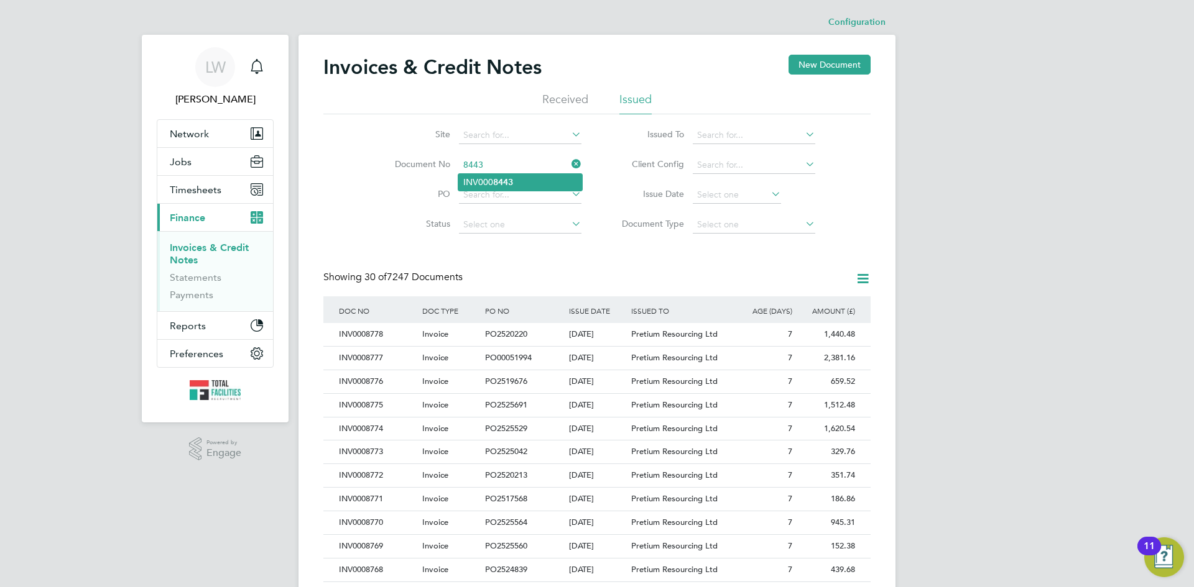
type input "INV0008443"
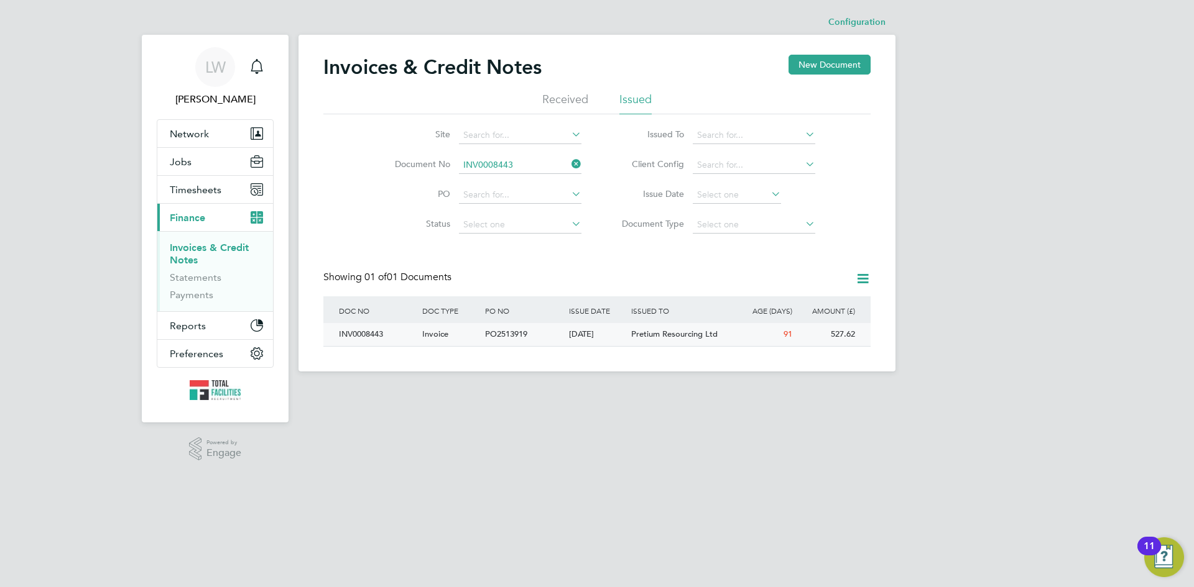
click at [533, 332] on div "PO2513919" at bounding box center [523, 334] width 83 height 23
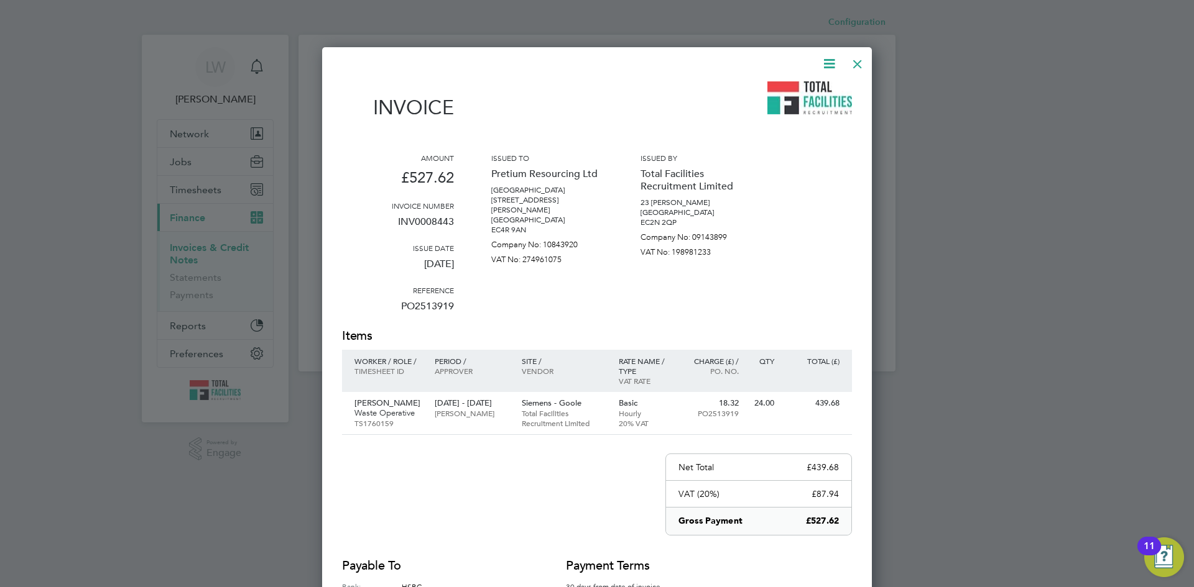
click at [833, 61] on icon at bounding box center [829, 64] width 16 height 16
click at [787, 94] on li "Download Invoice" at bounding box center [791, 93] width 86 height 17
click at [855, 61] on div at bounding box center [857, 61] width 22 height 22
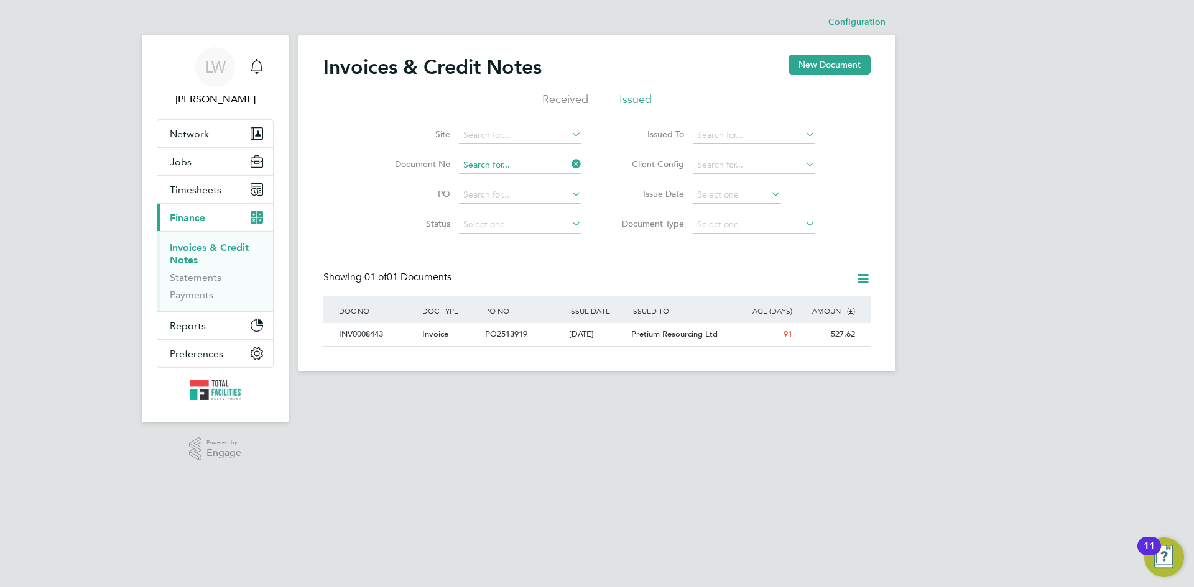
click at [527, 166] on input at bounding box center [520, 165] width 122 height 17
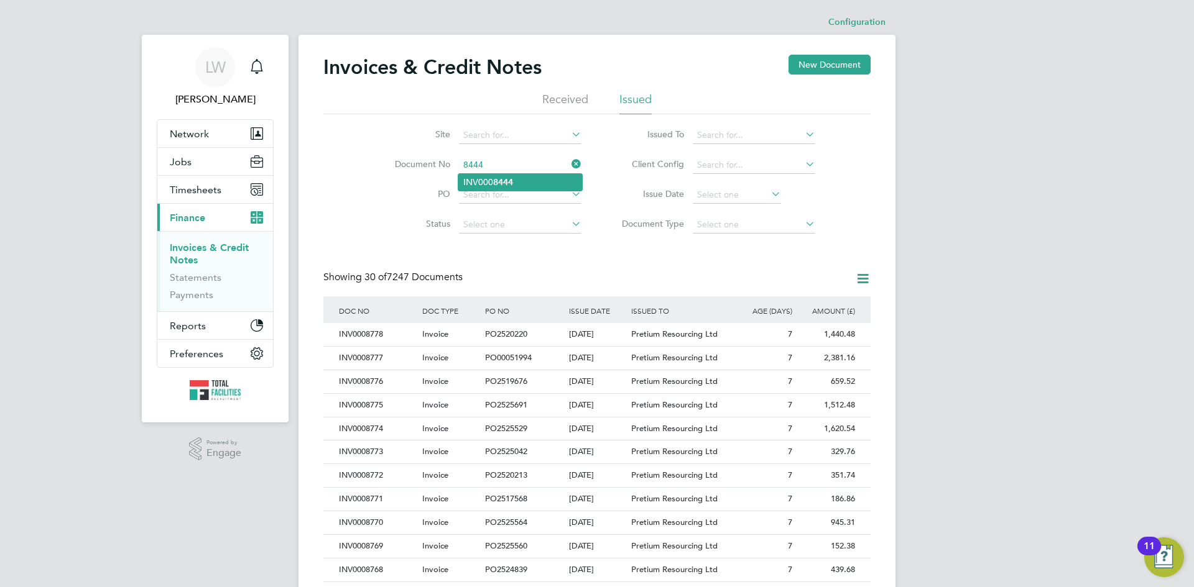
click at [502, 177] on b "8444" at bounding box center [503, 182] width 20 height 11
type input "INV0008444"
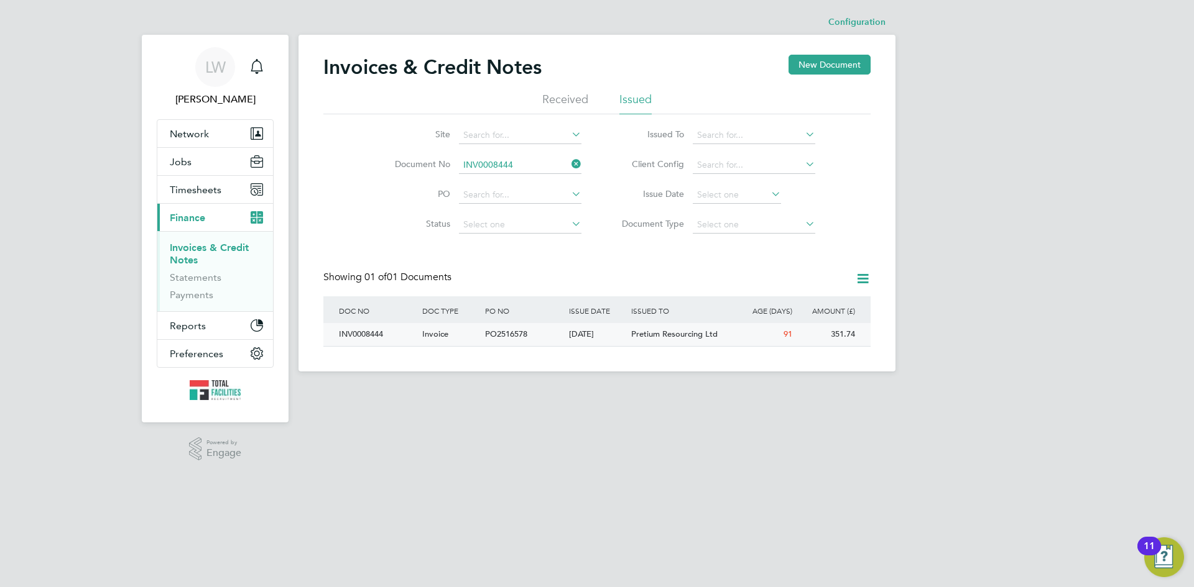
click at [511, 330] on span "PO2516578" at bounding box center [506, 334] width 42 height 11
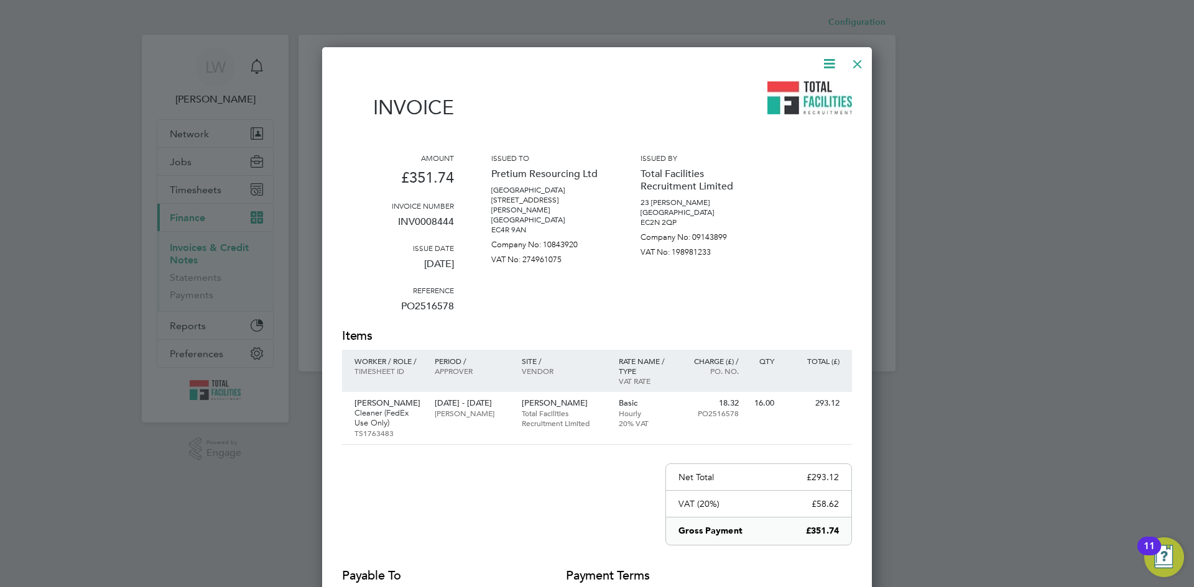
click at [824, 61] on icon at bounding box center [829, 64] width 16 height 16
click at [809, 88] on li "Download Invoice" at bounding box center [791, 93] width 86 height 17
click at [862, 62] on div at bounding box center [857, 61] width 22 height 22
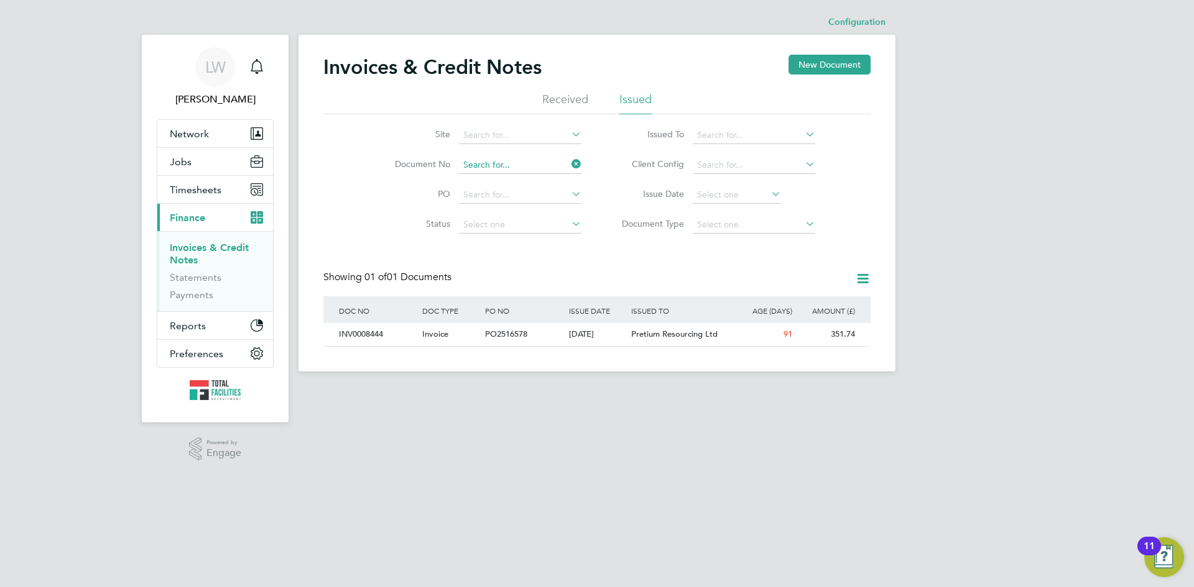
click at [517, 163] on input at bounding box center [520, 165] width 122 height 17
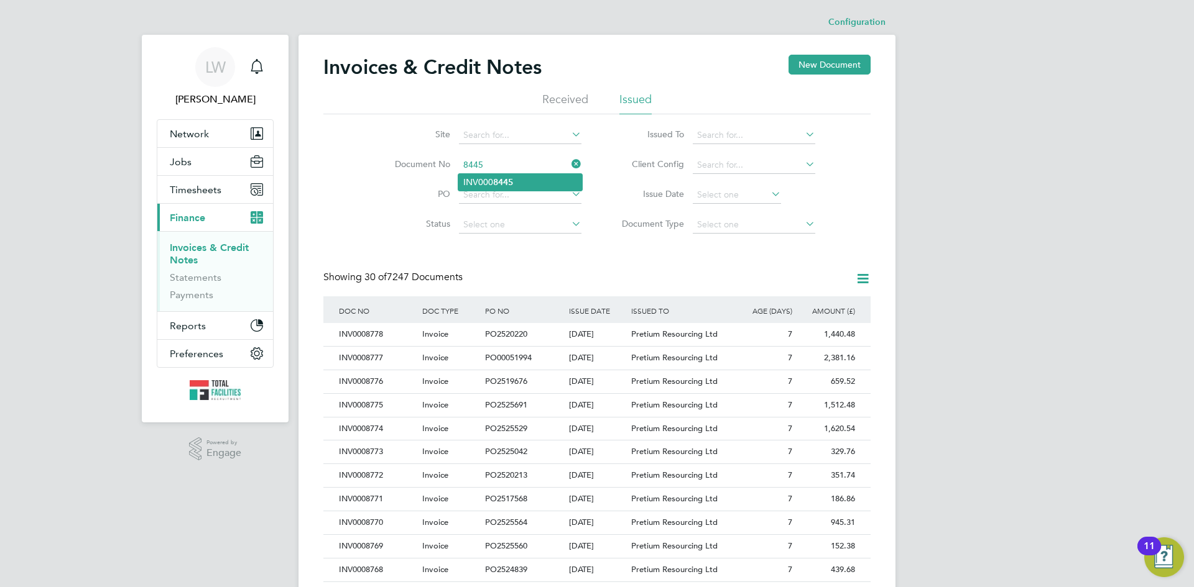
type input "INV0008445"
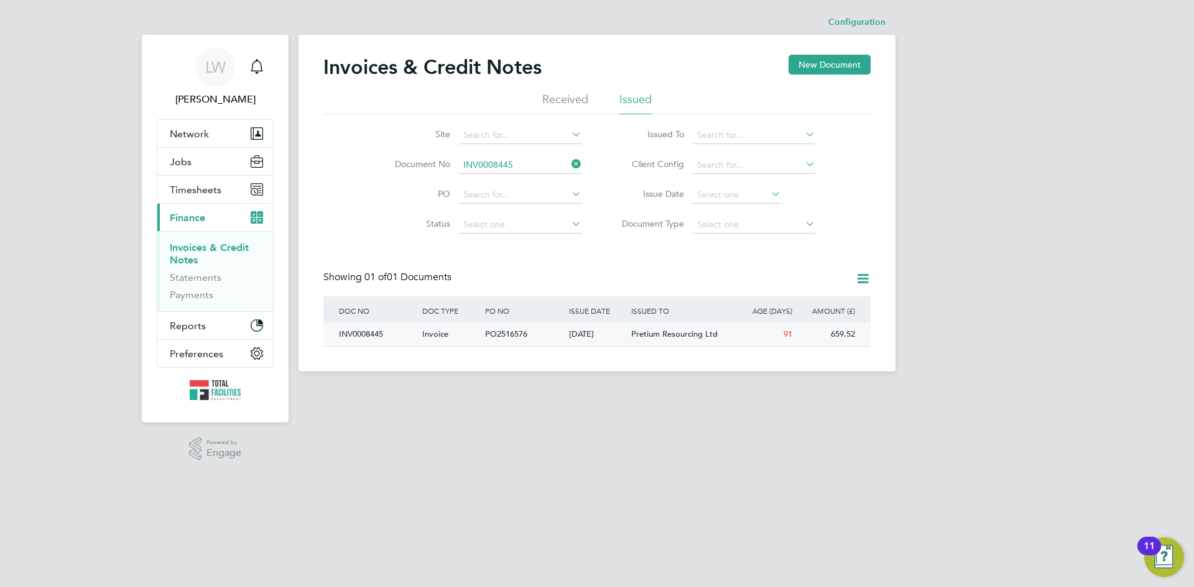
click at [574, 336] on div "24 Jun 2025" at bounding box center [597, 334] width 63 height 23
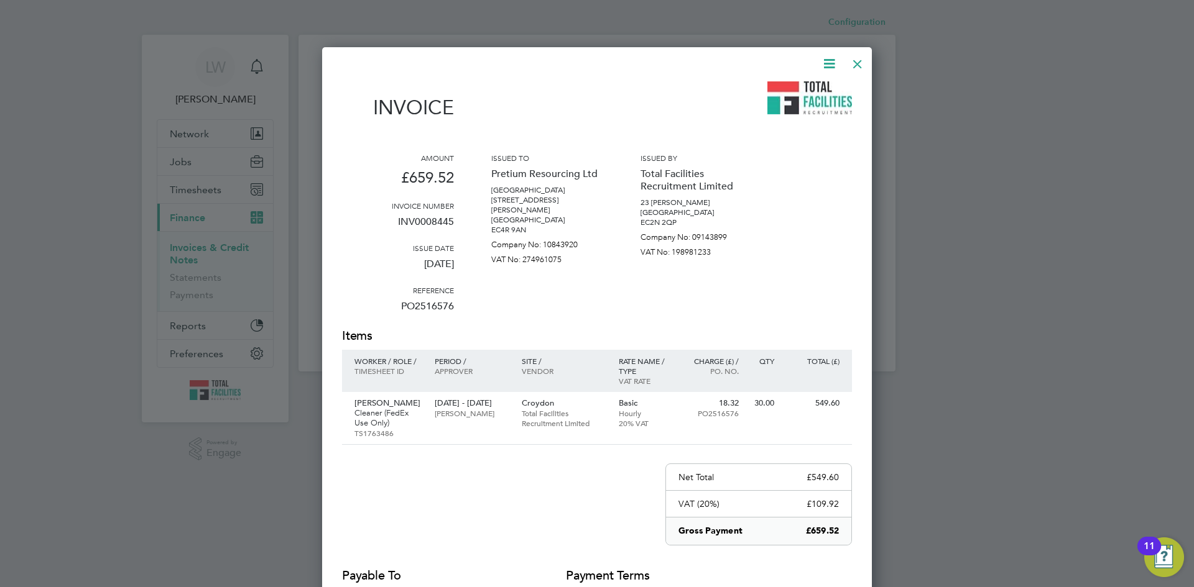
click at [832, 63] on icon at bounding box center [829, 64] width 16 height 16
click at [785, 89] on li "Download Invoice" at bounding box center [791, 93] width 86 height 17
click at [858, 63] on div at bounding box center [857, 61] width 22 height 22
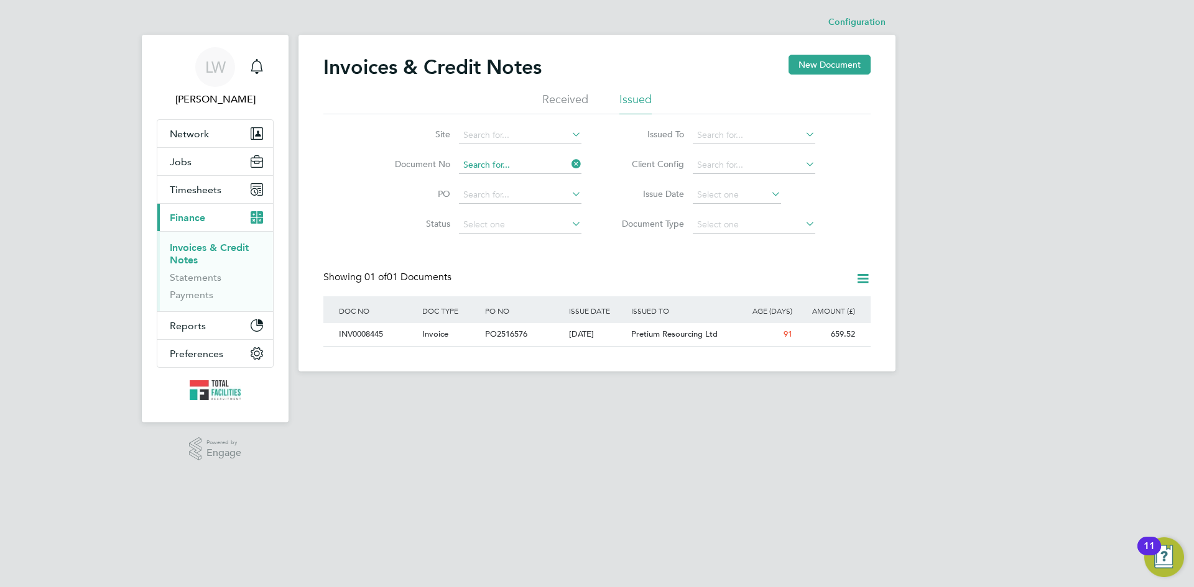
click at [513, 168] on input at bounding box center [520, 165] width 122 height 17
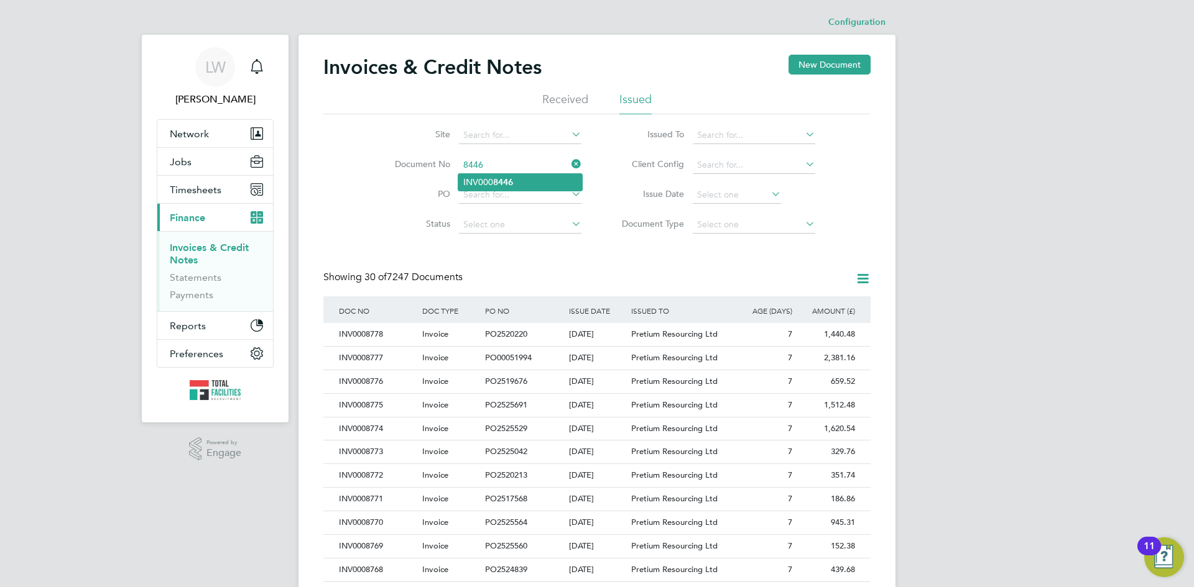
type input "INV0008446"
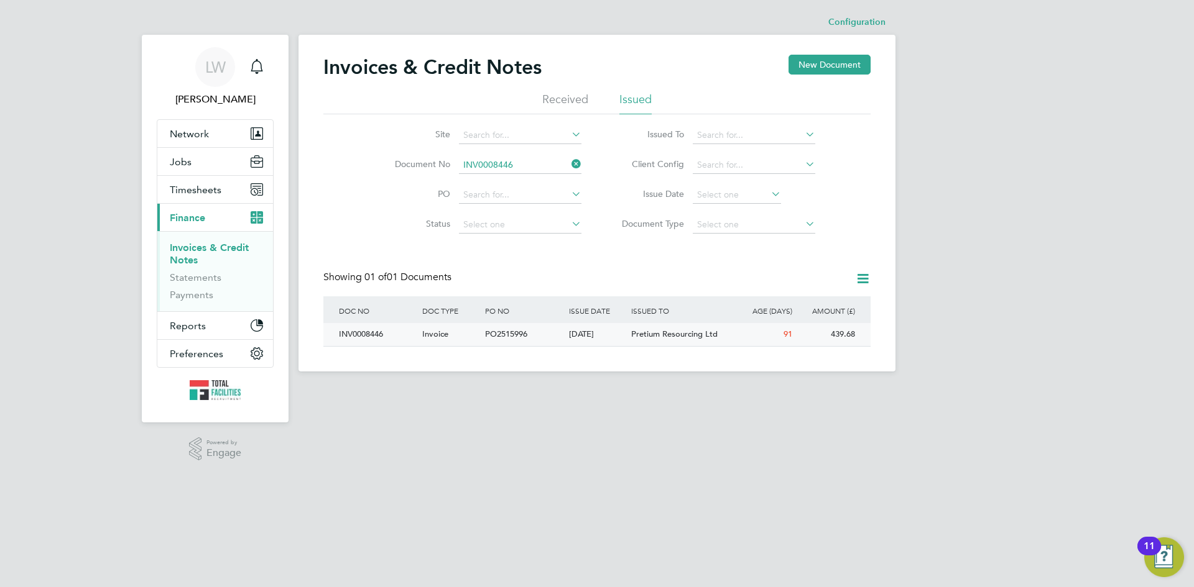
click at [546, 331] on div "PO2515996" at bounding box center [523, 334] width 83 height 23
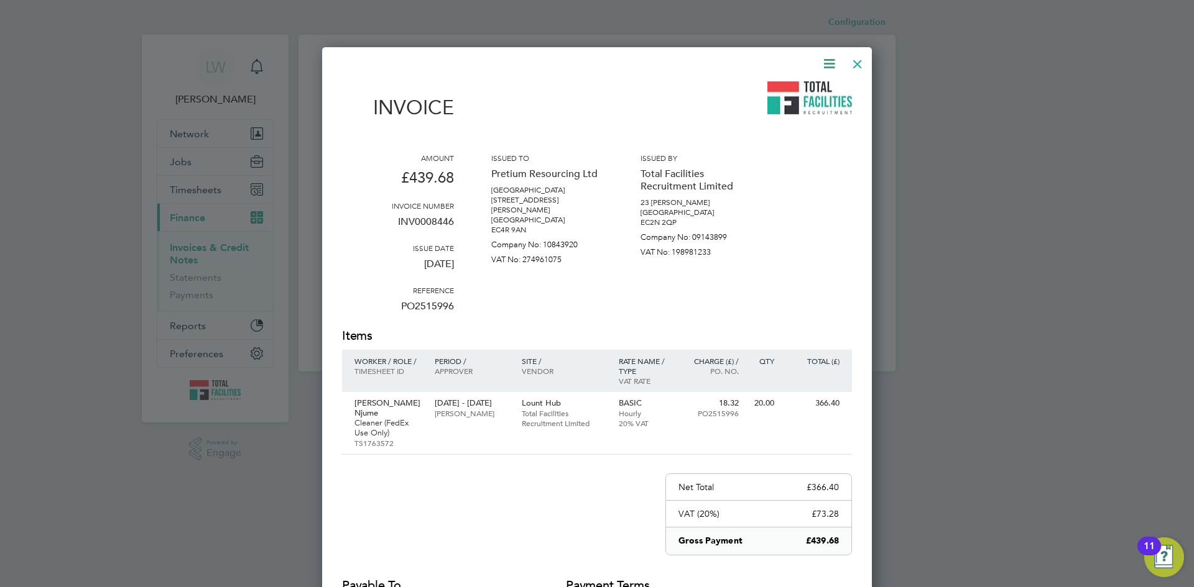
click at [827, 65] on icon at bounding box center [829, 64] width 16 height 16
click at [784, 90] on li "Download Invoice" at bounding box center [791, 93] width 86 height 17
click at [862, 58] on div at bounding box center [857, 61] width 22 height 22
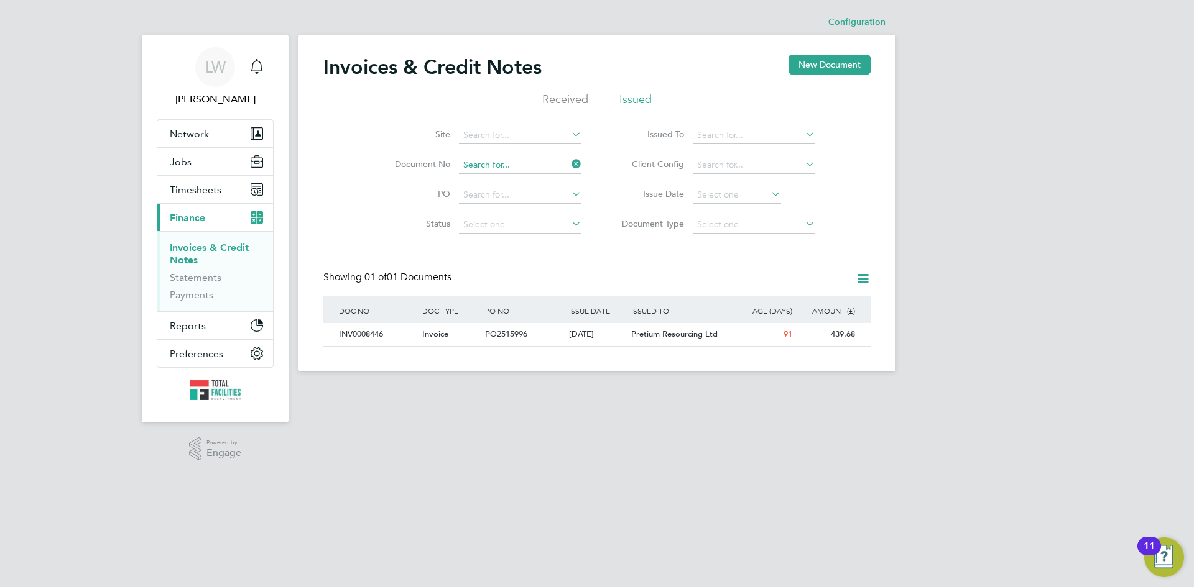
click at [508, 158] on input at bounding box center [520, 165] width 122 height 17
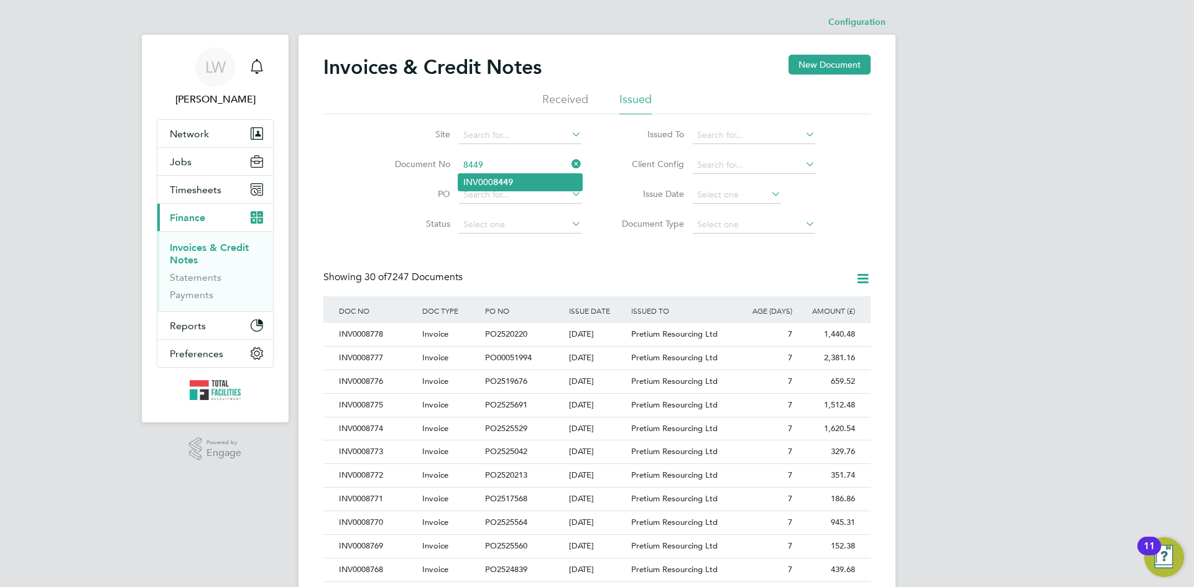
type input "INV0008449"
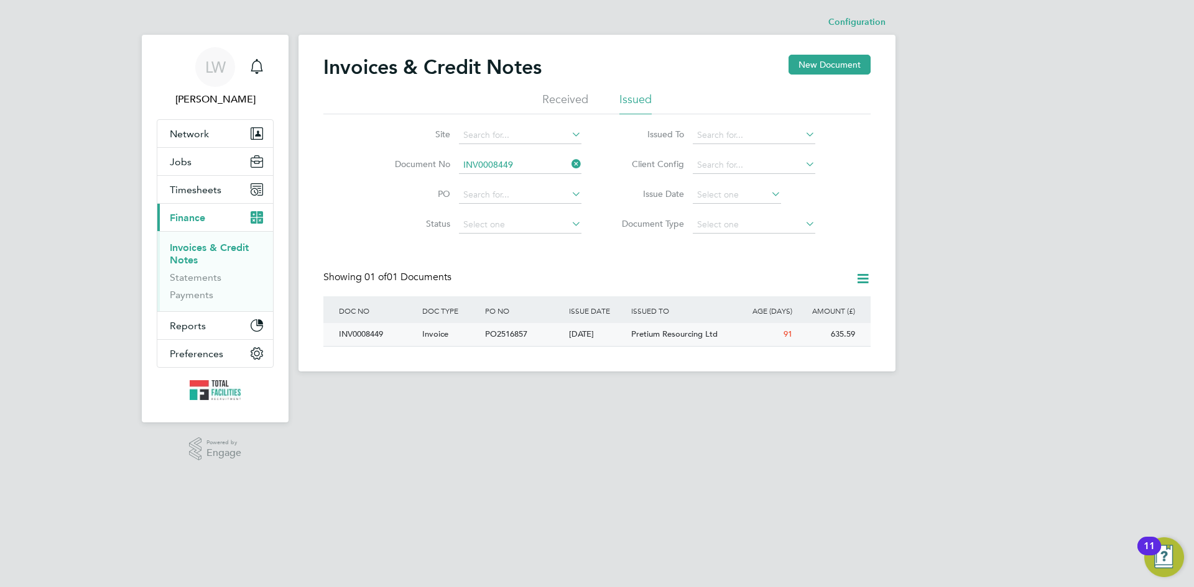
click at [551, 327] on div "PO2516857" at bounding box center [523, 334] width 83 height 23
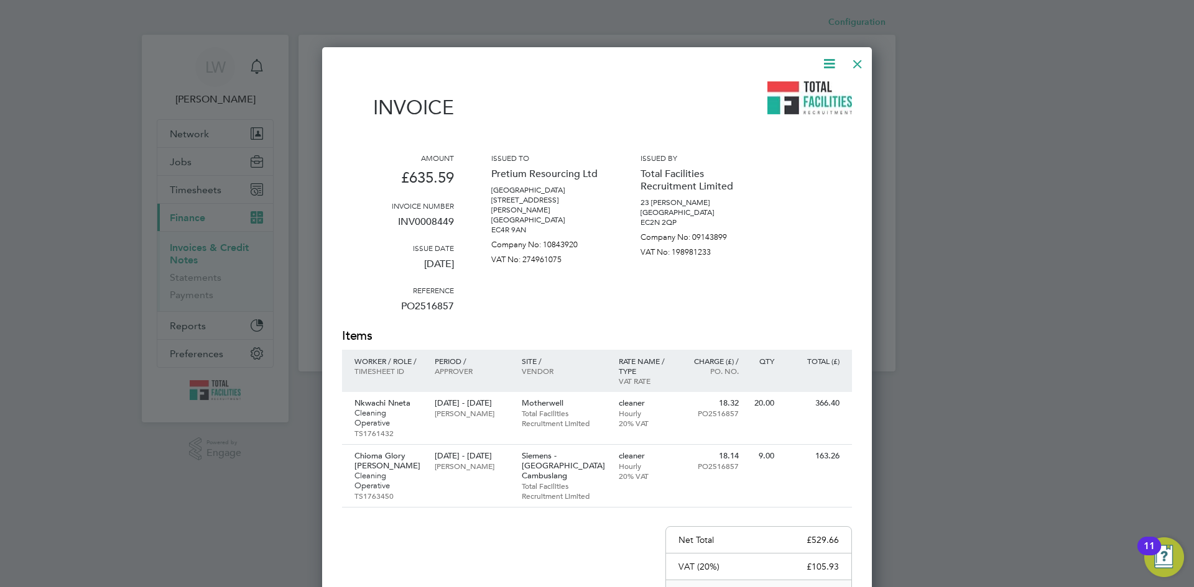
click at [831, 58] on icon at bounding box center [829, 64] width 16 height 16
click at [807, 91] on li "Download Invoice" at bounding box center [791, 93] width 86 height 17
click at [861, 58] on div at bounding box center [857, 61] width 22 height 22
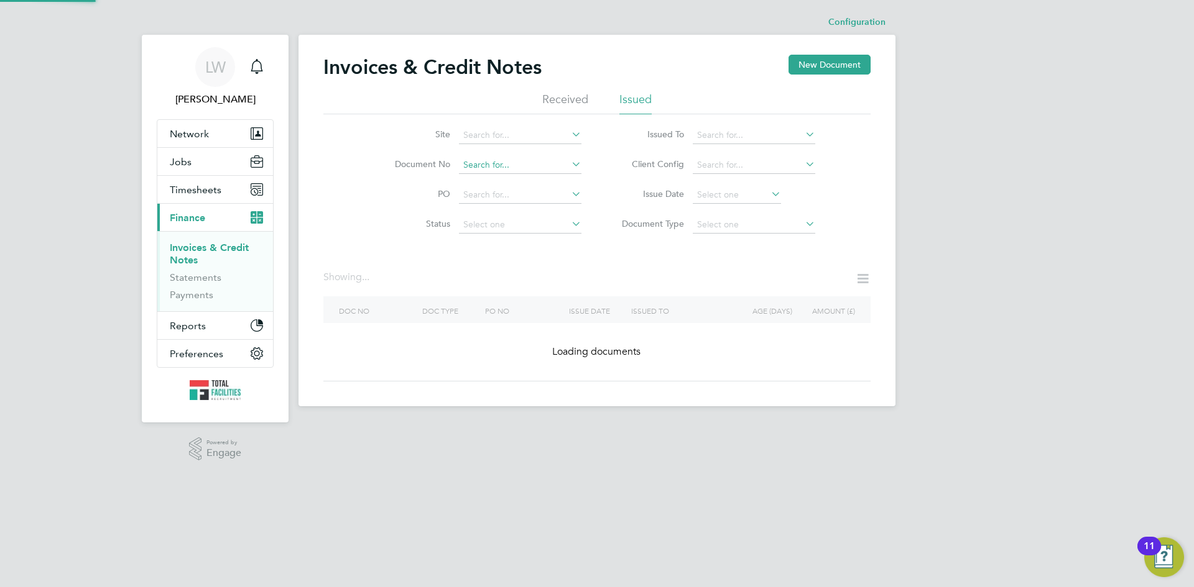
click at [519, 162] on input at bounding box center [520, 165] width 122 height 17
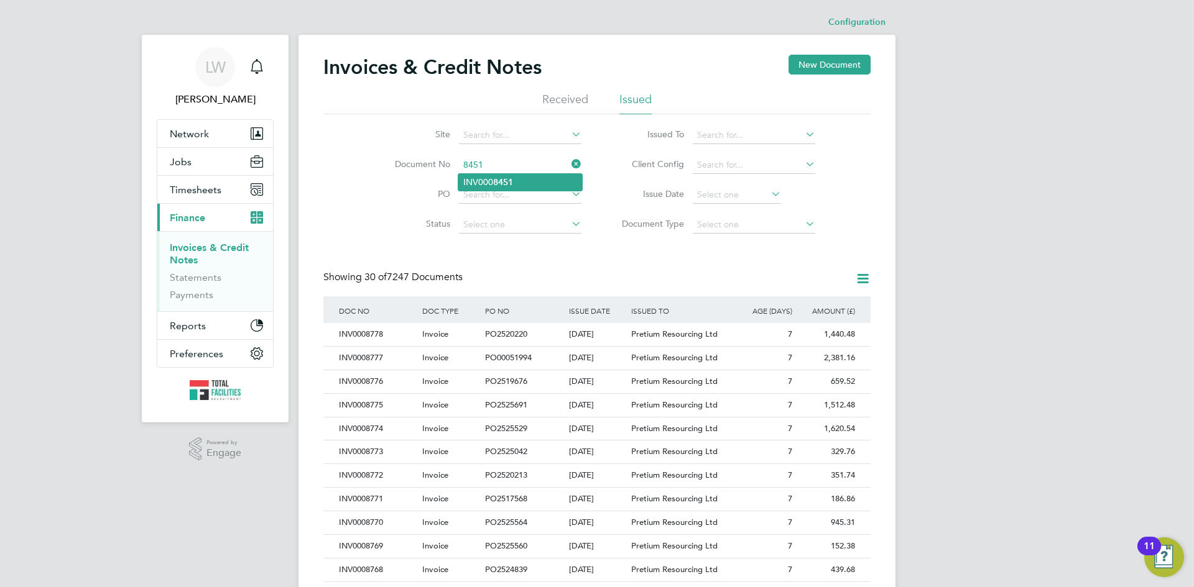
type input "INV0008451"
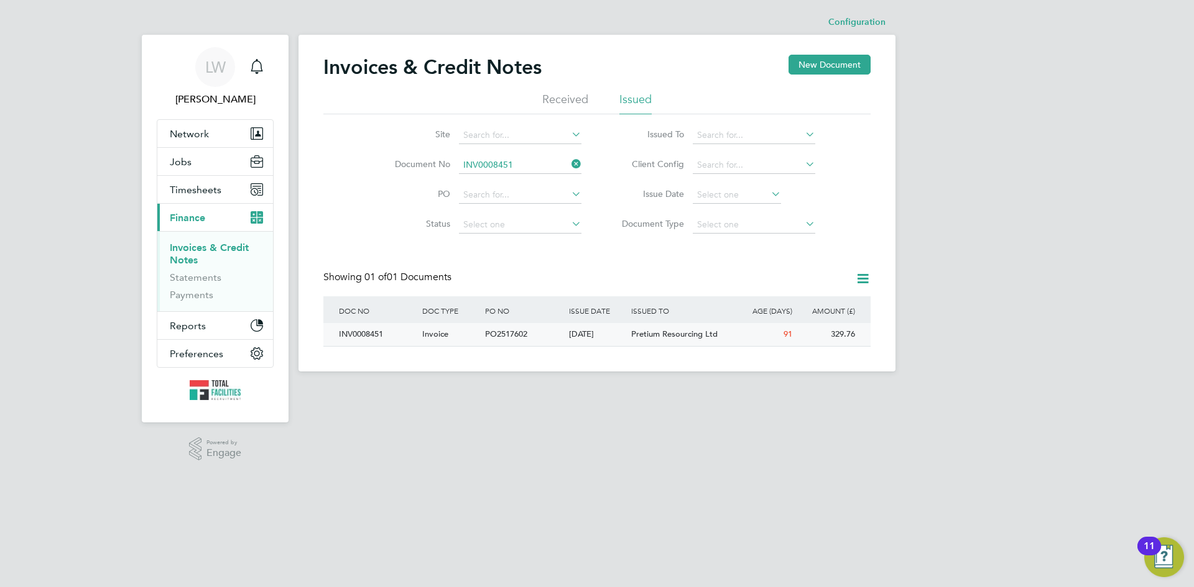
click at [564, 338] on div "PO2517602" at bounding box center [523, 334] width 83 height 23
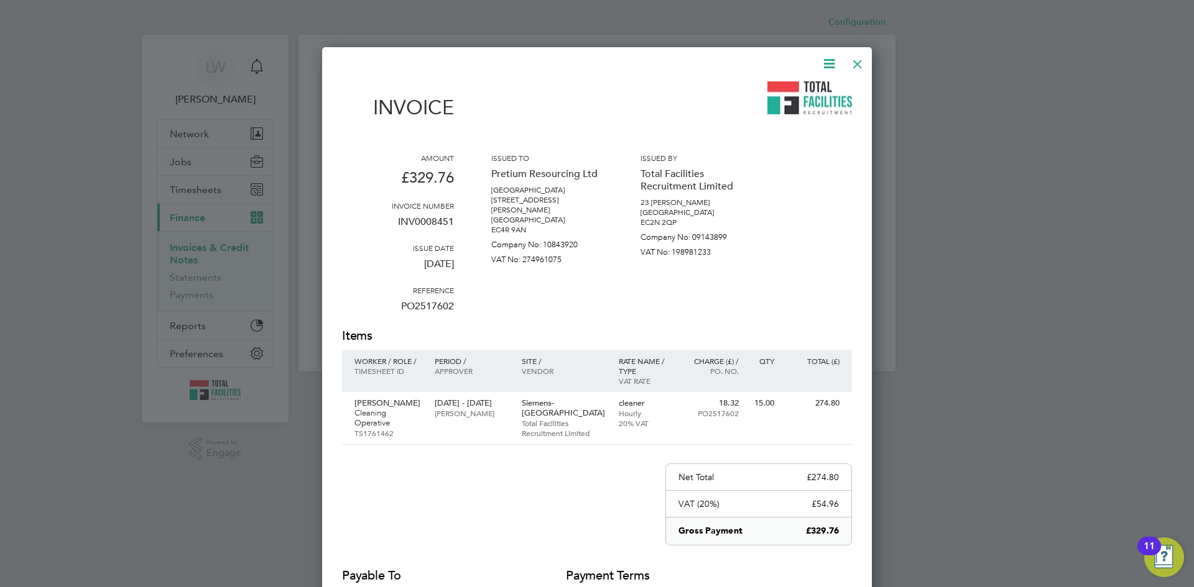
click at [829, 59] on icon at bounding box center [829, 64] width 16 height 16
click at [803, 91] on li "Download Invoice" at bounding box center [791, 93] width 86 height 17
click at [860, 63] on div at bounding box center [857, 61] width 22 height 22
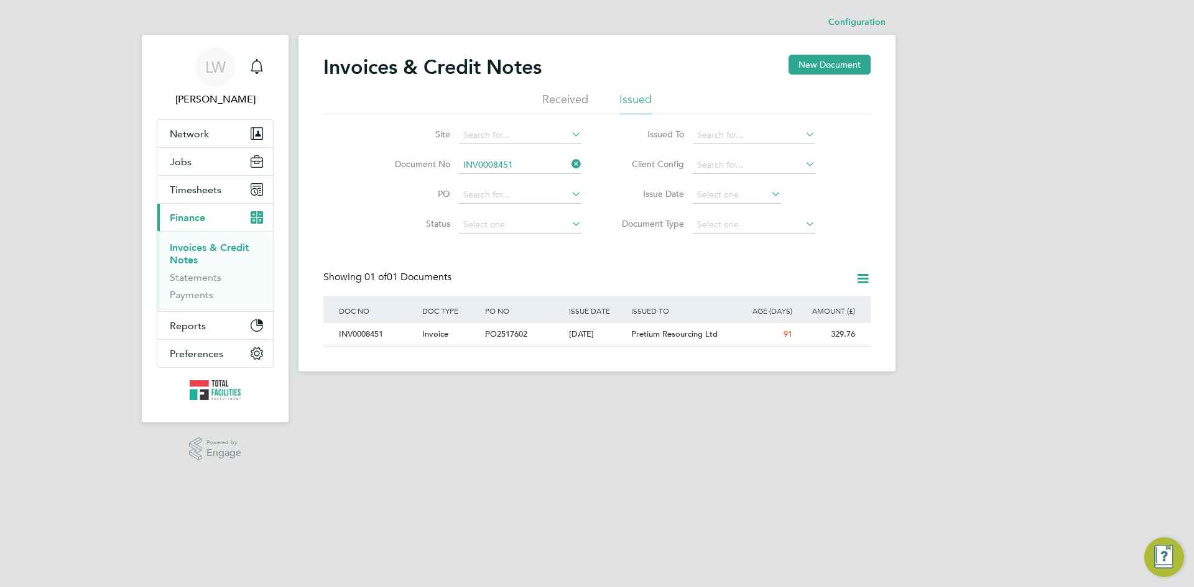
click at [514, 154] on li "Document No INV0008451" at bounding box center [480, 165] width 234 height 30
click at [518, 162] on input at bounding box center [520, 165] width 122 height 17
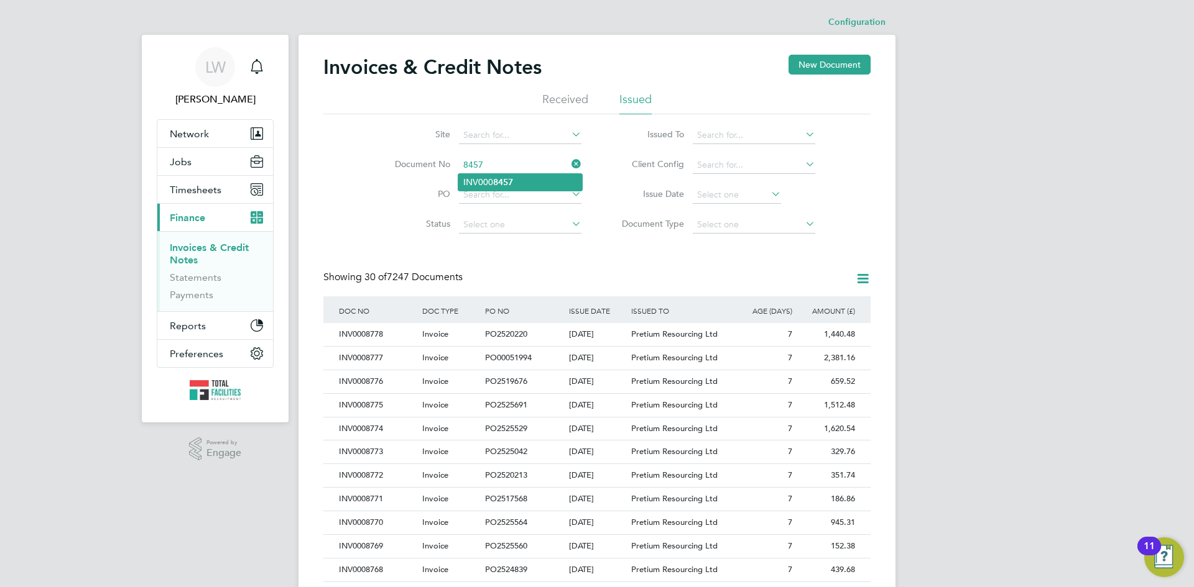
type input "INV0008457"
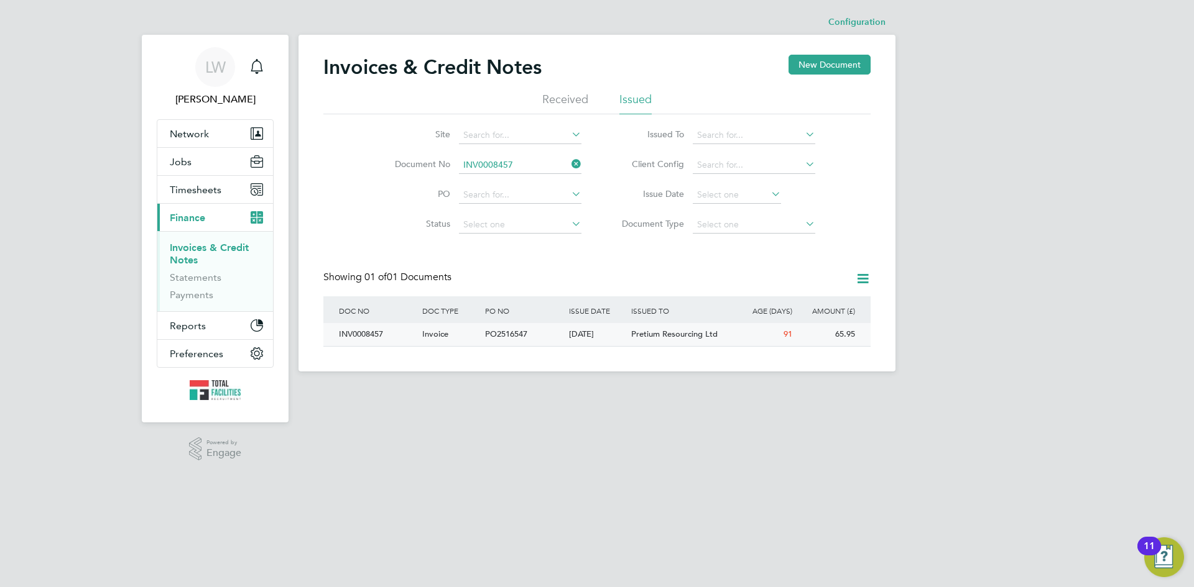
click at [558, 332] on div "PO2516547" at bounding box center [523, 334] width 83 height 23
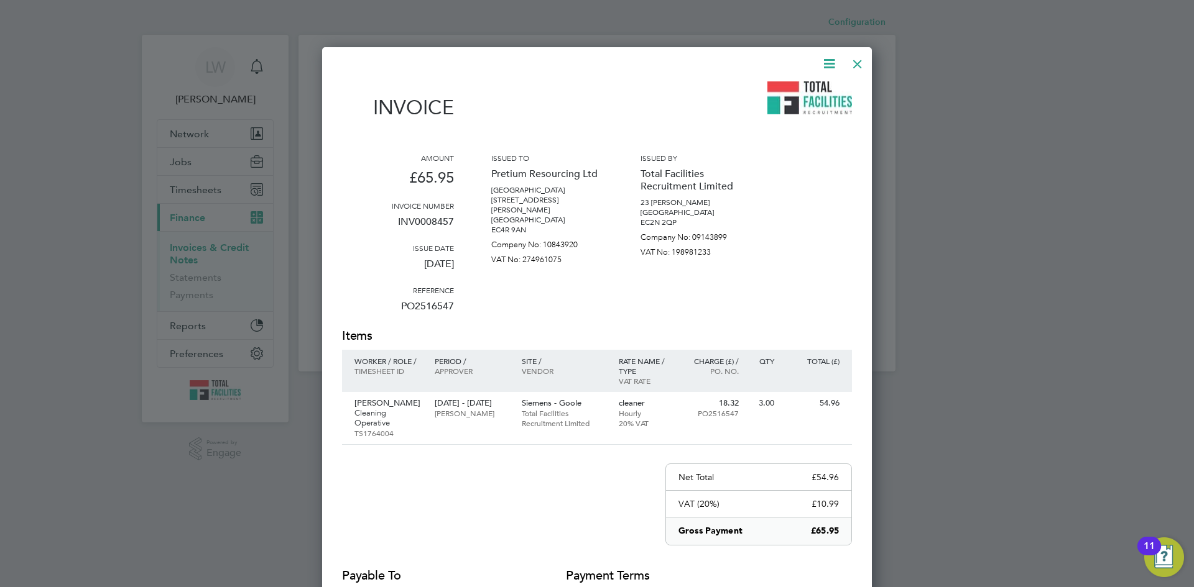
click at [827, 62] on icon at bounding box center [829, 64] width 16 height 16
click at [776, 91] on li "Download Invoice" at bounding box center [791, 93] width 86 height 17
click at [852, 61] on div at bounding box center [857, 61] width 22 height 22
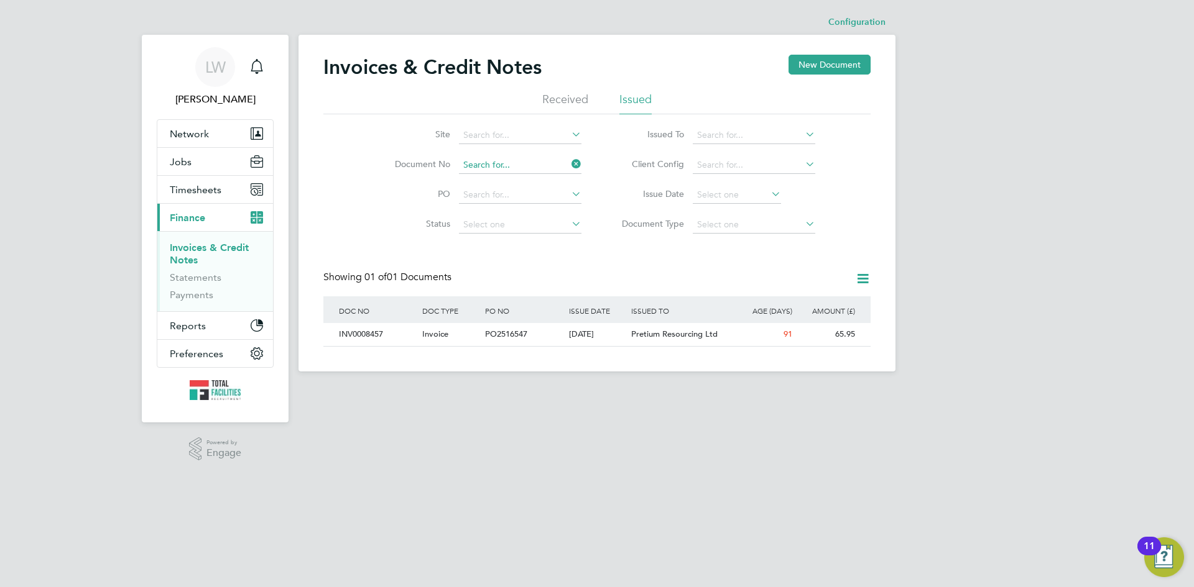
click at [513, 161] on input at bounding box center [520, 165] width 122 height 17
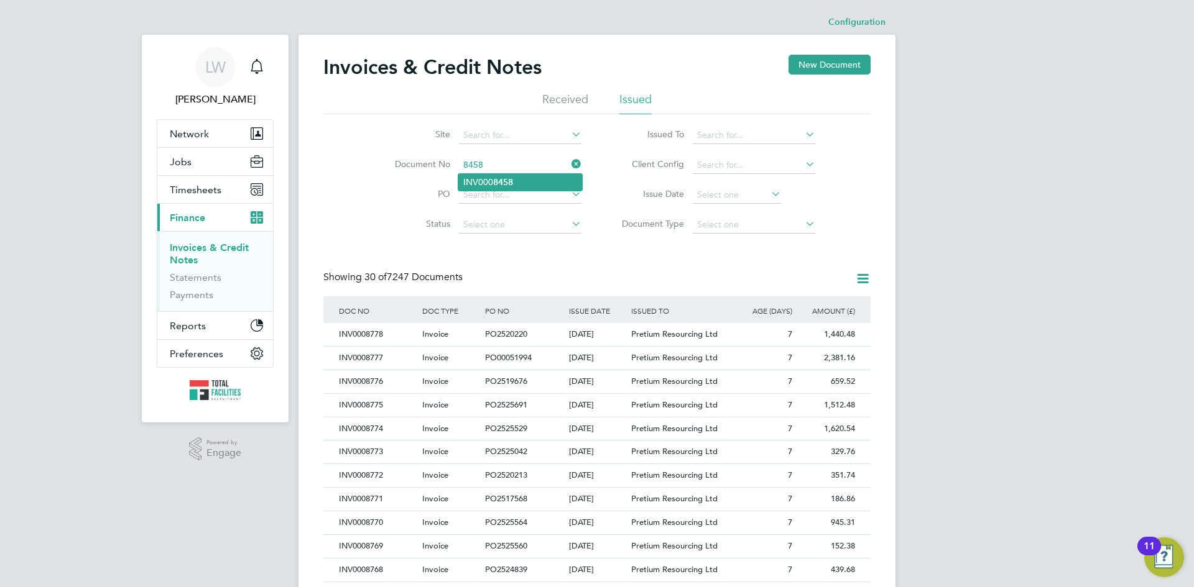
type input "INV0008458"
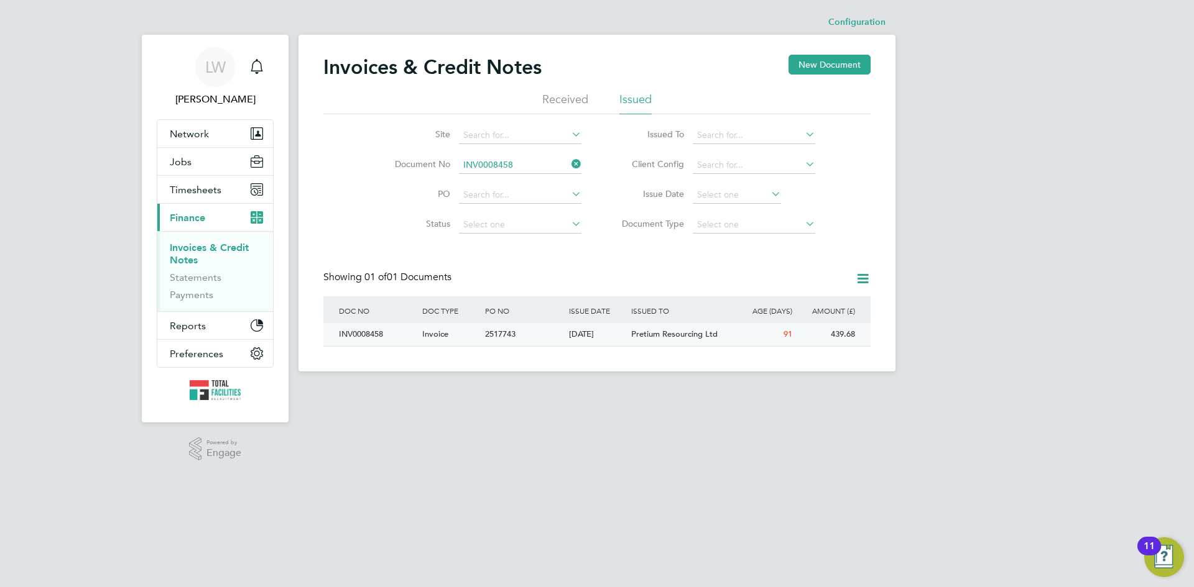
click at [581, 334] on div "24 Jun 2025" at bounding box center [597, 334] width 63 height 23
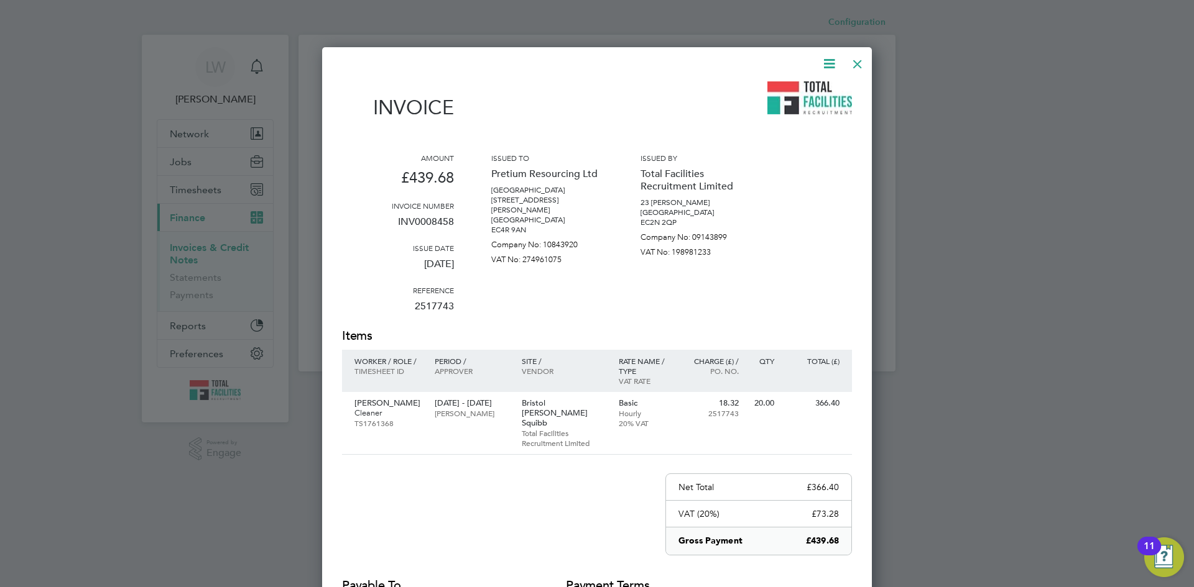
click at [827, 65] on icon at bounding box center [829, 64] width 16 height 16
click at [775, 91] on li "Download Invoice" at bounding box center [791, 93] width 86 height 17
click at [849, 65] on div at bounding box center [857, 61] width 22 height 22
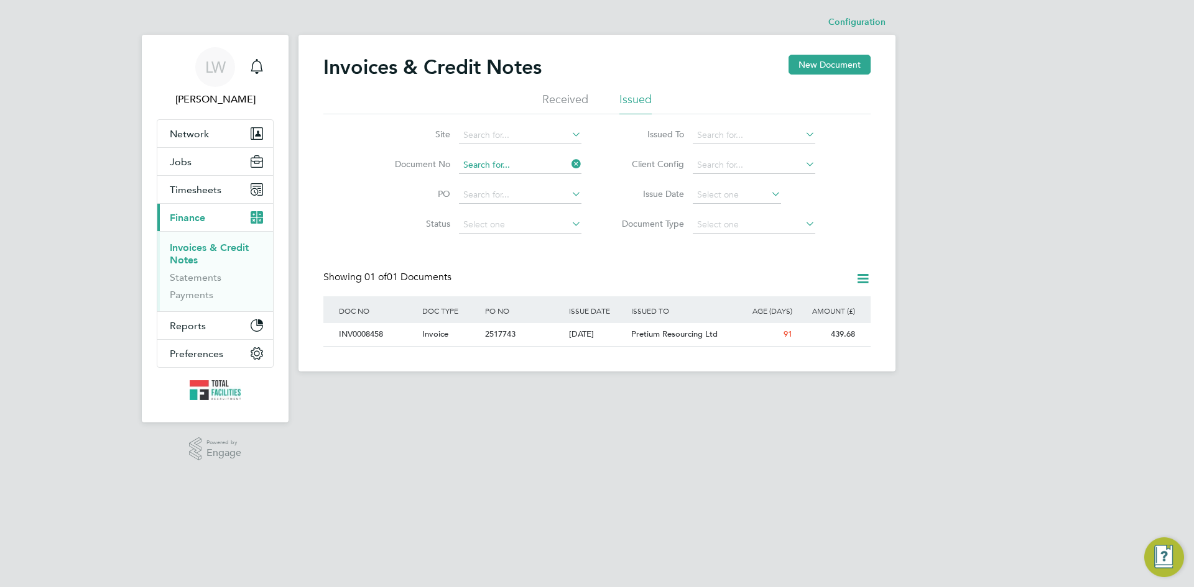
click at [523, 168] on input at bounding box center [520, 165] width 122 height 17
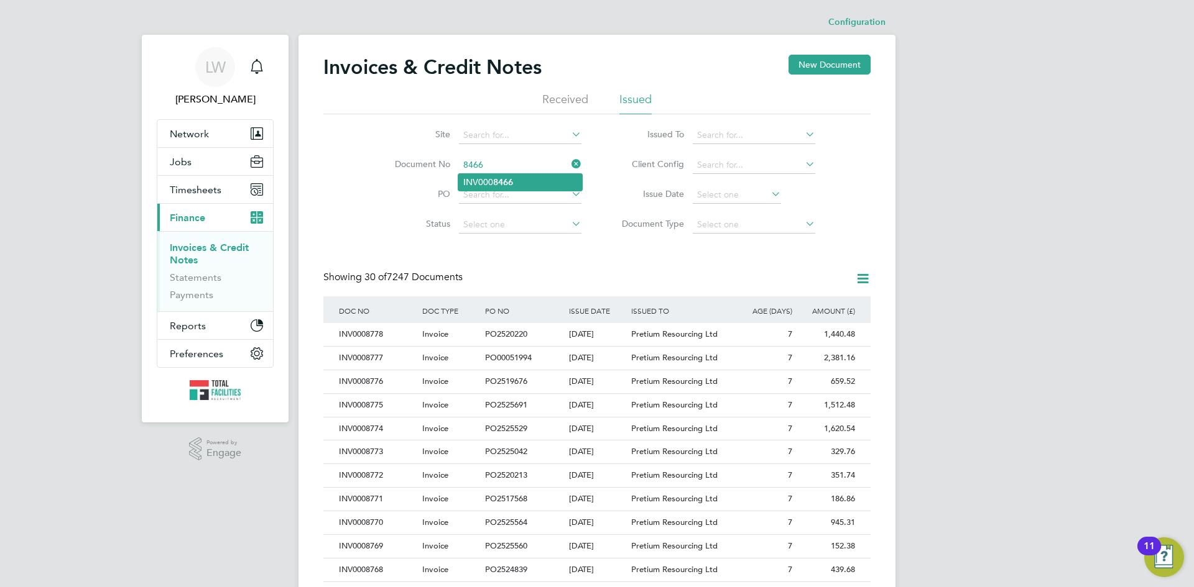
type input "INV0008466"
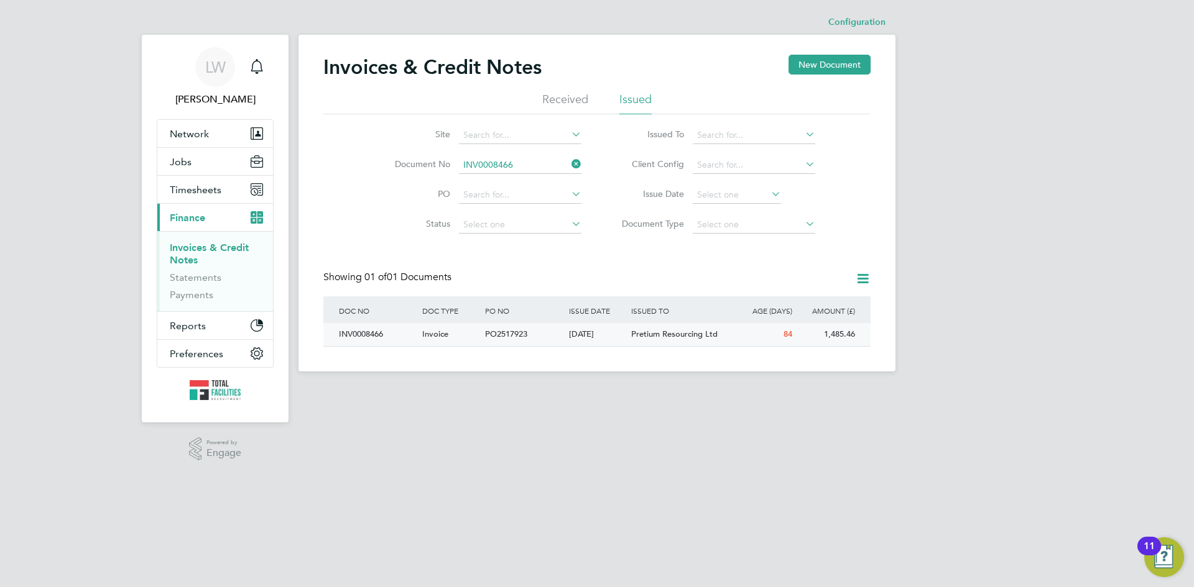
click at [553, 341] on div "PO2517923" at bounding box center [523, 334] width 83 height 23
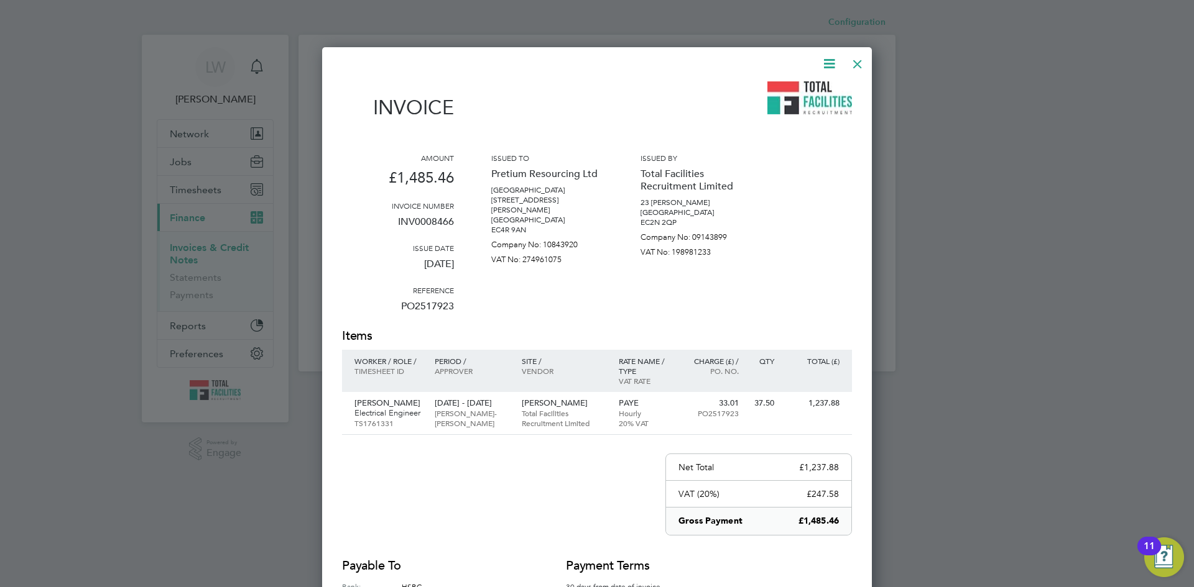
click at [827, 65] on icon at bounding box center [829, 64] width 16 height 16
click at [784, 89] on li "Download Invoice" at bounding box center [791, 93] width 86 height 17
click at [857, 63] on div at bounding box center [857, 61] width 22 height 22
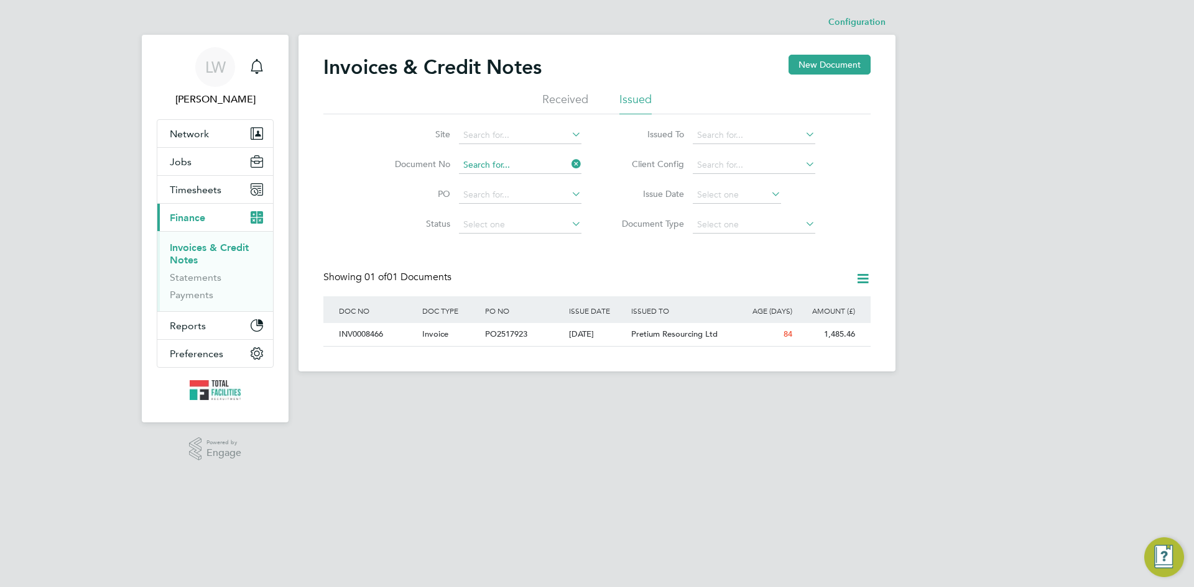
click at [487, 165] on input at bounding box center [520, 165] width 122 height 17
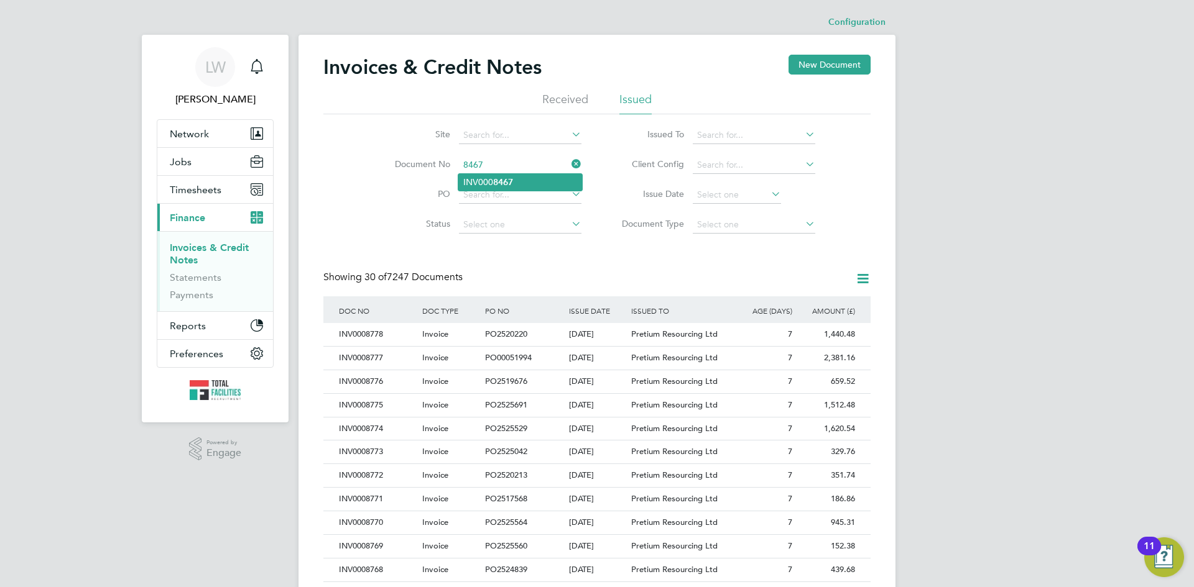
type input "INV0008467"
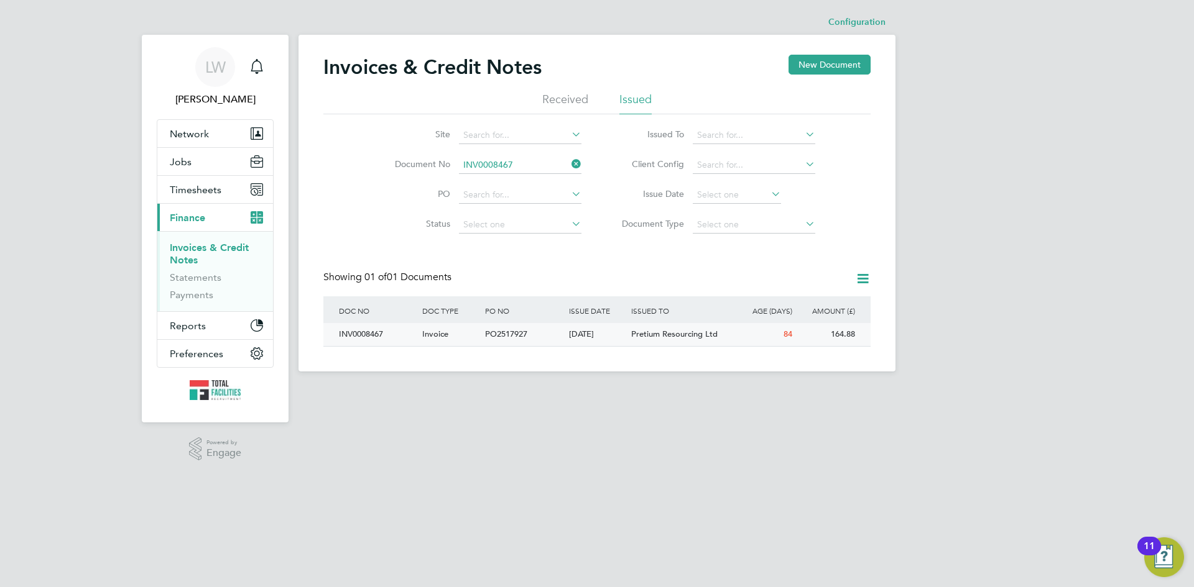
click at [539, 334] on div "PO2517927" at bounding box center [523, 334] width 83 height 23
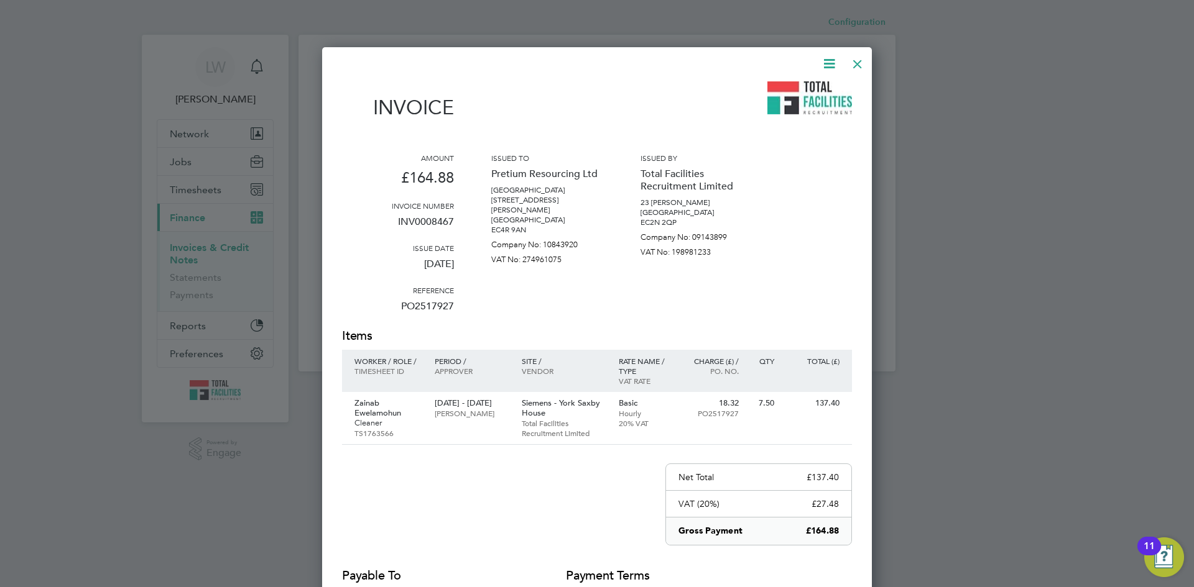
click at [827, 66] on icon at bounding box center [829, 64] width 16 height 16
click at [787, 91] on li "Download Invoice" at bounding box center [791, 93] width 86 height 17
click at [856, 62] on div at bounding box center [857, 61] width 22 height 22
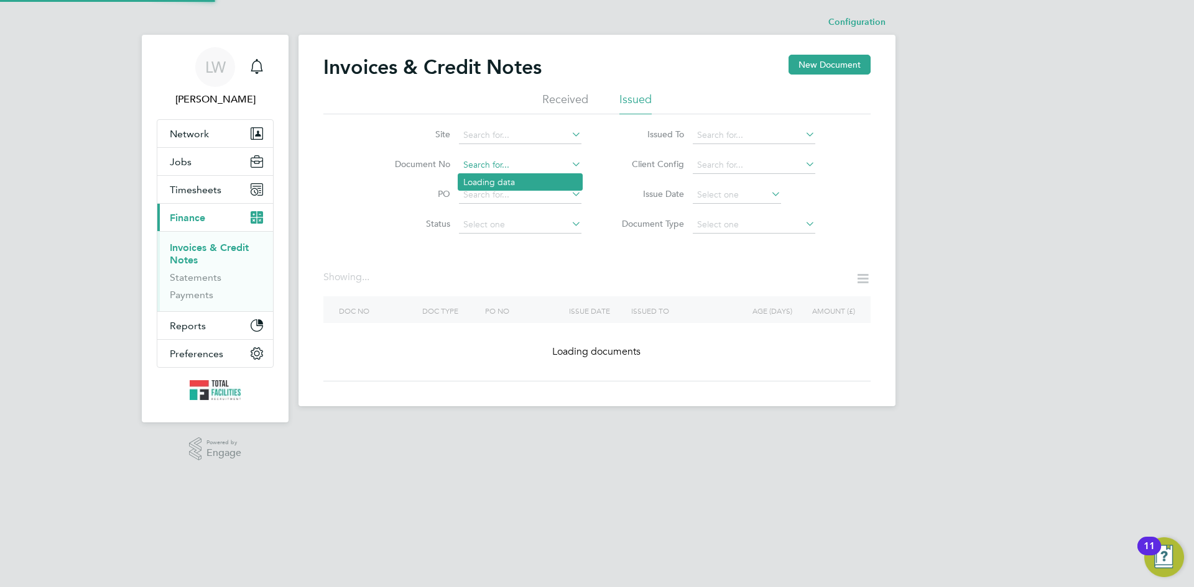
click at [523, 164] on input at bounding box center [520, 165] width 122 height 17
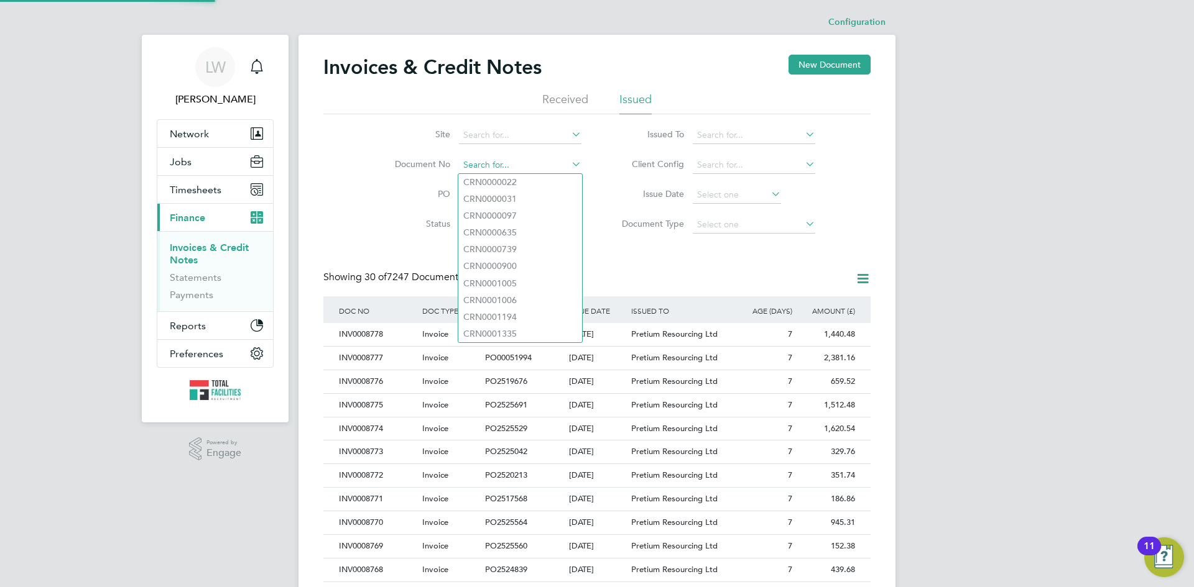
scroll to position [24, 85]
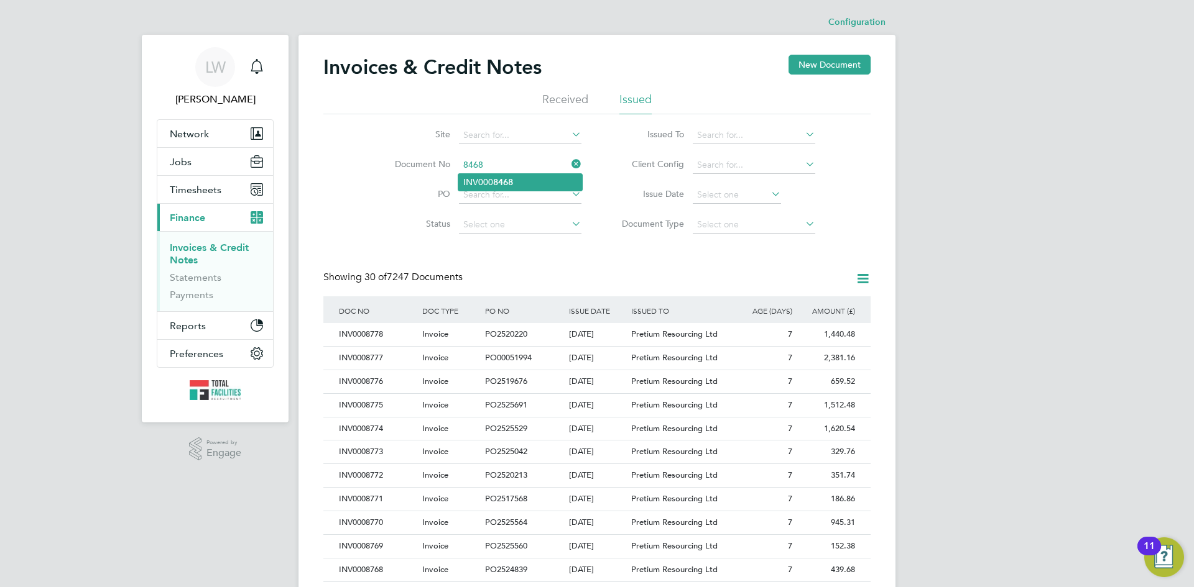
type input "INV0008468"
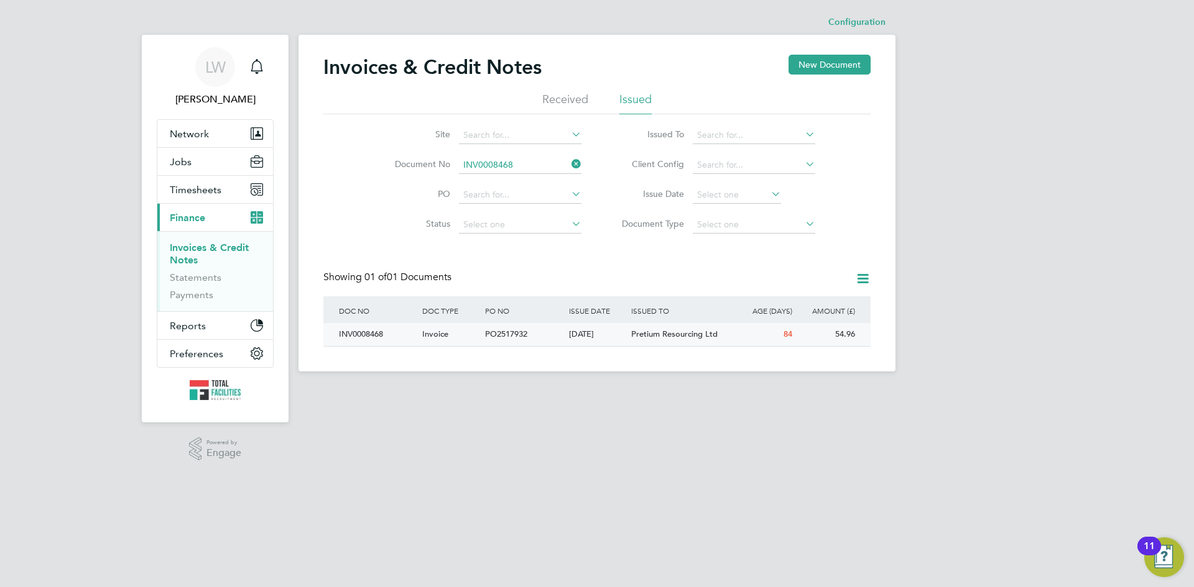
click at [652, 334] on span "Pretium Resourcing Ltd" at bounding box center [674, 334] width 86 height 11
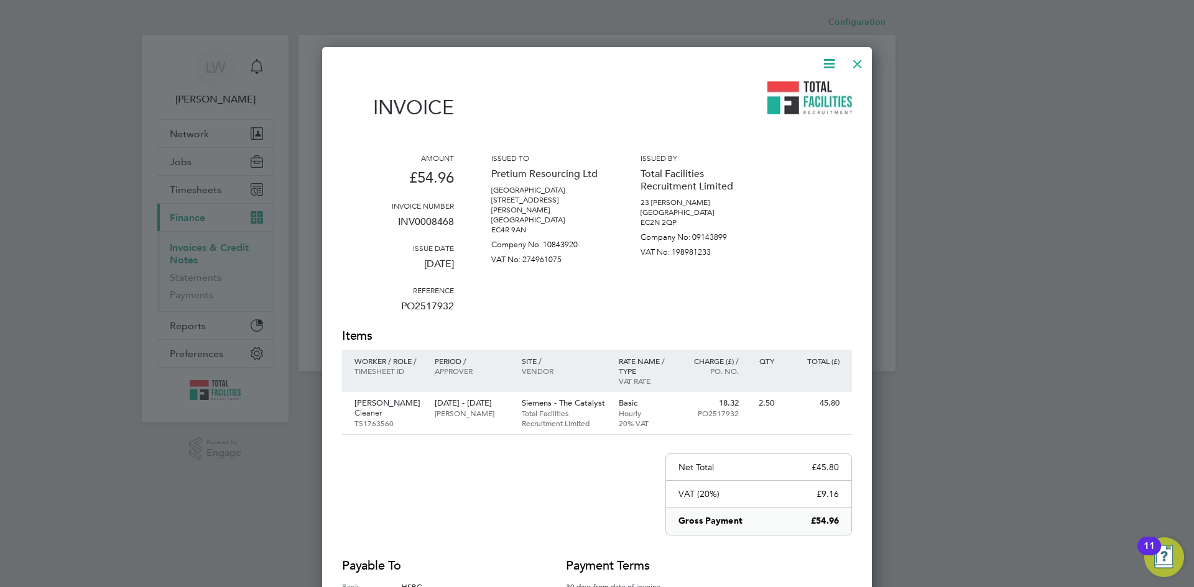
click at [830, 62] on icon at bounding box center [829, 64] width 16 height 16
click at [813, 90] on li "Download Invoice" at bounding box center [791, 93] width 86 height 17
click at [857, 66] on div at bounding box center [857, 61] width 22 height 22
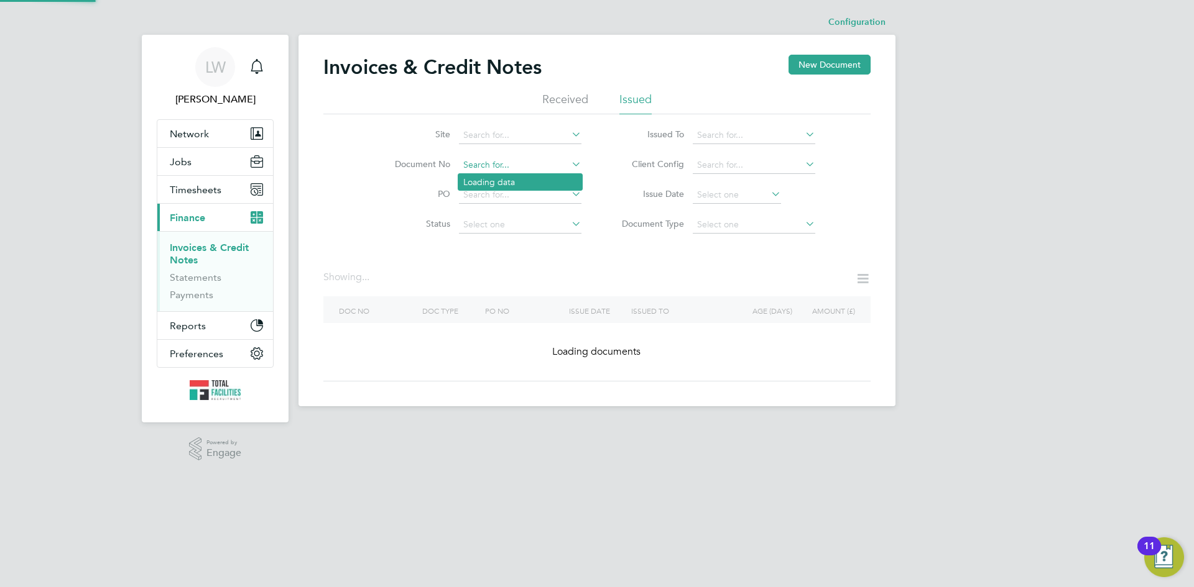
click at [520, 162] on input at bounding box center [520, 165] width 122 height 17
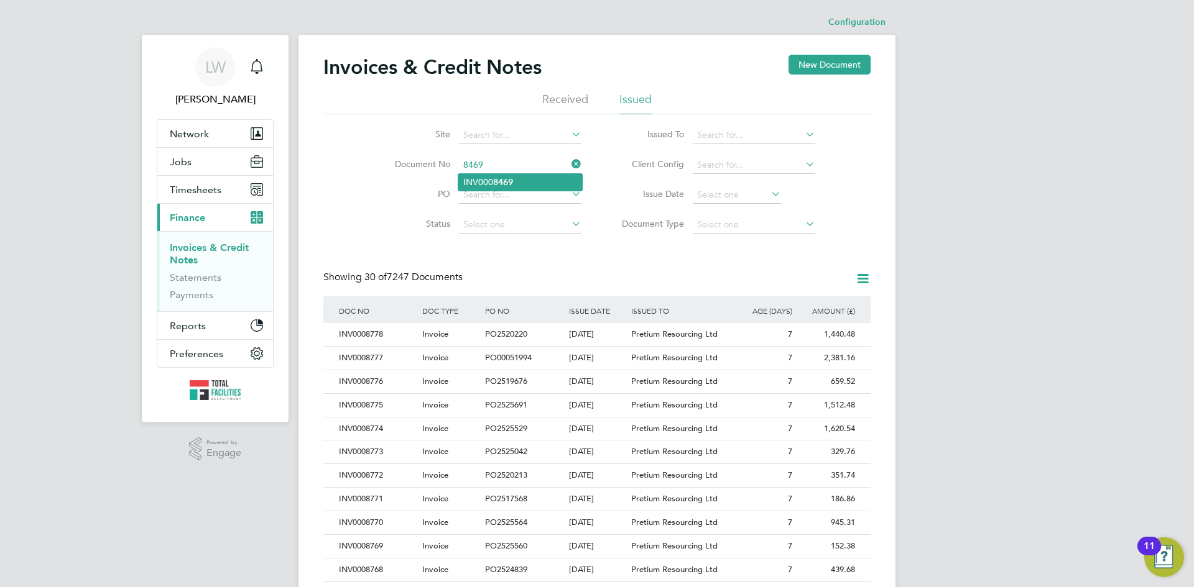
type input "INV0008469"
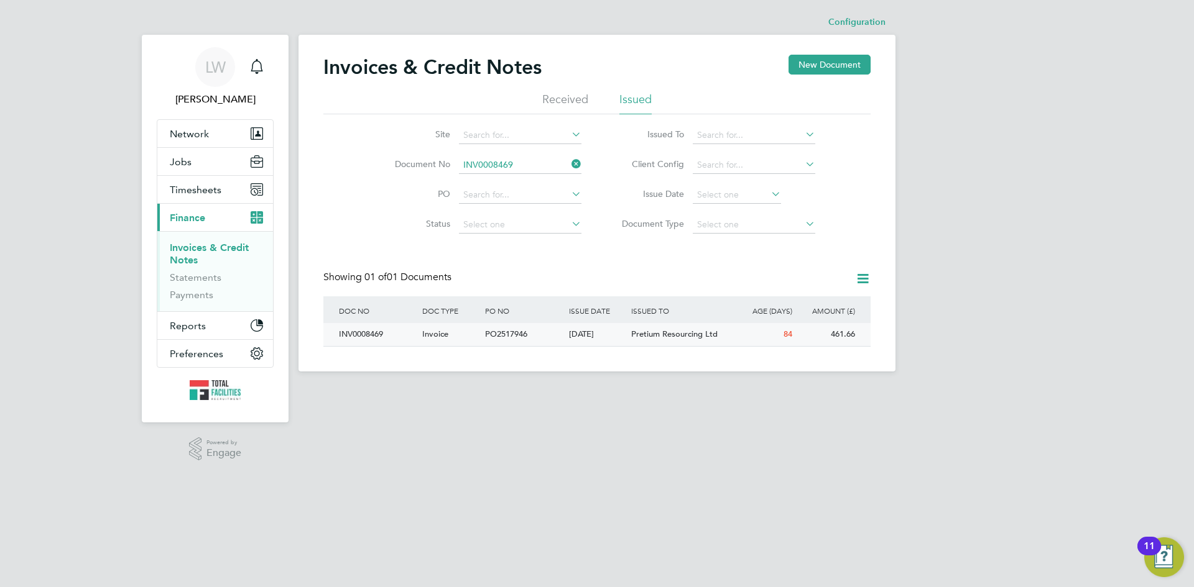
click at [558, 332] on div "PO2517946" at bounding box center [523, 334] width 83 height 23
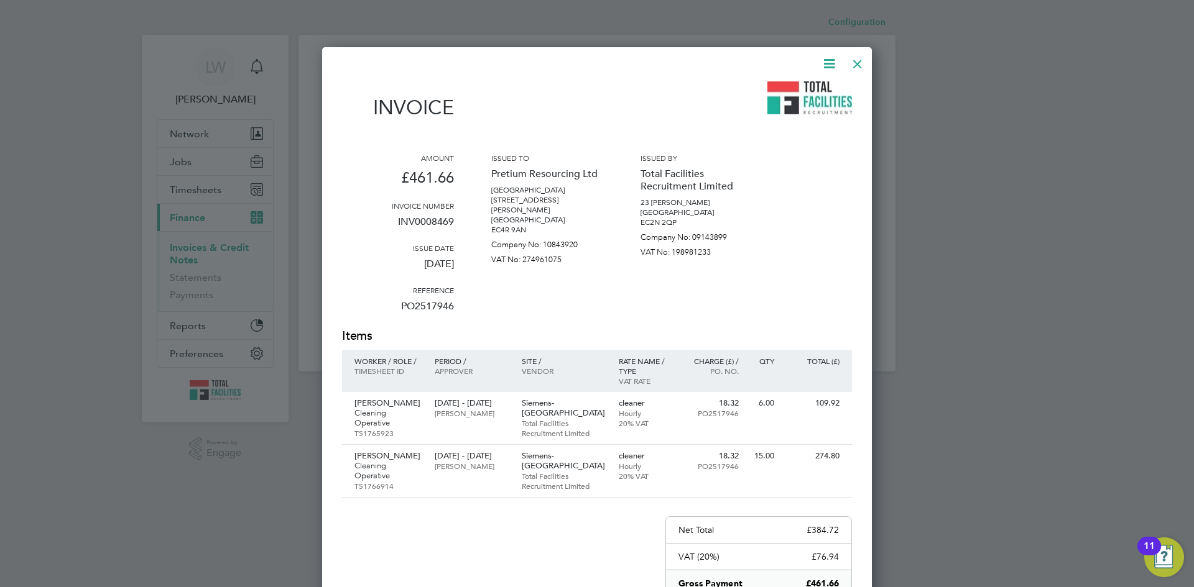
click at [830, 68] on icon at bounding box center [829, 64] width 16 height 16
click at [814, 90] on li "Download Invoice" at bounding box center [791, 93] width 86 height 17
click at [854, 65] on div at bounding box center [857, 61] width 22 height 22
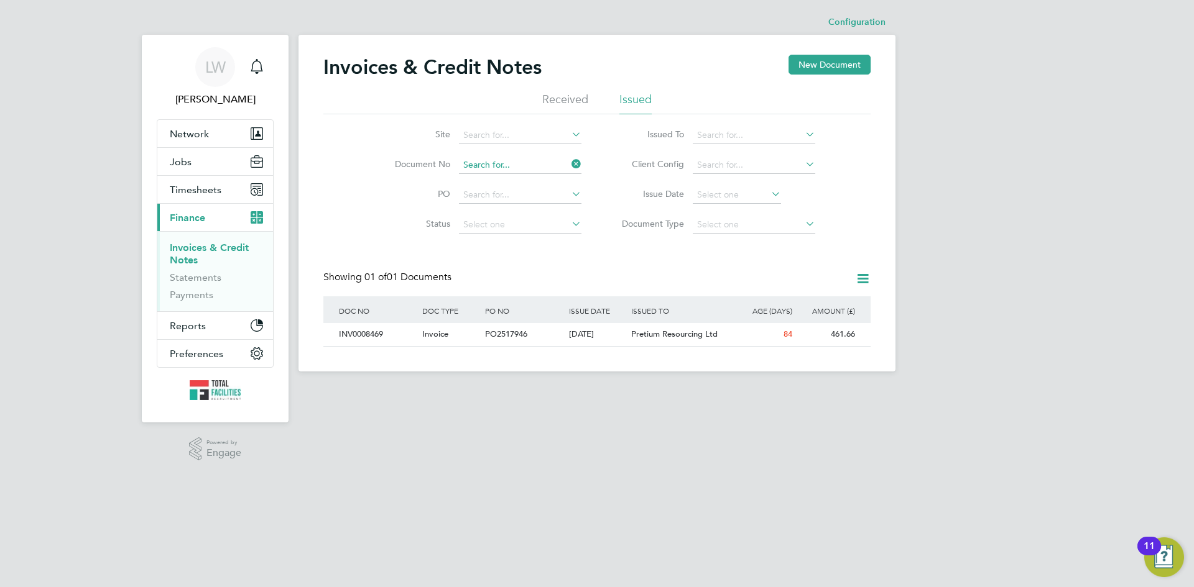
click at [526, 159] on input at bounding box center [520, 165] width 122 height 17
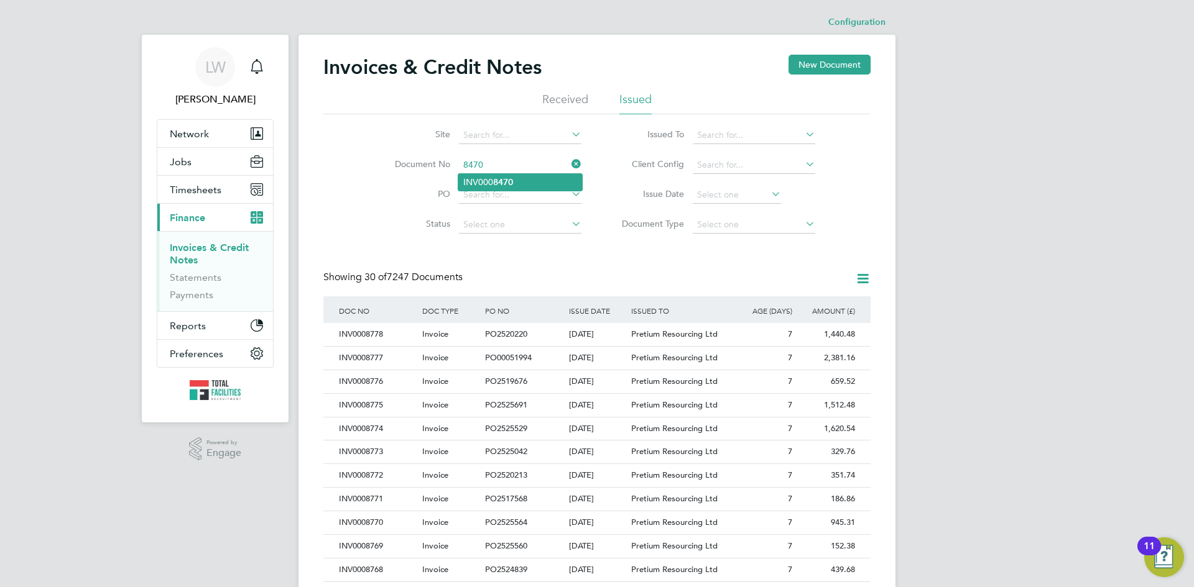
type input "INV0008470"
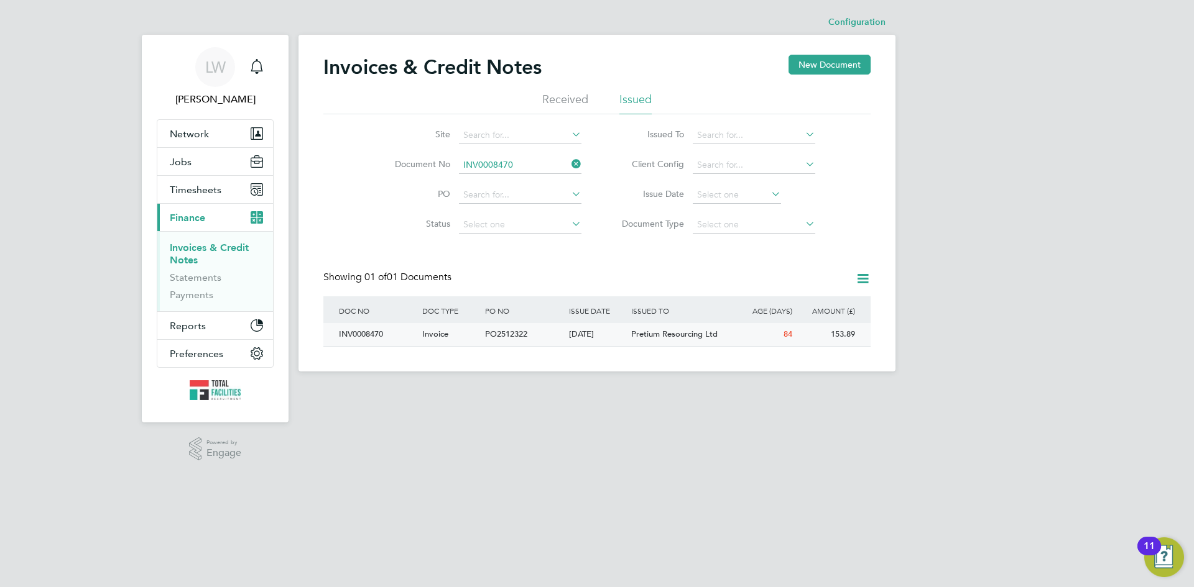
click at [605, 334] on div "01 Jul 2025" at bounding box center [597, 334] width 63 height 23
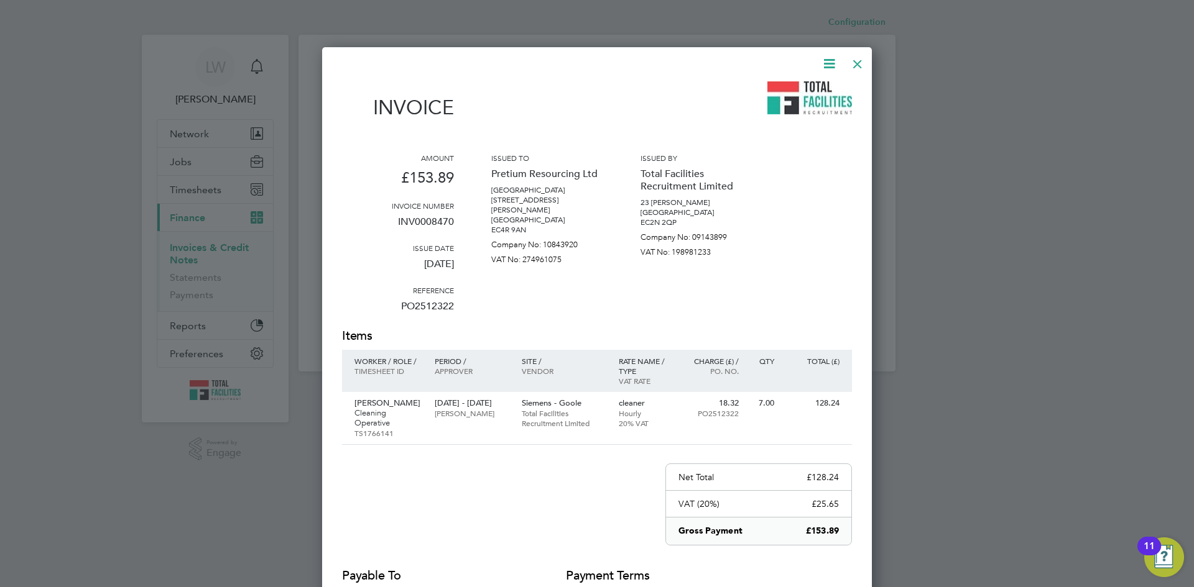
click at [827, 59] on icon at bounding box center [829, 64] width 16 height 16
click at [760, 90] on li "Download Invoice" at bounding box center [791, 93] width 86 height 17
click at [858, 60] on div at bounding box center [857, 61] width 22 height 22
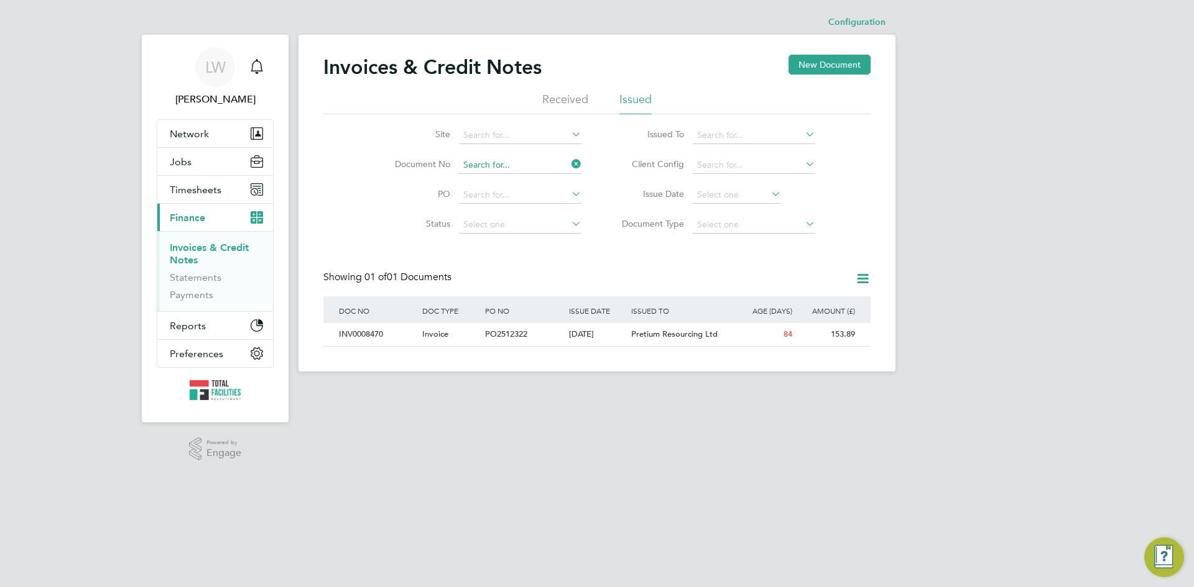
click at [510, 160] on input at bounding box center [520, 165] width 122 height 17
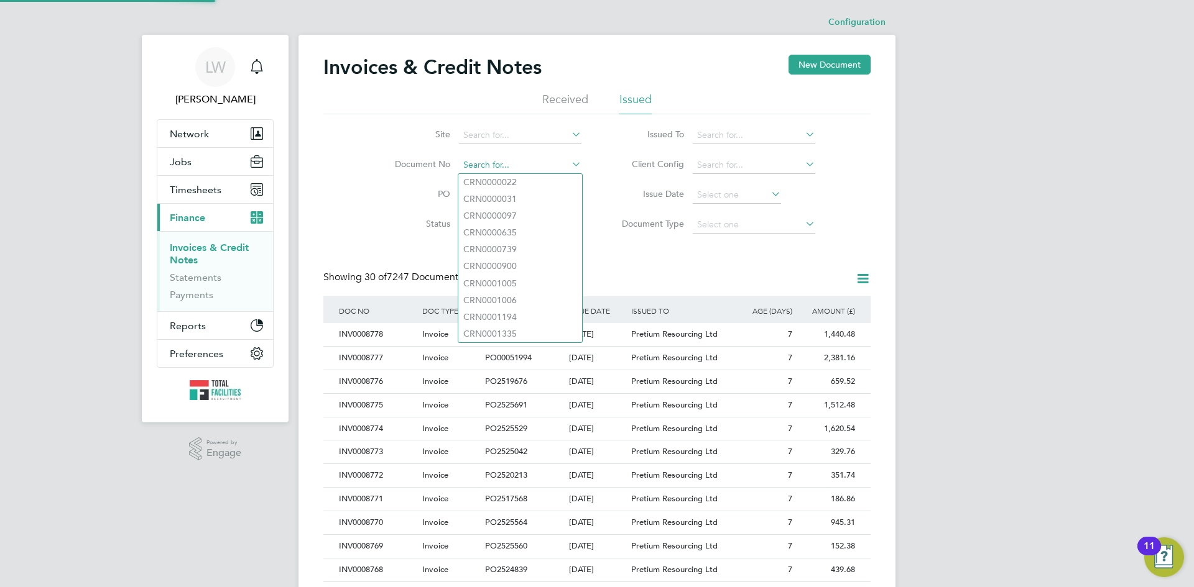
scroll to position [24, 85]
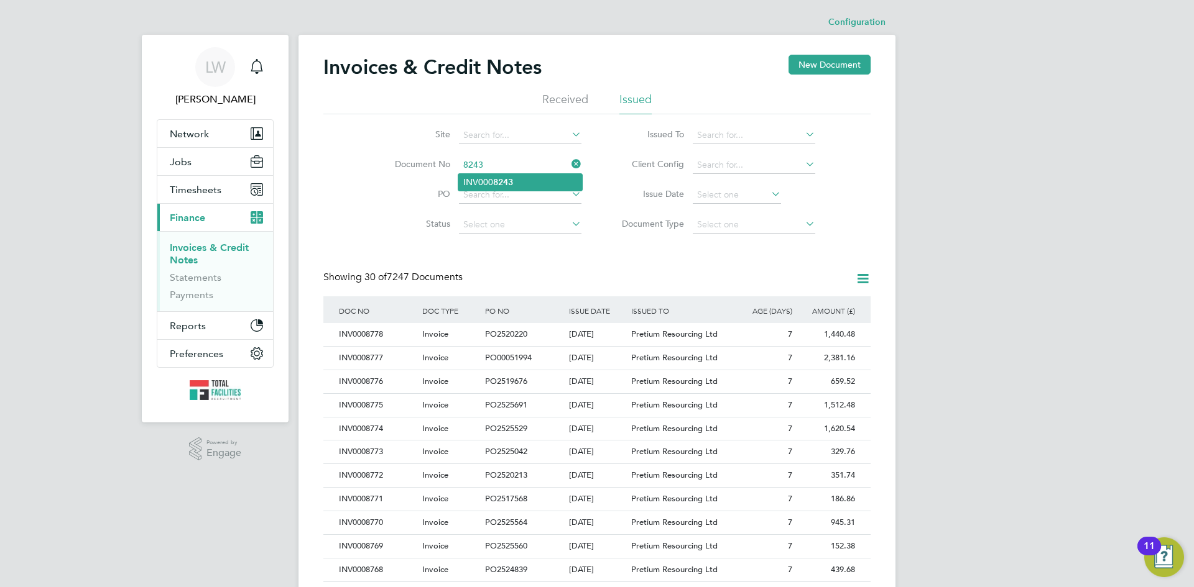
type input "INV0008243"
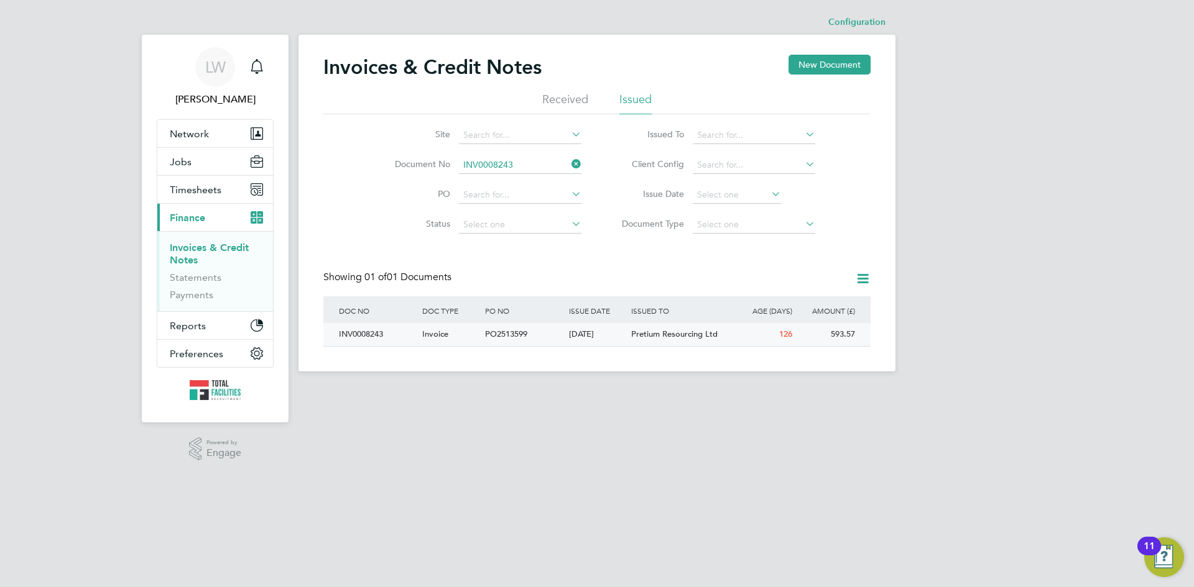
click at [526, 342] on div "PO2513599" at bounding box center [523, 334] width 83 height 23
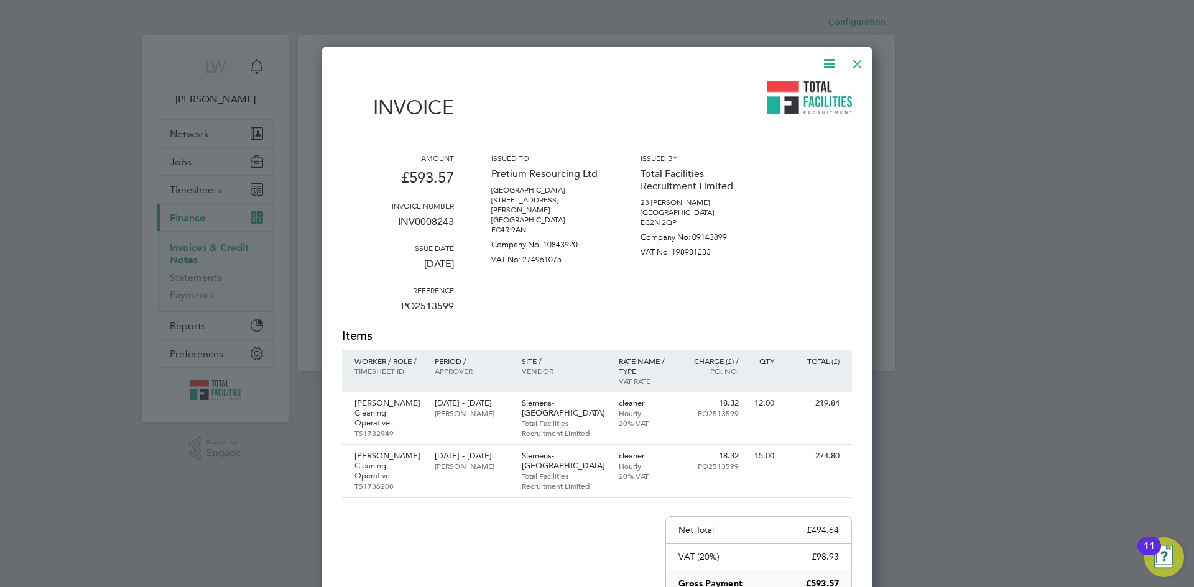
click at [832, 59] on icon at bounding box center [829, 64] width 16 height 16
click at [801, 90] on li "Download Invoice" at bounding box center [791, 93] width 86 height 17
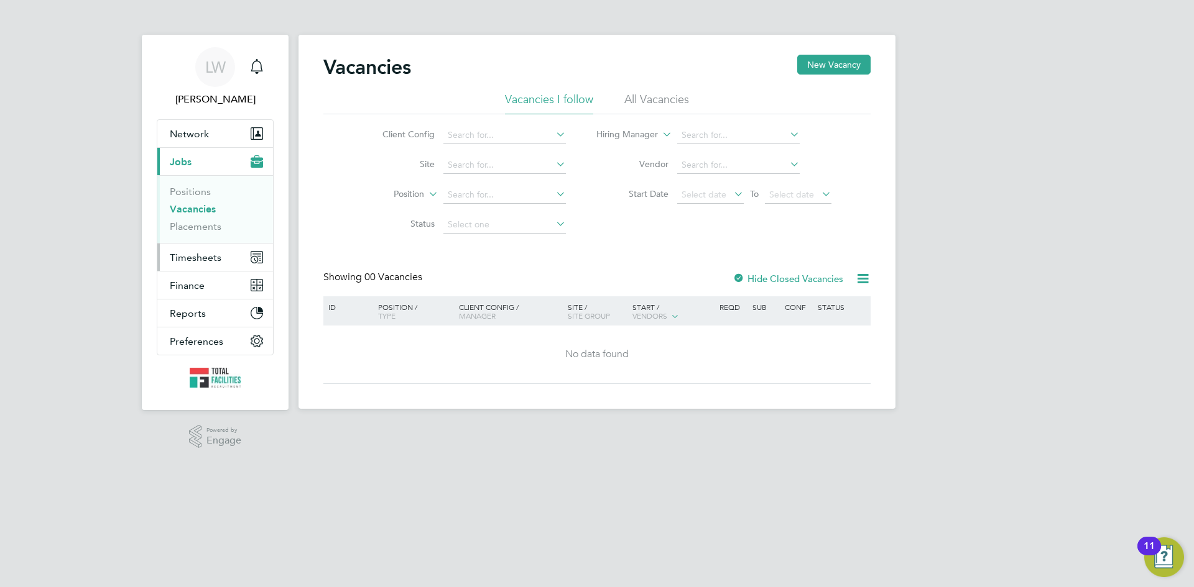
click at [194, 261] on span "Timesheets" at bounding box center [196, 258] width 52 height 12
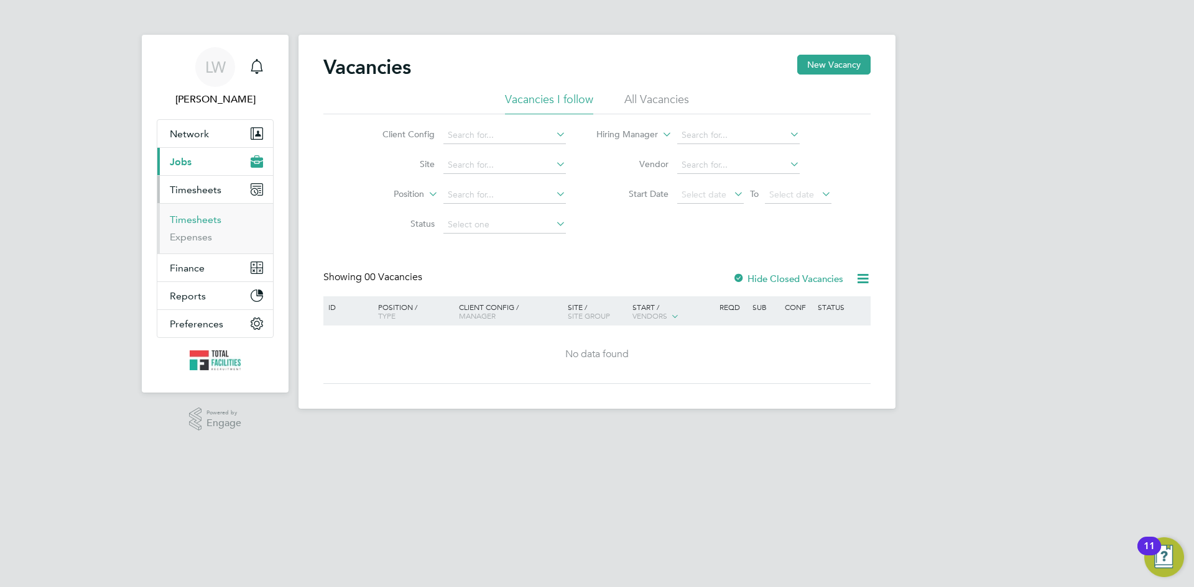
click at [201, 222] on link "Timesheets" at bounding box center [196, 220] width 52 height 12
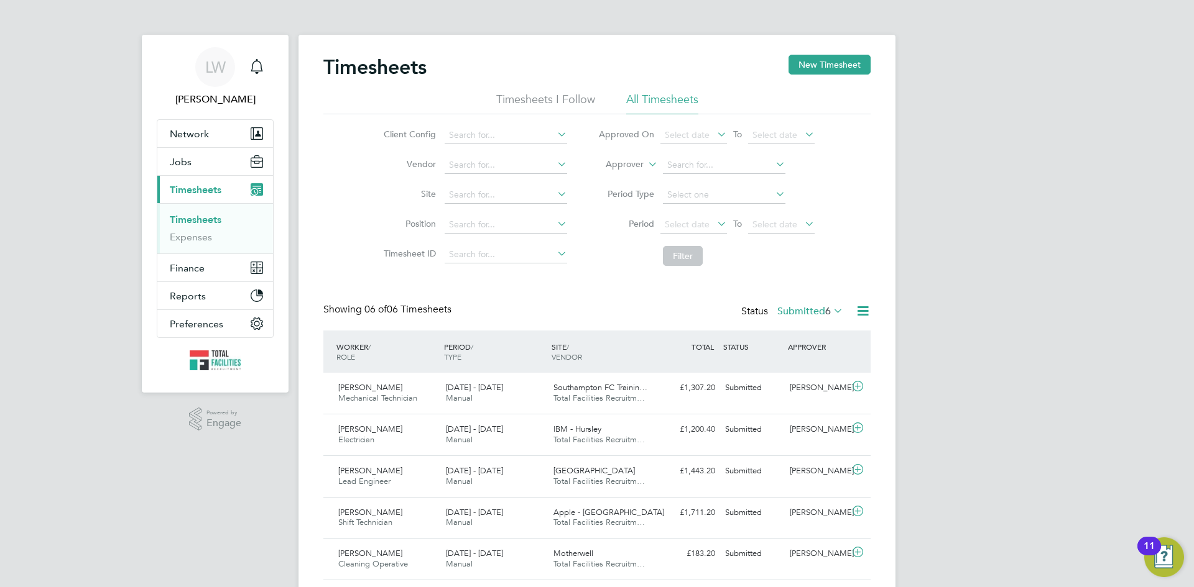
click at [858, 311] on icon at bounding box center [863, 311] width 16 height 16
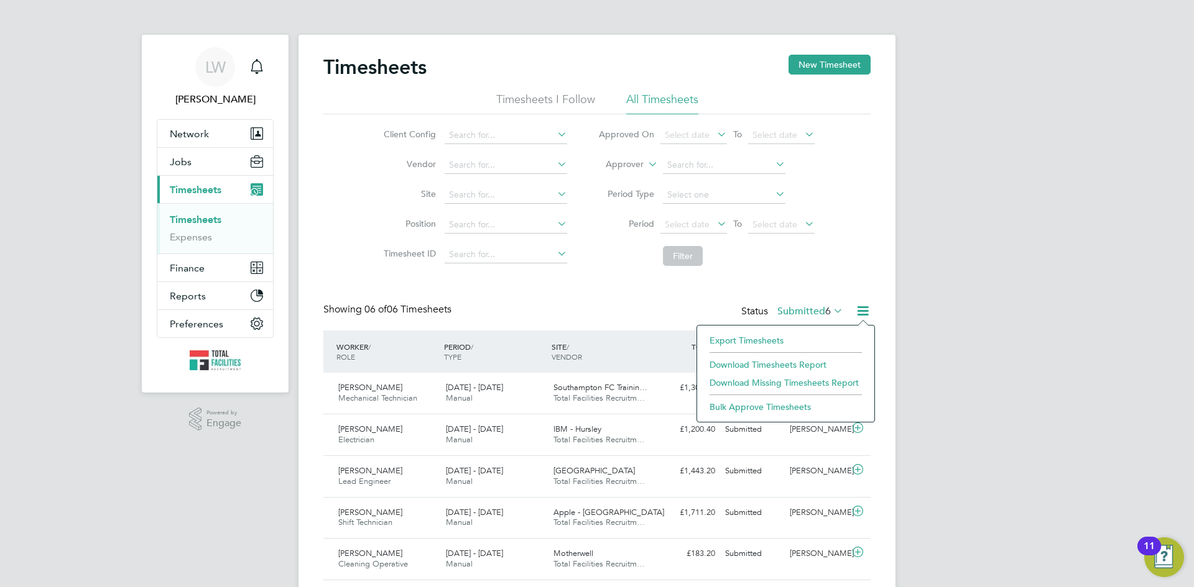
click at [760, 339] on li "Export Timesheets" at bounding box center [785, 340] width 165 height 17
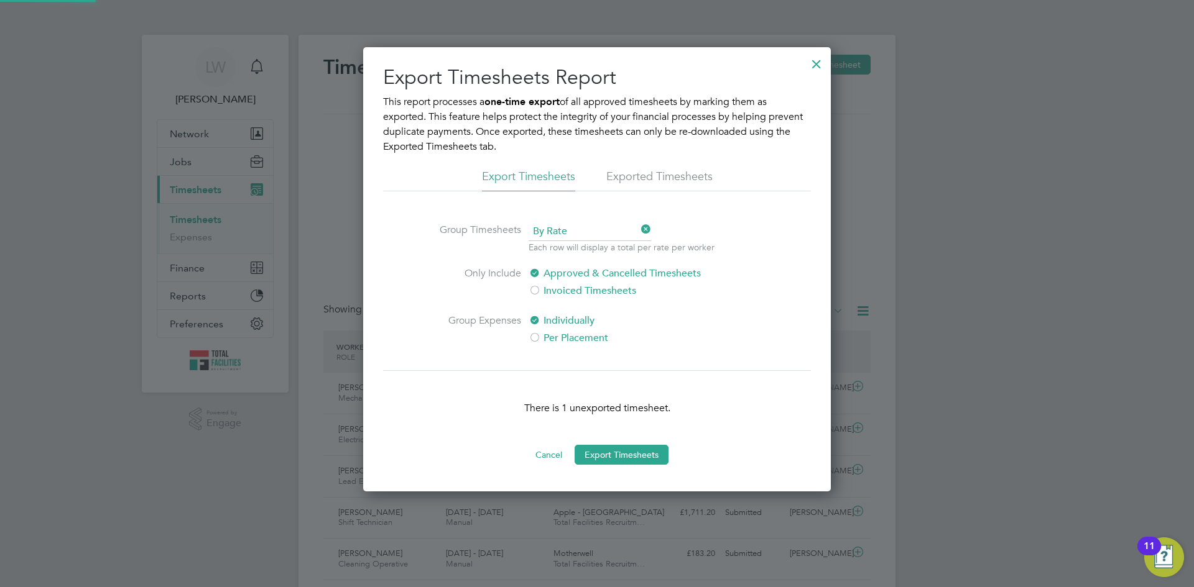
scroll to position [6, 6]
click at [615, 456] on button "Export Timesheets" at bounding box center [621, 455] width 94 height 20
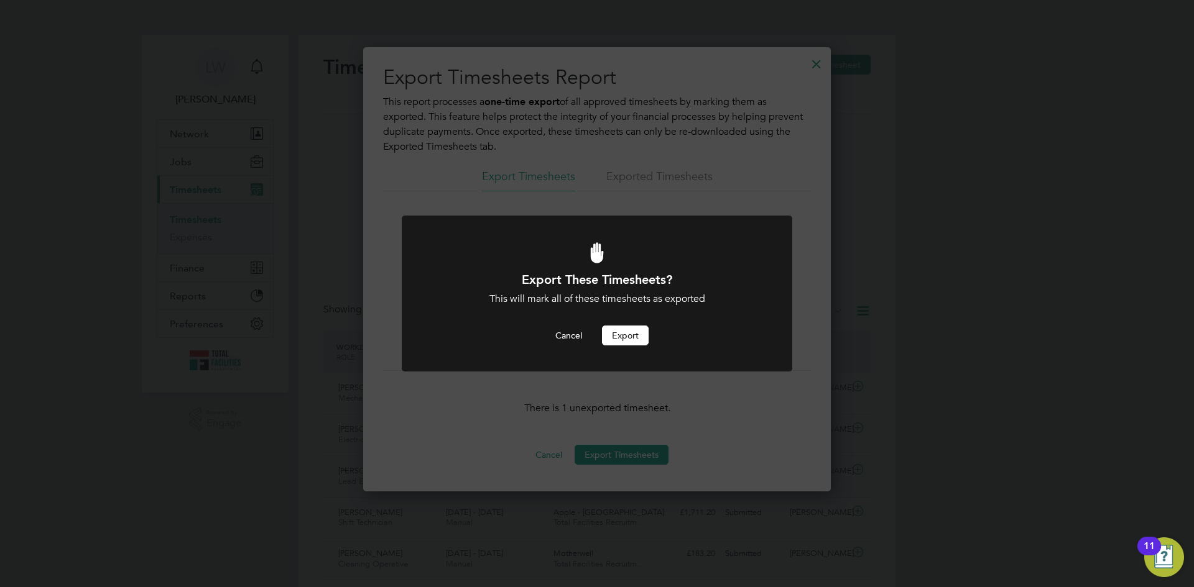
click at [637, 334] on button "Export" at bounding box center [625, 336] width 47 height 20
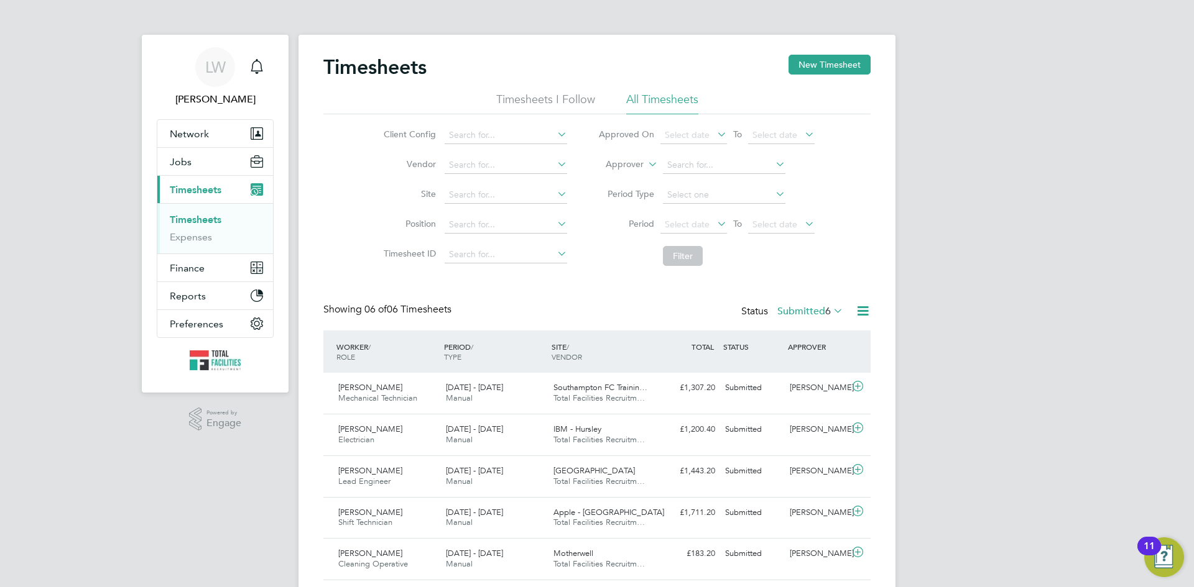
scroll to position [32, 108]
click at [803, 307] on label "Submitted 6" at bounding box center [810, 311] width 66 height 12
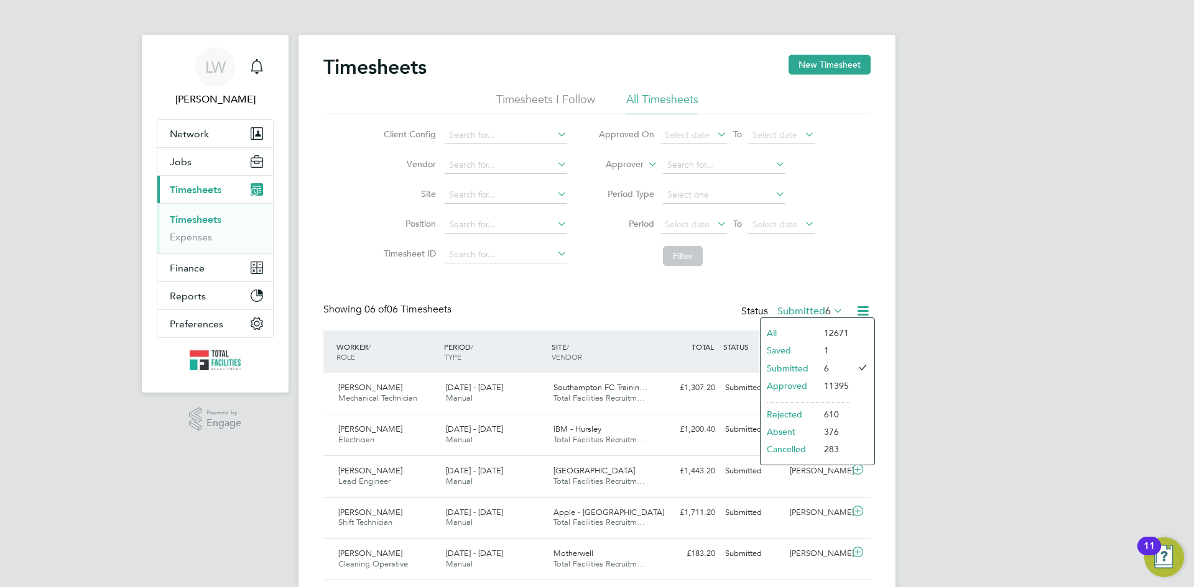
click at [791, 379] on li "Approved" at bounding box center [788, 385] width 57 height 17
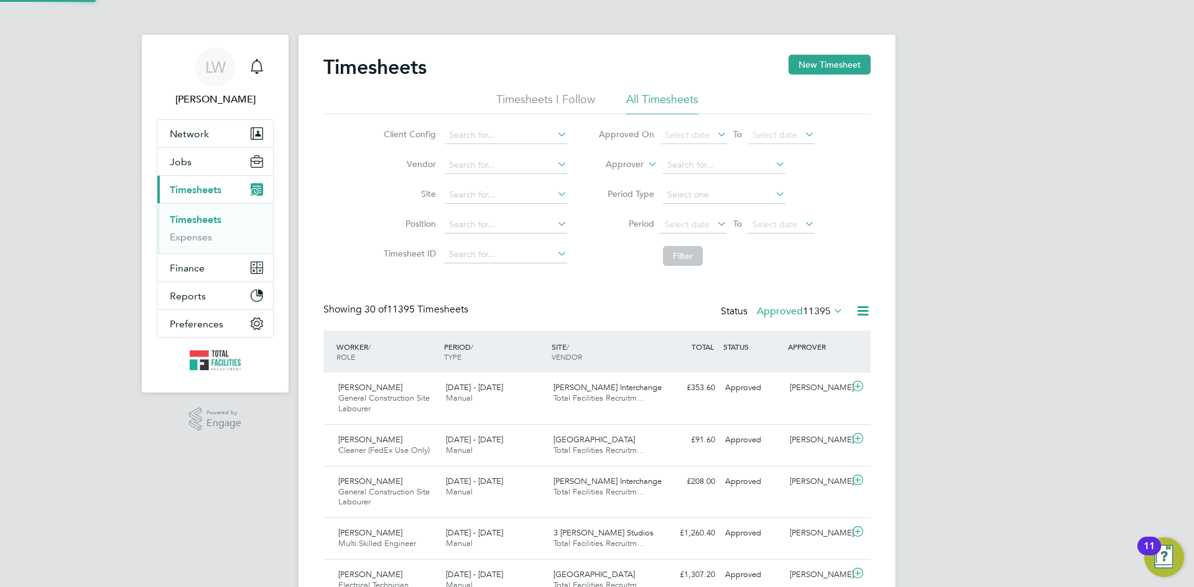
scroll to position [6, 6]
click at [863, 311] on icon at bounding box center [863, 311] width 16 height 16
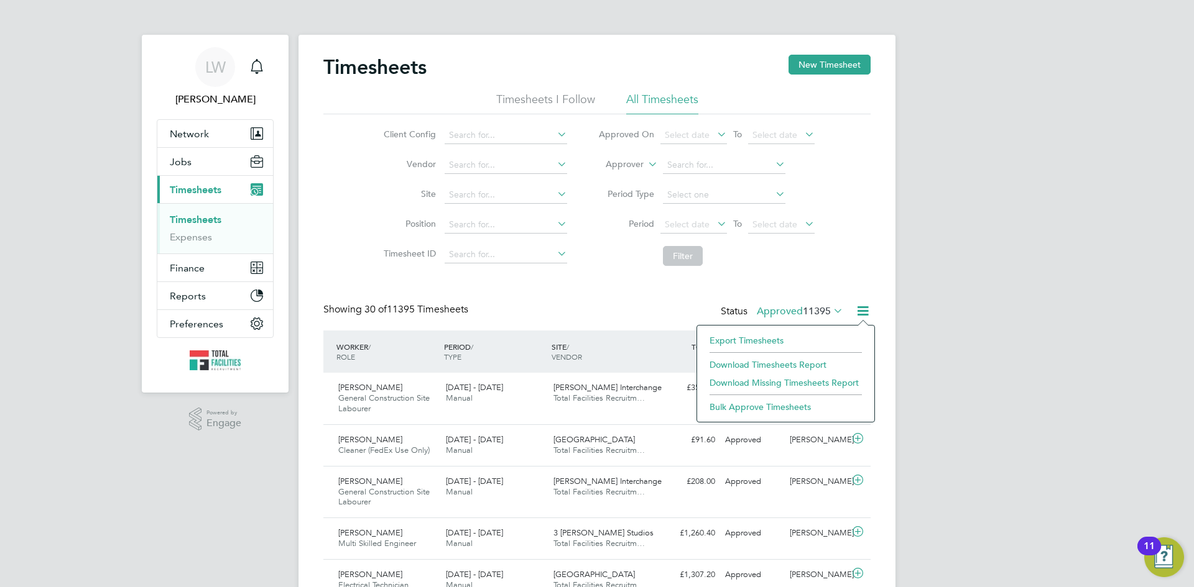
click at [734, 361] on li "Download Timesheets Report" at bounding box center [785, 364] width 165 height 17
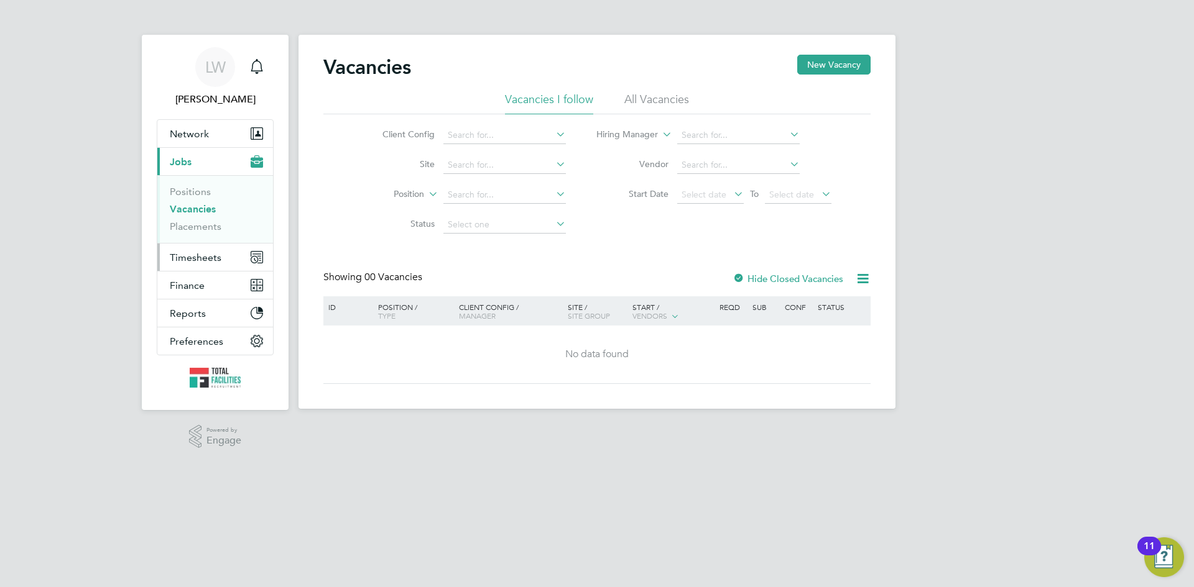
click at [183, 261] on span "Timesheets" at bounding box center [196, 258] width 52 height 12
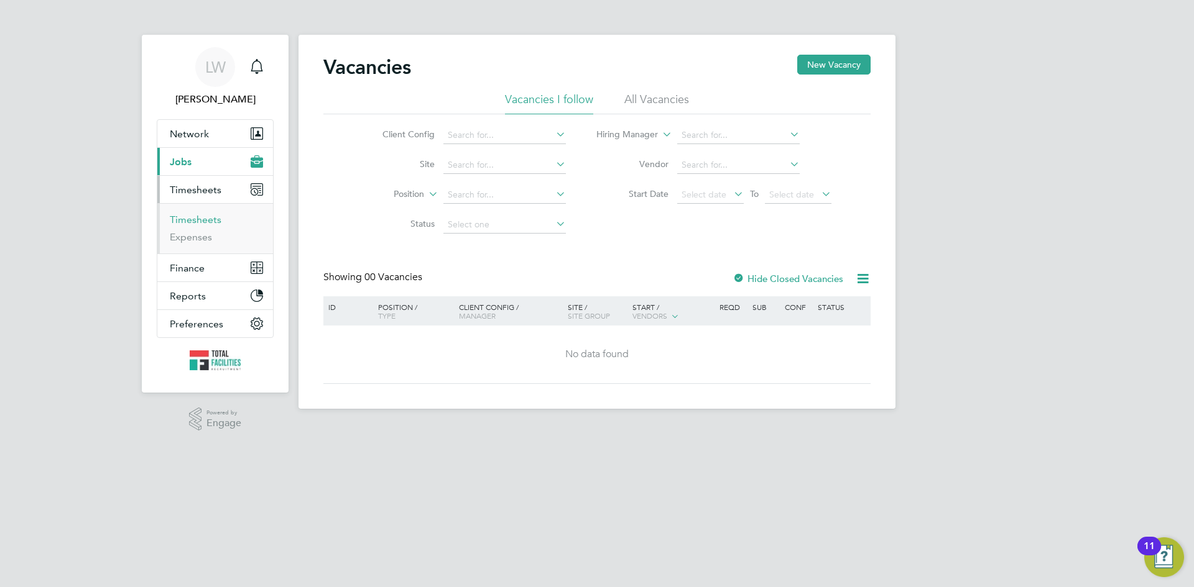
click at [184, 222] on link "Timesheets" at bounding box center [196, 220] width 52 height 12
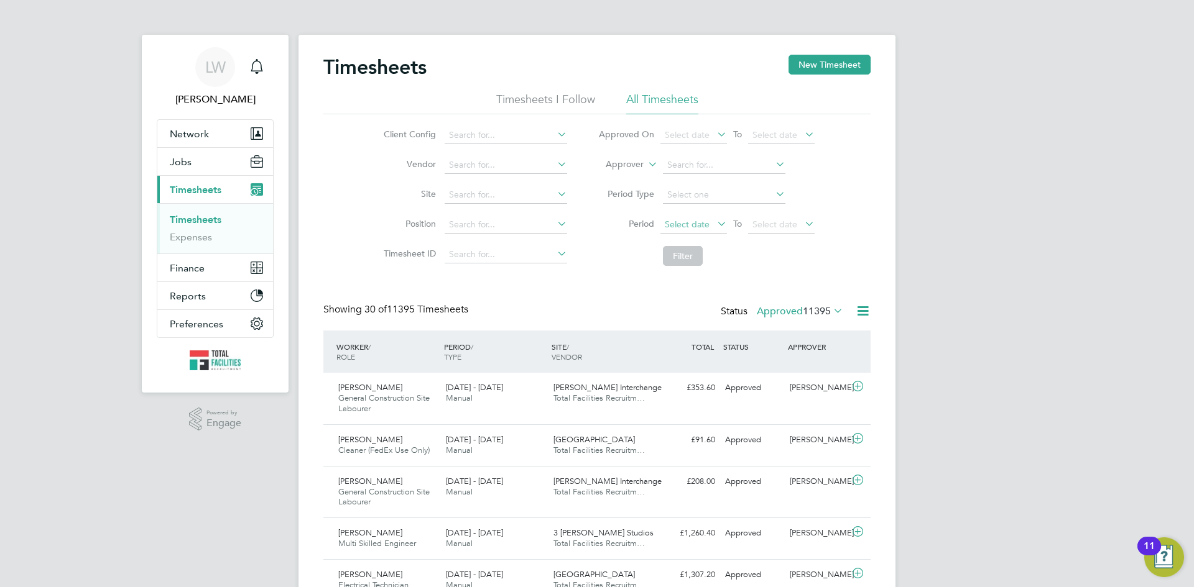
click at [683, 218] on span "Select date" at bounding box center [693, 225] width 67 height 17
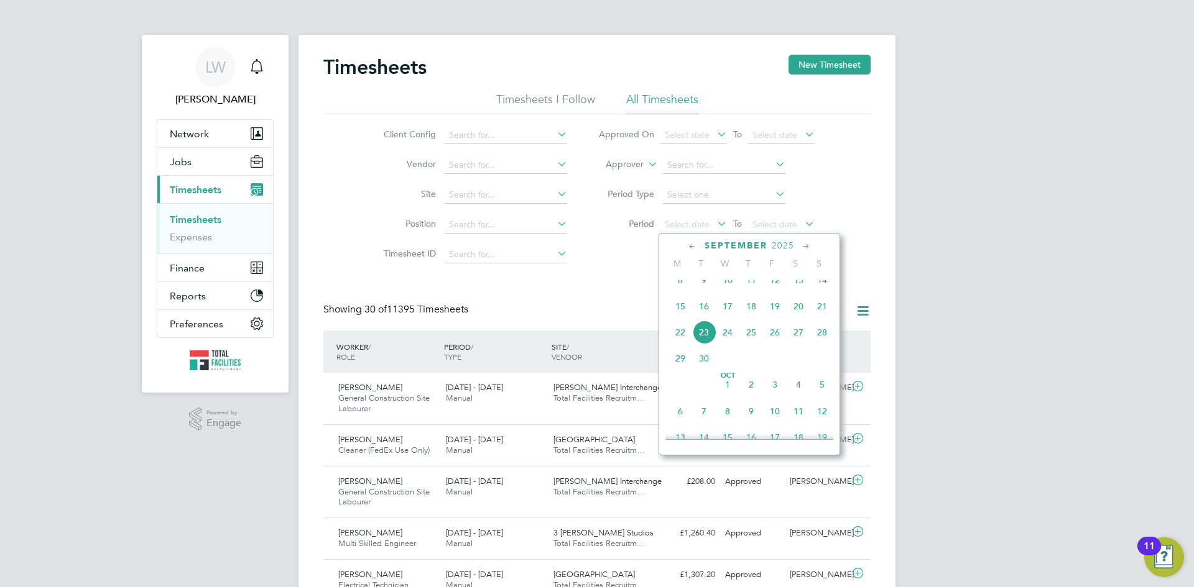
click at [801, 292] on span "13" at bounding box center [798, 281] width 24 height 24
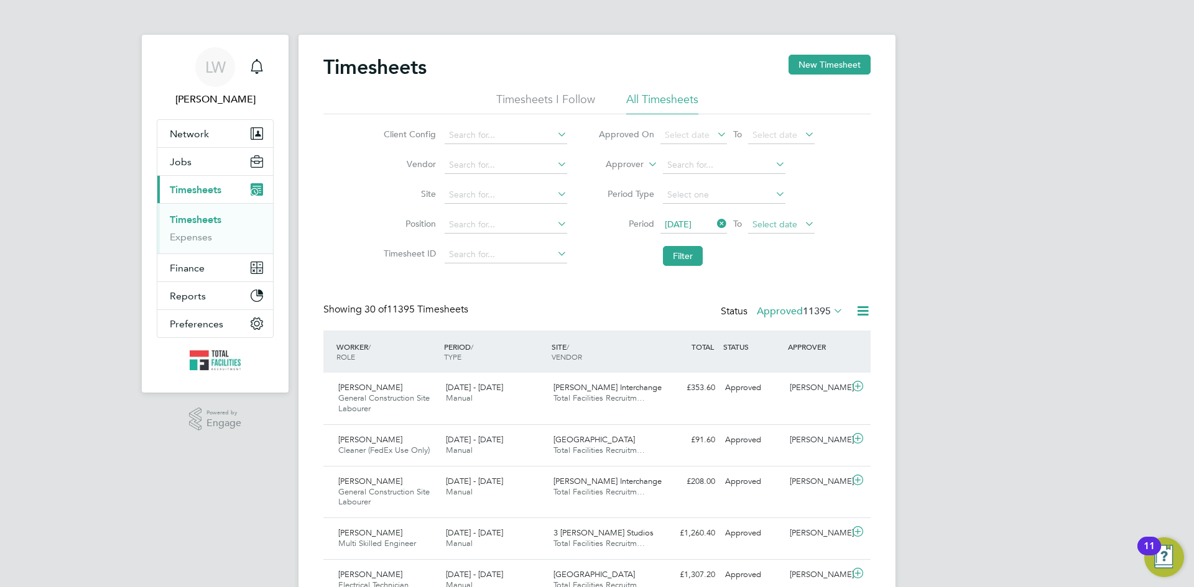
click at [789, 224] on span "Select date" at bounding box center [774, 224] width 45 height 11
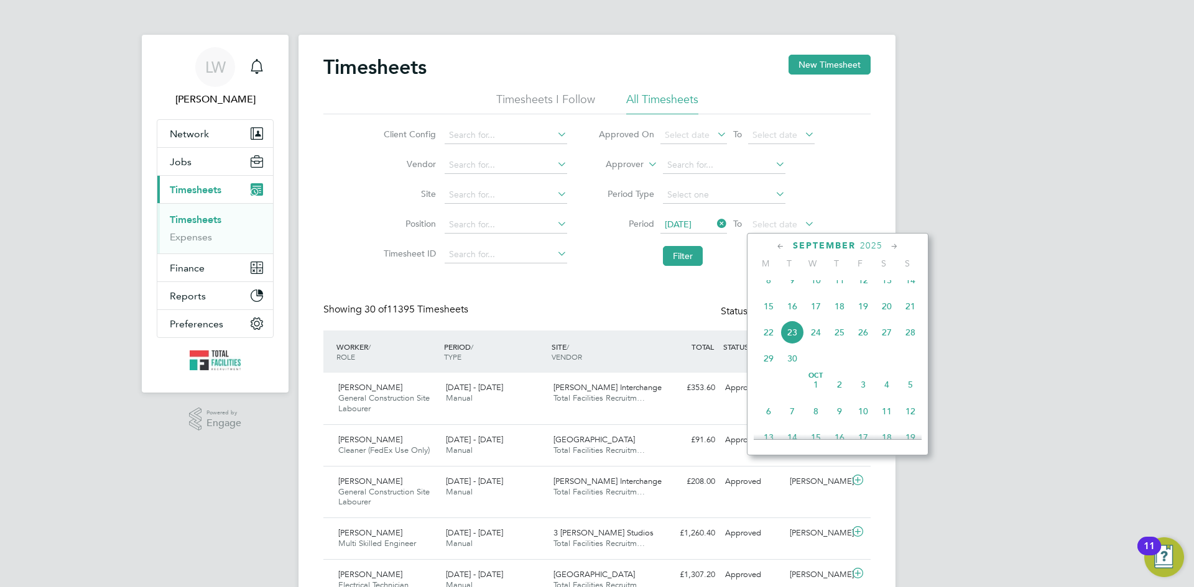
click at [911, 318] on span "21" at bounding box center [910, 307] width 24 height 24
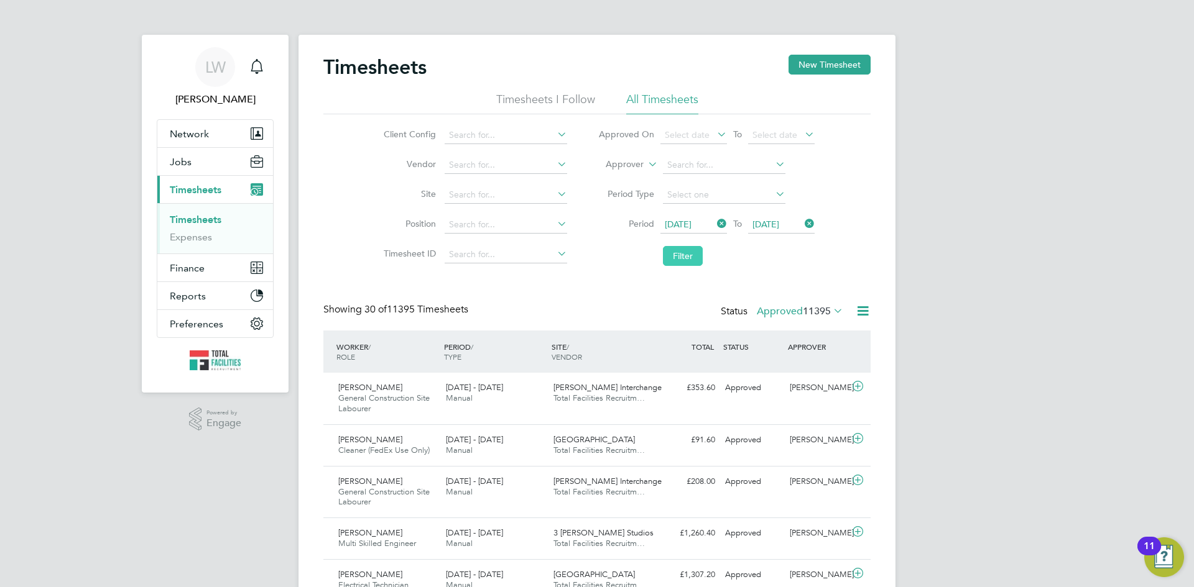
click at [687, 259] on button "Filter" at bounding box center [683, 256] width 40 height 20
click at [868, 311] on icon at bounding box center [863, 311] width 16 height 16
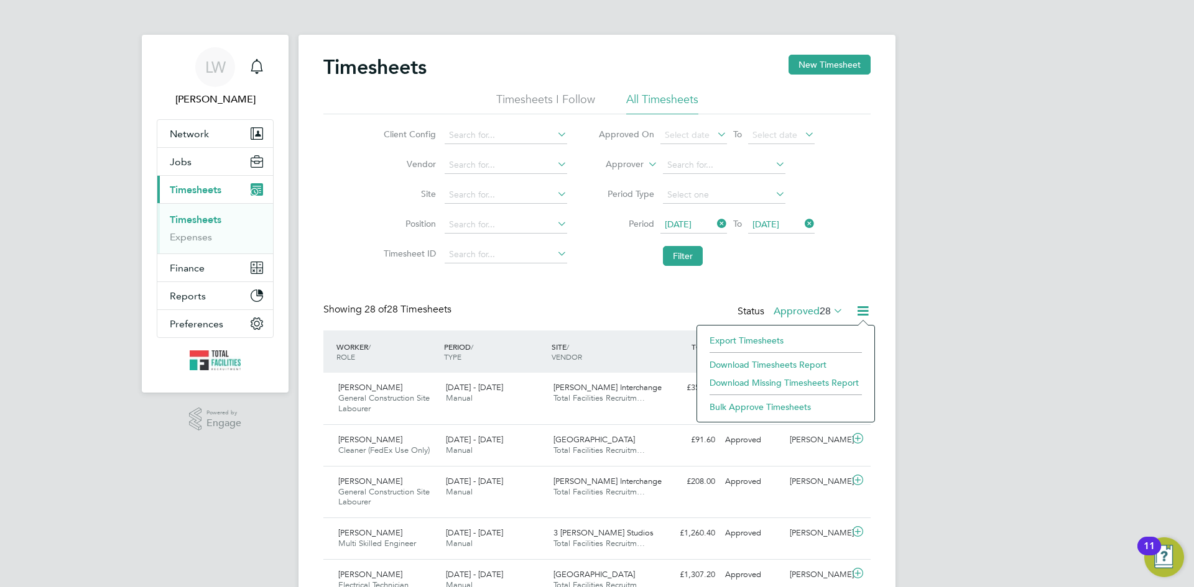
click at [761, 362] on li "Download Timesheets Report" at bounding box center [785, 364] width 165 height 17
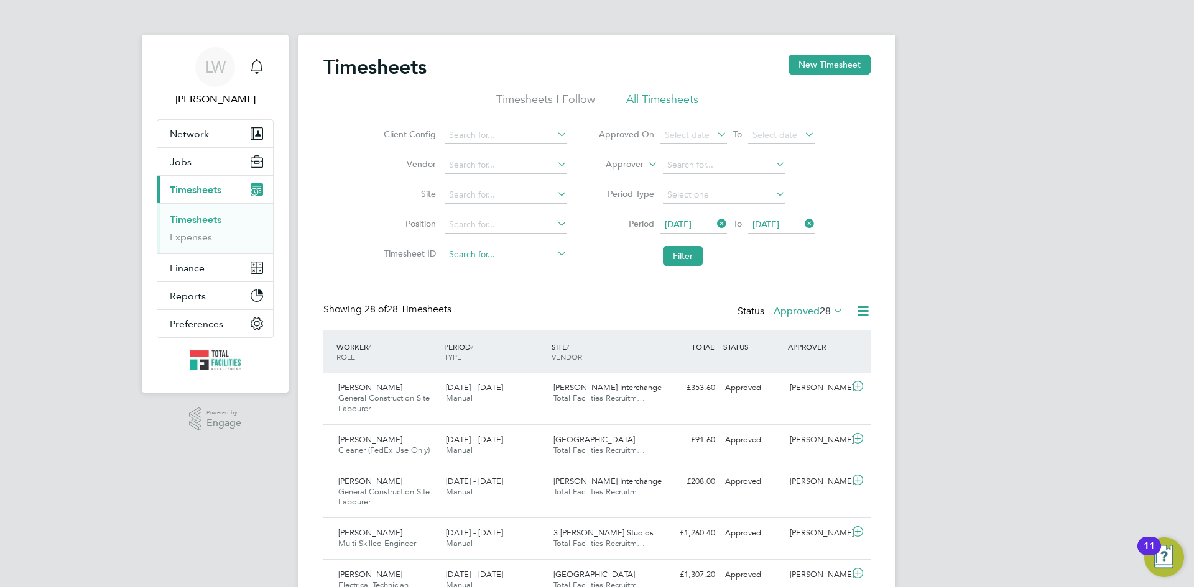
click at [451, 255] on input at bounding box center [505, 254] width 122 height 17
paste input "TS1824129"
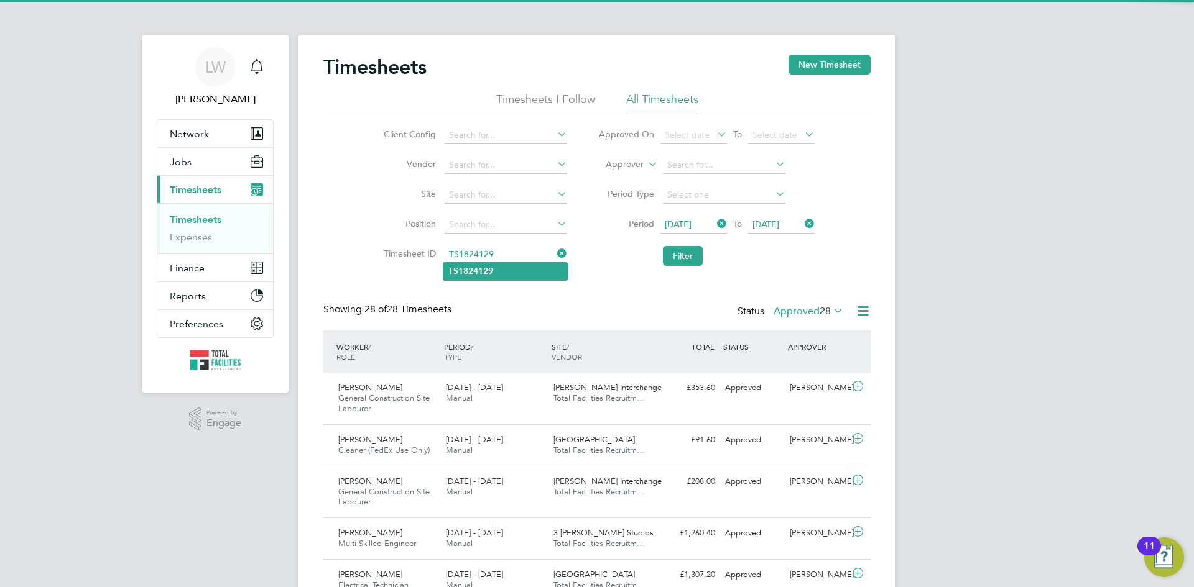
type input "TS1824129"
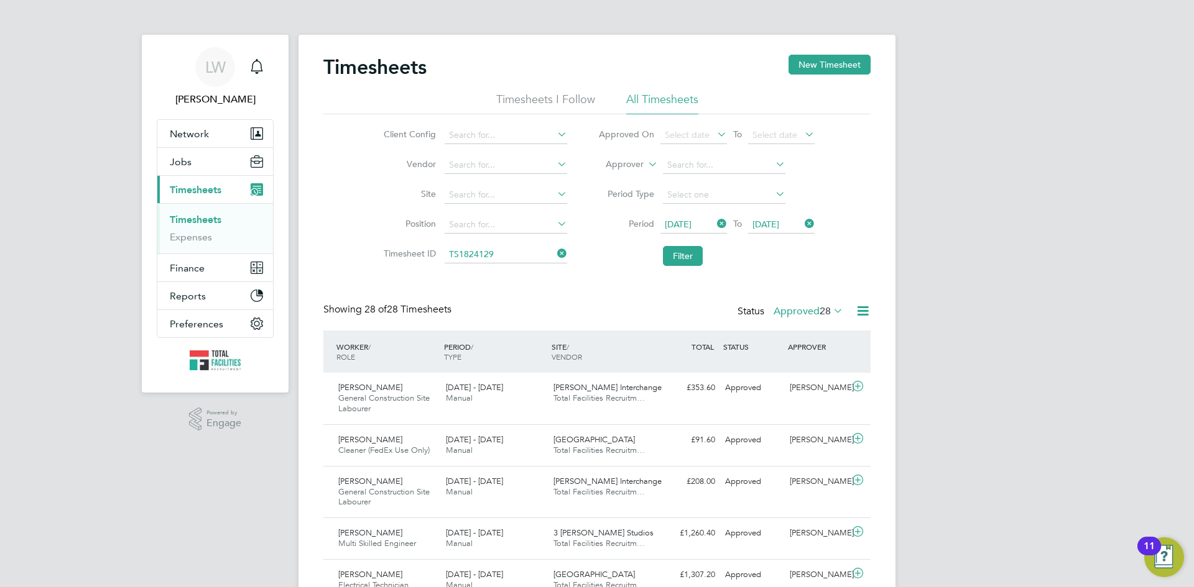
click at [493, 270] on b "TS1824129" at bounding box center [470, 271] width 45 height 11
click at [674, 259] on button "Filter" at bounding box center [683, 256] width 40 height 20
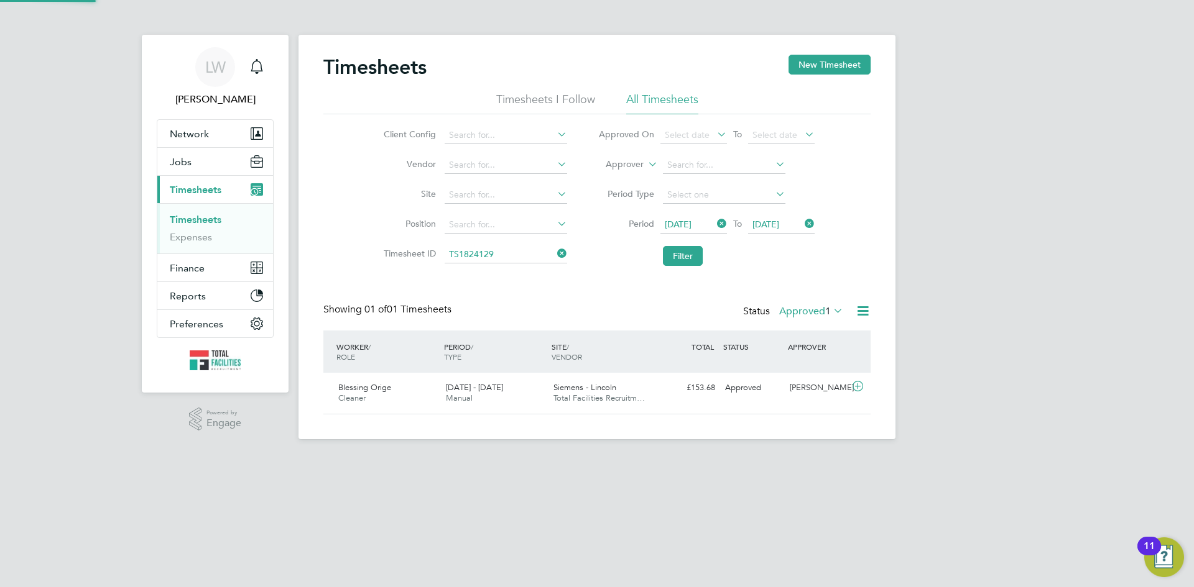
scroll to position [32, 108]
click at [453, 392] on span "[DATE] - [DATE]" at bounding box center [474, 387] width 57 height 11
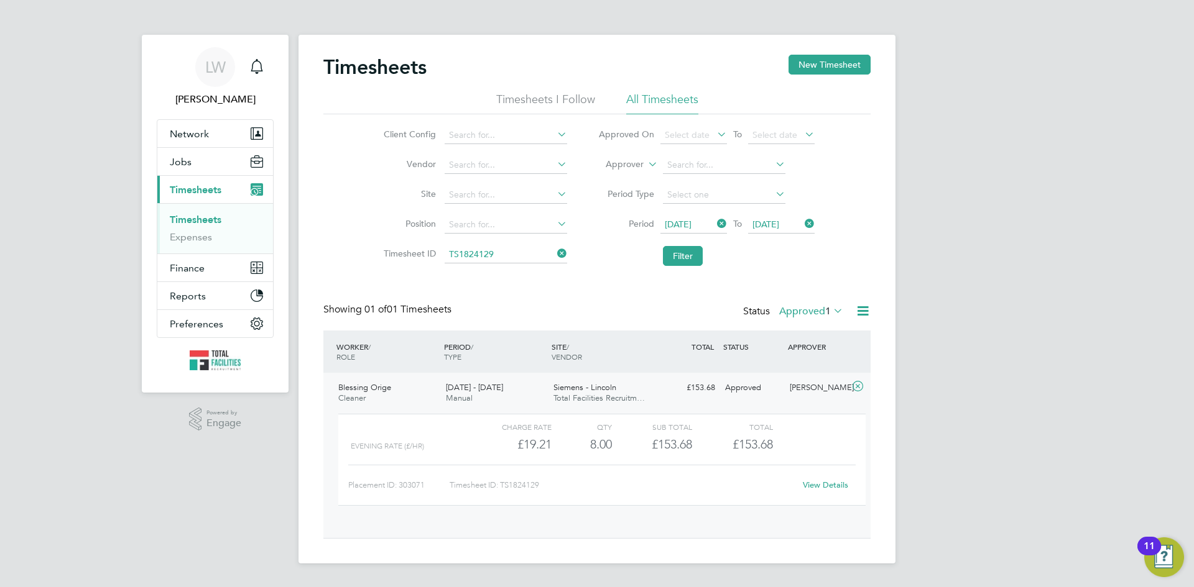
scroll to position [21, 121]
click at [474, 262] on input at bounding box center [505, 254] width 122 height 17
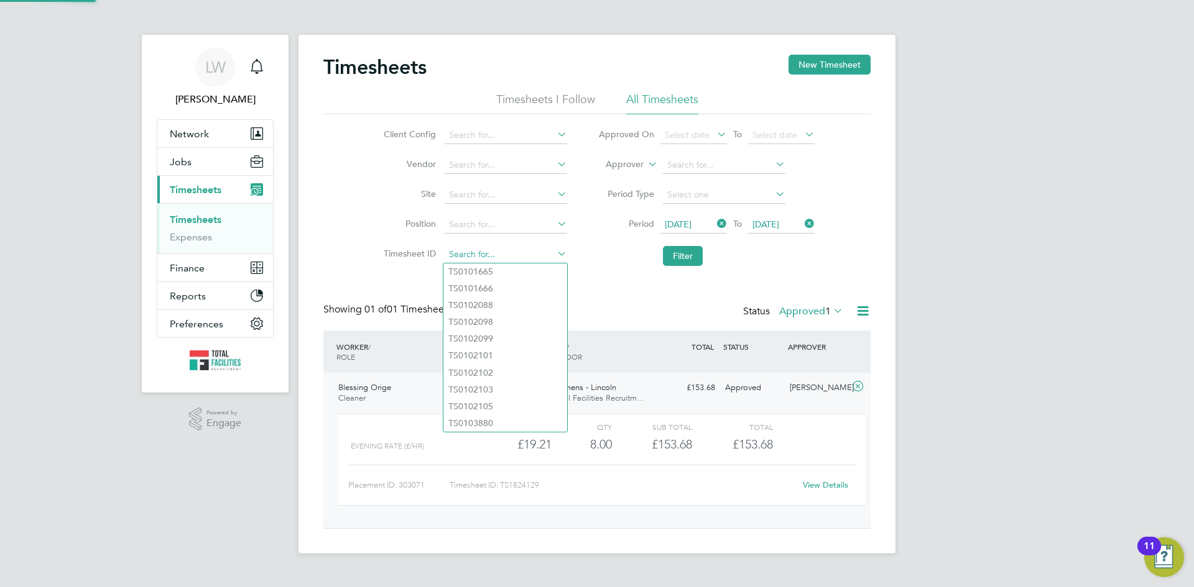
click at [474, 262] on input at bounding box center [505, 254] width 122 height 17
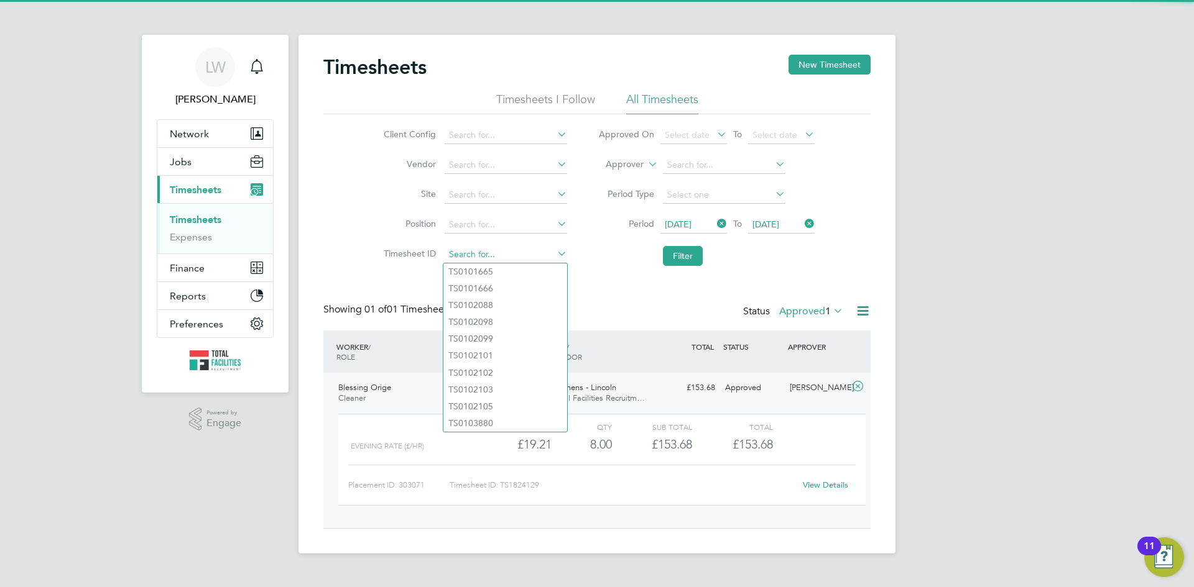
paste input "TS1824076"
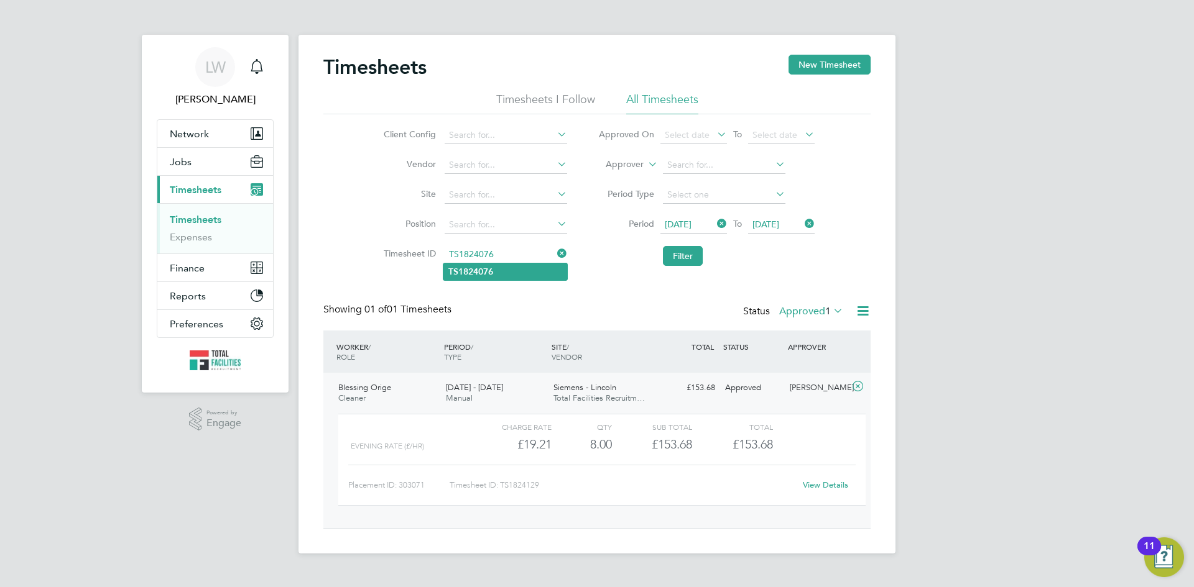
type input "TS1824076"
click at [477, 275] on b "TS1824076" at bounding box center [470, 272] width 45 height 11
click at [695, 257] on button "Filter" at bounding box center [683, 256] width 40 height 20
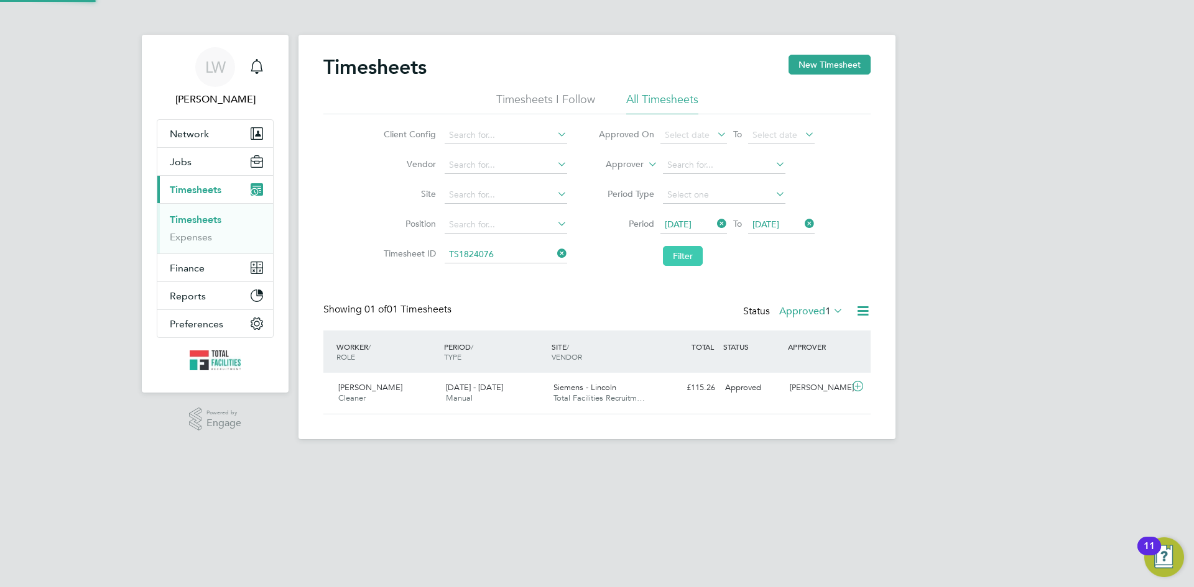
scroll to position [32, 108]
click at [552, 379] on div "Siemens - Lincoln Total Facilities Recruitm…" at bounding box center [602, 393] width 108 height 31
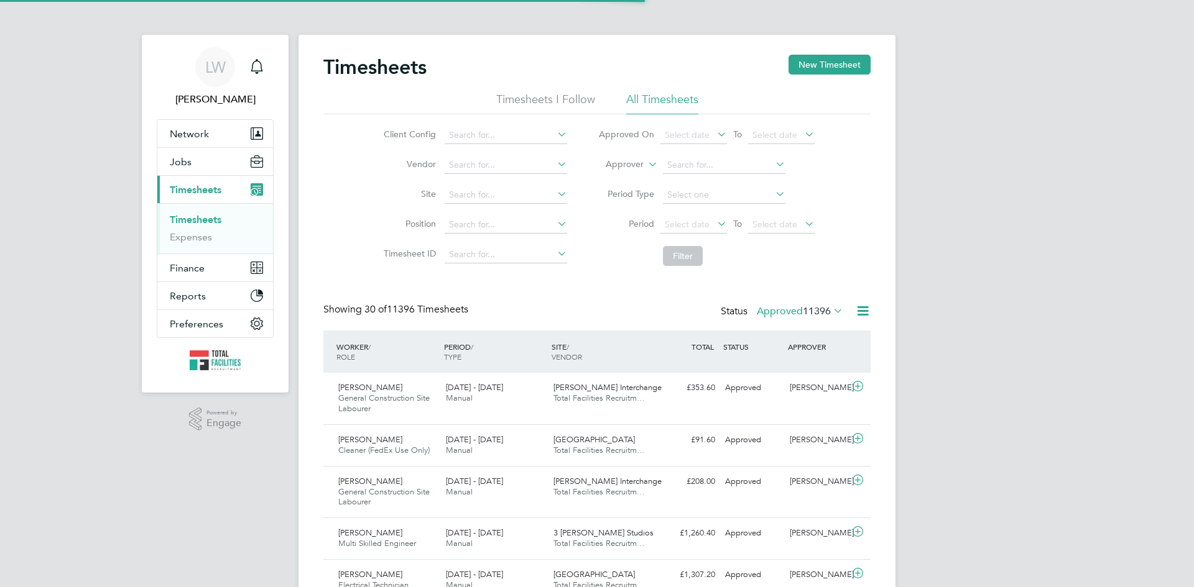
click at [830, 314] on icon at bounding box center [830, 310] width 0 height 17
